Goal: Task Accomplishment & Management: Manage account settings

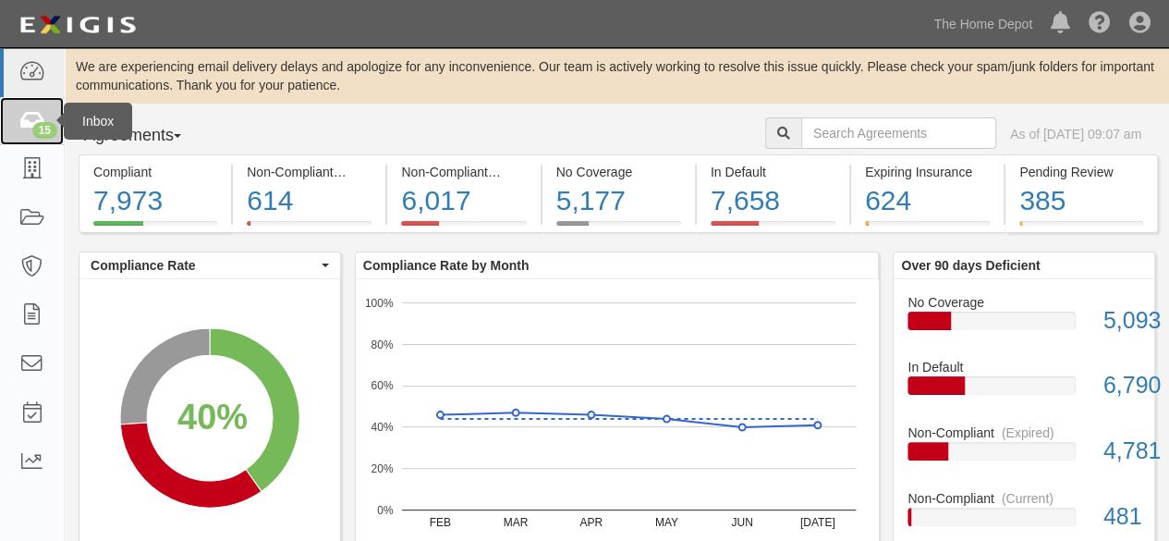
click at [33, 121] on icon at bounding box center [31, 121] width 26 height 21
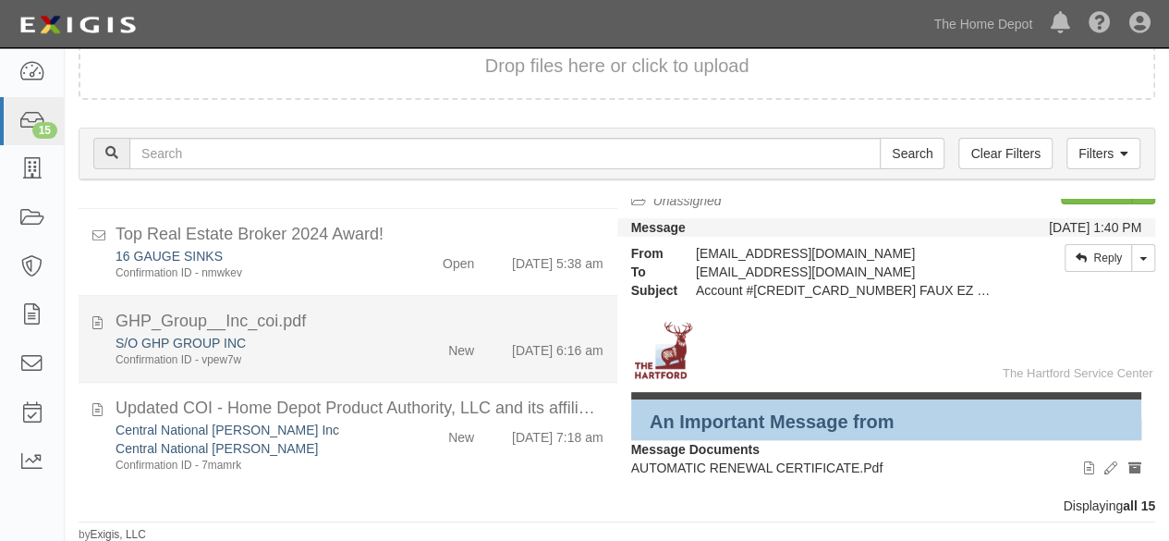
scroll to position [1072, 0]
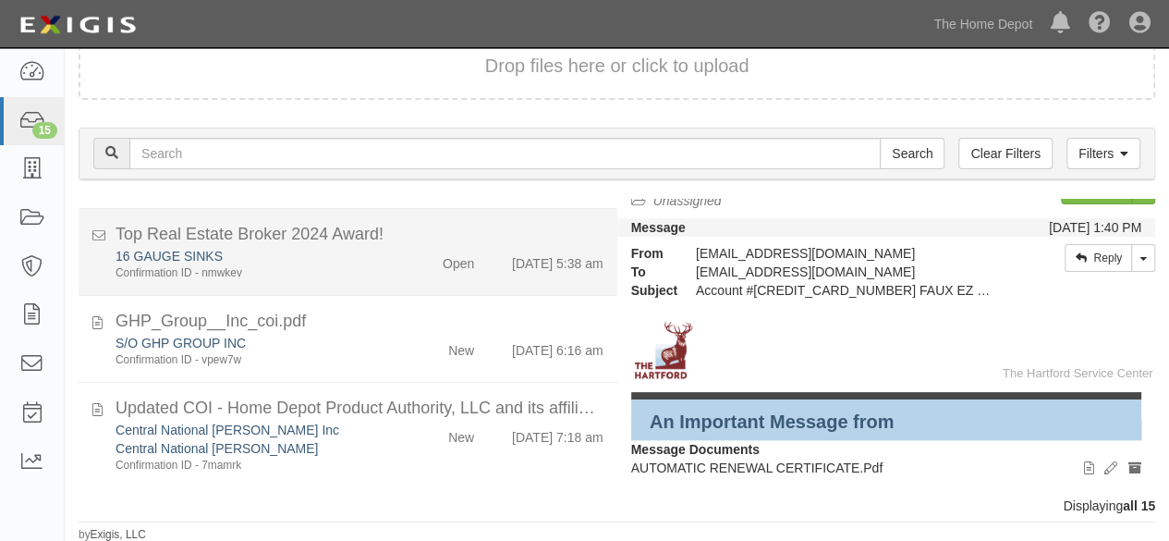
click at [392, 273] on div "16 GAUGE SINKS Confirmation ID - nmwkev" at bounding box center [252, 264] width 300 height 34
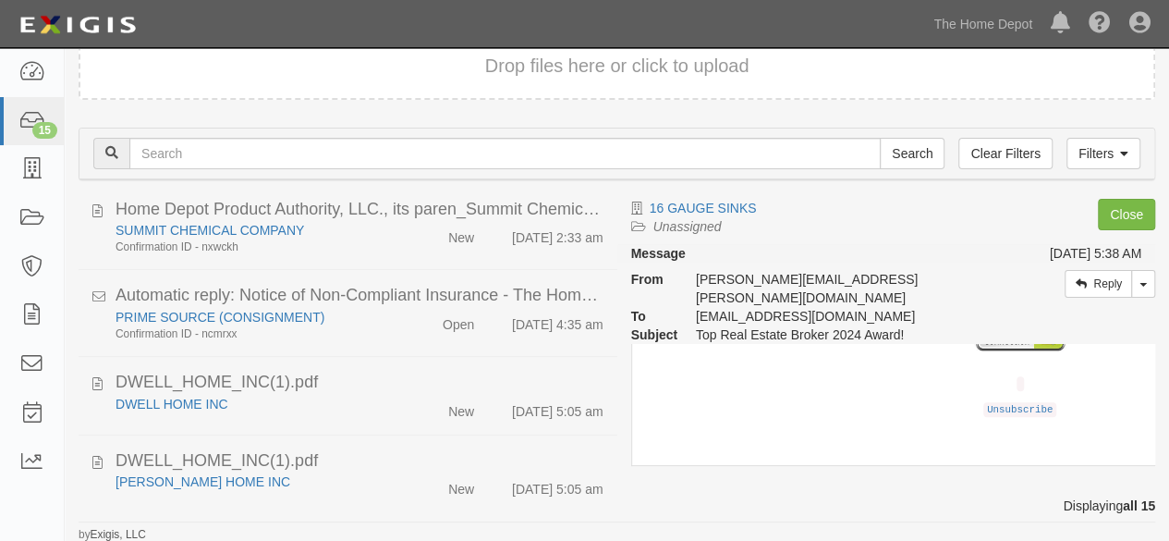
scroll to position [518, 0]
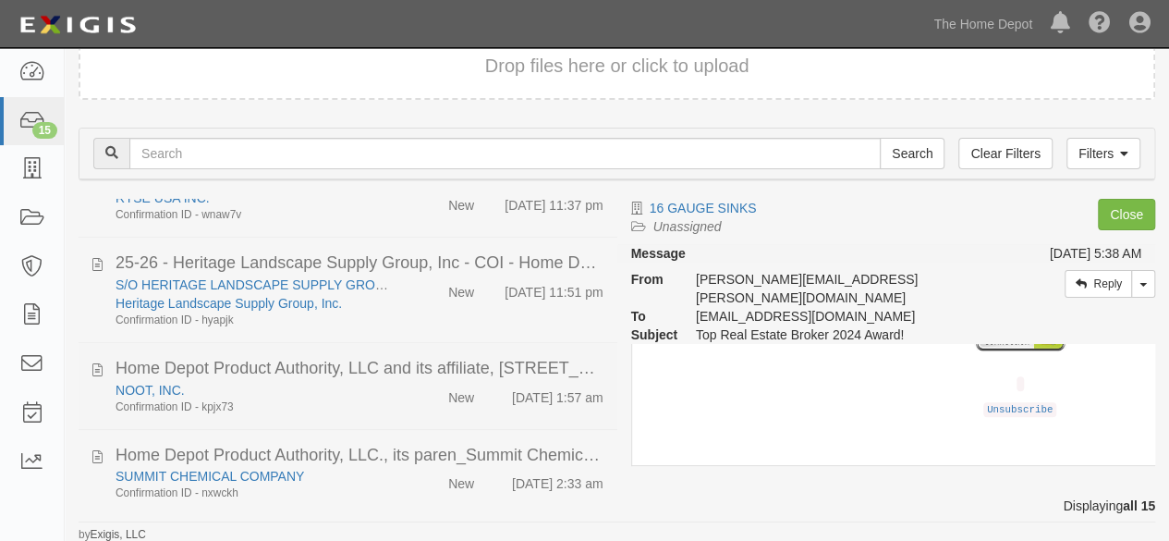
click at [339, 412] on div "Confirmation ID - kpjx73" at bounding box center [252, 407] width 273 height 16
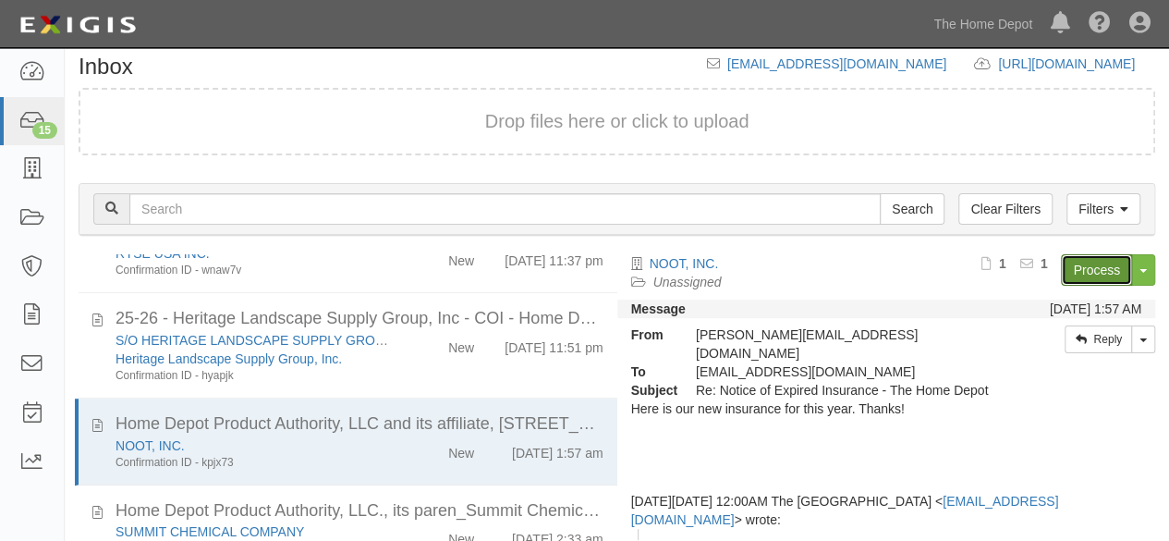
click at [1080, 275] on link "Process" at bounding box center [1096, 269] width 71 height 31
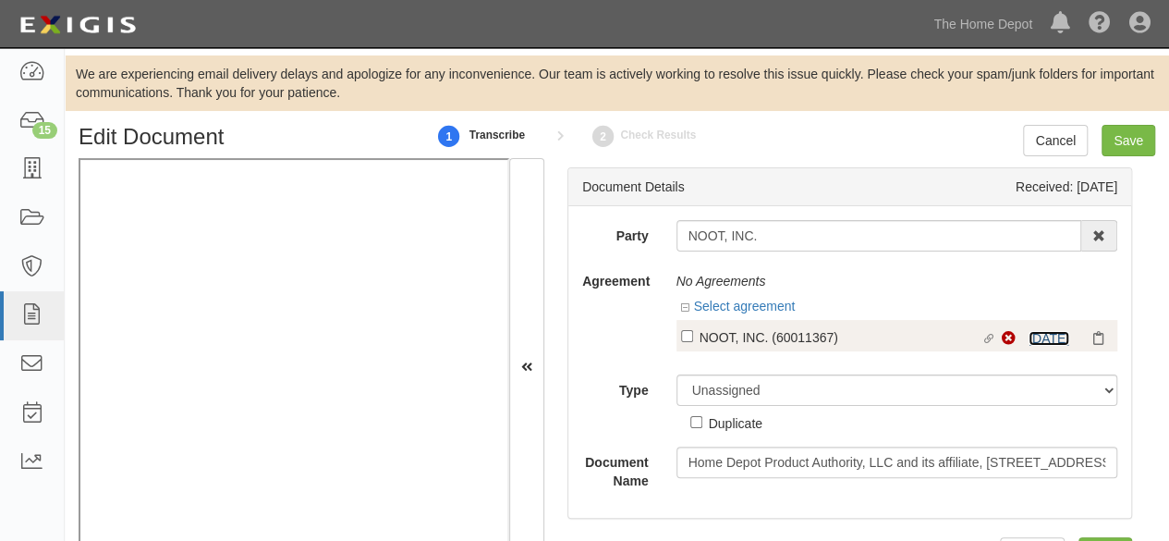
click at [1036, 339] on link "8/18/25" at bounding box center [1049, 338] width 41 height 15
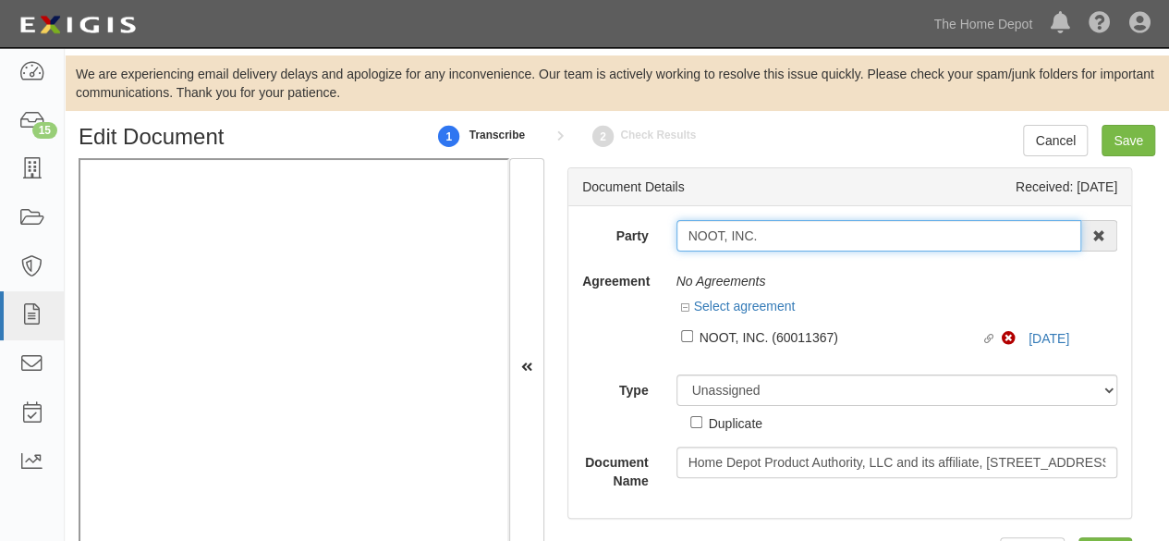
click at [760, 237] on input "NOOT, INC." at bounding box center [880, 235] width 406 height 31
type input "NOOT, INC."
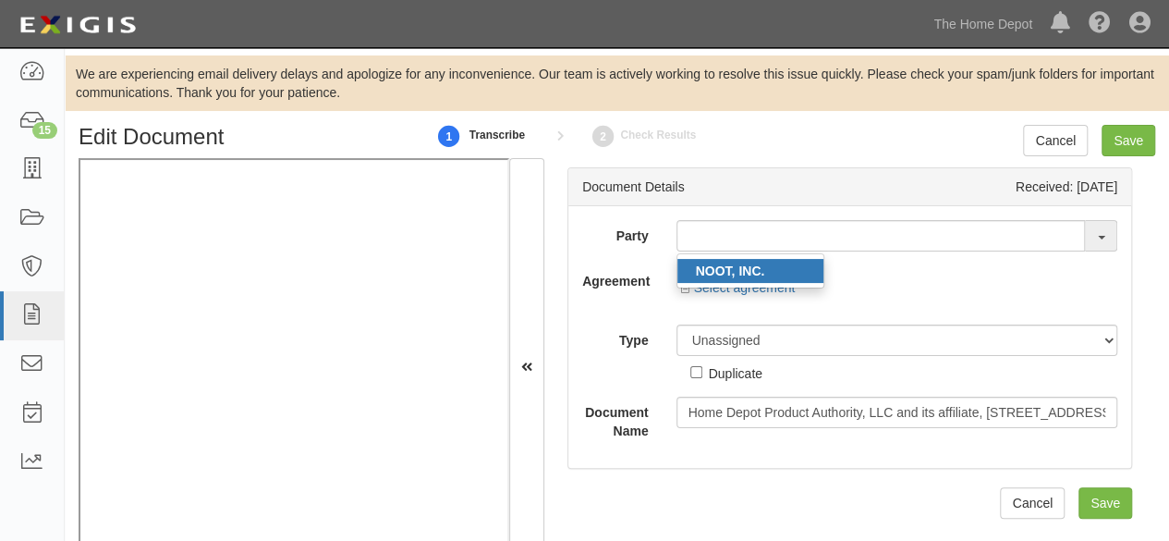
click at [735, 274] on strong "NOOT, INC." at bounding box center [730, 270] width 69 height 15
type input "NOOT, INC."
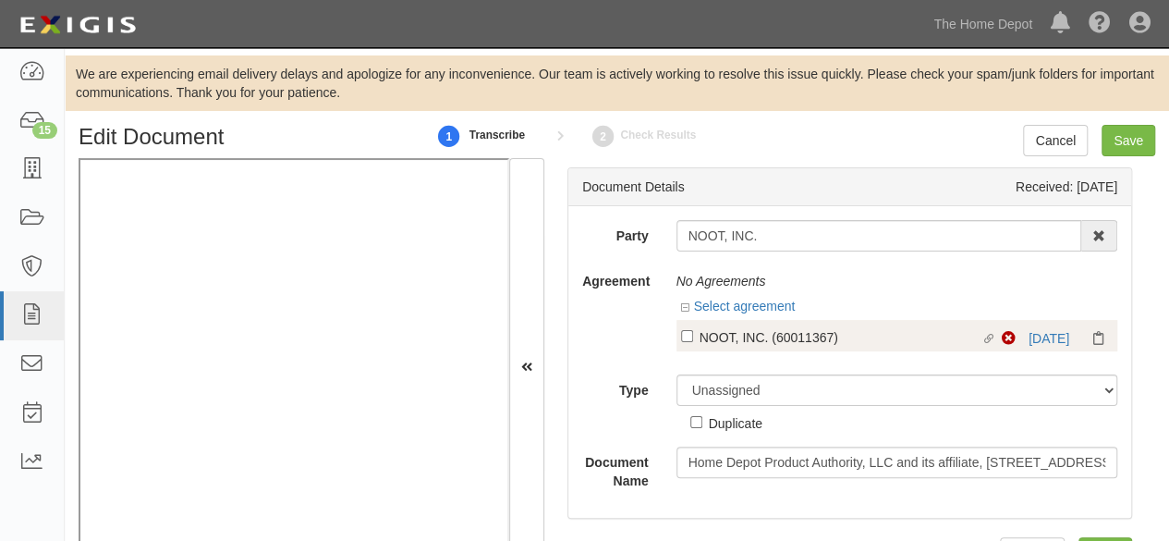
click at [713, 326] on div "NOOT, INC. (60011367)" at bounding box center [841, 336] width 282 height 20
click at [693, 330] on input "Linked agreement NOOT, INC. (60011367) Linked agreement" at bounding box center [687, 336] width 12 height 12
checkbox input "true"
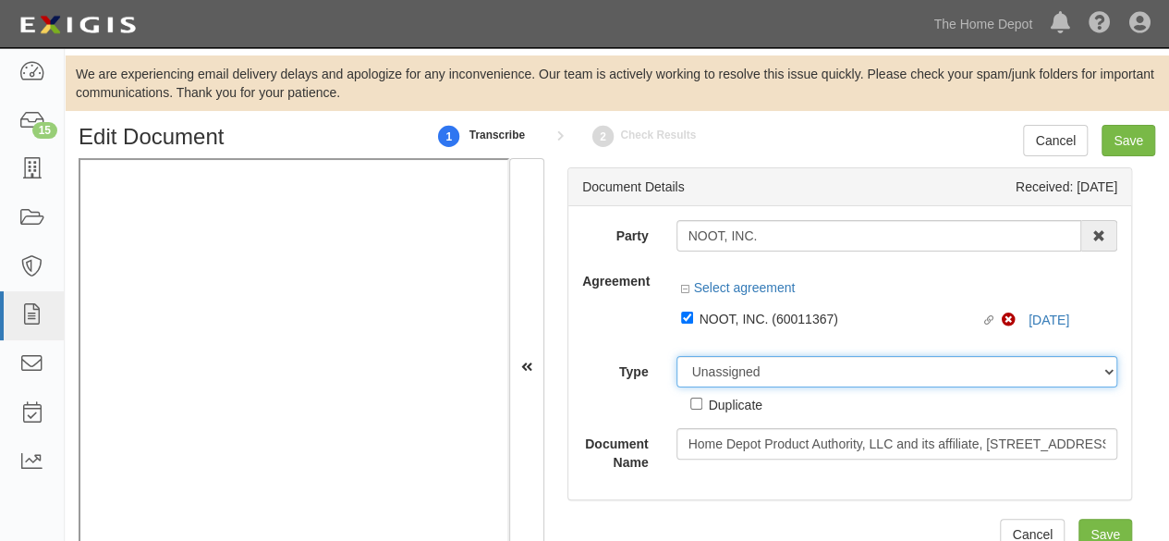
drag, startPoint x: 696, startPoint y: 376, endPoint x: 701, endPoint y: 360, distance: 17.3
click at [696, 376] on select "Unassigned Binder Cancellation Notice Certificate Contract Endorsement Insuranc…" at bounding box center [898, 371] width 442 height 31
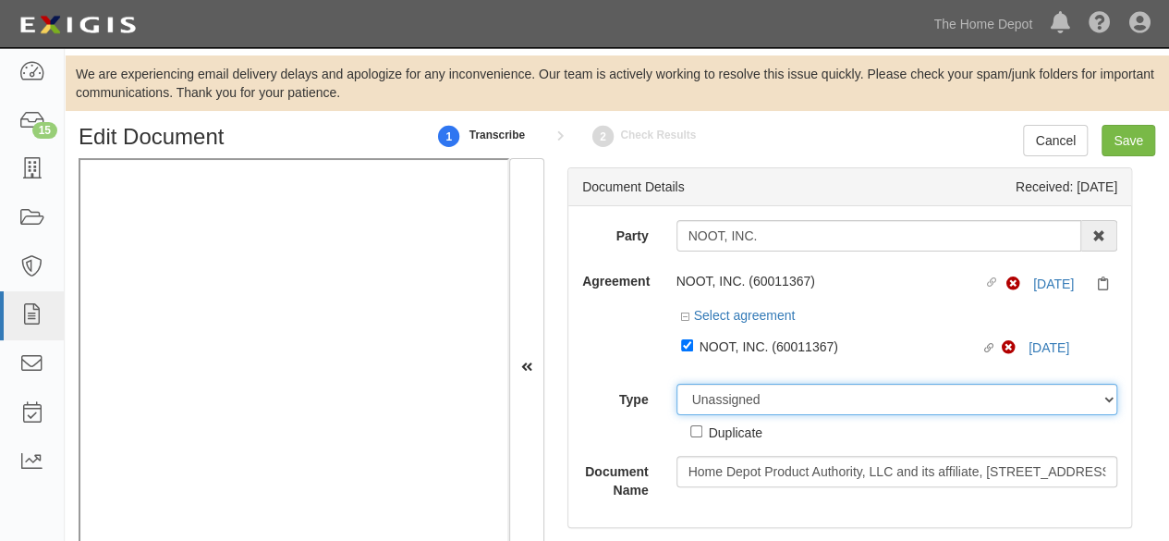
select select "CertificateDetail"
click at [677, 384] on select "Unassigned Binder Cancellation Notice Certificate Contract Endorsement Insuranc…" at bounding box center [898, 399] width 442 height 31
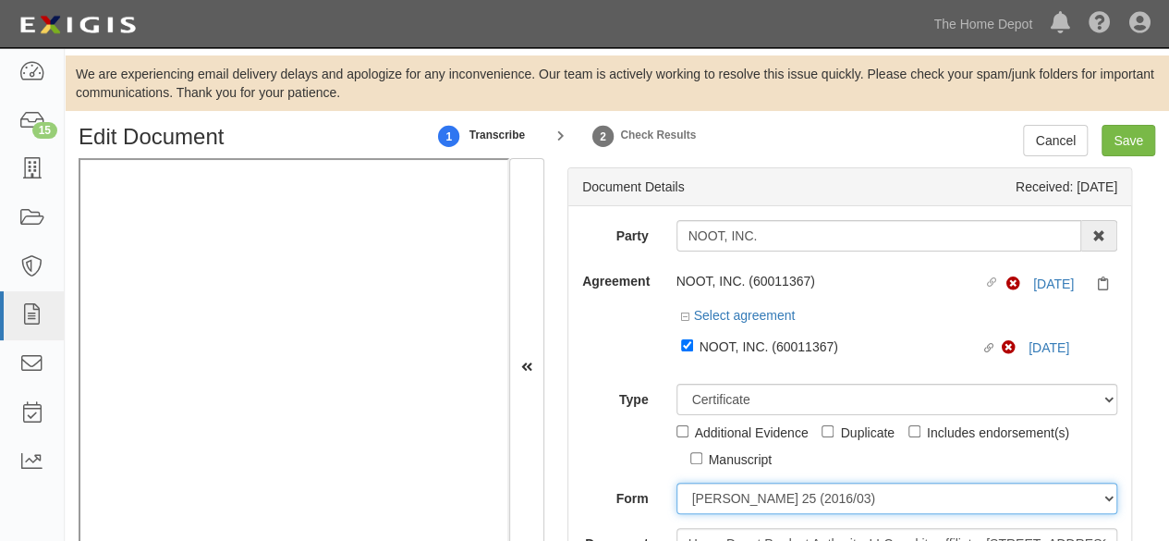
drag, startPoint x: 719, startPoint y: 506, endPoint x: 727, endPoint y: 485, distance: 22.0
click at [719, 504] on select "ACORD 25 (2016/03) ACORD 101 ACORD 855 NY (2014/05) General" at bounding box center [898, 497] width 442 height 31
select select "GeneralFormDetail"
click at [677, 482] on select "ACORD 25 (2016/03) ACORD 101 ACORD 855 NY (2014/05) General" at bounding box center [898, 497] width 442 height 31
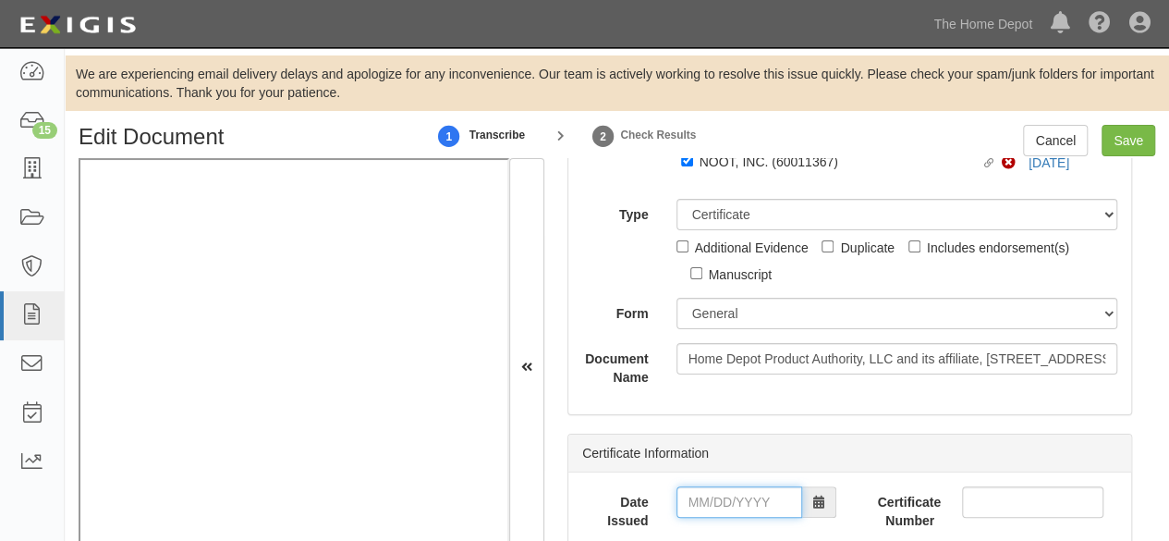
click at [708, 506] on input "Date Issued" at bounding box center [740, 501] width 126 height 31
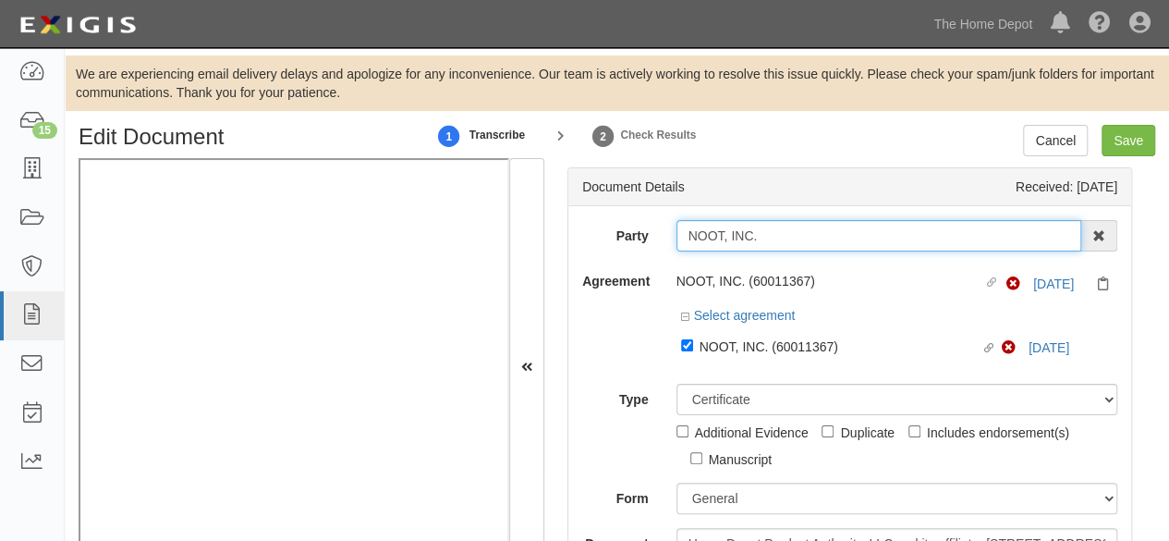
click at [704, 232] on input "NOOT, INC." at bounding box center [880, 235] width 406 height 31
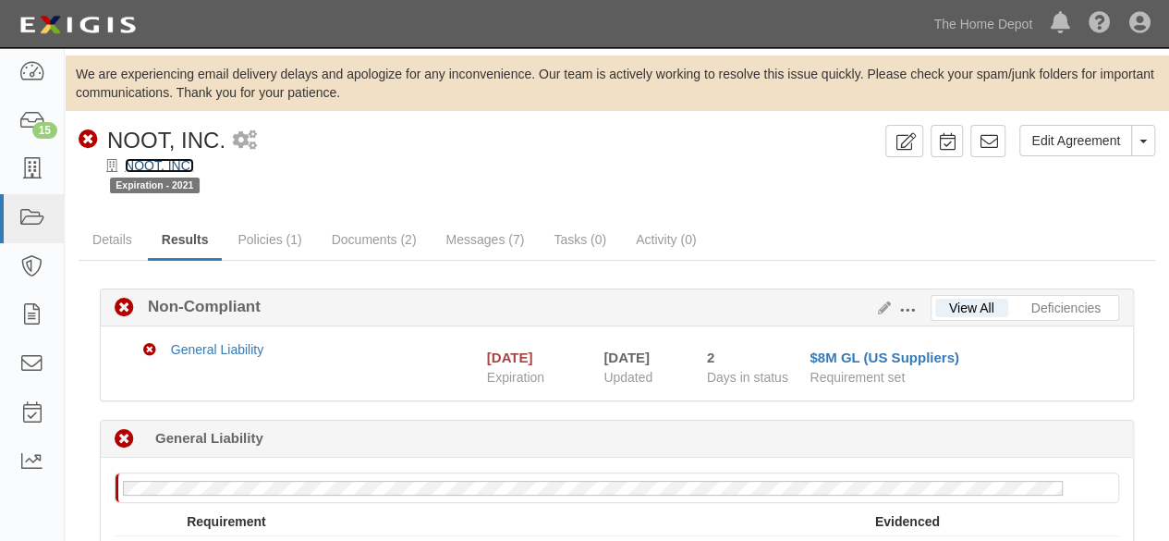
click at [188, 169] on link "NOOT, INC." at bounding box center [159, 165] width 69 height 15
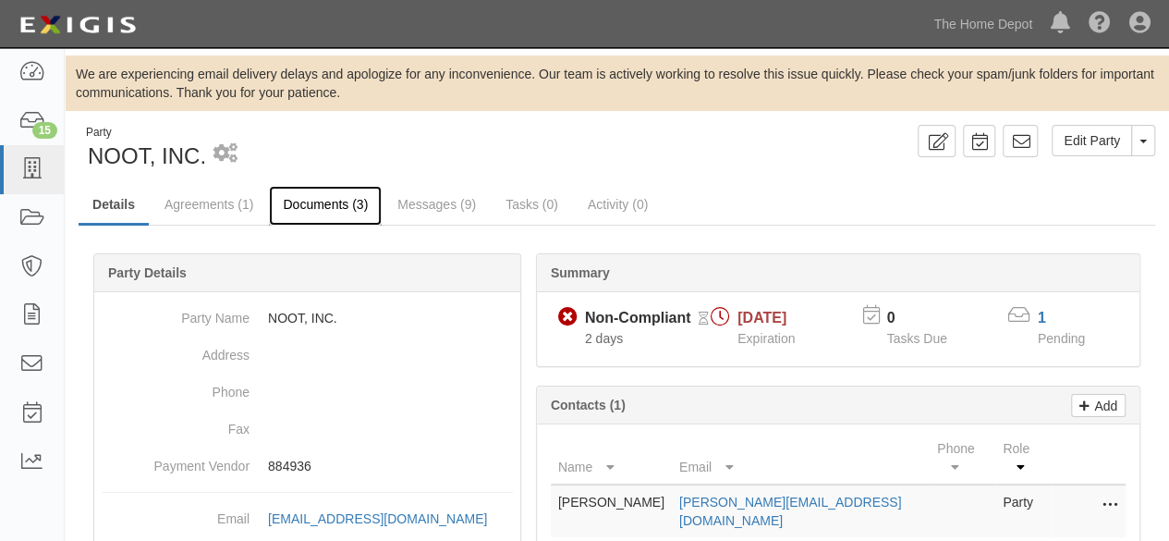
click at [323, 204] on link "Documents (3)" at bounding box center [325, 206] width 113 height 40
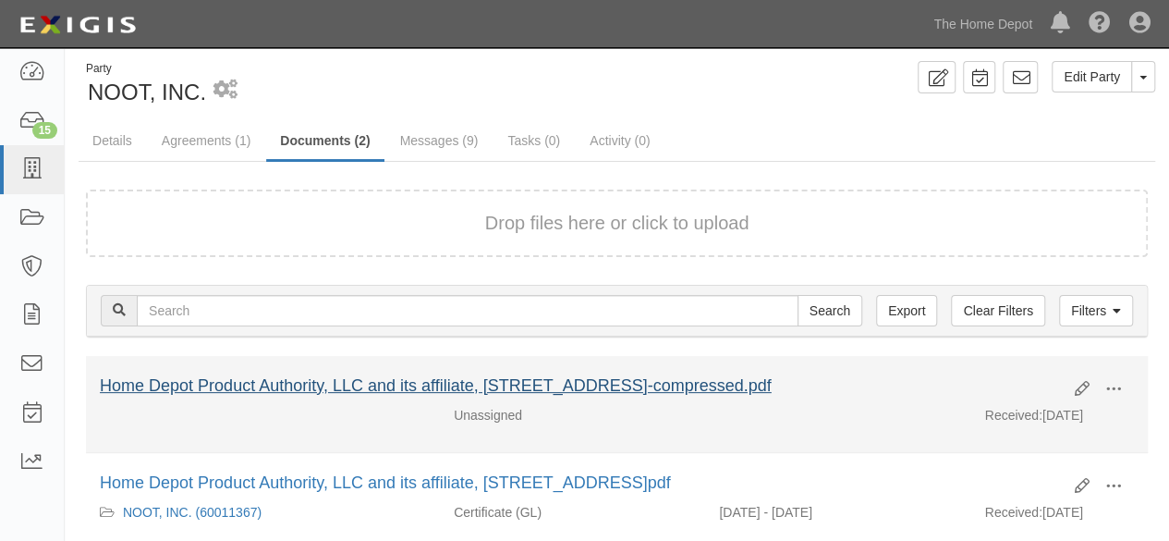
scroll to position [179, 0]
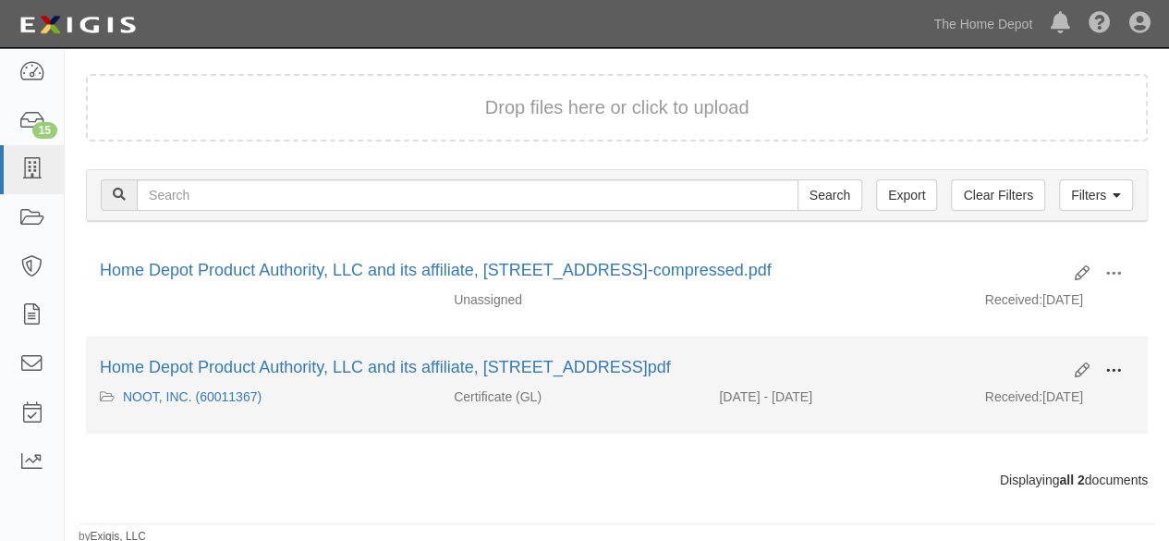
click at [1118, 367] on span at bounding box center [1113, 370] width 17 height 17
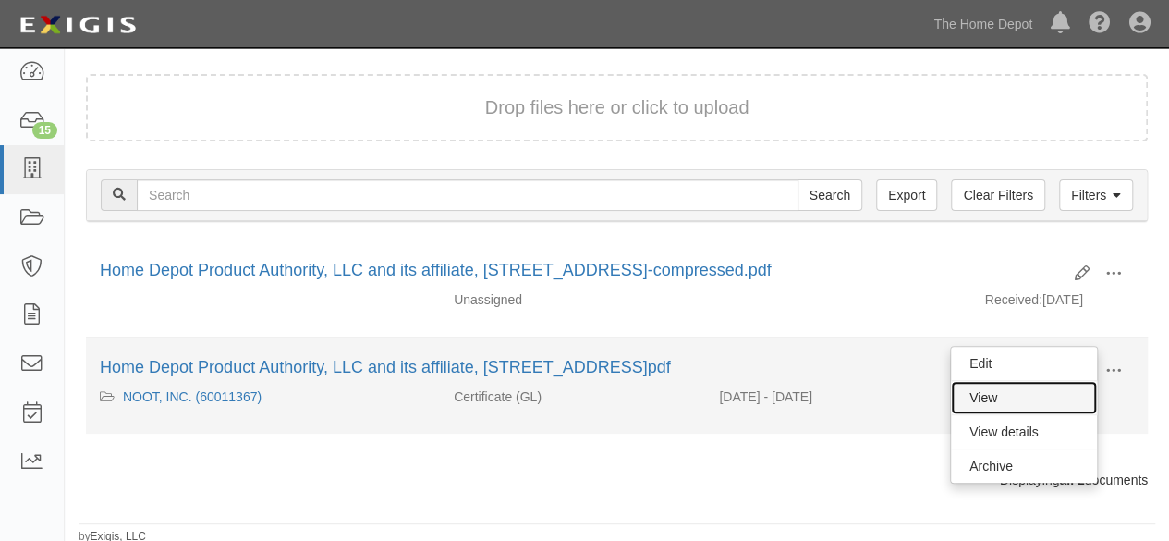
click at [1028, 391] on link "View" at bounding box center [1024, 397] width 146 height 33
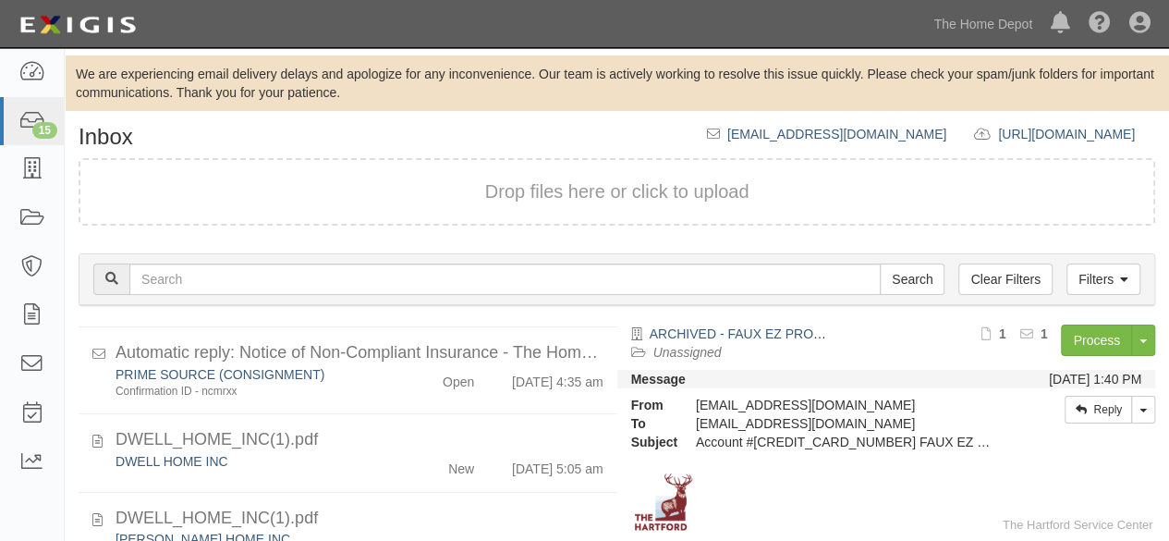
scroll to position [924, 0]
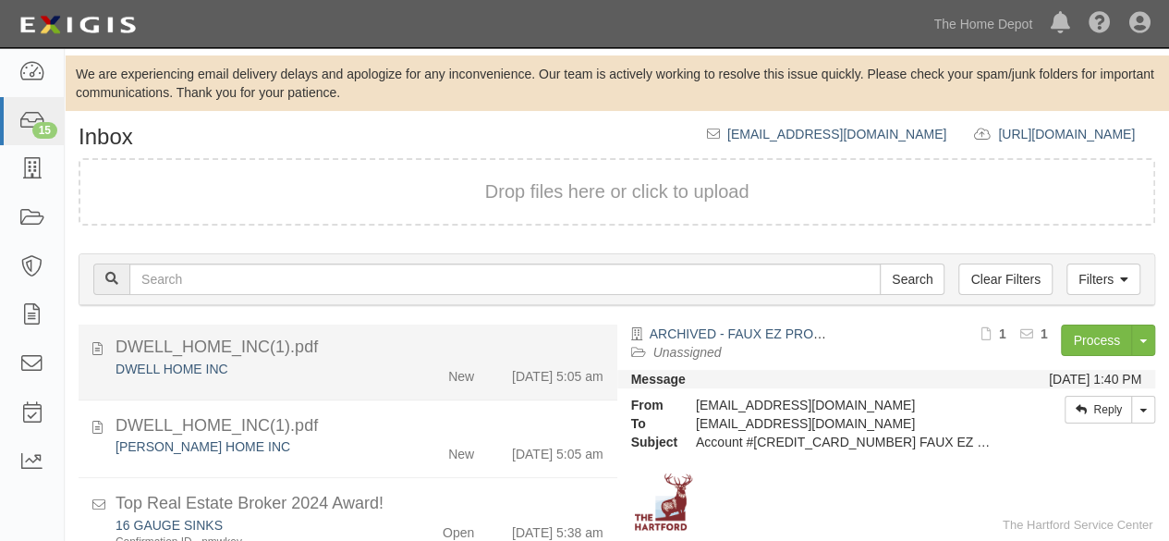
click at [416, 379] on div "New" at bounding box center [445, 373] width 86 height 26
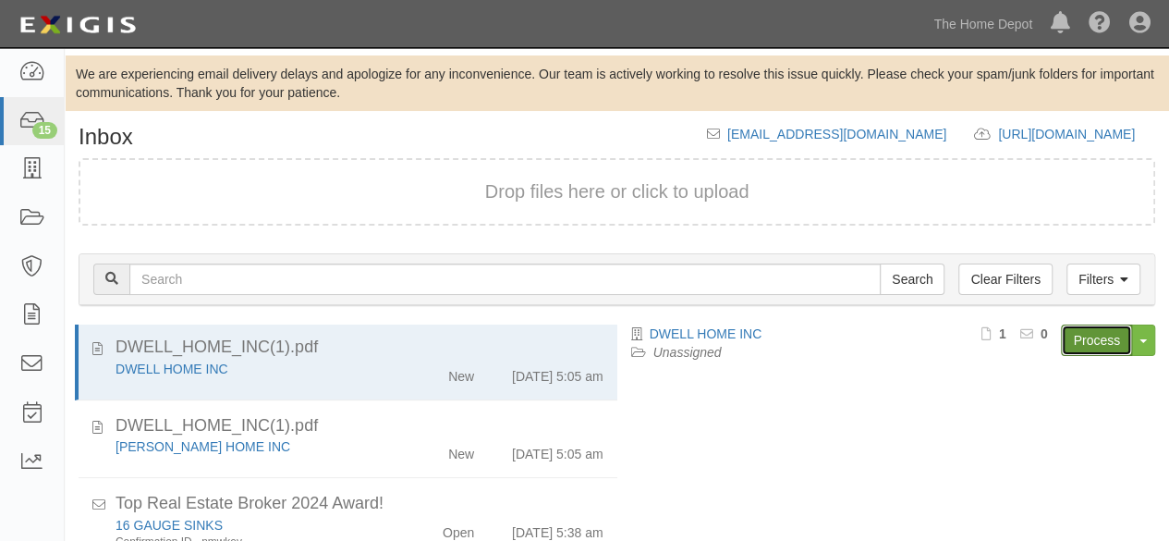
click at [1086, 335] on link "Process" at bounding box center [1096, 339] width 71 height 31
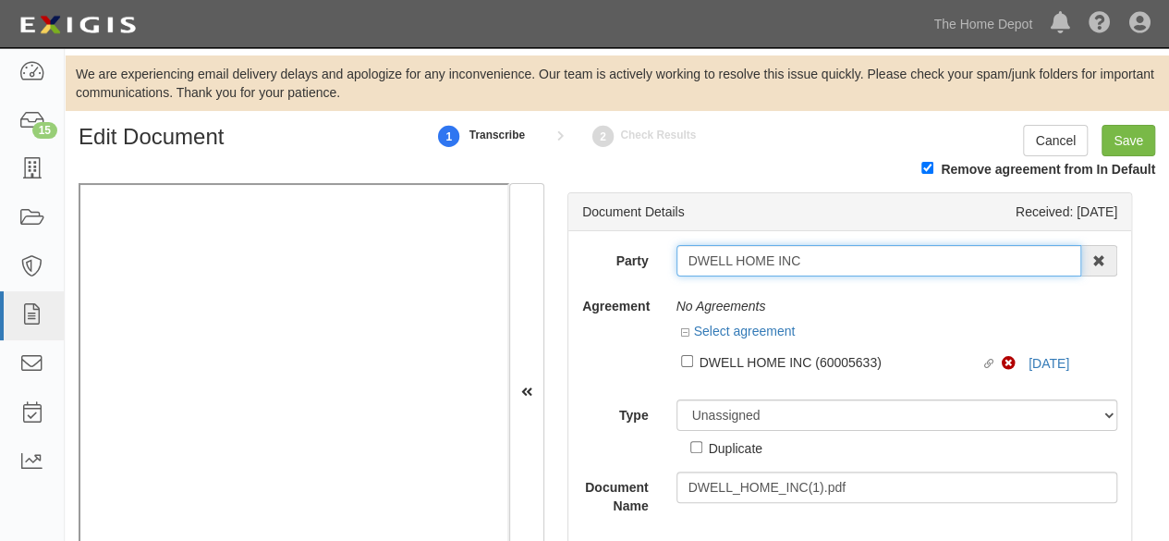
click at [804, 260] on input "DWELL HOME INC" at bounding box center [880, 260] width 406 height 31
type input "DWELL HOME INC"
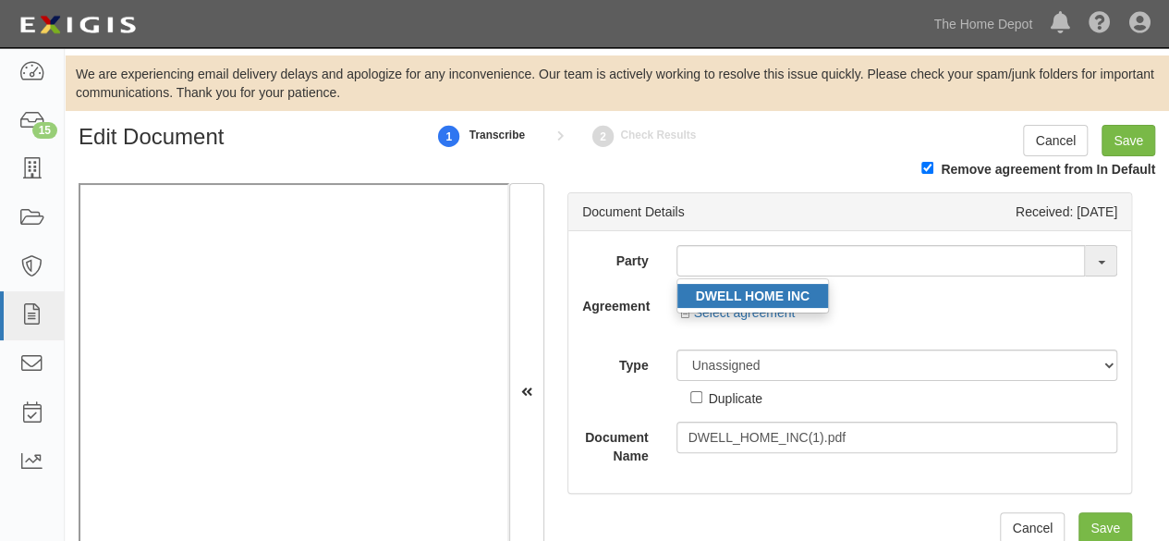
click at [726, 300] on strong "DWELL HOME INC" at bounding box center [753, 295] width 114 height 15
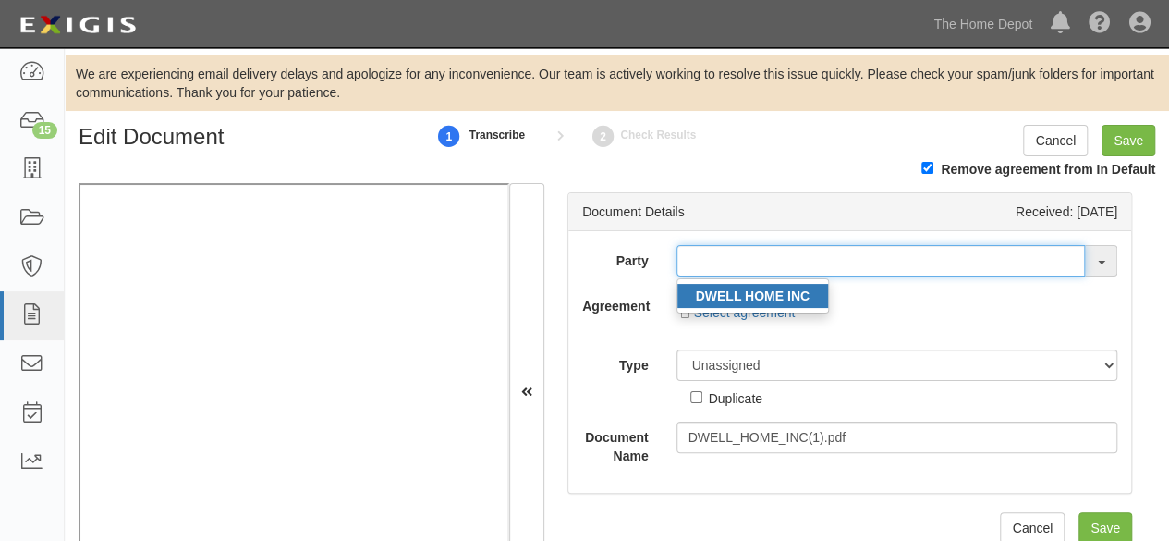
type input "DWELL HOME INC"
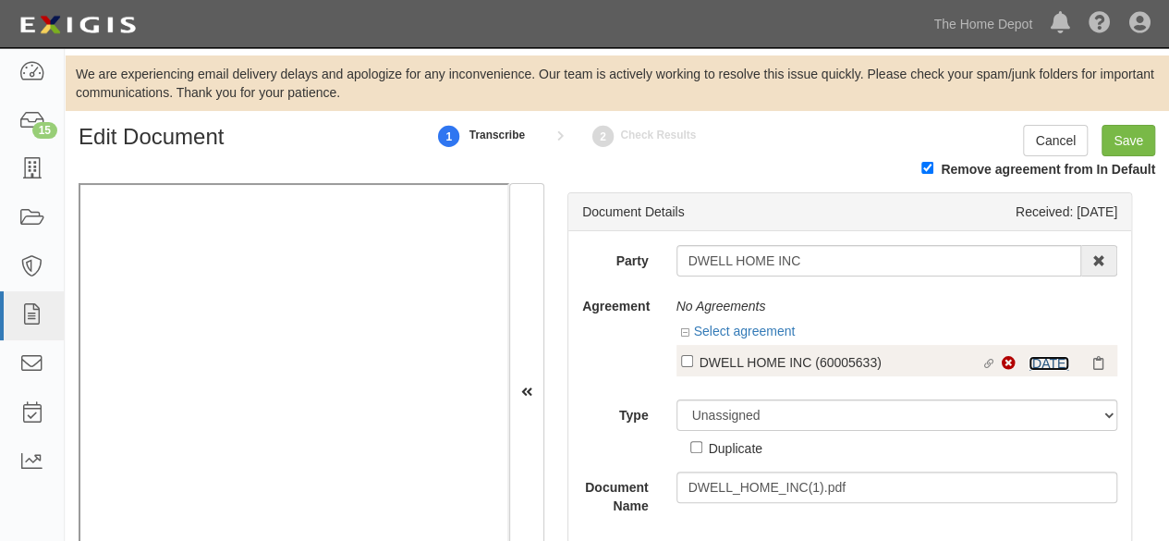
click at [1029, 361] on link "4/29/25" at bounding box center [1049, 363] width 41 height 15
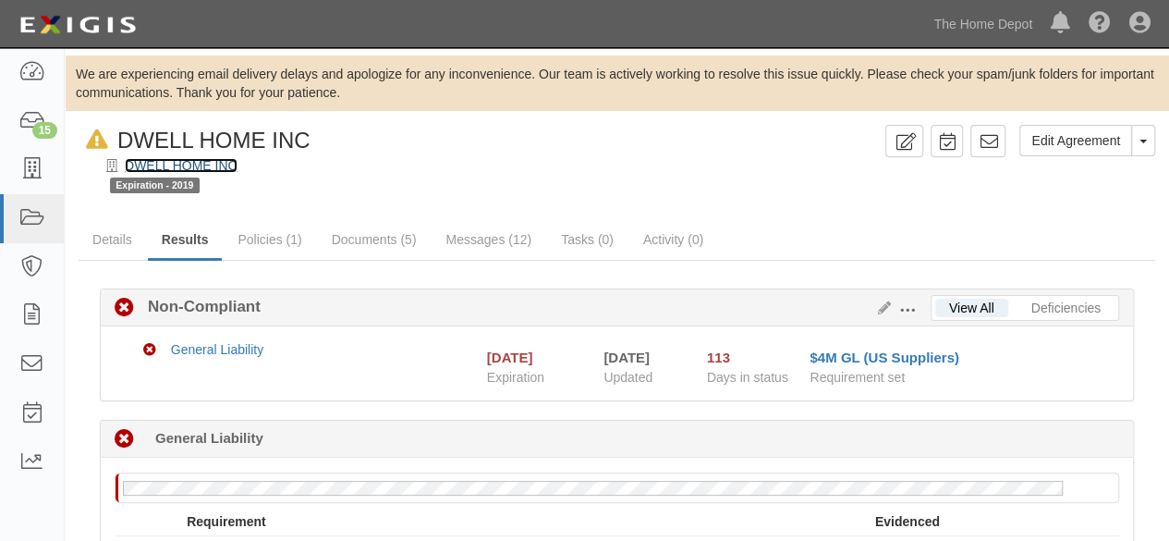
click at [201, 168] on link "DWELL HOME INC" at bounding box center [181, 165] width 113 height 15
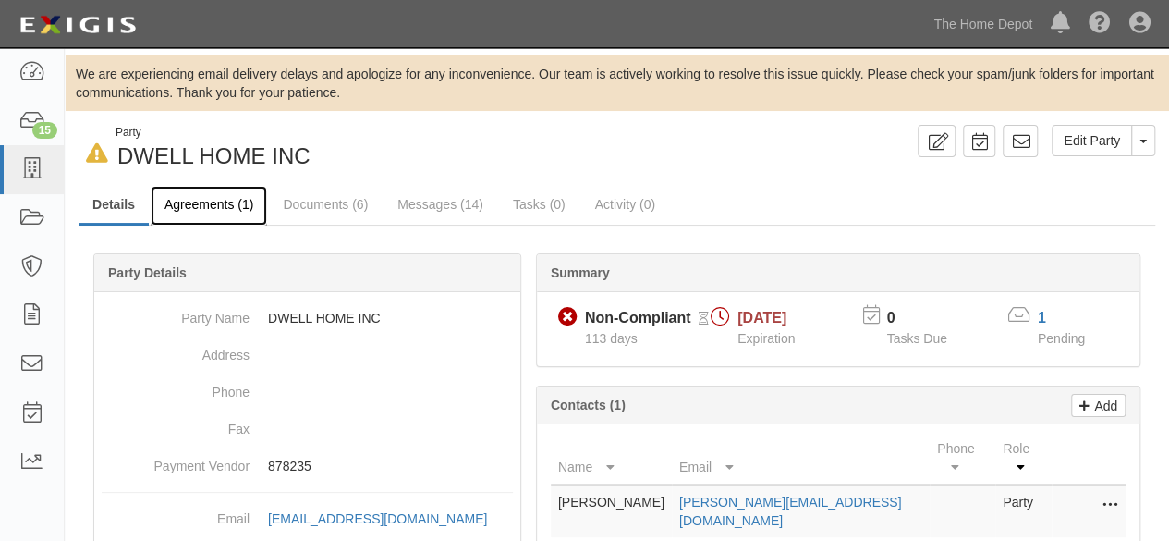
click at [213, 206] on link "Agreements (1)" at bounding box center [209, 206] width 116 height 40
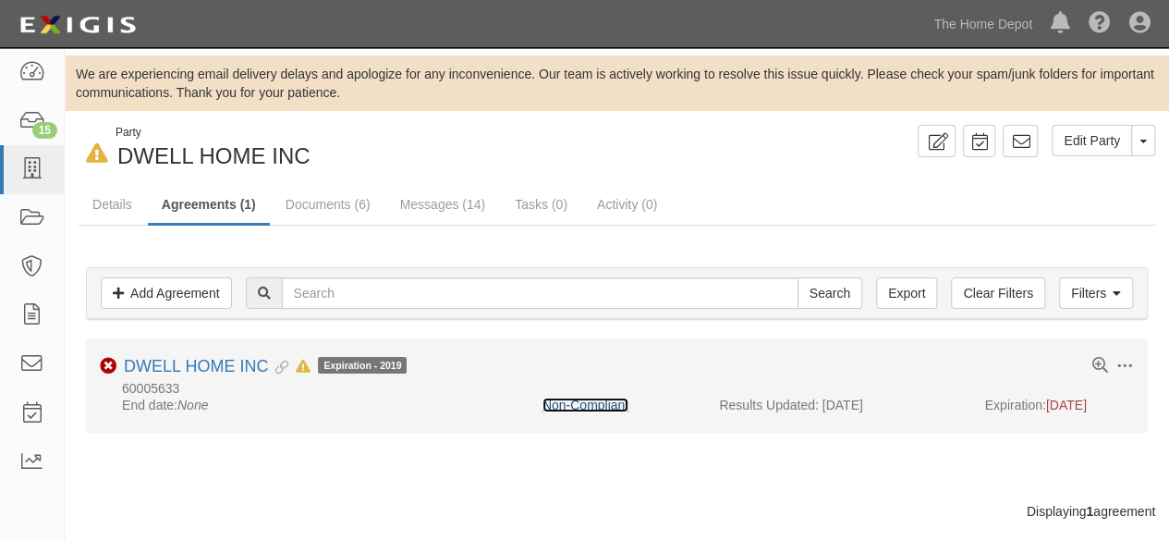
click at [580, 406] on link "Non-Compliant" at bounding box center [586, 404] width 86 height 15
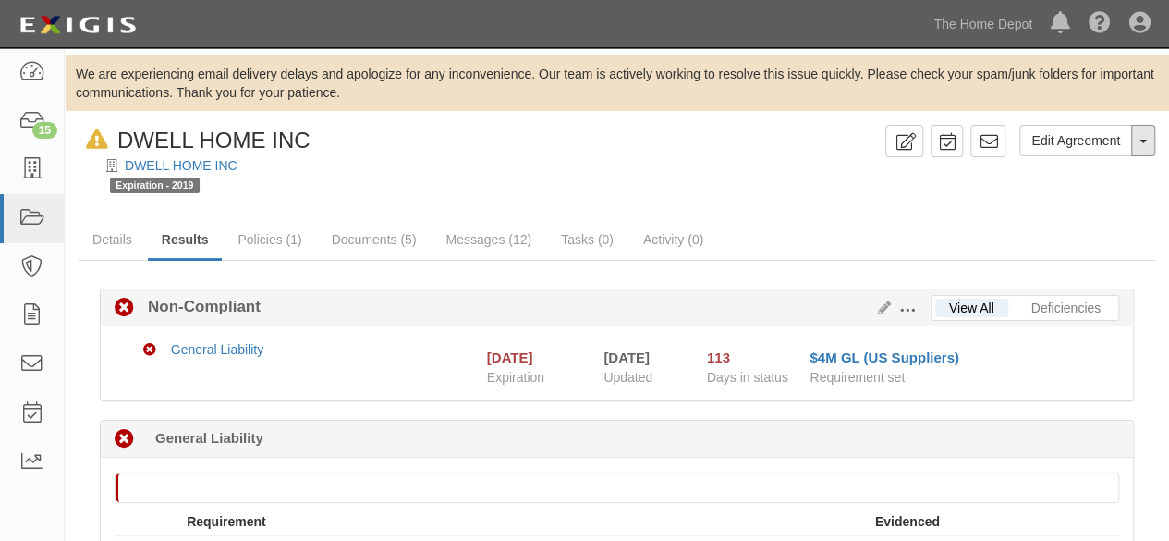
click at [1142, 147] on button "Toggle Agreement Dropdown" at bounding box center [1143, 140] width 24 height 31
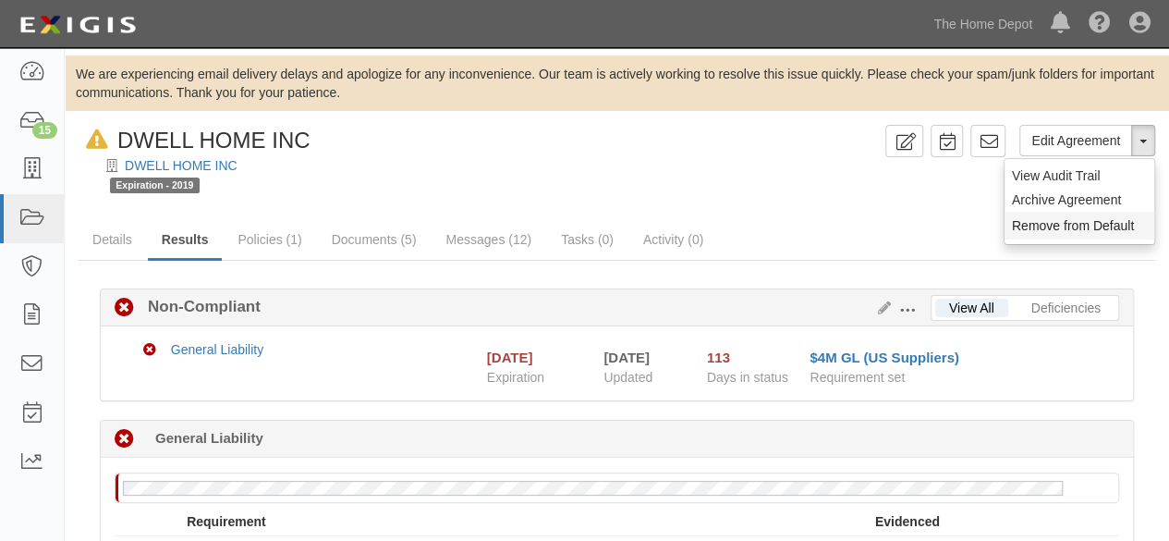
click at [1063, 224] on button "Remove from Default" at bounding box center [1080, 226] width 150 height 28
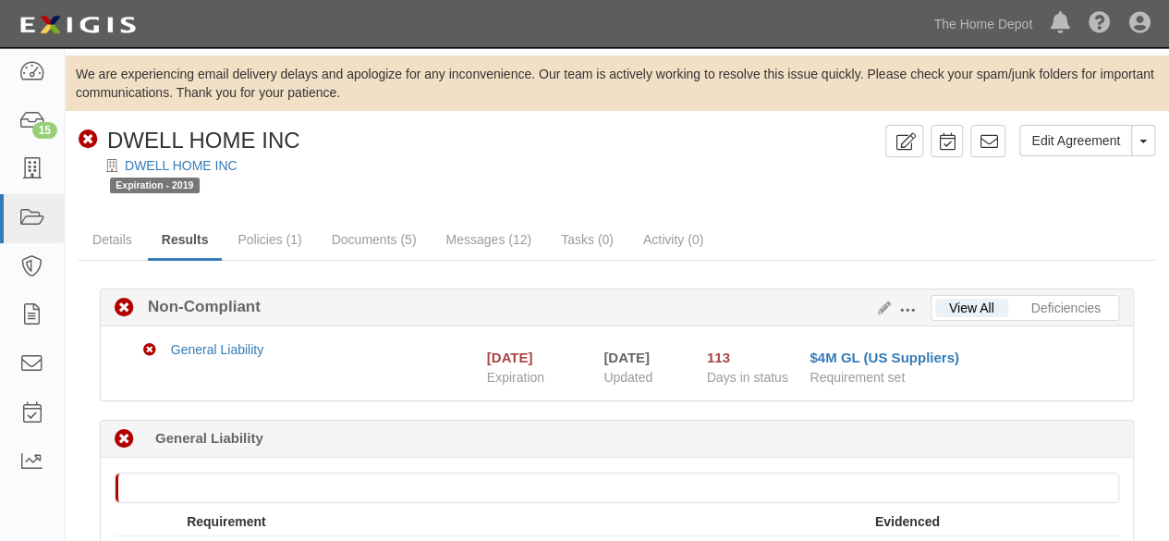
click at [199, 165] on link "DWELL HOME INC" at bounding box center [181, 165] width 113 height 15
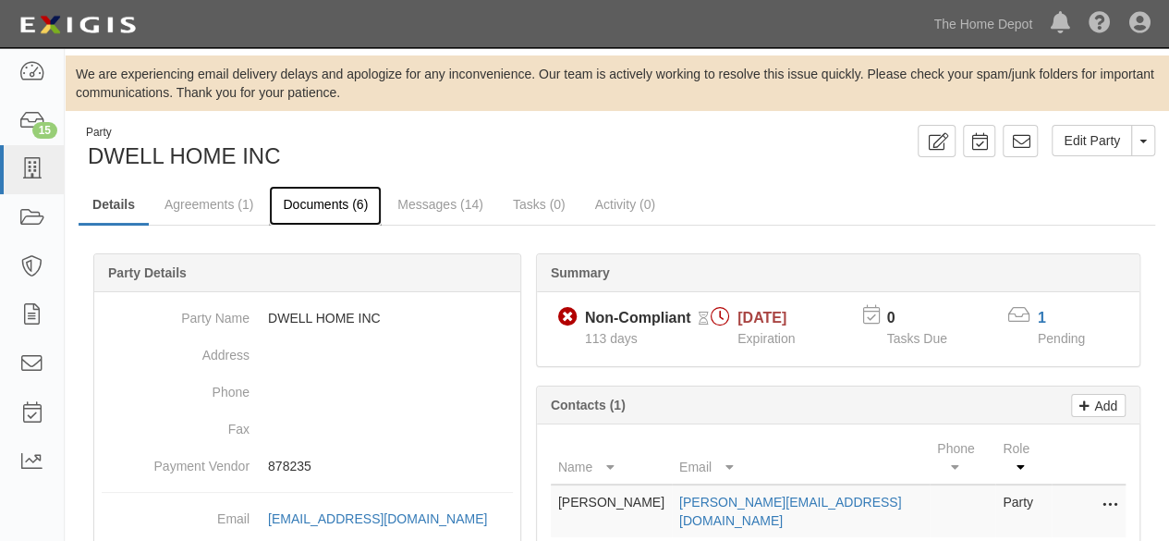
click at [332, 205] on link "Documents (6)" at bounding box center [325, 206] width 113 height 40
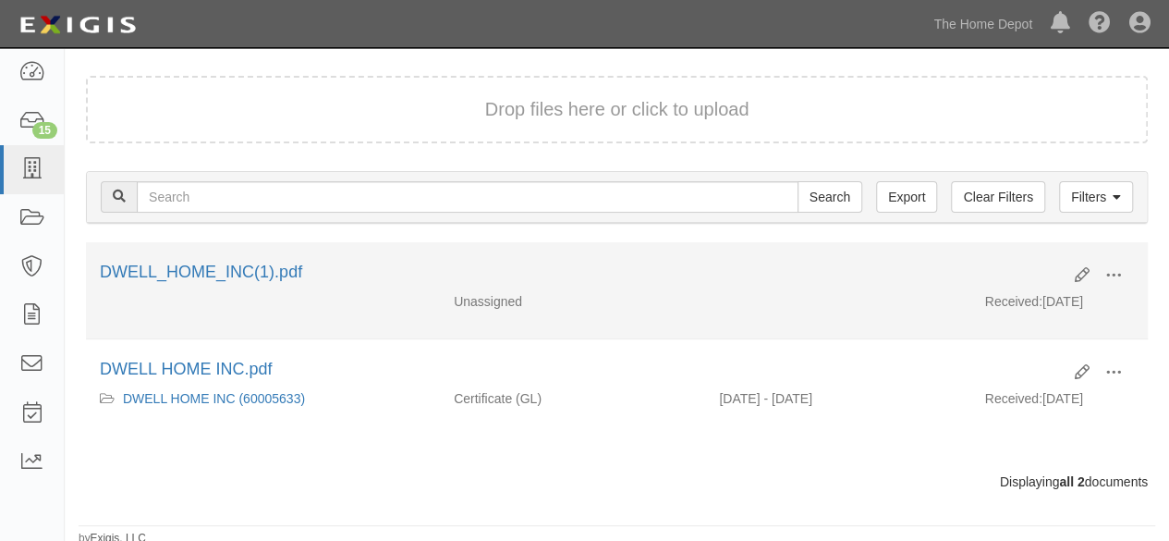
scroll to position [179, 0]
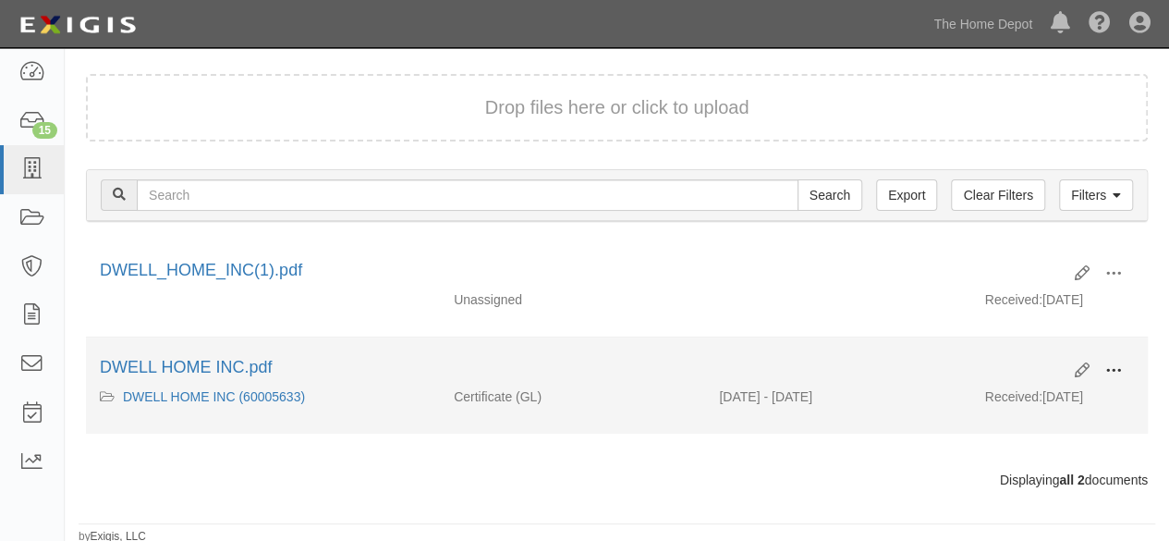
click at [1114, 367] on span at bounding box center [1113, 370] width 17 height 17
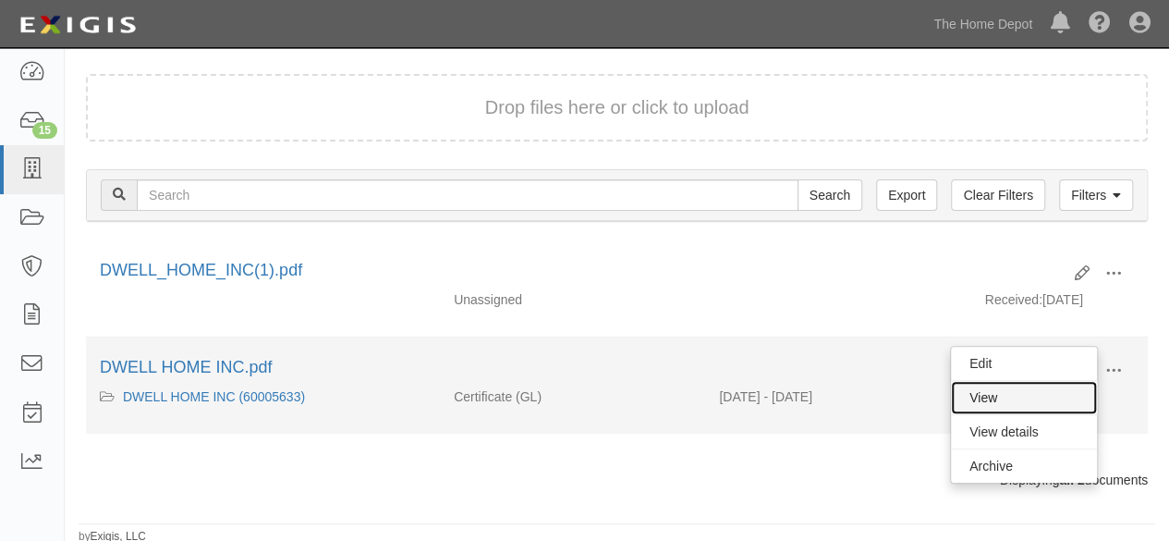
click at [1011, 393] on link "View" at bounding box center [1024, 397] width 146 height 33
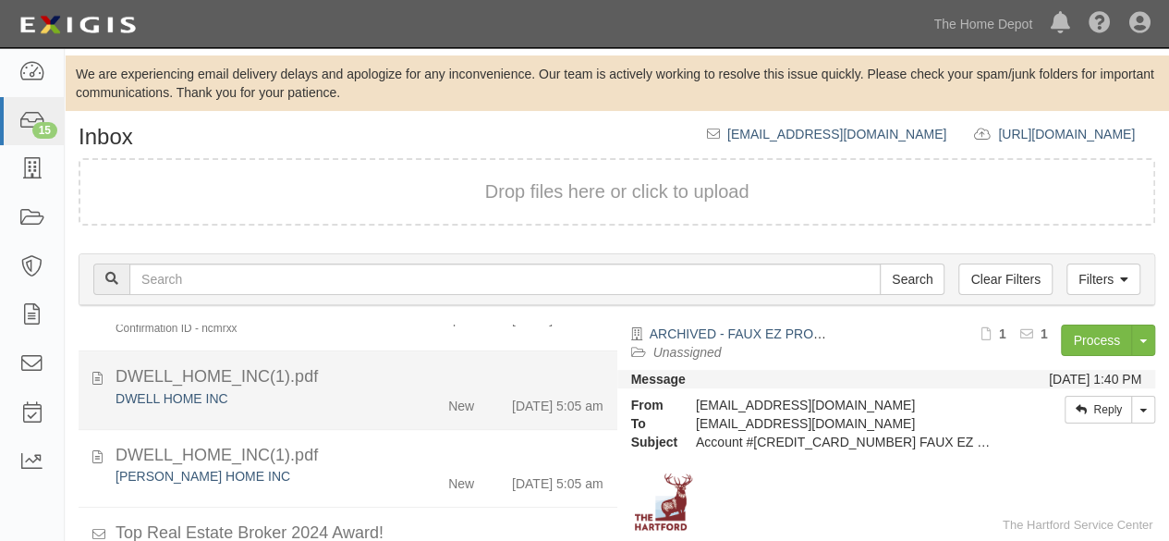
scroll to position [924, 0]
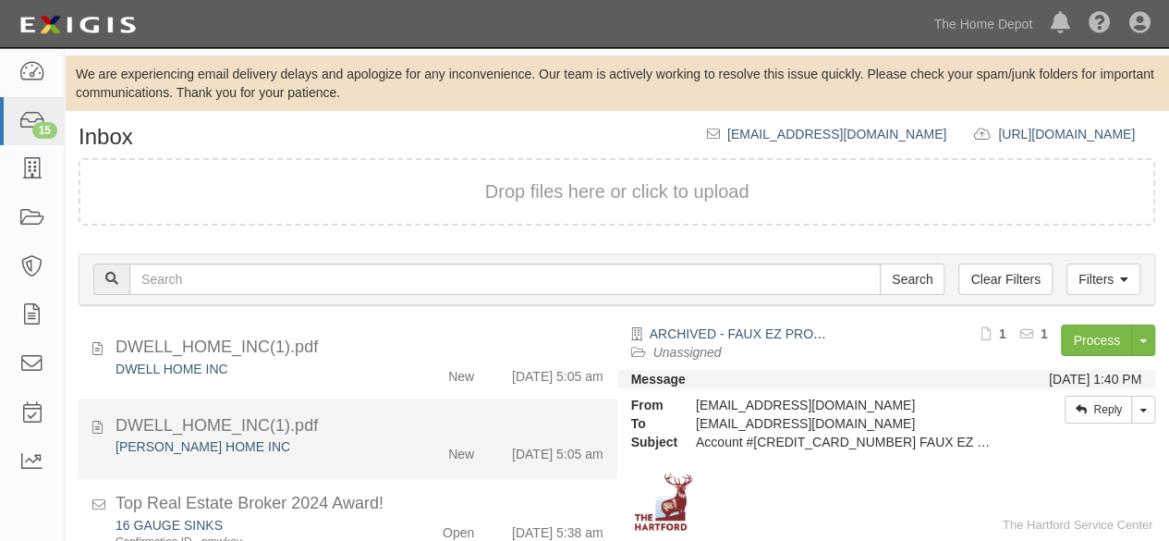
click at [356, 463] on div "DEWELL HOME INC New 8/20/25 5:05 am" at bounding box center [360, 450] width 516 height 26
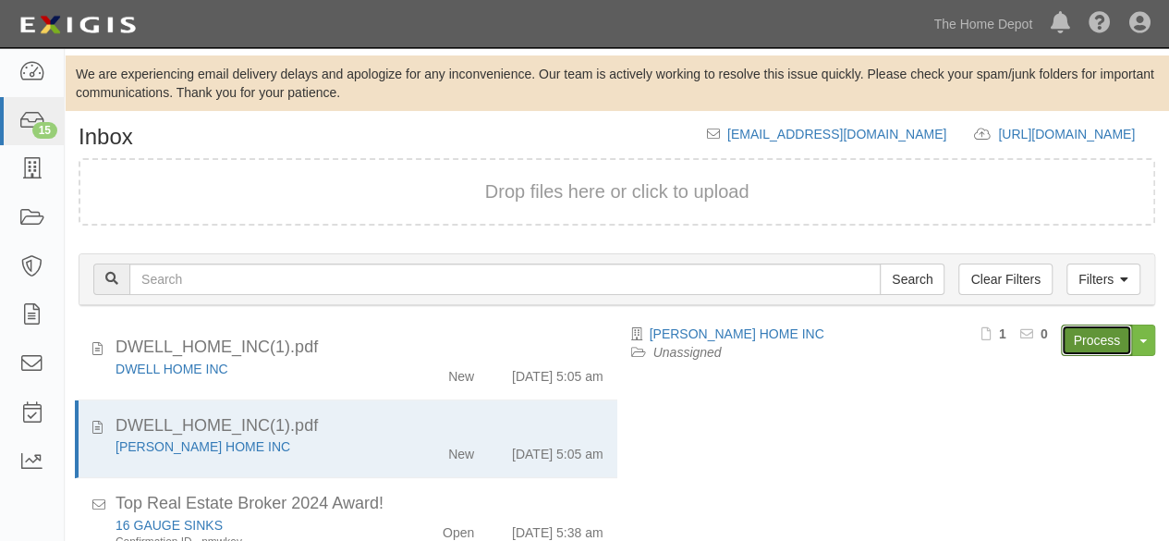
click at [1110, 343] on link "Process" at bounding box center [1096, 339] width 71 height 31
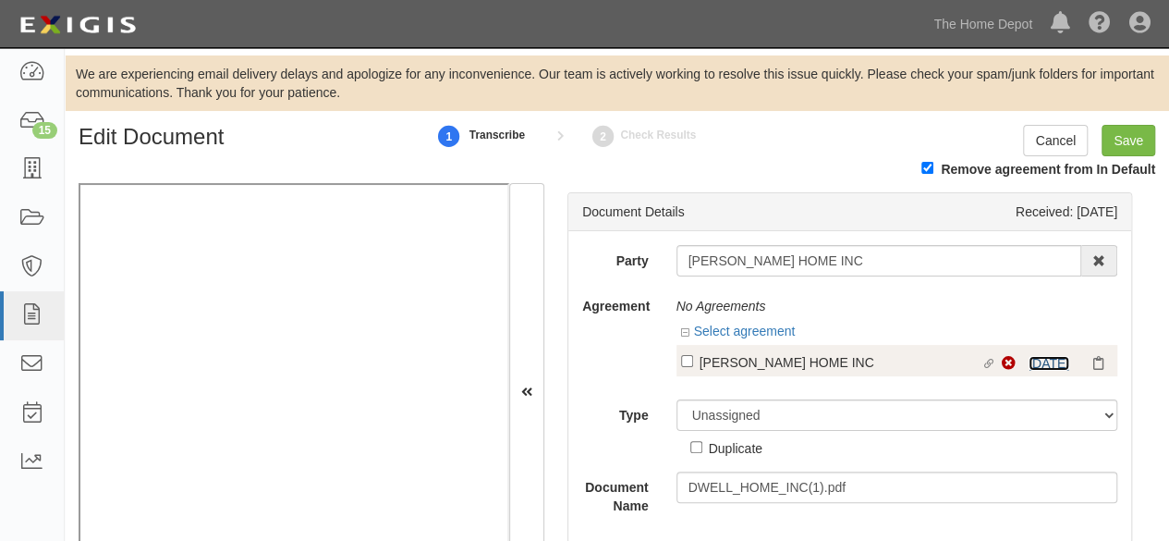
click at [1049, 358] on link "[DATE]" at bounding box center [1049, 363] width 41 height 15
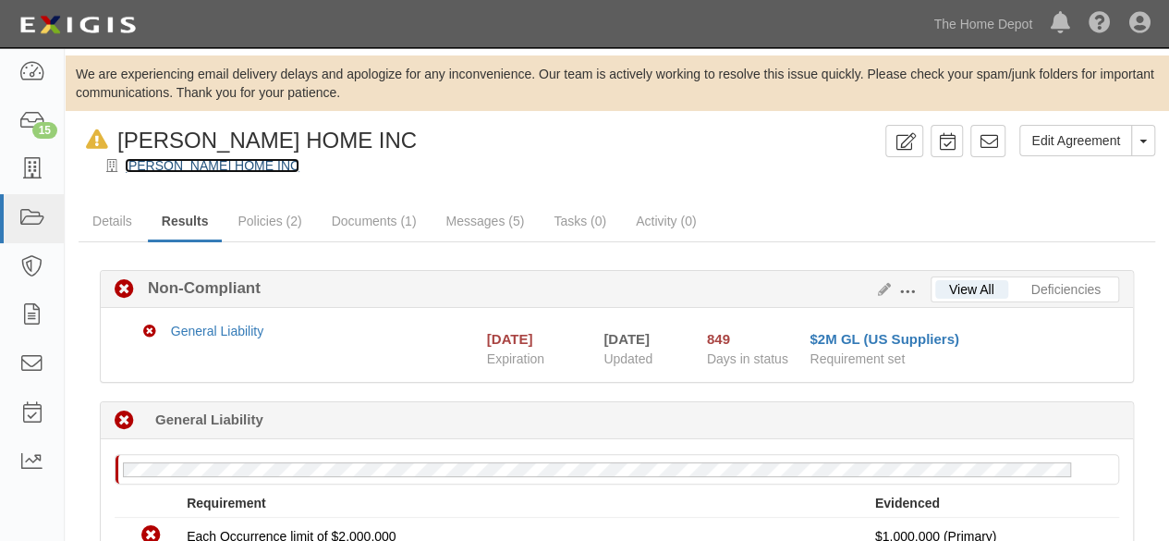
click at [221, 169] on link "[PERSON_NAME] HOME INC" at bounding box center [212, 165] width 175 height 15
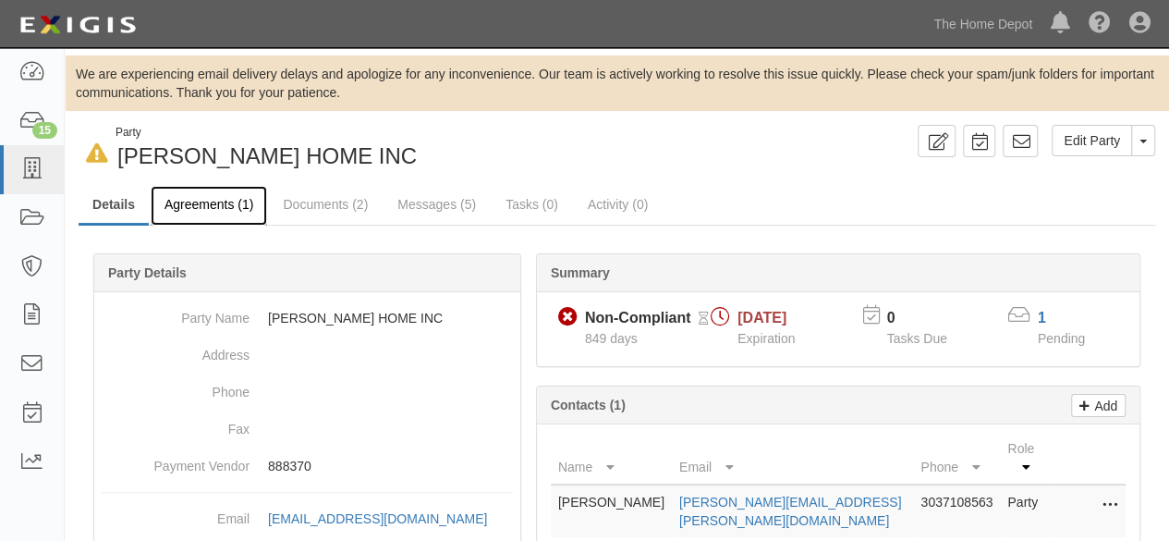
click at [217, 208] on link "Agreements (1)" at bounding box center [209, 206] width 116 height 40
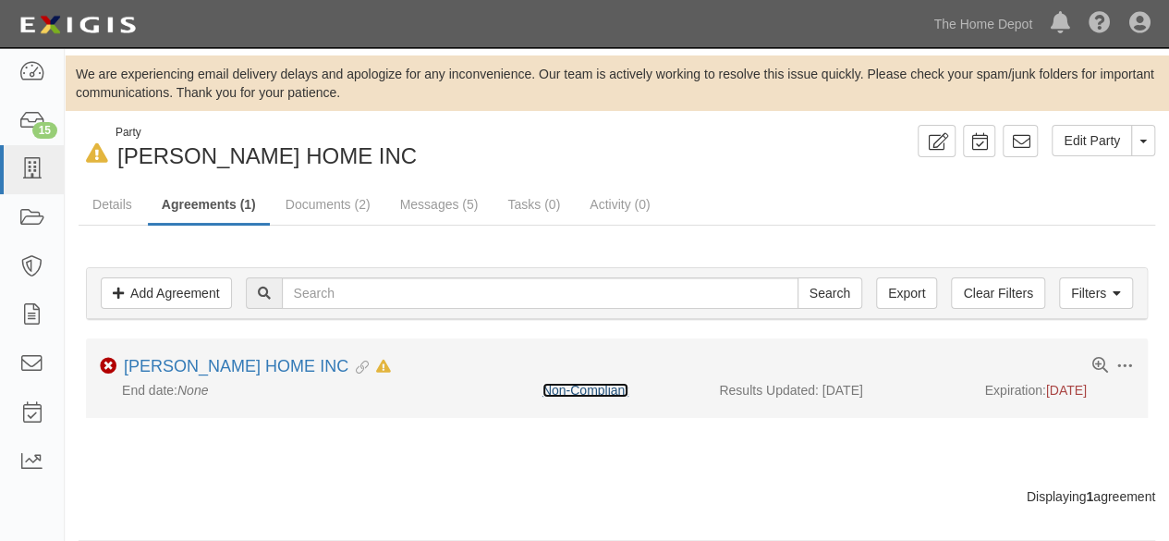
drag, startPoint x: 569, startPoint y: 392, endPoint x: 654, endPoint y: 341, distance: 99.1
click at [569, 391] on link "Non-Compliant" at bounding box center [586, 390] width 86 height 15
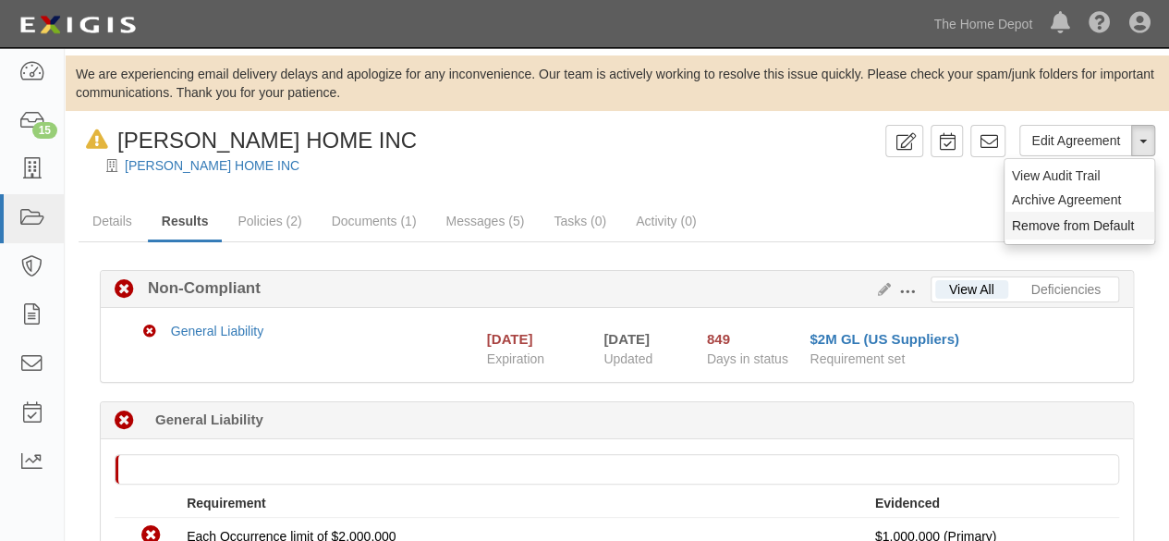
click at [1059, 228] on button "Remove from Default" at bounding box center [1080, 226] width 150 height 28
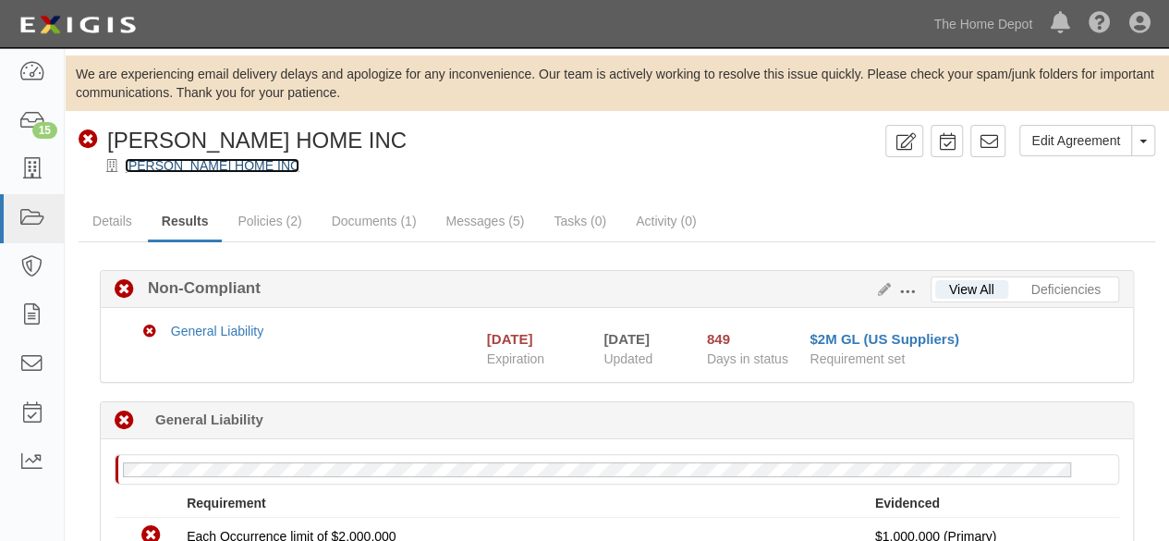
click at [200, 166] on link "[PERSON_NAME] HOME INC" at bounding box center [212, 165] width 175 height 15
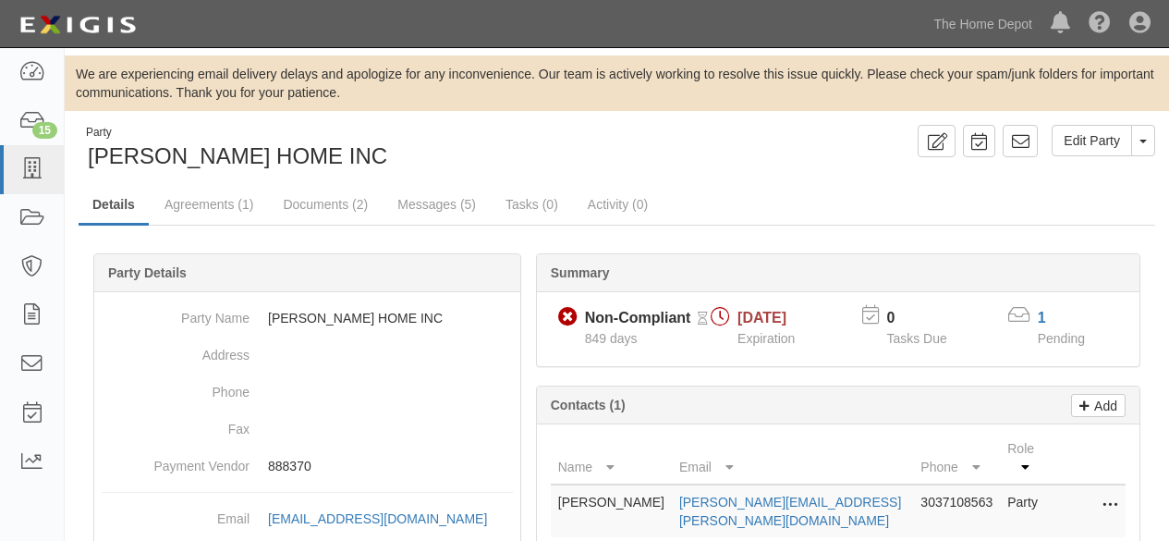
click at [327, 208] on link "Documents (2)" at bounding box center [325, 204] width 113 height 37
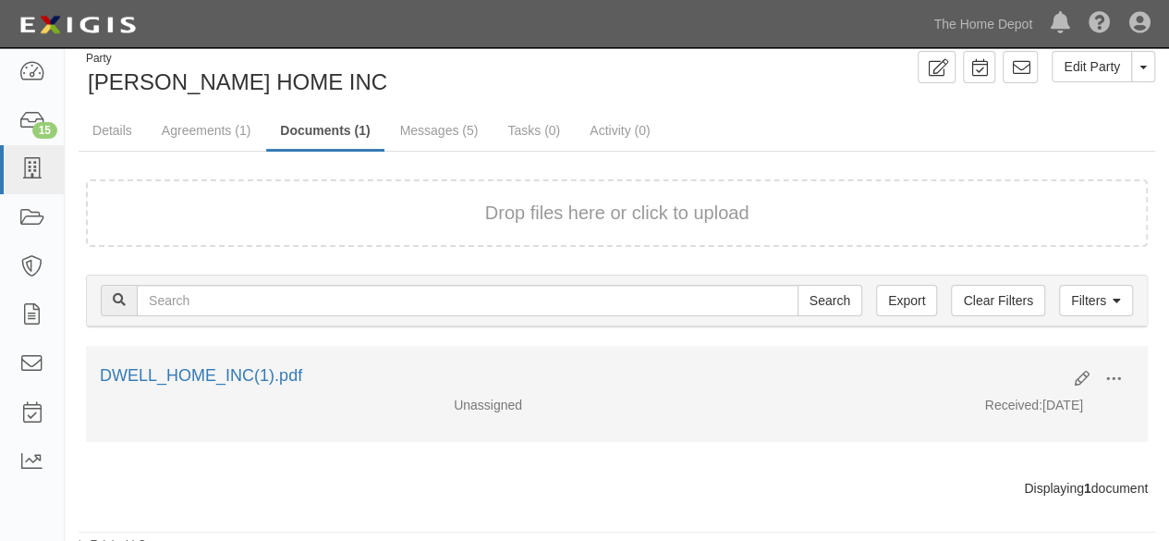
scroll to position [83, 0]
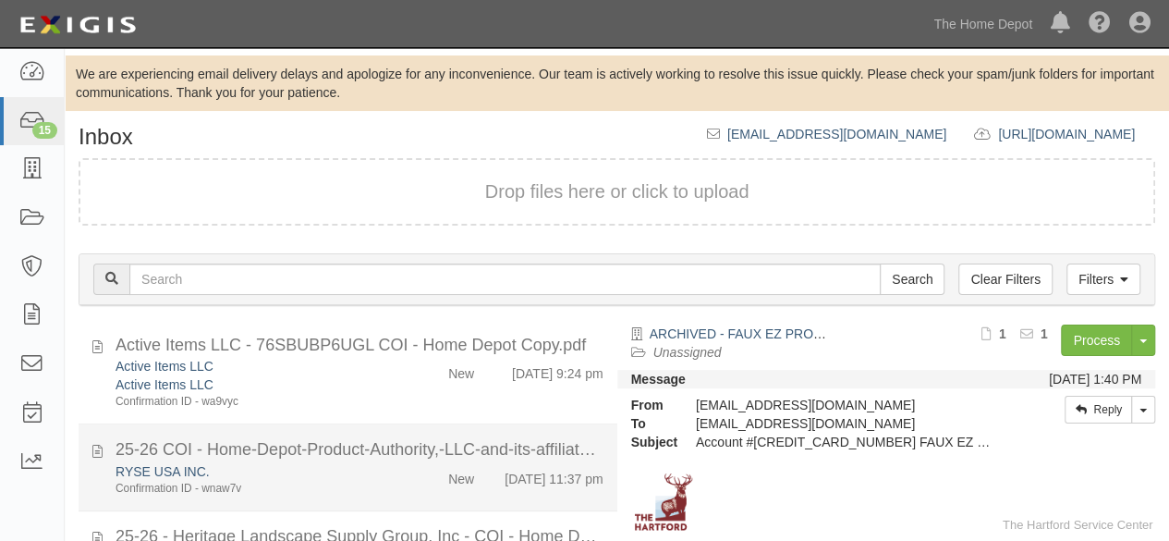
scroll to position [462, 0]
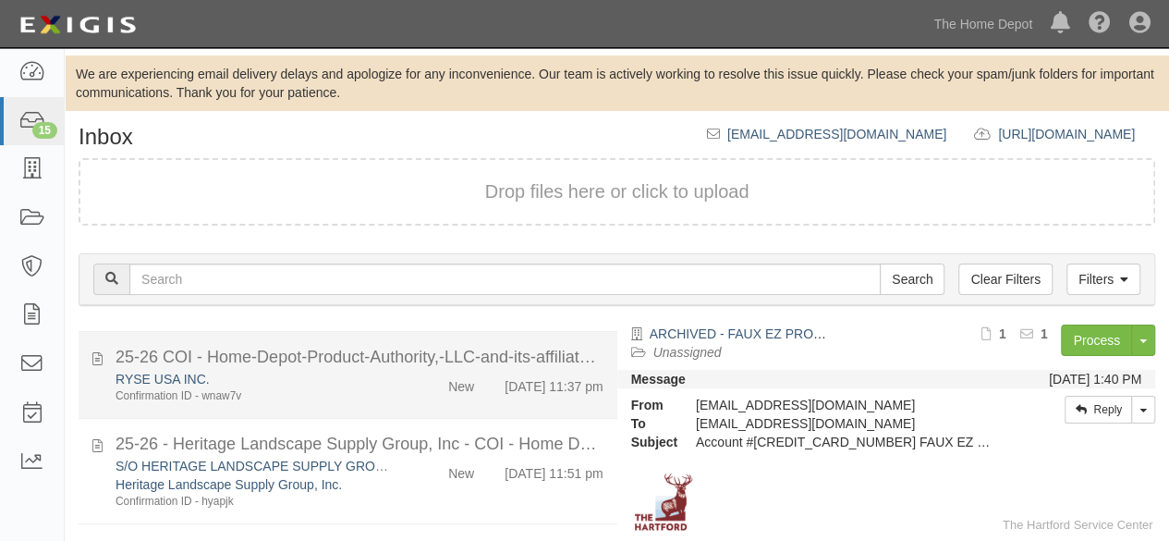
drag, startPoint x: 396, startPoint y: 373, endPoint x: 428, endPoint y: 376, distance: 32.5
click at [402, 373] on div "New" at bounding box center [445, 383] width 86 height 26
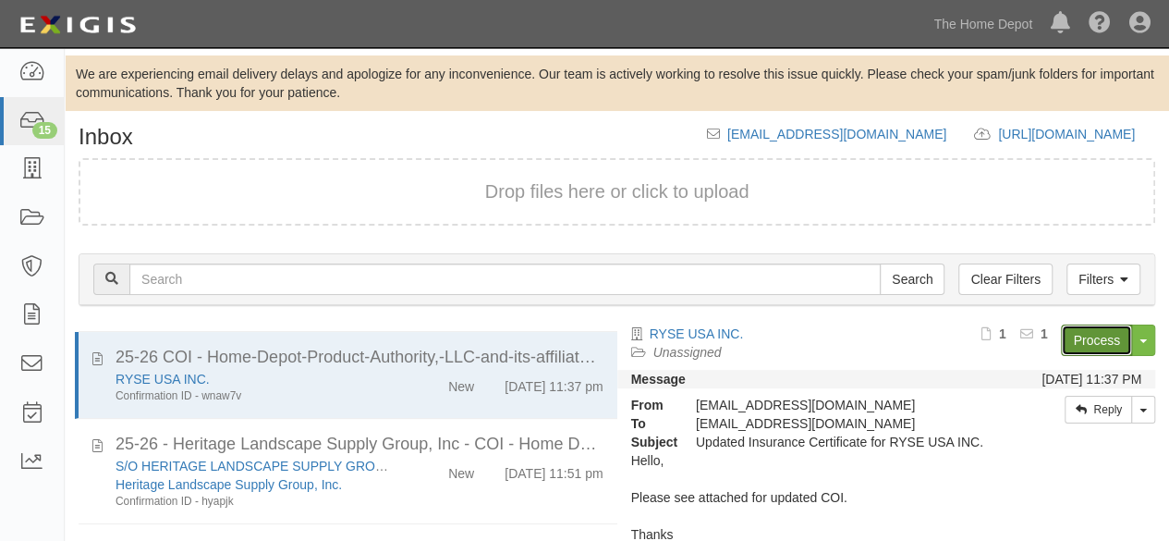
click at [1080, 341] on link "Process" at bounding box center [1096, 339] width 71 height 31
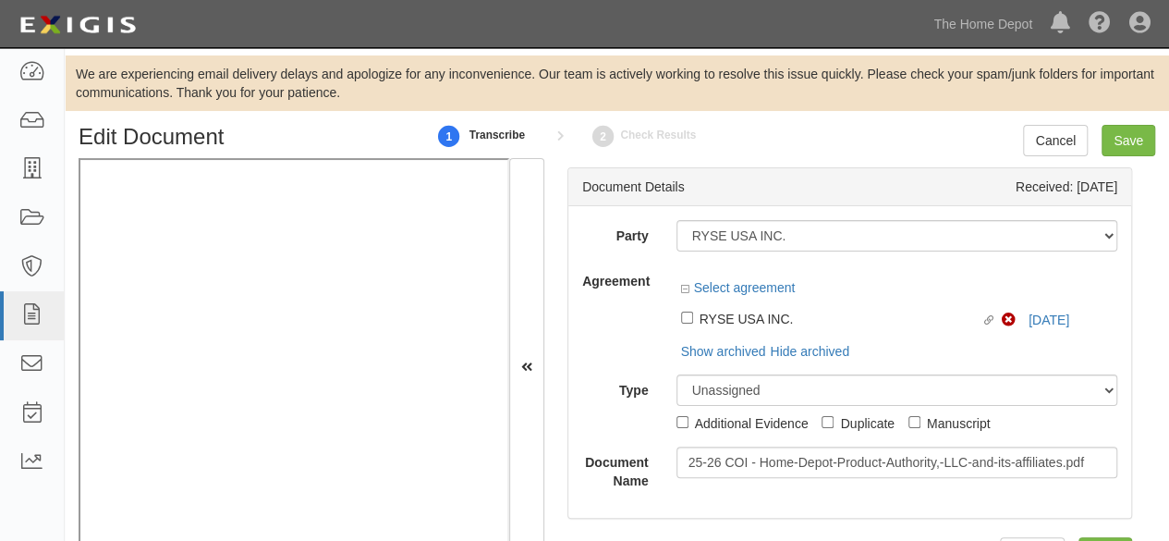
click at [1041, 323] on div "Linked agreement RYSE USA INC. Linked agreement Non-Compliant [DATE]" at bounding box center [898, 316] width 442 height 31
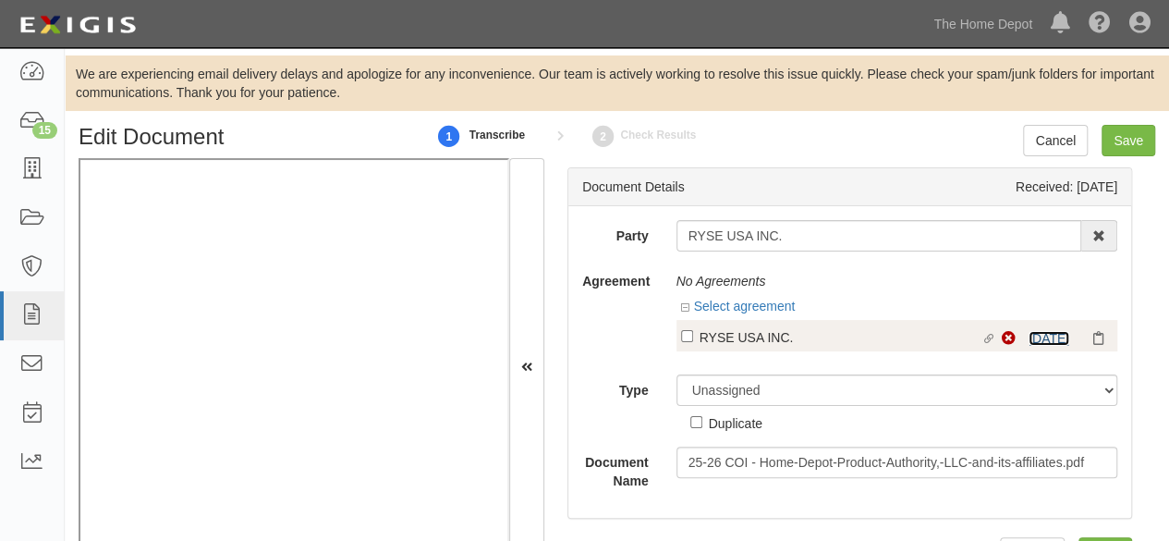
click at [1050, 337] on link "[DATE]" at bounding box center [1049, 338] width 41 height 15
drag, startPoint x: 713, startPoint y: 324, endPoint x: 707, endPoint y: 335, distance: 11.6
click at [713, 324] on div "Linked agreement RYSE USA INC. Linked agreement Non-Compliant 8/16/25" at bounding box center [898, 335] width 442 height 31
click at [706, 336] on div "RYSE USA INC." at bounding box center [841, 336] width 282 height 20
click at [693, 336] on input "Linked agreement RYSE USA INC. Linked agreement" at bounding box center [687, 336] width 12 height 12
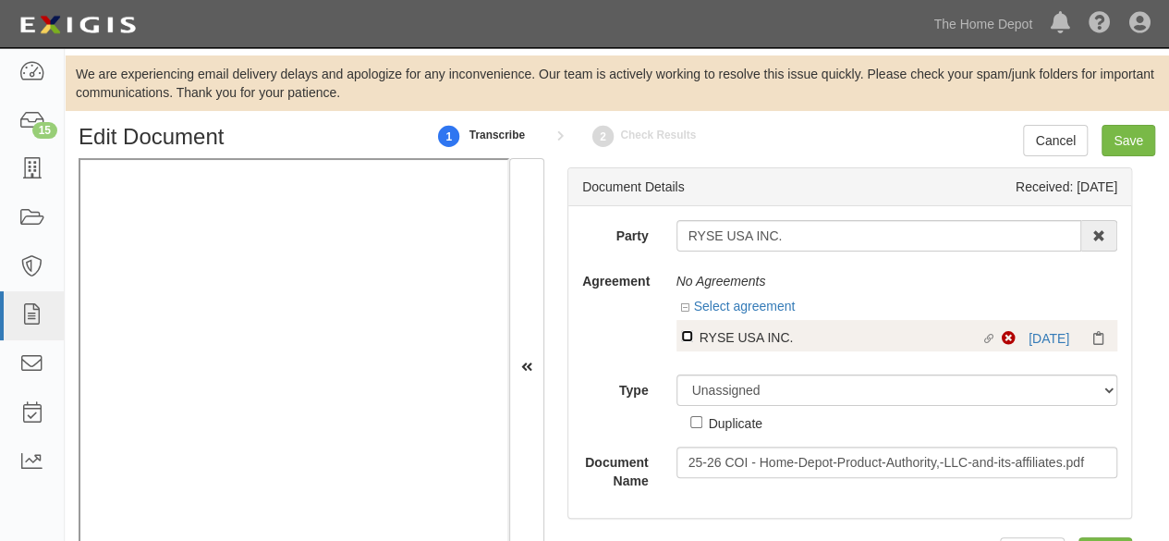
checkbox input "true"
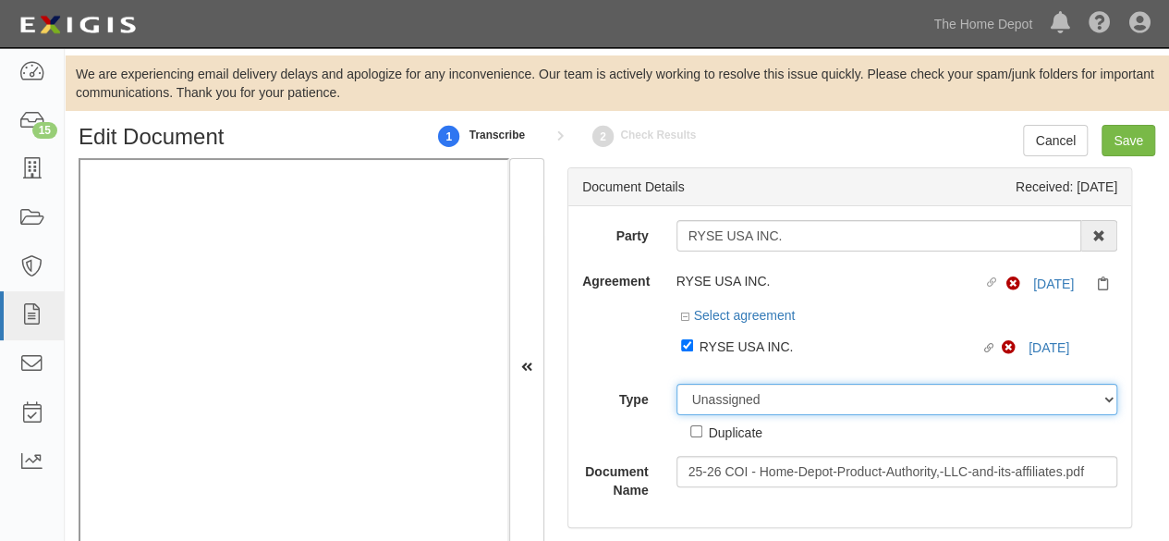
click at [693, 372] on div "Party RYSE USA INC. 1000576868 Ontario Inc. 10 STRAWBERRY STREET 115282 CANADA …" at bounding box center [849, 359] width 535 height 279
select select "CertificateDetail"
click at [677, 384] on select "Unassigned Binder Cancellation Notice Certificate Contract Endorsement Insuranc…" at bounding box center [898, 399] width 442 height 31
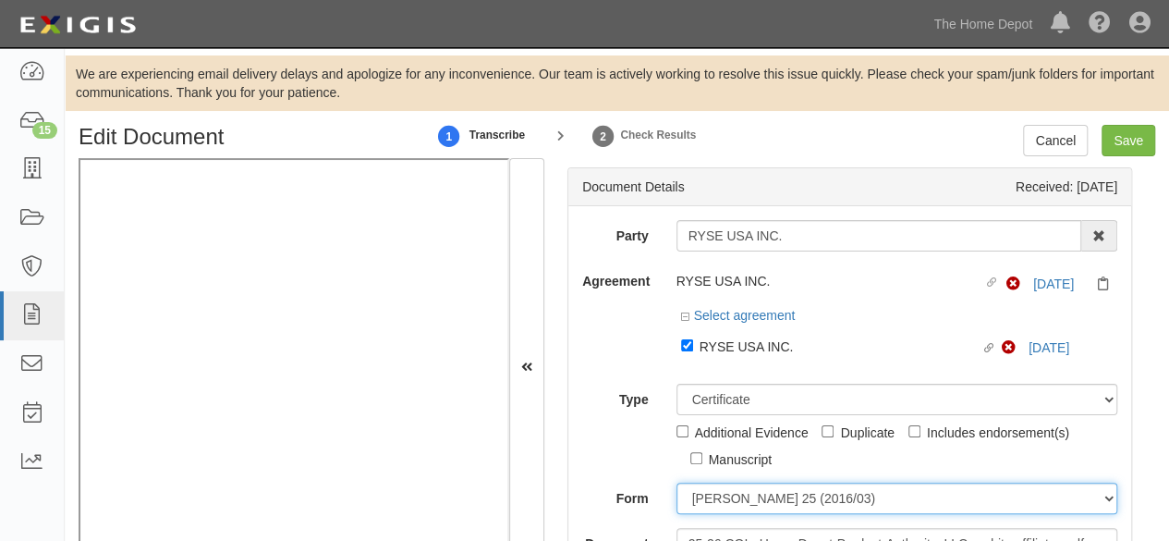
click at [714, 492] on select "ACORD 25 (2016/03) ACORD 101 ACORD 855 NY (2014/05) General" at bounding box center [898, 497] width 442 height 31
select select "GeneralFormDetail"
click at [677, 482] on select "ACORD 25 (2016/03) ACORD 101 ACORD 855 NY (2014/05) General" at bounding box center [898, 497] width 442 height 31
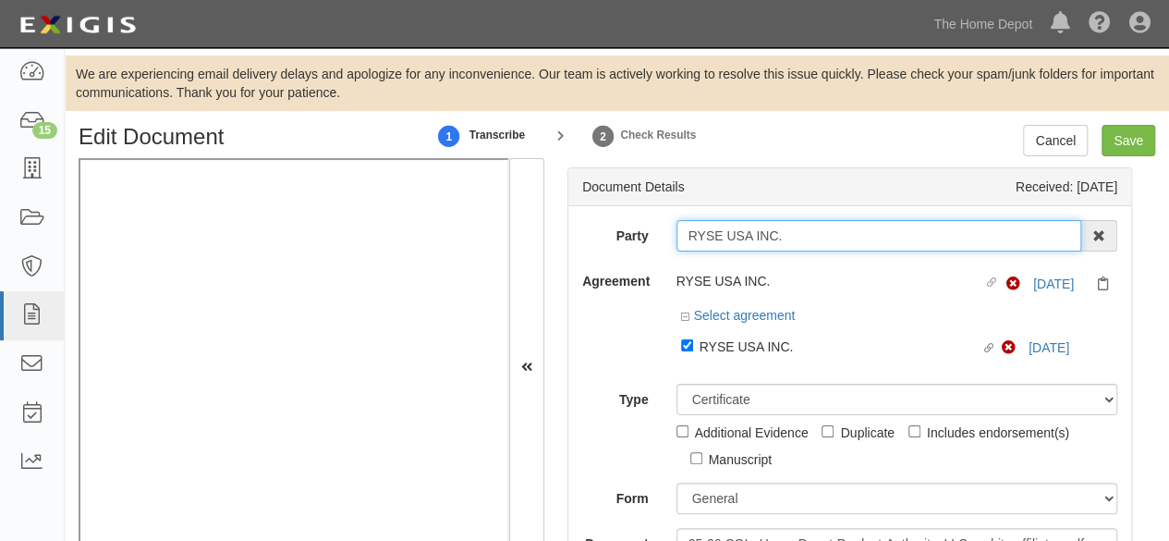
click at [721, 239] on input "RYSE USA INC." at bounding box center [880, 235] width 406 height 31
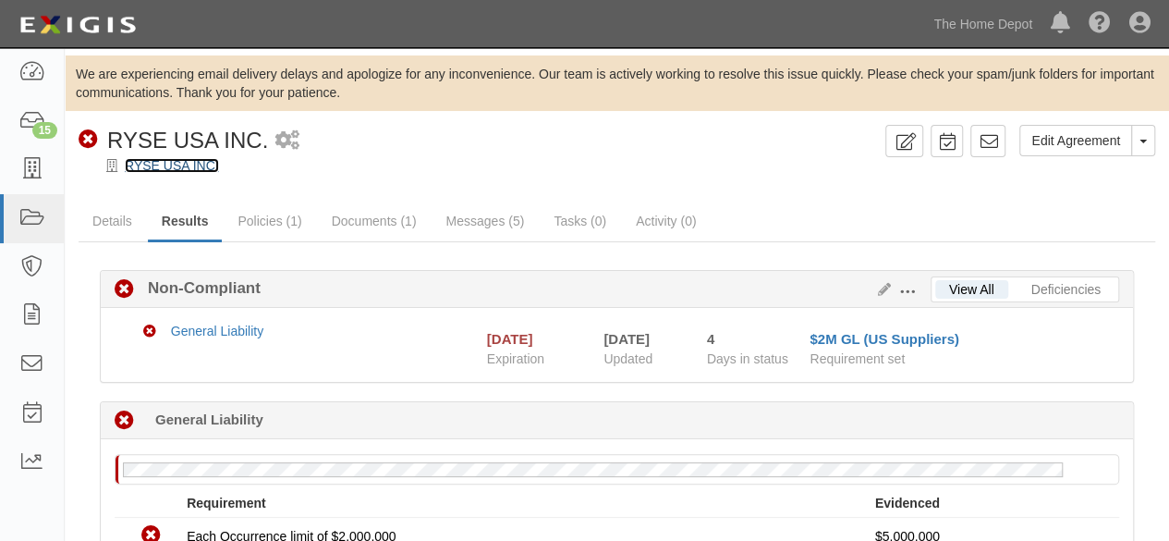
click at [183, 165] on link "RYSE USA INC." at bounding box center [172, 165] width 94 height 15
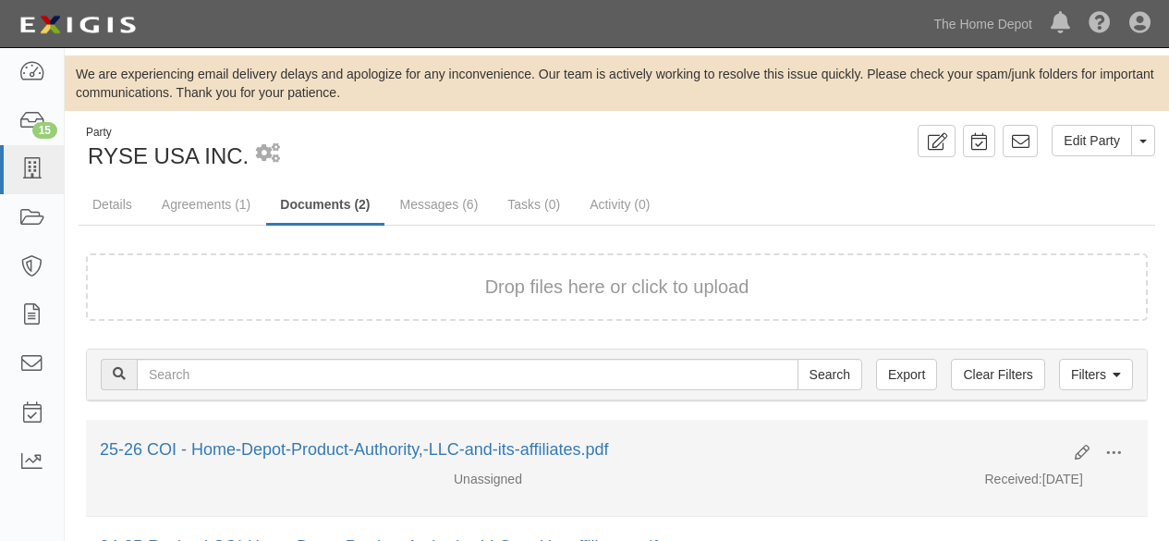
scroll to position [179, 0]
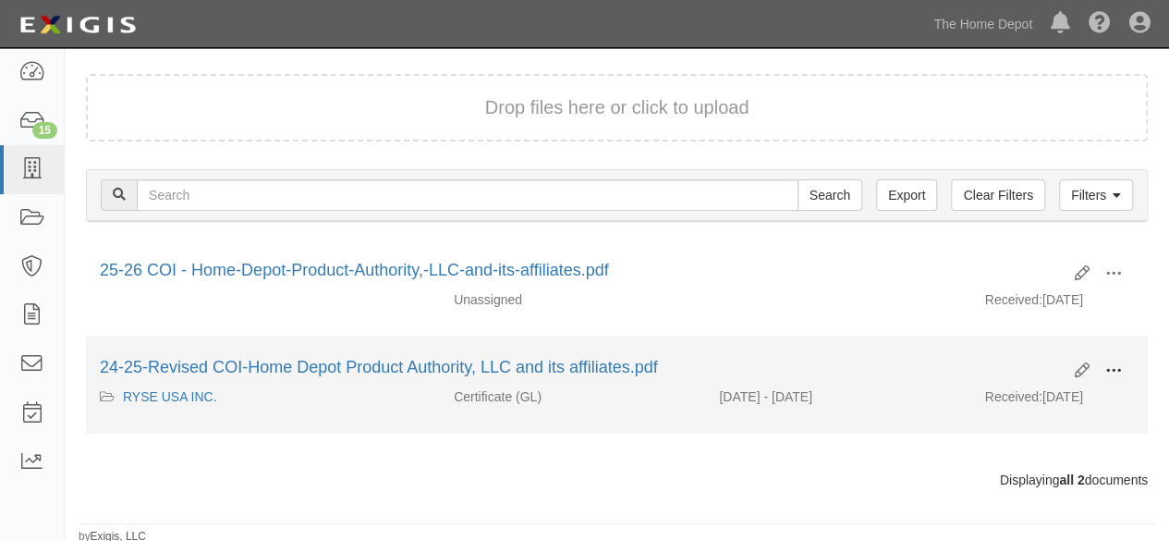
click at [1113, 369] on span at bounding box center [1113, 370] width 17 height 17
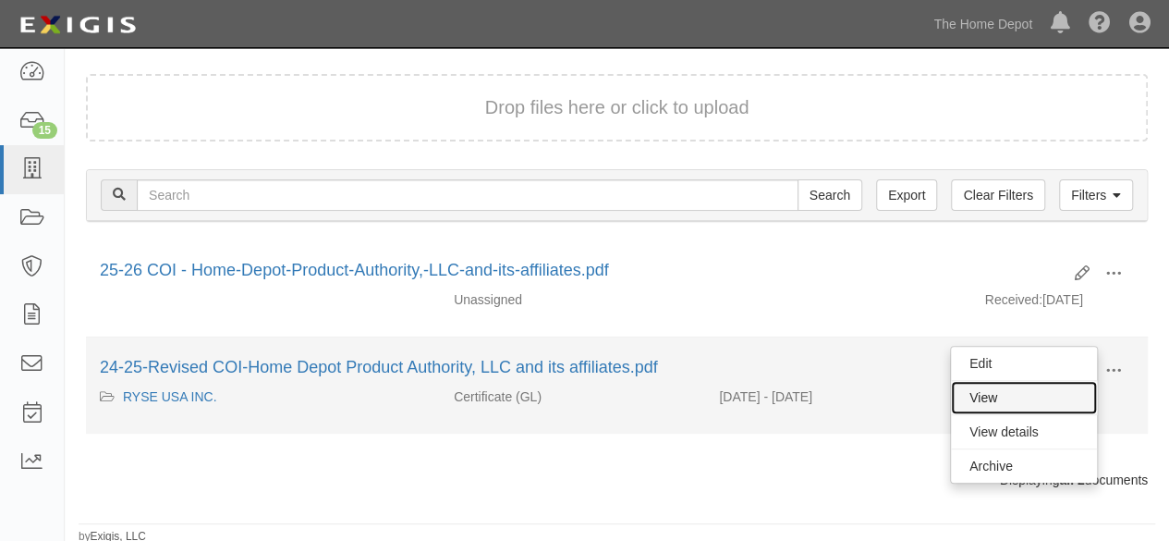
click at [1042, 400] on link "View" at bounding box center [1024, 397] width 146 height 33
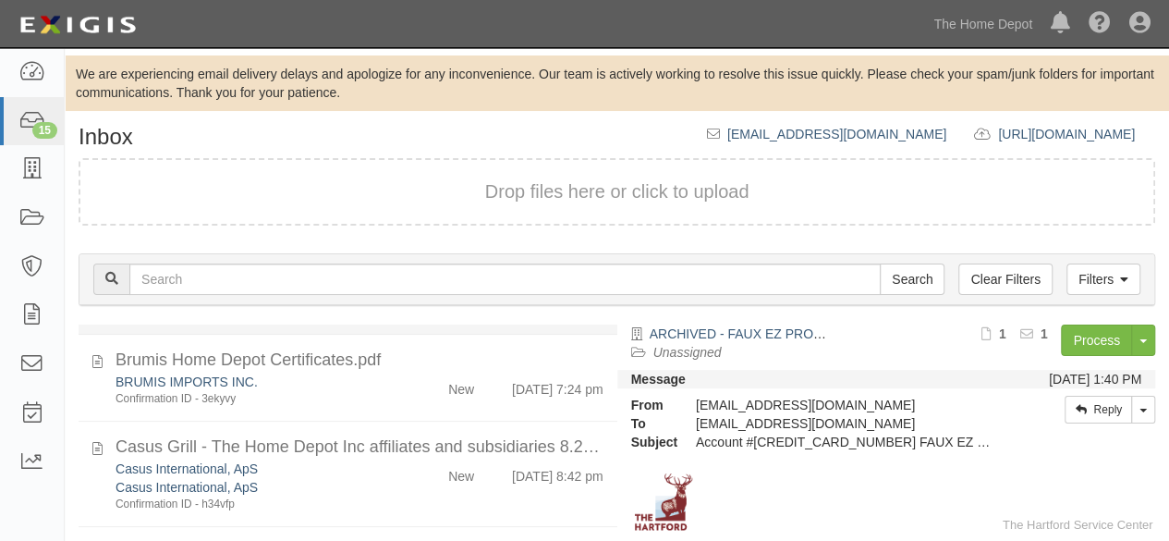
scroll to position [185, 0]
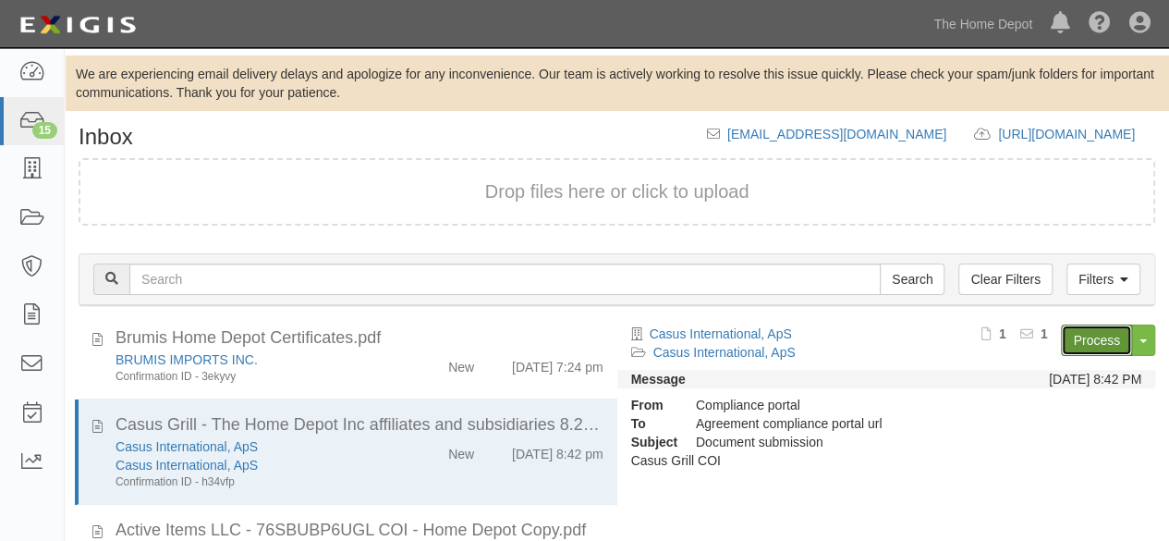
click at [1082, 341] on link "Process" at bounding box center [1096, 339] width 71 height 31
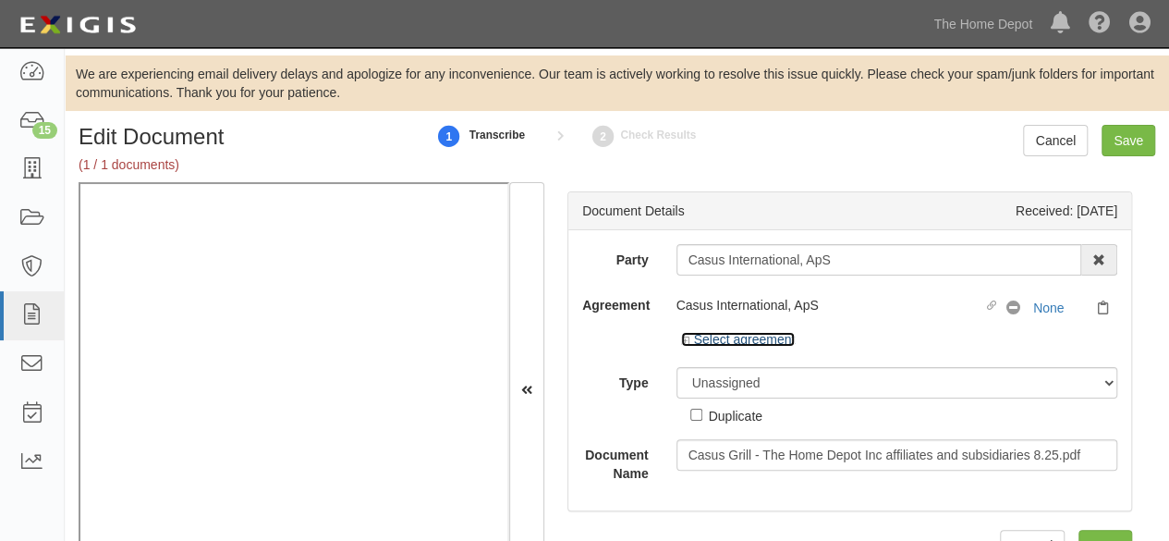
click at [745, 343] on link "Select agreement" at bounding box center [738, 339] width 115 height 15
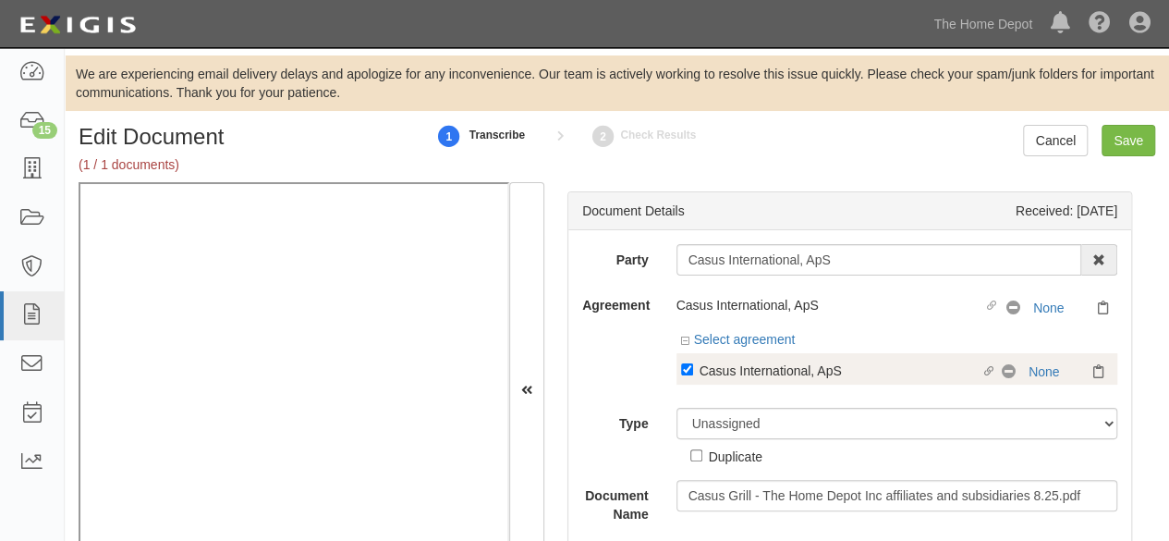
click at [723, 372] on div "Casus International, ApS" at bounding box center [841, 370] width 282 height 20
click at [693, 372] on input "Linked agreement Casus International, ApS Linked agreement" at bounding box center [687, 369] width 12 height 12
checkbox input "false"
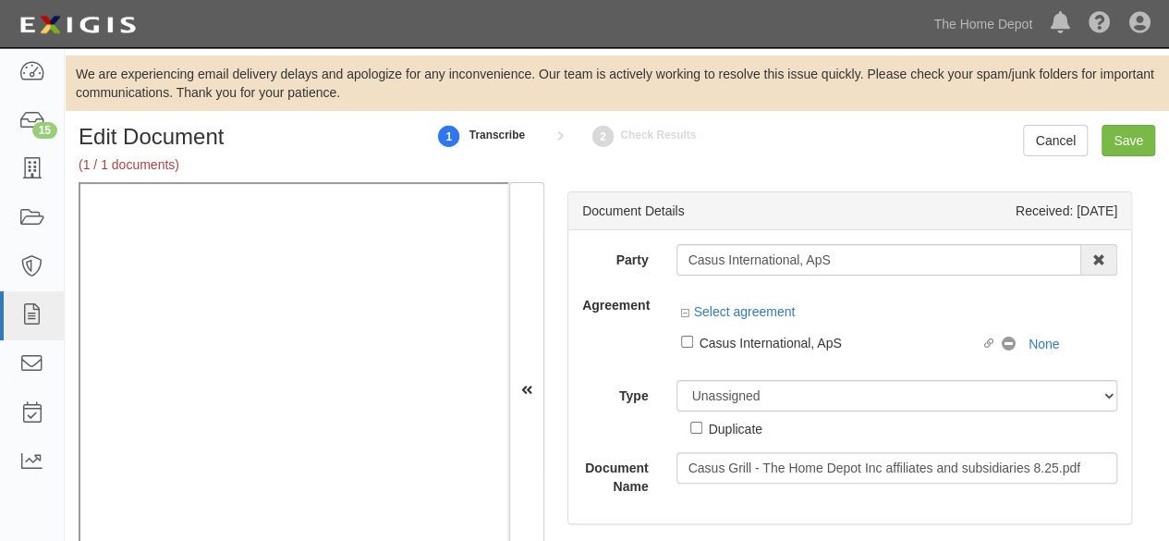
click at [702, 418] on label "Duplicate" at bounding box center [726, 428] width 72 height 20
click at [702, 421] on input "Duplicate" at bounding box center [696, 427] width 12 height 12
checkbox input "true"
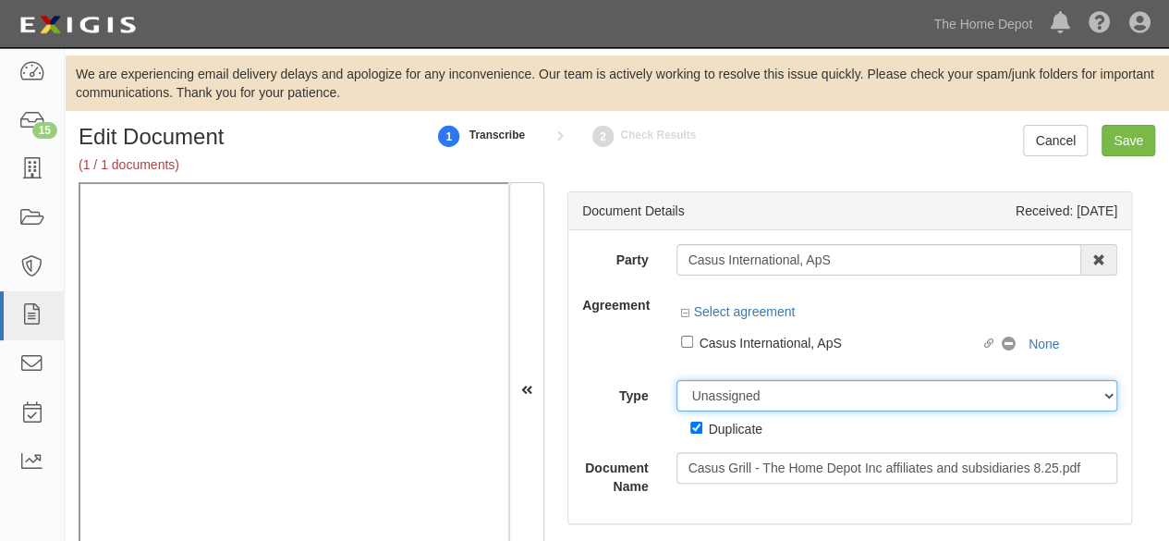
click at [721, 393] on select "Unassigned Binder Cancellation Notice Certificate Contract Endorsement Insuranc…" at bounding box center [898, 395] width 442 height 31
select select "OtherDetail"
click at [677, 380] on select "Unassigned Binder Cancellation Notice Certificate Contract Endorsement Insuranc…" at bounding box center [898, 395] width 442 height 31
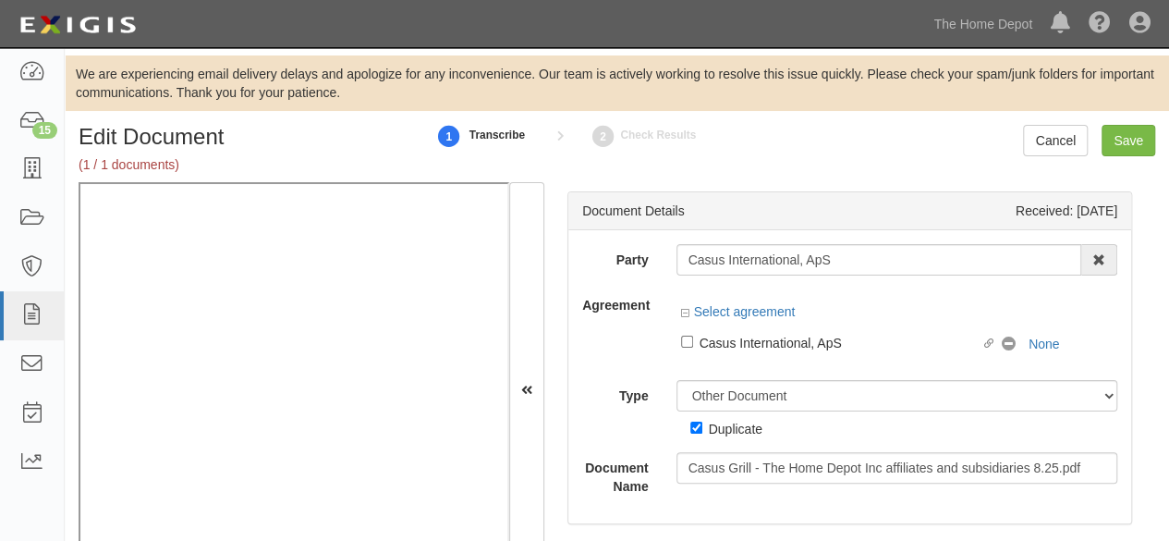
click at [723, 432] on div "Duplicate" at bounding box center [736, 428] width 54 height 20
click at [702, 432] on input "Duplicate" at bounding box center [696, 427] width 12 height 12
checkbox input "false"
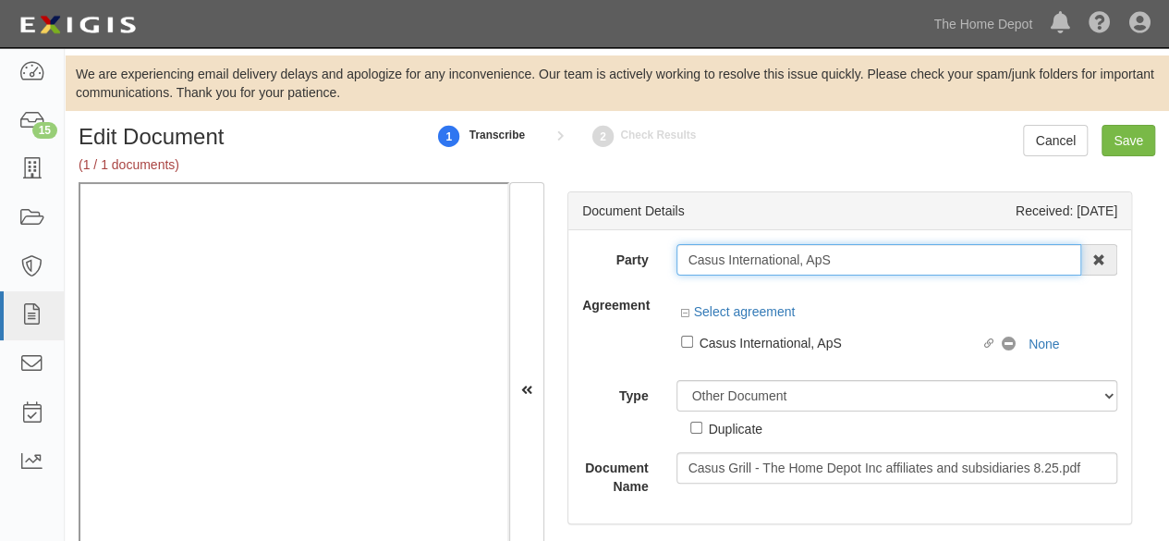
click at [736, 264] on input "Casus International, ApS" at bounding box center [880, 259] width 406 height 31
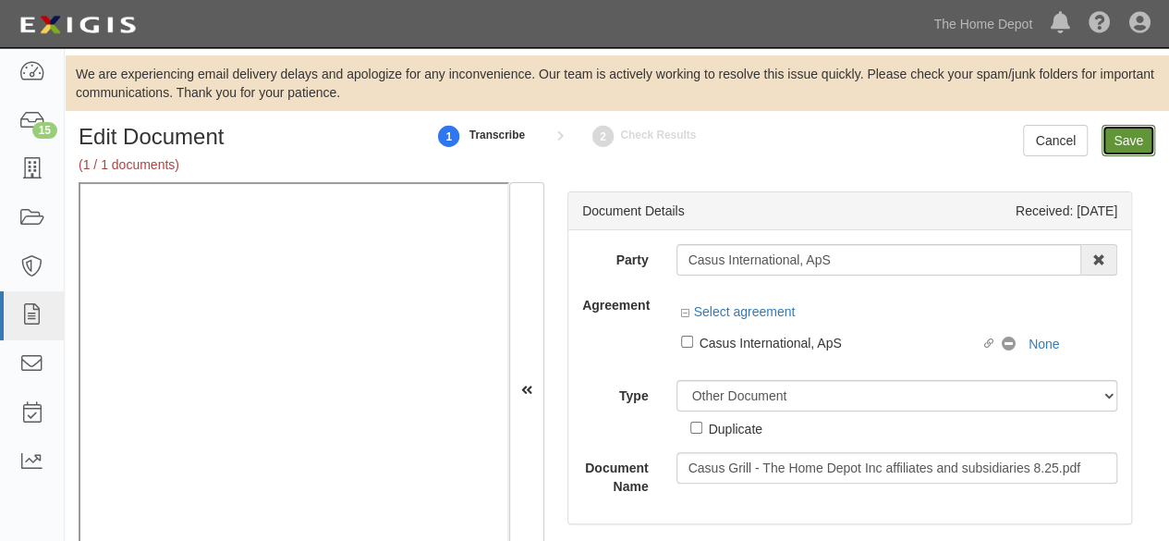
click at [1135, 134] on input "Save" at bounding box center [1129, 140] width 54 height 31
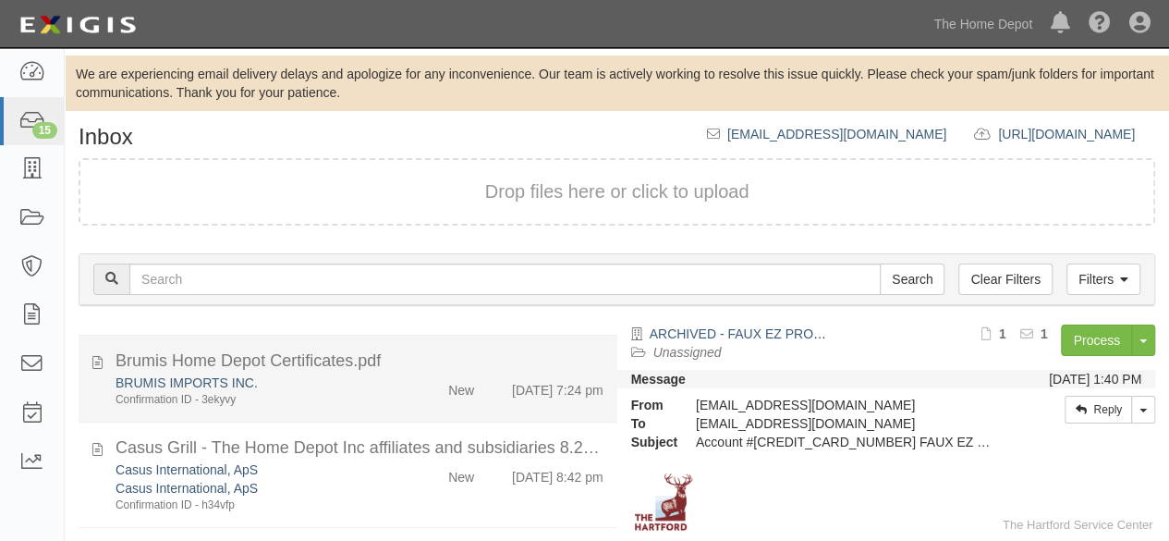
scroll to position [133, 0]
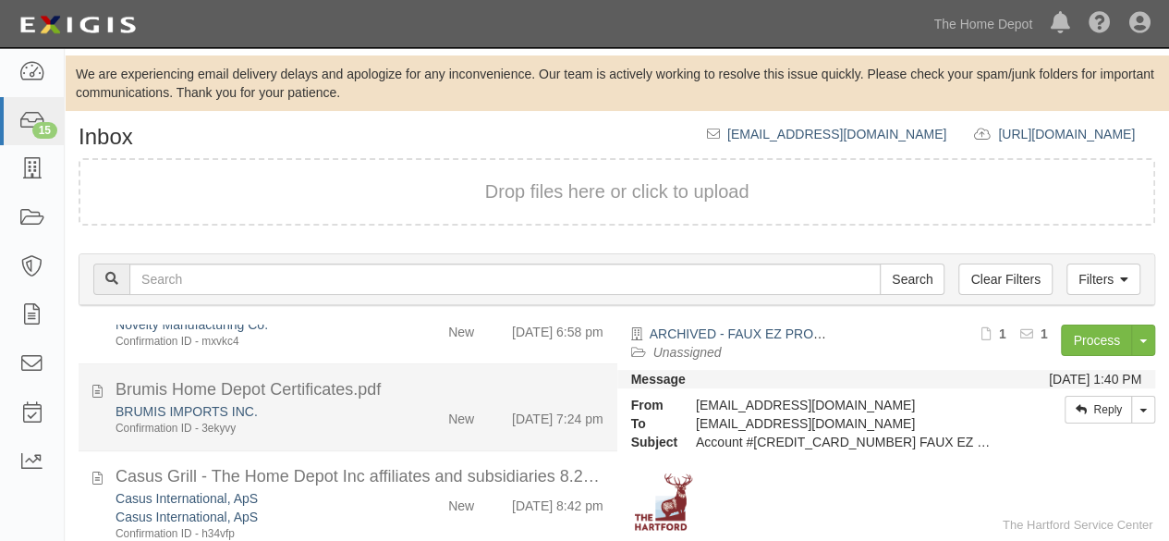
drag, startPoint x: 375, startPoint y: 410, endPoint x: 524, endPoint y: 380, distance: 151.9
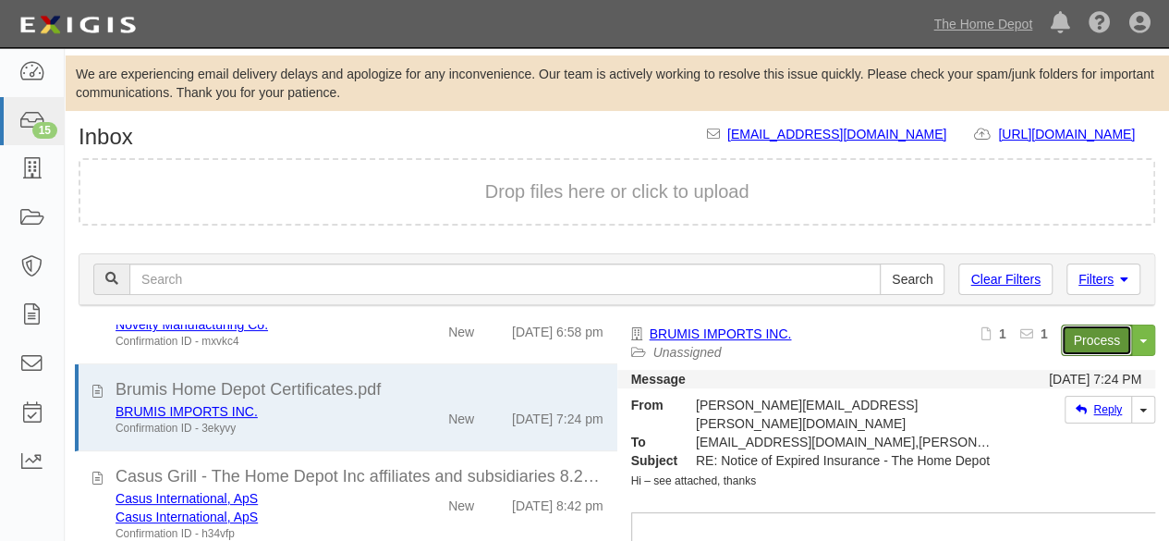
click at [1067, 341] on link "Process" at bounding box center [1096, 339] width 71 height 31
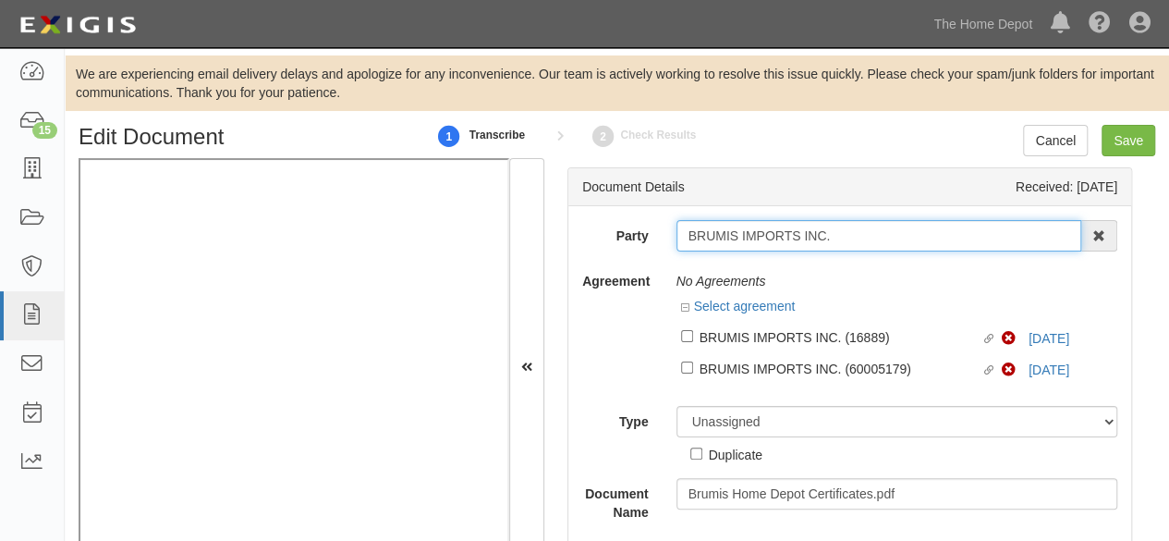
drag, startPoint x: 837, startPoint y: 235, endPoint x: 845, endPoint y: 226, distance: 11.8
click at [846, 230] on input "BRUMIS IMPORTS INC." at bounding box center [880, 235] width 406 height 31
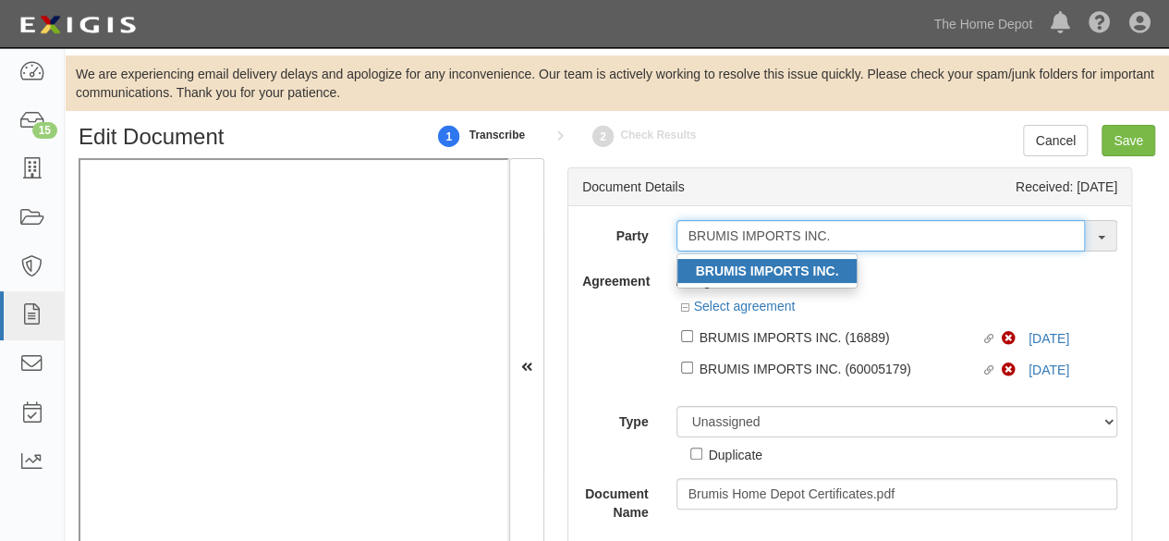
type input "BRUMIS IMPORTS INC."
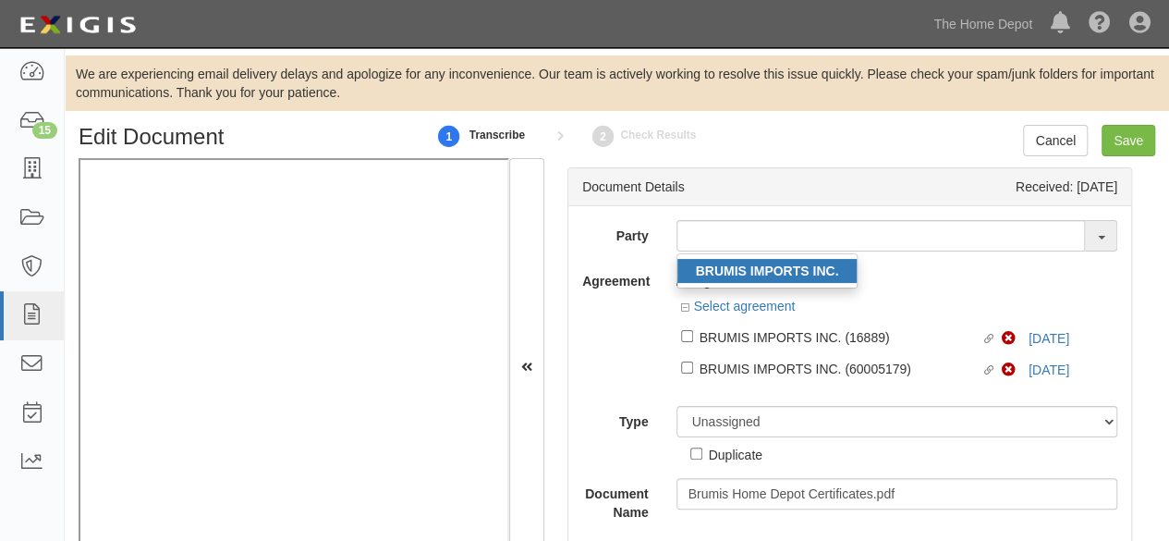
click at [764, 275] on strong "BRUMIS IMPORTS INC." at bounding box center [767, 270] width 143 height 15
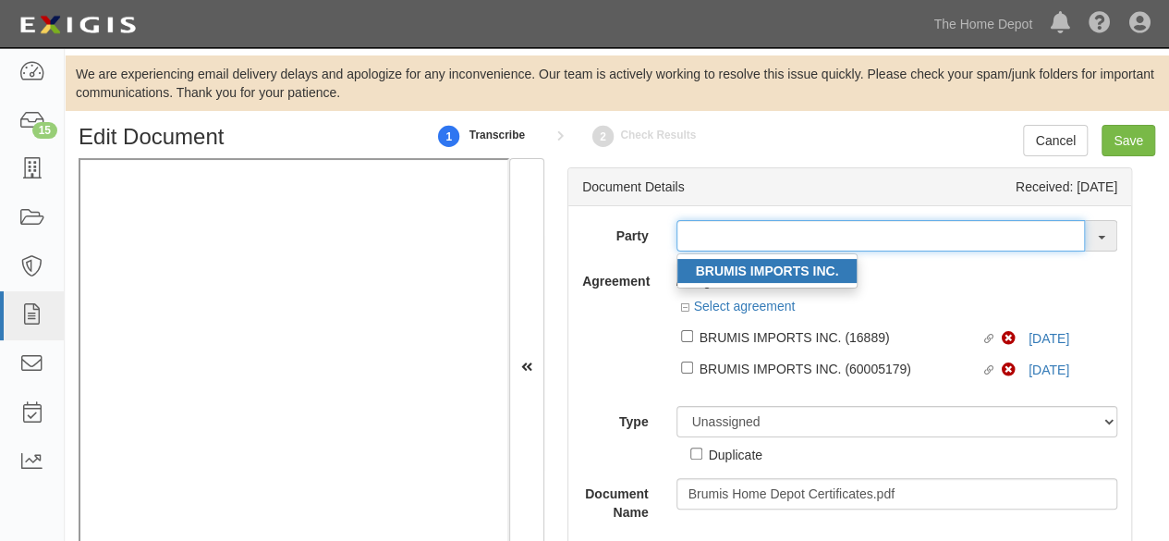
type input "BRUMIS IMPORTS INC."
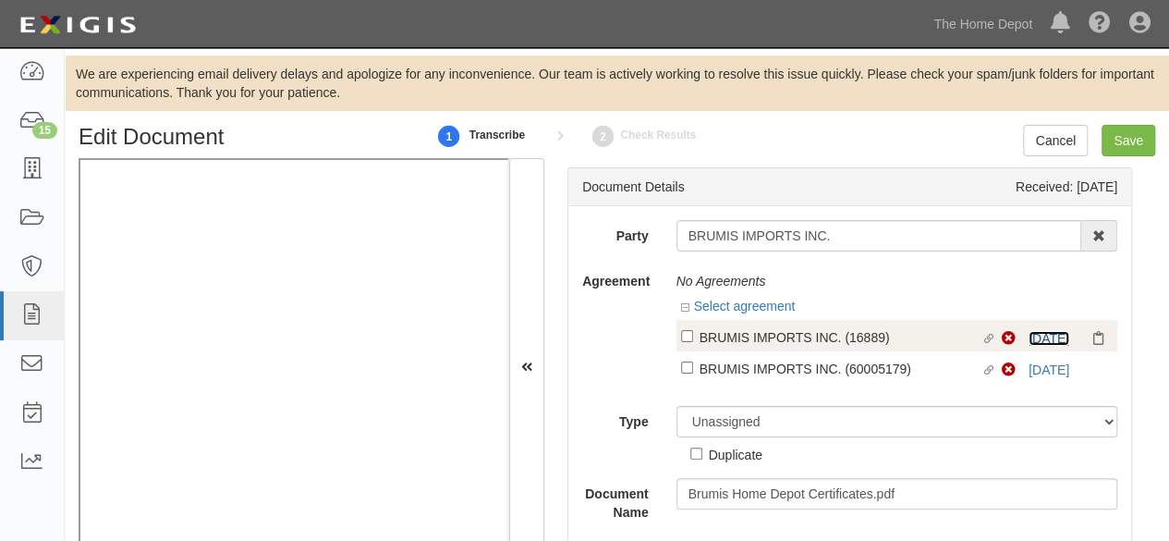
click at [1031, 336] on link "8/10/25" at bounding box center [1049, 338] width 41 height 15
click at [690, 334] on label "Linked agreement BRUMIS IMPORTS INC. (16889) Linked agreement" at bounding box center [842, 338] width 322 height 25
click at [690, 334] on input "Linked agreement BRUMIS IMPORTS INC. (16889) Linked agreement" at bounding box center [687, 336] width 12 height 12
checkbox input "true"
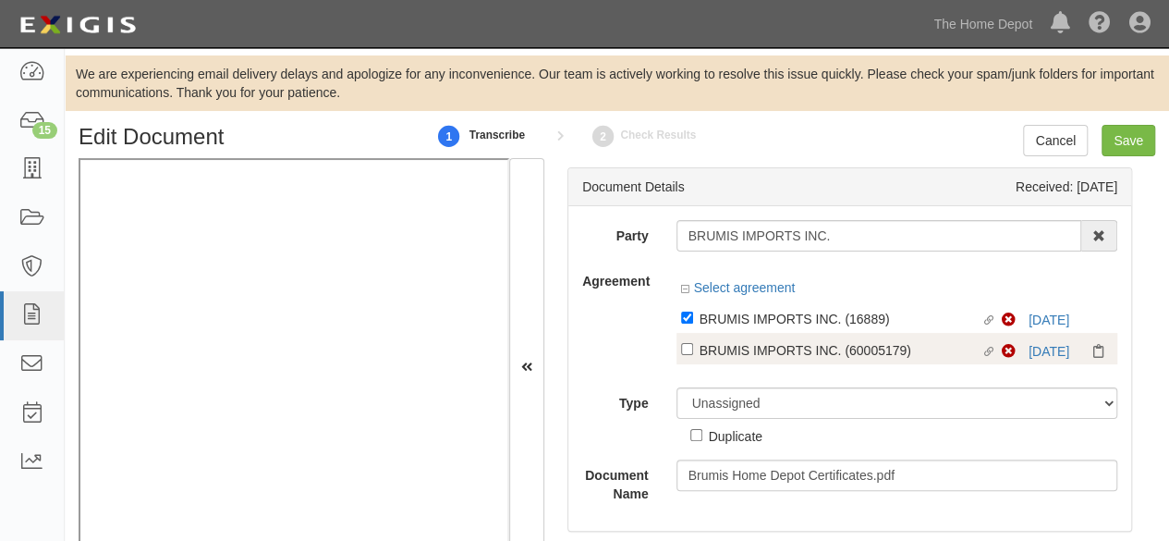
click at [702, 328] on div "BRUMIS IMPORTS INC. (60005179)" at bounding box center [841, 318] width 282 height 20
click at [693, 323] on input "Linked agreement BRUMIS IMPORTS INC. (60005179) Linked agreement" at bounding box center [687, 317] width 12 height 12
checkbox input "true"
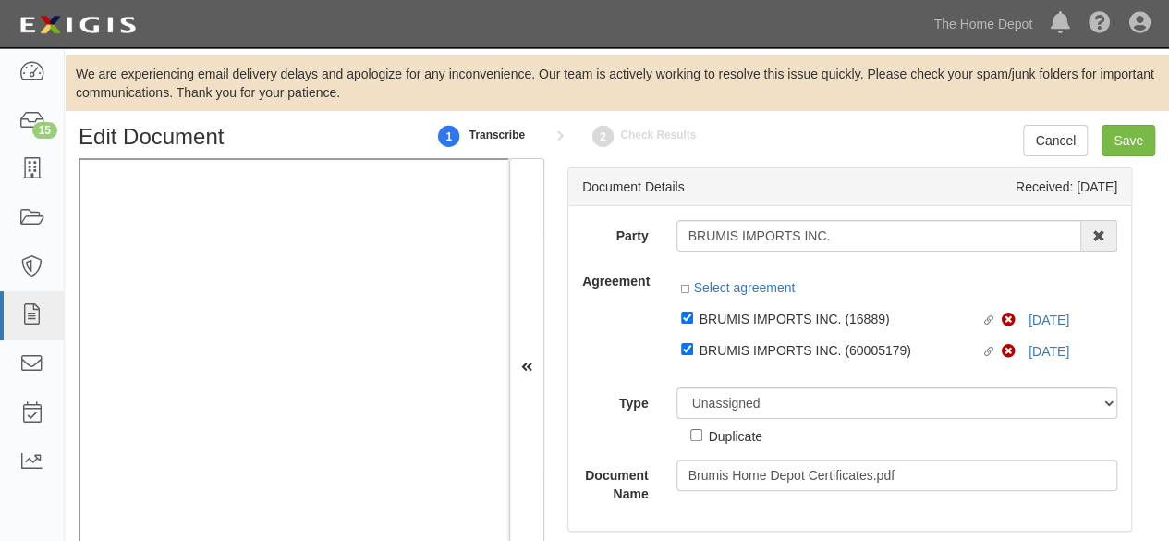
click at [725, 419] on div "Duplicate" at bounding box center [726, 432] width 72 height 27
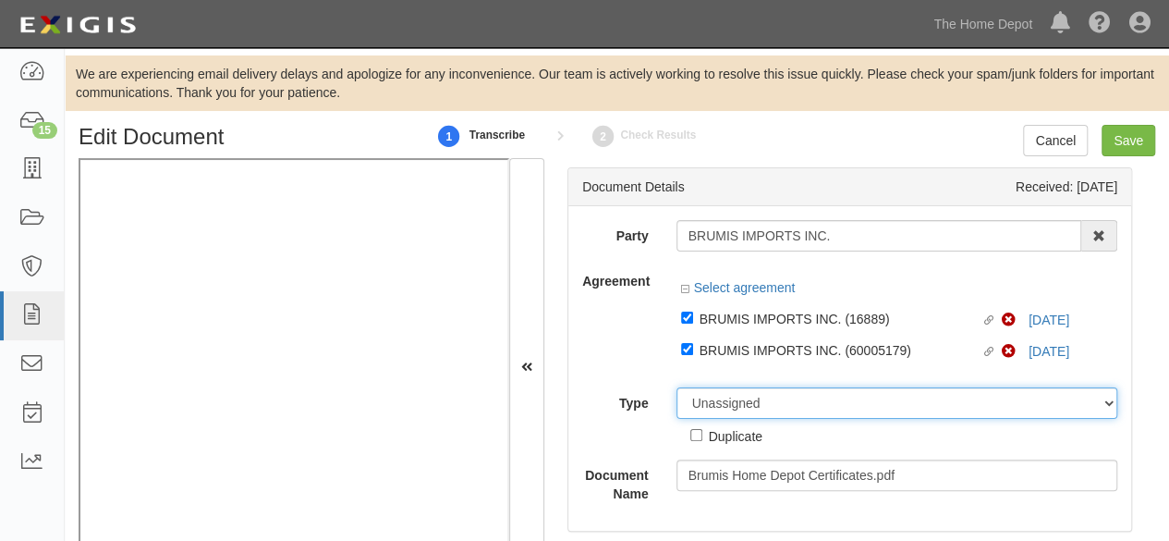
click at [728, 409] on select "Unassigned Binder Cancellation Notice Certificate Contract Endorsement Insuranc…" at bounding box center [898, 402] width 442 height 31
click at [677, 387] on select "Unassigned Binder Cancellation Notice Certificate Contract Endorsement Insuranc…" at bounding box center [898, 402] width 442 height 31
drag, startPoint x: 730, startPoint y: 400, endPoint x: 735, endPoint y: 388, distance: 12.9
click at [730, 400] on select "Unassigned Binder Cancellation Notice Certificate Contract Endorsement Insuranc…" at bounding box center [898, 402] width 442 height 31
select select "CertificateDetail"
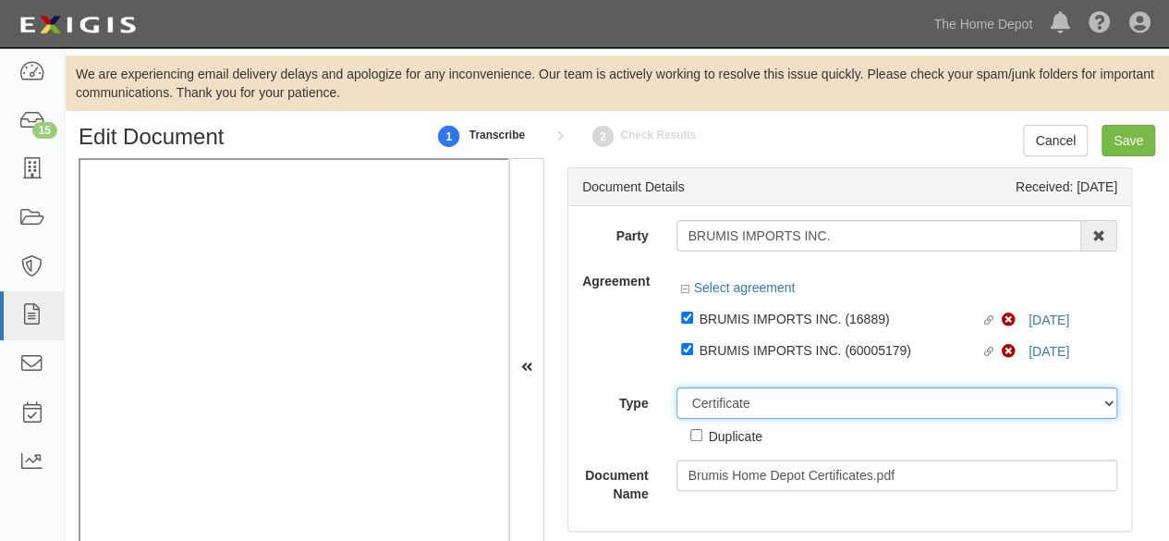
click at [677, 387] on select "Unassigned Binder Cancellation Notice Certificate Contract Endorsement Insuranc…" at bounding box center [898, 402] width 442 height 31
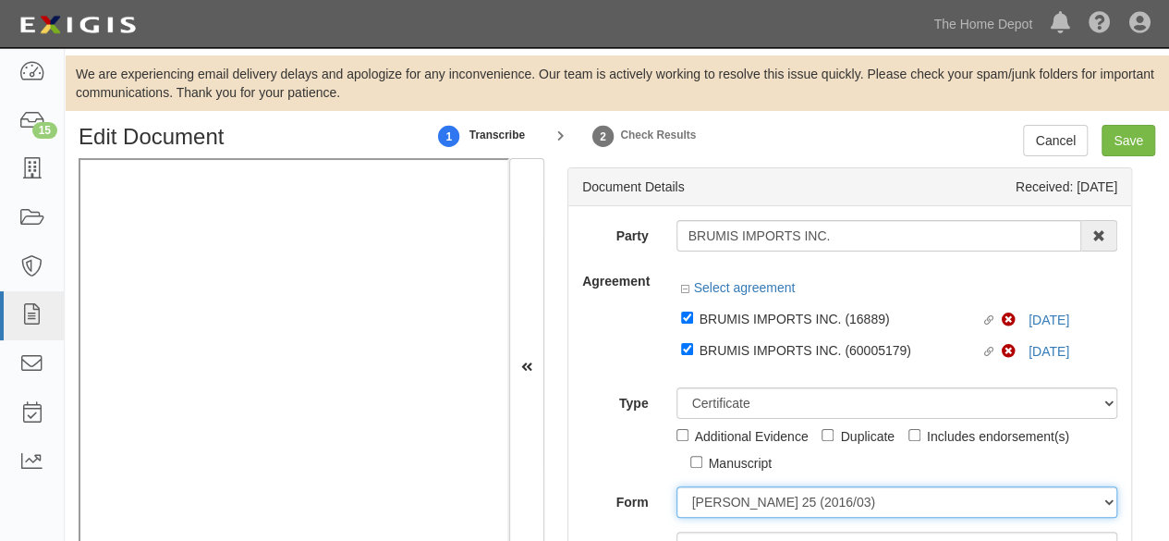
click at [735, 496] on select "ACORD 25 (2016/03) ACORD 101 ACORD 855 NY (2014/05) General" at bounding box center [898, 501] width 442 height 31
select select "GeneralFormDetail"
click at [677, 486] on select "ACORD 25 (2016/03) ACORD 101 ACORD 855 NY (2014/05) General" at bounding box center [898, 501] width 442 height 31
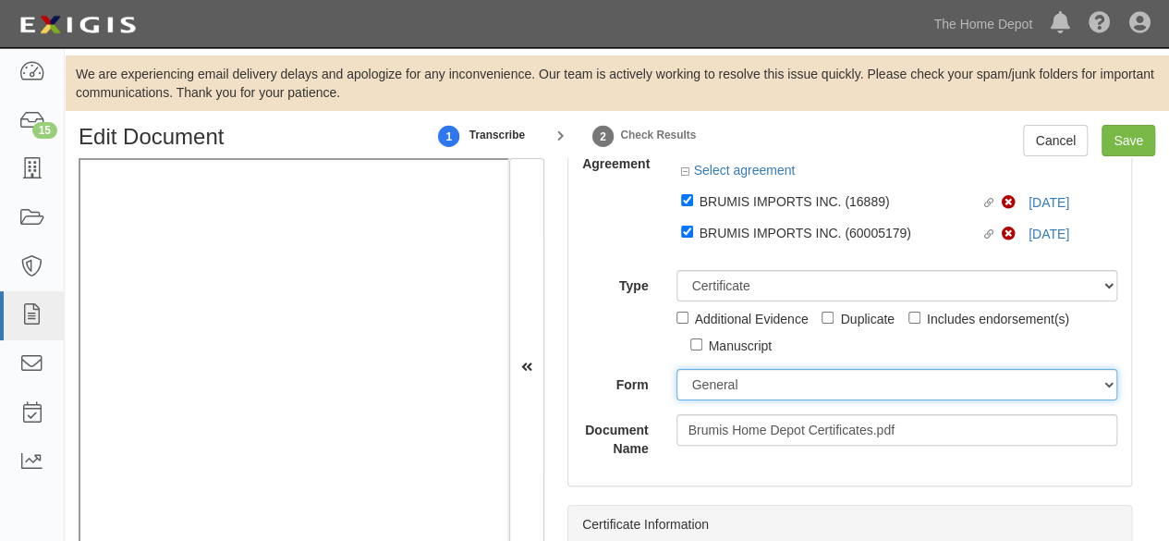
scroll to position [277, 0]
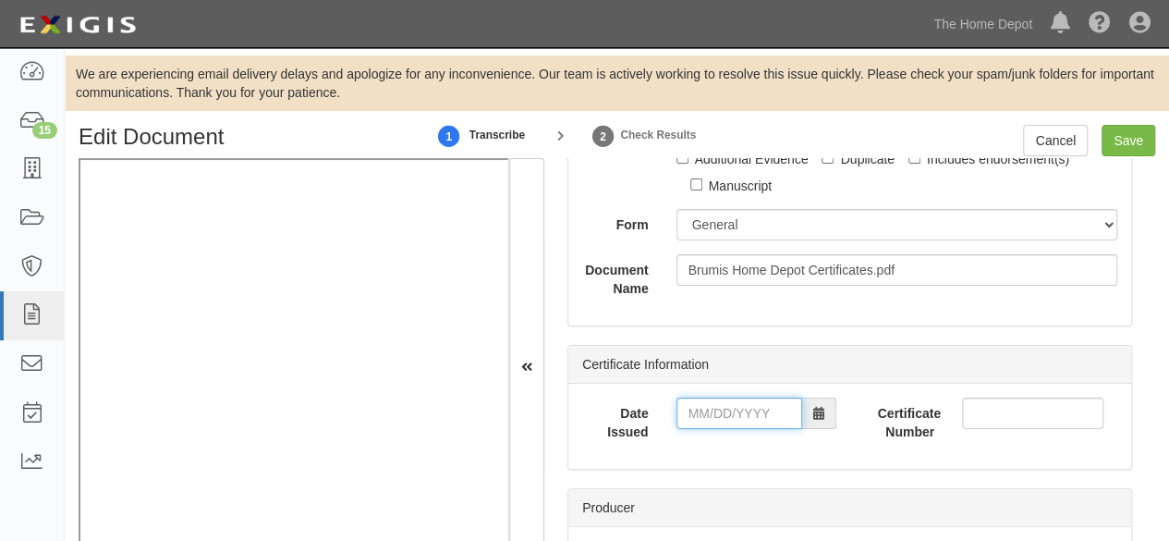
drag, startPoint x: 728, startPoint y: 415, endPoint x: 653, endPoint y: 417, distance: 75.8
click at [728, 414] on input "Date Issued" at bounding box center [740, 412] width 126 height 31
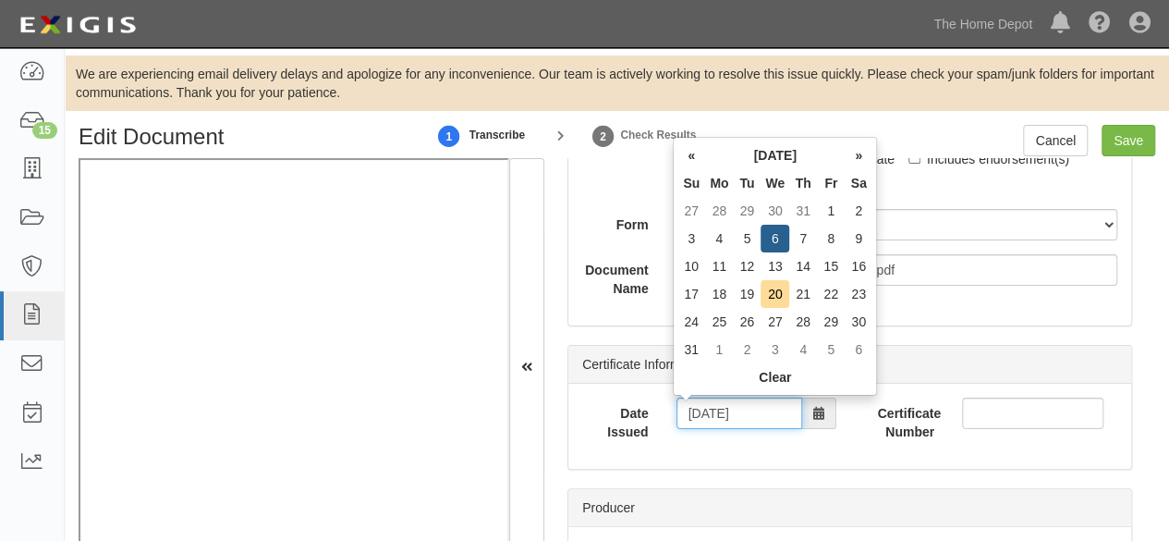
type input "08/07/2025"
click at [799, 231] on td "7" at bounding box center [803, 239] width 28 height 28
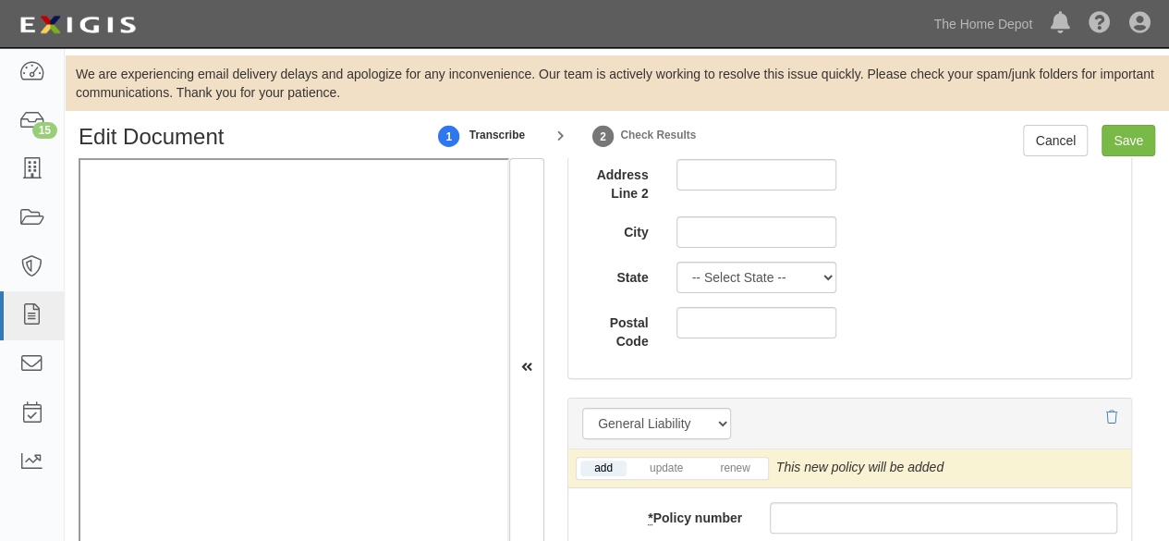
scroll to position [1479, 0]
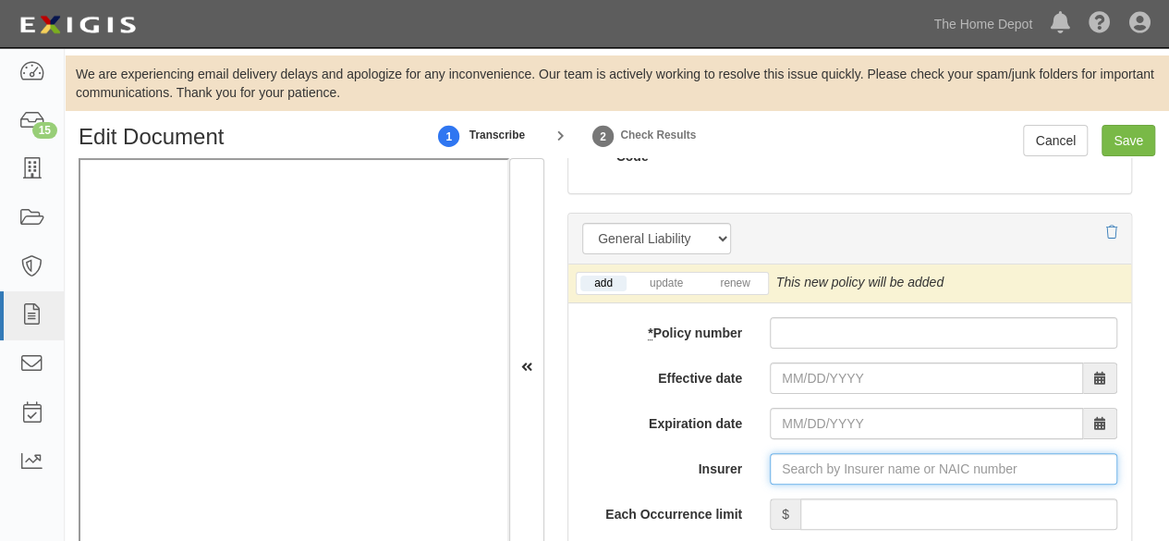
click at [806, 459] on input "Insurer" at bounding box center [944, 468] width 348 height 31
paste input "25615"
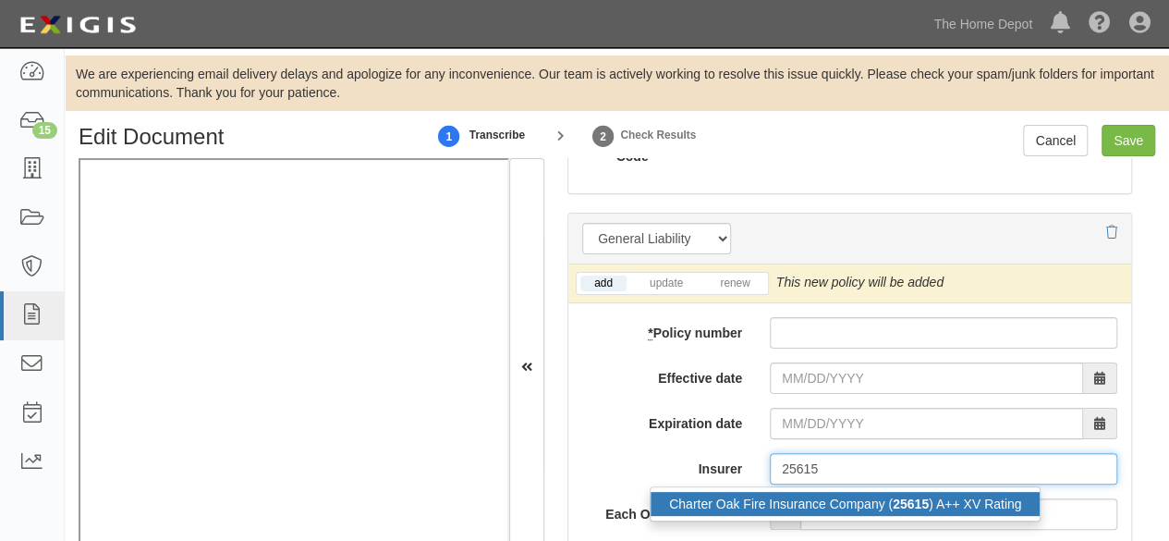
click at [795, 492] on div "Charter Oak Fire Insurance Company ( 25615 ) A++ XV Rating" at bounding box center [845, 504] width 389 height 24
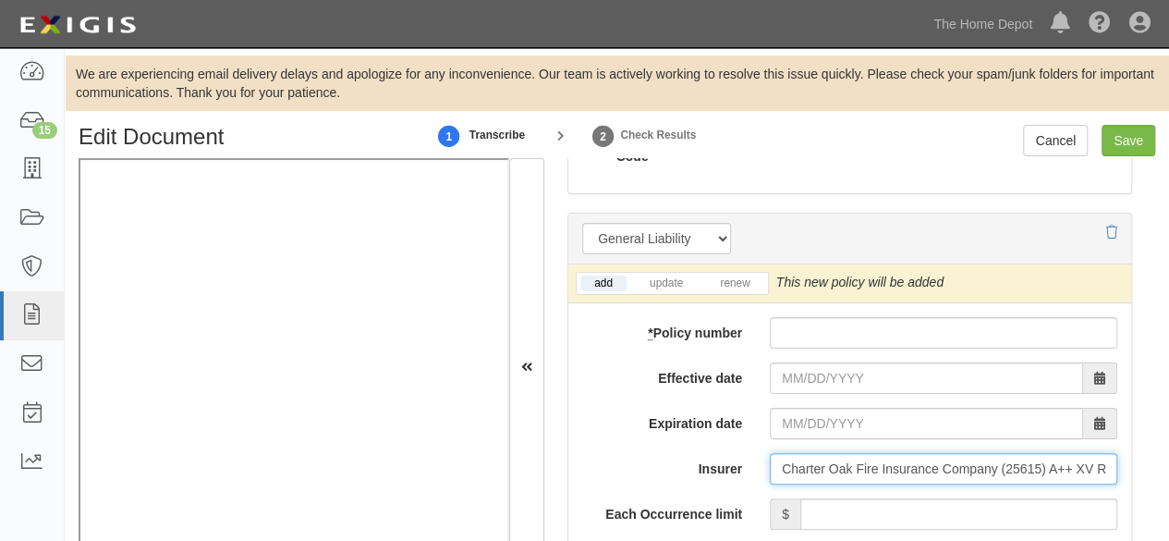
type input "Charter Oak Fire Insurance Company (25615) A++ XV Rating"
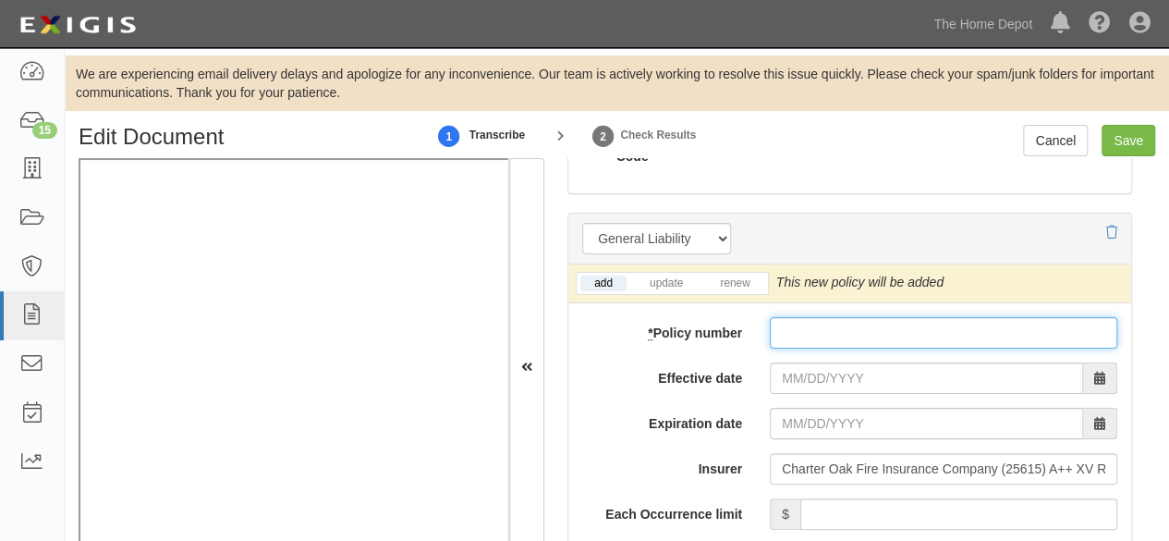
click at [816, 328] on input "* Policy number" at bounding box center [944, 332] width 348 height 31
paste input "Y-630-9X400073-COF-25"
type input "Y-630-9X400073-COF-25"
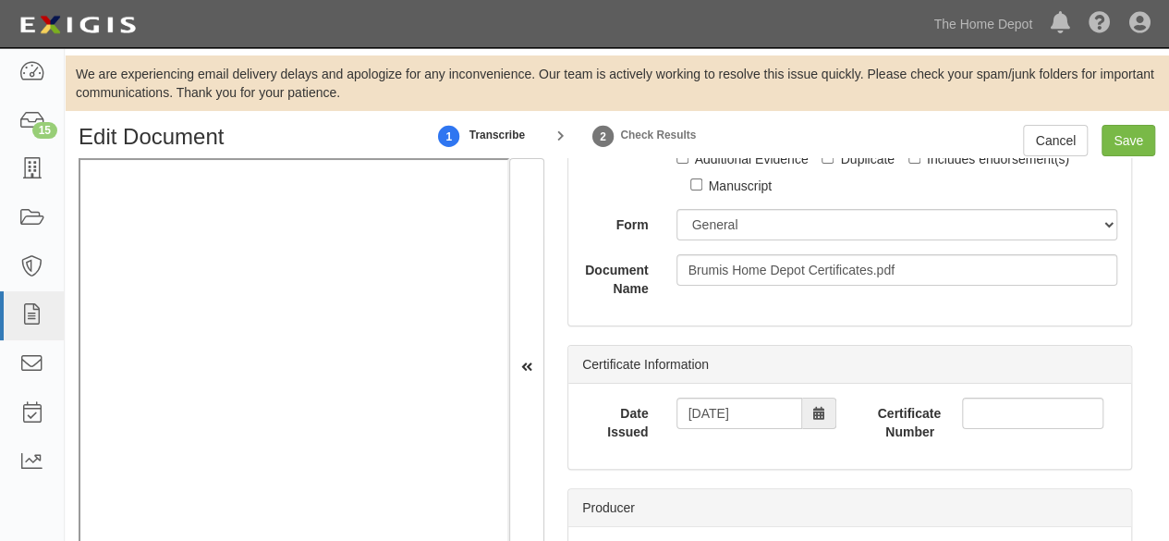
scroll to position [0, 0]
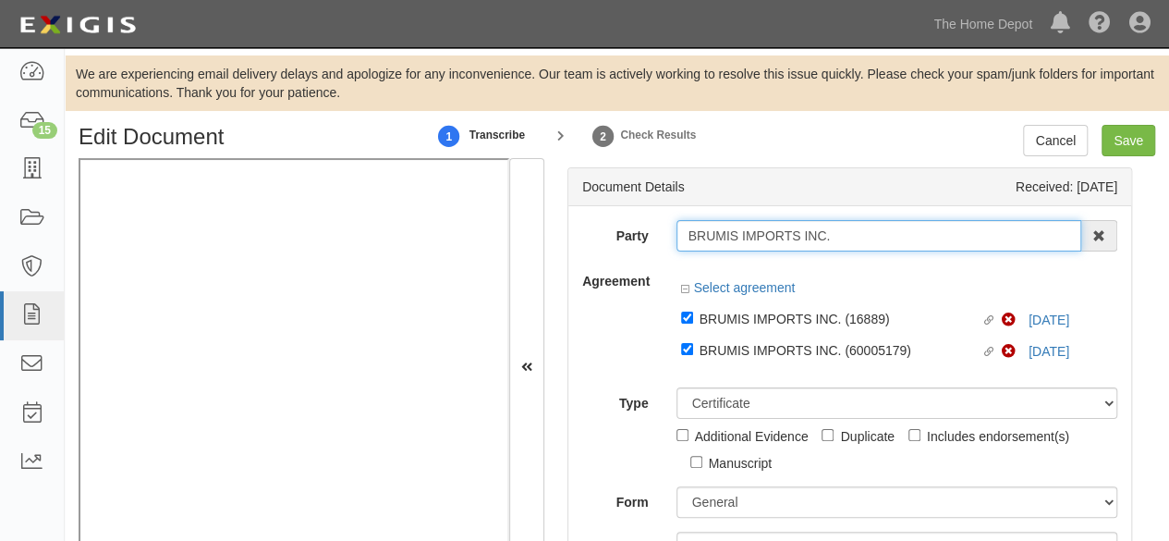
click at [741, 235] on input "BRUMIS IMPORTS INC." at bounding box center [880, 235] width 406 height 31
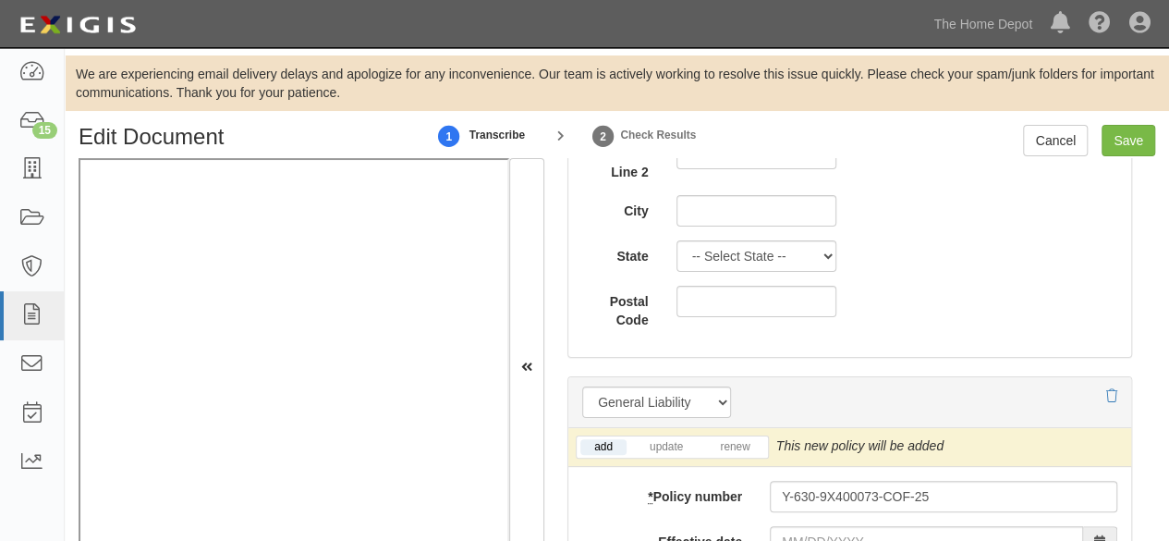
scroll to position [1479, 0]
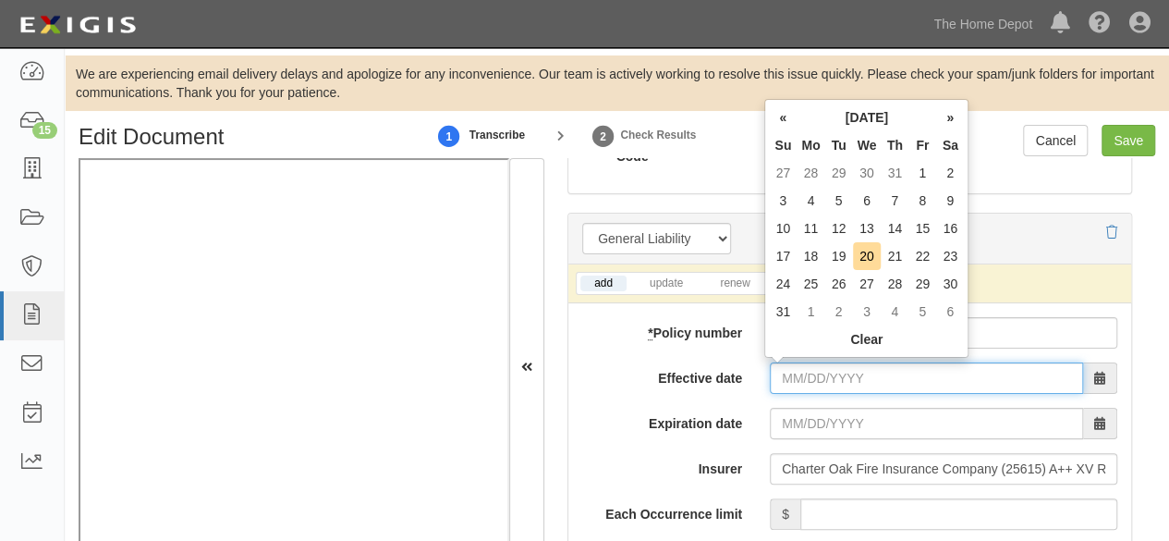
drag, startPoint x: 789, startPoint y: 372, endPoint x: 823, endPoint y: 328, distance: 54.7
click at [789, 372] on input "Effective date" at bounding box center [926, 377] width 313 height 31
click at [787, 228] on td "10" at bounding box center [783, 228] width 28 height 28
type input "[DATE]"
type input "08/10/2026"
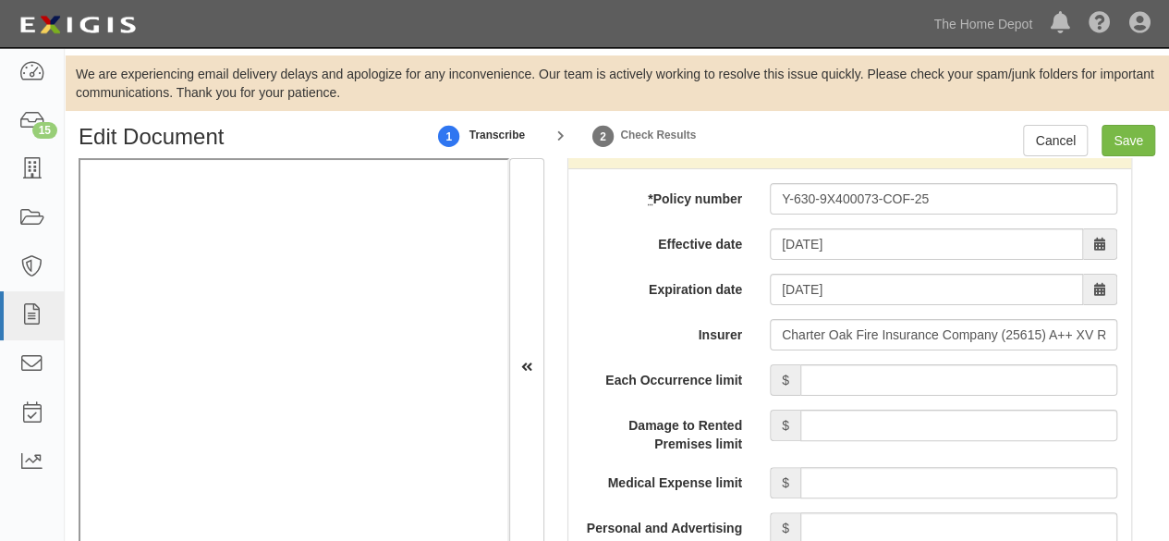
scroll to position [1664, 0]
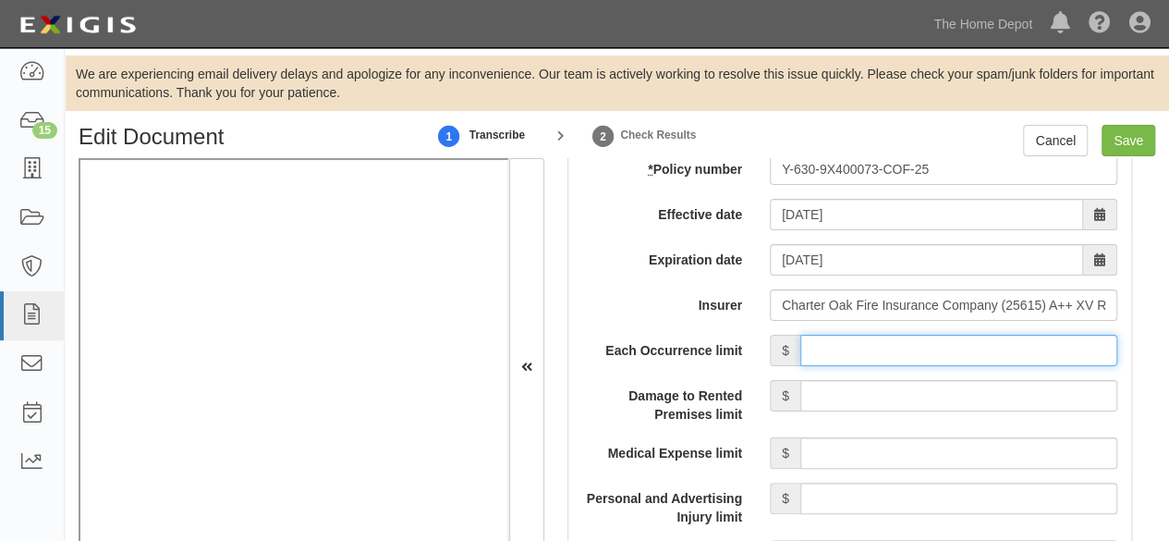
drag, startPoint x: 902, startPoint y: 343, endPoint x: 908, endPoint y: 332, distance: 12.4
click at [902, 343] on input "Each Occurrence limit" at bounding box center [958, 350] width 317 height 31
type input "1,000,000"
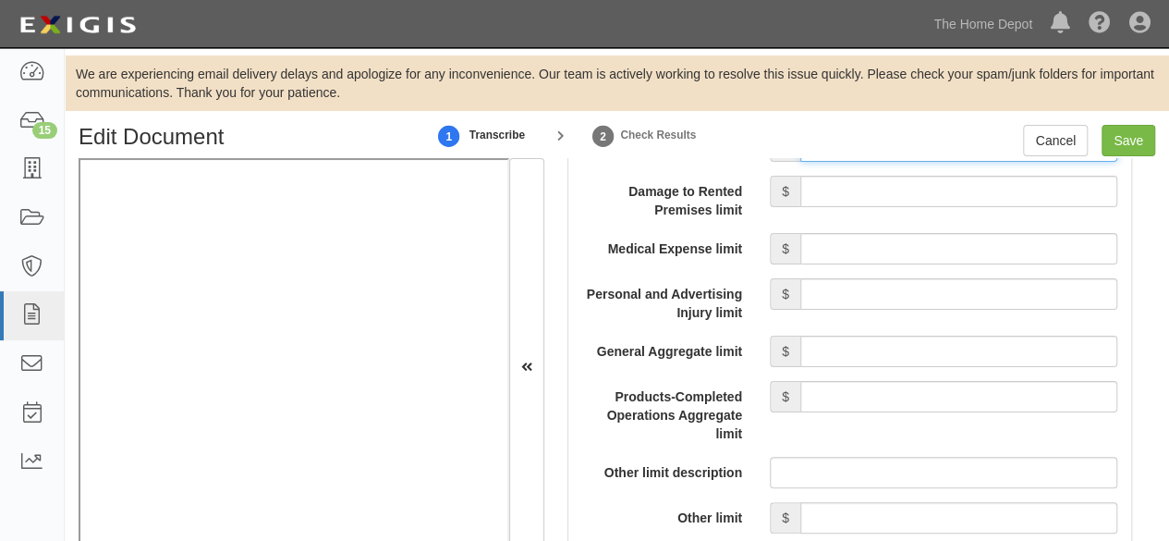
scroll to position [1941, 0]
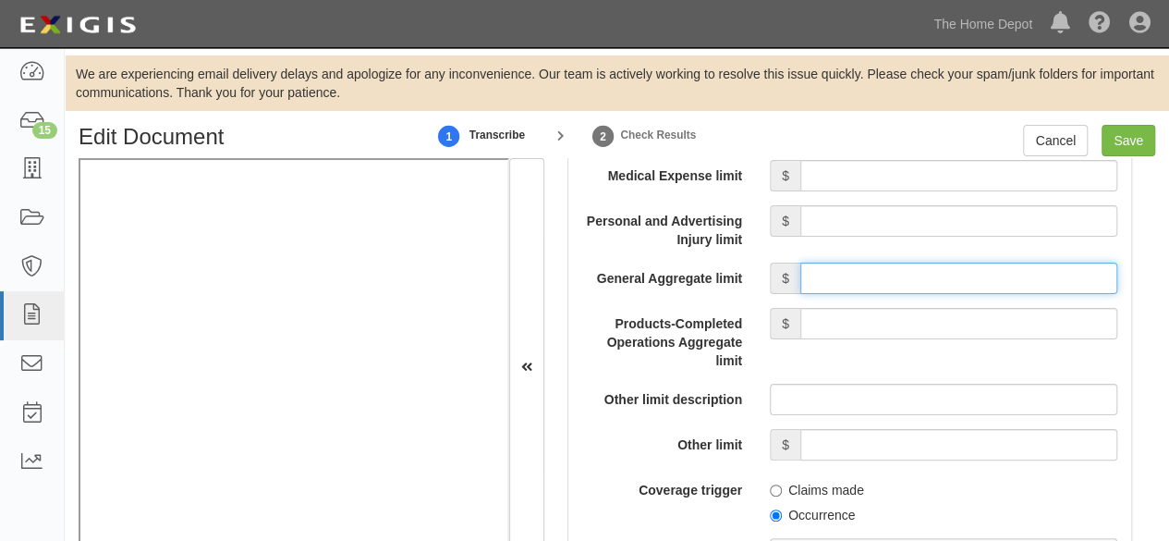
click at [867, 271] on input "General Aggregate limit" at bounding box center [958, 277] width 317 height 31
type input "2,000,000"
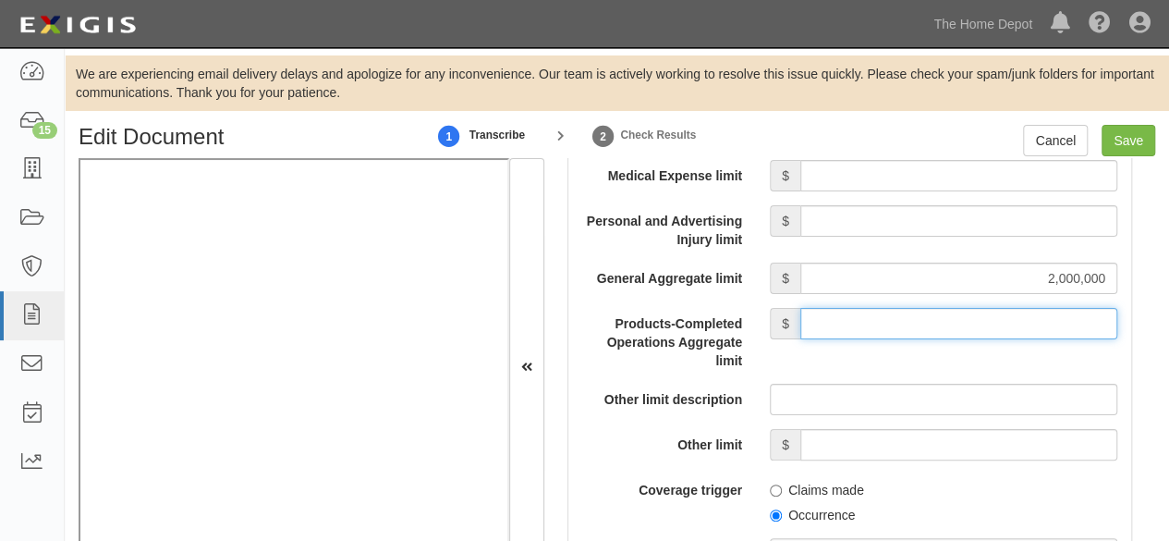
click at [896, 313] on input "Products-Completed Operations Aggregate limit" at bounding box center [958, 323] width 317 height 31
type input "2,000,000"
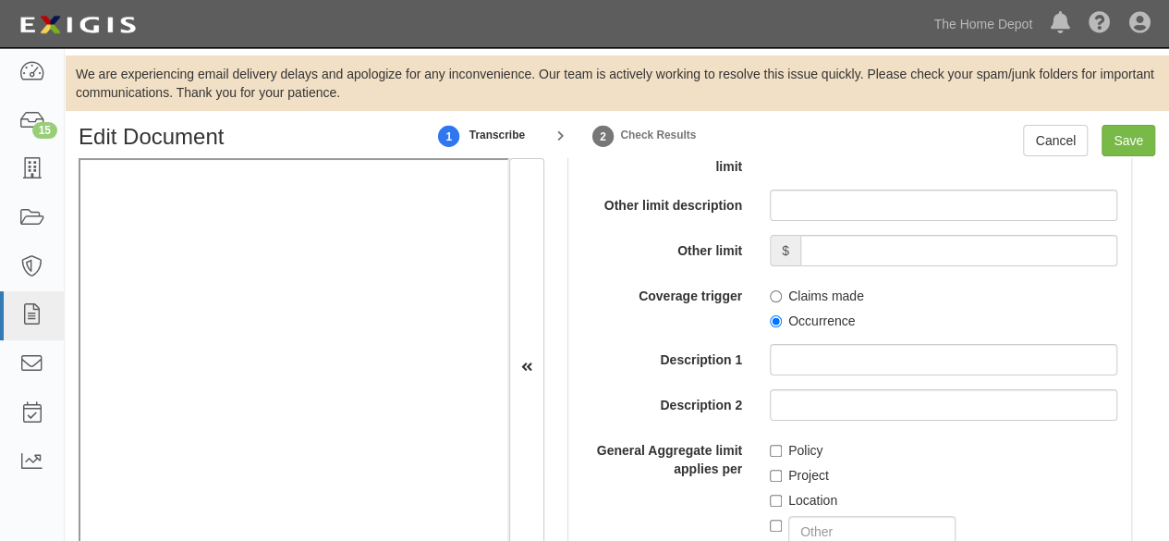
scroll to position [2218, 0]
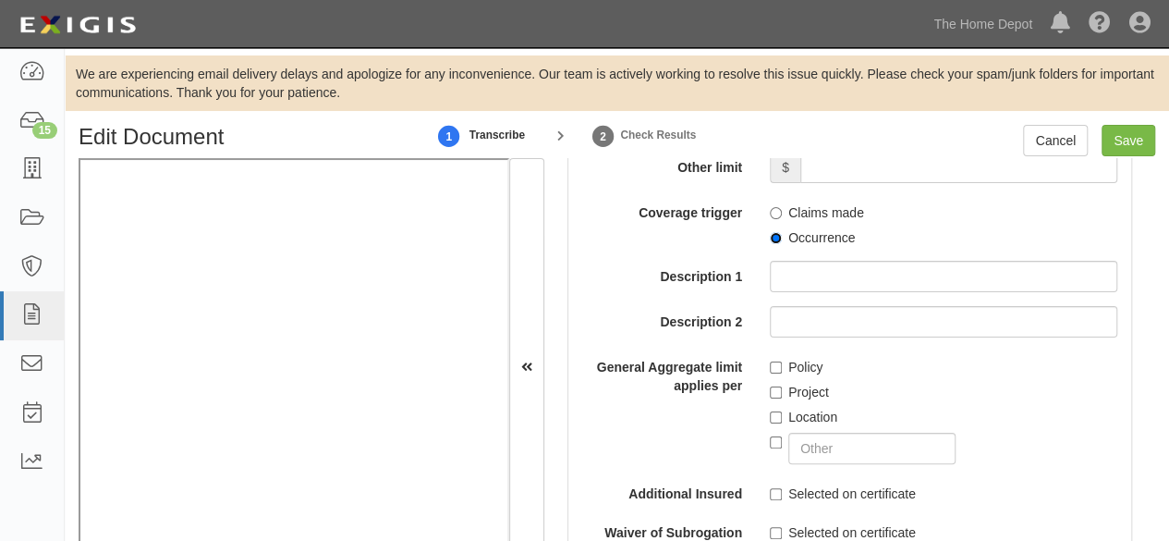
drag, startPoint x: 769, startPoint y: 227, endPoint x: 772, endPoint y: 300, distance: 73.1
click at [770, 232] on input "Occurrence" at bounding box center [776, 238] width 12 height 12
radio input "true"
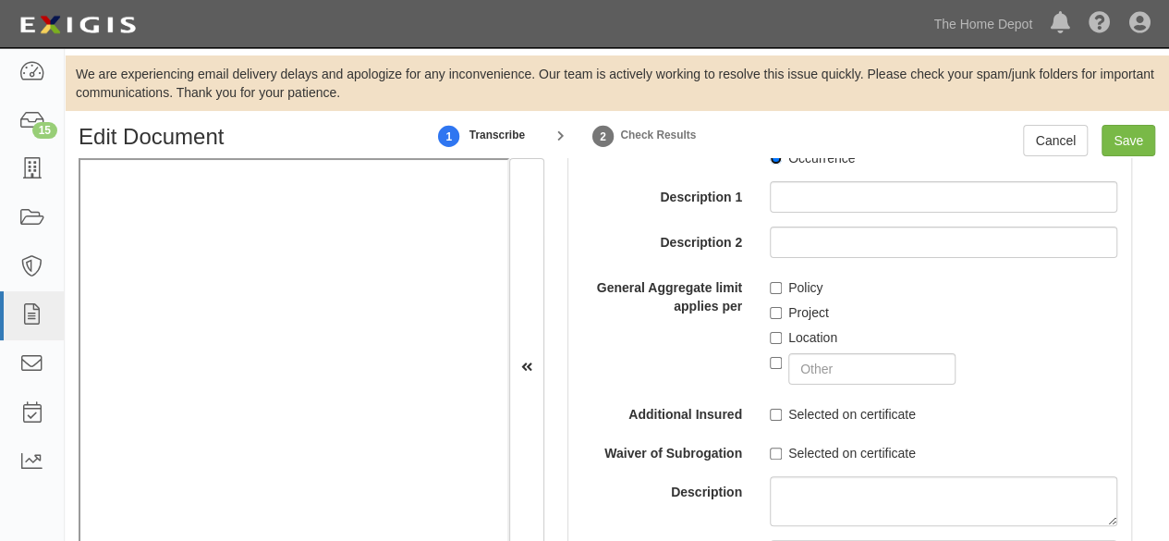
scroll to position [2403, 0]
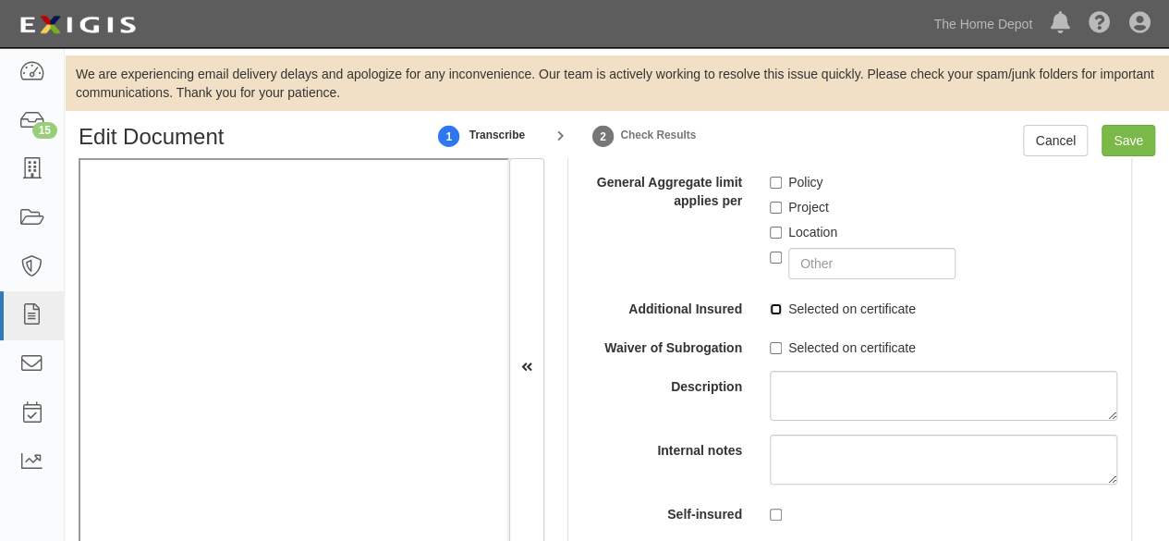
drag, startPoint x: 771, startPoint y: 307, endPoint x: 769, endPoint y: 323, distance: 15.8
click at [769, 318] on div "Each Occurrence limit $ 1,000,000 Damage to Rented Premises limit $ Medical Exp…" at bounding box center [849, 61] width 535 height 933
drag, startPoint x: 769, startPoint y: 347, endPoint x: 767, endPoint y: 329, distance: 17.7
click at [770, 343] on input "Selected on certificate" at bounding box center [776, 348] width 12 height 12
checkbox input "true"
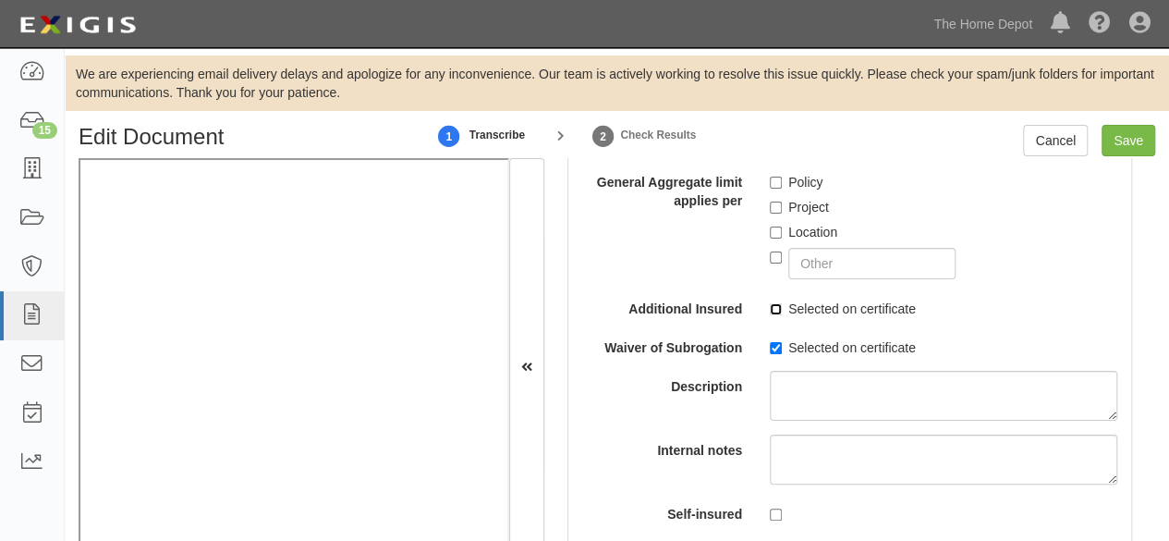
click at [771, 303] on input "Selected on certificate" at bounding box center [776, 309] width 12 height 12
checkbox input "true"
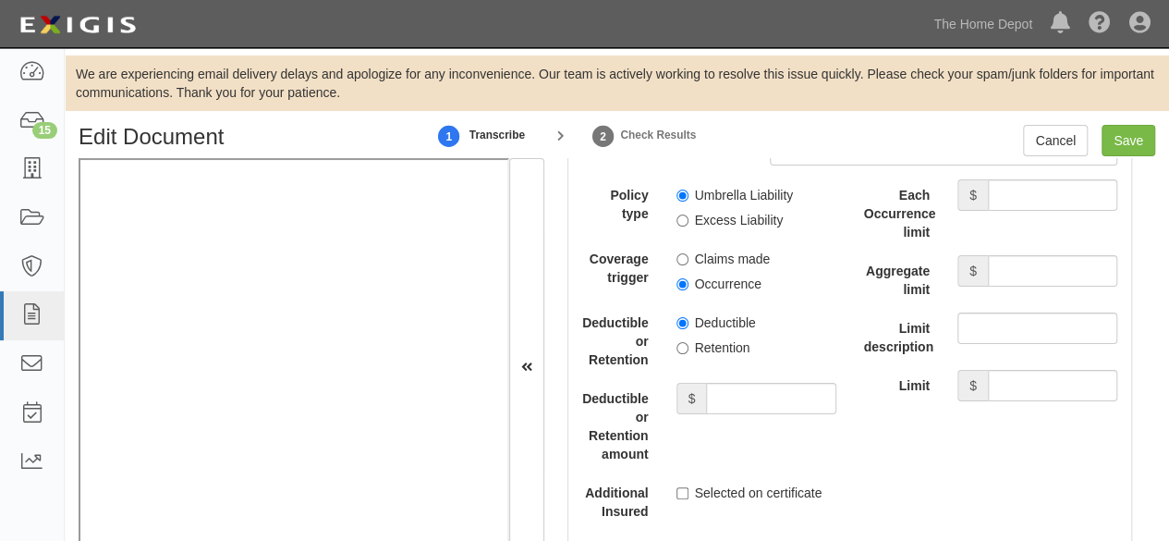
scroll to position [4067, 0]
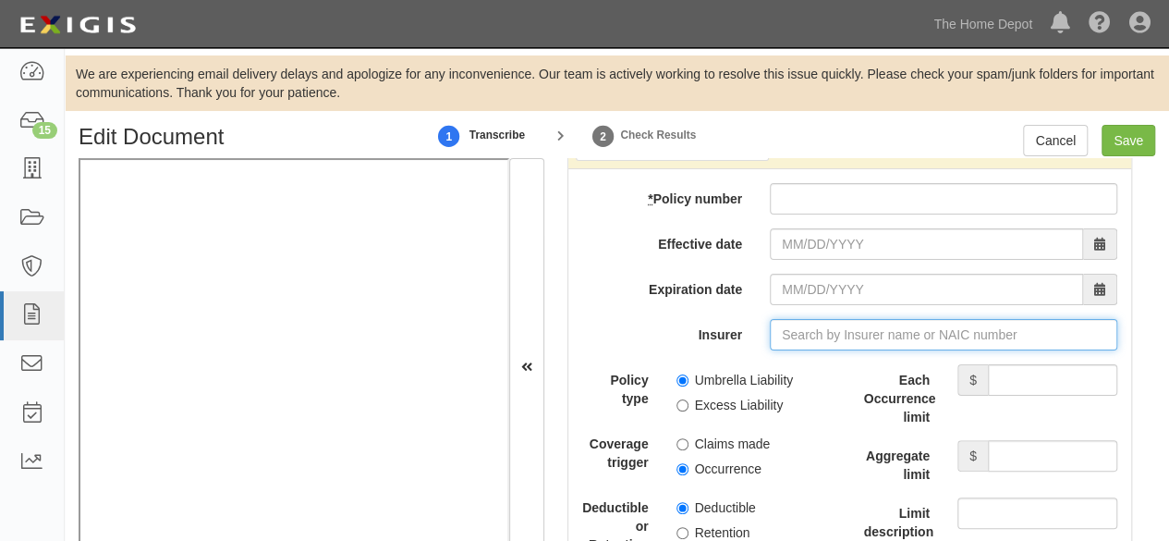
click at [787, 327] on input "Insurer" at bounding box center [944, 334] width 348 height 31
paste input "25658"
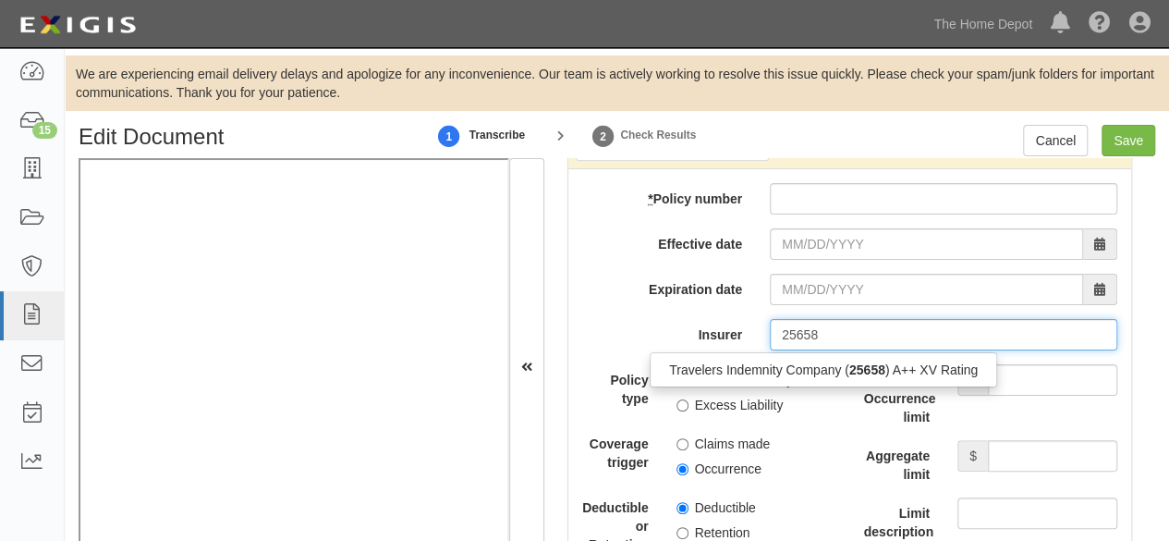
drag, startPoint x: 784, startPoint y: 363, endPoint x: 753, endPoint y: 374, distance: 32.5
click at [784, 362] on div "Travelers Indemnity Company ( 25658 ) A++ XV Rating" at bounding box center [824, 370] width 346 height 24
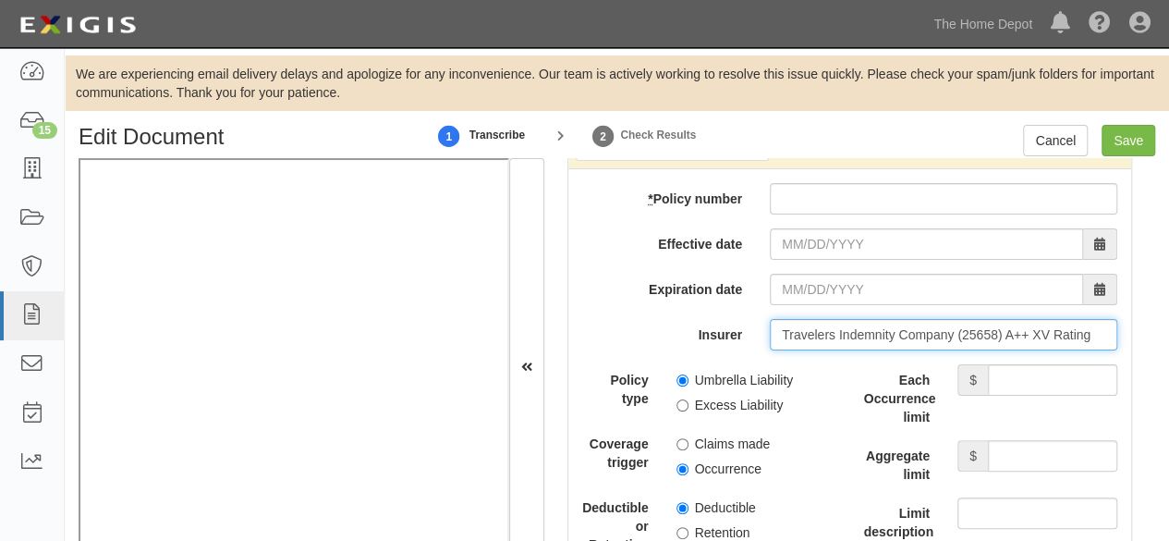
type input "Travelers Indemnity Company (25658) A++ XV Rating"
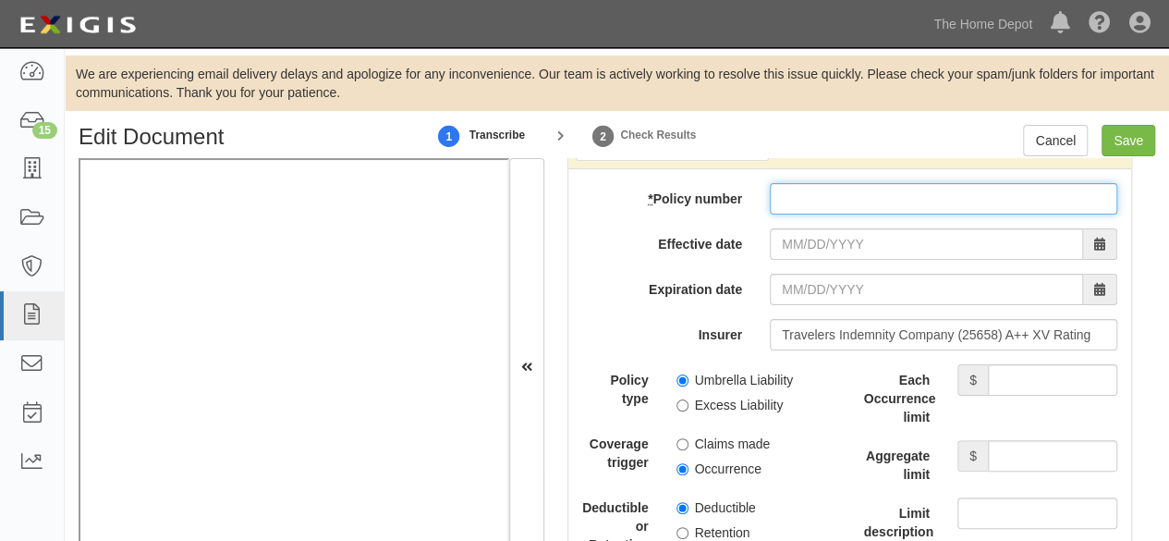
click at [797, 186] on input "* Policy number" at bounding box center [944, 198] width 348 height 31
paste input "CUP-4Y891489-25-14"
type input "CUP-4Y891489-25-14"
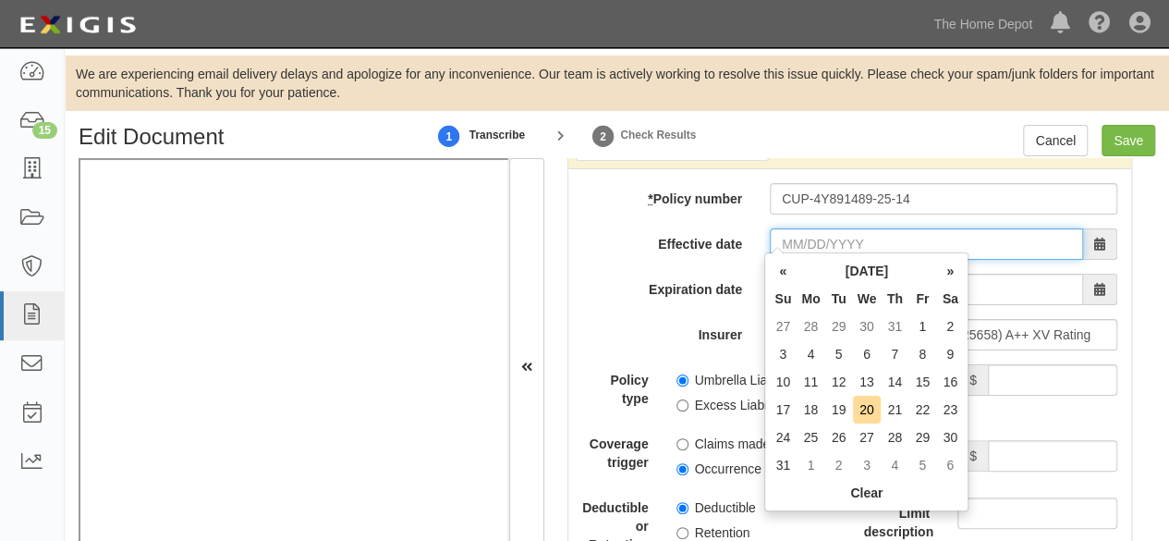
click at [804, 232] on input "Effective date" at bounding box center [926, 243] width 313 height 31
type input "08/10/2025"
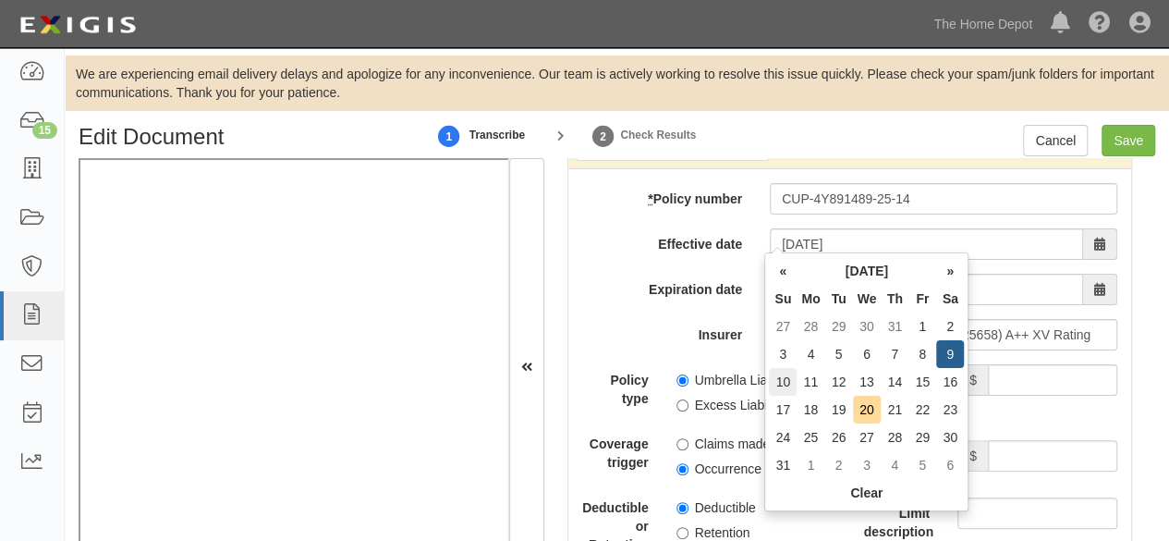
type input "08/10/2026"
click at [786, 380] on td "10" at bounding box center [783, 382] width 28 height 28
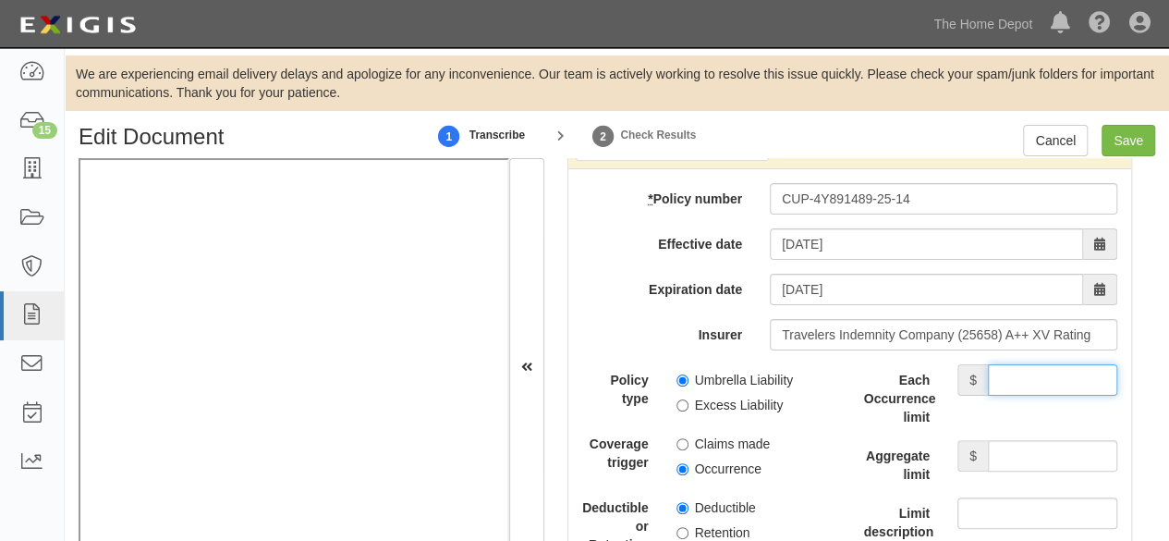
click at [1005, 393] on input "Each Occurrence limit" at bounding box center [1052, 379] width 129 height 31
type input "10,000,000"
drag, startPoint x: 1059, startPoint y: 470, endPoint x: 1048, endPoint y: 456, distance: 18.5
click at [1056, 467] on input "Aggregate limit" at bounding box center [1052, 455] width 129 height 31
type input "10,000,000"
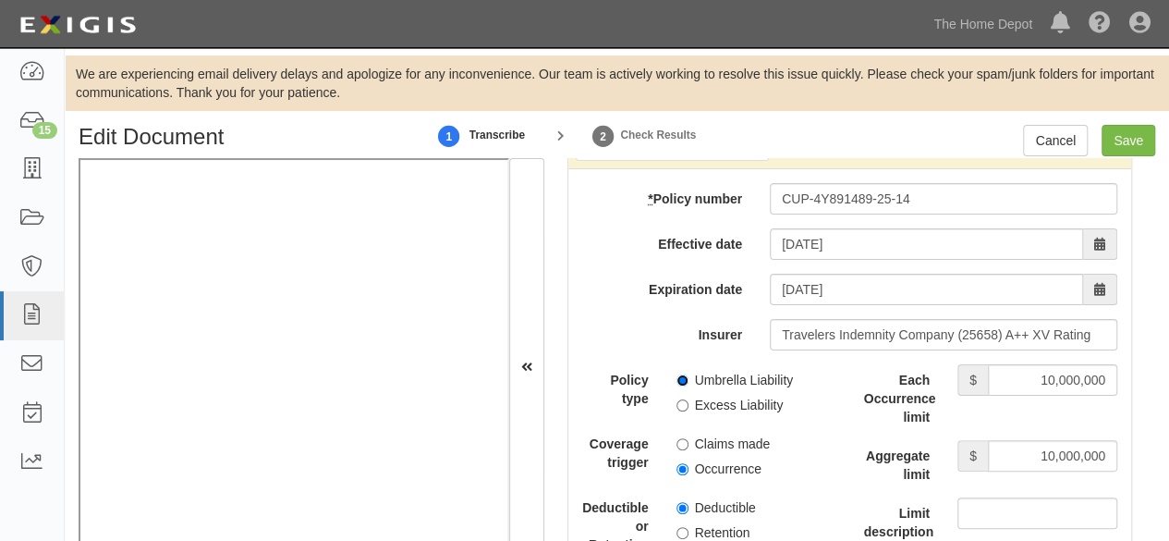
click at [678, 386] on input "Umbrella Liability" at bounding box center [683, 380] width 12 height 12
radio input "true"
click at [681, 475] on input "Occurrence" at bounding box center [683, 469] width 12 height 12
radio input "true"
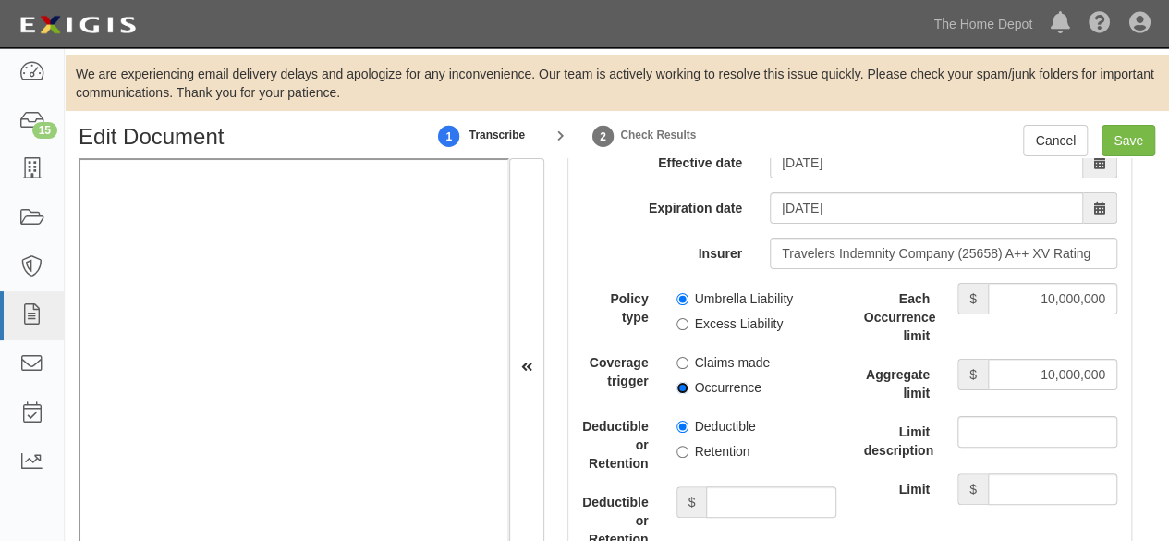
scroll to position [4252, 0]
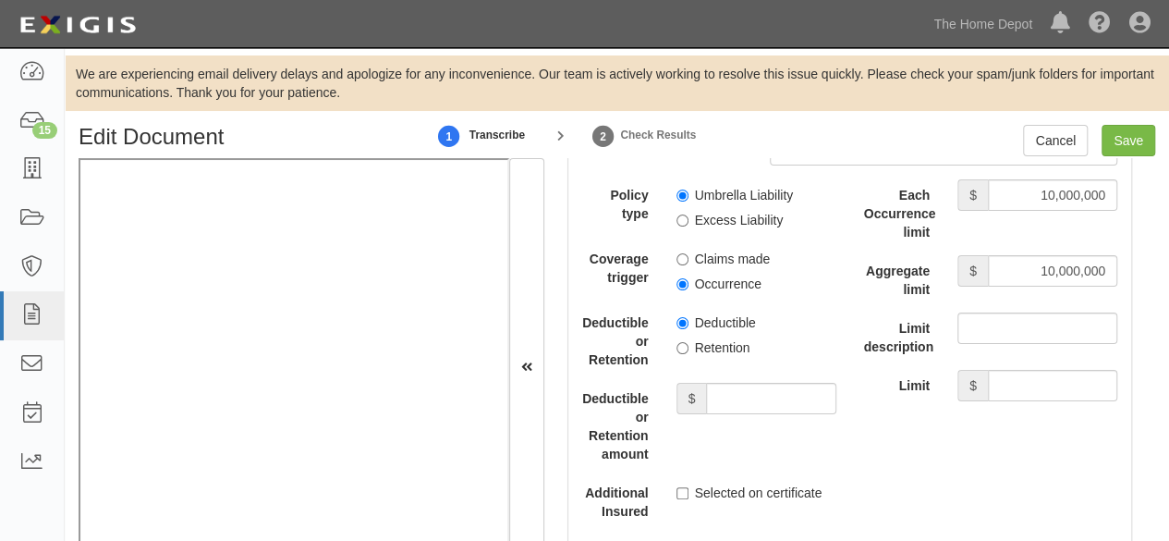
click at [678, 357] on label "Retention" at bounding box center [714, 347] width 74 height 18
click at [678, 354] on input "Retention" at bounding box center [683, 348] width 12 height 12
radio input "true"
click at [775, 400] on input "Deductible or Retention amount" at bounding box center [770, 398] width 129 height 31
type input "10,000"
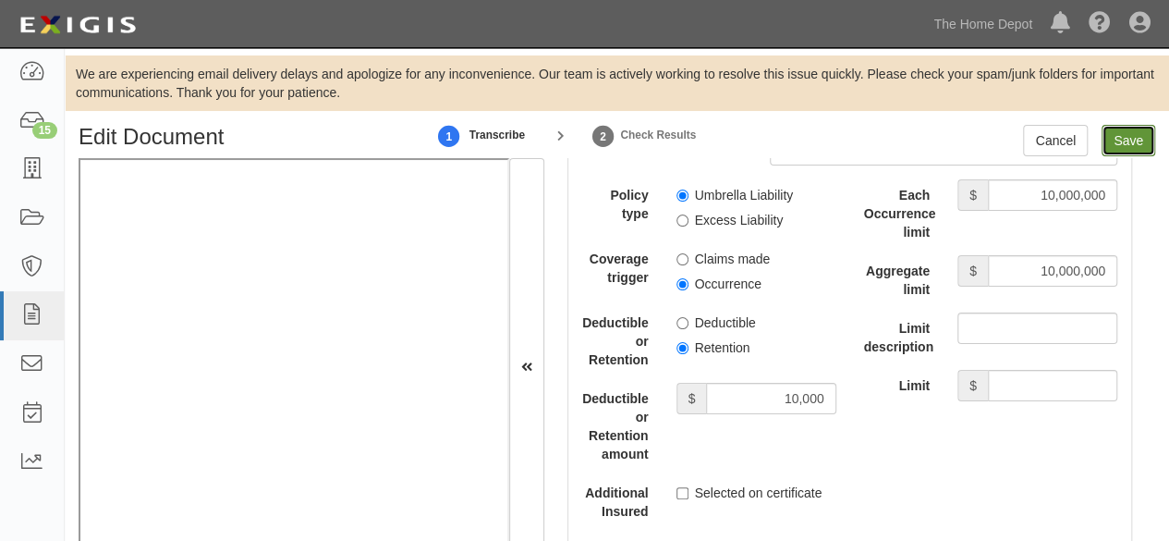
click at [1114, 125] on input "Save" at bounding box center [1129, 140] width 54 height 31
type input "1000000"
type input "2000000"
type input "10000"
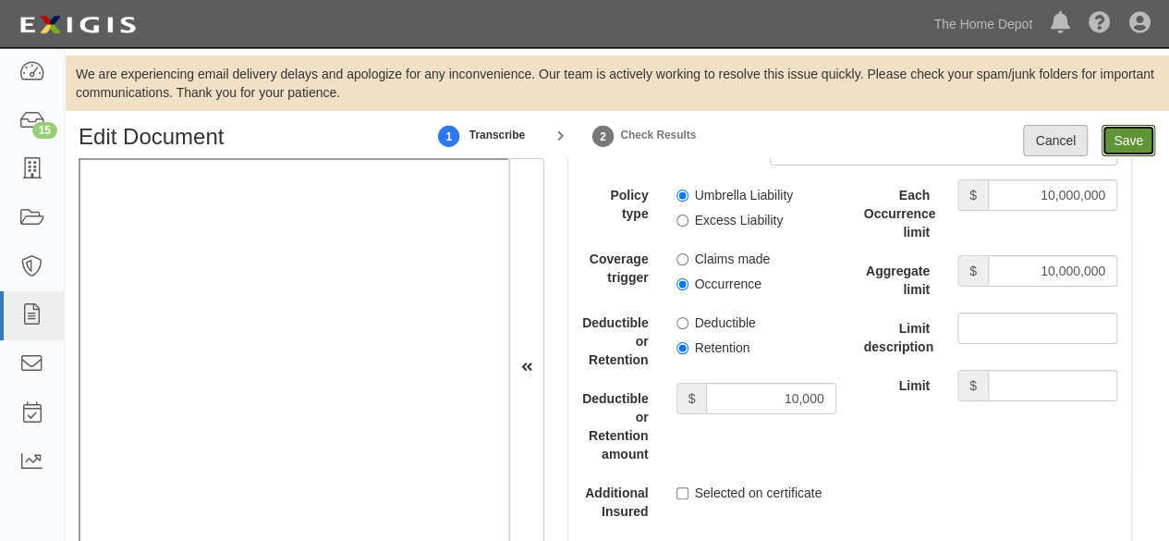
type input "10000000"
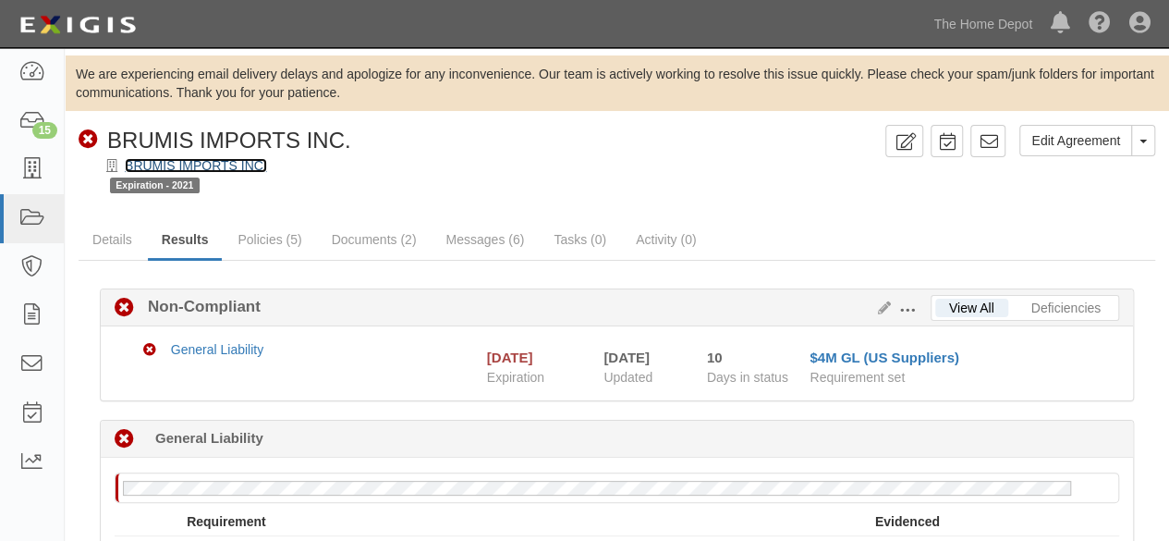
click at [231, 162] on link "BRUMIS IMPORTS INC." at bounding box center [196, 165] width 142 height 15
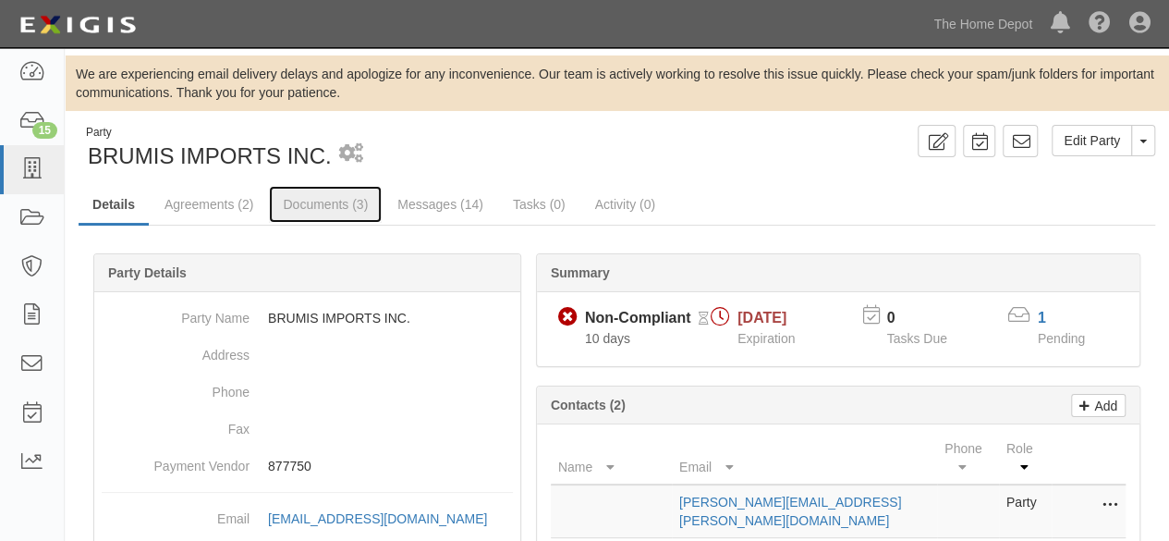
click at [308, 209] on link "Documents (3)" at bounding box center [325, 204] width 113 height 37
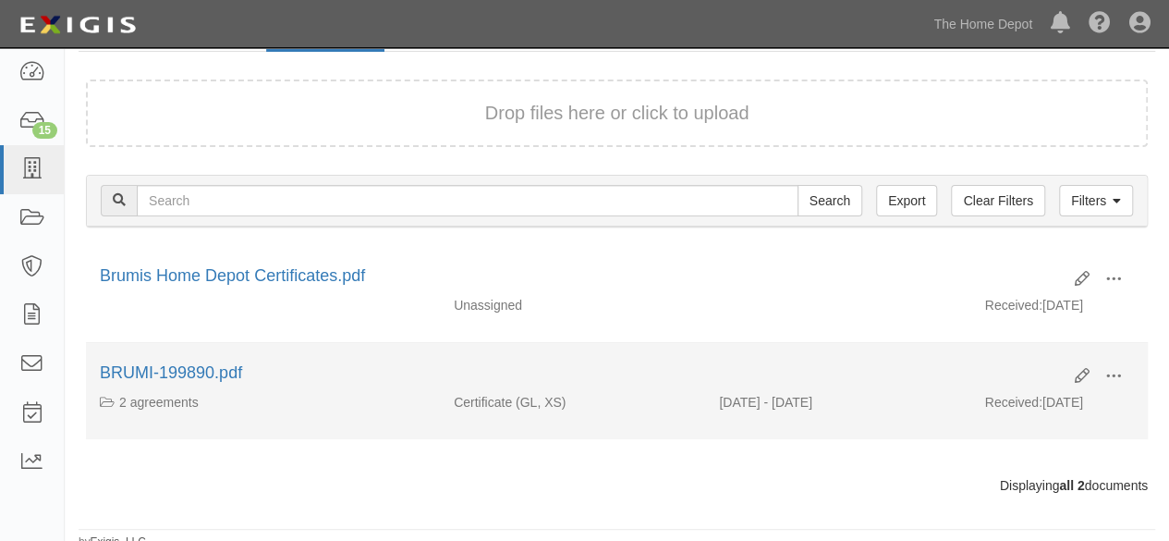
scroll to position [179, 0]
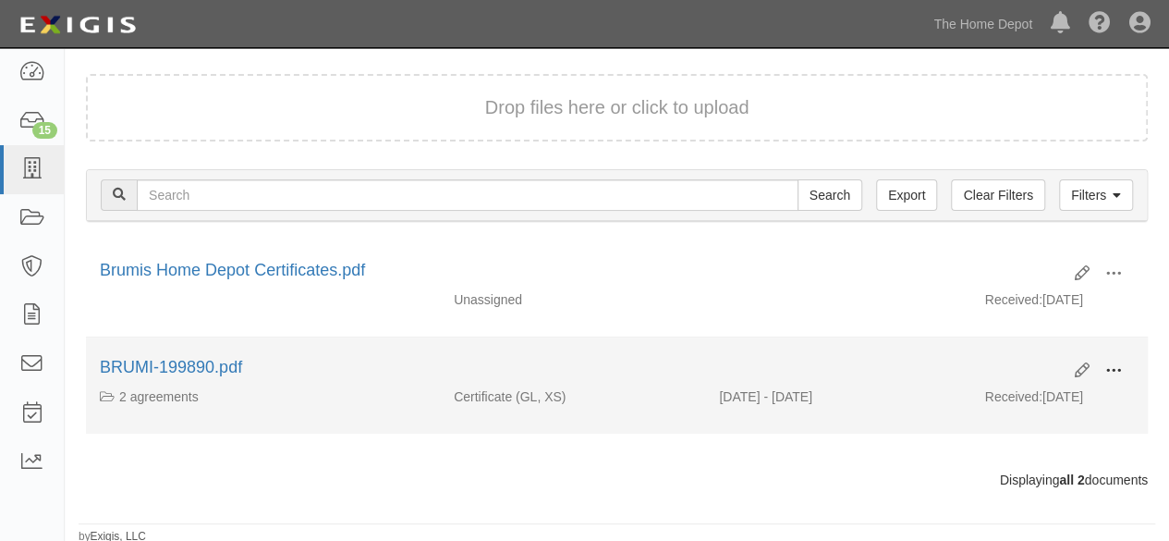
click at [1120, 364] on span at bounding box center [1113, 370] width 17 height 17
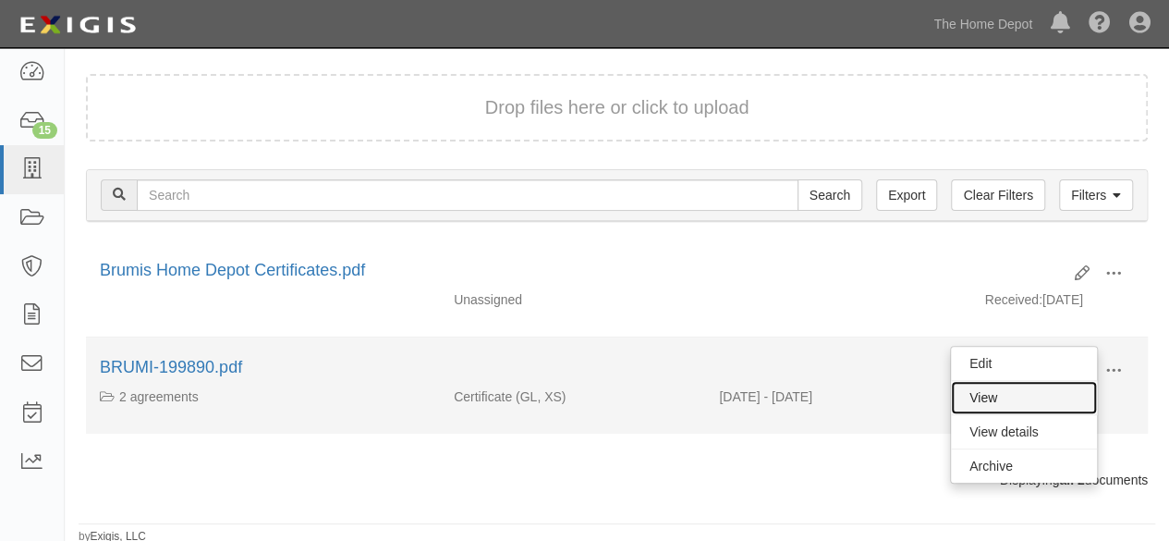
click at [1048, 400] on link "View" at bounding box center [1024, 397] width 146 height 33
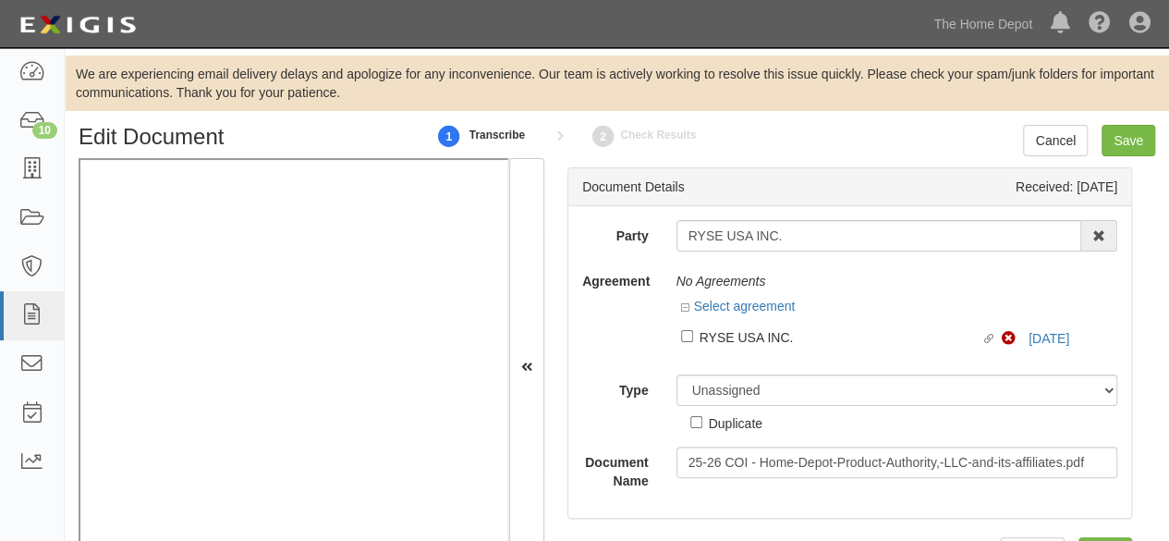
scroll to position [2, 0]
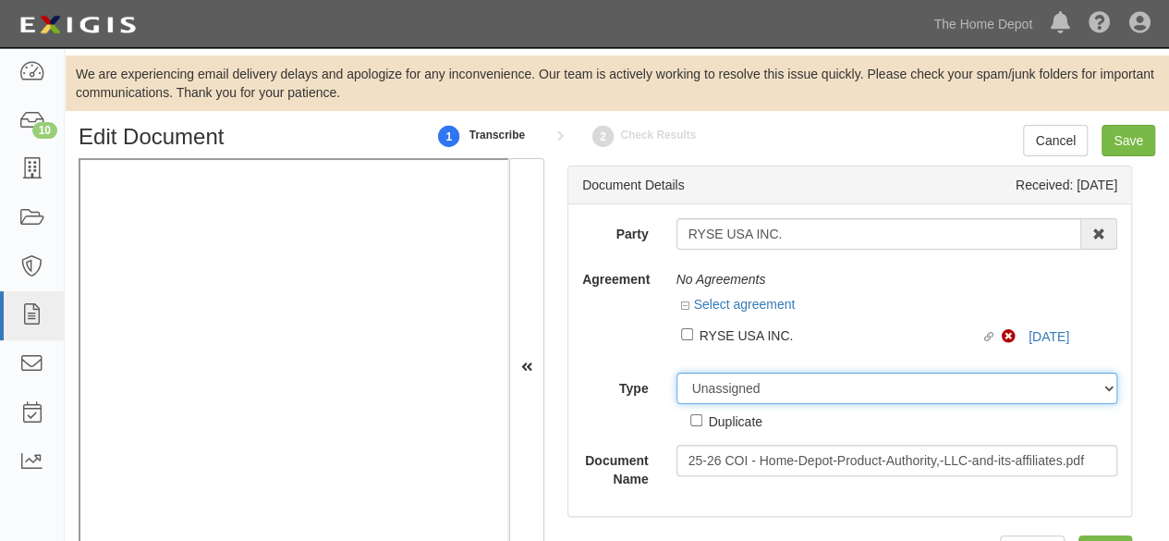
click at [743, 390] on select "Unassigned Binder Cancellation Notice Certificate Contract Endorsement Insuranc…" at bounding box center [898, 387] width 442 height 31
drag, startPoint x: 698, startPoint y: 387, endPoint x: 702, endPoint y: 374, distance: 13.7
click at [698, 387] on select "Unassigned Binder Cancellation Notice Certificate Contract Endorsement Insuranc…" at bounding box center [898, 387] width 442 height 31
select select "CertificateDetail"
click at [677, 372] on select "Unassigned Binder Cancellation Notice Certificate Contract Endorsement Insuranc…" at bounding box center [898, 387] width 442 height 31
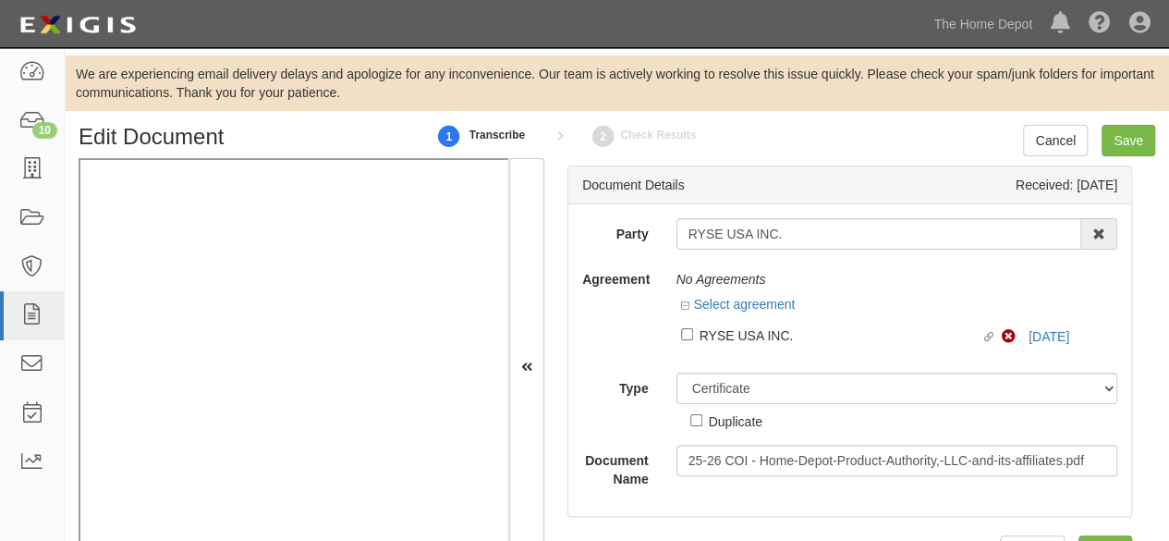
click at [721, 332] on div "RYSE USA INC." at bounding box center [841, 334] width 282 height 20
click at [693, 332] on input "Linked agreement RYSE USA INC. Linked agreement" at bounding box center [687, 334] width 12 height 12
checkbox input "true"
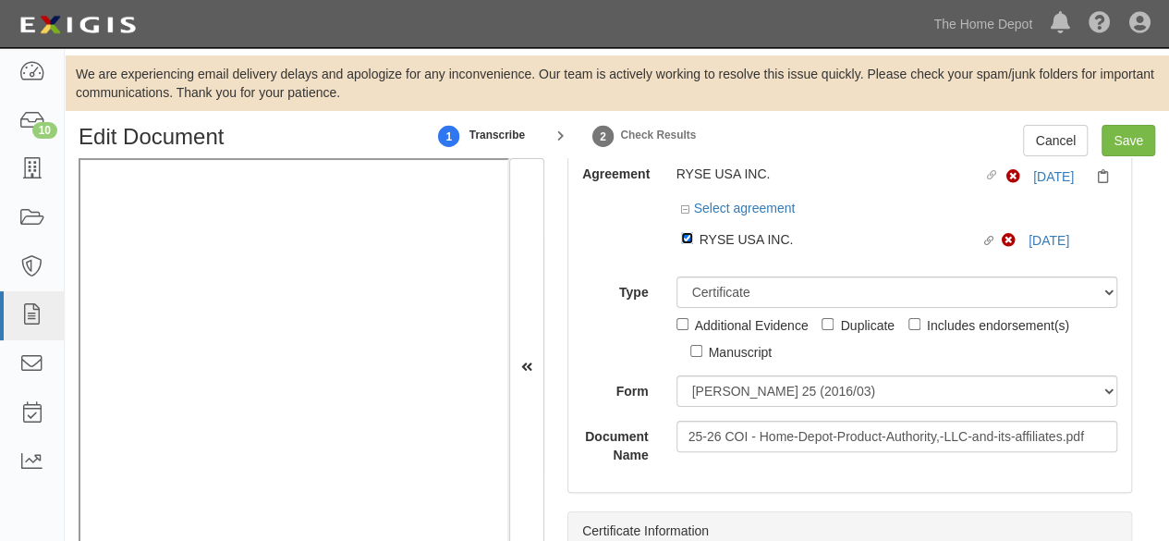
scroll to position [214, 0]
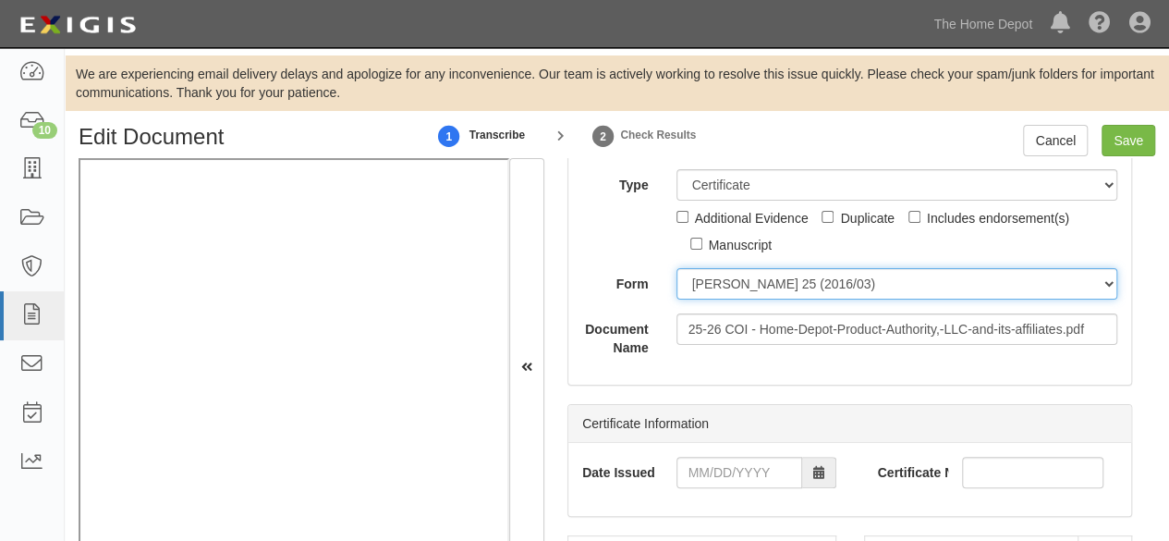
click at [730, 291] on select "ACORD 25 (2016/03) ACORD 101 ACORD 855 NY (2014/05) General" at bounding box center [898, 283] width 442 height 31
select select "GeneralFormDetail"
click at [677, 268] on select "ACORD 25 (2016/03) ACORD 101 ACORD 855 NY (2014/05) General" at bounding box center [898, 283] width 442 height 31
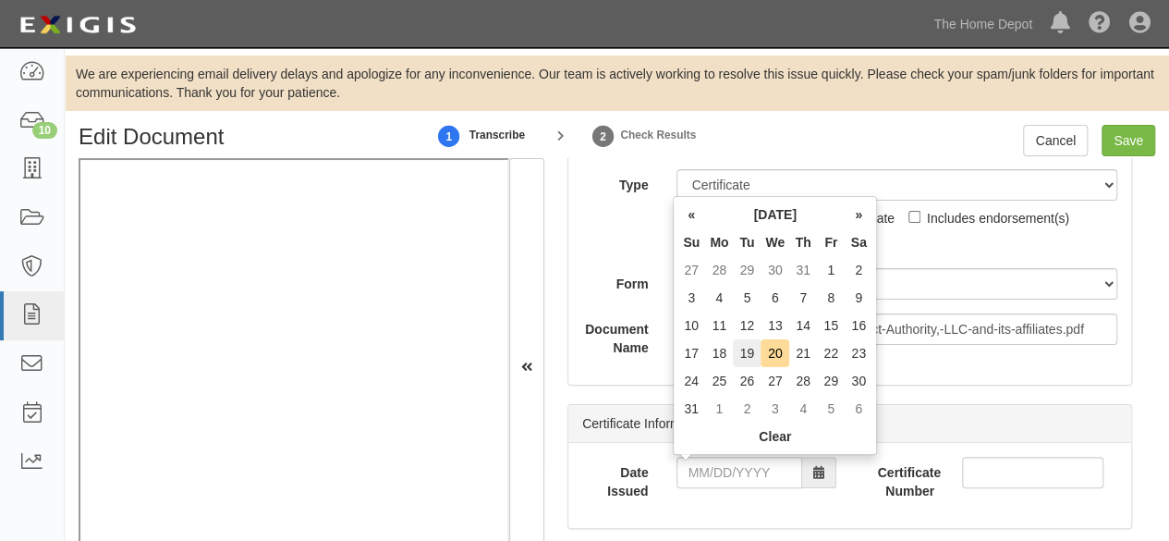
click at [753, 352] on td "19" at bounding box center [747, 353] width 28 height 28
type input "08/19/2025"
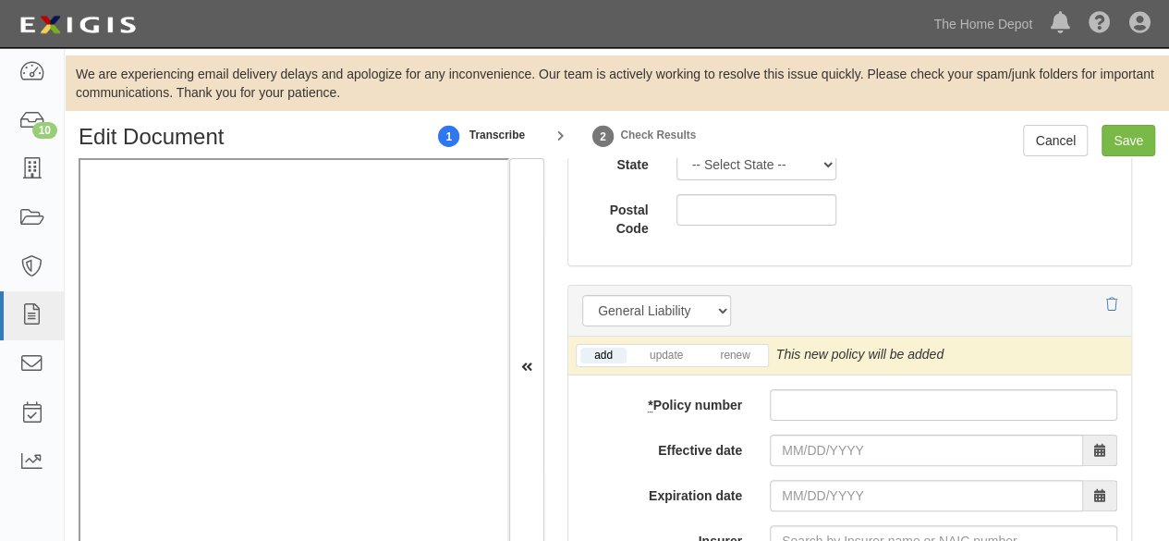
scroll to position [1508, 0]
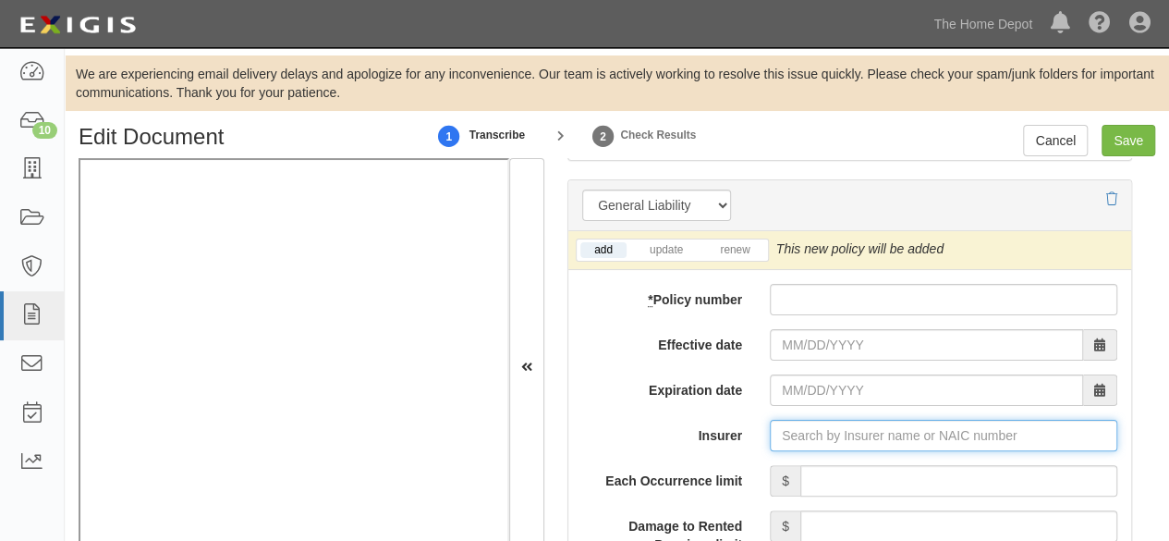
click at [788, 428] on input "Insurer" at bounding box center [944, 435] width 348 height 31
paste input "Toronto ON M5K 1J5 RYSEINC-01 Travelers Insurance Company of Canada"
type input "Toronto ON M5K 1J5 RYSEINC-01 Travelers Insurance Company of Canada"
click at [812, 436] on input "Insurer" at bounding box center [944, 435] width 348 height 31
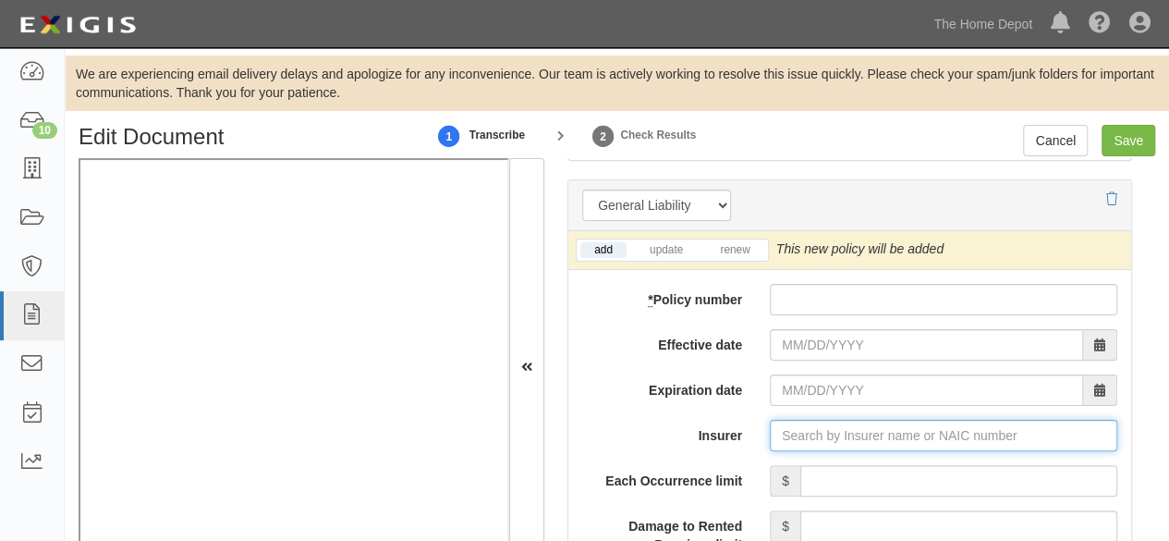
paste input "Toronto ON M5K 1J5 RYSEINC-01 Travelers Insurance Company of Canada"
type input "Toronto ON M5K 1J5 RYSEINC-01 Travelers Insurance Company of Canada"
drag, startPoint x: 855, startPoint y: 432, endPoint x: 702, endPoint y: 465, distance: 157.0
type input "Travelers Insurance Company of Canada (0) A+ X Rating"
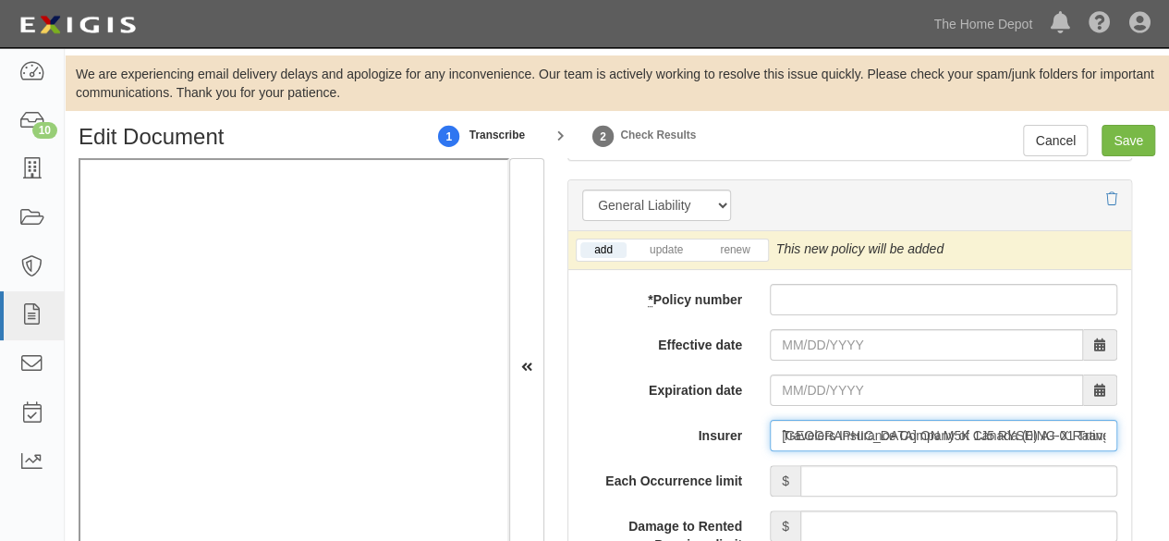
type input "Travelers Insurance Company of Canada"
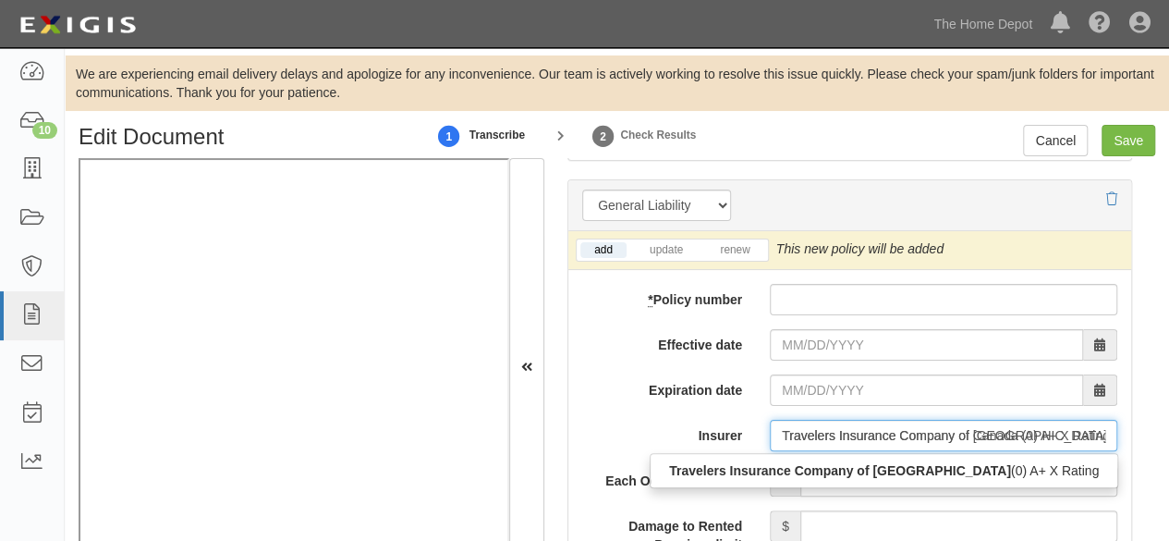
click at [686, 480] on div "Travelers Insurance Company of Canada (0) A+ X Rating" at bounding box center [884, 470] width 469 height 35
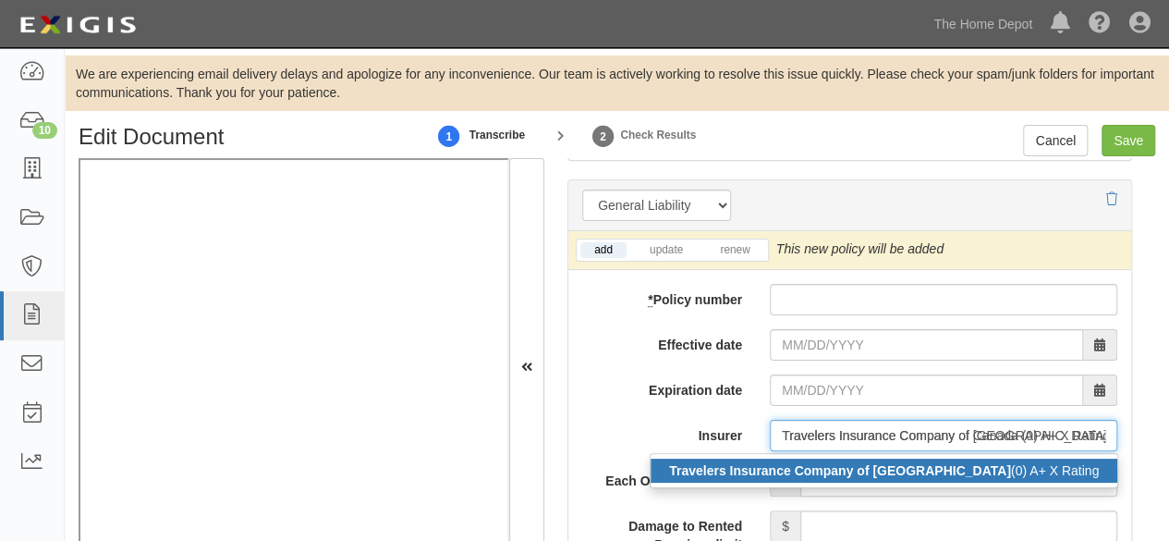
click at [748, 468] on strong "Travelers Insurance Company of Canada" at bounding box center [840, 470] width 342 height 15
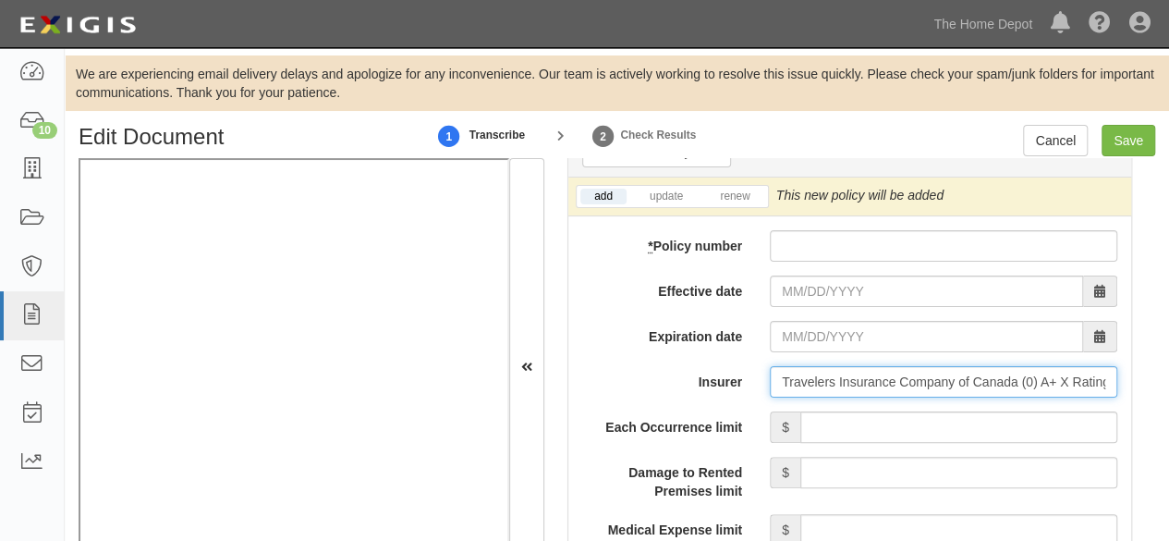
scroll to position [1601, 0]
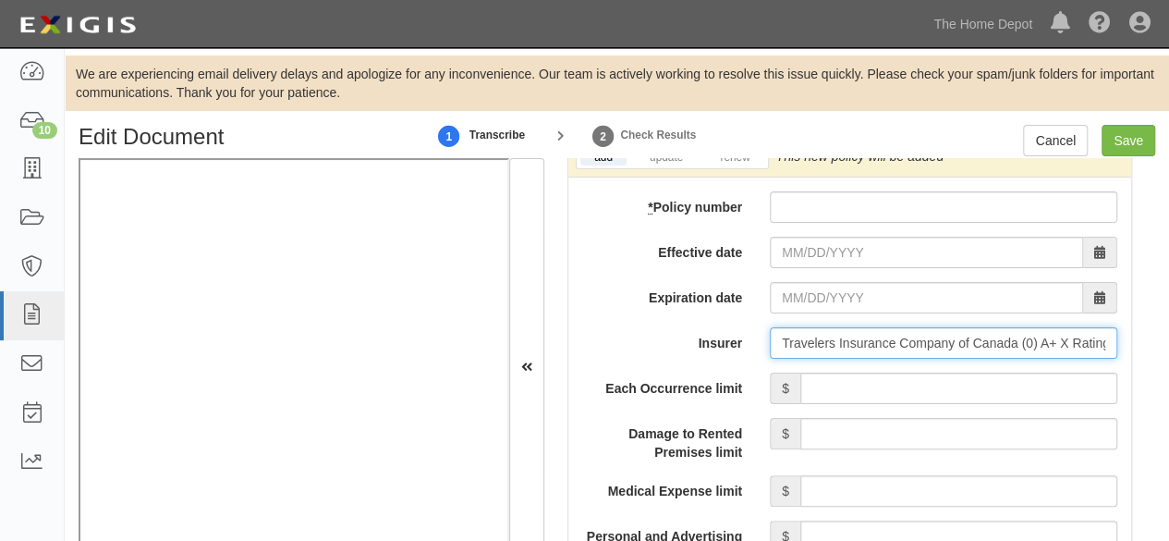
type input "Travelers Insurance Company of Canada (0) A+ X Rating"
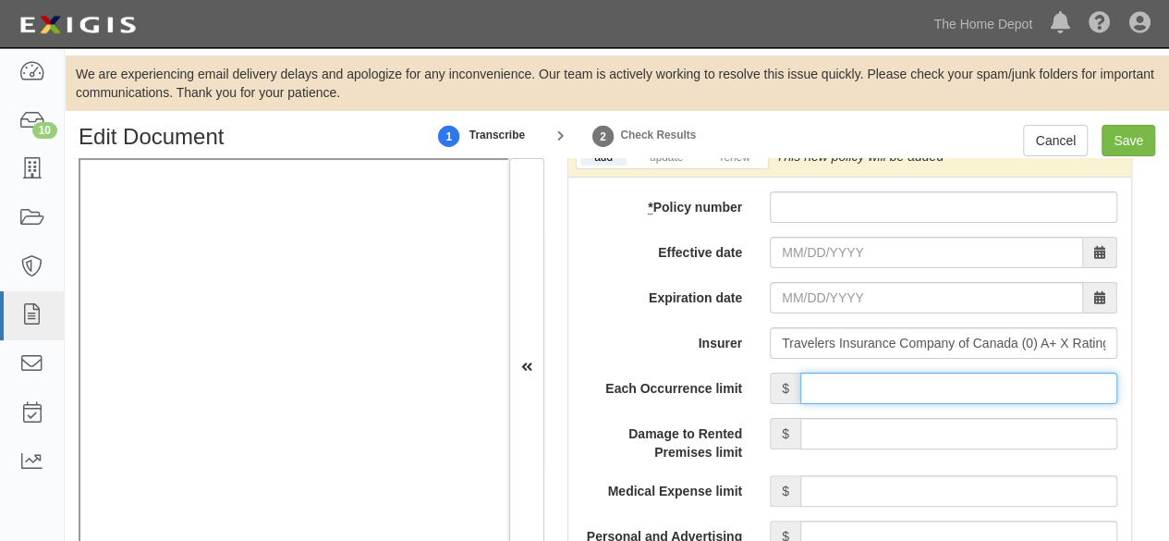
click at [960, 378] on input "Each Occurrence limit" at bounding box center [958, 387] width 317 height 31
type input "5,000,000"
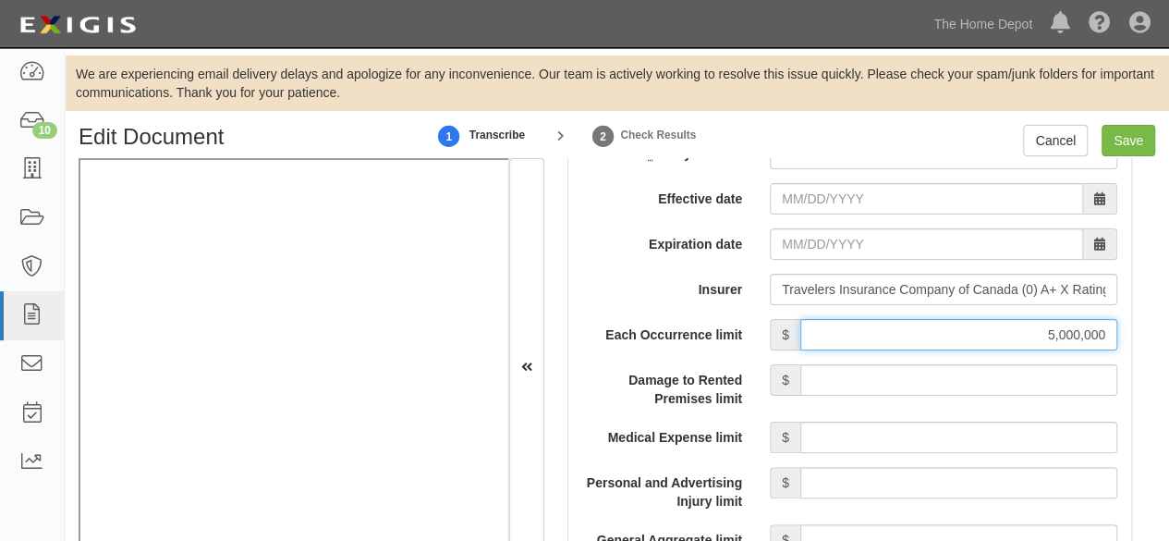
scroll to position [1786, 0]
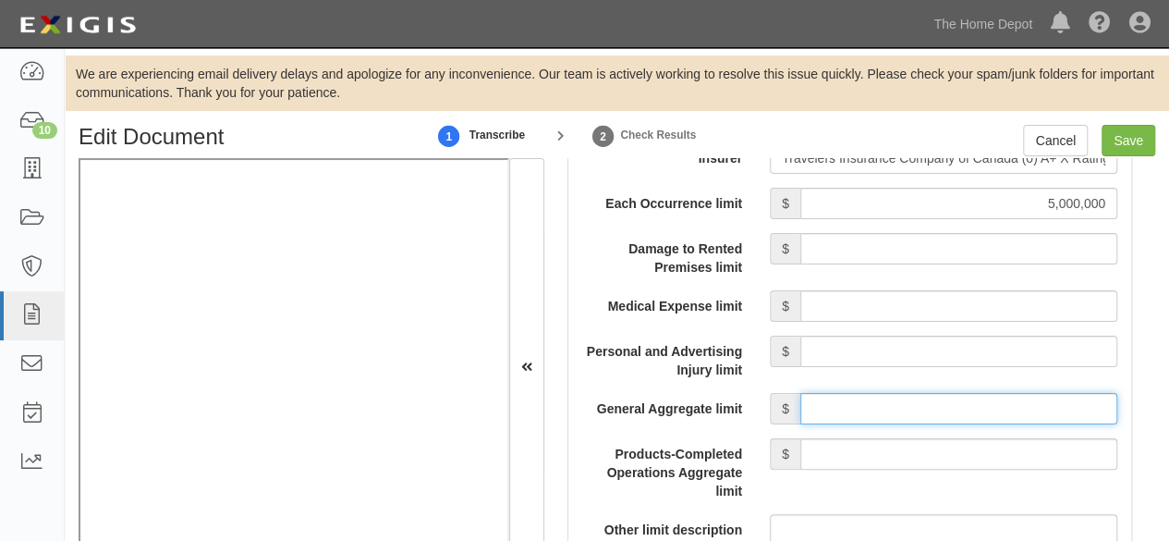
drag, startPoint x: 865, startPoint y: 404, endPoint x: 878, endPoint y: 389, distance: 19.7
click at [868, 402] on input "General Aggregate limit" at bounding box center [958, 408] width 317 height 31
type input "5,000,000"
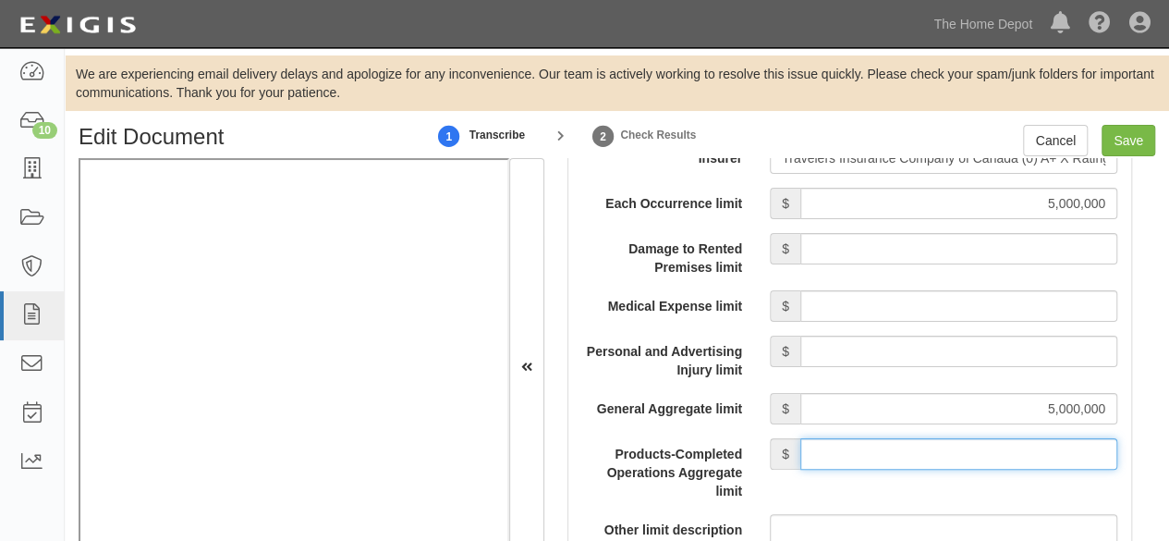
click at [909, 445] on input "Products-Completed Operations Aggregate limit" at bounding box center [958, 453] width 317 height 31
type input "5,000,000"
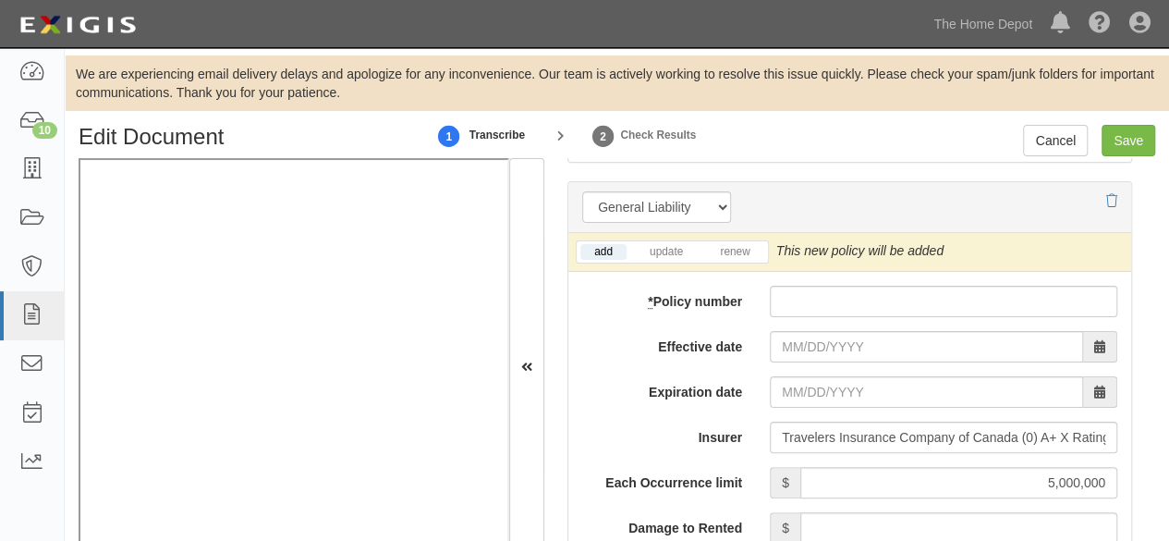
scroll to position [1416, 0]
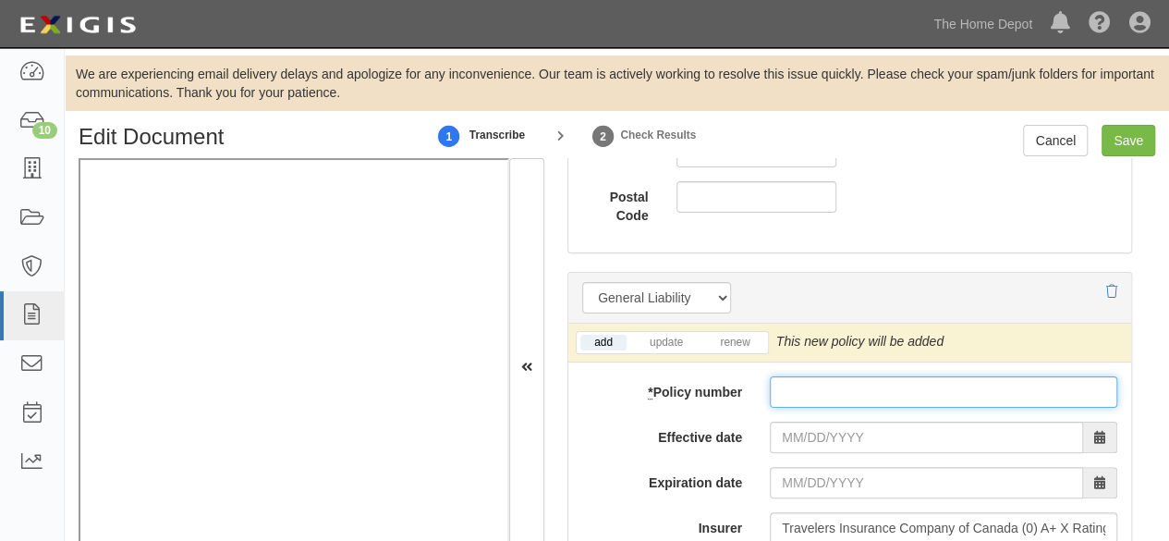
click at [785, 383] on input "* Policy number" at bounding box center [944, 391] width 348 height 31
paste input "TRV0355942"
type input "TRV0355942"
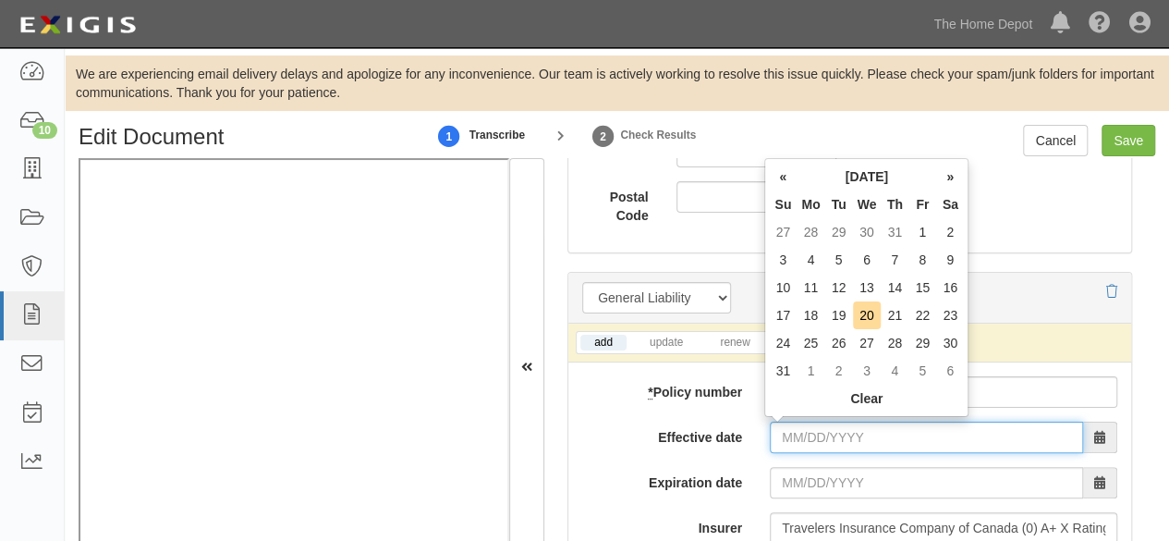
click at [811, 429] on input "Effective date" at bounding box center [926, 436] width 313 height 31
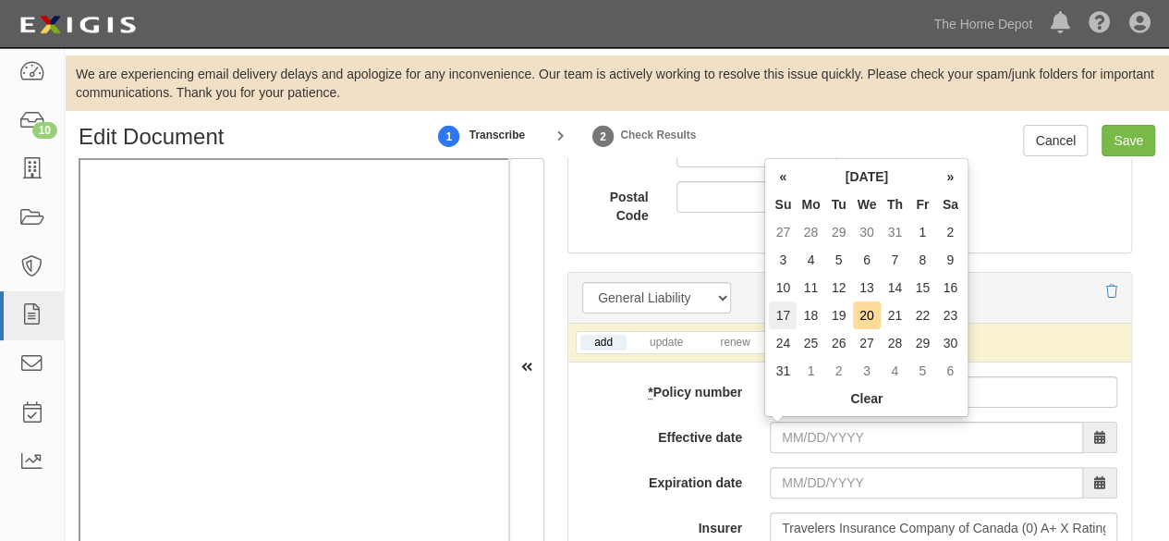
click at [782, 316] on td "17" at bounding box center [783, 315] width 28 height 28
type input "08/17/2025"
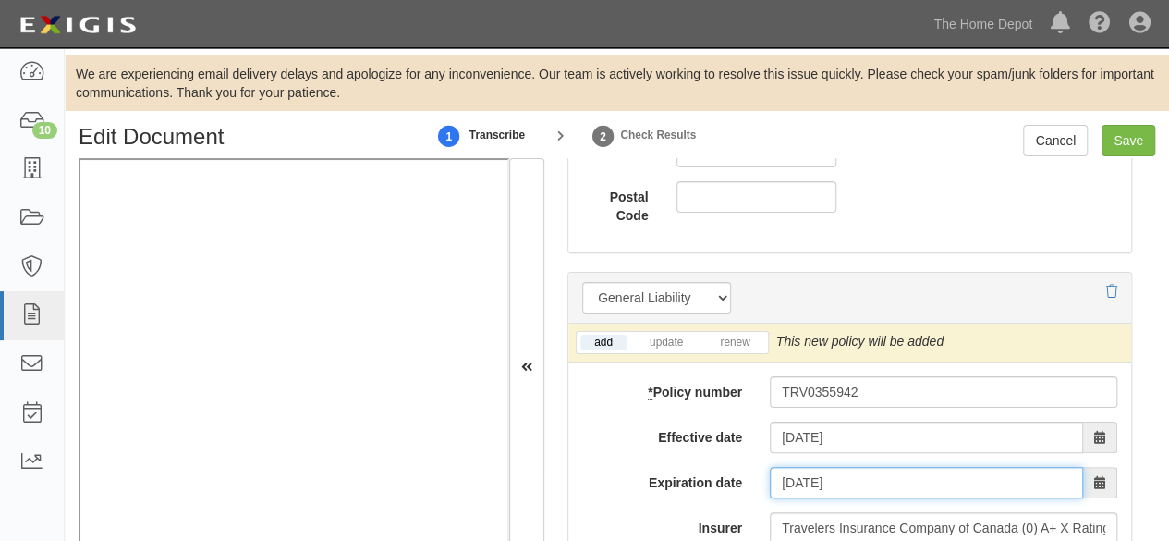
click at [802, 483] on input "08/17/2026" at bounding box center [926, 482] width 313 height 31
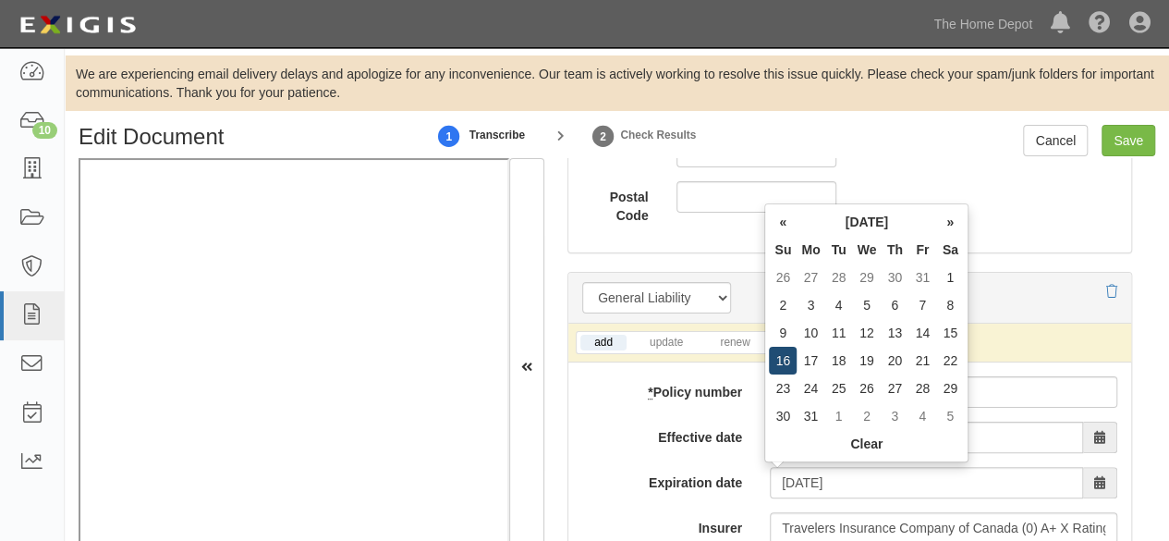
click at [783, 356] on td "16" at bounding box center [783, 361] width 28 height 28
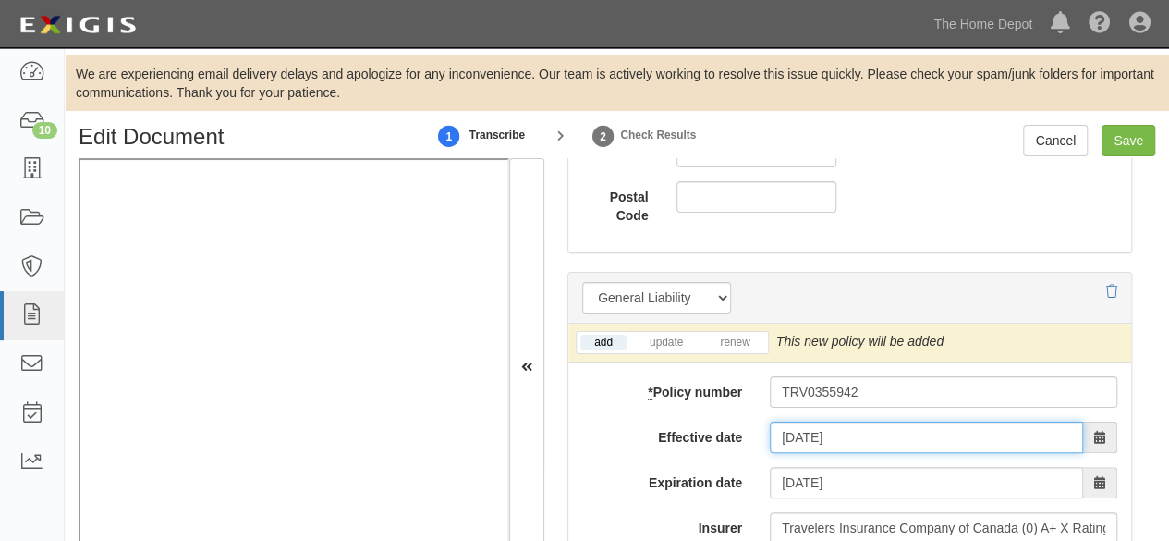
click at [795, 432] on input "[DATE]" at bounding box center [926, 436] width 313 height 31
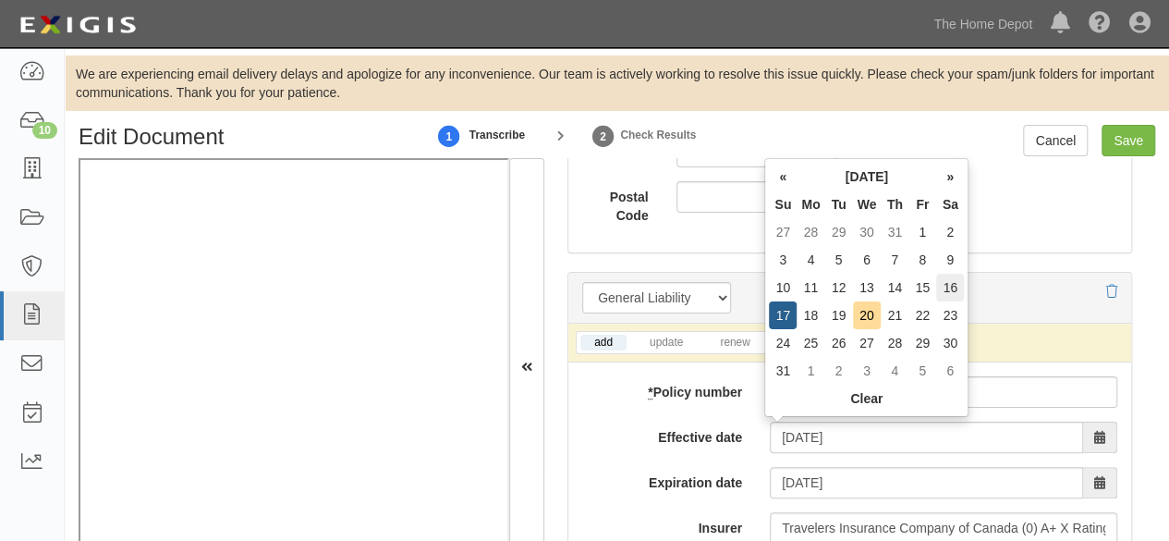
type input "08/17/2026"
click at [950, 286] on td "16" at bounding box center [950, 288] width 28 height 28
type input "08/16/2025"
type input "08/16/2026"
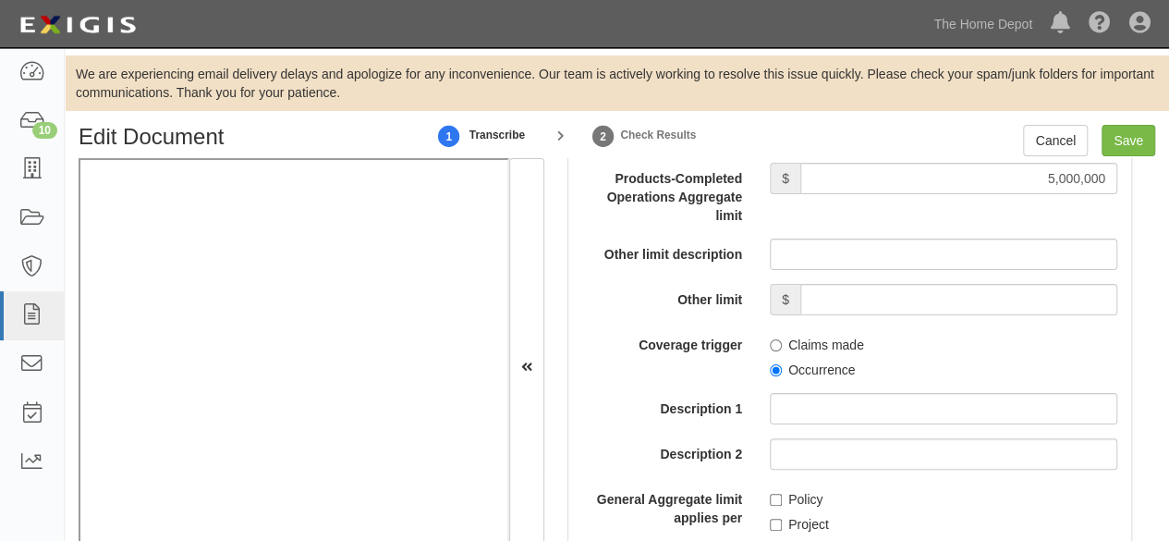
scroll to position [2063, 0]
drag, startPoint x: 766, startPoint y: 369, endPoint x: 699, endPoint y: 395, distance: 72.3
click at [770, 370] on input "Occurrence" at bounding box center [776, 368] width 12 height 12
radio input "true"
click at [1115, 142] on input "Save" at bounding box center [1129, 140] width 54 height 31
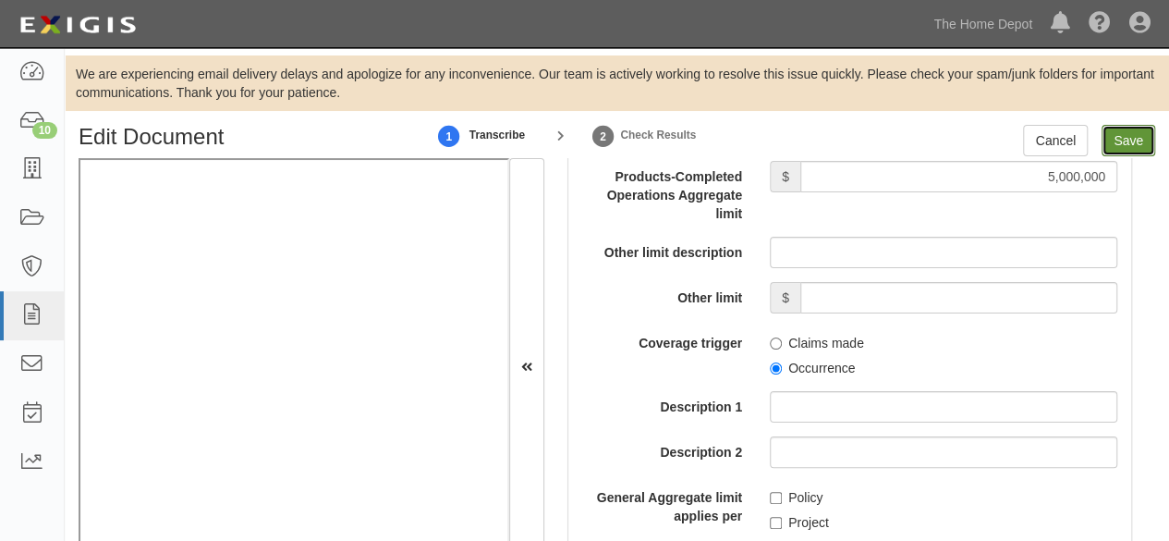
type input "5000000"
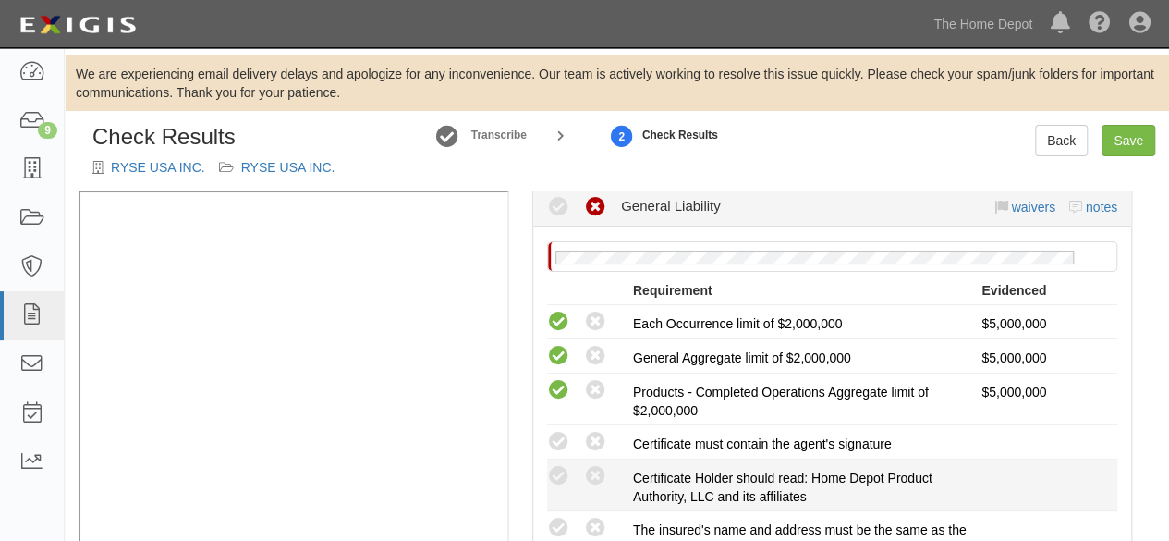
scroll to position [462, 0]
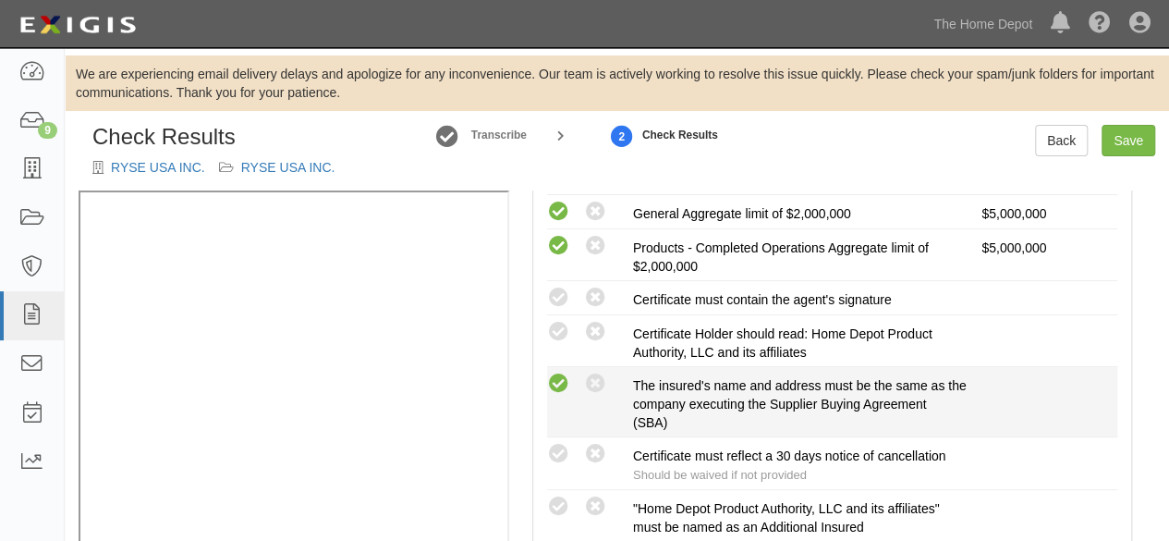
click at [555, 382] on icon at bounding box center [558, 383] width 23 height 23
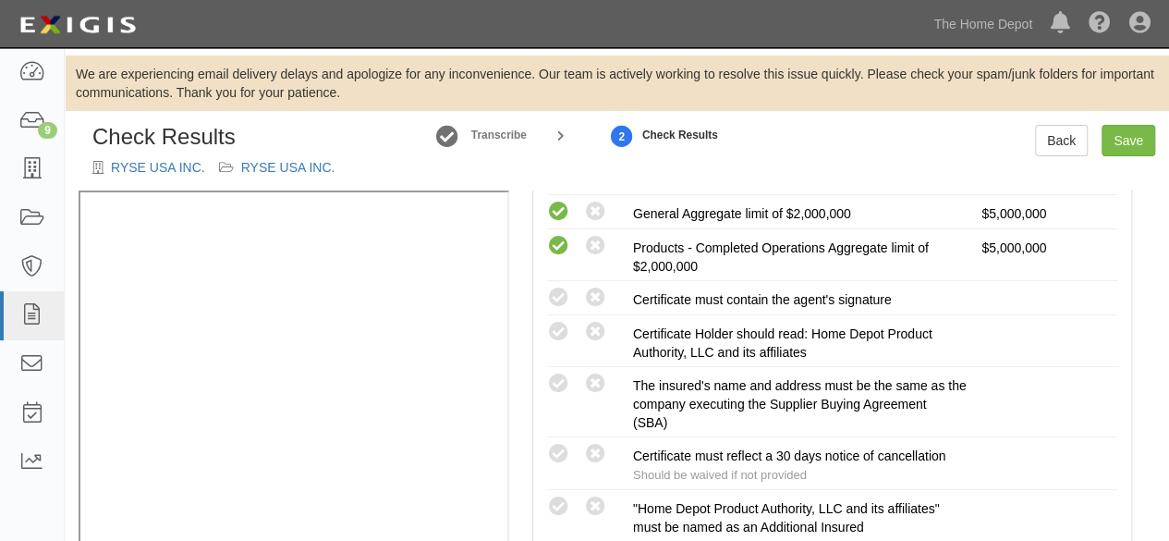
radio input "true"
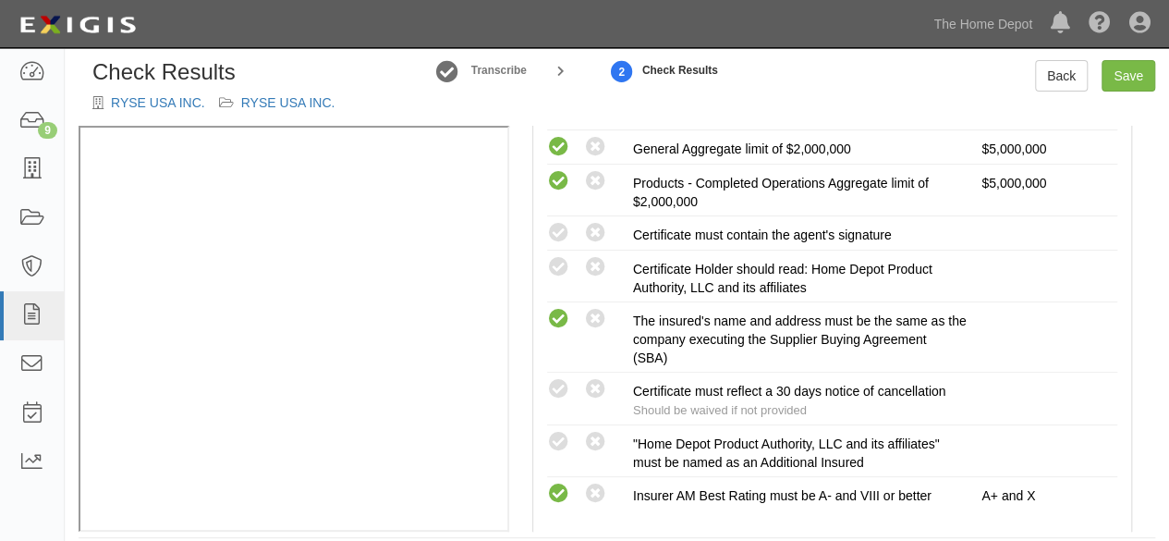
scroll to position [81, 0]
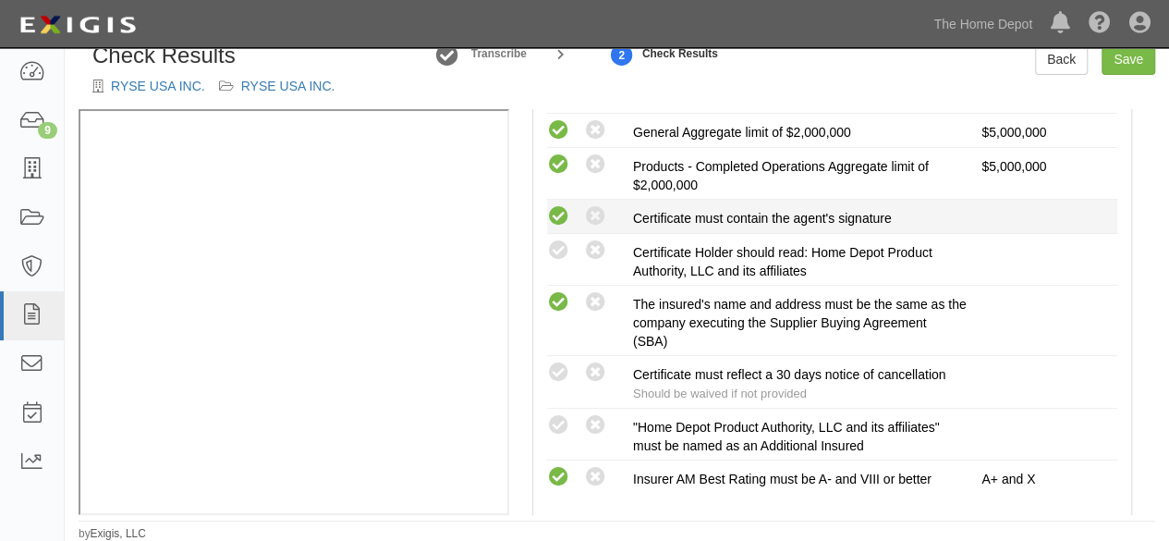
click at [559, 215] on icon at bounding box center [558, 216] width 23 height 23
radio input "true"
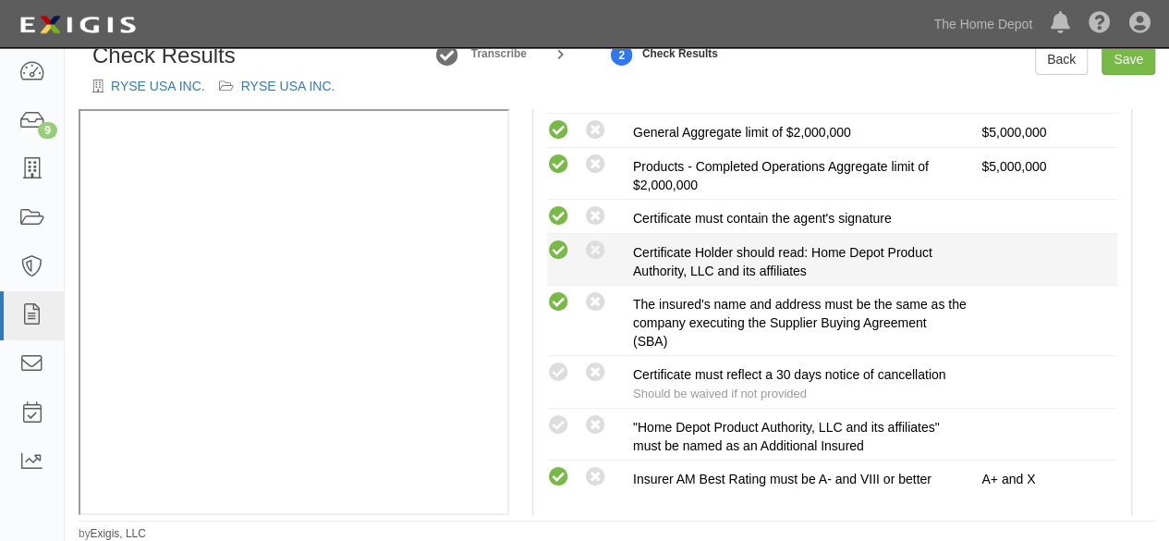
click at [552, 247] on icon at bounding box center [558, 250] width 23 height 23
radio input "true"
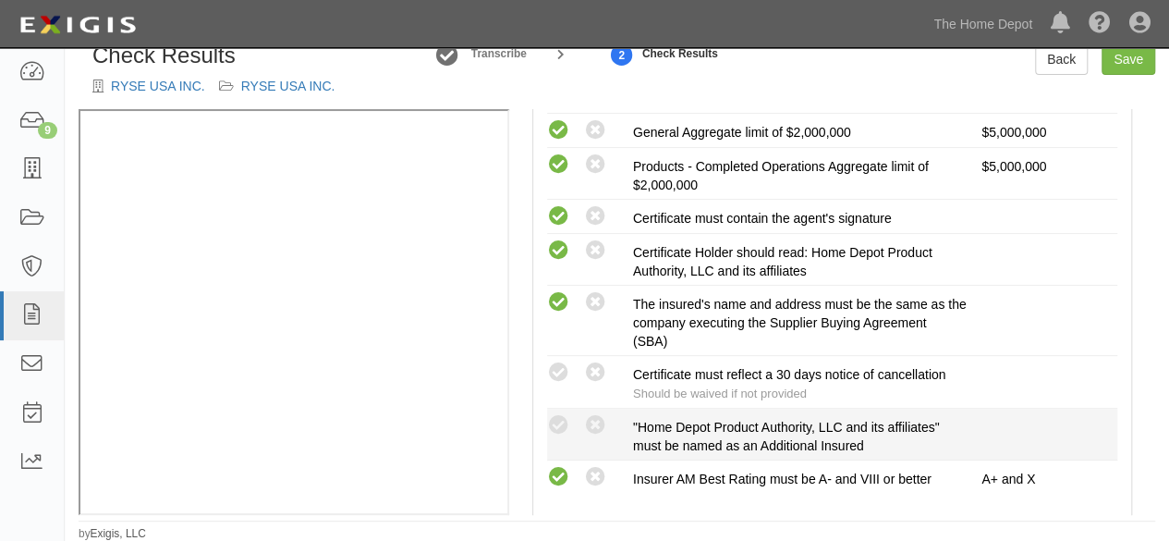
click at [588, 413] on div "Compliant Waived: Non-Compliant" at bounding box center [590, 425] width 86 height 24
drag, startPoint x: 564, startPoint y: 364, endPoint x: 562, endPoint y: 406, distance: 41.6
click at [564, 366] on icon at bounding box center [558, 372] width 23 height 23
radio input "true"
click at [561, 427] on icon at bounding box center [558, 425] width 23 height 23
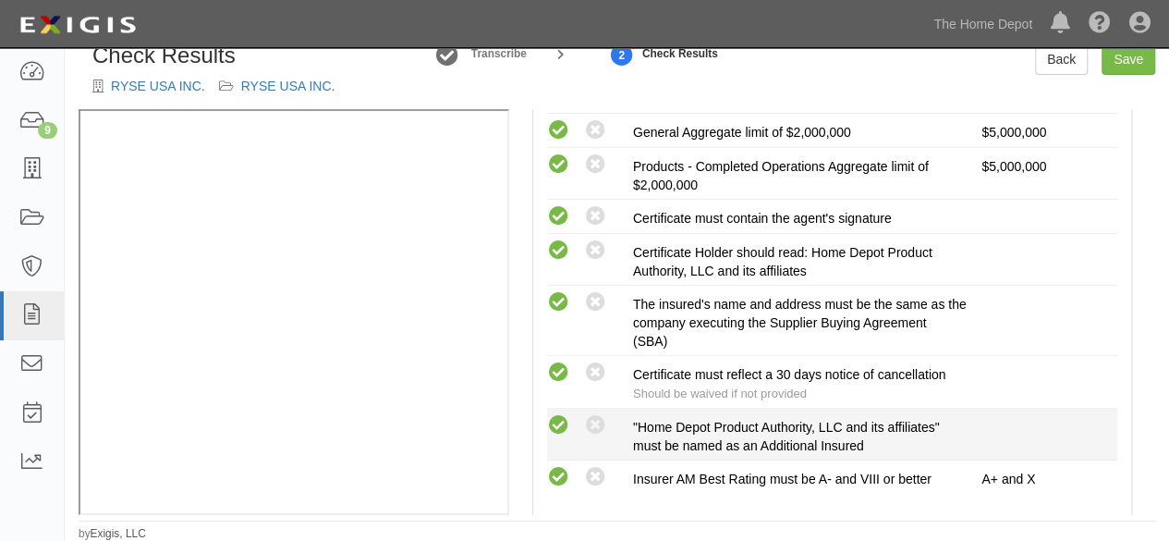
radio input "true"
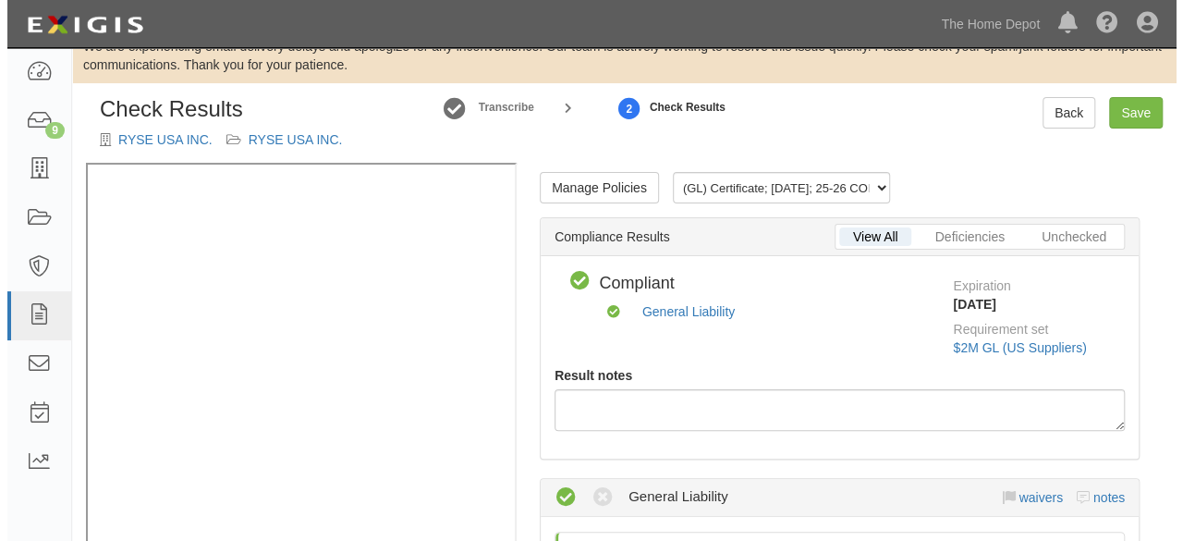
scroll to position [0, 0]
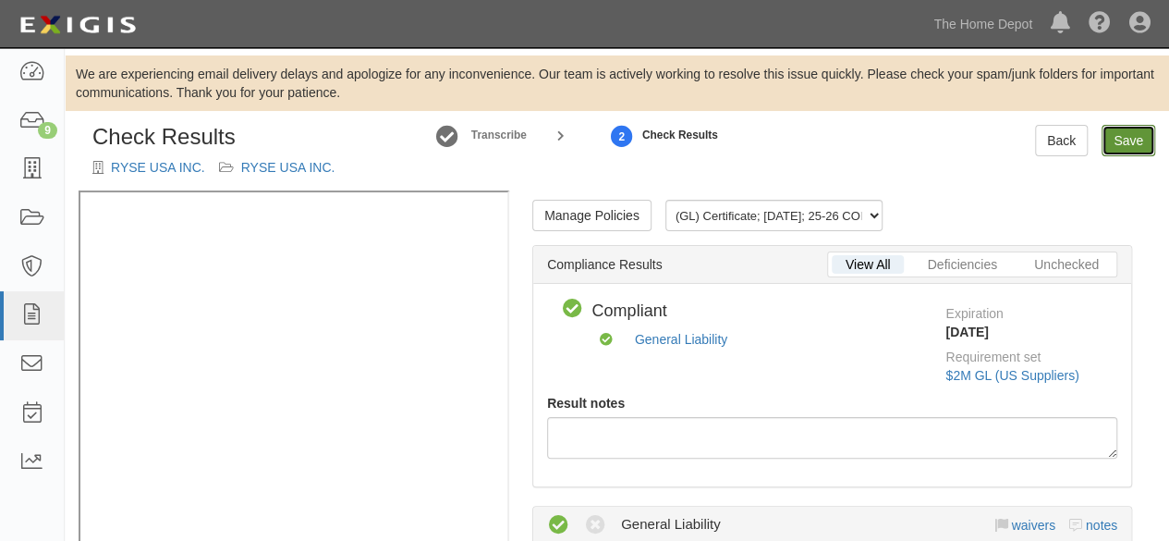
click at [1143, 140] on link "Save" at bounding box center [1129, 140] width 54 height 31
radio input "true"
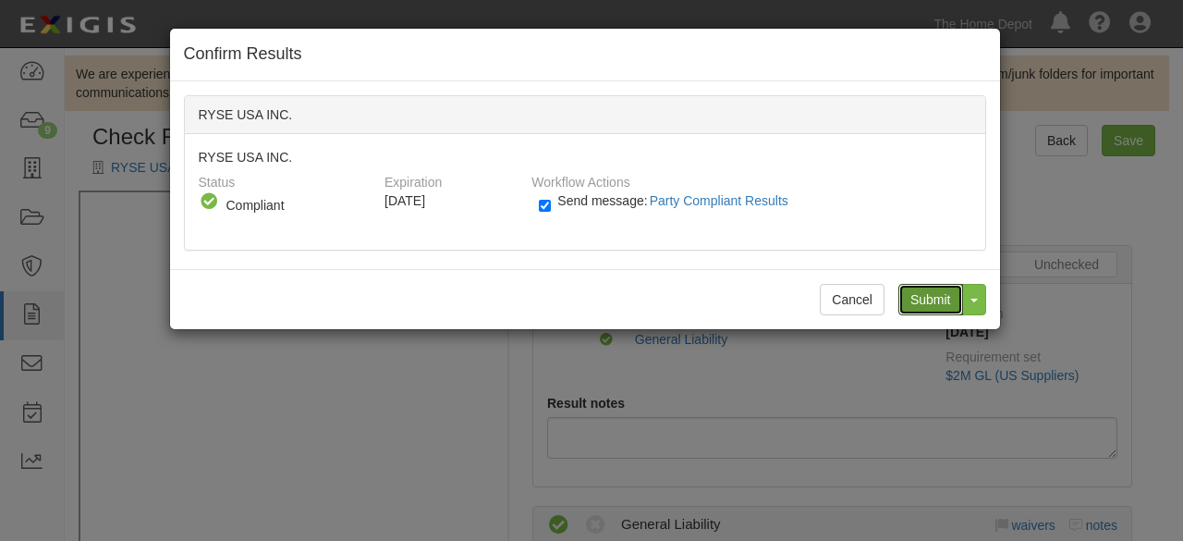
click at [948, 302] on input "Submit" at bounding box center [930, 299] width 65 height 31
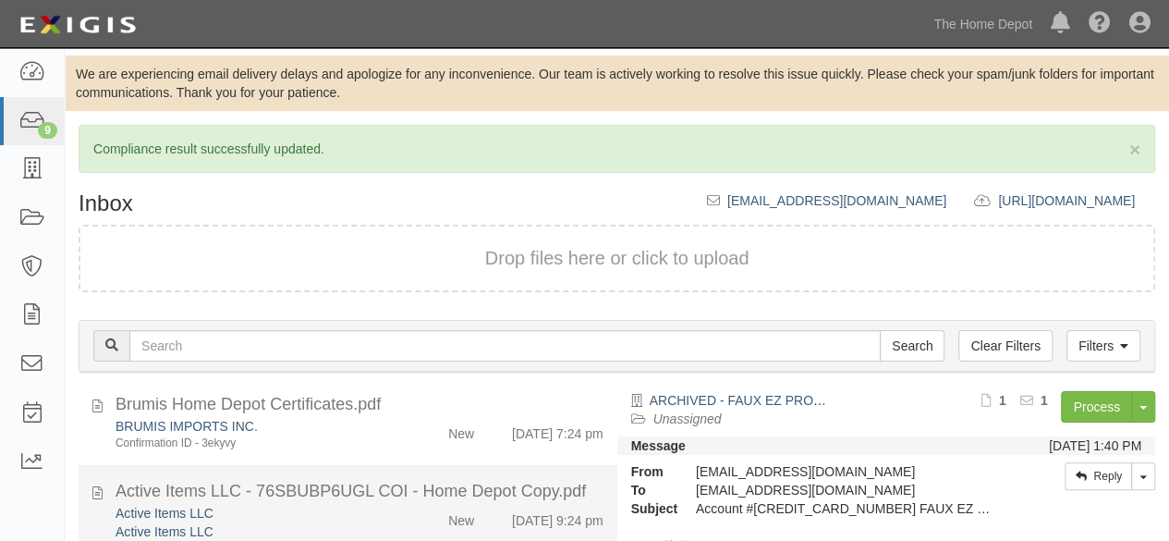
scroll to position [277, 0]
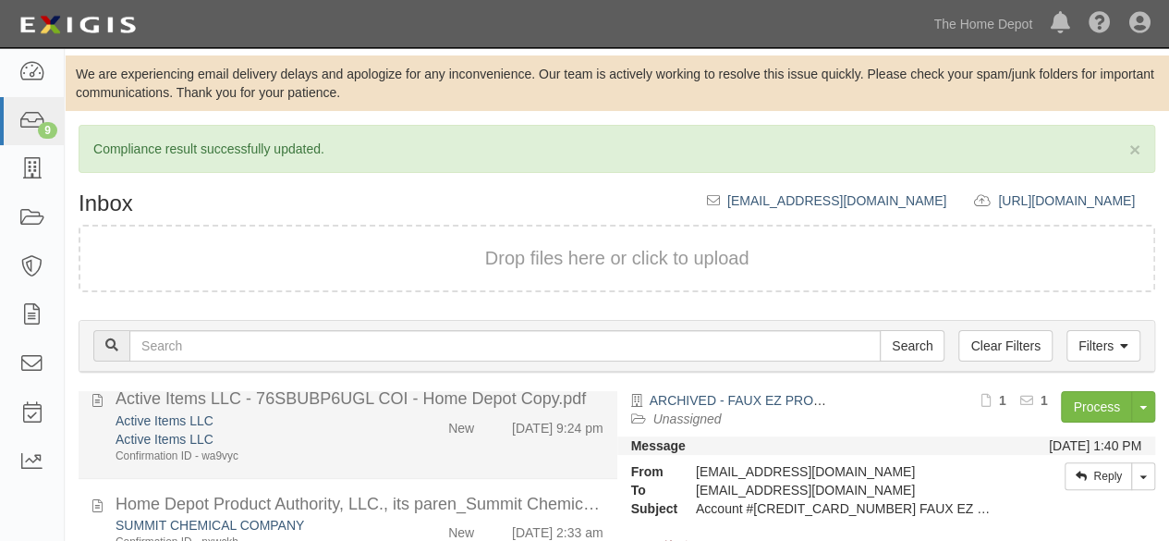
drag, startPoint x: 356, startPoint y: 446, endPoint x: 368, endPoint y: 441, distance: 13.2
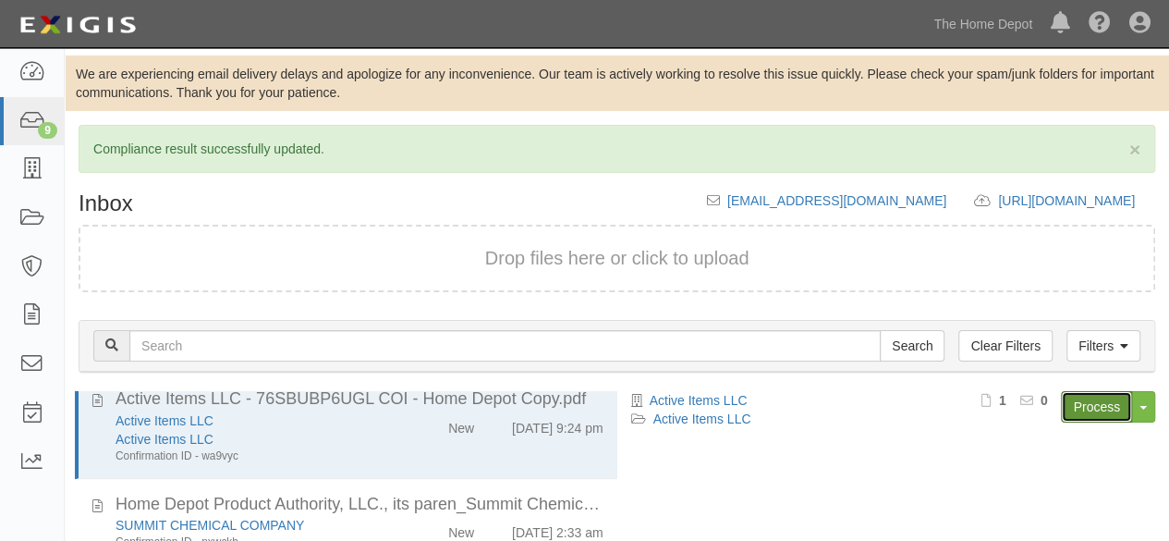
click at [1086, 409] on link "Process" at bounding box center [1096, 406] width 71 height 31
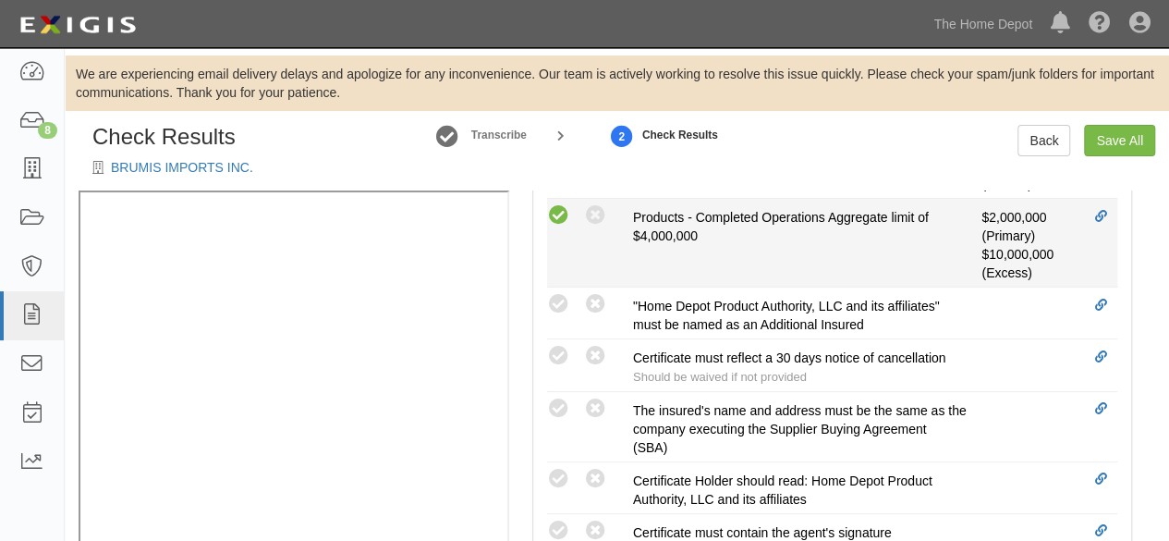
scroll to position [832, 0]
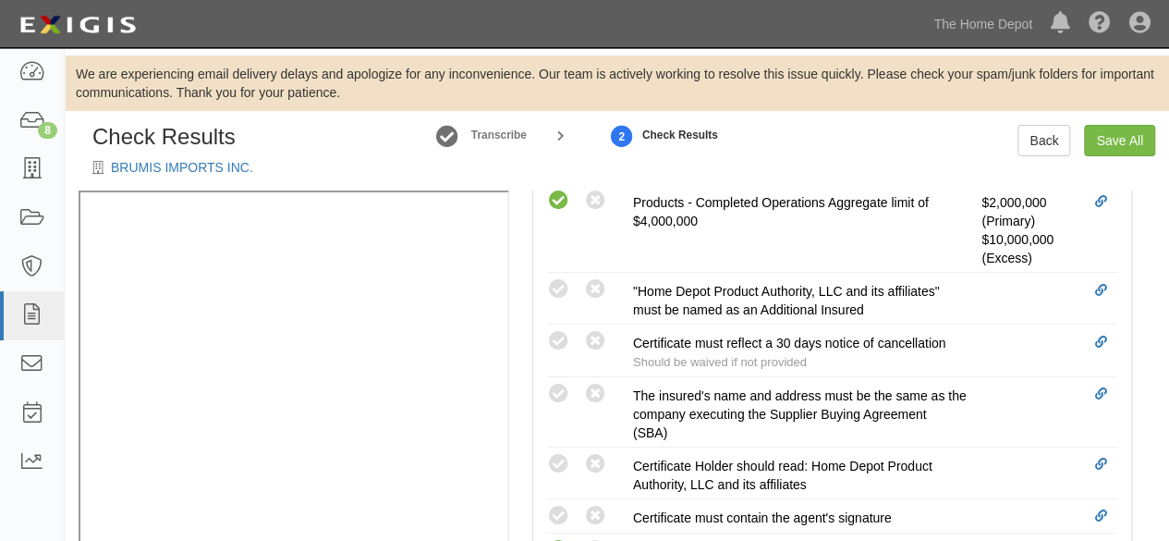
drag, startPoint x: 562, startPoint y: 393, endPoint x: 429, endPoint y: 415, distance: 134.9
click at [555, 397] on icon at bounding box center [558, 394] width 23 height 23
radio input "true"
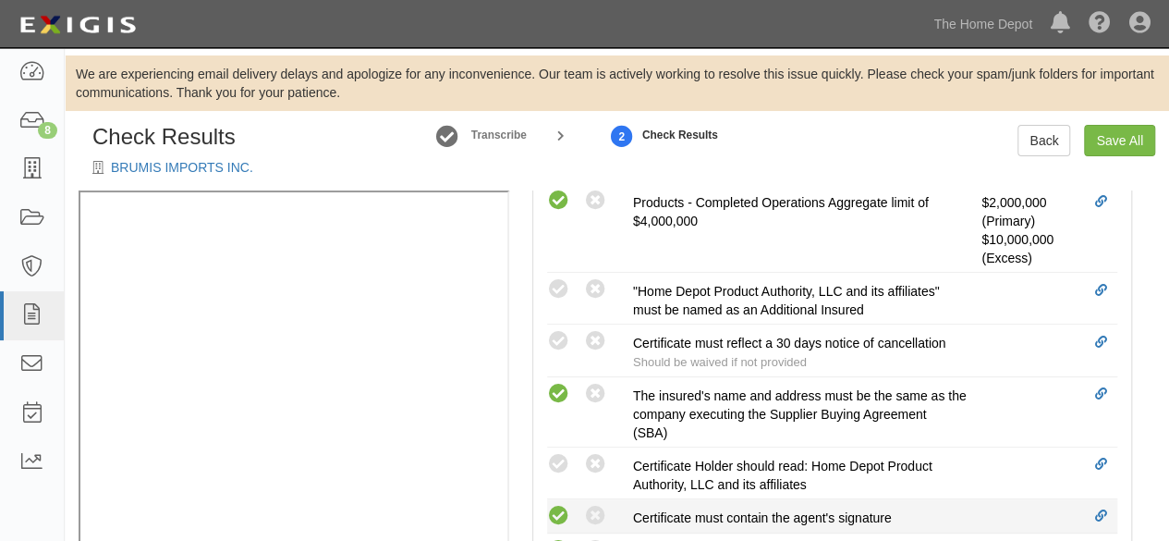
click at [555, 505] on icon at bounding box center [558, 516] width 23 height 23
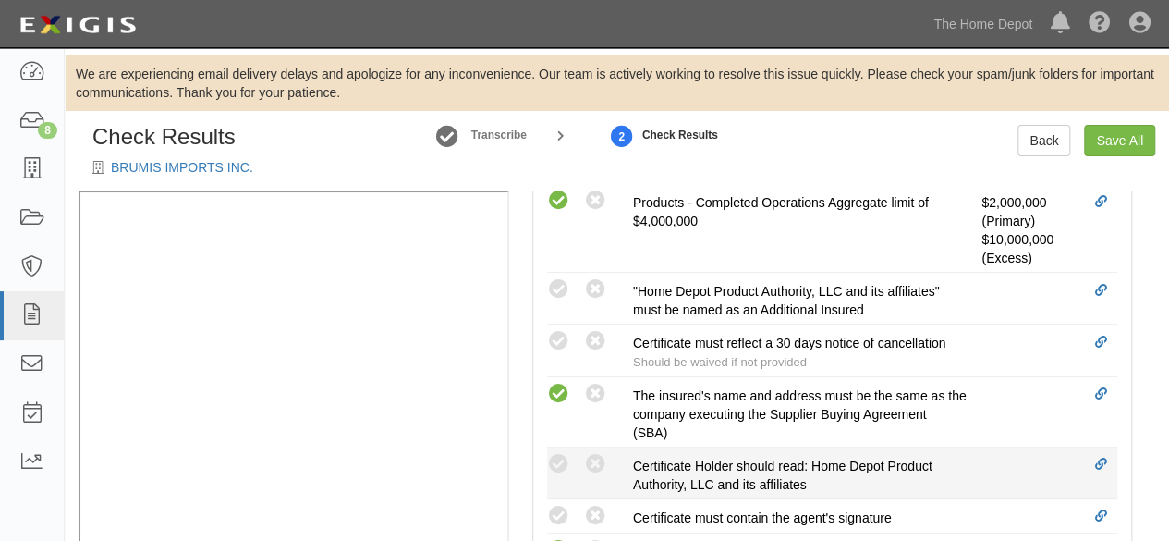
radio input "true"
click at [559, 454] on icon at bounding box center [558, 464] width 23 height 23
radio input "true"
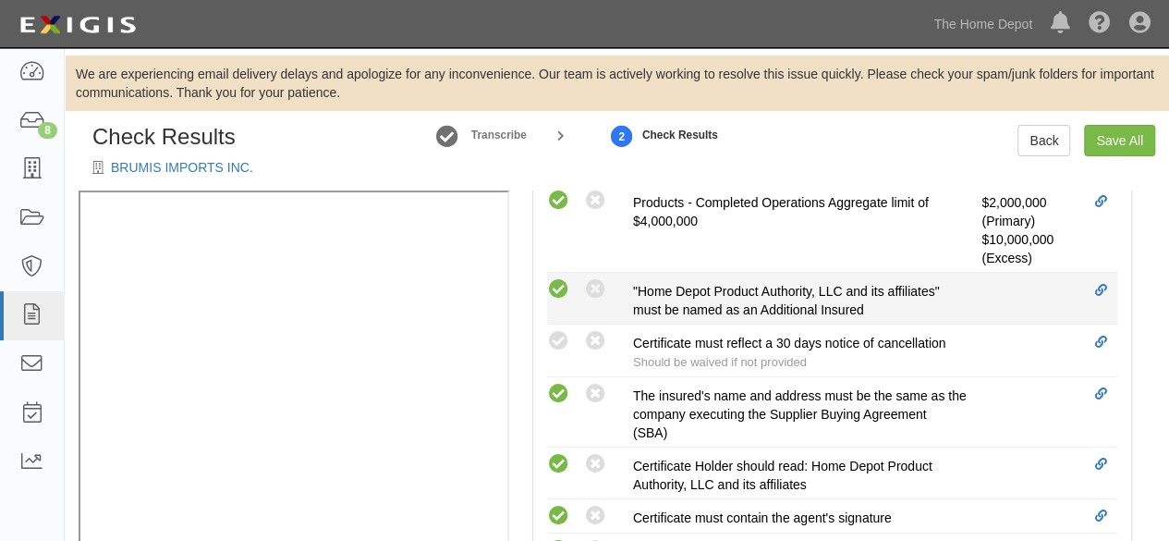
click at [562, 284] on icon at bounding box center [558, 289] width 23 height 23
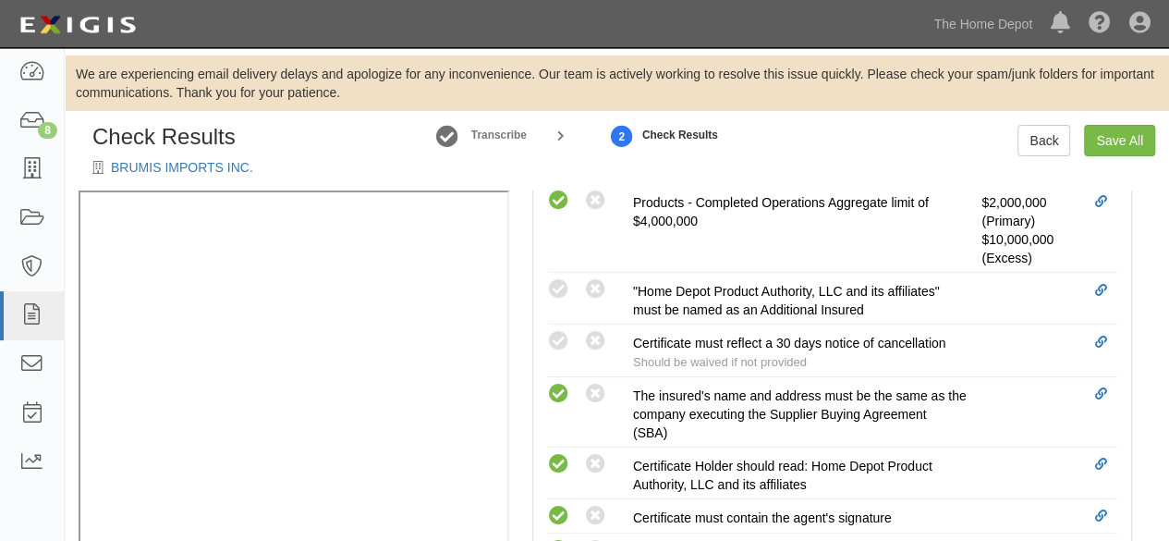
radio input "true"
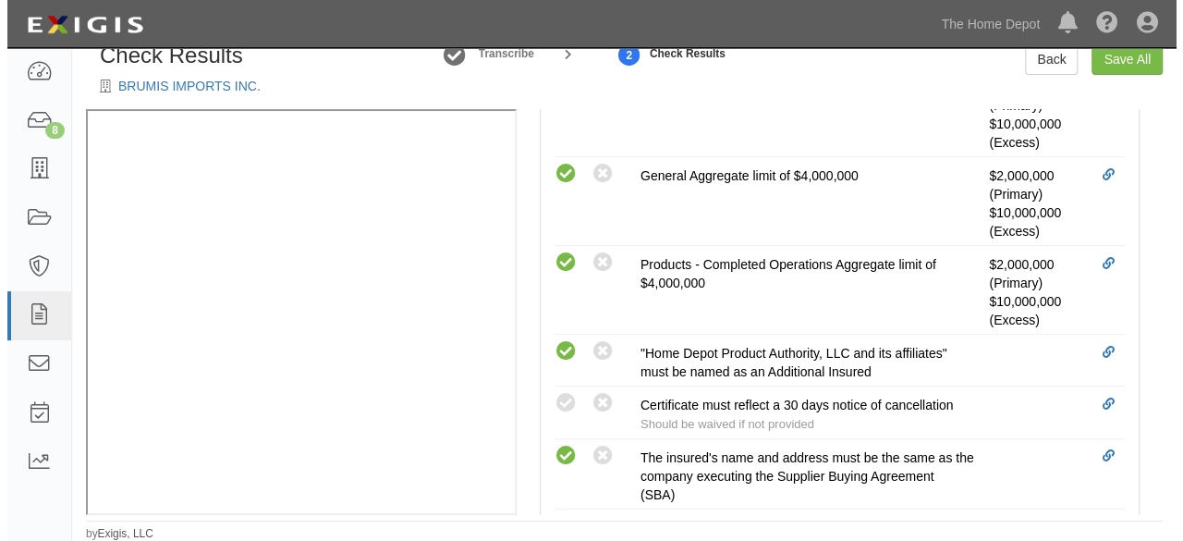
scroll to position [462, 0]
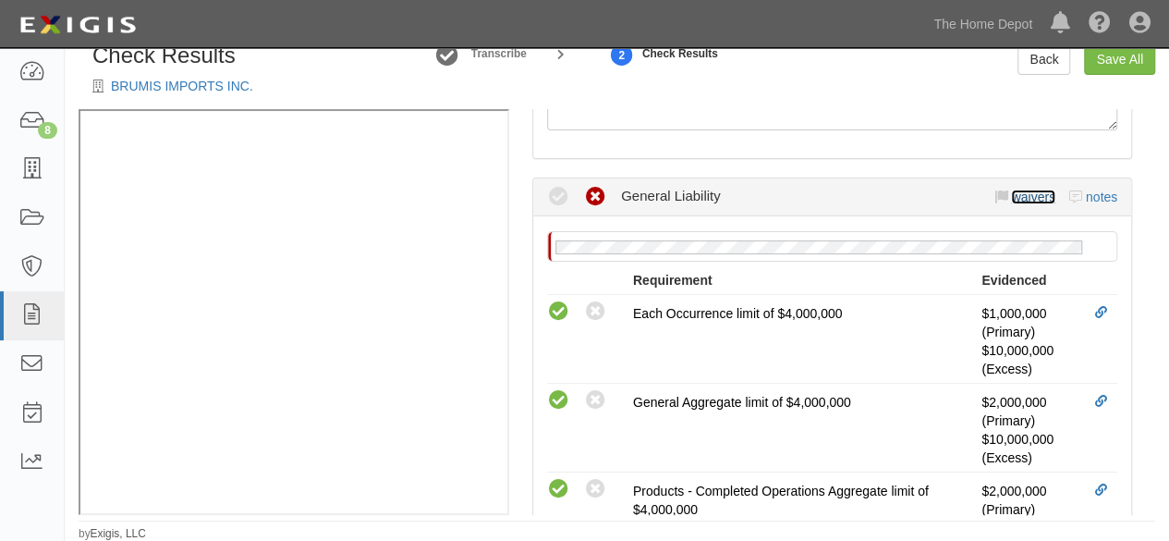
click at [1028, 197] on link "waivers" at bounding box center [1032, 196] width 43 height 15
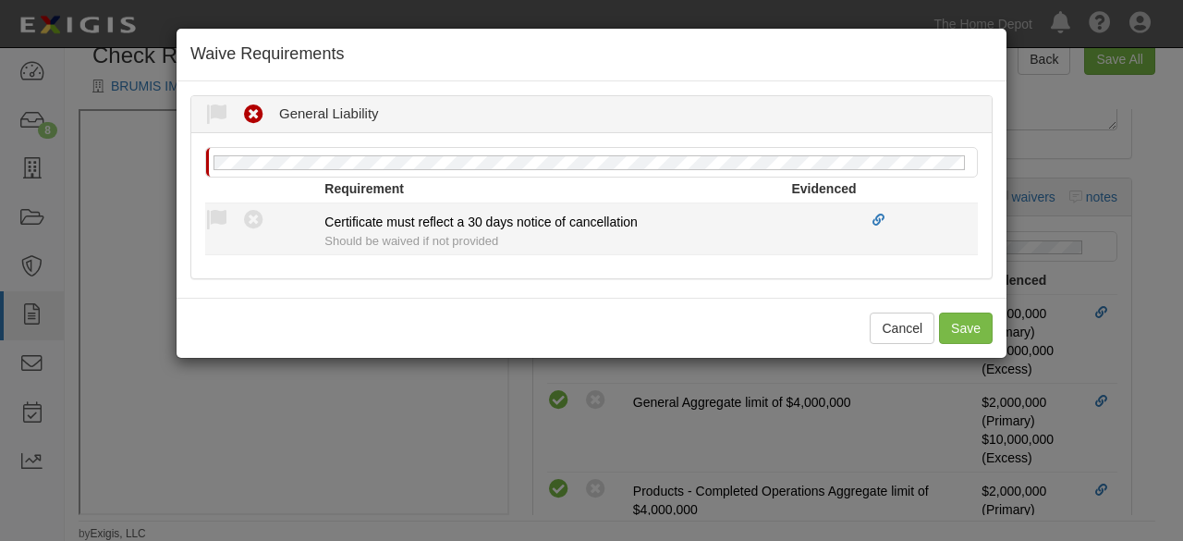
drag, startPoint x: 216, startPoint y: 211, endPoint x: 262, endPoint y: 271, distance: 75.8
click at [221, 218] on icon at bounding box center [216, 220] width 23 height 23
radio input "true"
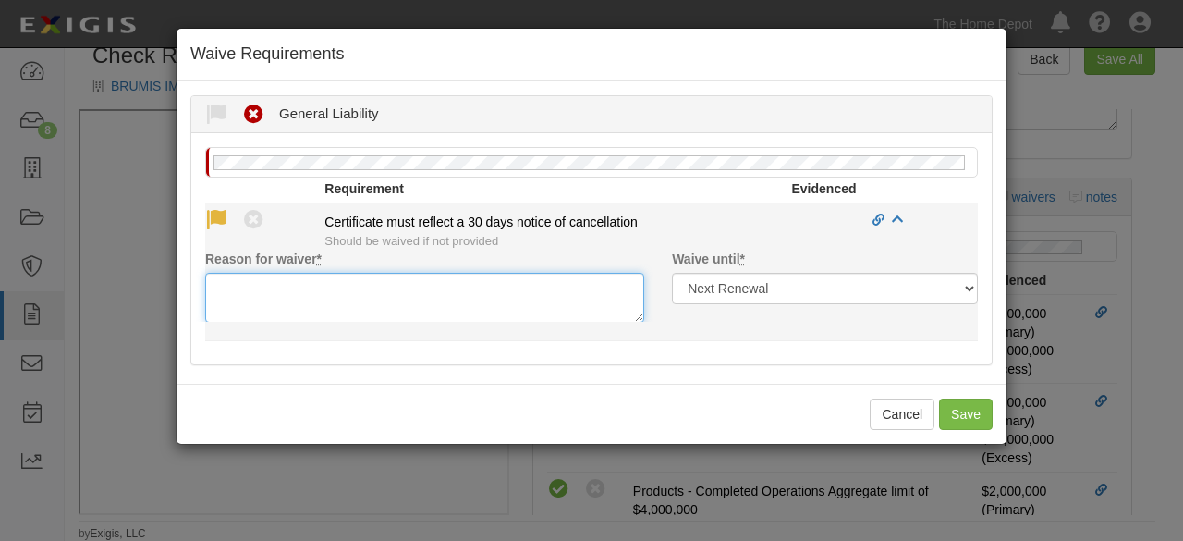
click at [270, 299] on textarea "Reason for waiver *" at bounding box center [424, 298] width 439 height 50
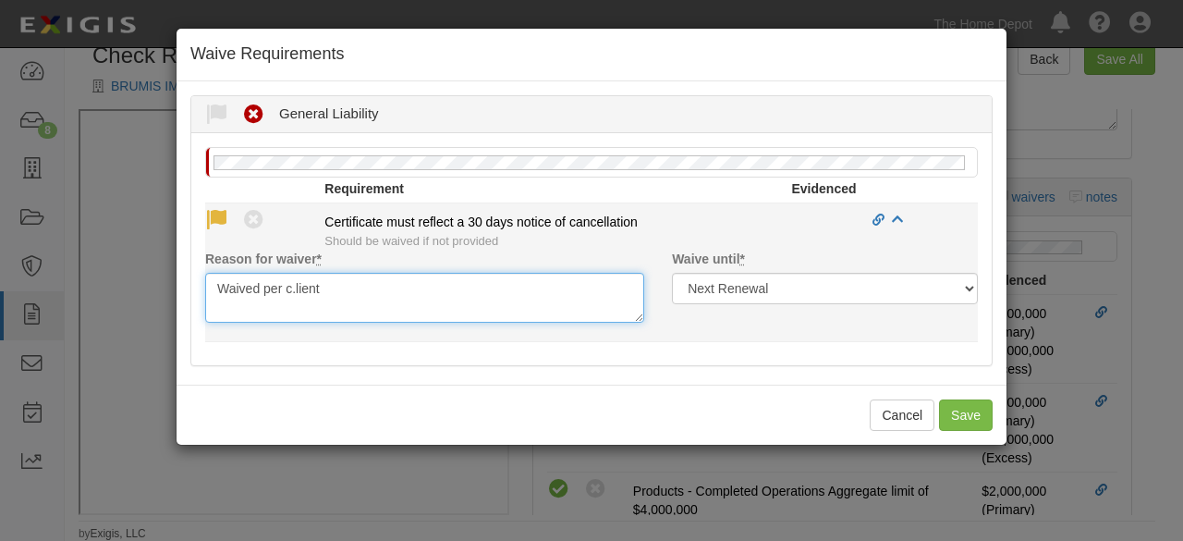
drag, startPoint x: 294, startPoint y: 290, endPoint x: 277, endPoint y: 286, distance: 17.3
click at [296, 288] on textarea "Waived per c.lient" at bounding box center [424, 298] width 439 height 50
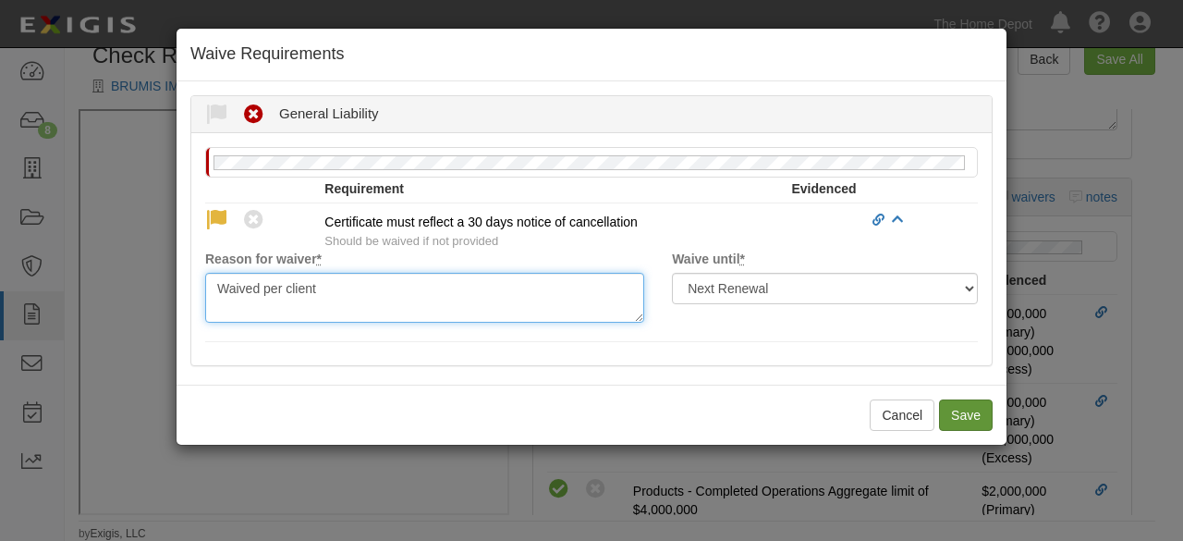
type textarea "Waived per client"
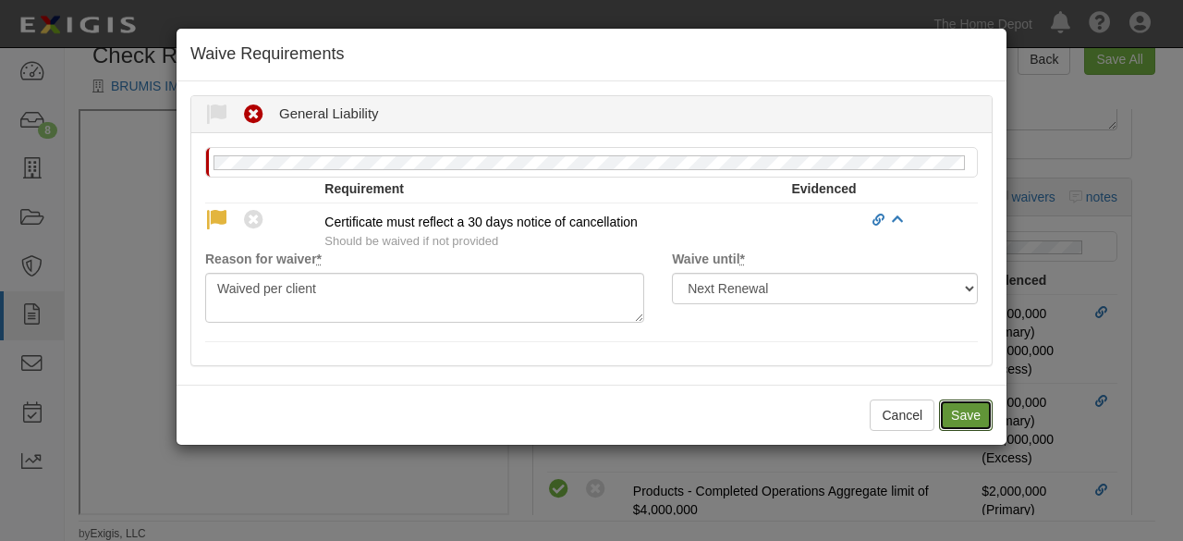
drag, startPoint x: 968, startPoint y: 415, endPoint x: 584, endPoint y: 8, distance: 559.0
click at [968, 413] on button "Save" at bounding box center [966, 414] width 54 height 31
radio input "true"
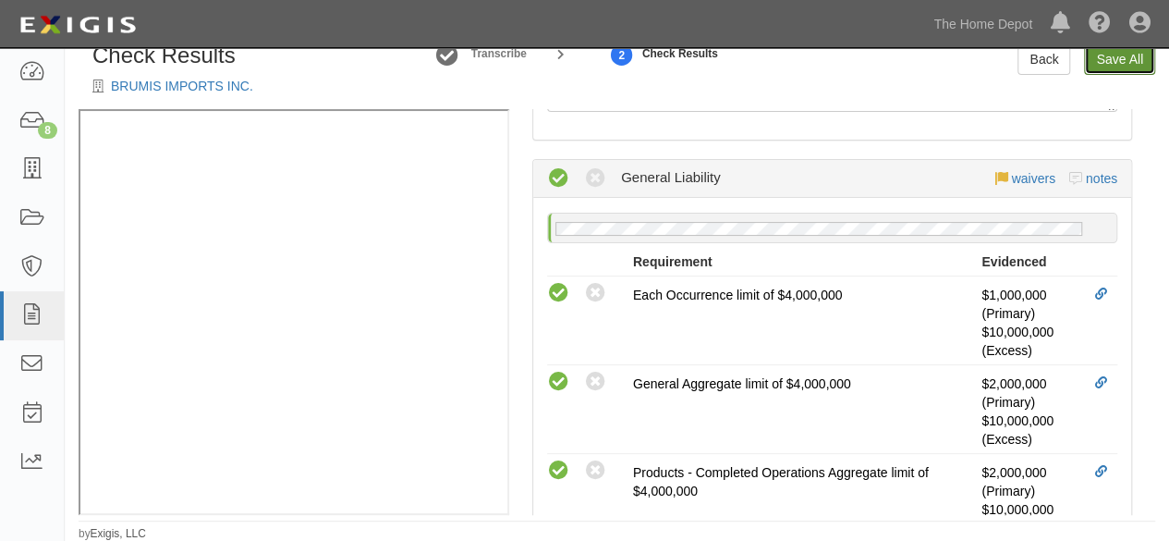
click at [1100, 62] on link "Save All" at bounding box center [1119, 58] width 71 height 31
radio input "false"
radio input "true"
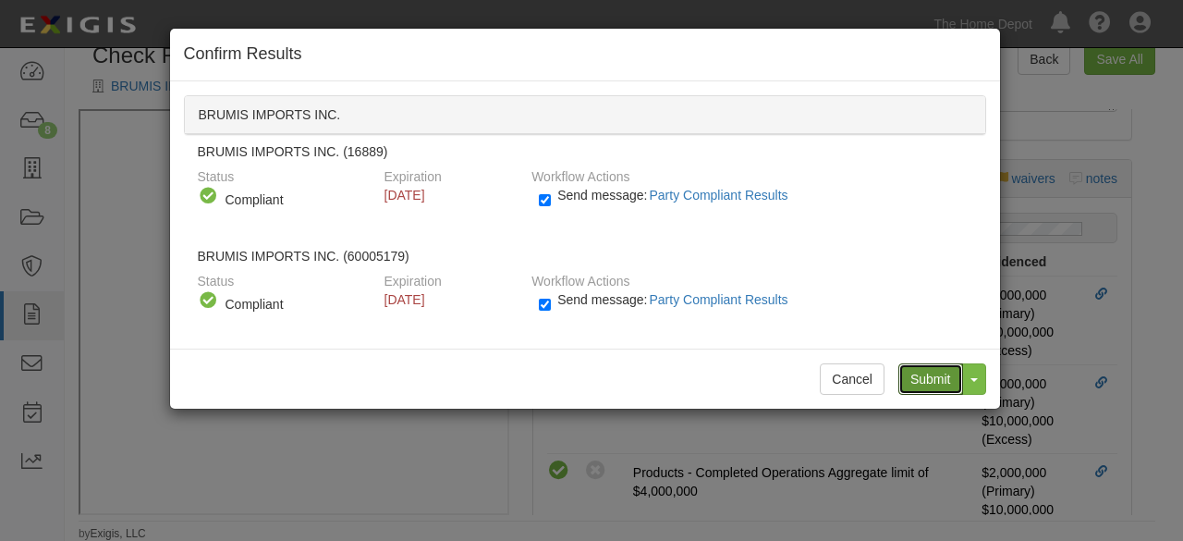
click at [938, 380] on input "Submit" at bounding box center [930, 378] width 65 height 31
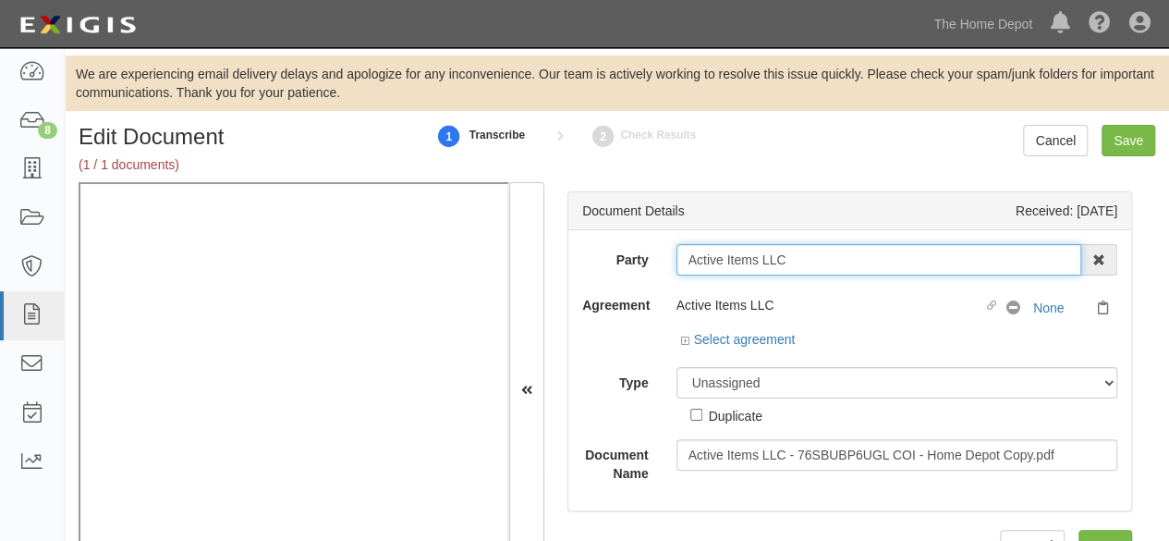
click at [792, 267] on input "Active Items LLC" at bounding box center [880, 259] width 406 height 31
type input "Active Items LL"
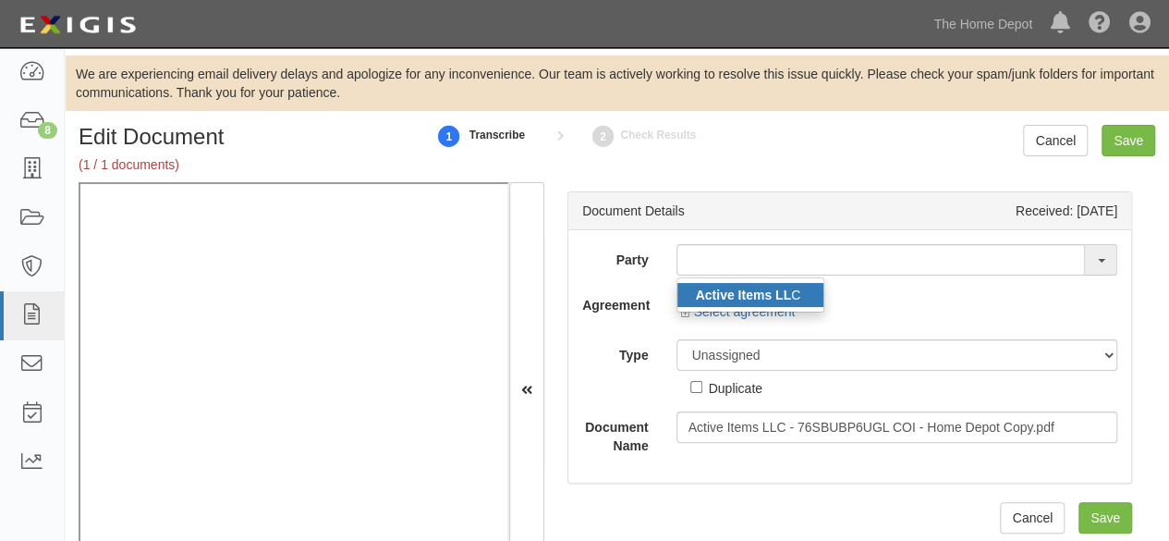
click at [723, 301] on link "Active Items LL C" at bounding box center [750, 295] width 146 height 24
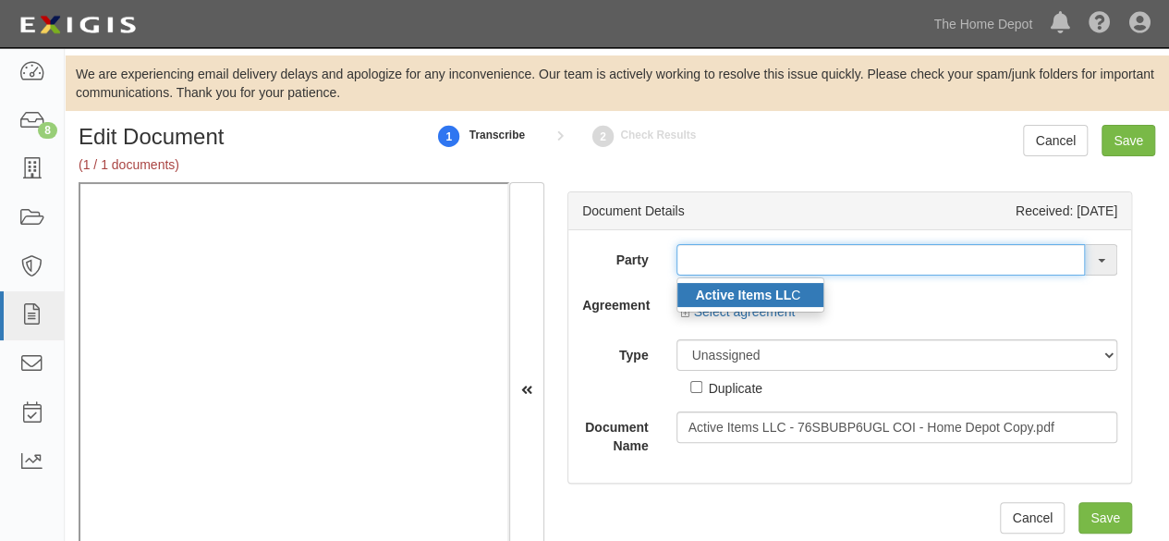
type input "Active Items LLC"
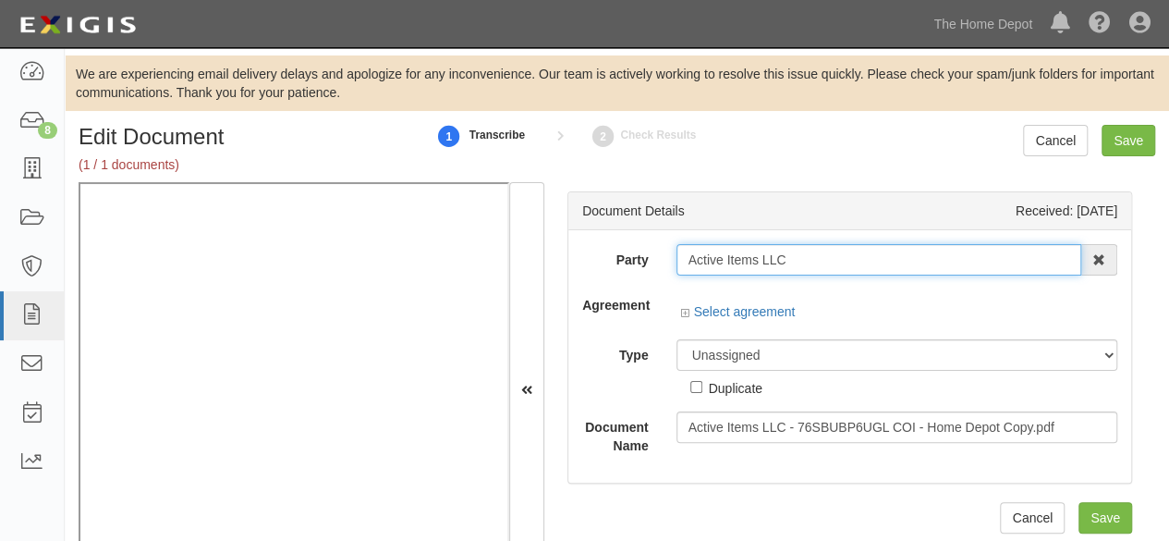
click at [726, 262] on input "Active Items LLC" at bounding box center [880, 259] width 406 height 31
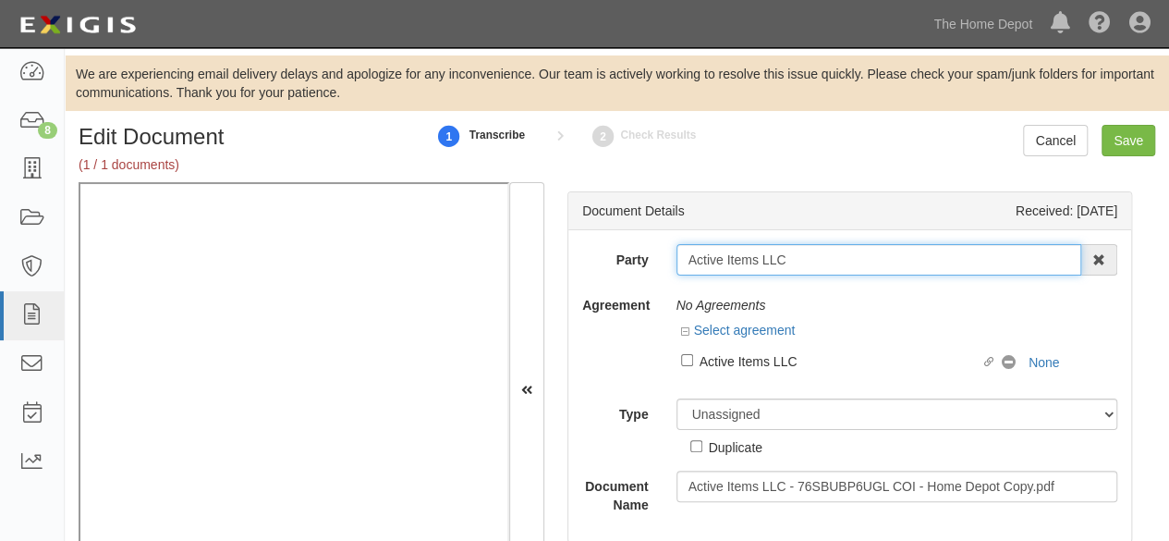
click at [726, 262] on input "Active Items LLC" at bounding box center [880, 259] width 406 height 31
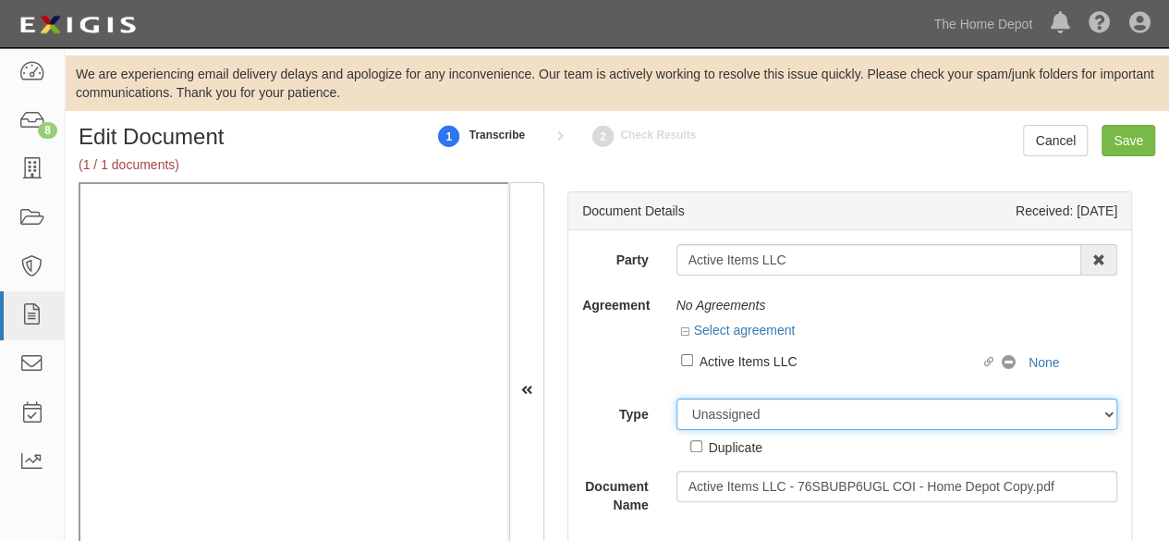
click at [714, 419] on select "Unassigned Binder Cancellation Notice Certificate Contract Endorsement Insuranc…" at bounding box center [898, 413] width 442 height 31
select select "CertificateDetail"
click at [677, 398] on select "Unassigned Binder Cancellation Notice Certificate Contract Endorsement Insuranc…" at bounding box center [898, 413] width 442 height 31
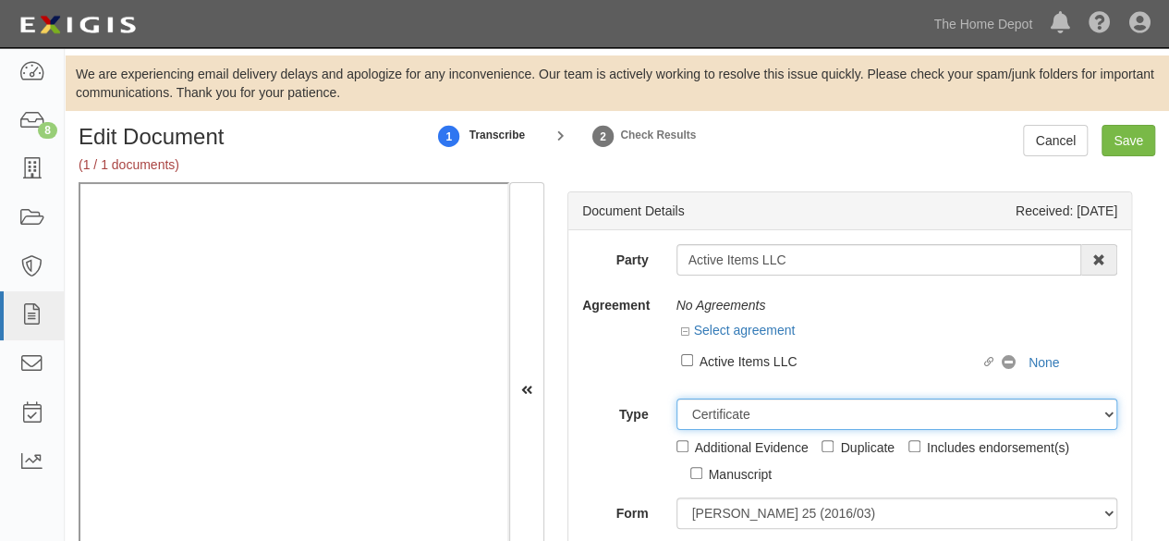
scroll to position [2, 0]
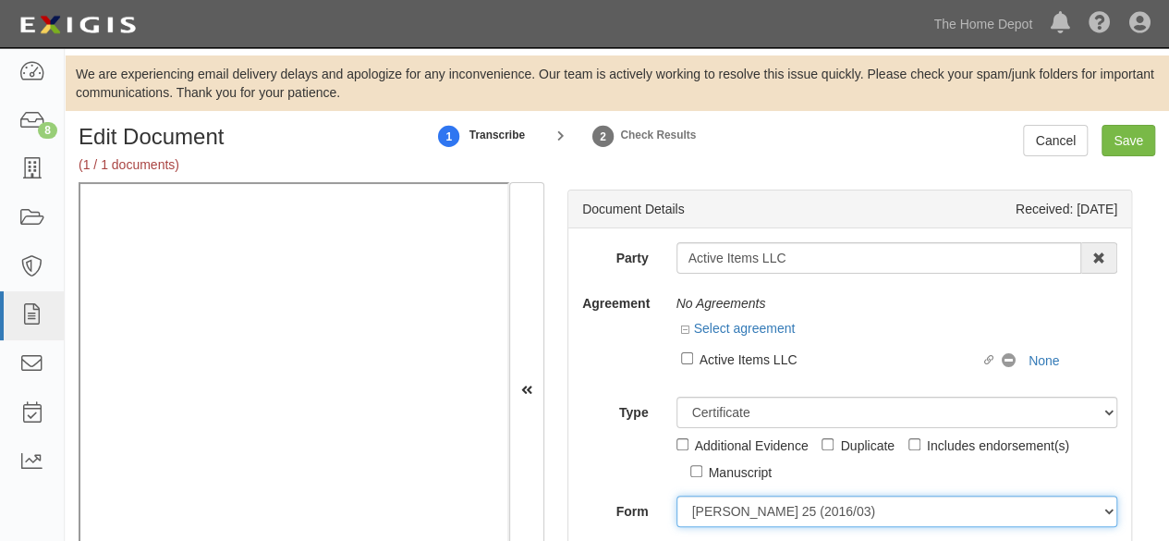
drag, startPoint x: 715, startPoint y: 510, endPoint x: 716, endPoint y: 500, distance: 10.2
click at [715, 509] on select "ACORD 25 (2016/03) ACORD 101 ACORD 855 NY (2014/05) General" at bounding box center [898, 510] width 442 height 31
select select "GeneralFormDetail"
click at [677, 495] on select "ACORD 25 (2016/03) ACORD 101 ACORD 855 NY (2014/05) General" at bounding box center [898, 510] width 442 height 31
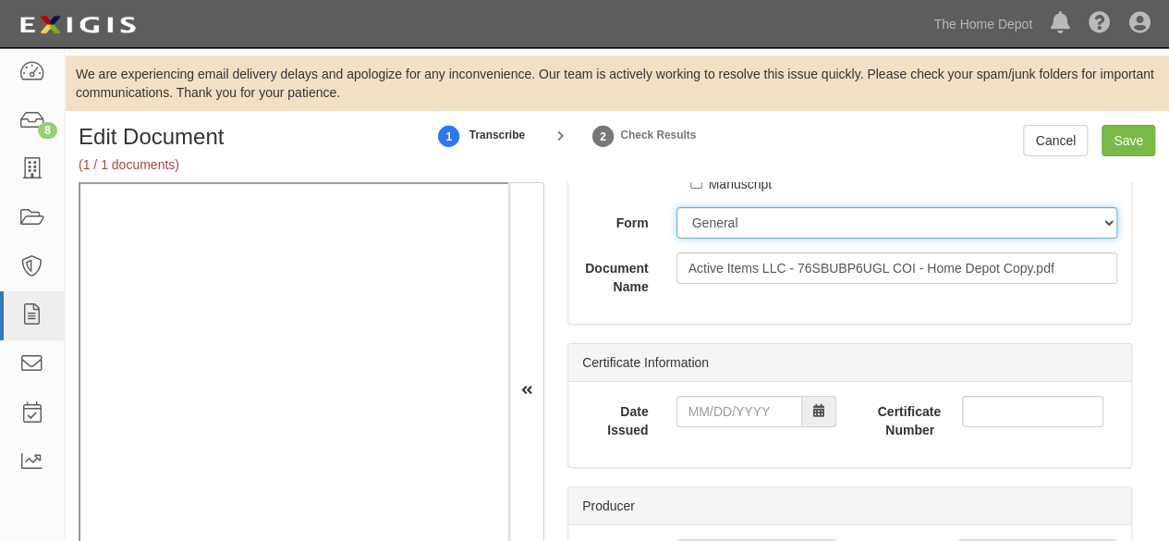
scroll to position [372, 0]
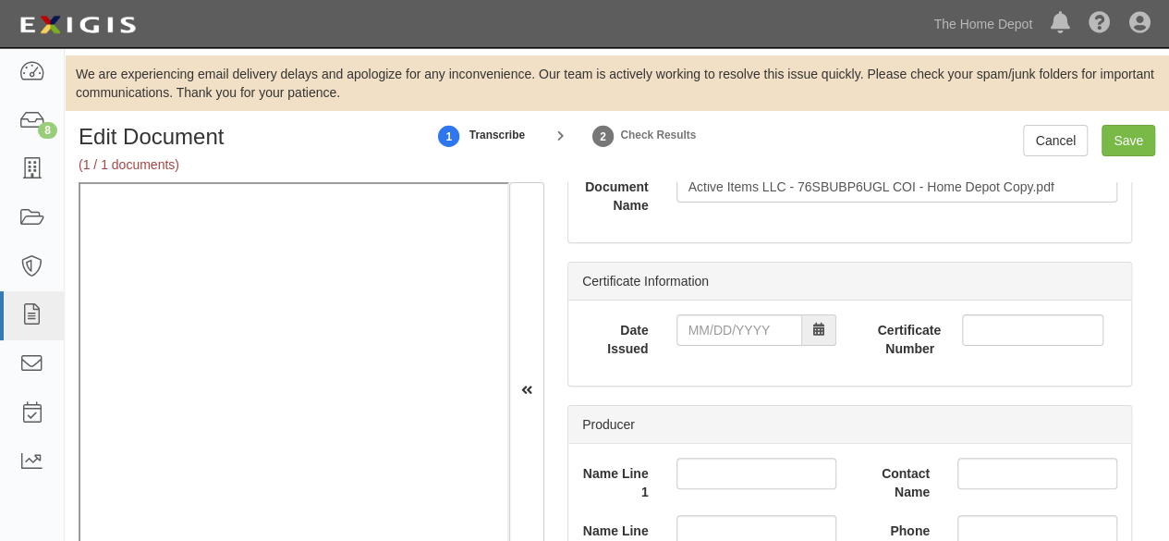
click at [743, 311] on div "Date Issued Certificate Number" at bounding box center [849, 342] width 563 height 85
click at [740, 315] on input "Date Issued" at bounding box center [740, 329] width 126 height 31
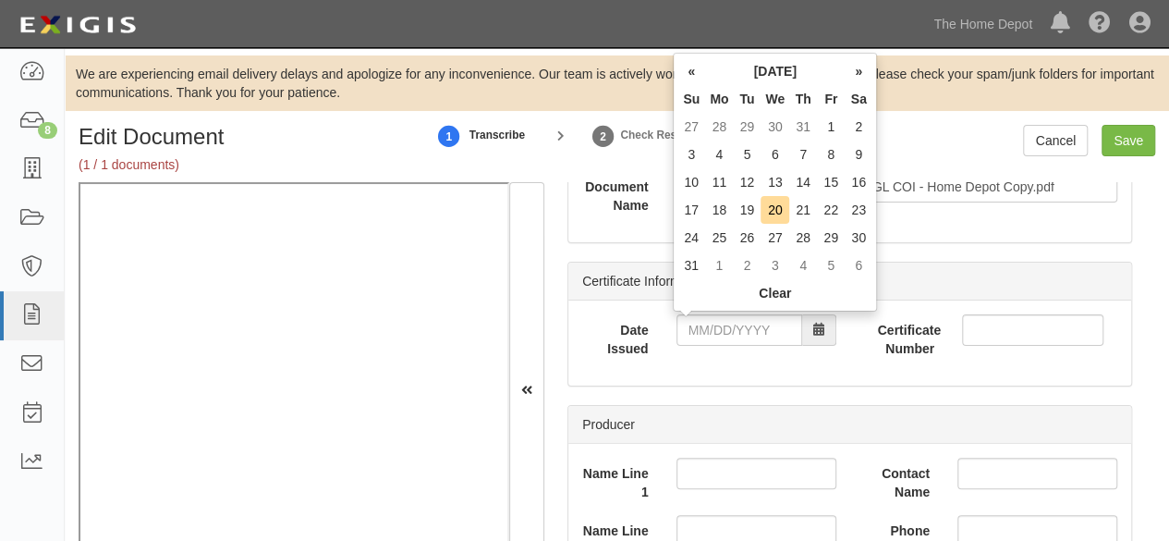
drag, startPoint x: 689, startPoint y: 215, endPoint x: 691, endPoint y: 250, distance: 35.2
click at [689, 215] on td "17" at bounding box center [691, 210] width 28 height 28
click at [722, 330] on input "08/17/2025" at bounding box center [740, 329] width 126 height 31
click at [837, 183] on td "15" at bounding box center [831, 182] width 28 height 28
type input "08/15/2025"
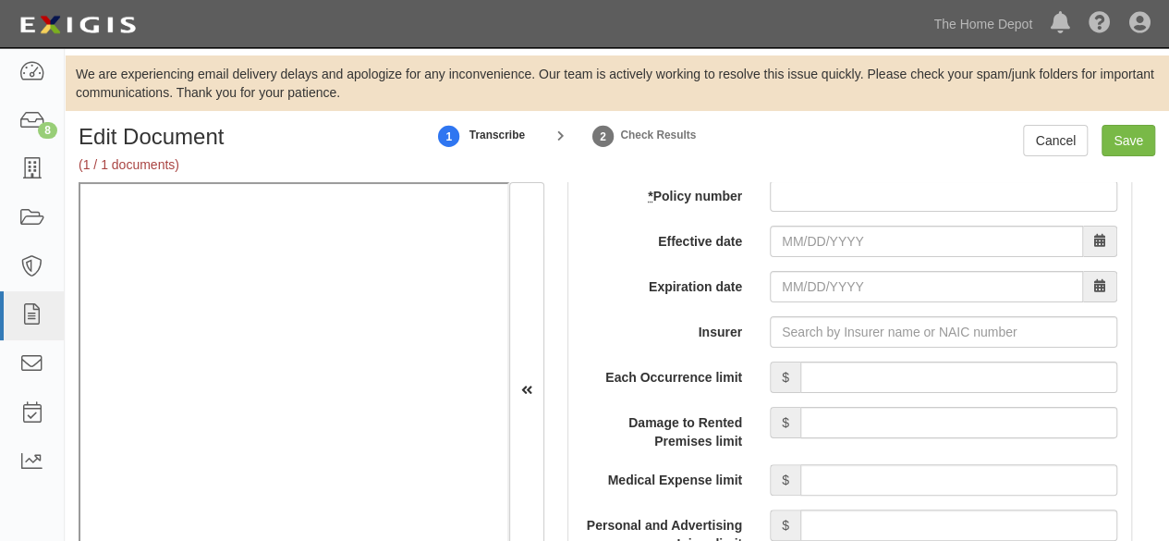
scroll to position [1573, 0]
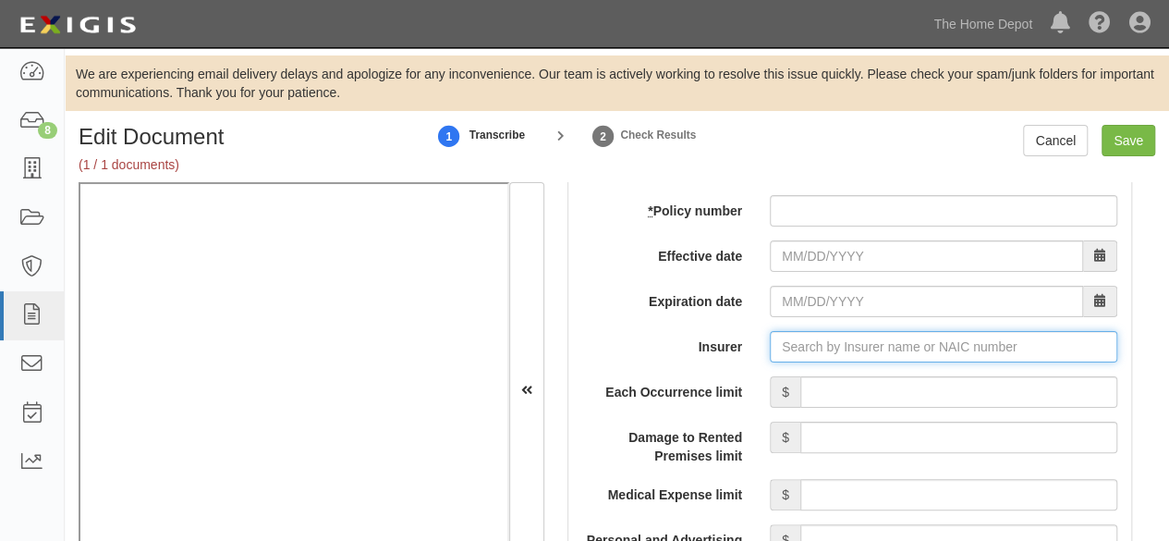
click at [787, 343] on input "Insurer" at bounding box center [944, 346] width 348 height 31
paste input "34690"
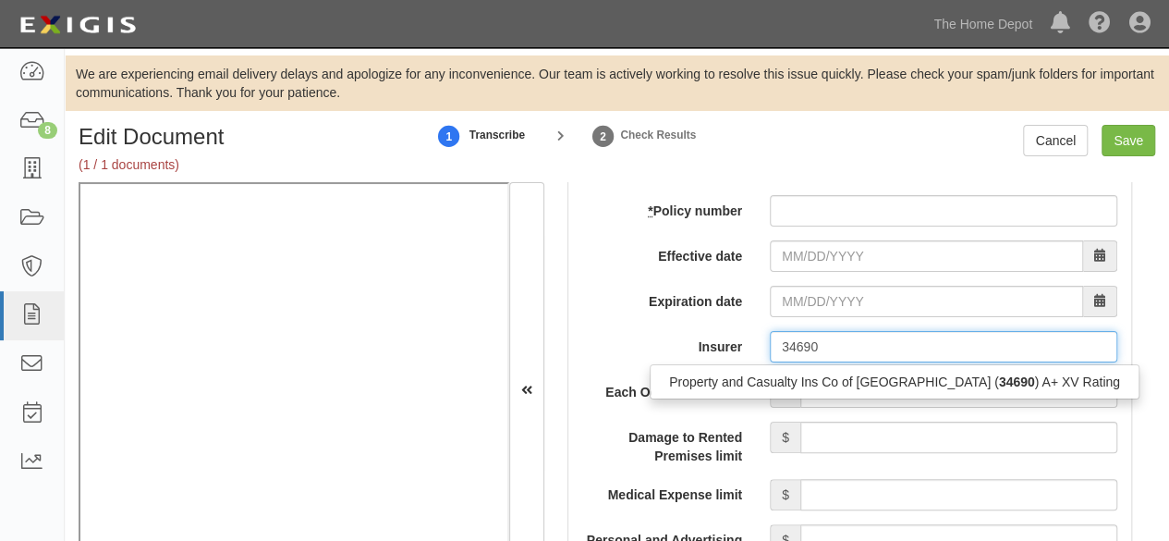
drag, startPoint x: 776, startPoint y: 376, endPoint x: 505, endPoint y: 445, distance: 280.4
click at [776, 375] on div "Property and Casualty Ins Co of Hartford ( 34690 ) A+ XV Rating" at bounding box center [895, 382] width 488 height 24
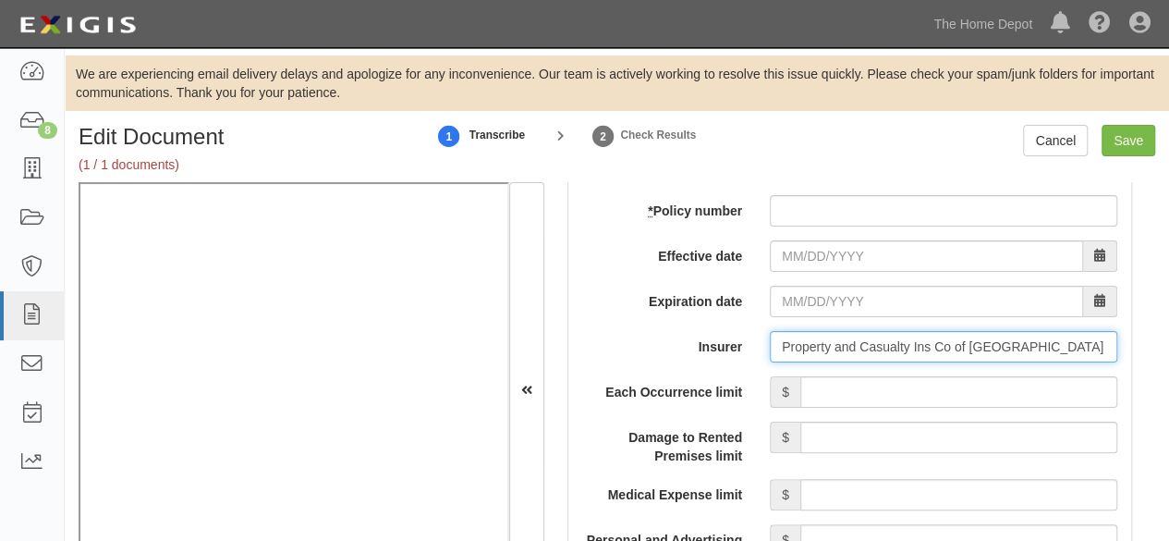
type input "Property and Casualty Ins Co of [GEOGRAPHIC_DATA] (34690) A+ XV Rating"
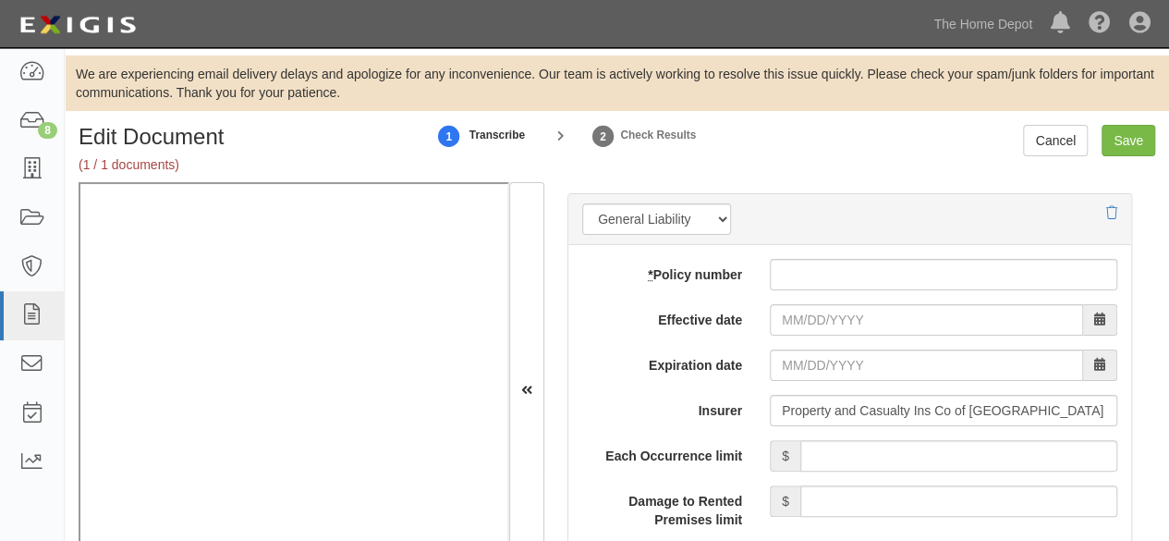
scroll to position [1481, 0]
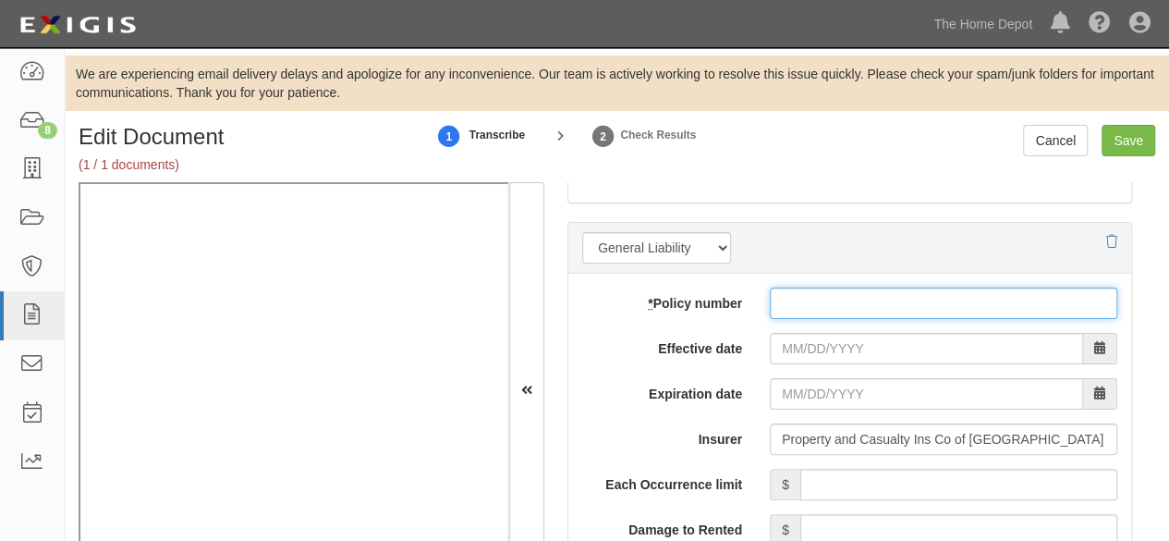
click at [798, 297] on input "* Policy number" at bounding box center [944, 302] width 348 height 31
paste input "76 SBU BP6UGL"
type input "76 SBU BP6UGL"
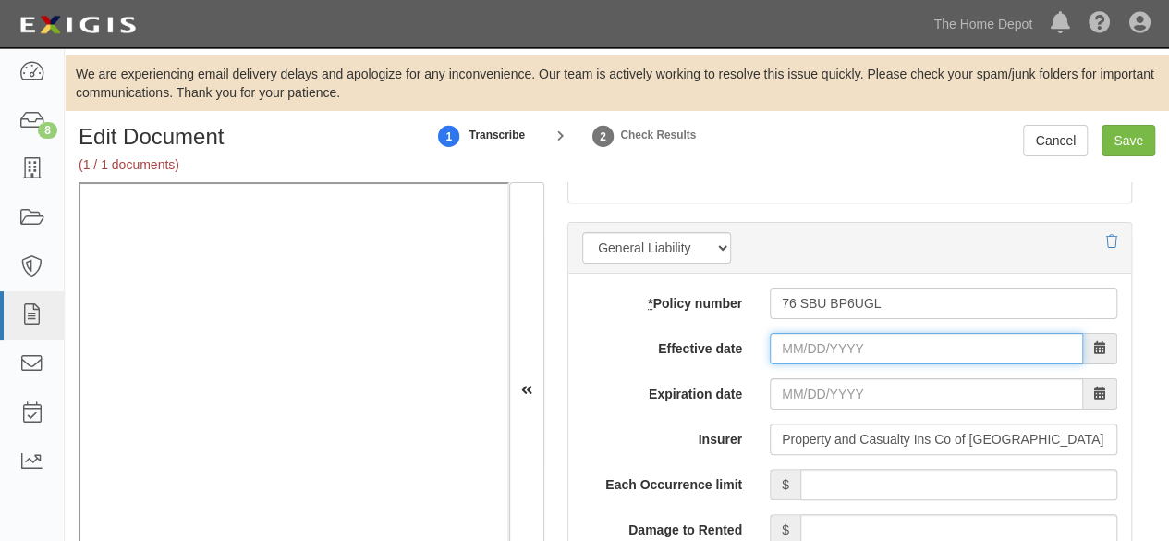
click at [799, 341] on input "Effective date" at bounding box center [926, 348] width 313 height 31
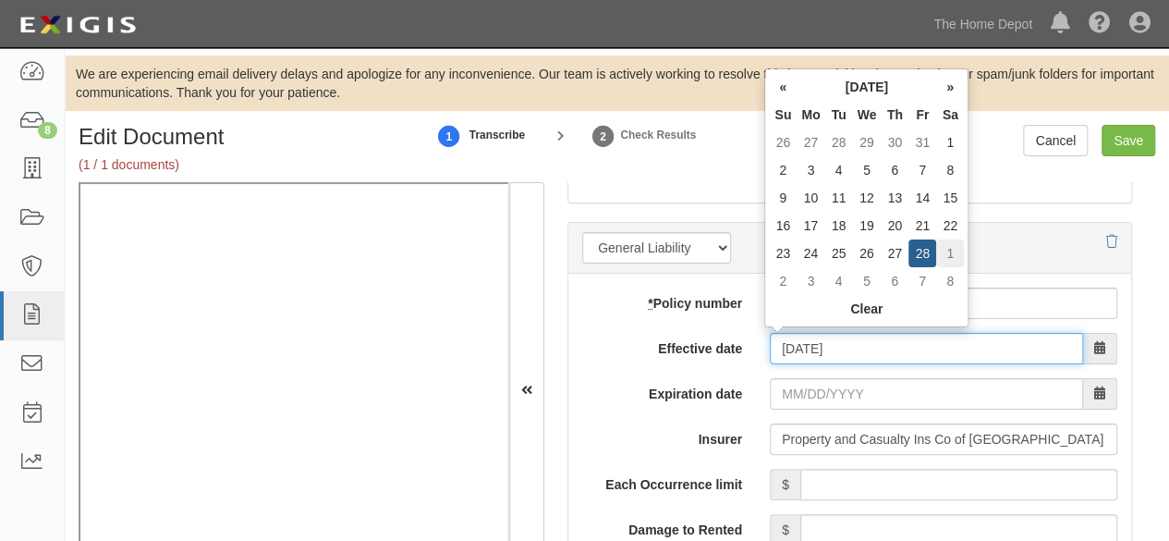
type input "[DATE]"
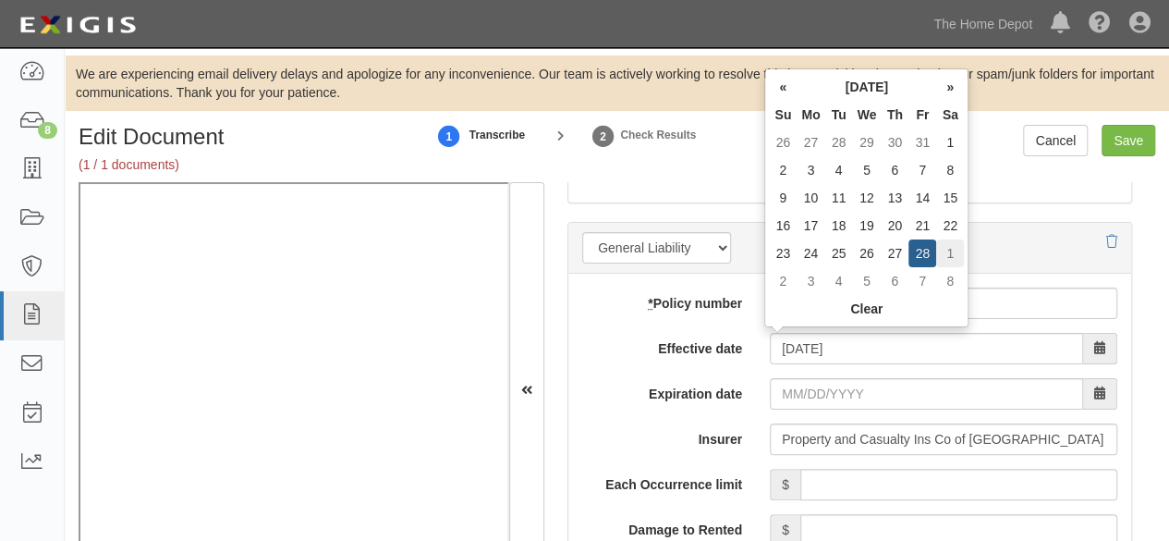
type input "[DATE]"
drag, startPoint x: 956, startPoint y: 249, endPoint x: 944, endPoint y: 275, distance: 29.4
click at [952, 254] on td "1" at bounding box center [950, 253] width 28 height 28
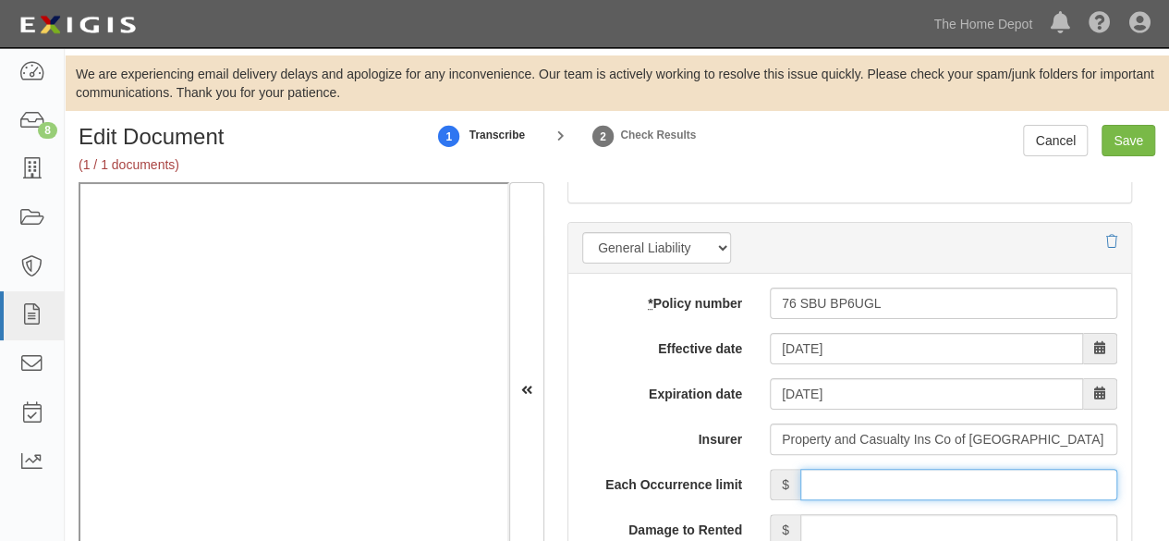
drag, startPoint x: 863, startPoint y: 480, endPoint x: 867, endPoint y: 463, distance: 17.0
click at [863, 480] on input "Each Occurrence limit" at bounding box center [958, 484] width 317 height 31
type input "1,000,000"
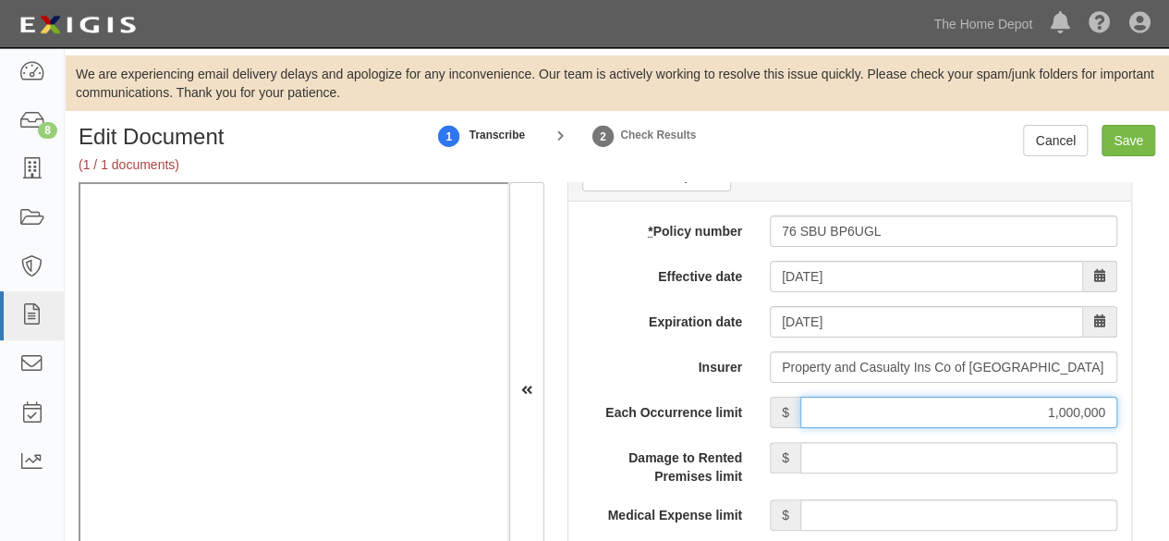
scroll to position [1758, 0]
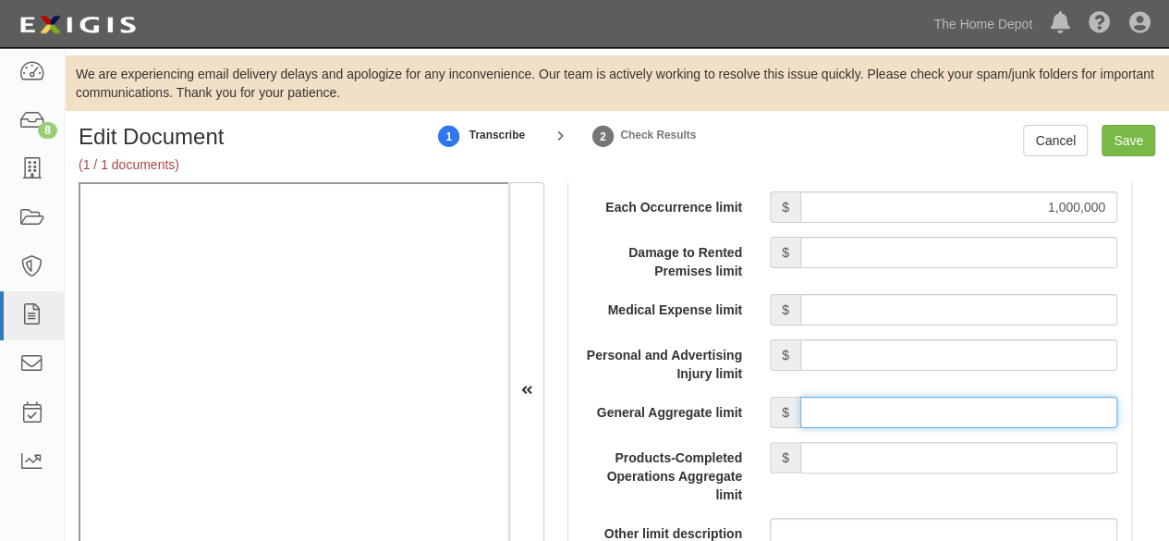
drag, startPoint x: 844, startPoint y: 400, endPoint x: 851, endPoint y: 378, distance: 23.4
click at [844, 400] on input "General Aggregate limit" at bounding box center [958, 412] width 317 height 31
type input "2,000,000"
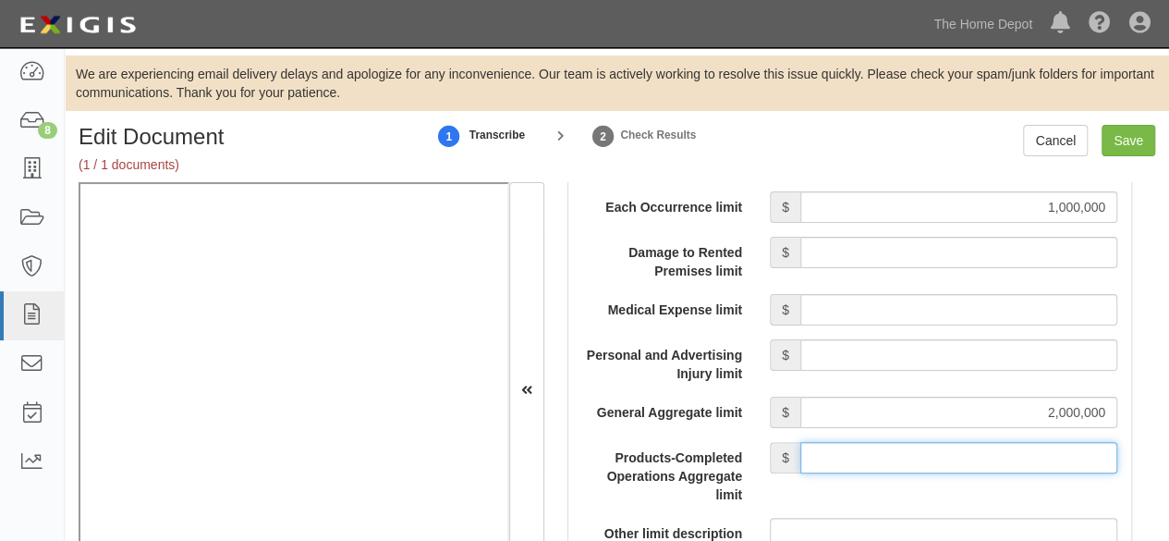
drag, startPoint x: 871, startPoint y: 455, endPoint x: 874, endPoint y: 441, distance: 14.3
click at [873, 450] on input "Products-Completed Operations Aggregate limit" at bounding box center [958, 457] width 317 height 31
type input "2,000,000"
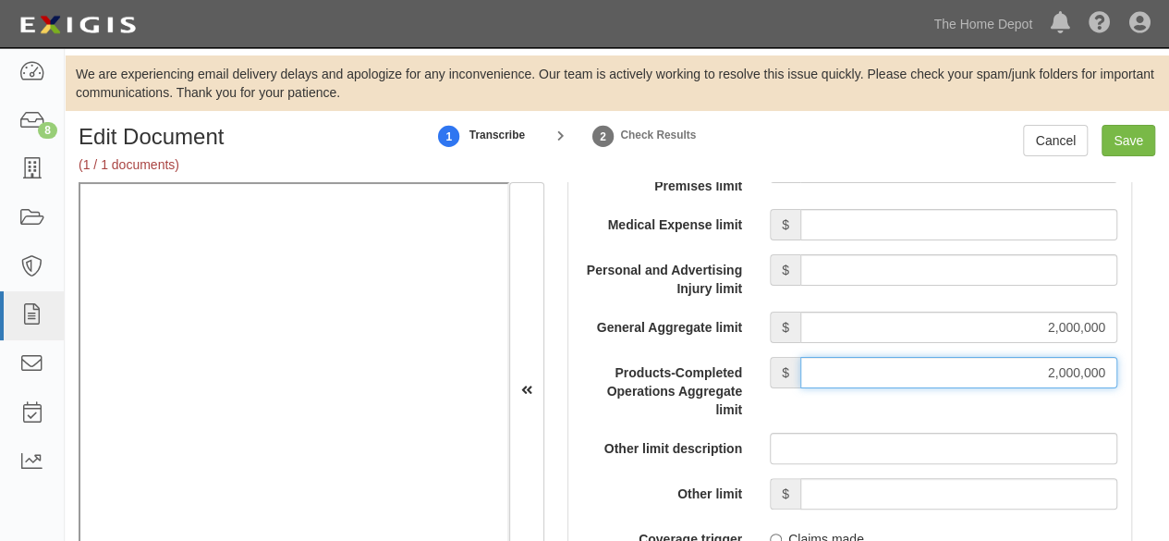
scroll to position [1943, 0]
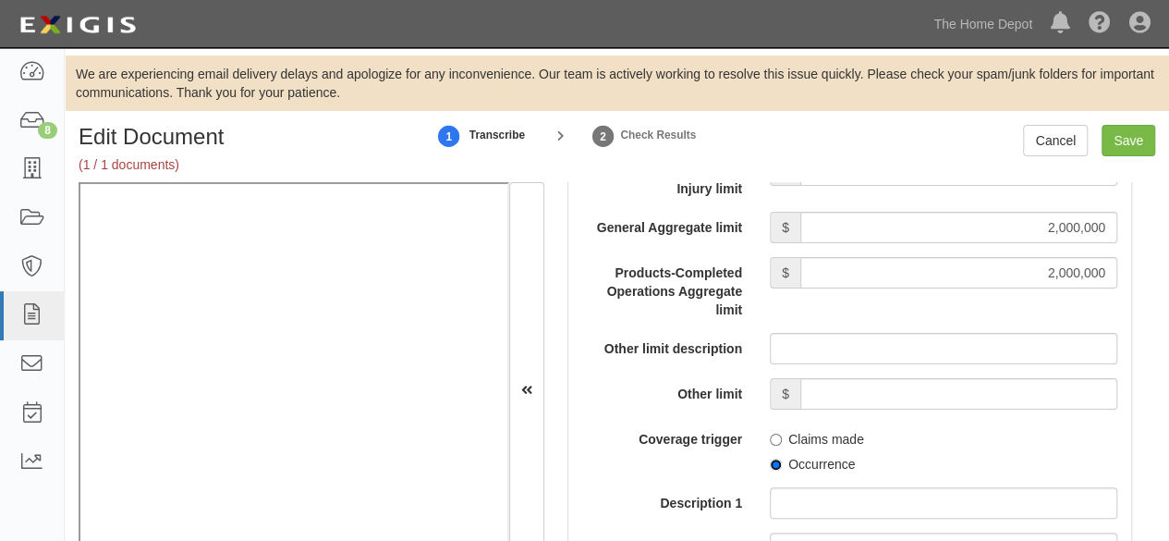
drag, startPoint x: 765, startPoint y: 464, endPoint x: 788, endPoint y: 445, distance: 29.6
click at [770, 463] on input "Occurrence" at bounding box center [776, 464] width 12 height 12
radio input "true"
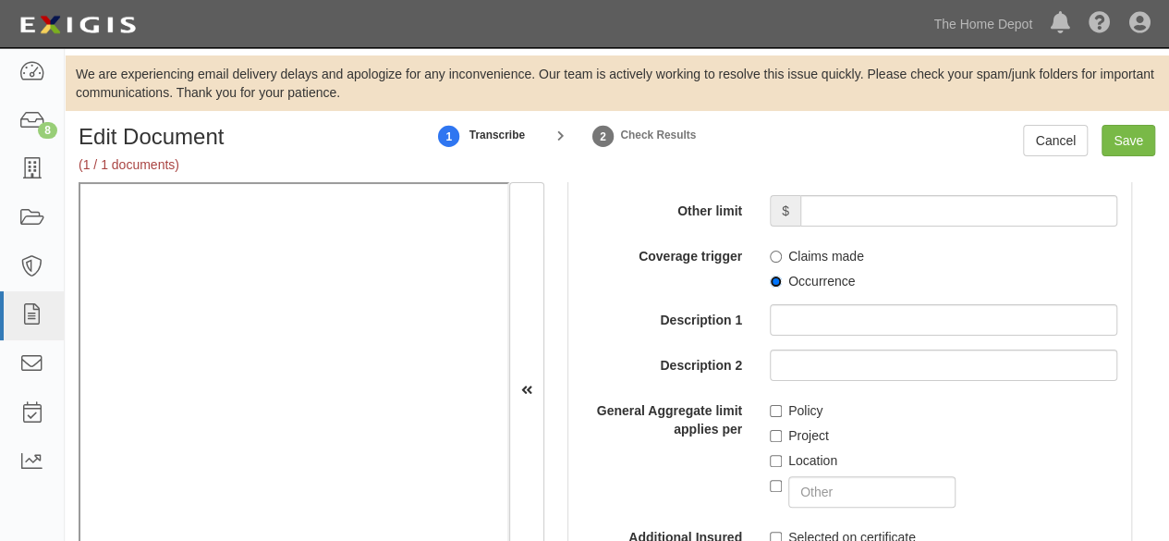
scroll to position [2128, 0]
click at [775, 408] on input "Policy" at bounding box center [776, 409] width 12 height 12
checkbox input "true"
drag, startPoint x: 1129, startPoint y: 139, endPoint x: 1094, endPoint y: 148, distance: 35.4
click at [1129, 139] on input "Save" at bounding box center [1129, 140] width 54 height 31
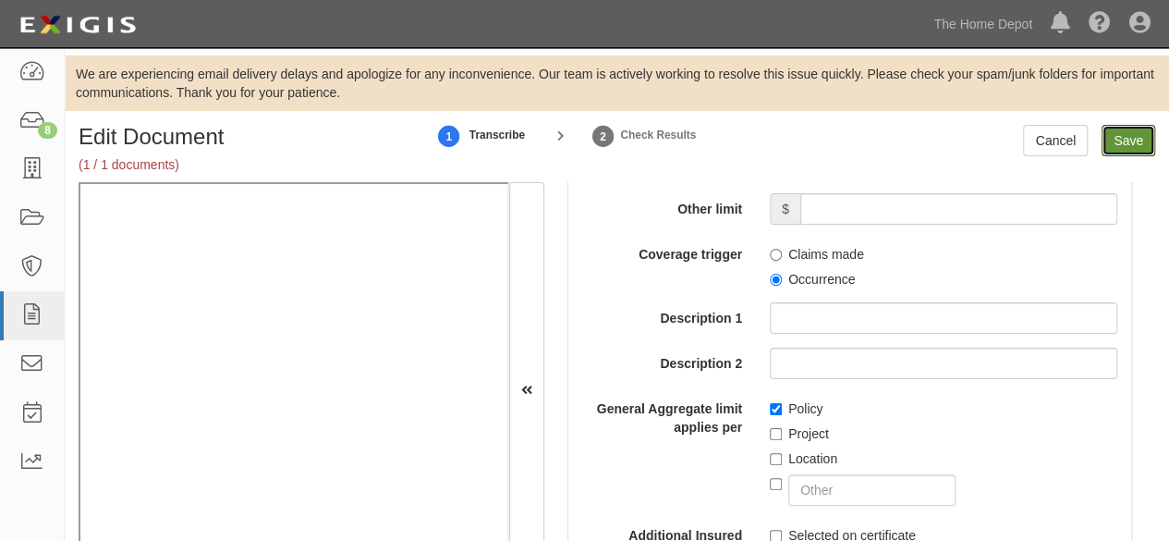
type input "1000000"
type input "2000000"
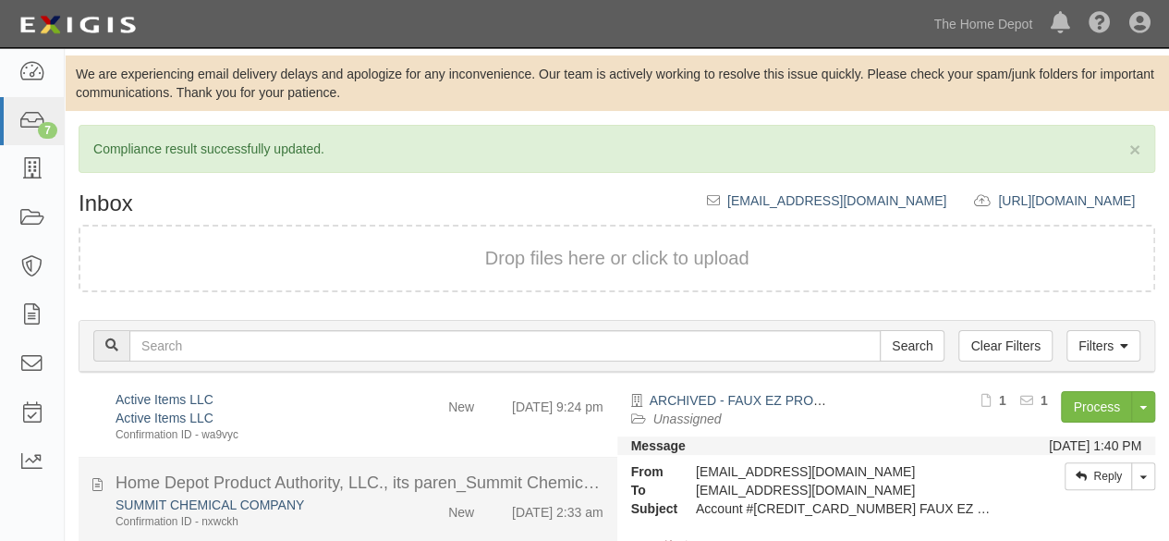
scroll to position [240, 0]
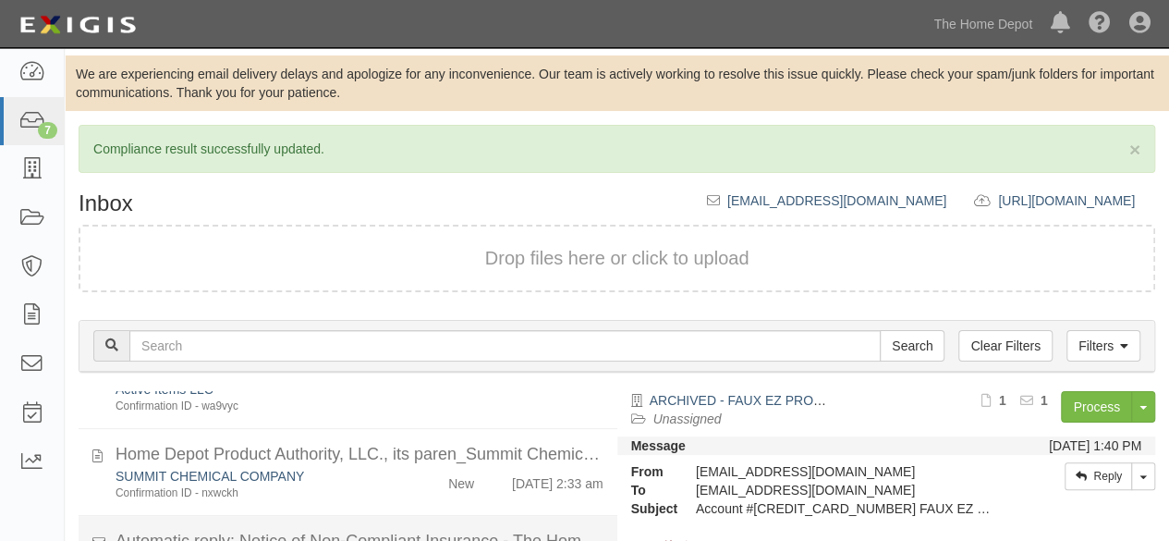
drag, startPoint x: 392, startPoint y: 487, endPoint x: 424, endPoint y: 475, distance: 34.5
click at [395, 414] on div "SUMMIT CHEMICAL COMPANY Confirmation ID - nxwckh New [DATE] 2:33 am" at bounding box center [360, 387] width 516 height 53
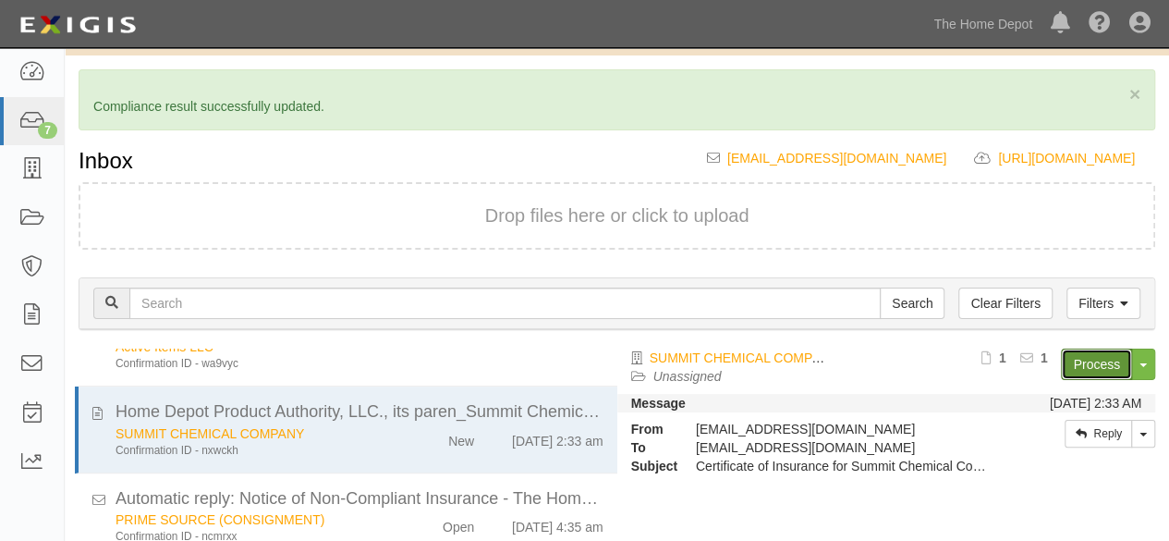
click at [1076, 361] on link "Process" at bounding box center [1096, 363] width 71 height 31
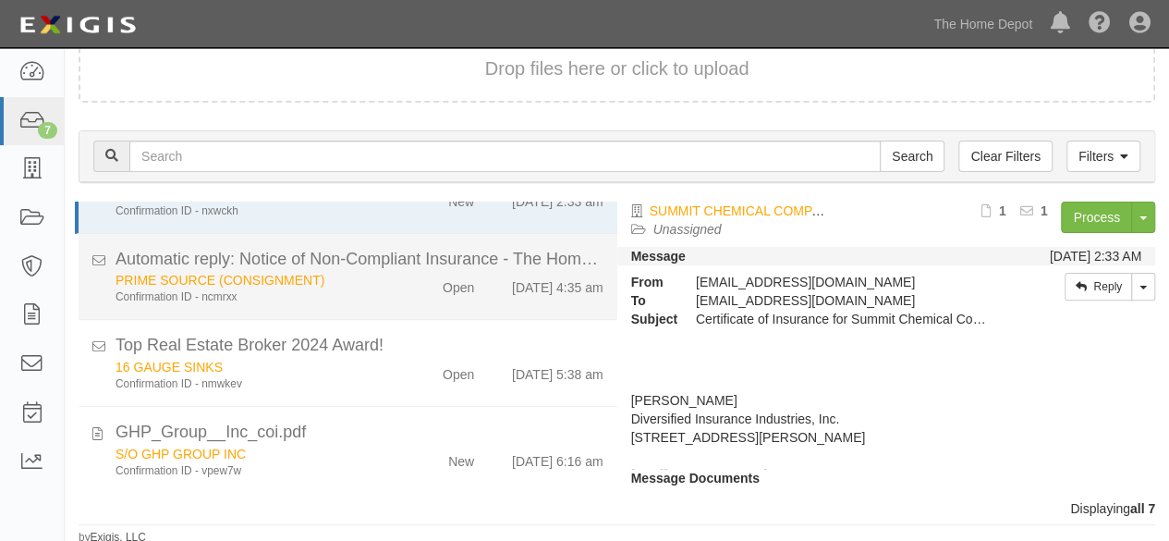
scroll to position [149, 0]
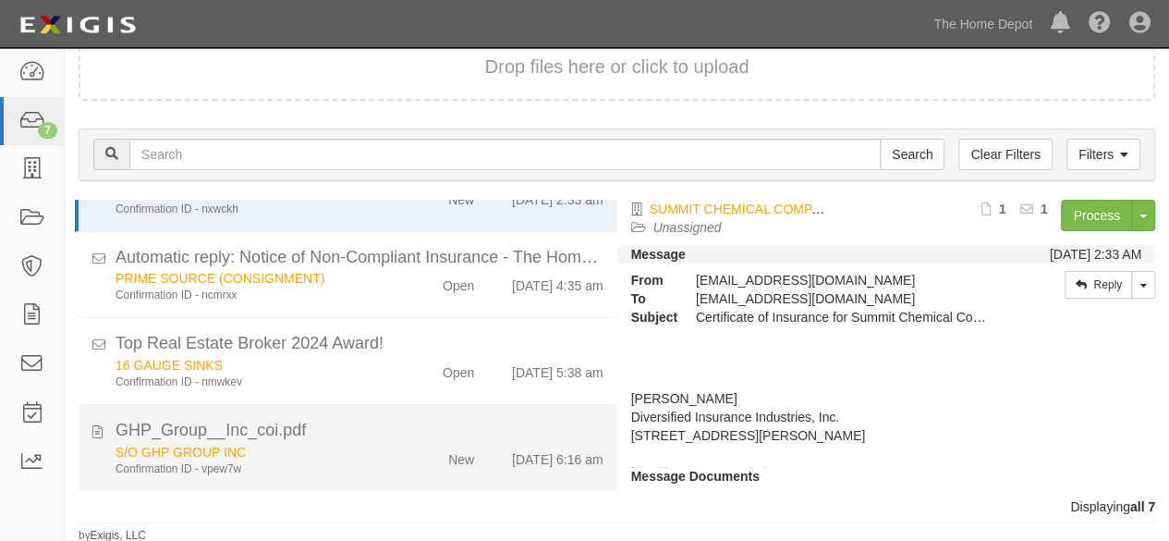
click at [368, 96] on div "S/O GHP GROUP INC" at bounding box center [252, 87] width 273 height 18
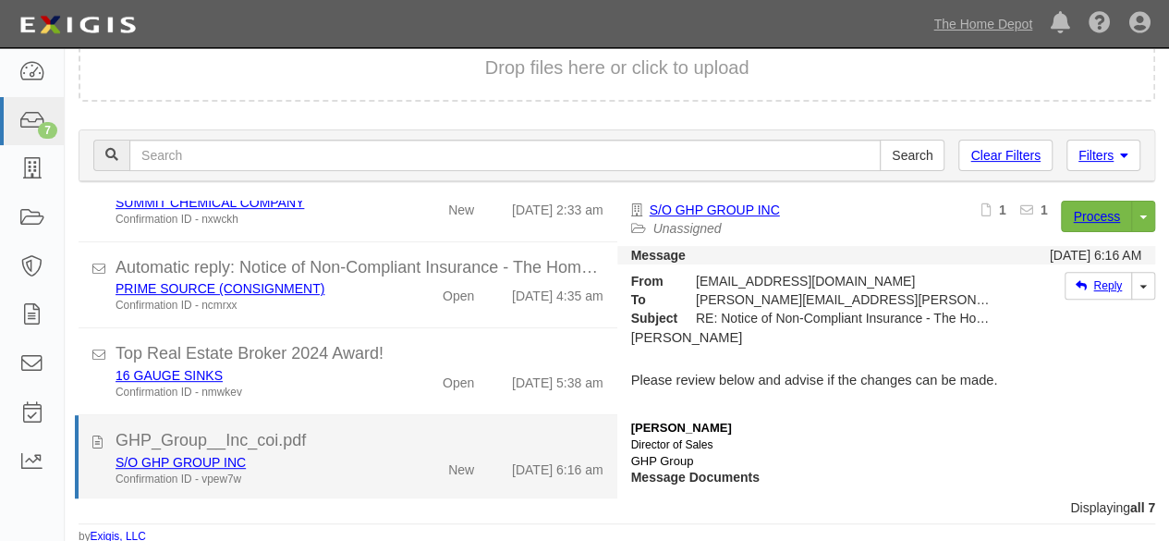
scroll to position [191, 0]
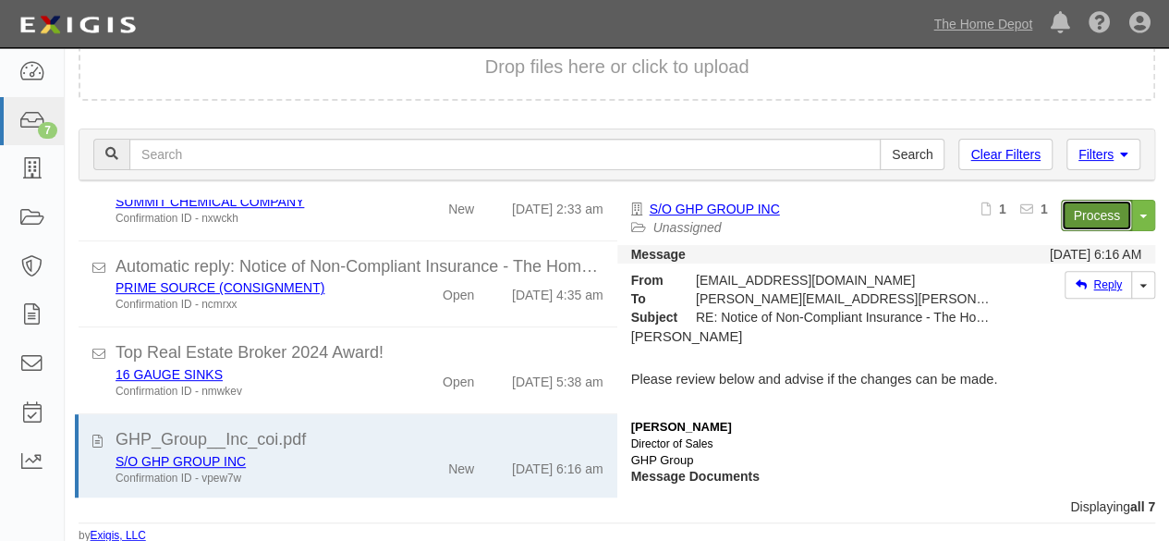
click at [1091, 220] on link "Process" at bounding box center [1096, 215] width 71 height 31
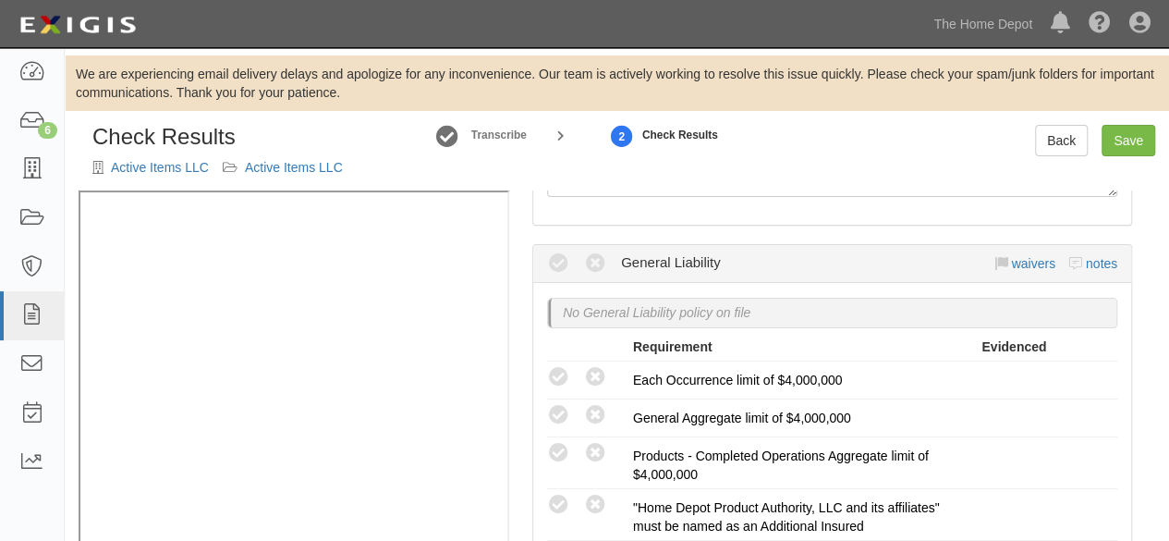
scroll to position [277, 0]
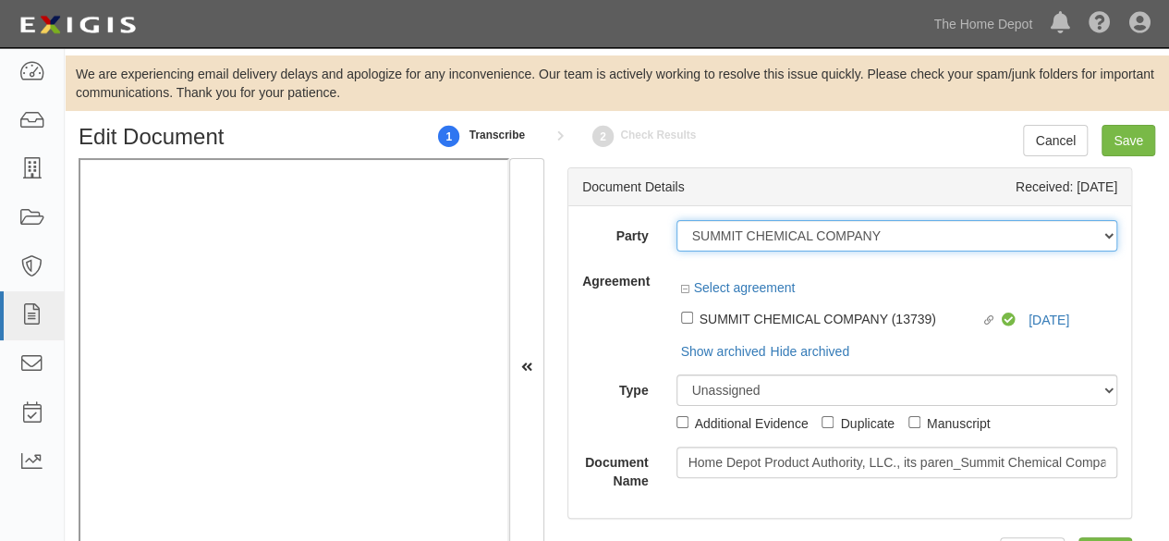
click at [891, 232] on select "1000576868 Ontario Inc. [STREET_ADDRESS] LTEE 11947907 Canada Inc. (MOD LIGHTIN…" at bounding box center [898, 235] width 442 height 31
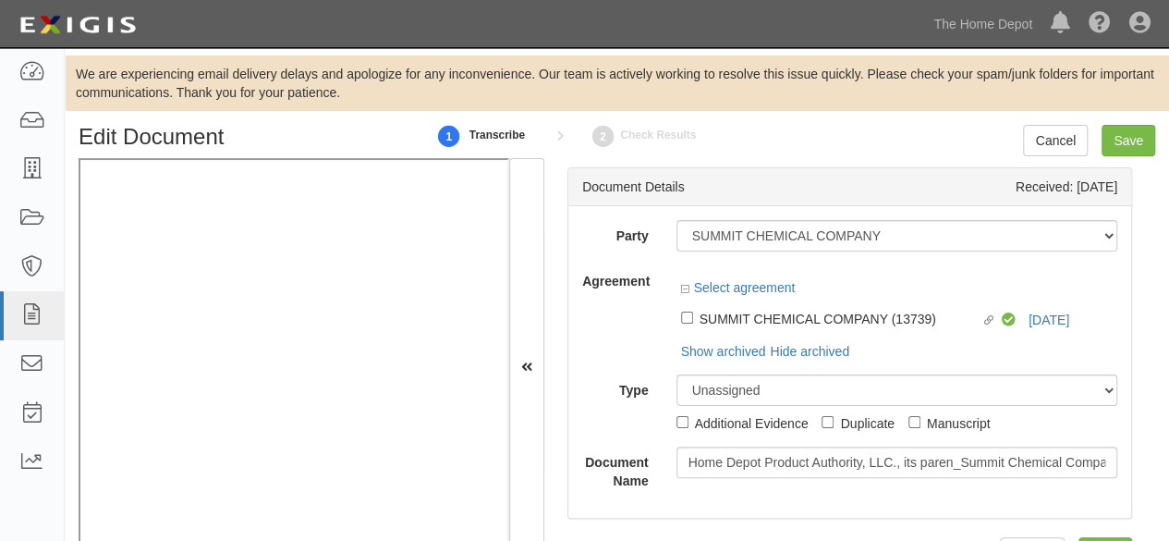
click at [858, 273] on div at bounding box center [898, 271] width 442 height 13
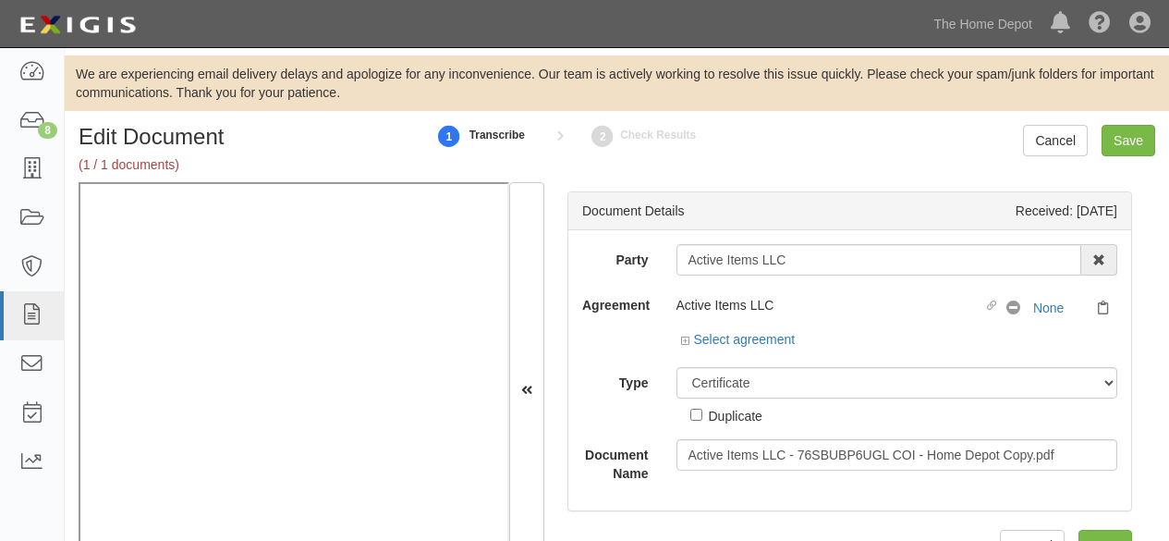
select select "CertificateDetail"
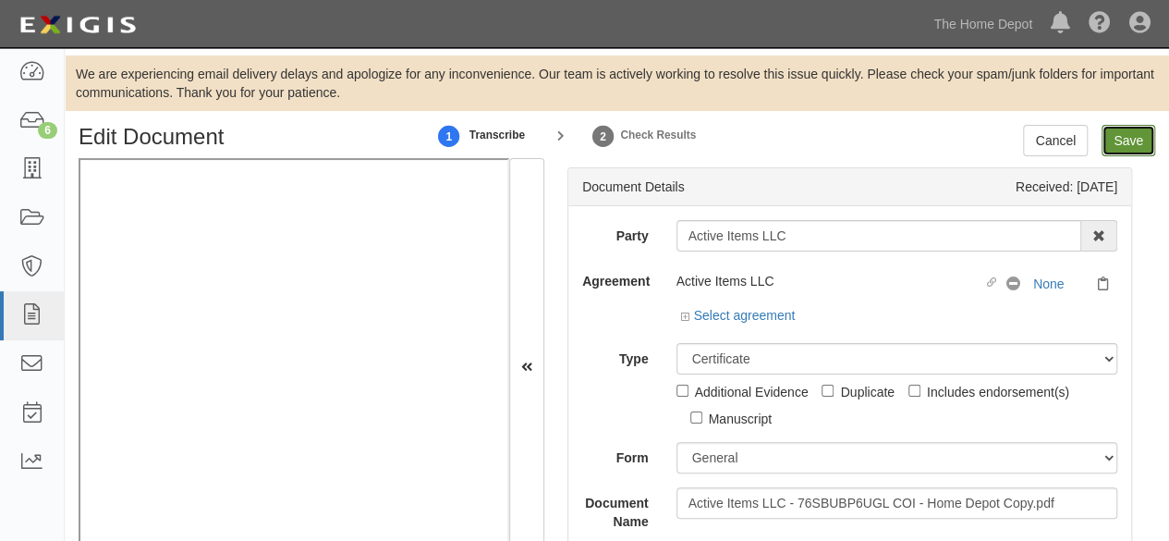
click at [1115, 147] on input "Save" at bounding box center [1129, 140] width 54 height 31
type input "1000000"
type input "2000000"
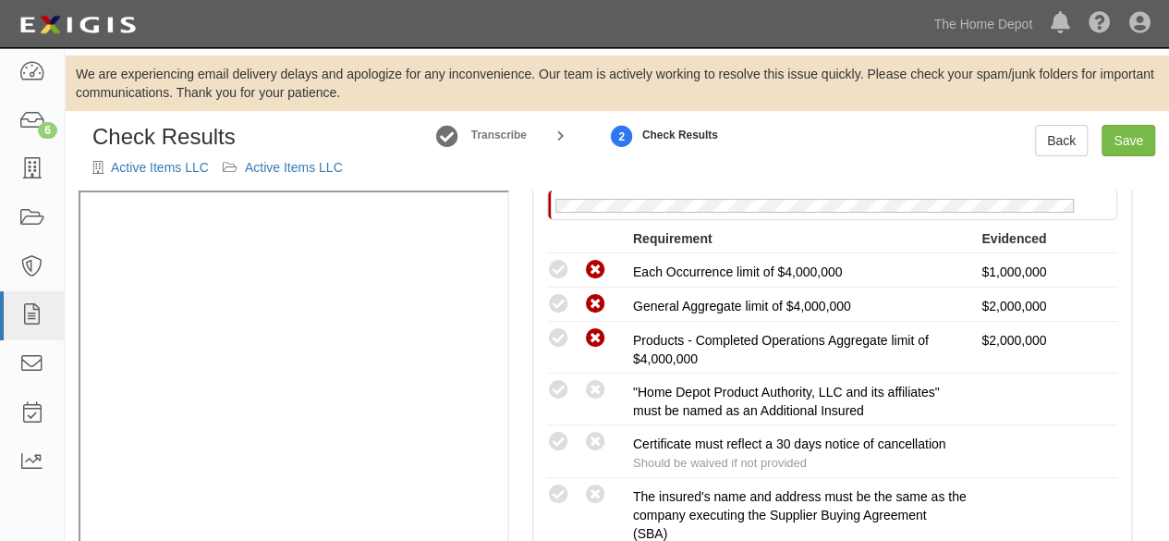
scroll to position [81, 0]
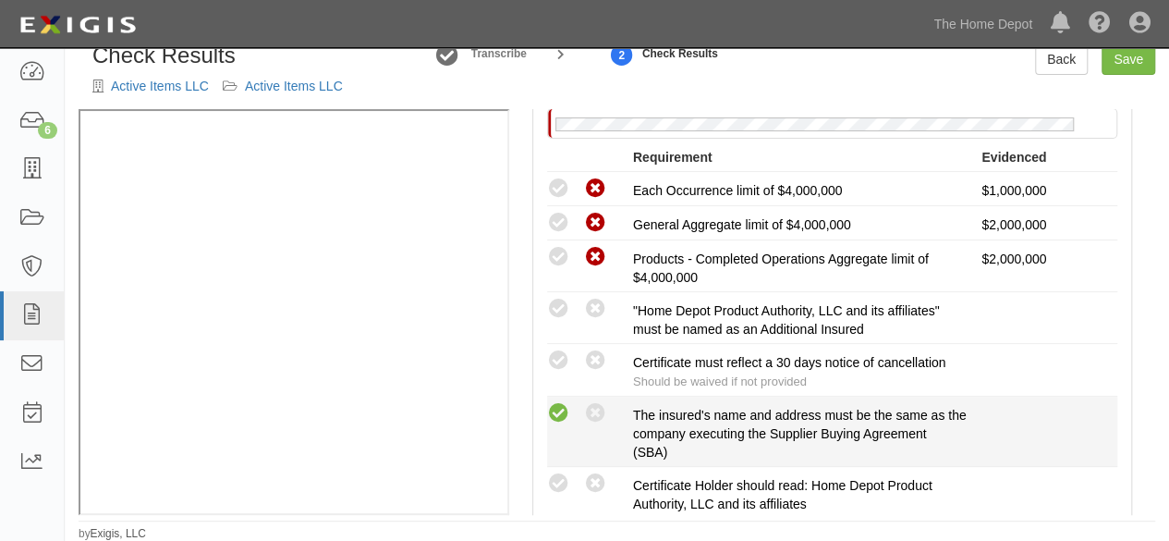
click at [556, 412] on icon at bounding box center [558, 413] width 23 height 23
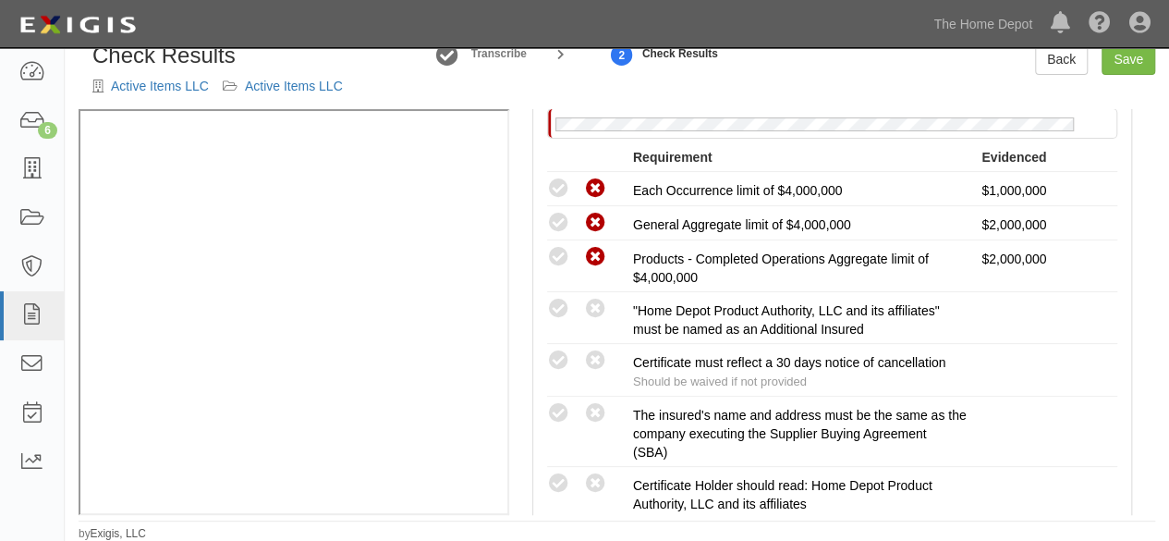
radio input "true"
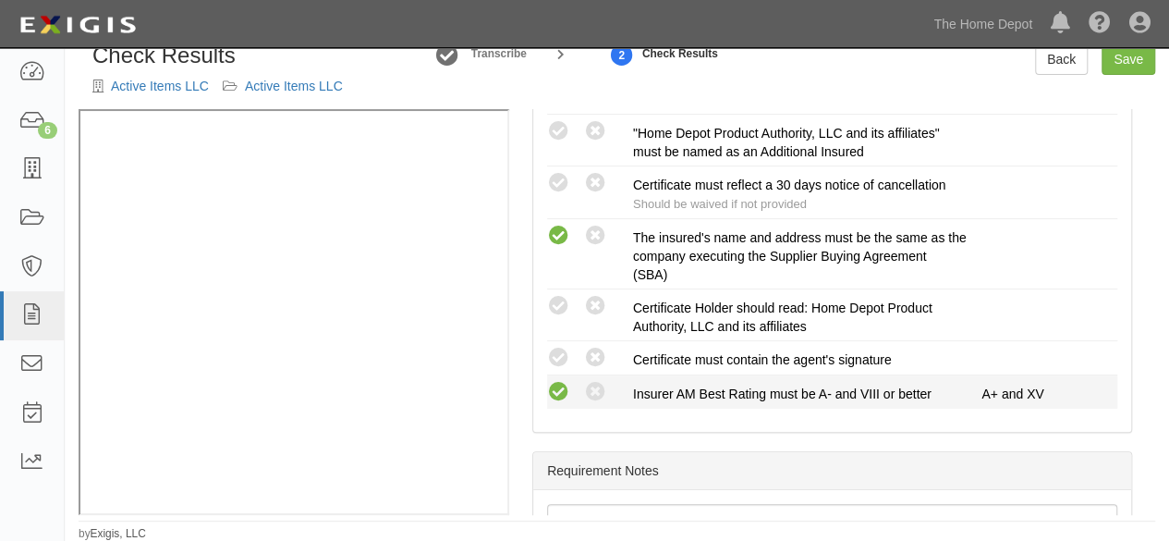
scroll to position [555, 0]
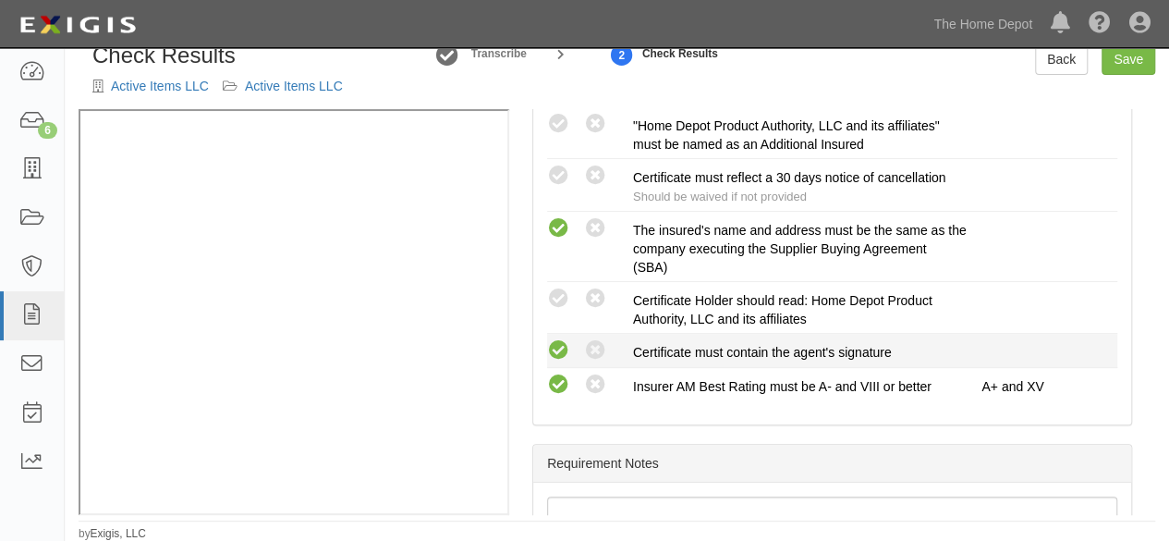
click at [564, 345] on icon at bounding box center [558, 350] width 23 height 23
radio input "true"
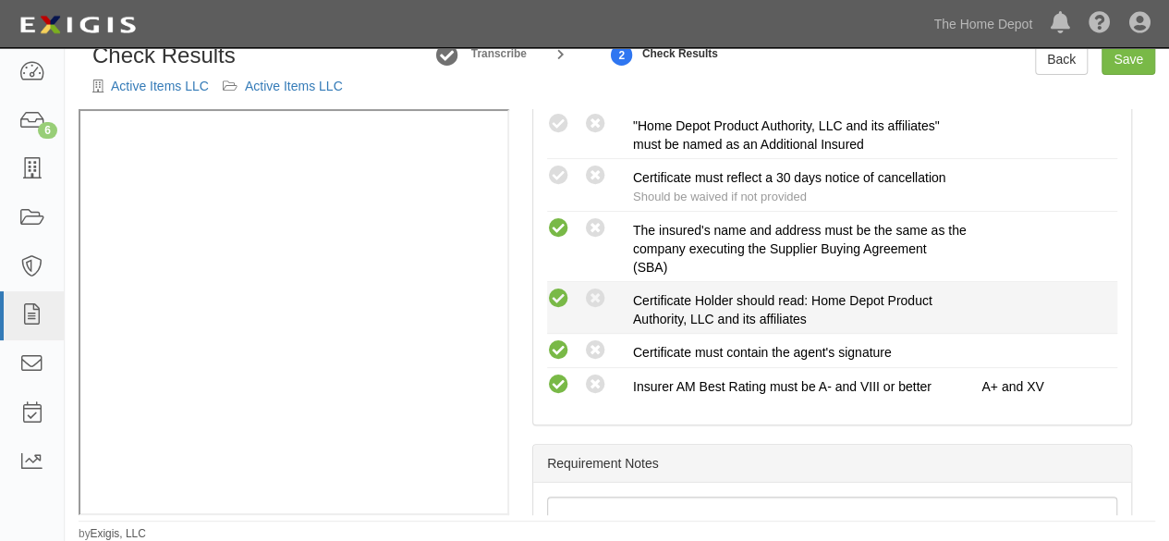
click at [564, 295] on icon at bounding box center [558, 298] width 23 height 23
radio input "true"
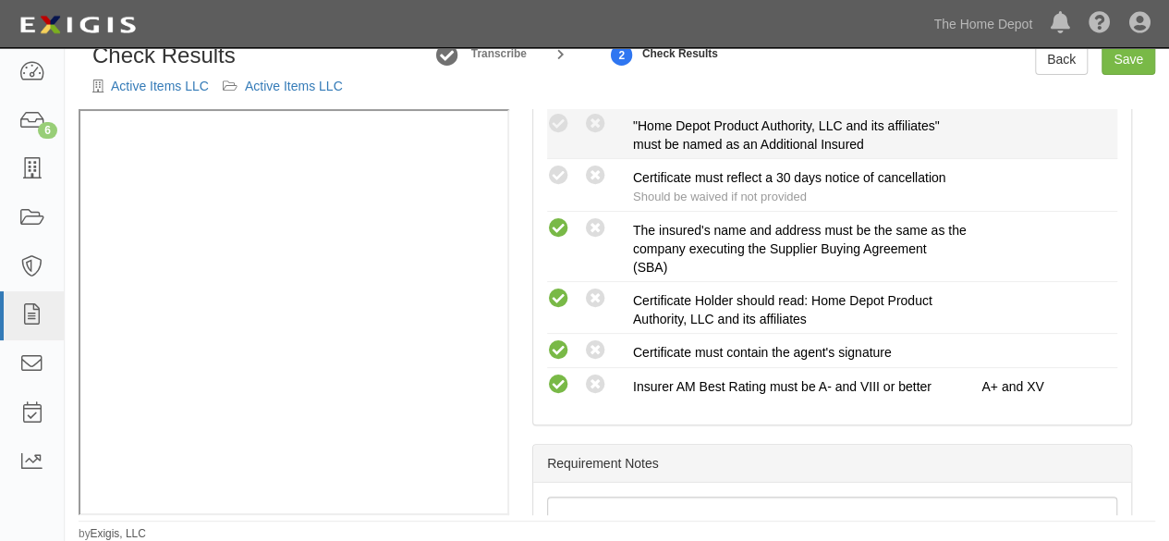
click at [599, 159] on li "Compliant Waived: Non-Compliant Certificate must reflect a 30 days notice of ca…" at bounding box center [832, 185] width 570 height 53
click at [592, 120] on icon at bounding box center [595, 124] width 23 height 23
radio input "true"
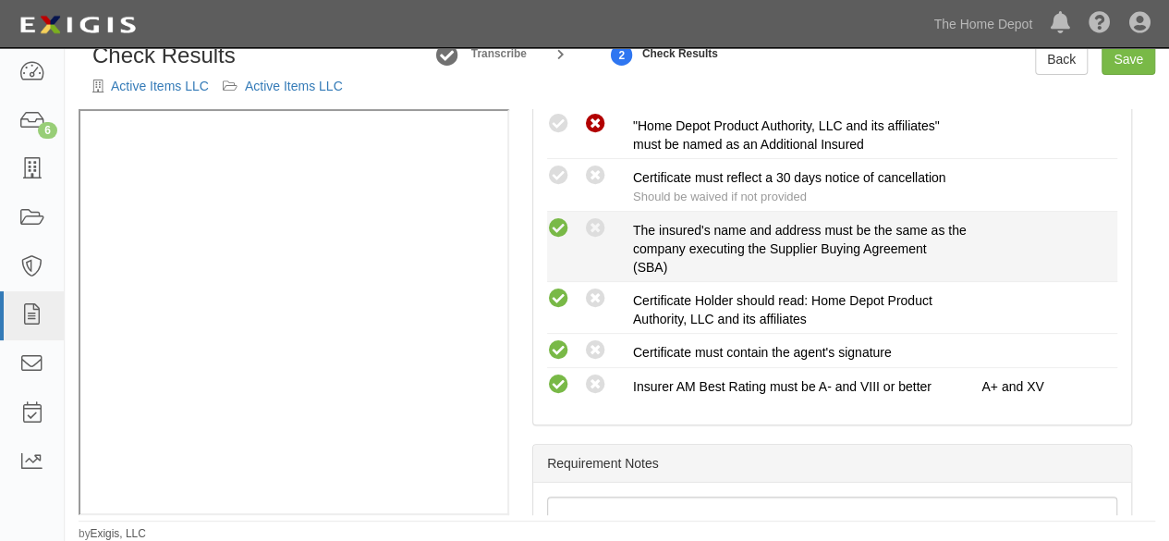
drag, startPoint x: 592, startPoint y: 165, endPoint x: 760, endPoint y: 230, distance: 180.2
click at [593, 165] on icon at bounding box center [595, 176] width 23 height 23
radio input "true"
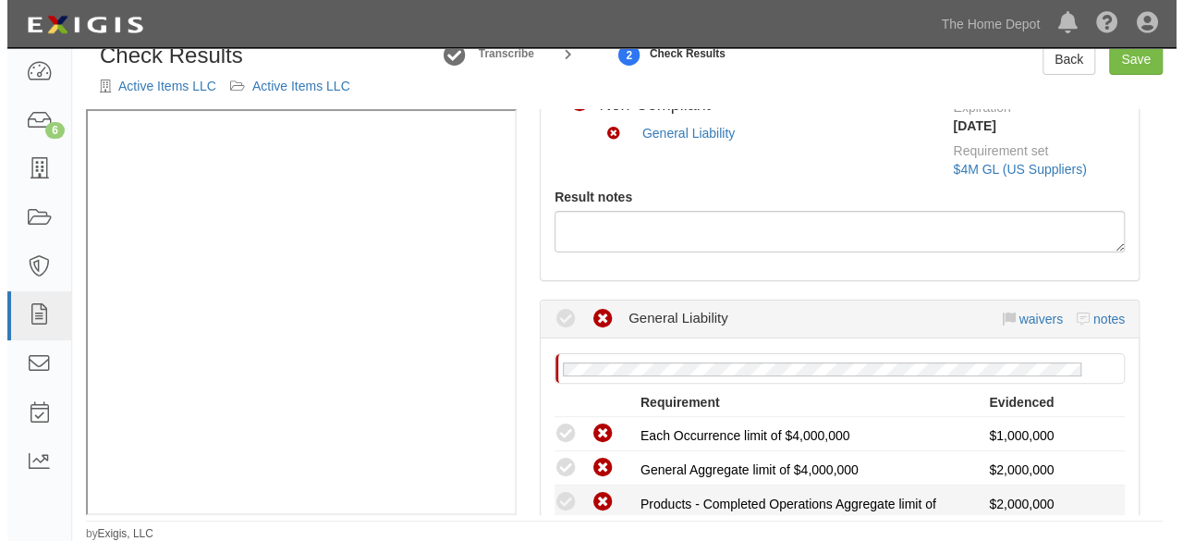
scroll to position [92, 0]
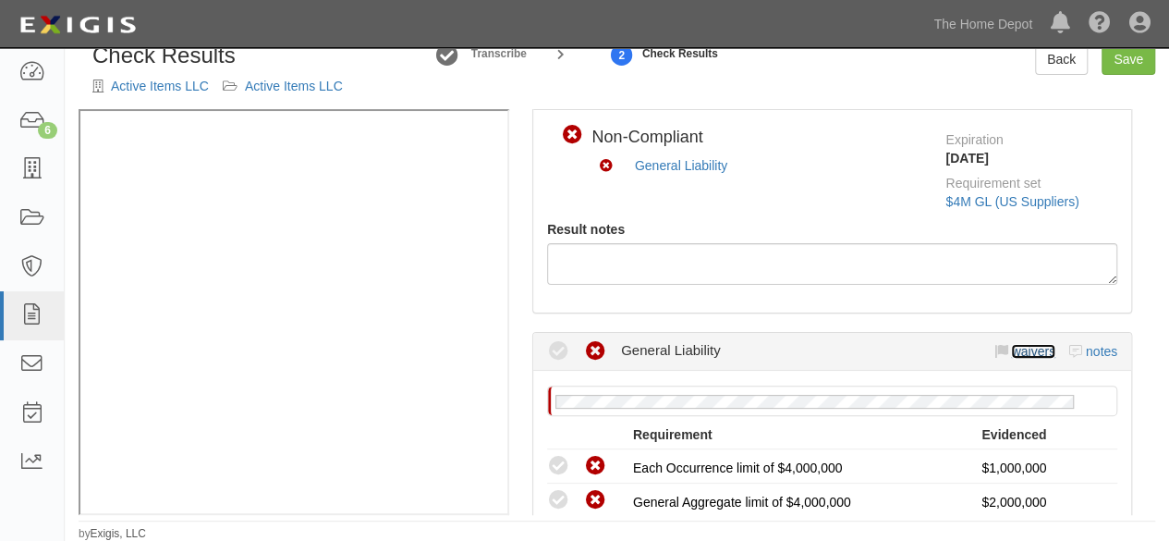
click at [1017, 351] on link "waivers" at bounding box center [1032, 351] width 43 height 15
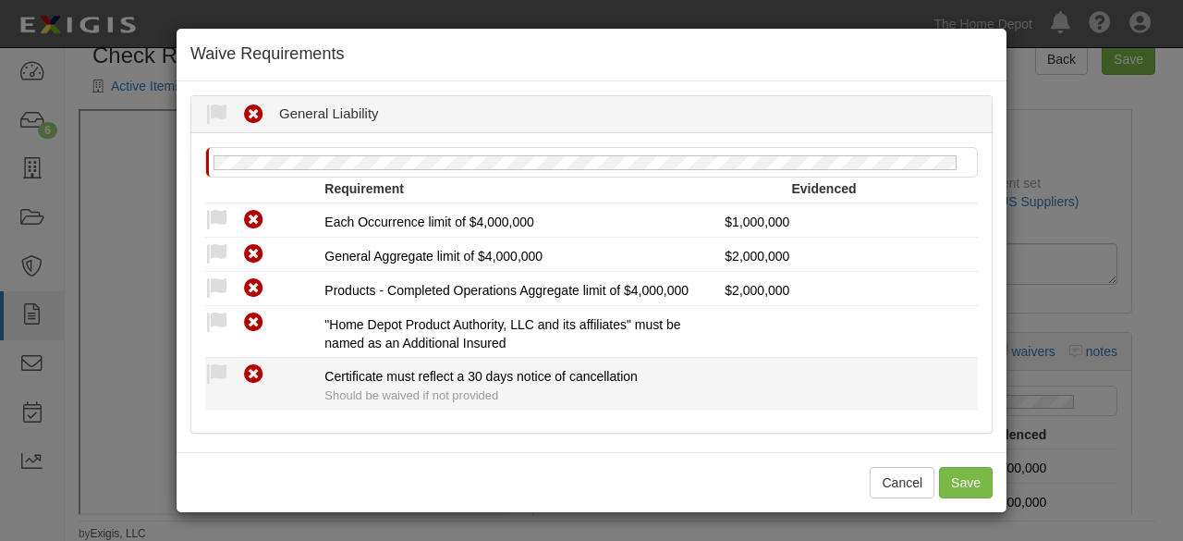
drag, startPoint x: 222, startPoint y: 373, endPoint x: 218, endPoint y: 417, distance: 43.6
click at [221, 374] on icon at bounding box center [216, 374] width 23 height 23
radio input "true"
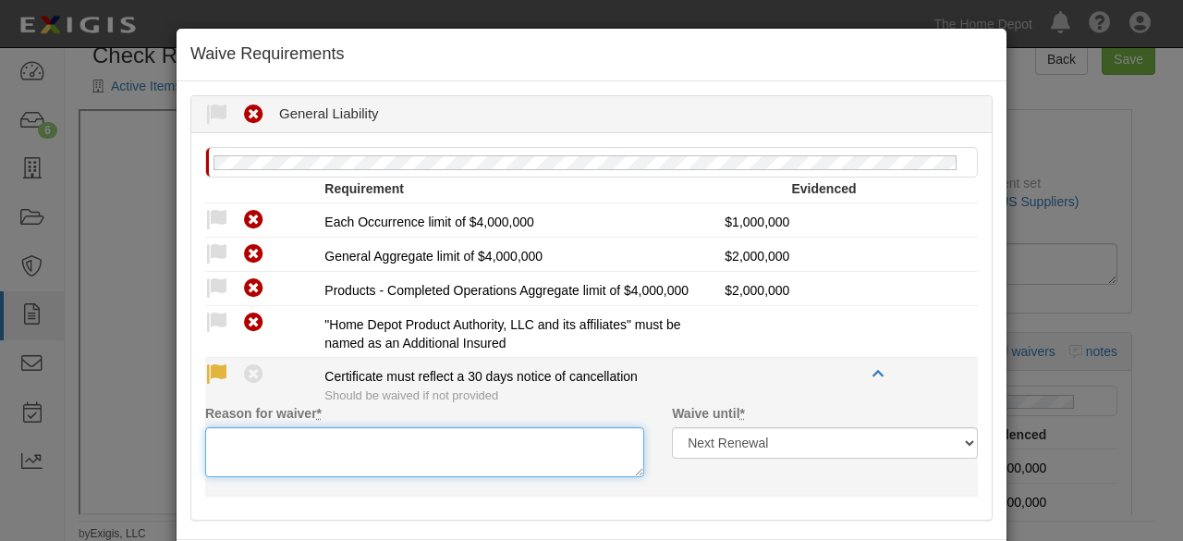
click at [219, 427] on textarea "Reason for waiver *" at bounding box center [424, 452] width 439 height 50
click at [257, 439] on textarea "Waive dper client" at bounding box center [424, 452] width 439 height 50
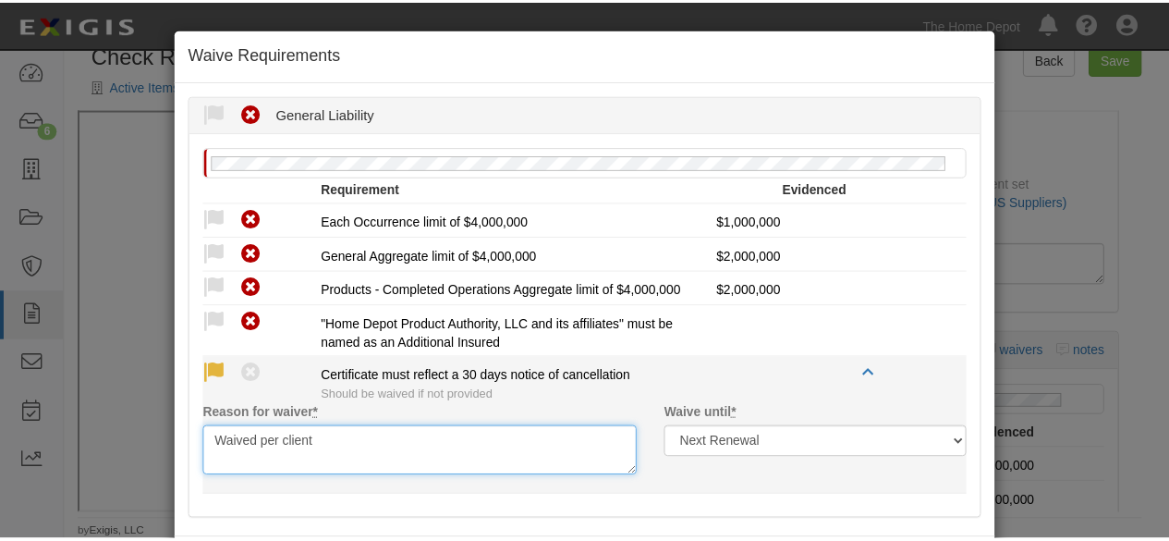
scroll to position [81, 0]
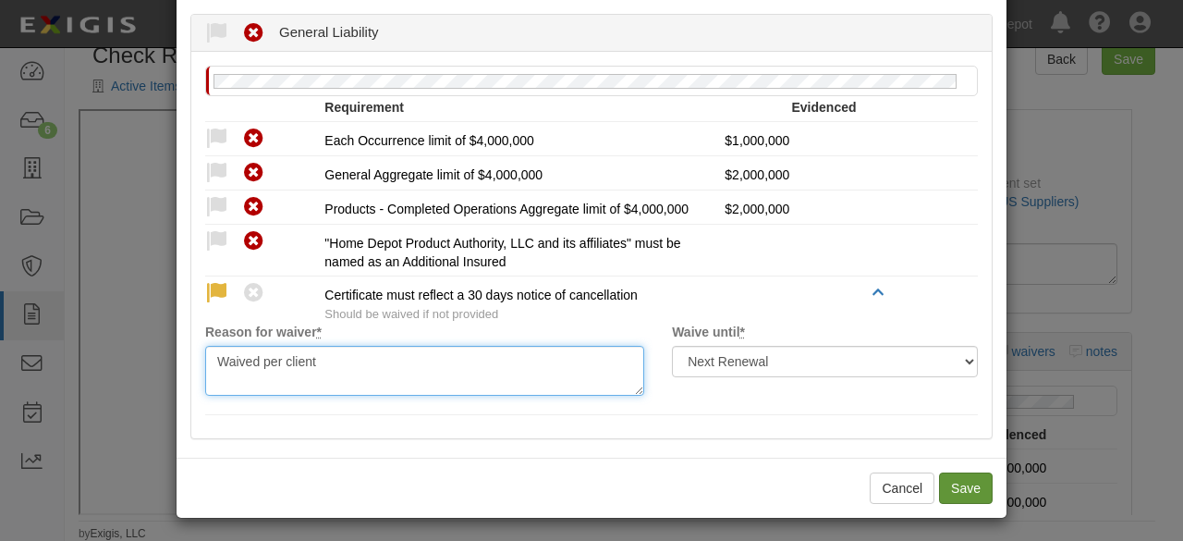
type textarea "Waived per client"
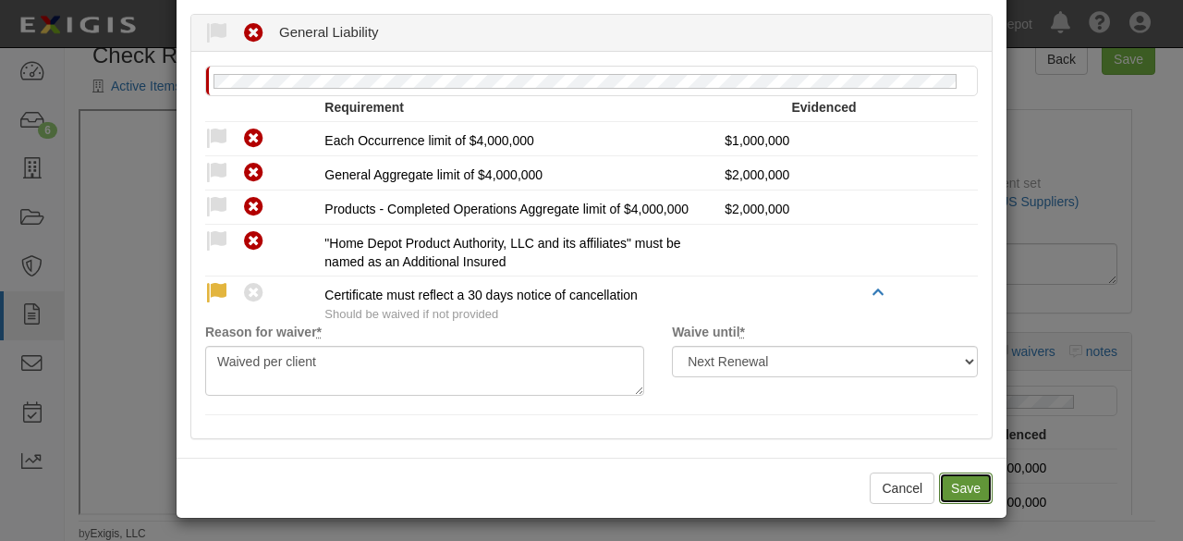
click at [964, 485] on button "Save" at bounding box center [966, 487] width 54 height 31
radio input "true"
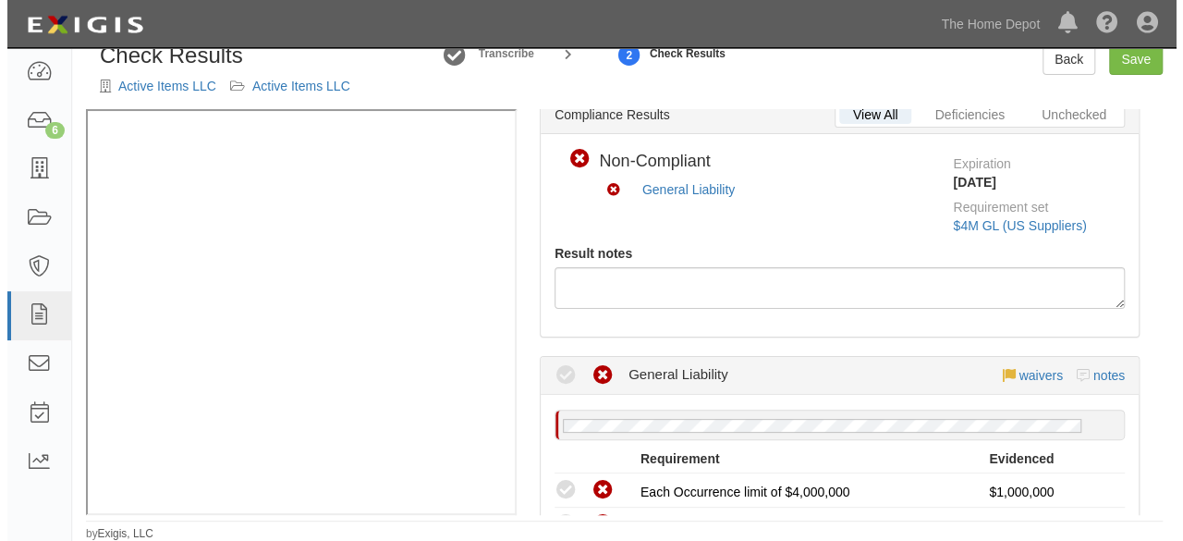
scroll to position [0, 0]
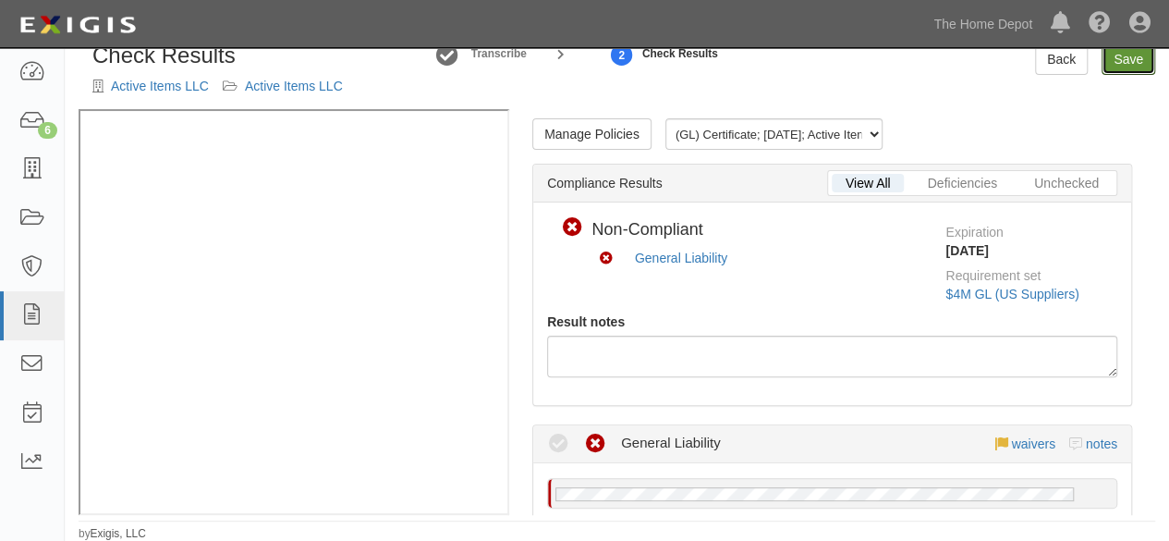
drag, startPoint x: 1133, startPoint y: 55, endPoint x: 1092, endPoint y: 104, distance: 64.3
click at [1131, 56] on link "Save" at bounding box center [1129, 58] width 54 height 31
radio input "true"
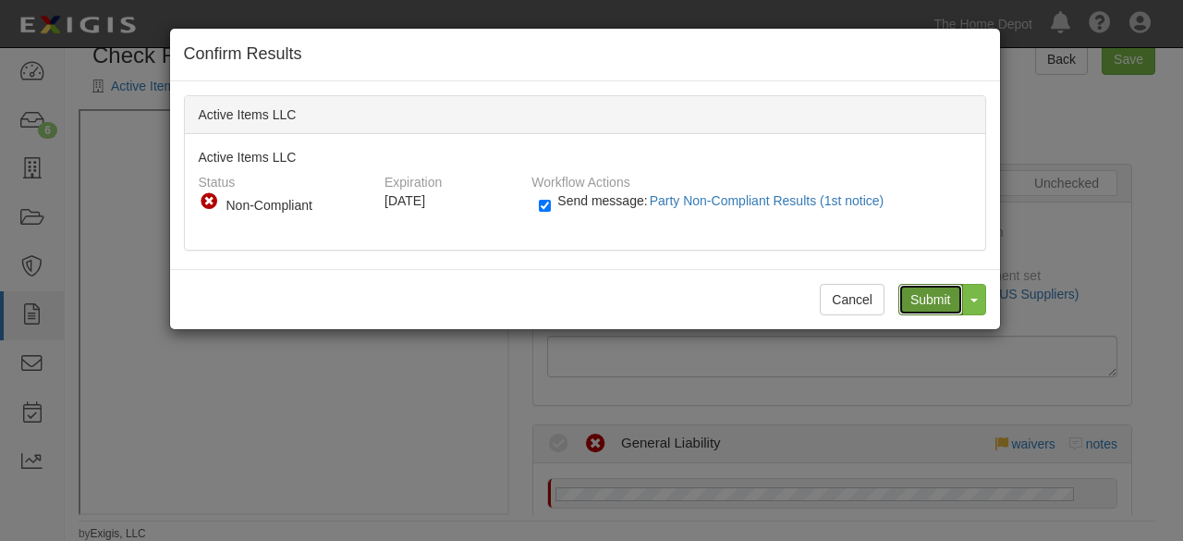
click at [924, 302] on input "Submit" at bounding box center [930, 299] width 65 height 31
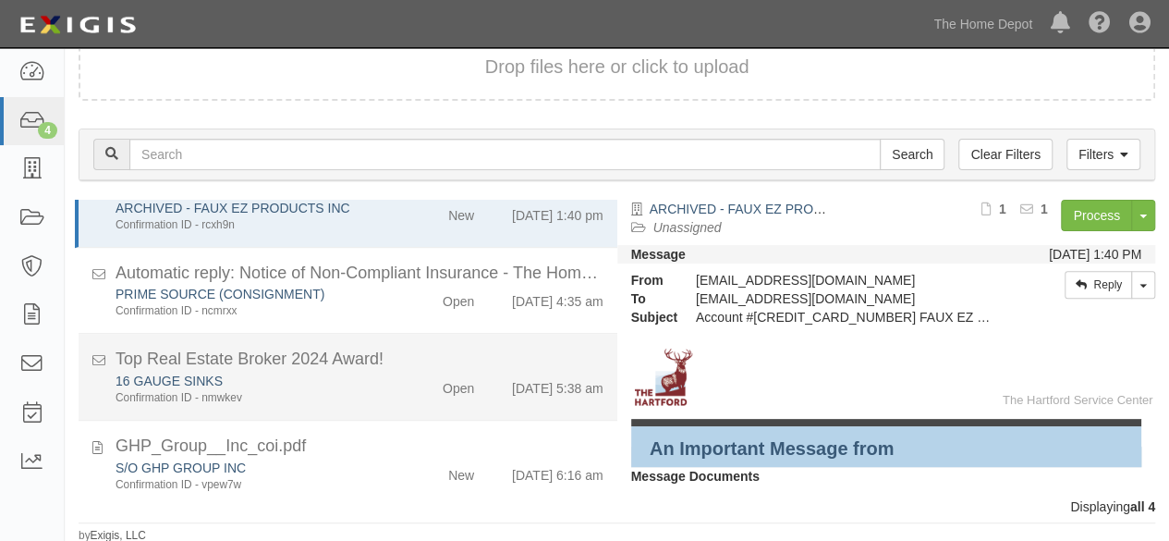
scroll to position [55, 0]
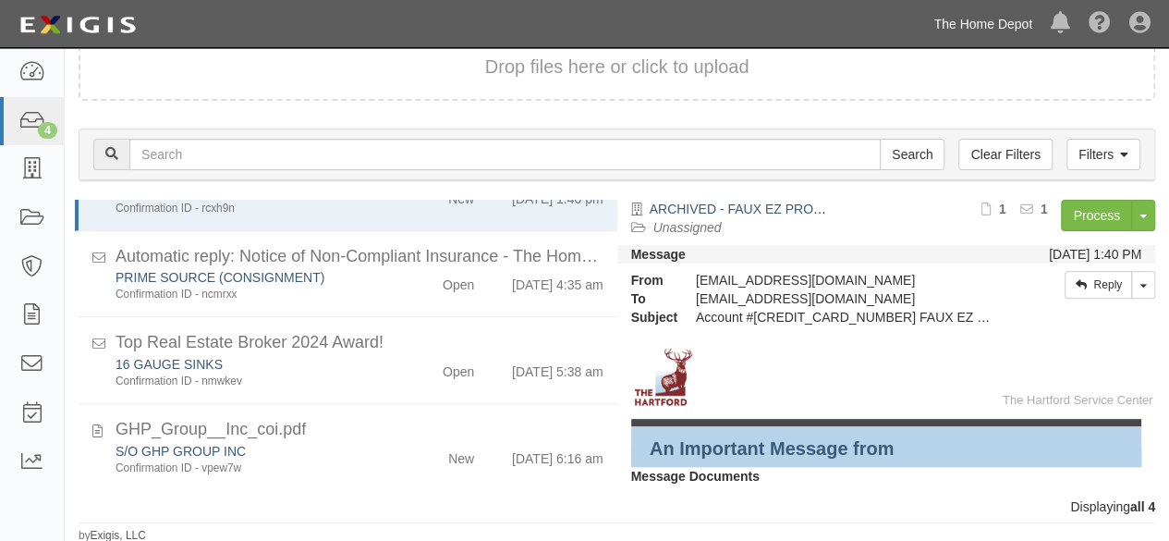
click at [956, 19] on link "The Home Depot" at bounding box center [982, 24] width 117 height 37
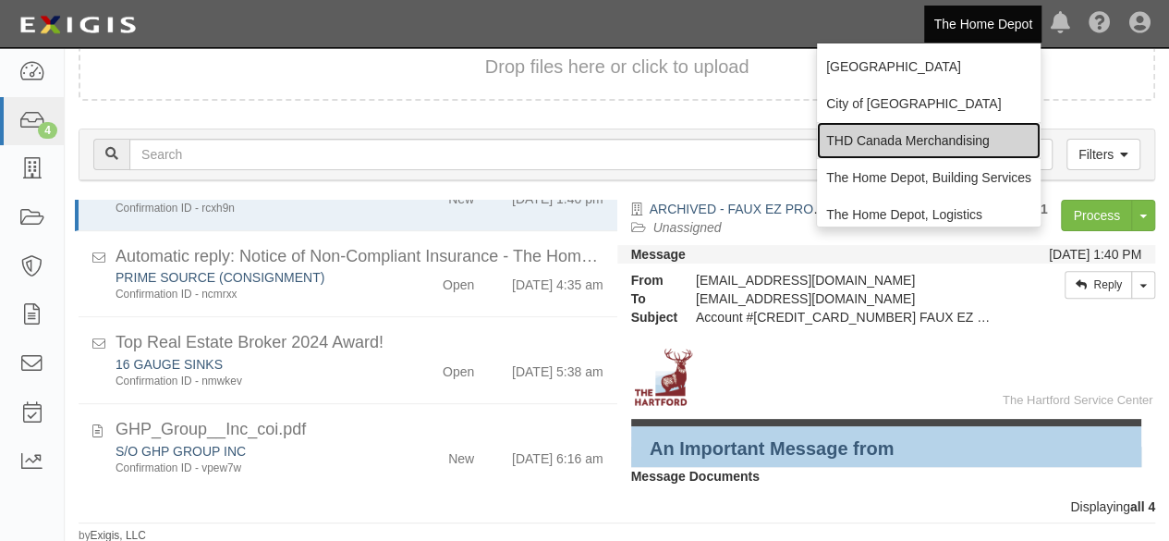
click at [885, 141] on link "THD Canada Merchandising" at bounding box center [929, 140] width 224 height 37
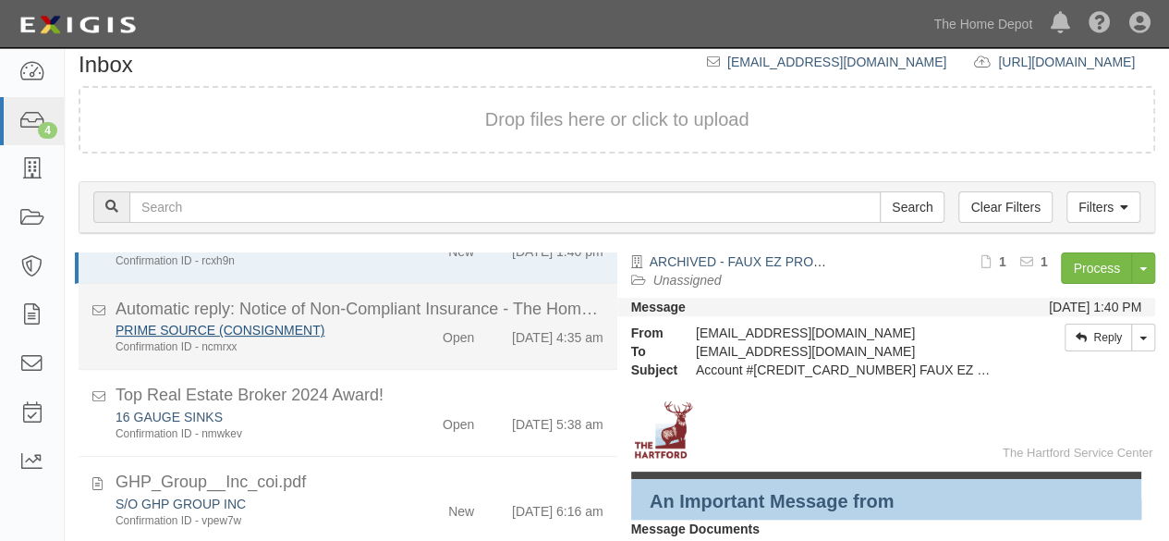
scroll to position [126, 0]
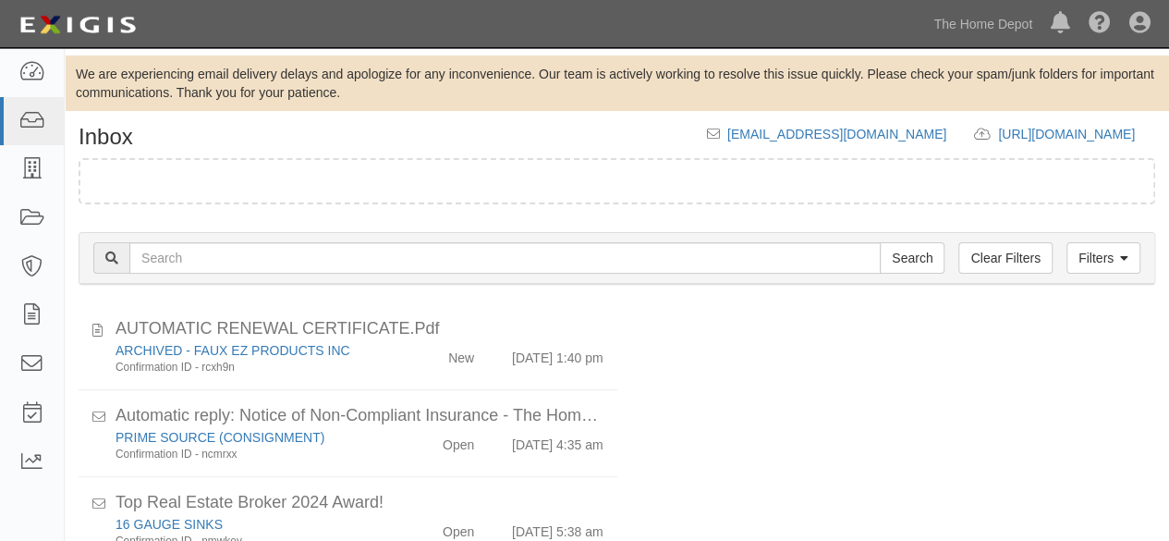
scroll to position [126, 0]
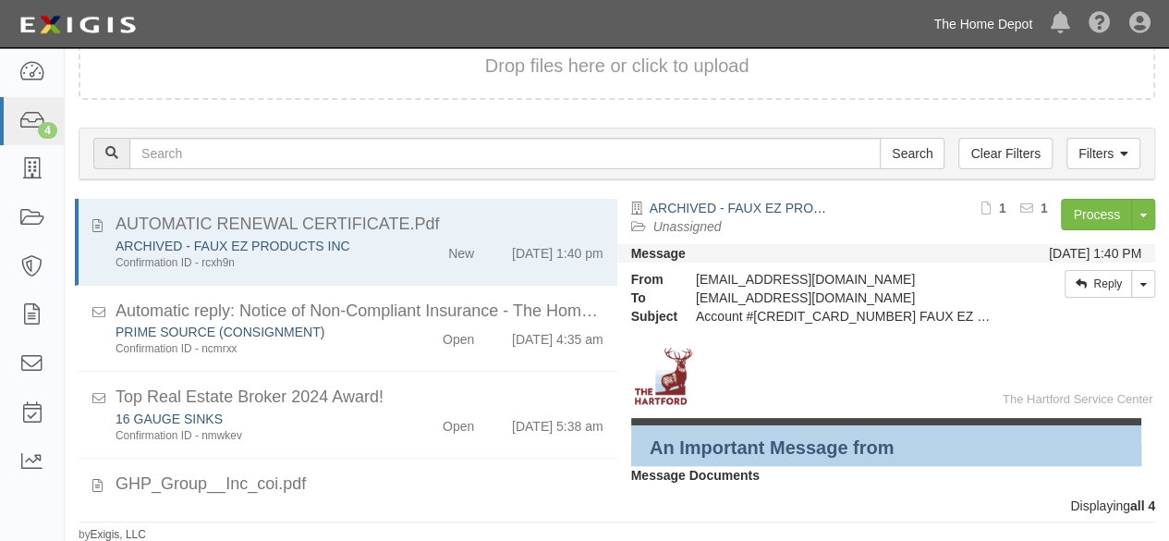
drag, startPoint x: 985, startPoint y: 21, endPoint x: 956, endPoint y: 112, distance: 95.3
click at [985, 21] on link "The Home Depot" at bounding box center [982, 24] width 117 height 37
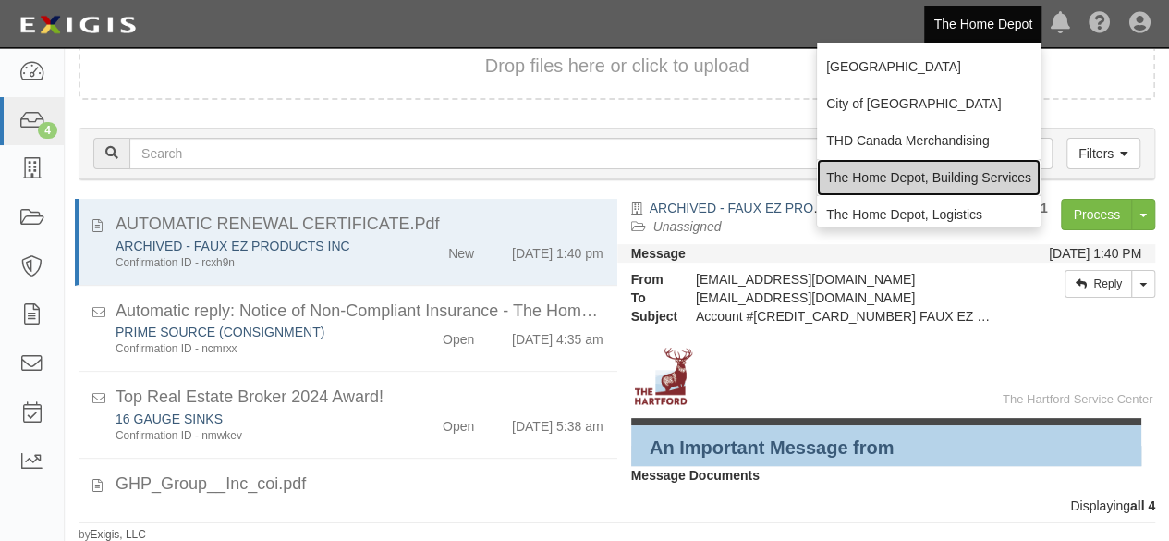
click at [911, 181] on link "The Home Depot, Building Services" at bounding box center [929, 177] width 224 height 37
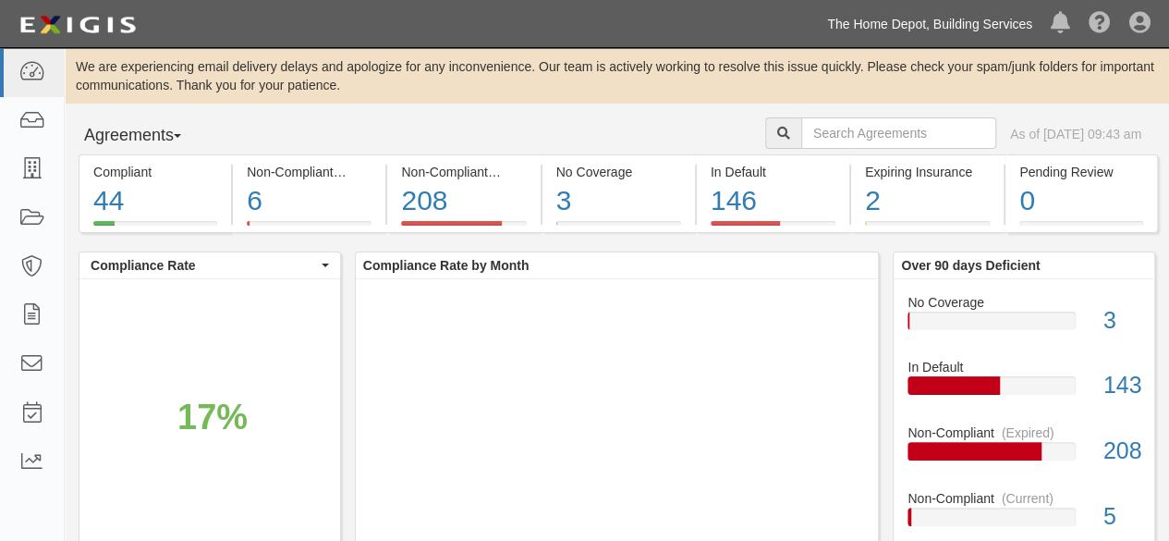
drag, startPoint x: 946, startPoint y: 26, endPoint x: 939, endPoint y: 55, distance: 29.4
click at [946, 27] on link "The Home Depot, Building Services" at bounding box center [930, 24] width 224 height 37
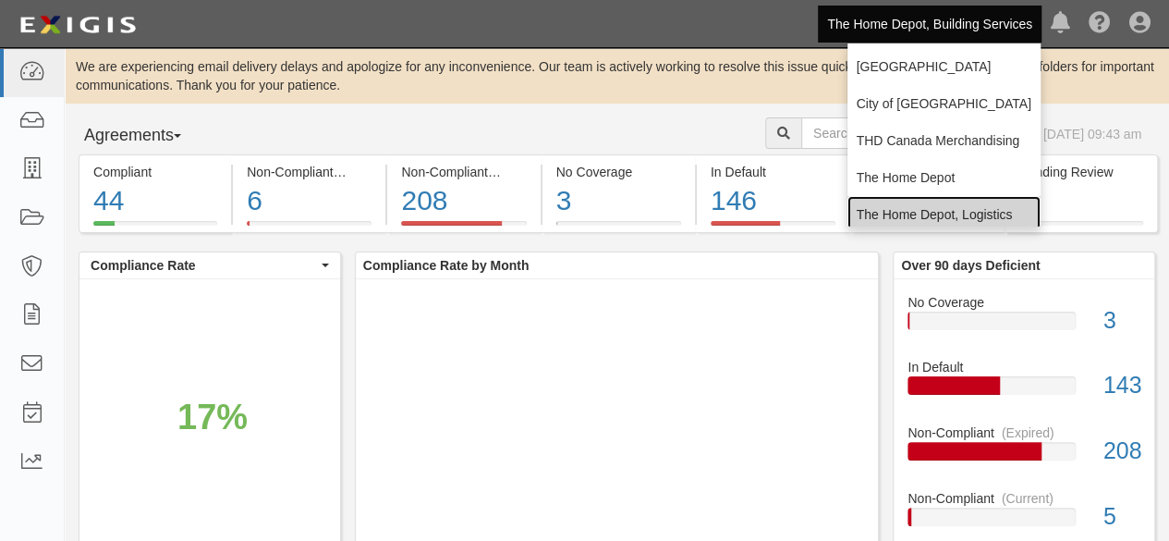
click at [901, 218] on link "The Home Depot, Logistics" at bounding box center [944, 214] width 193 height 37
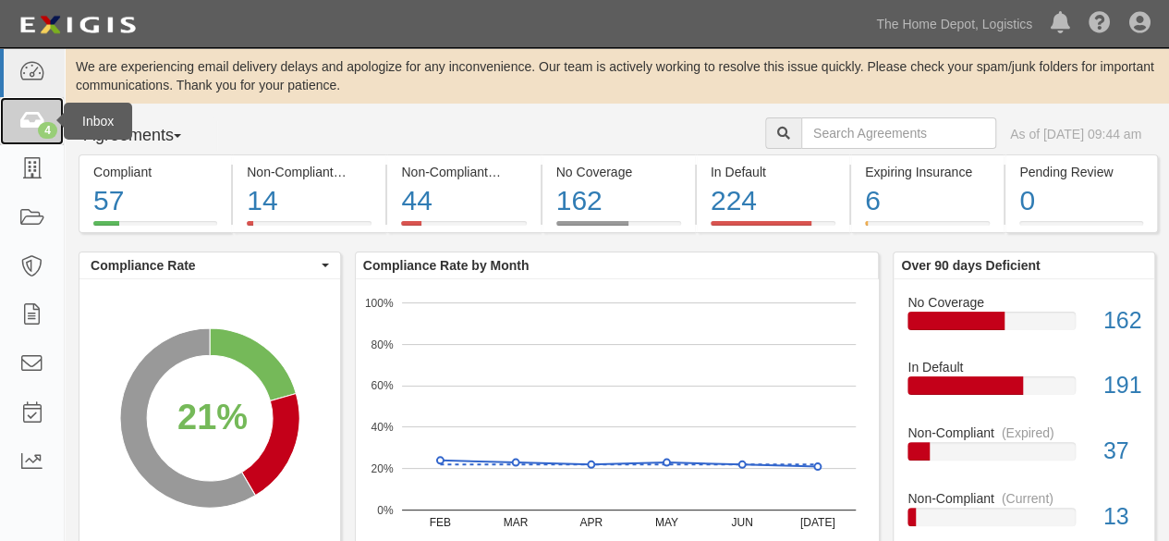
click at [27, 117] on icon at bounding box center [31, 121] width 26 height 21
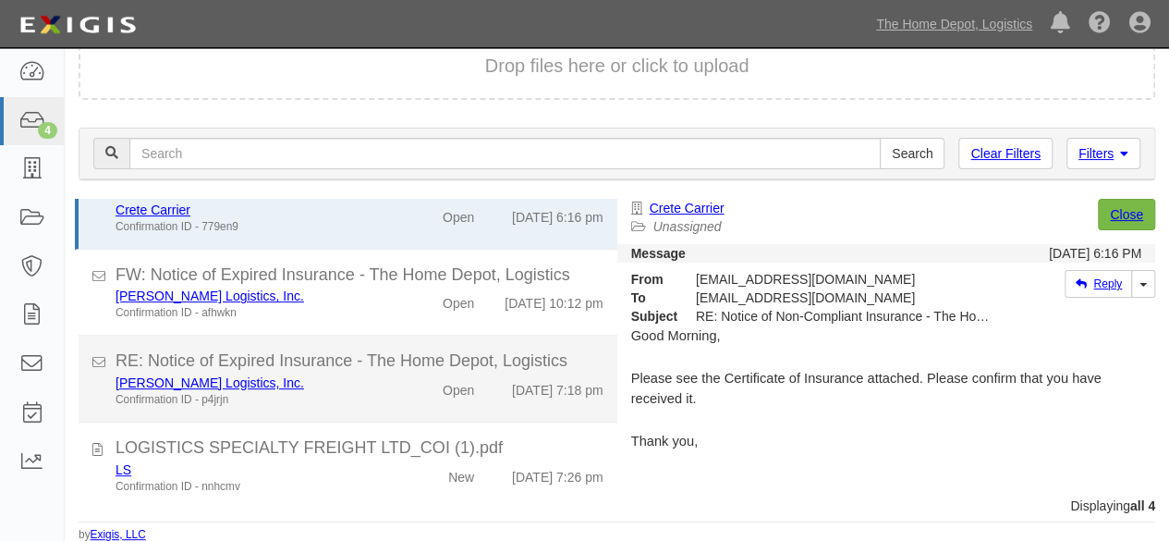
scroll to position [55, 0]
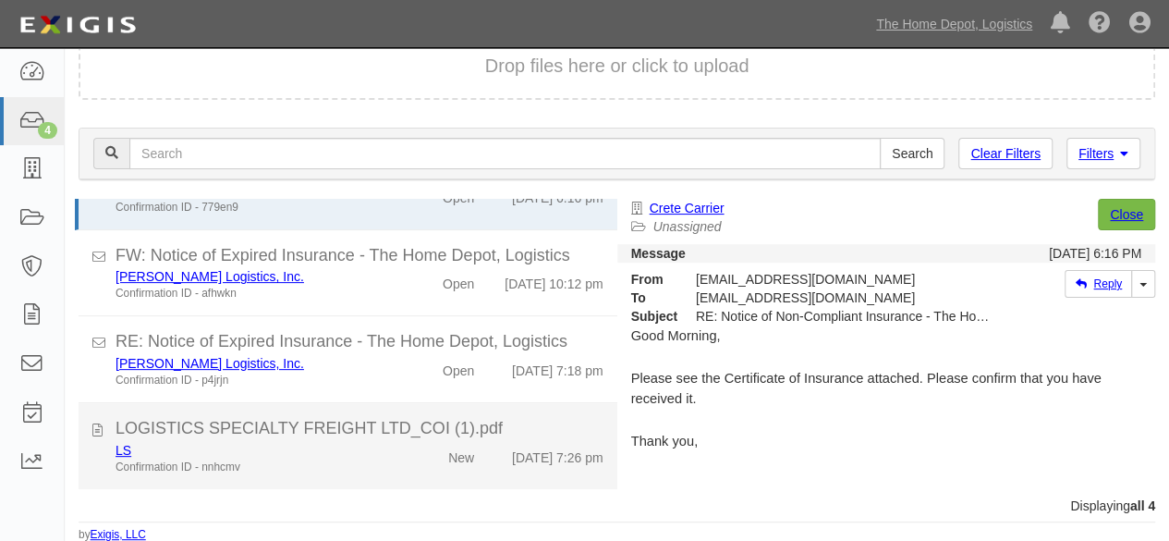
click at [366, 460] on div "Confirmation ID - nnhcmv" at bounding box center [252, 467] width 273 height 16
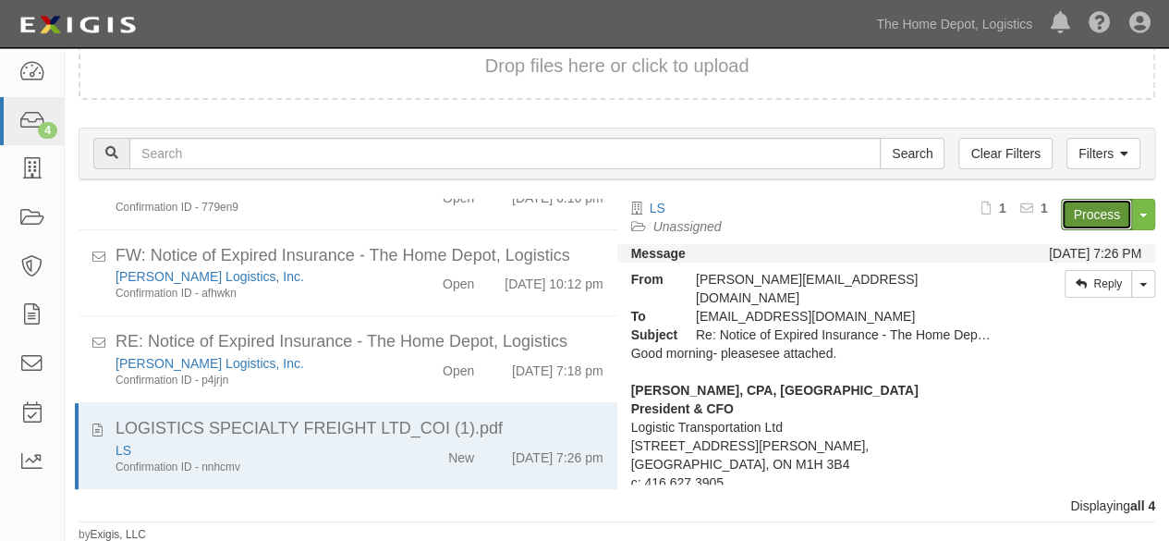
click at [1079, 214] on link "Process" at bounding box center [1096, 214] width 71 height 31
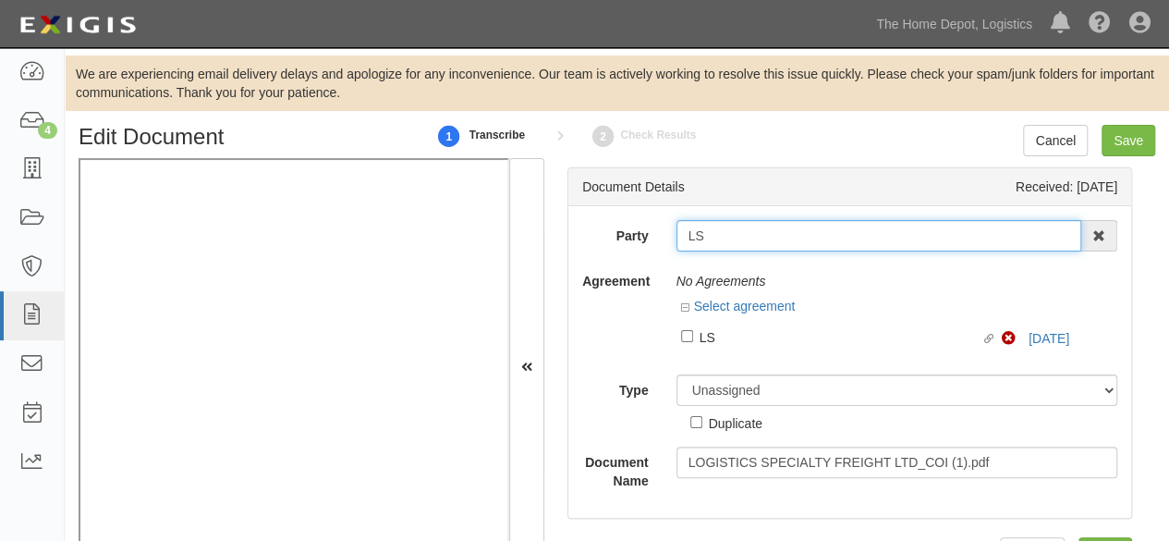
click at [707, 238] on input "LS" at bounding box center [880, 235] width 406 height 31
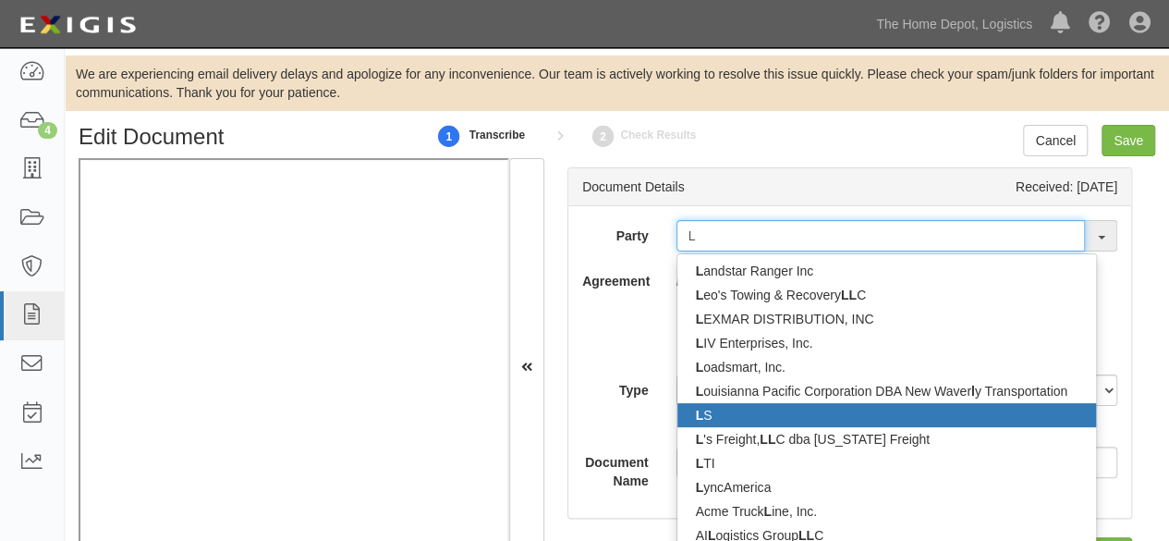
type input "L"
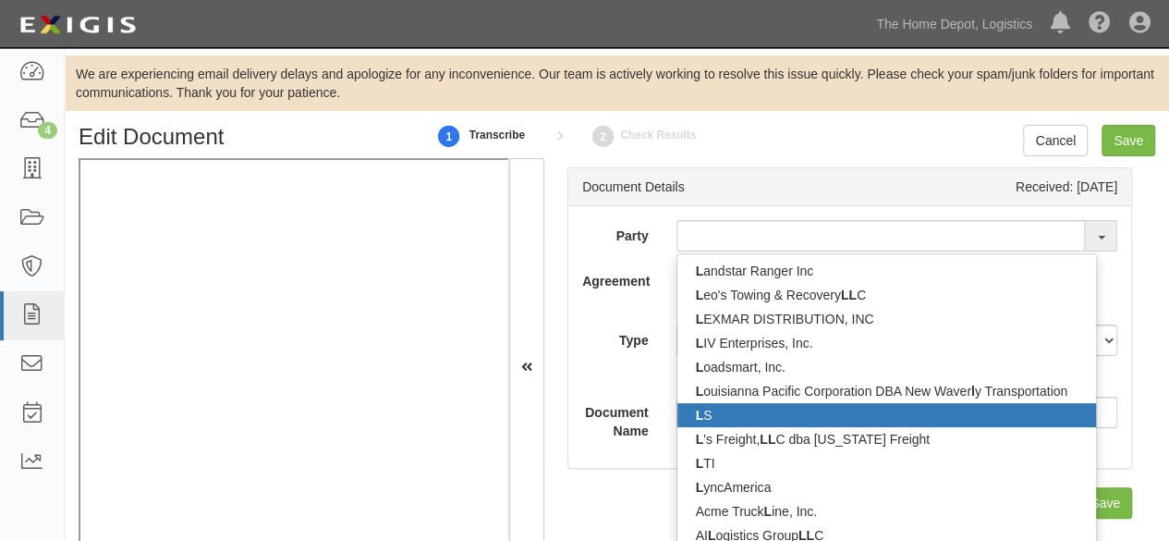
click at [738, 412] on link "L S" at bounding box center [887, 415] width 420 height 24
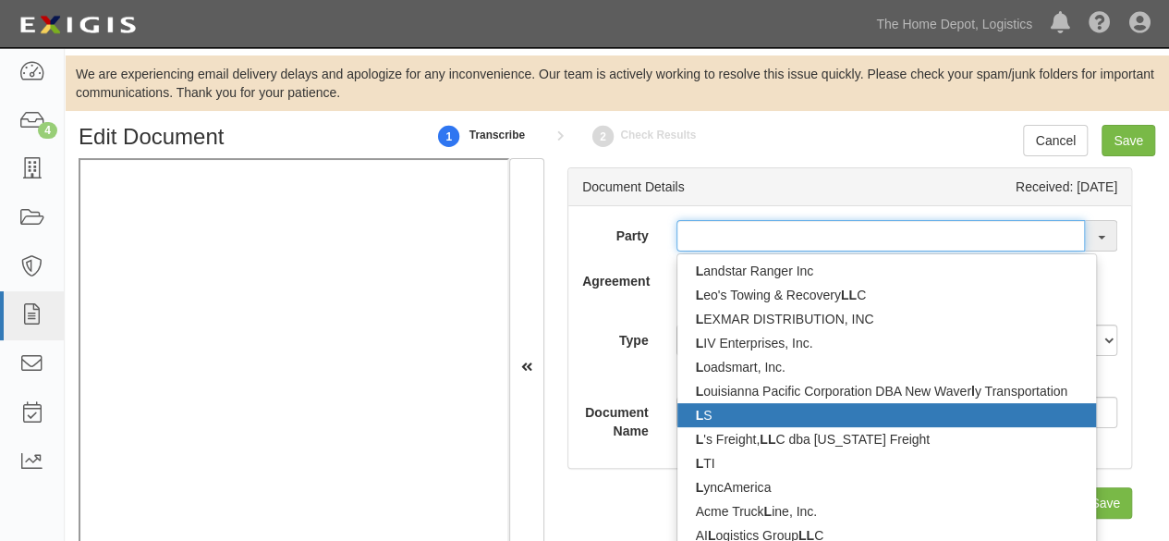
type input "LS"
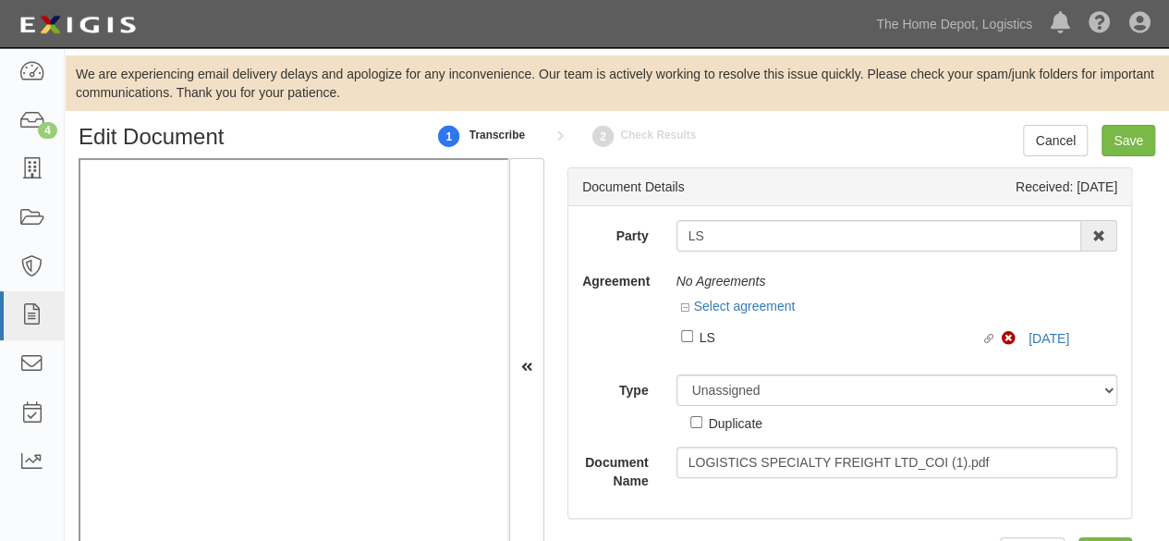
drag, startPoint x: 723, startPoint y: 339, endPoint x: 747, endPoint y: 341, distance: 24.1
click at [723, 339] on div "LS" at bounding box center [841, 336] width 282 height 20
click at [693, 339] on input "Linked agreement LS Linked agreement" at bounding box center [687, 336] width 12 height 12
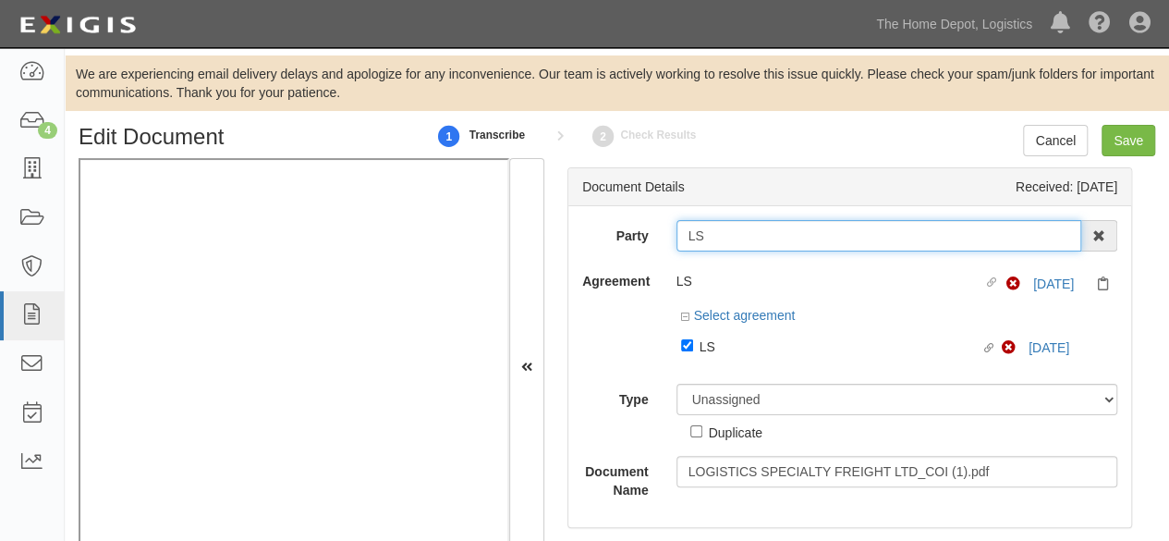
drag, startPoint x: 702, startPoint y: 235, endPoint x: 683, endPoint y: 240, distance: 19.3
click at [683, 240] on input "LS" at bounding box center [880, 235] width 406 height 31
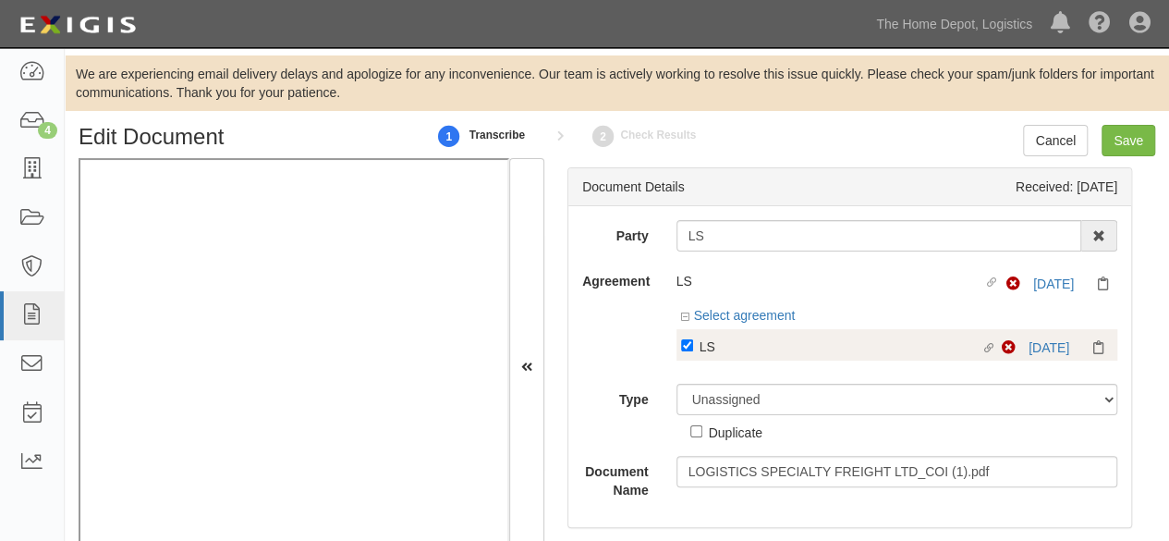
click at [708, 352] on div "LS" at bounding box center [841, 346] width 282 height 20
click at [693, 351] on input "Linked agreement LS Linked agreement" at bounding box center [687, 345] width 12 height 12
checkbox input "false"
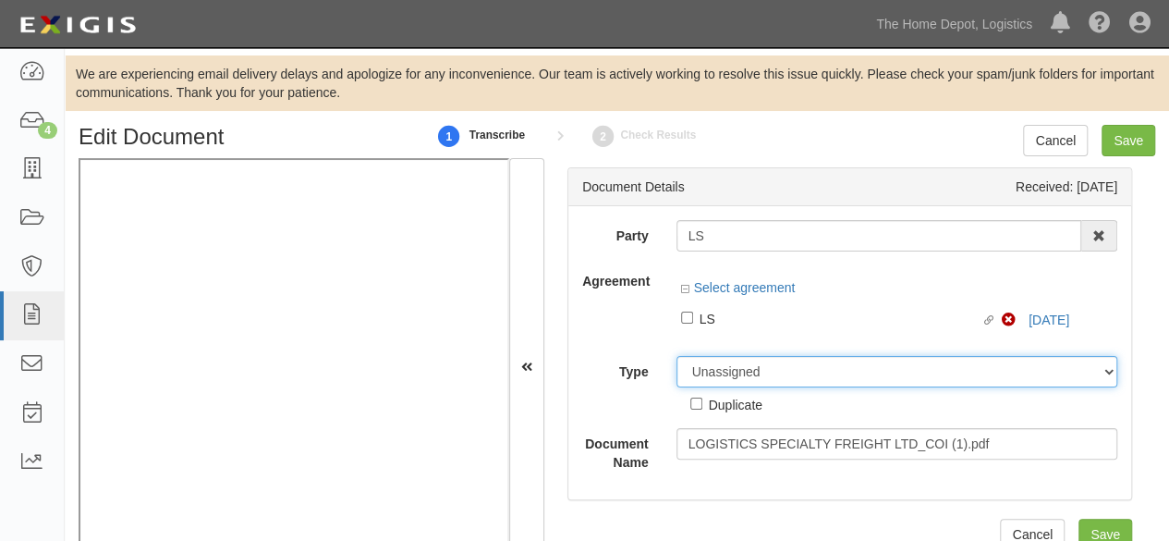
drag, startPoint x: 727, startPoint y: 389, endPoint x: 734, endPoint y: 379, distance: 12.1
click at [727, 389] on div "Unassigned Binder Cancellation Notice Certificate Contract Endorsement Insuranc…" at bounding box center [898, 385] width 470 height 58
select select "OtherDetail"
click at [677, 356] on select "Unassigned Binder Cancellation Notice Certificate Contract Endorsement Insuranc…" at bounding box center [898, 371] width 442 height 31
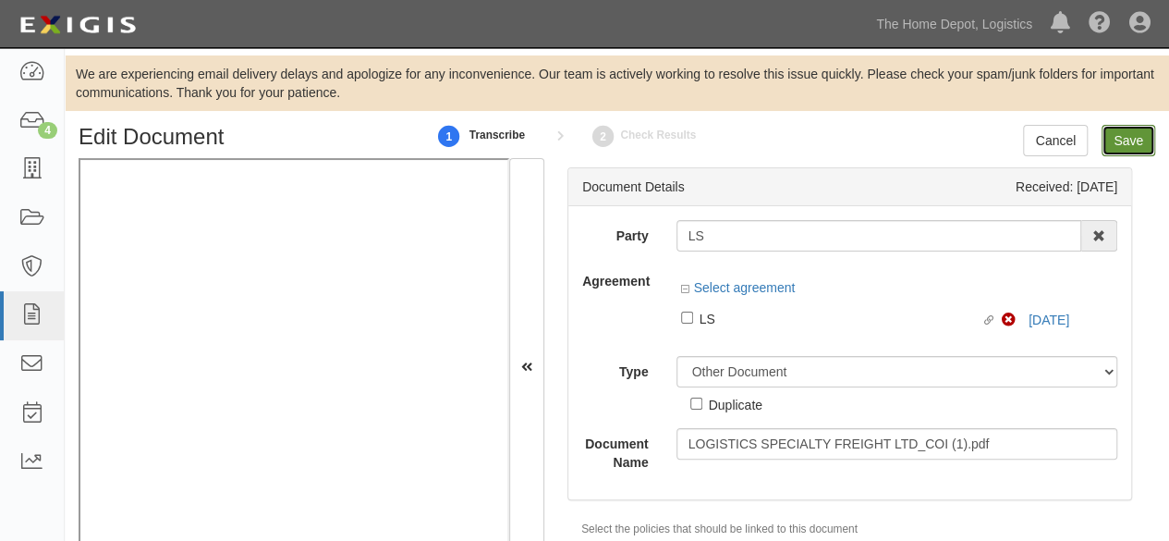
click at [1117, 137] on input "Save" at bounding box center [1129, 140] width 54 height 31
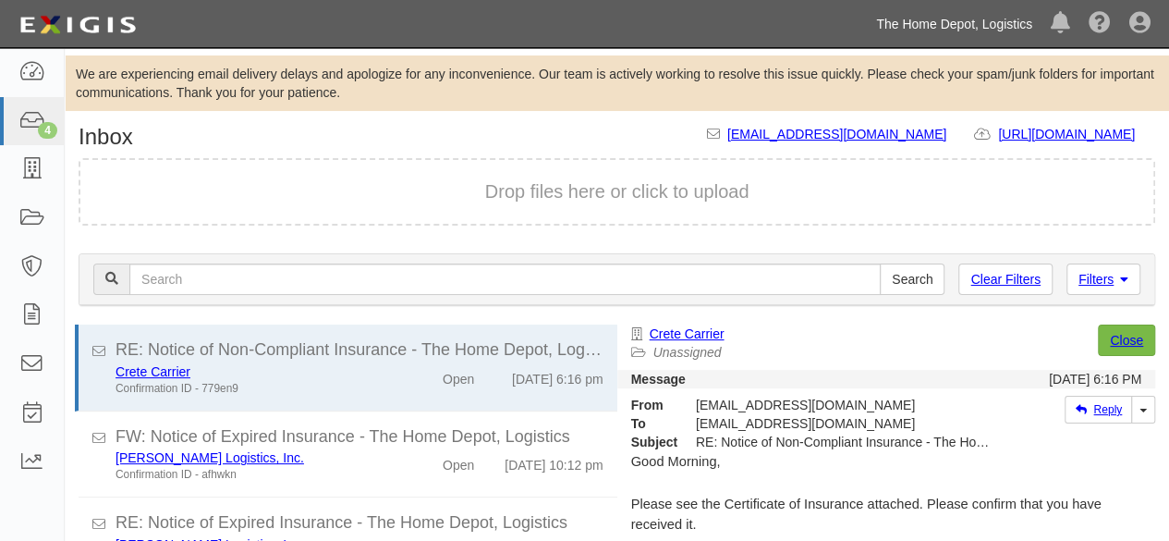
click at [967, 25] on link "The Home Depot, Logistics" at bounding box center [954, 24] width 175 height 37
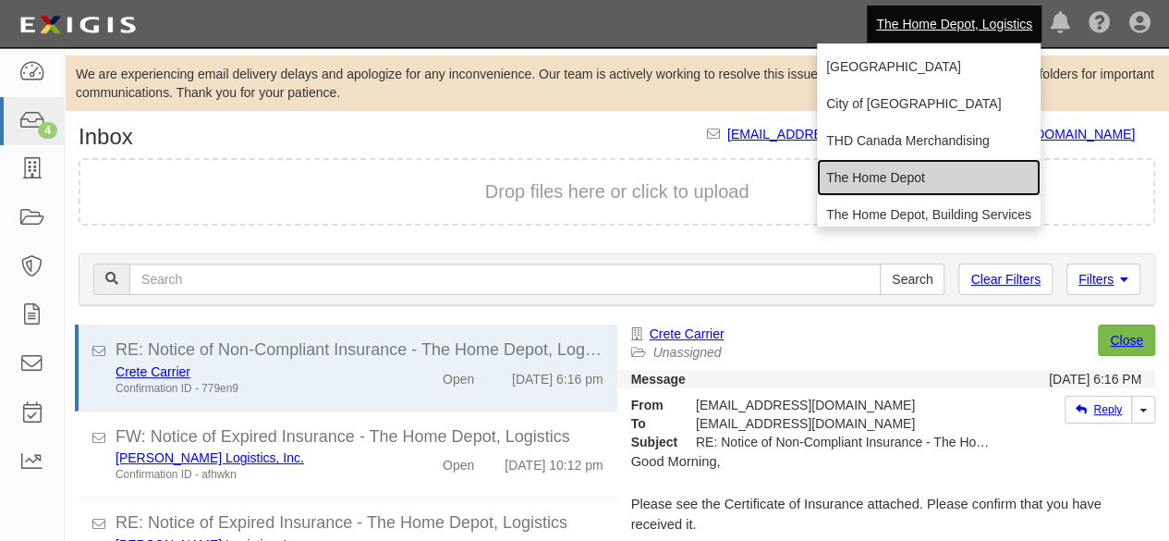
click at [869, 175] on link "The Home Depot" at bounding box center [929, 177] width 224 height 37
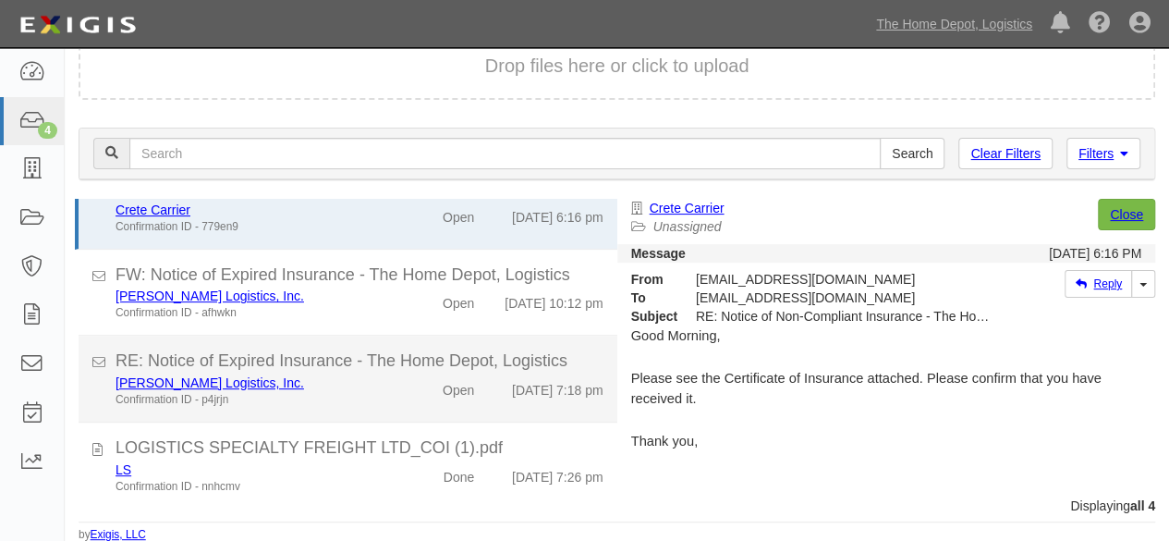
scroll to position [55, 0]
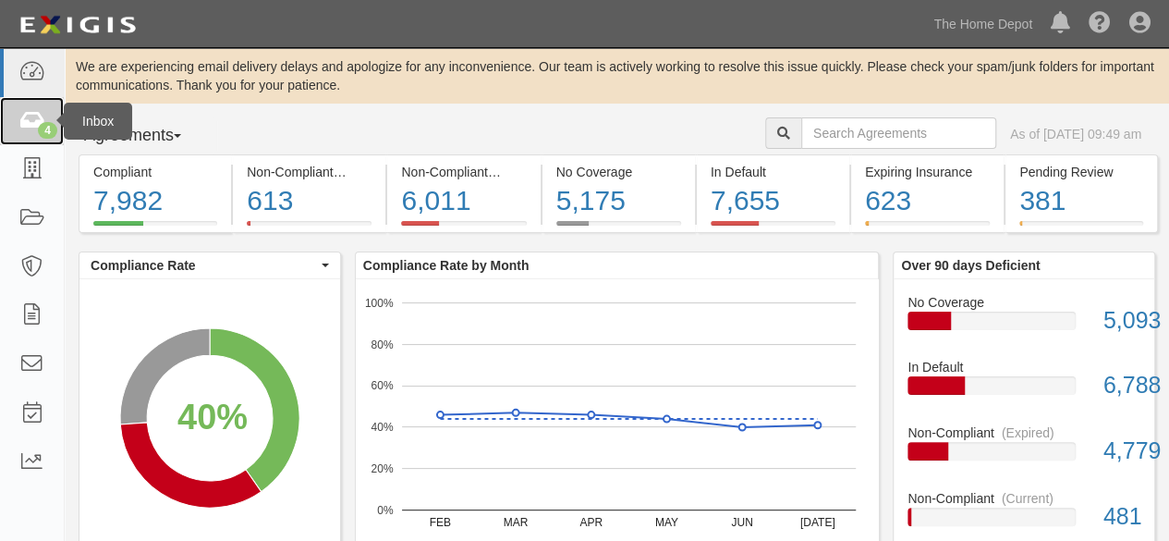
click at [34, 123] on icon at bounding box center [31, 121] width 26 height 21
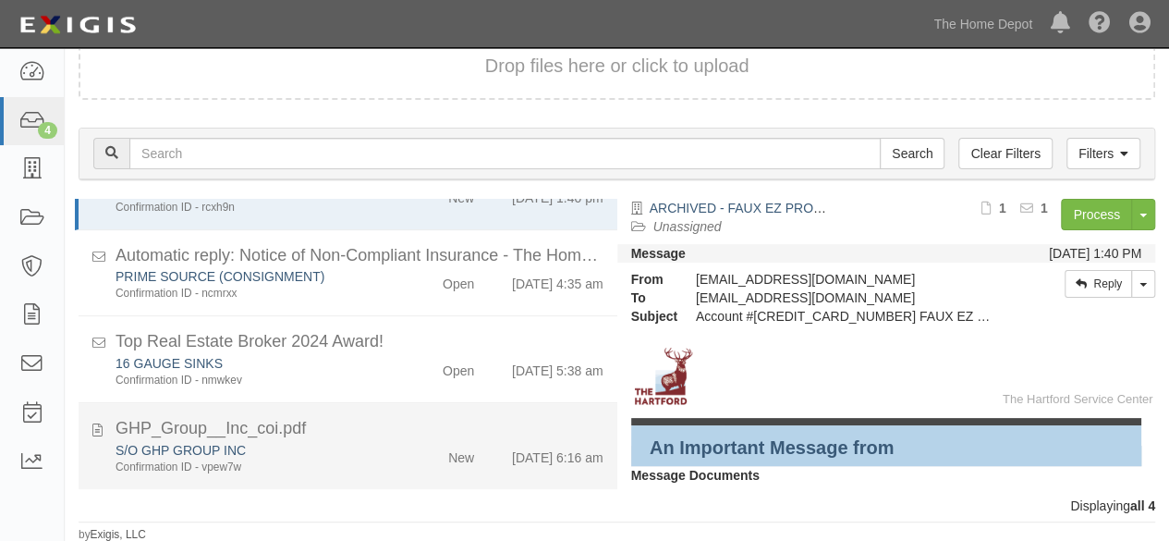
click at [359, 443] on div "S/O GHP GROUP INC" at bounding box center [252, 450] width 273 height 18
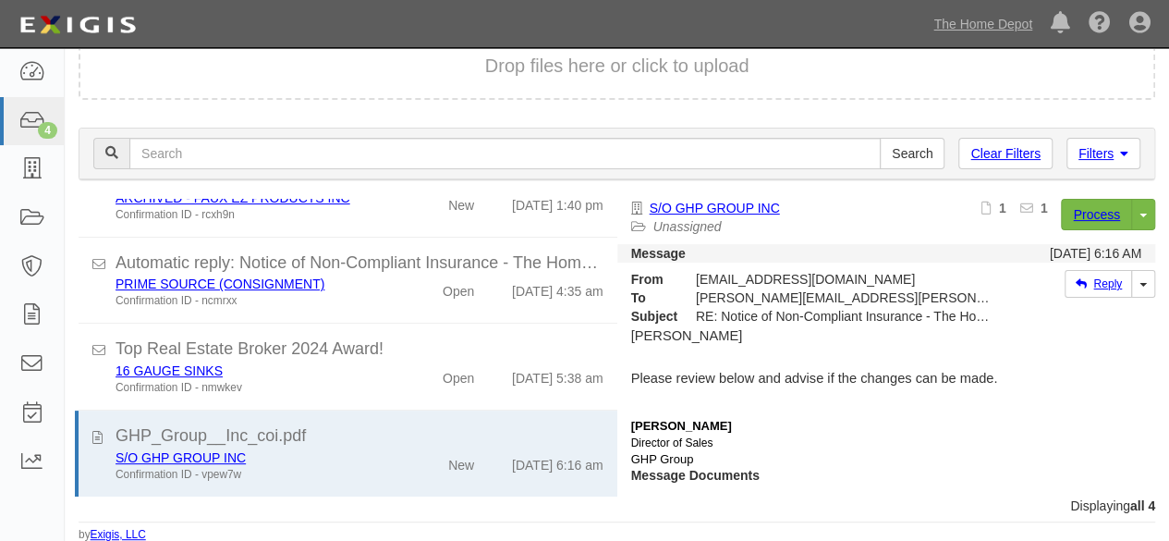
scroll to position [46, 0]
click at [1078, 217] on link "Process" at bounding box center [1096, 214] width 71 height 31
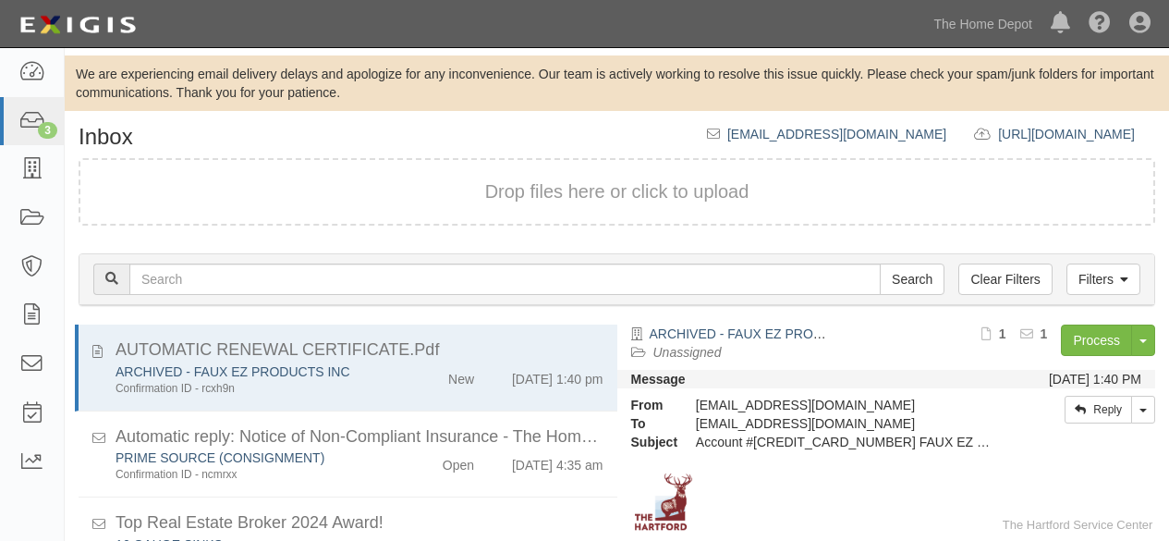
scroll to position [126, 0]
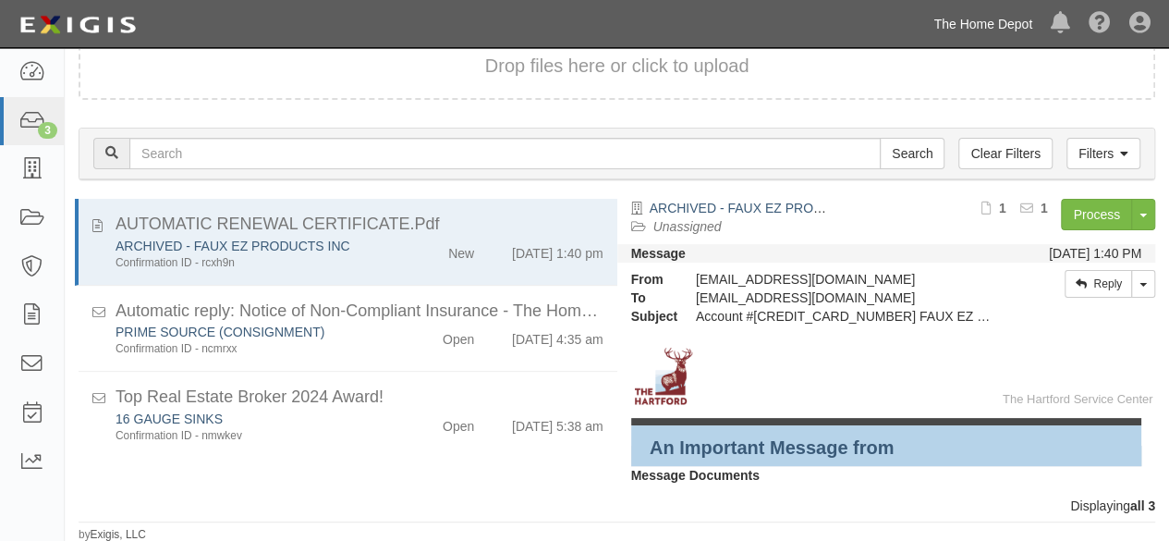
click at [982, 28] on link "The Home Depot" at bounding box center [982, 24] width 117 height 37
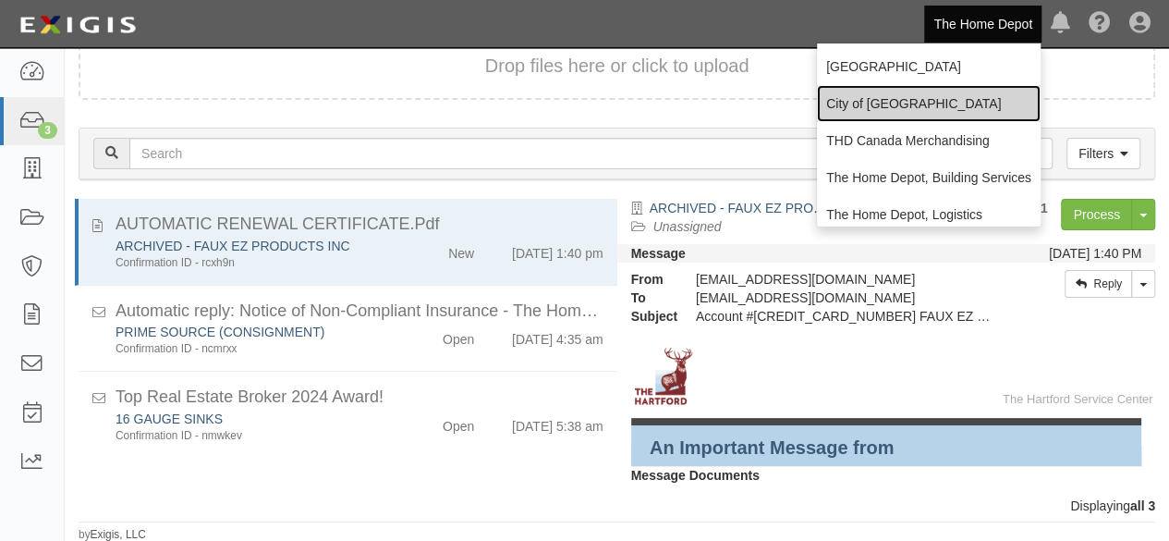
click at [890, 98] on link "City of [GEOGRAPHIC_DATA]" at bounding box center [929, 103] width 224 height 37
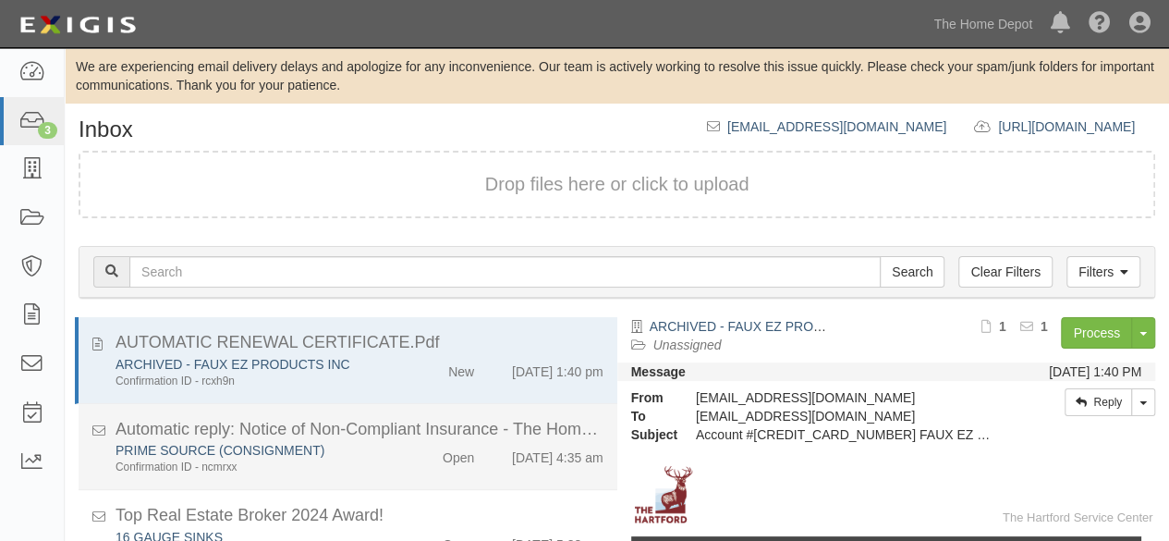
scroll to position [0, 0]
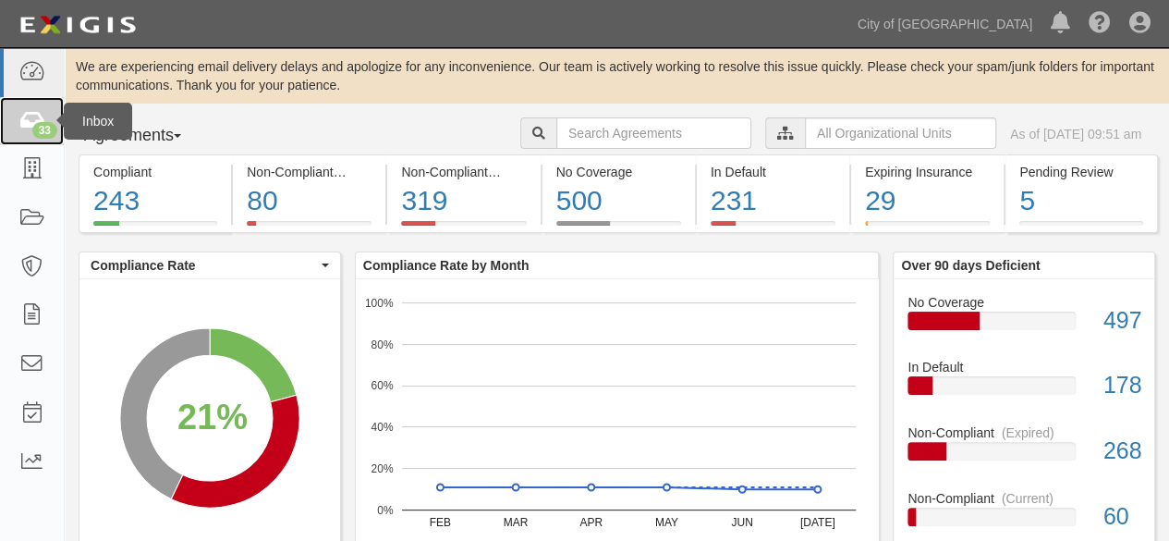
drag, startPoint x: 33, startPoint y: 122, endPoint x: 46, endPoint y: 128, distance: 14.5
click at [33, 122] on icon at bounding box center [31, 121] width 26 height 21
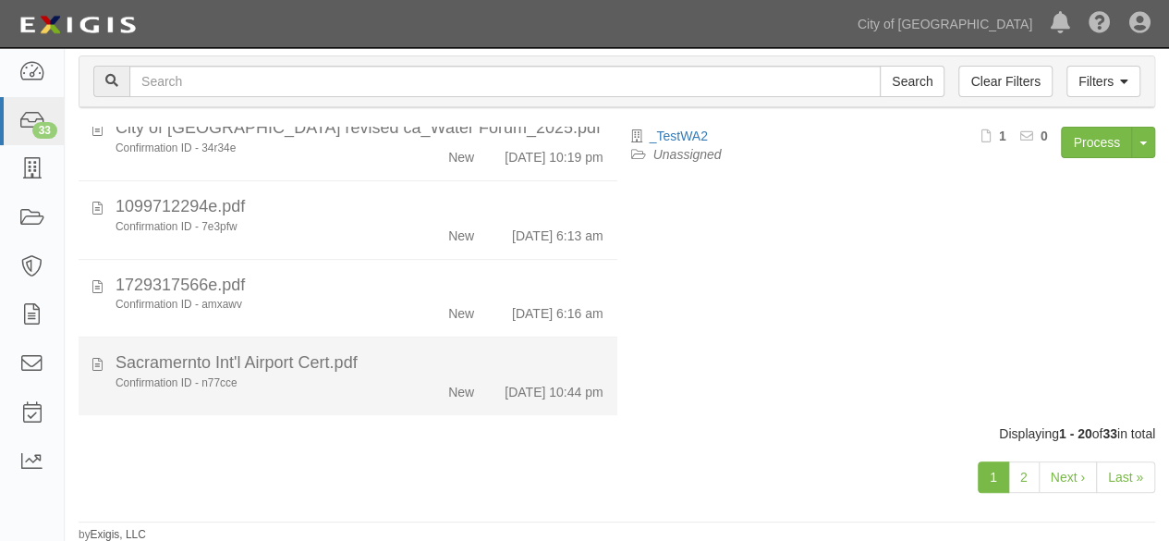
scroll to position [1357, 0]
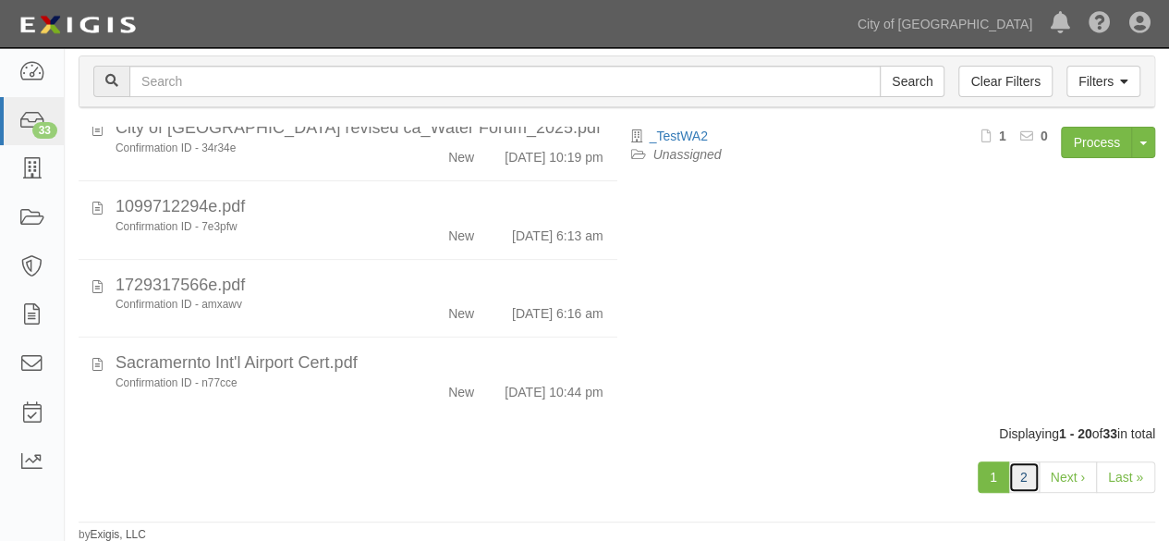
click at [1026, 479] on link "2" at bounding box center [1023, 476] width 31 height 31
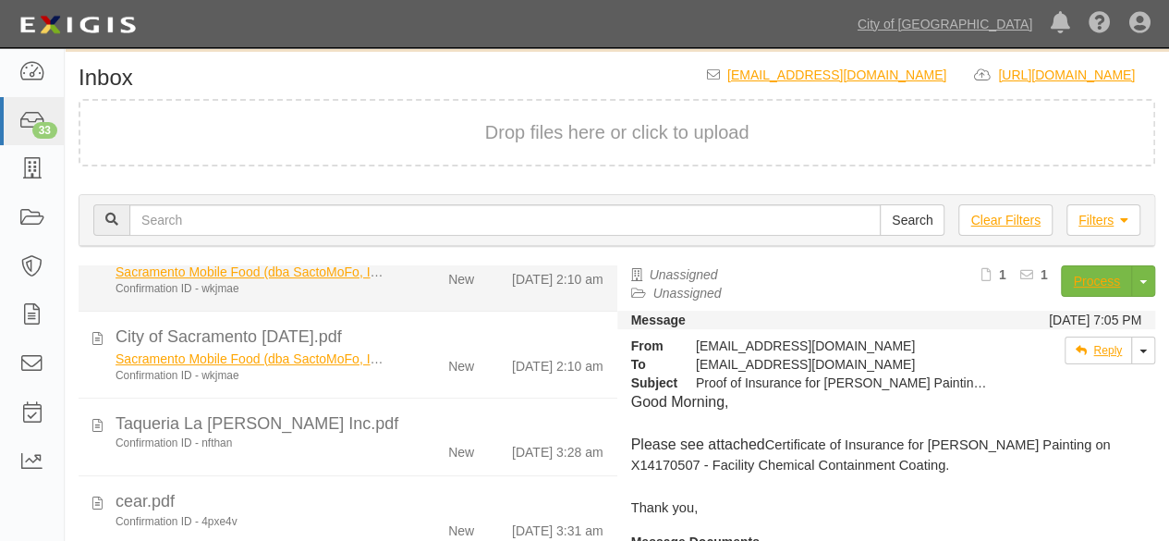
scroll to position [834, 0]
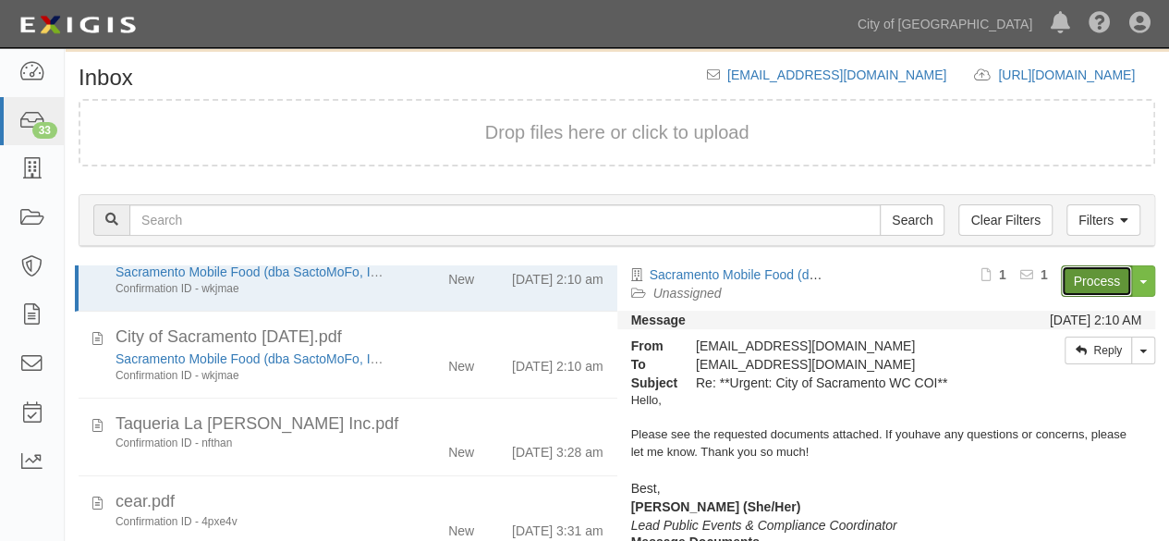
click at [1080, 281] on link "Process" at bounding box center [1096, 280] width 71 height 31
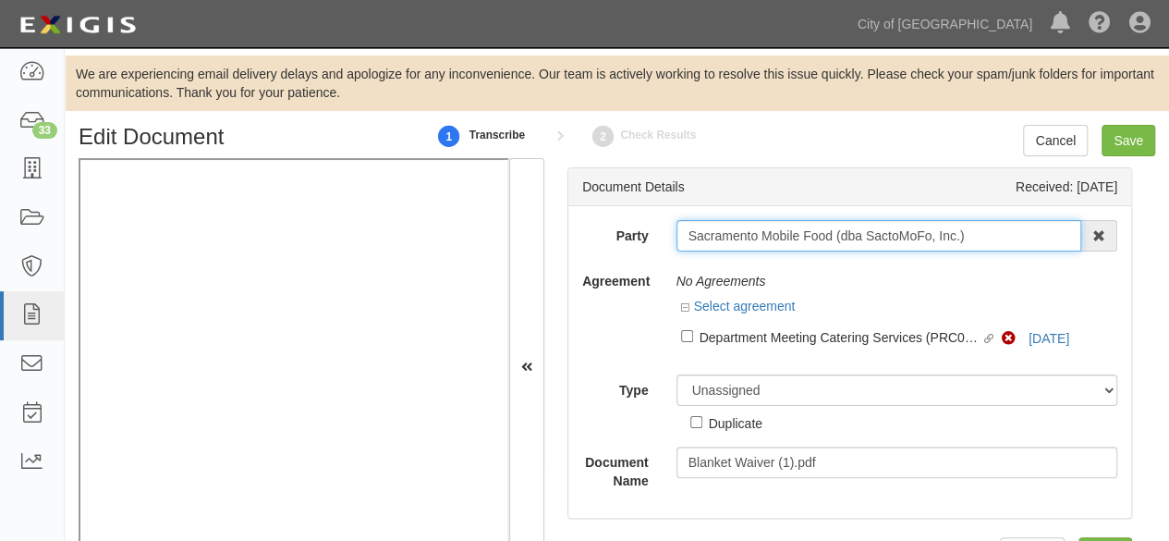
drag, startPoint x: 967, startPoint y: 238, endPoint x: 706, endPoint y: 253, distance: 261.1
click at [661, 269] on div "Party Sacramento Mobile Food (dba SactoMoFo, Inc.) 16th & O Gateway (dba Ravel …" at bounding box center [849, 355] width 535 height 270
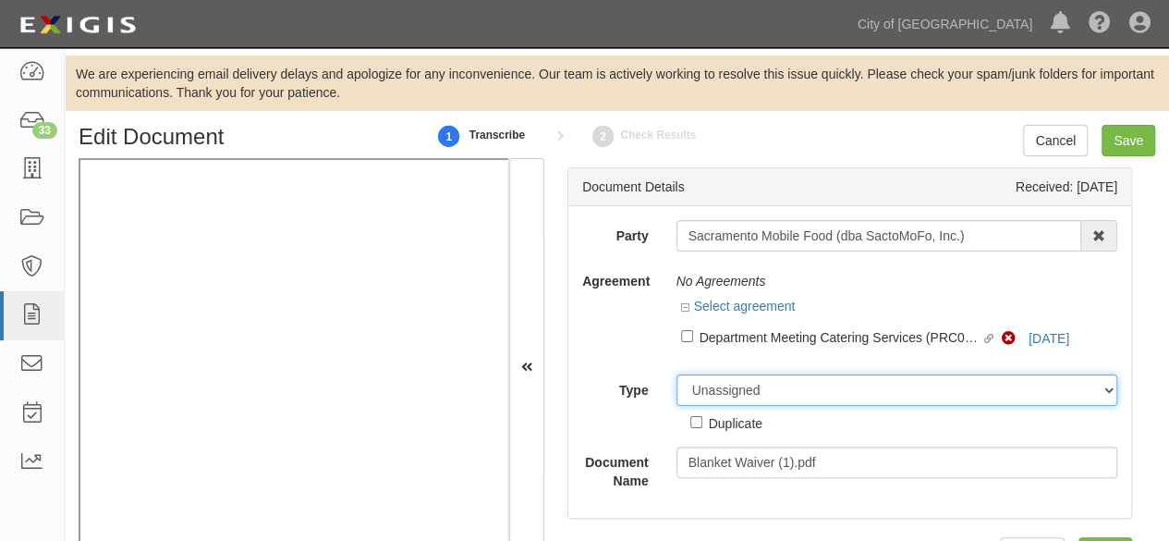
drag, startPoint x: 688, startPoint y: 398, endPoint x: 702, endPoint y: 376, distance: 26.2
click at [693, 393] on select "Unassigned Binder Cancellation Notice Certificate Contract Endorsement Insuranc…" at bounding box center [898, 389] width 442 height 31
select select "OtherDetail"
click at [677, 374] on select "Unassigned Binder Cancellation Notice Certificate Contract Endorsement Insuranc…" at bounding box center [898, 389] width 442 height 31
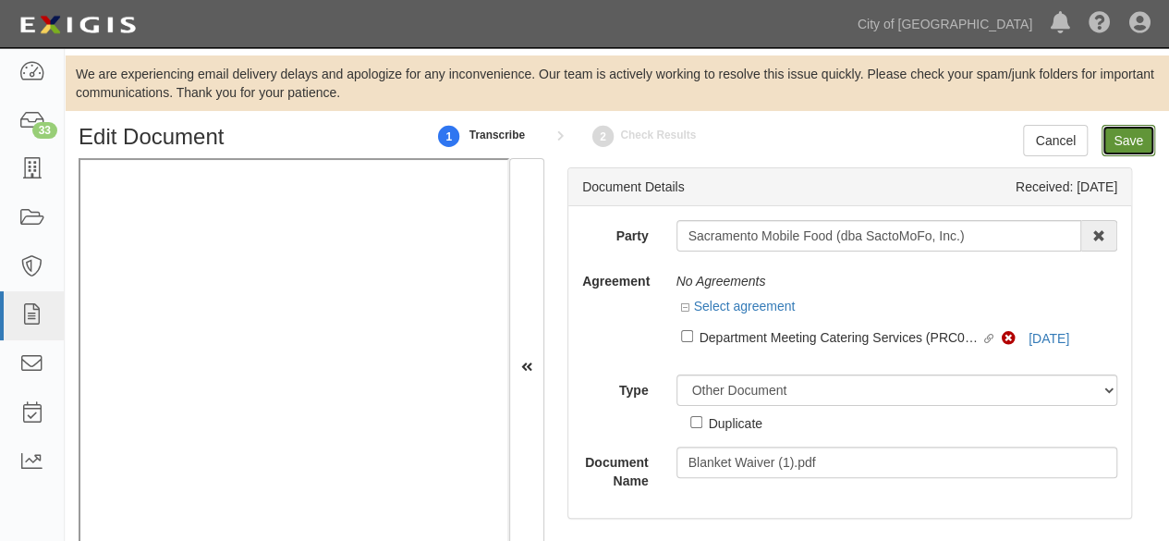
click at [1132, 153] on input "Save" at bounding box center [1129, 140] width 54 height 31
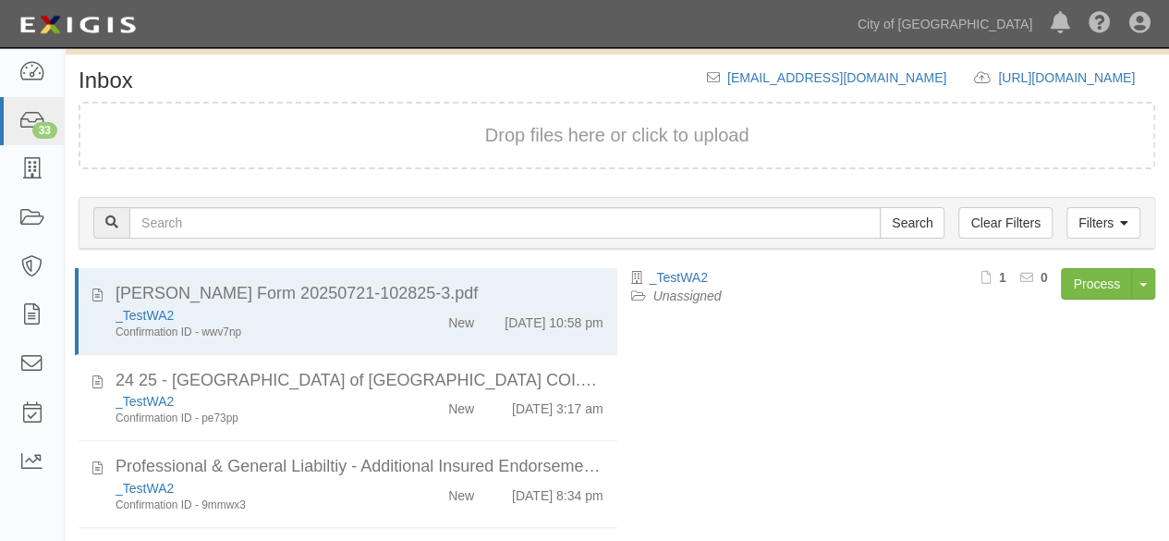
scroll to position [198, 0]
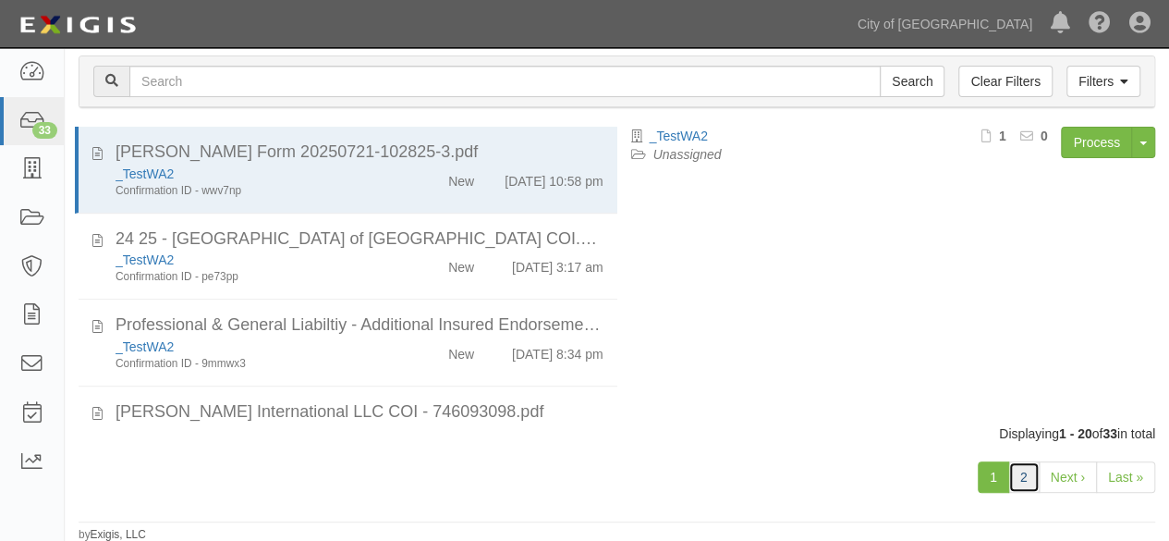
drag, startPoint x: 1027, startPoint y: 480, endPoint x: 809, endPoint y: 446, distance: 220.6
click at [1026, 480] on link "2" at bounding box center [1023, 476] width 31 height 31
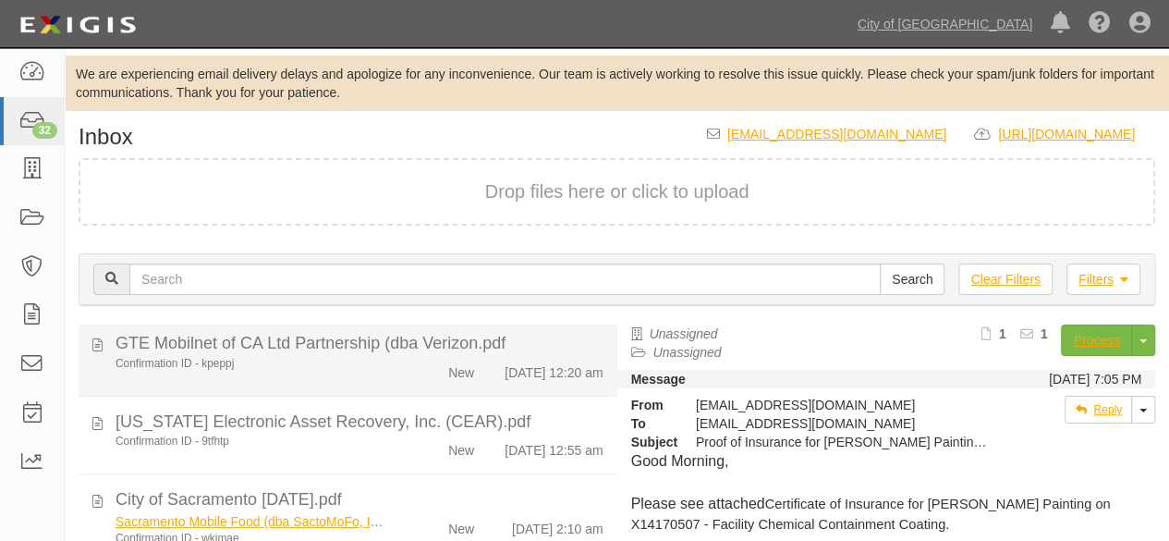
scroll to position [747, 0]
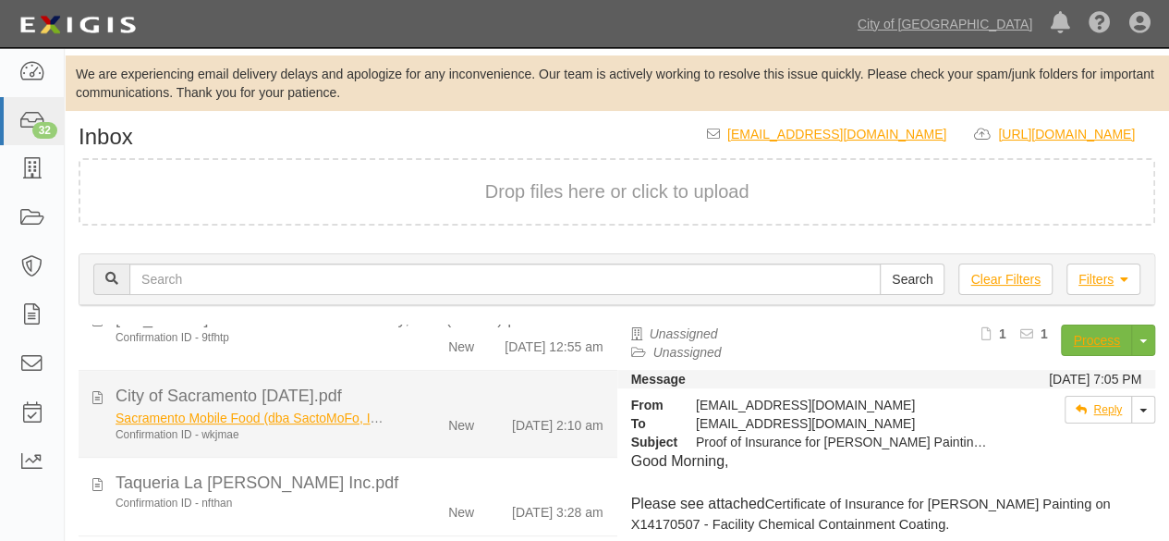
click at [401, 443] on li "City of Sacramento 08-13-25.pdf Sacramento Mobile Food (dba SactoMoFo, Inc.) Co…" at bounding box center [348, 414] width 539 height 87
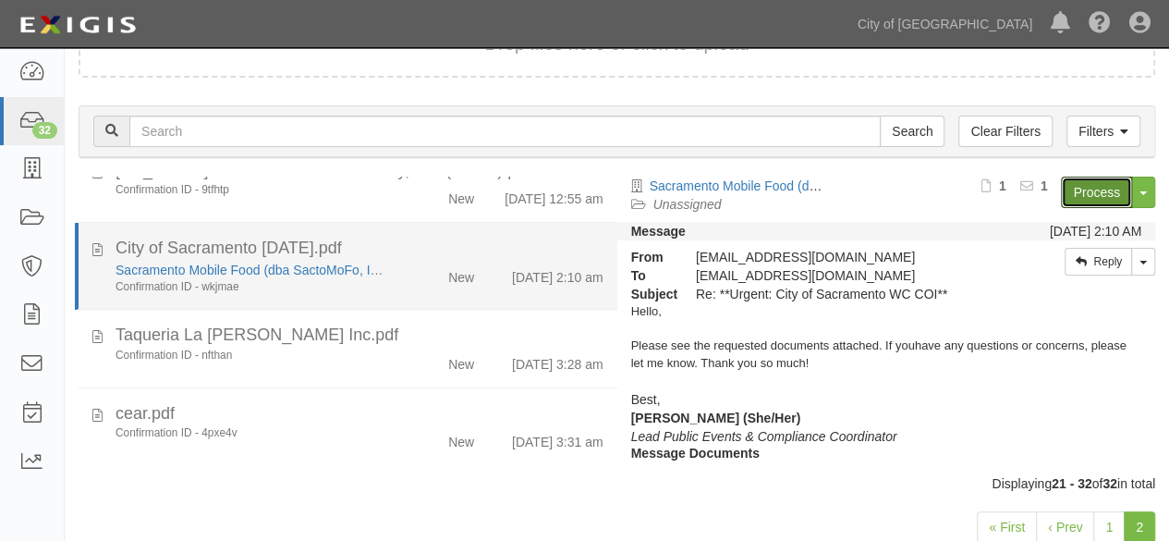
scroll to position [198, 0]
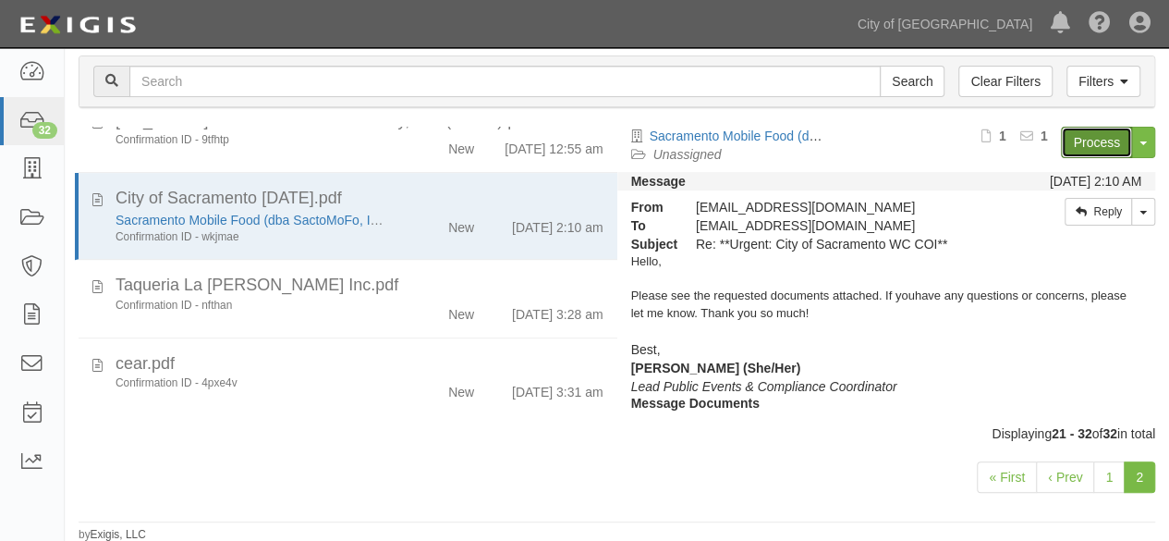
click at [1074, 135] on link "Process" at bounding box center [1096, 142] width 71 height 31
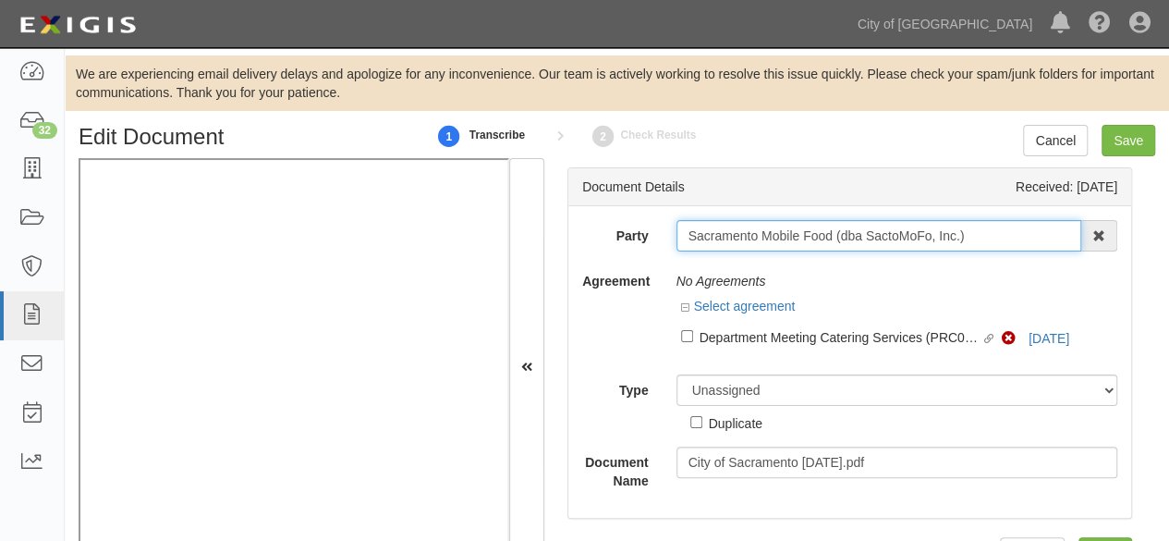
click at [732, 236] on input "Sacramento Mobile Food (dba SactoMoFo, Inc.)" at bounding box center [880, 235] width 406 height 31
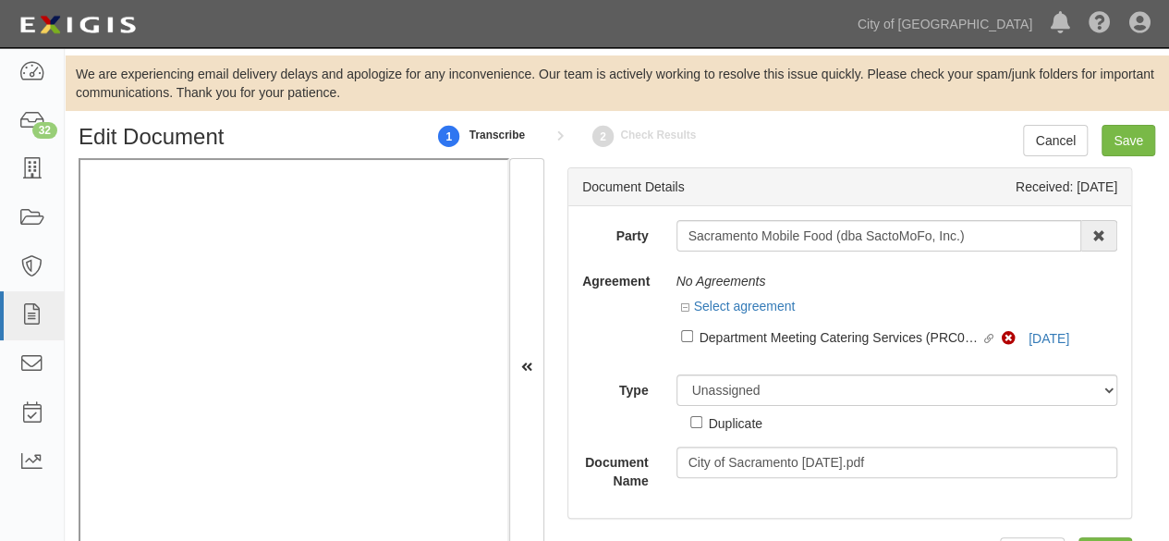
click at [693, 341] on label "Linked agreement Department Meeting Catering Services (PRC002047) Linked agreem…" at bounding box center [842, 338] width 322 height 25
click at [693, 341] on input "Linked agreement Department Meeting Catering Services (PRC002047) Linked agreem…" at bounding box center [687, 336] width 12 height 12
checkbox input "true"
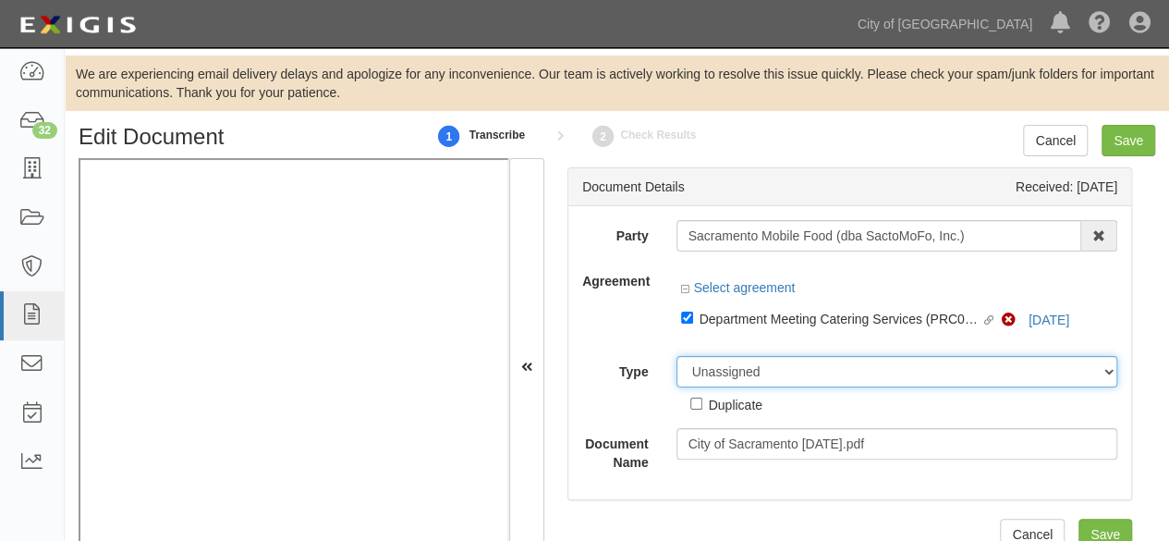
click at [715, 374] on select "Unassigned Binder Cancellation Notice Certificate Contract Endorsement Insuranc…" at bounding box center [898, 371] width 442 height 31
select select "CertificateDetail"
click at [677, 356] on select "Unassigned Binder Cancellation Notice Certificate Contract Endorsement Insuranc…" at bounding box center [898, 371] width 442 height 31
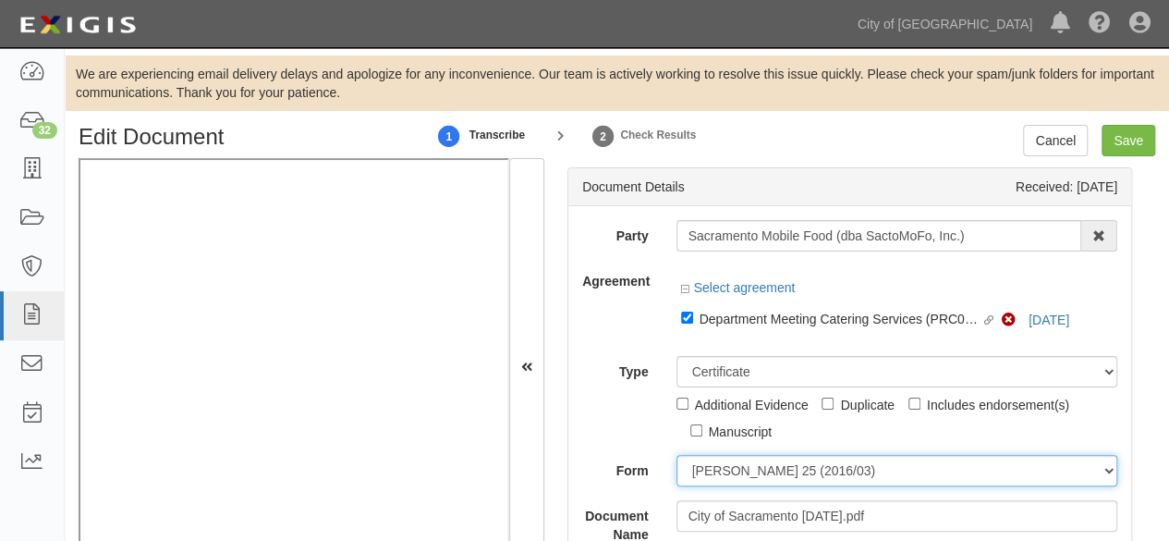
drag, startPoint x: 748, startPoint y: 469, endPoint x: 747, endPoint y: 458, distance: 11.1
click at [747, 467] on select "ACORD 25 (2016/03) ACORD 101 ACORD 855 NY (2014/05) General" at bounding box center [898, 470] width 442 height 31
select select "GeneralFormDetail"
click at [677, 455] on select "ACORD 25 (2016/03) ACORD 101 ACORD 855 NY (2014/05) General" at bounding box center [898, 470] width 442 height 31
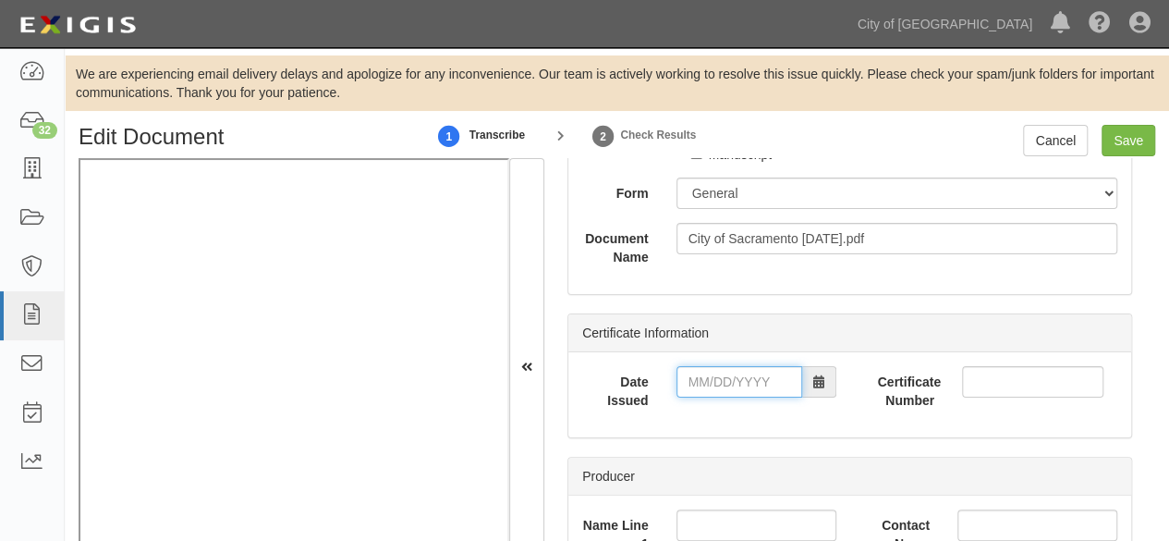
drag, startPoint x: 738, startPoint y: 382, endPoint x: 713, endPoint y: 386, distance: 25.4
click at [738, 382] on input "Date Issued" at bounding box center [740, 381] width 126 height 31
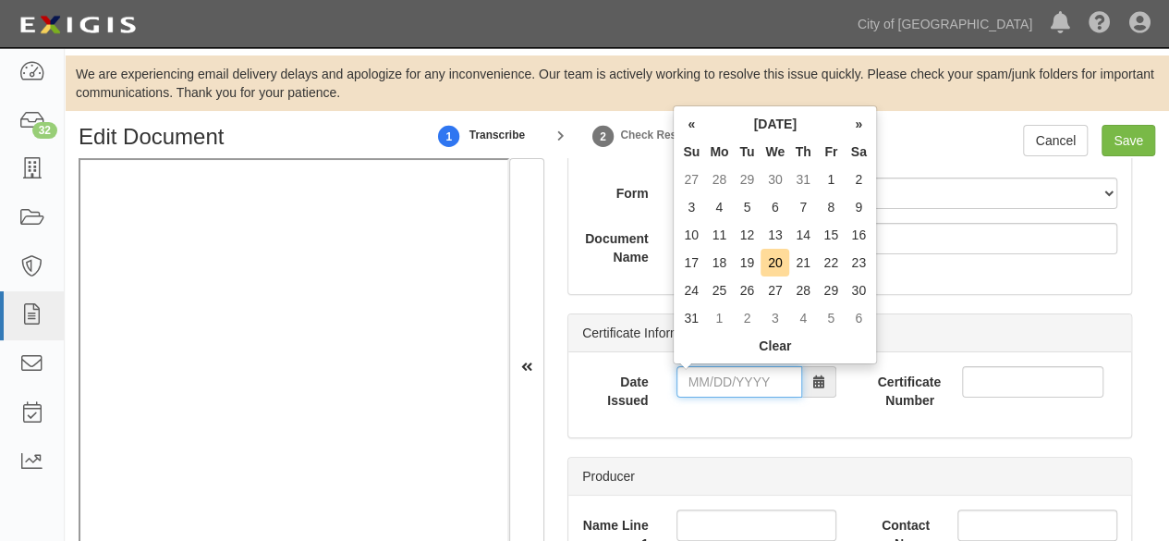
scroll to position [305, 0]
type input "08/13/2025"
click at [777, 234] on td "13" at bounding box center [775, 235] width 29 height 28
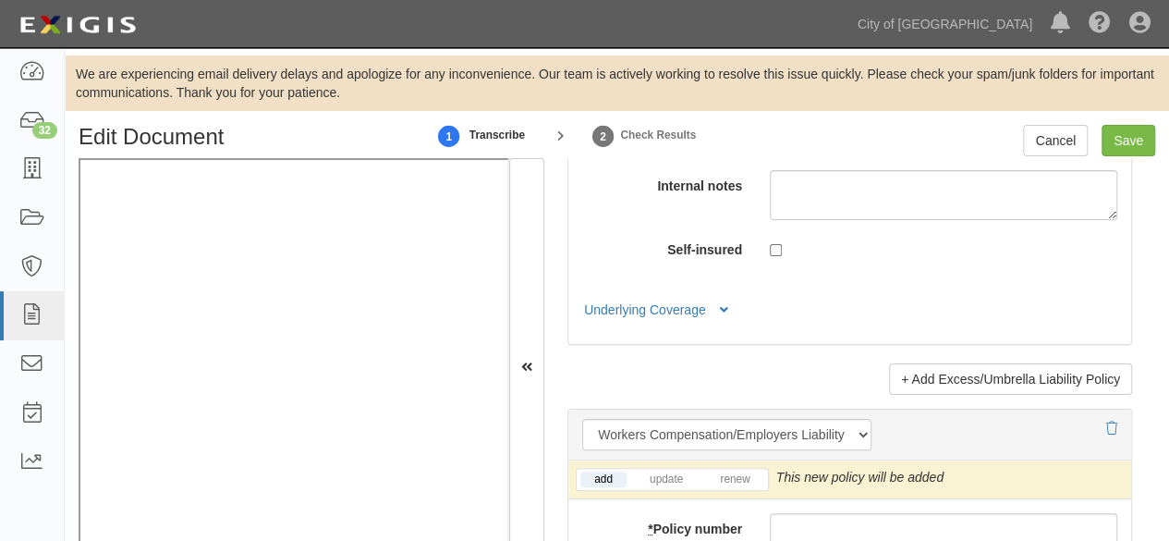
scroll to position [4741, 0]
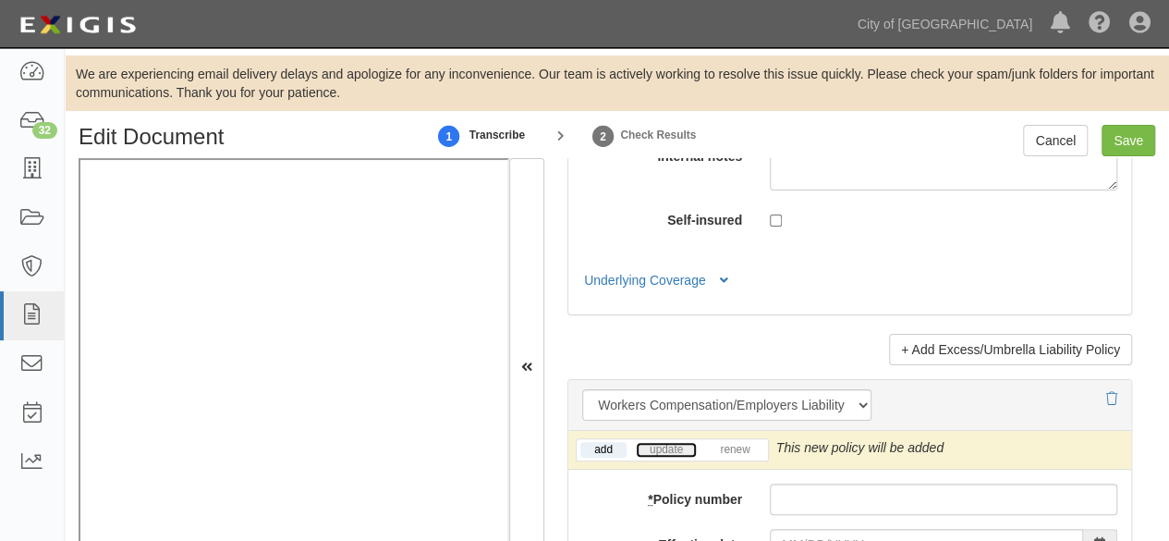
click at [662, 442] on link "update" at bounding box center [666, 450] width 61 height 16
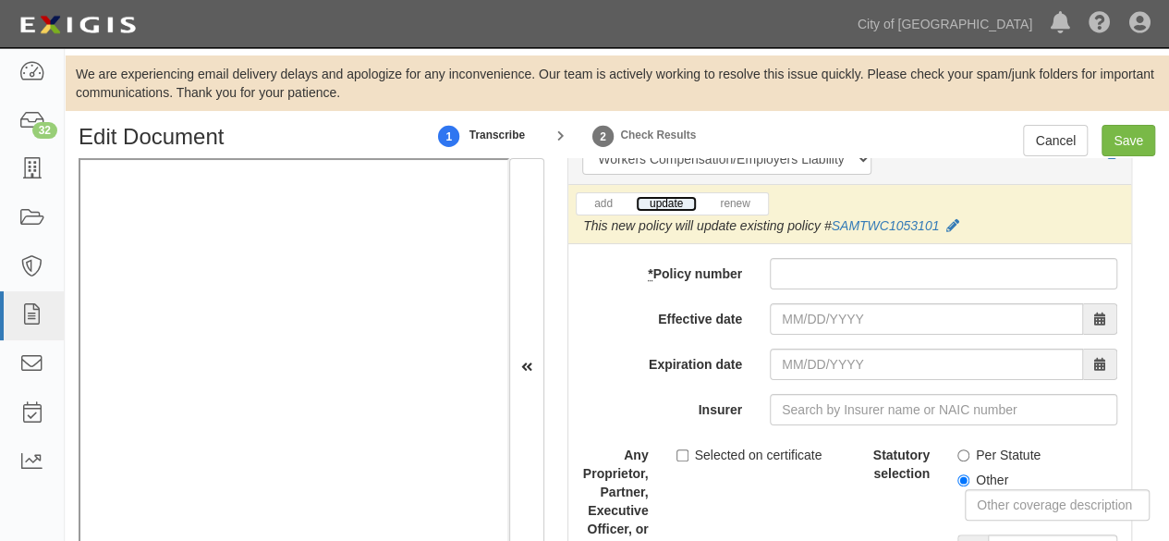
scroll to position [5019, 0]
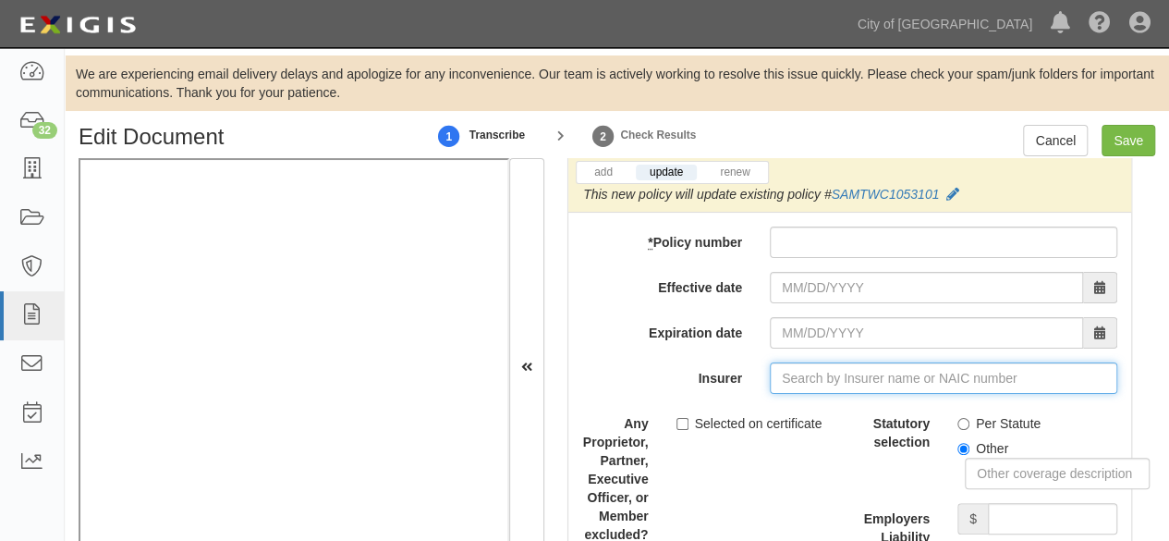
click at [808, 373] on input "Insurer" at bounding box center [944, 377] width 348 height 31
paste input "39152"
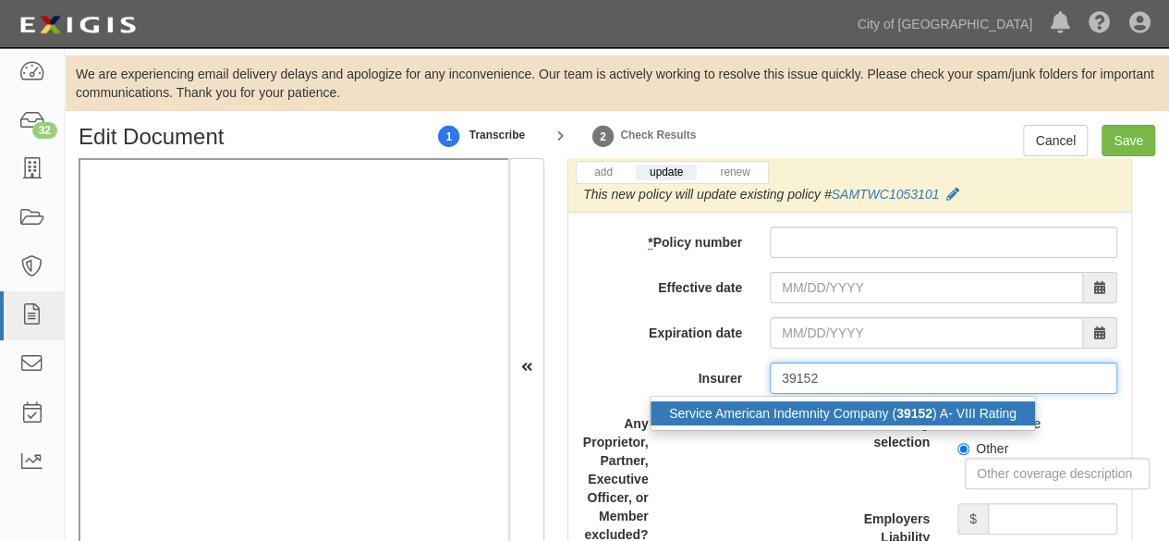
click at [794, 403] on div "Service American Indemnity Company ( 39152 ) A- VIII Rating" at bounding box center [843, 413] width 384 height 24
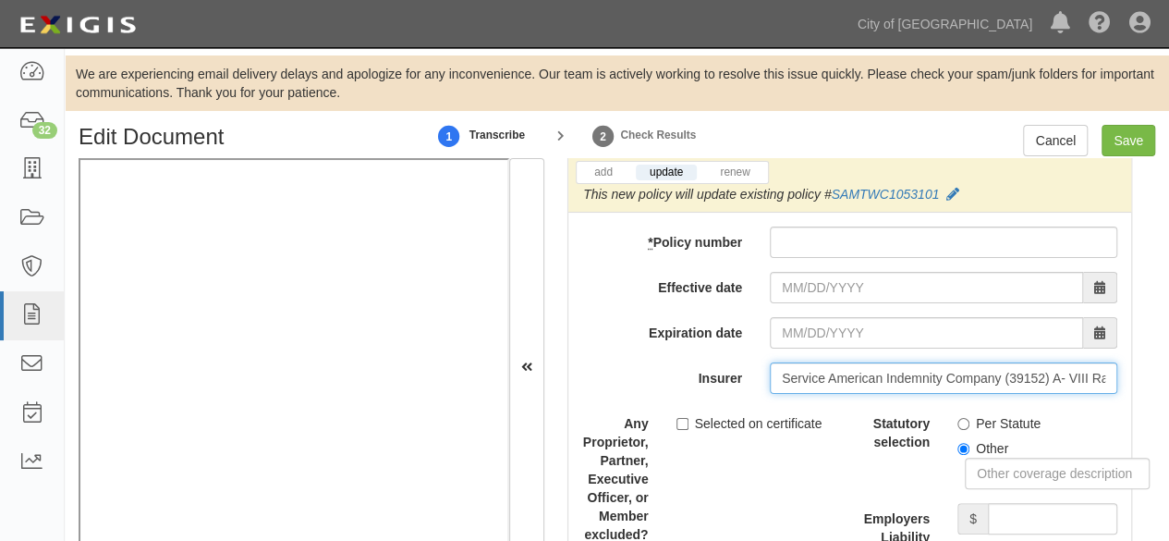
type input "Service American Indemnity Company (39152) A- VIII Rating"
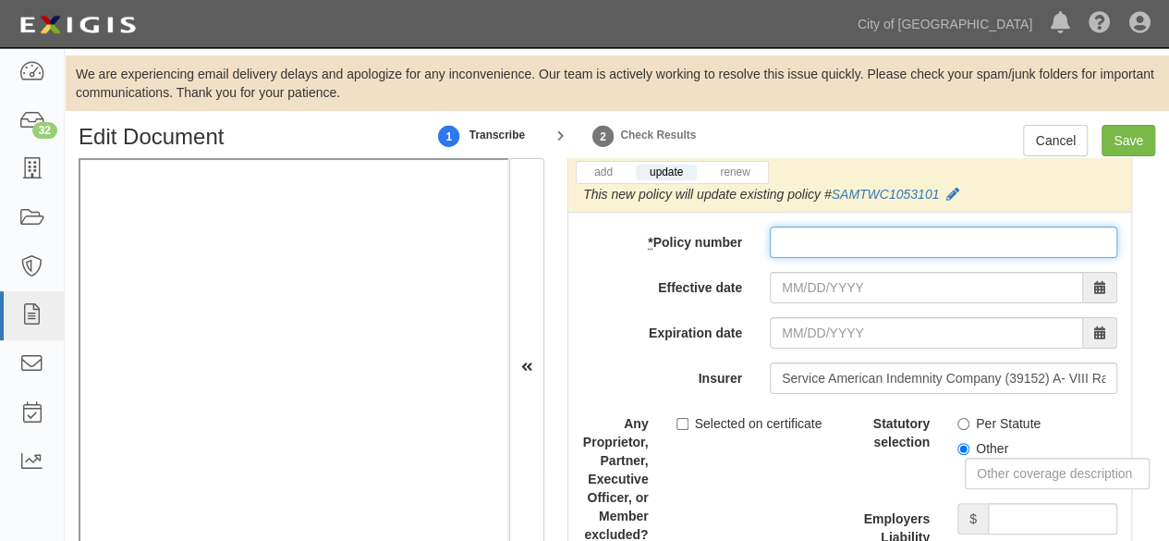
click at [824, 228] on input "* Policy number" at bounding box center [944, 241] width 348 height 31
paste input "SAMTWC1053101"
type input "SAMTWC1053101"
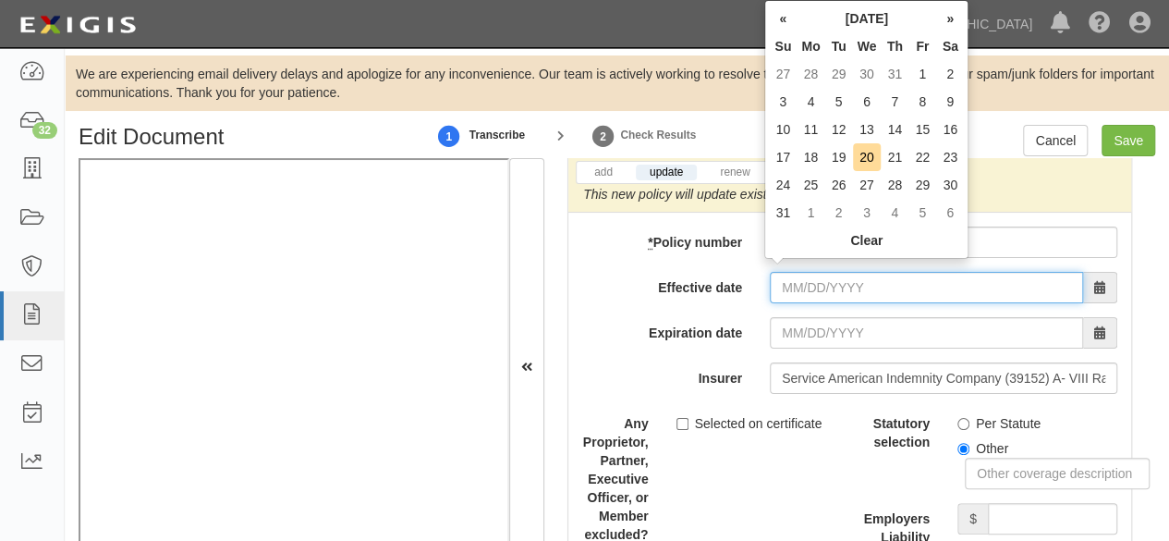
click at [803, 278] on input "Effective date" at bounding box center [926, 287] width 313 height 31
type input "08/15/2025"
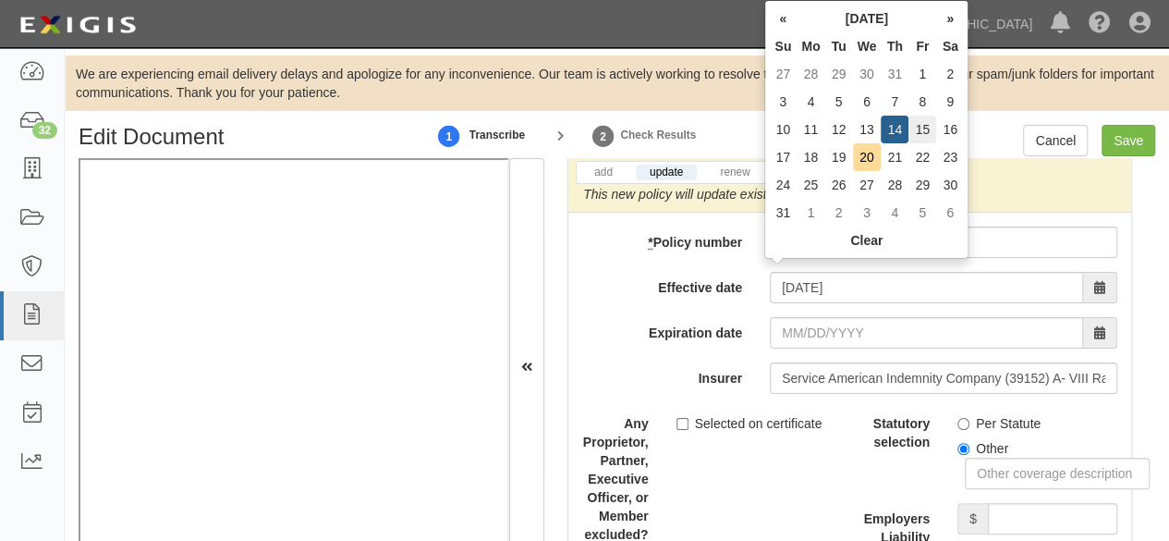
type input "08/15/2026"
click at [926, 130] on td "15" at bounding box center [923, 130] width 28 height 28
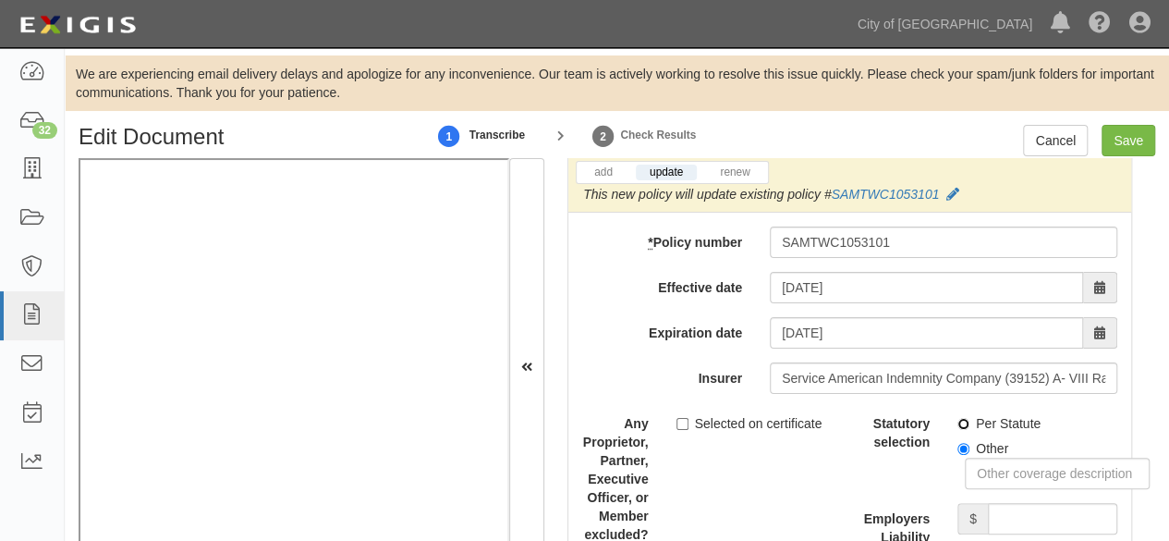
click at [958, 418] on input "Per Statute" at bounding box center [964, 424] width 12 height 12
radio input "true"
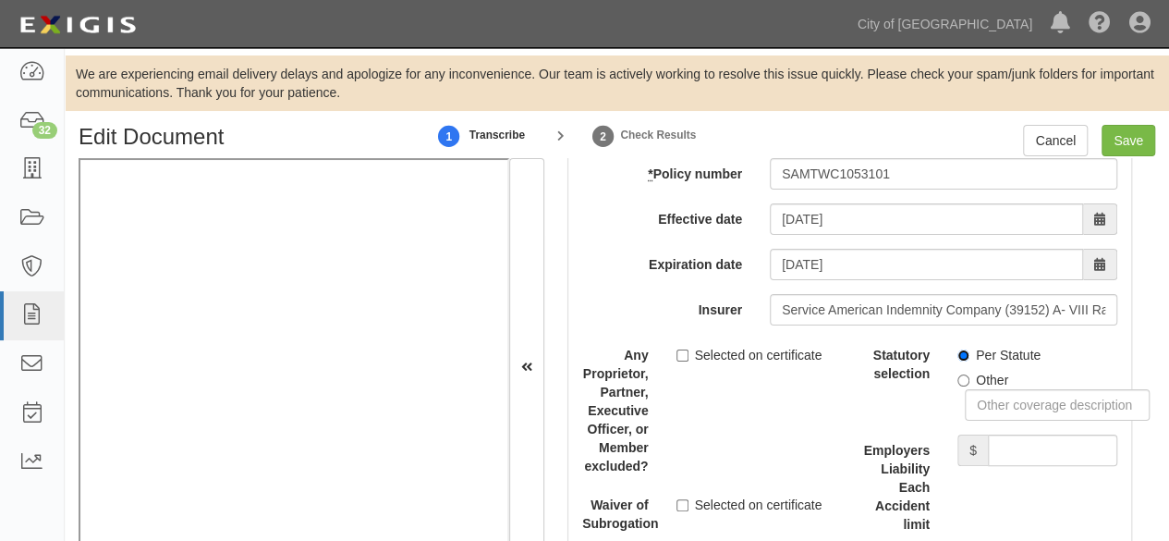
scroll to position [5204, 0]
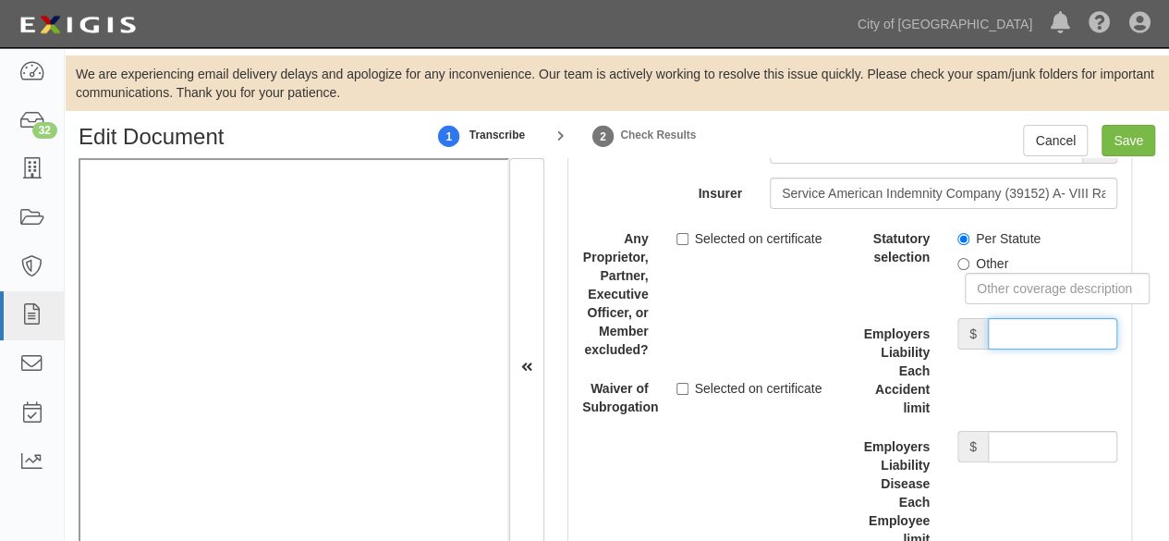
click at [1042, 321] on input "Employers Liability Each Accident limit" at bounding box center [1052, 333] width 129 height 31
type input "1,000,000"
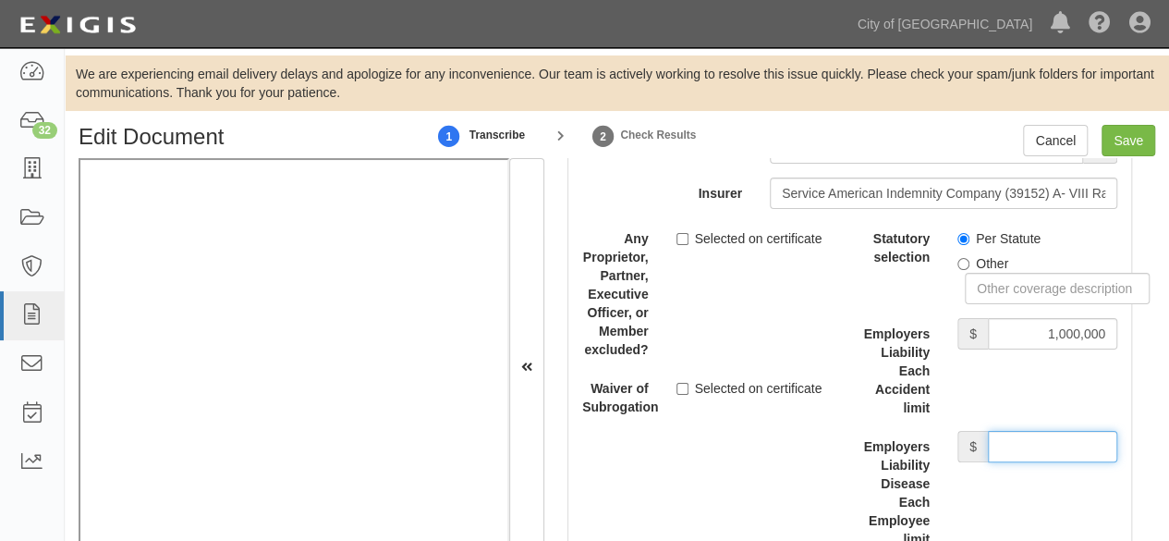
drag, startPoint x: 1030, startPoint y: 422, endPoint x: 1019, endPoint y: 402, distance: 22.7
click at [1023, 413] on div "Statutory selection Per Statute Other Employers Liability Each Accident limit $…" at bounding box center [991, 442] width 254 height 438
type input "1,000,000"
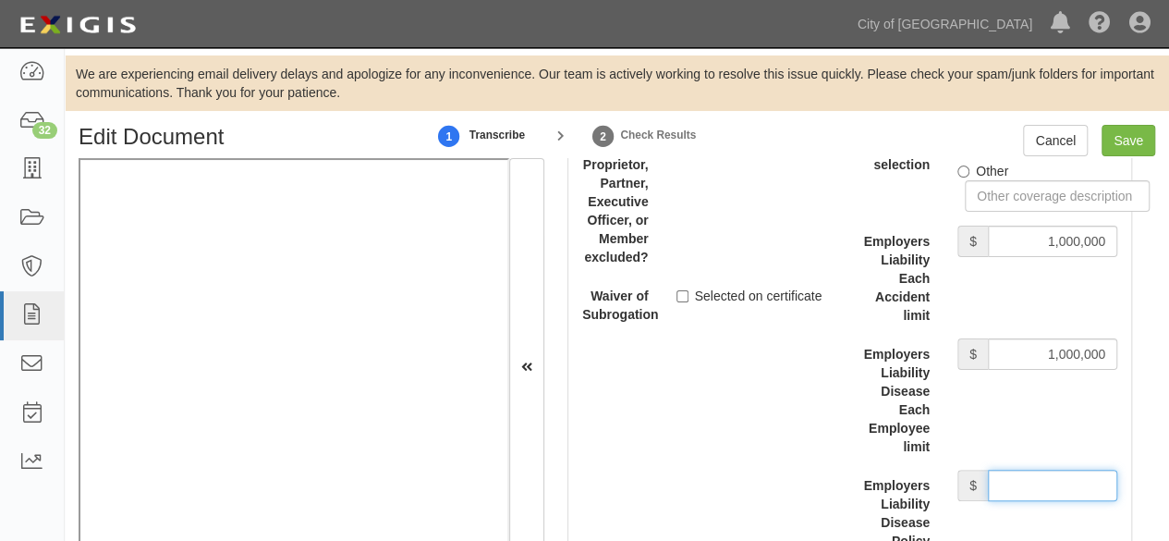
click at [1038, 470] on input "Employers Liability Disease Policy limit" at bounding box center [1052, 485] width 129 height 31
type input "1,000,000"
click at [1133, 144] on input "Save" at bounding box center [1129, 140] width 54 height 31
type input "1000000"
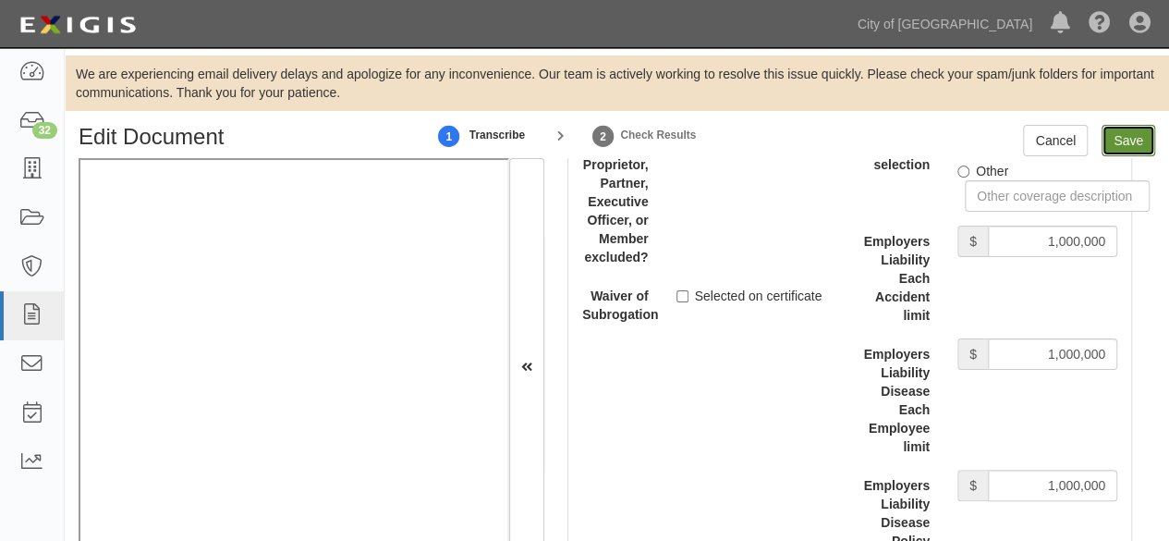
type input "1000000"
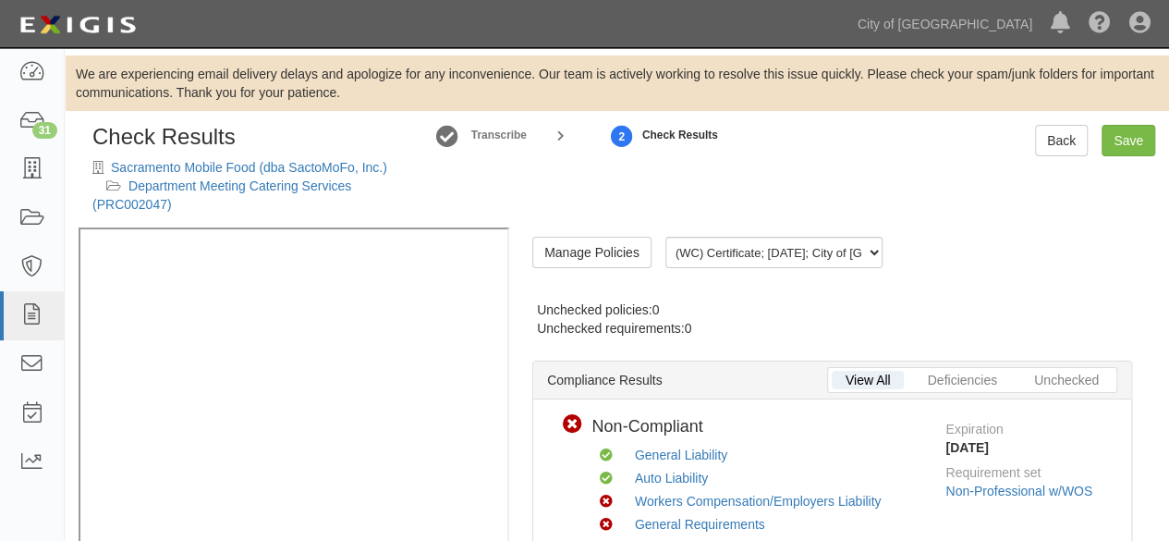
radio input "false"
radio input "true"
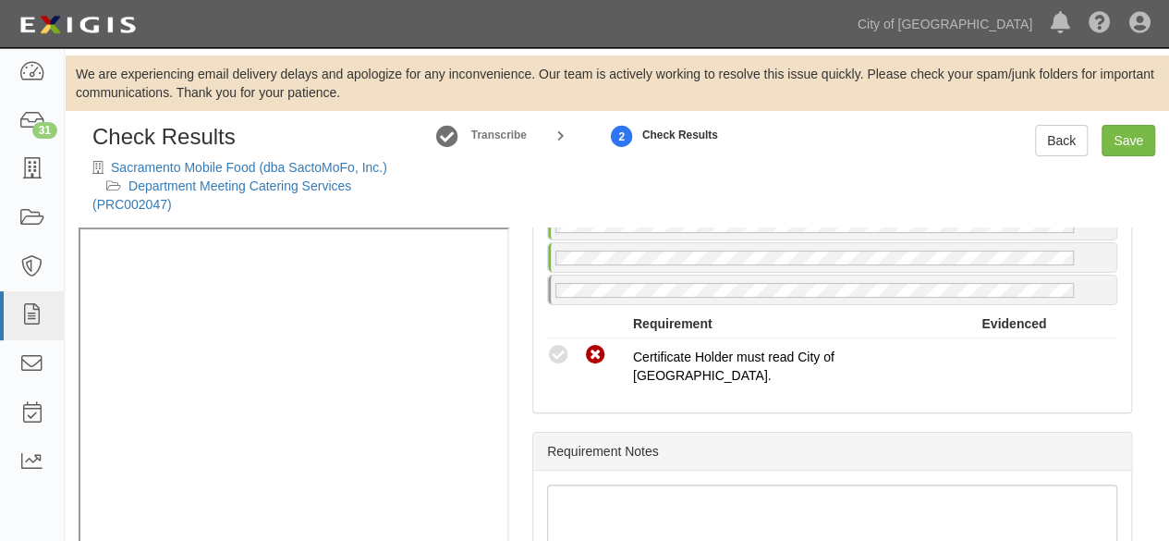
scroll to position [1578, 0]
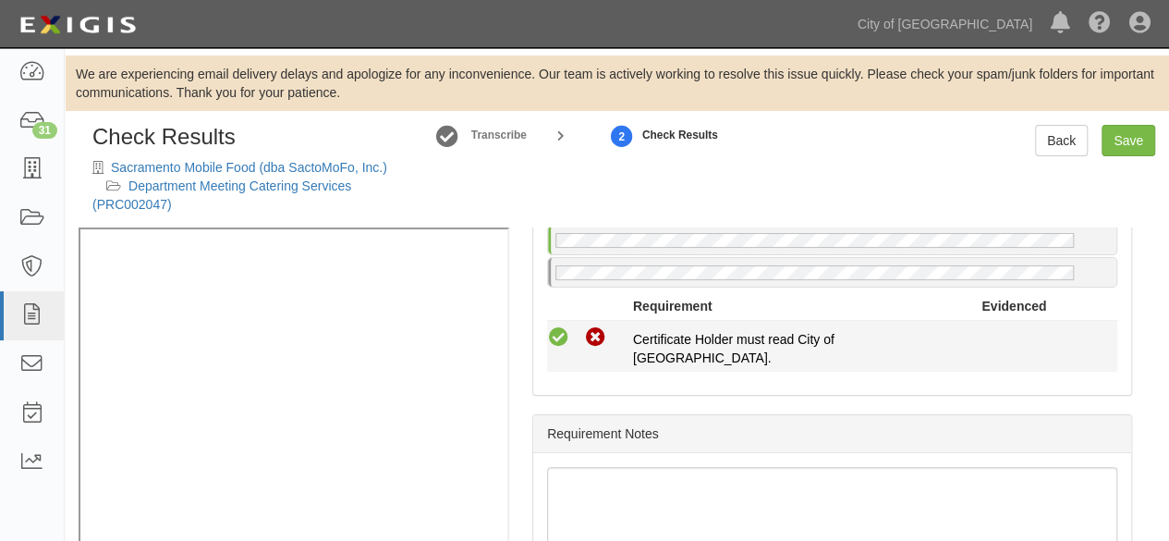
click at [566, 330] on icon at bounding box center [558, 337] width 23 height 23
radio input "true"
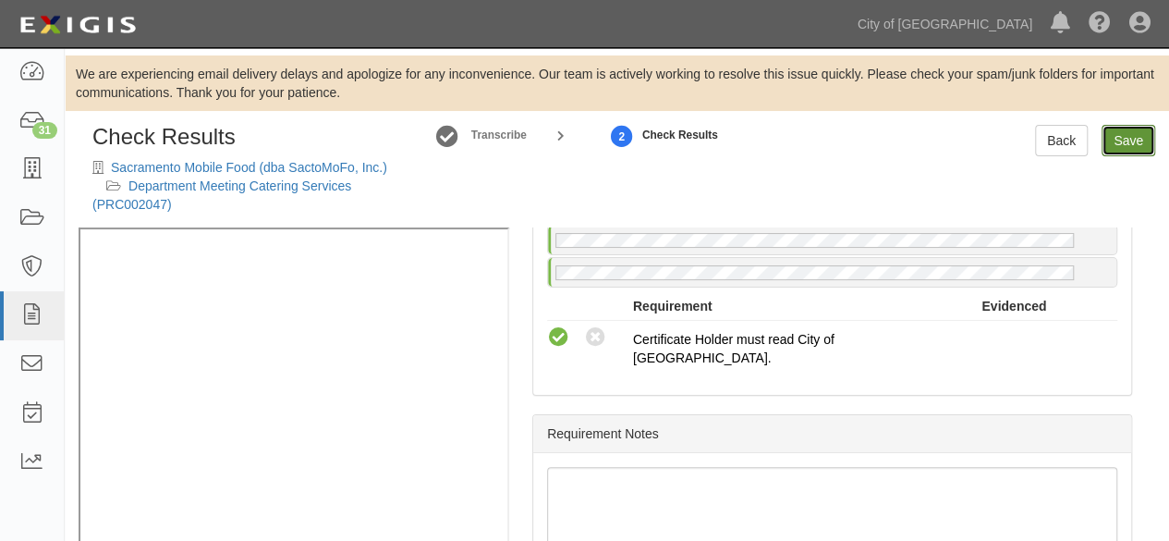
click at [1133, 139] on link "Save" at bounding box center [1129, 140] width 54 height 31
radio input "true"
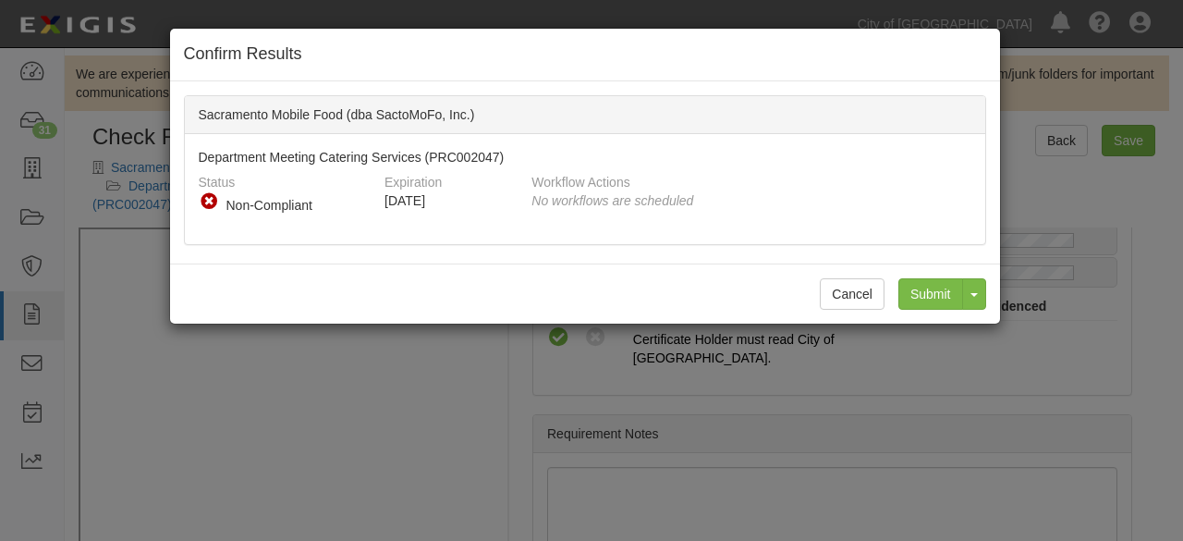
click at [797, 432] on div "Confirm Results Sacramento Mobile Food (dba SactoMoFo, Inc.) Department Meeting…" at bounding box center [591, 270] width 1183 height 541
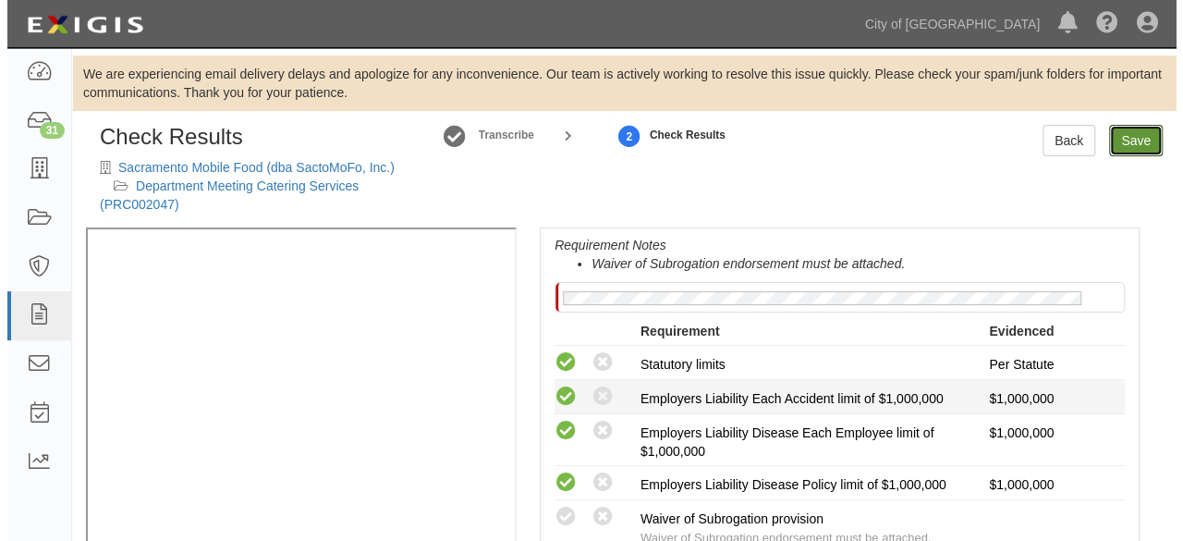
scroll to position [1116, 0]
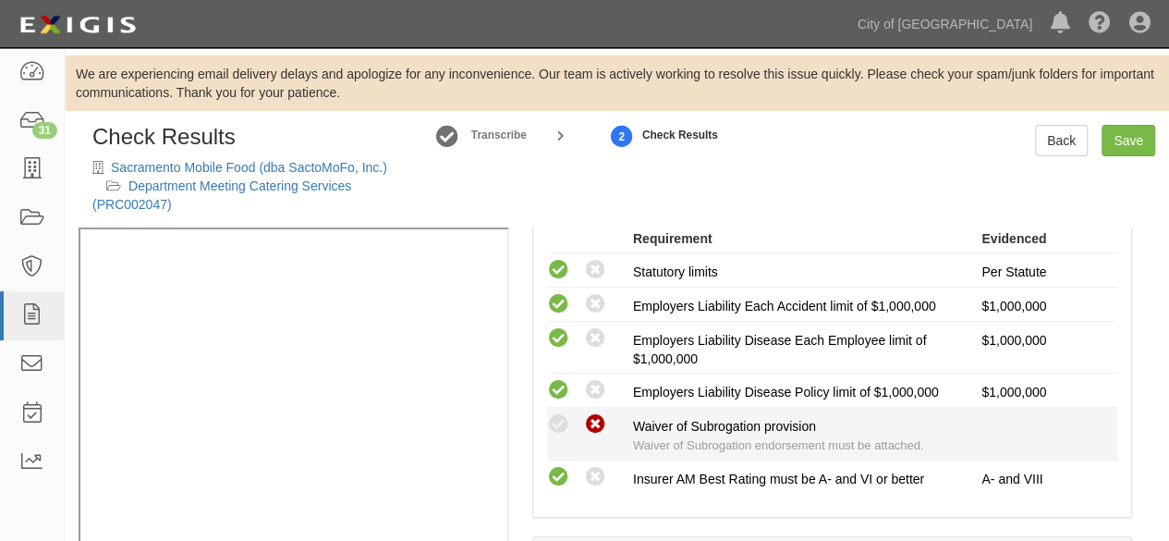
click at [597, 419] on icon at bounding box center [595, 424] width 23 height 23
radio input "true"
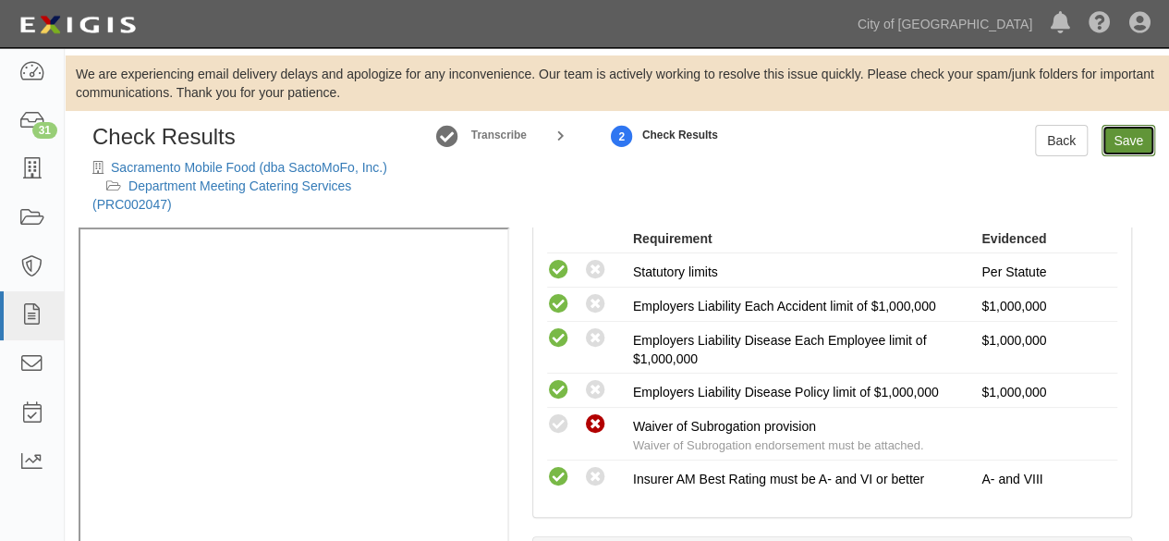
click at [1133, 141] on link "Save" at bounding box center [1129, 140] width 54 height 31
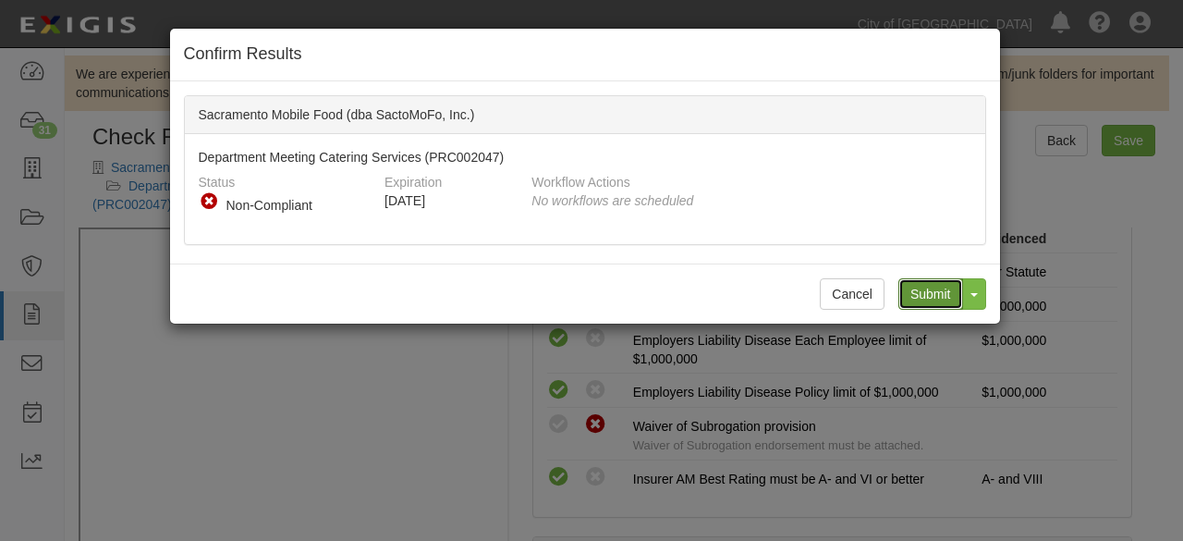
click at [916, 290] on input "Submit" at bounding box center [930, 293] width 65 height 31
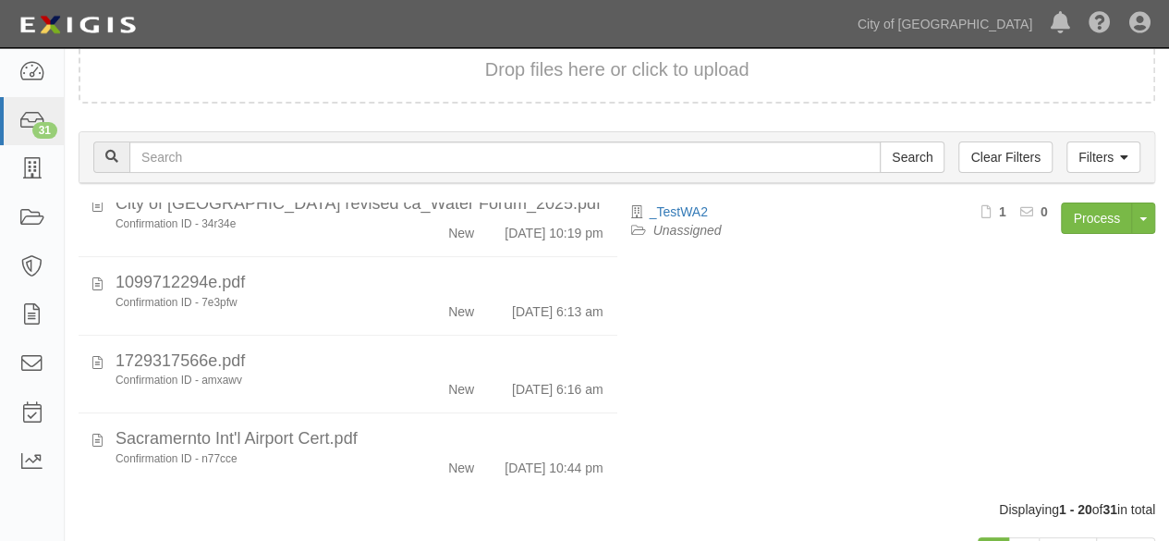
scroll to position [263, 0]
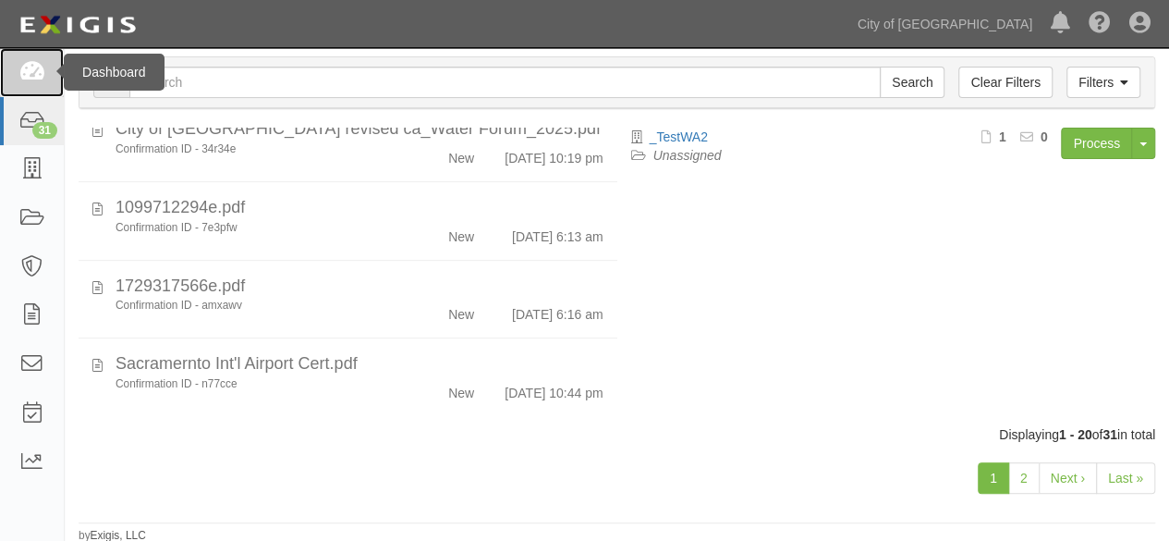
click at [33, 75] on icon at bounding box center [31, 72] width 26 height 21
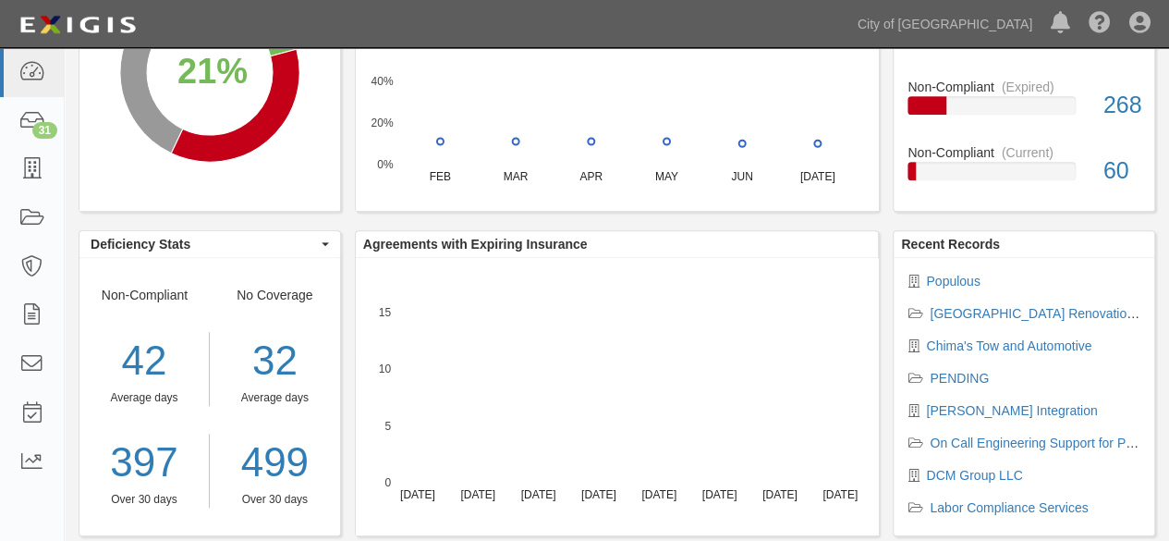
scroll to position [370, 0]
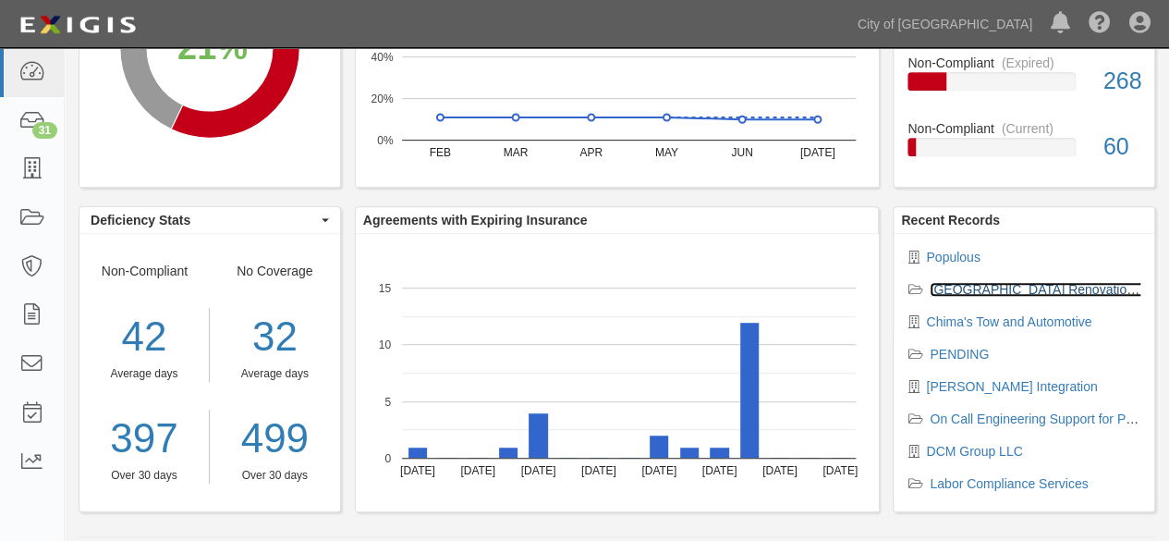
click at [972, 289] on link "[GEOGRAPHIC_DATA] Renovation and Expansion" at bounding box center [1076, 289] width 293 height 15
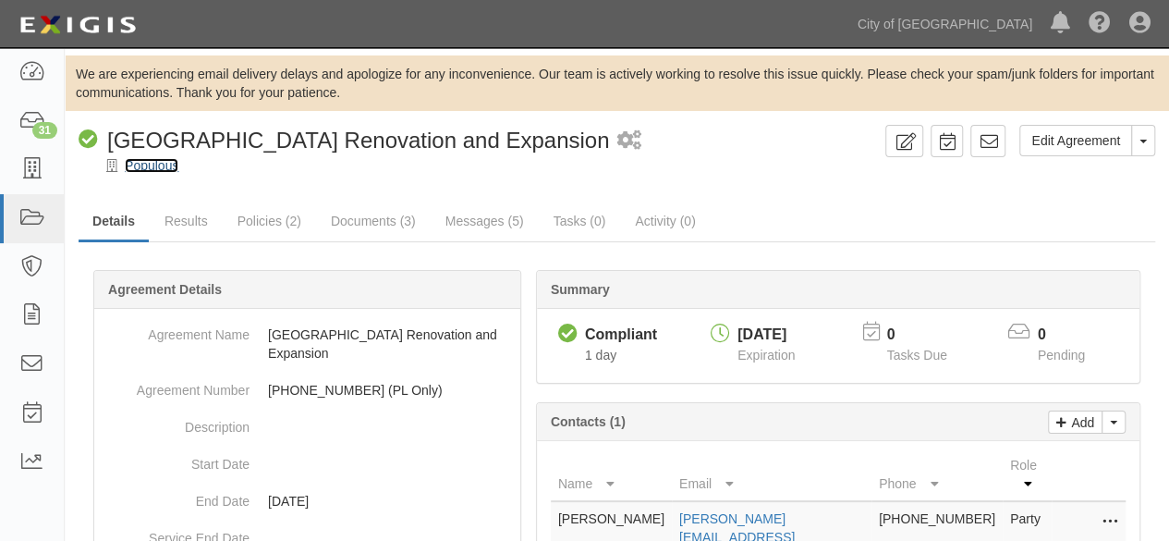
click at [140, 167] on link "Populous" at bounding box center [152, 165] width 54 height 15
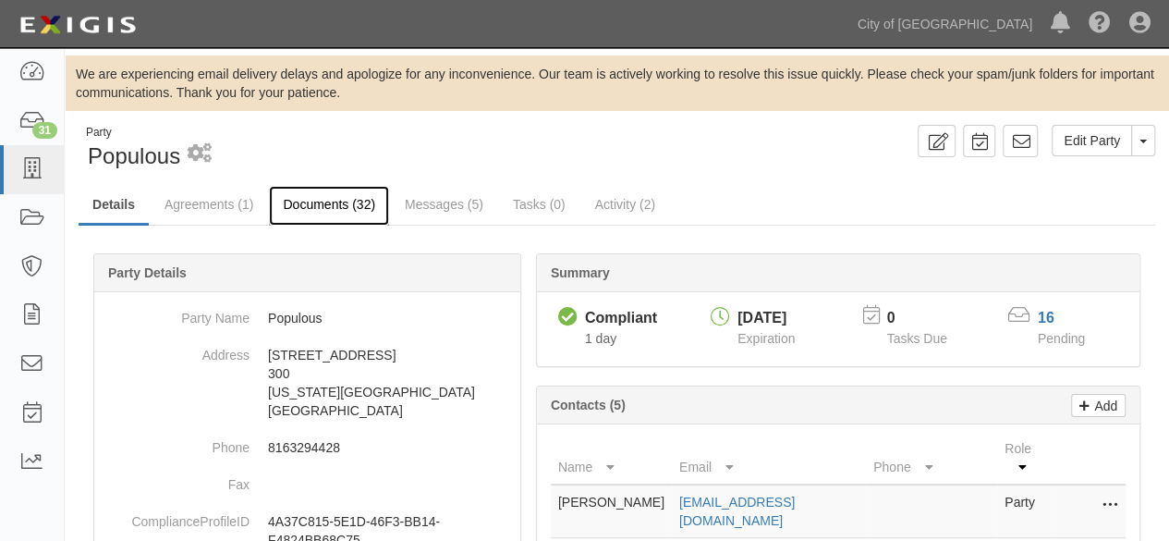
click at [311, 208] on link "Documents (32)" at bounding box center [329, 206] width 120 height 40
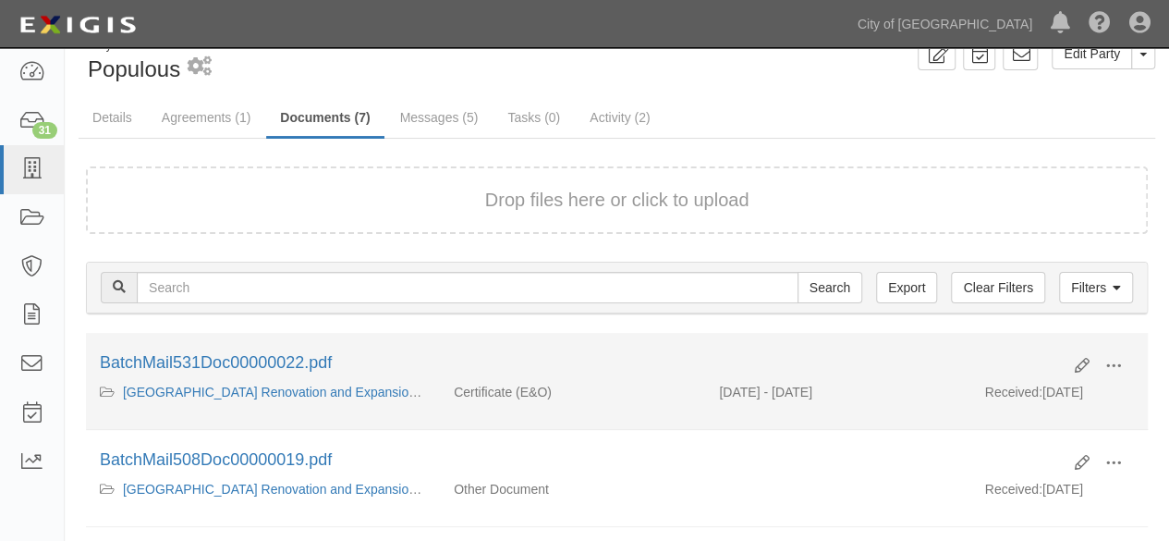
scroll to position [185, 0]
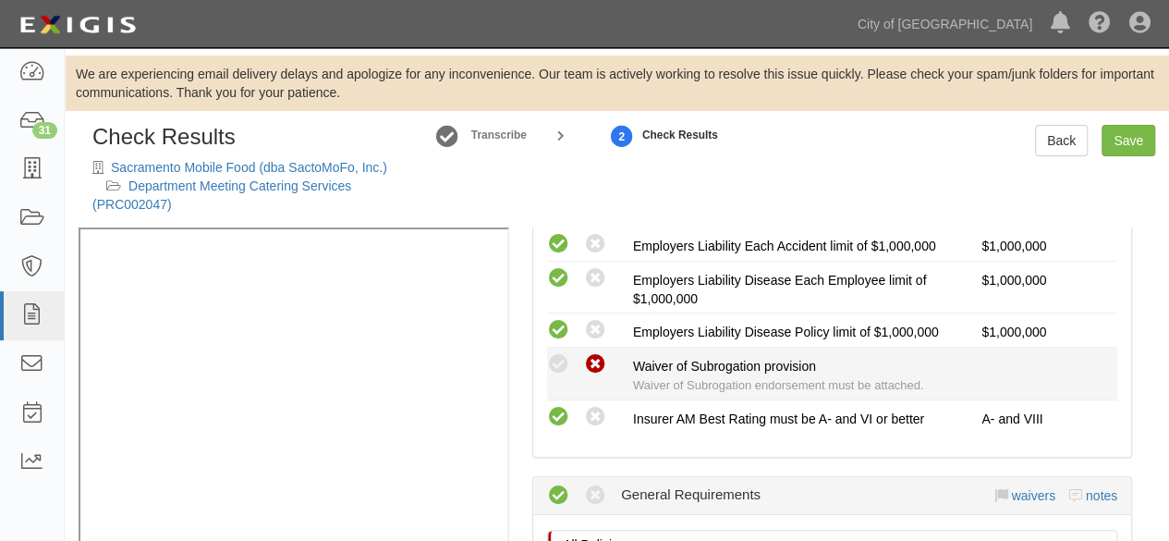
scroll to position [1208, 0]
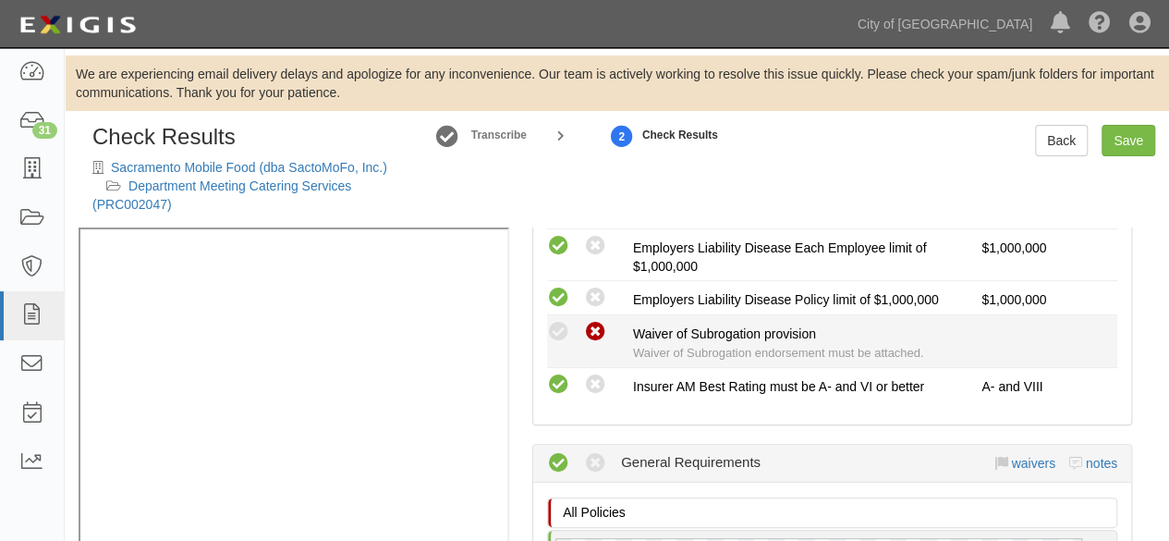
click at [627, 330] on div "Compliant Waived: Non-Compliant Waiver of Subrogation provision Waiver of Subro…" at bounding box center [832, 341] width 598 height 43
drag, startPoint x: 687, startPoint y: 323, endPoint x: 760, endPoint y: 328, distance: 73.2
click at [760, 328] on span "Waiver of Subrogation provision" at bounding box center [724, 333] width 183 height 15
drag, startPoint x: 634, startPoint y: 323, endPoint x: 756, endPoint y: 331, distance: 122.2
click at [756, 331] on span "Waiver of Subrogation provision" at bounding box center [724, 333] width 183 height 15
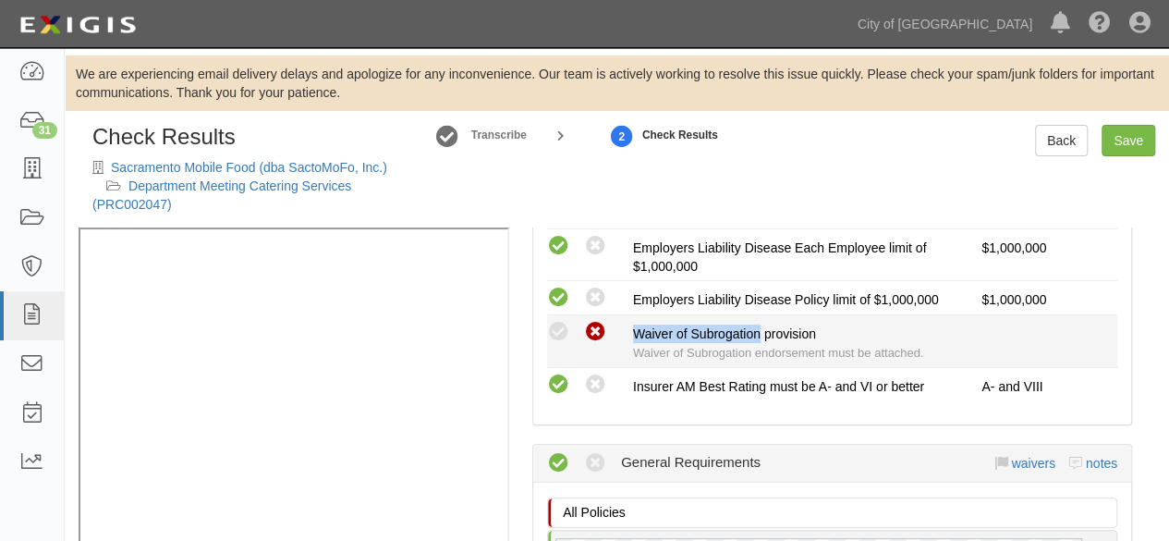
copy span "Waiver of Subrogation"
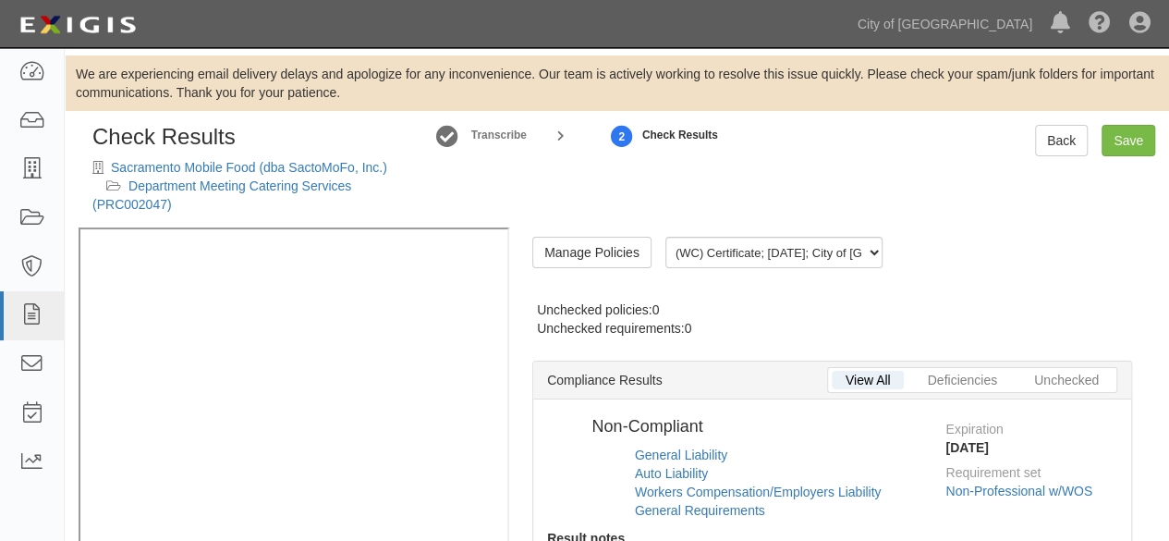
radio input "false"
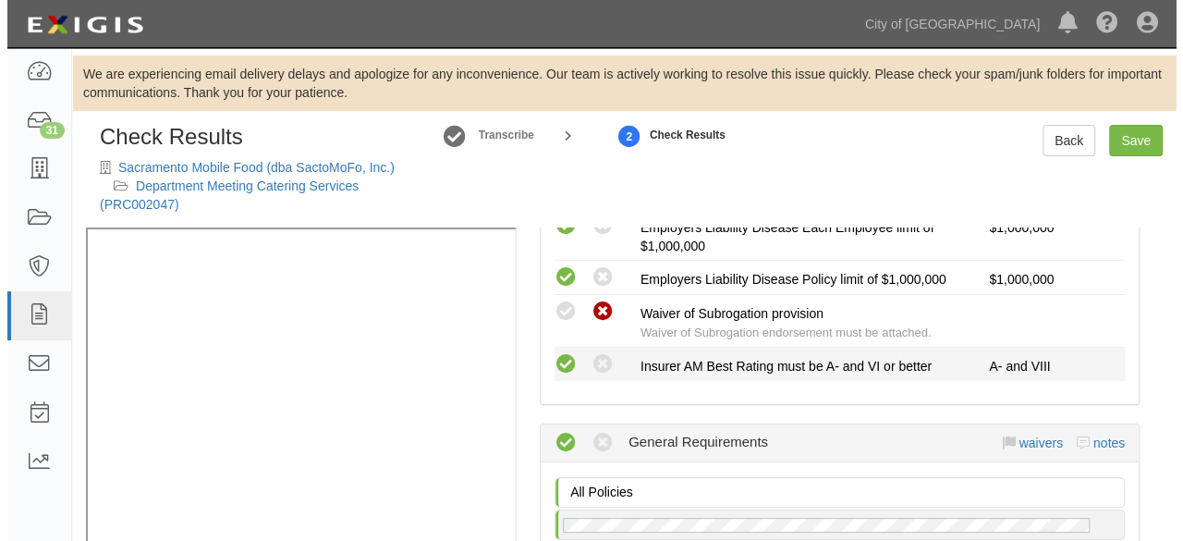
scroll to position [1578, 0]
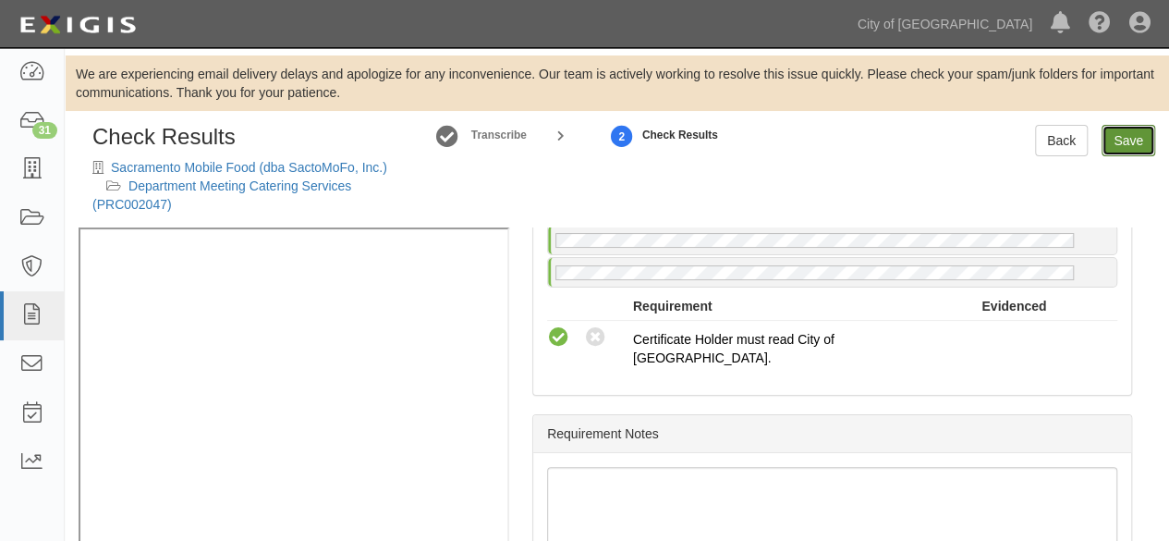
click at [1126, 140] on link "Save" at bounding box center [1129, 140] width 54 height 31
radio input "true"
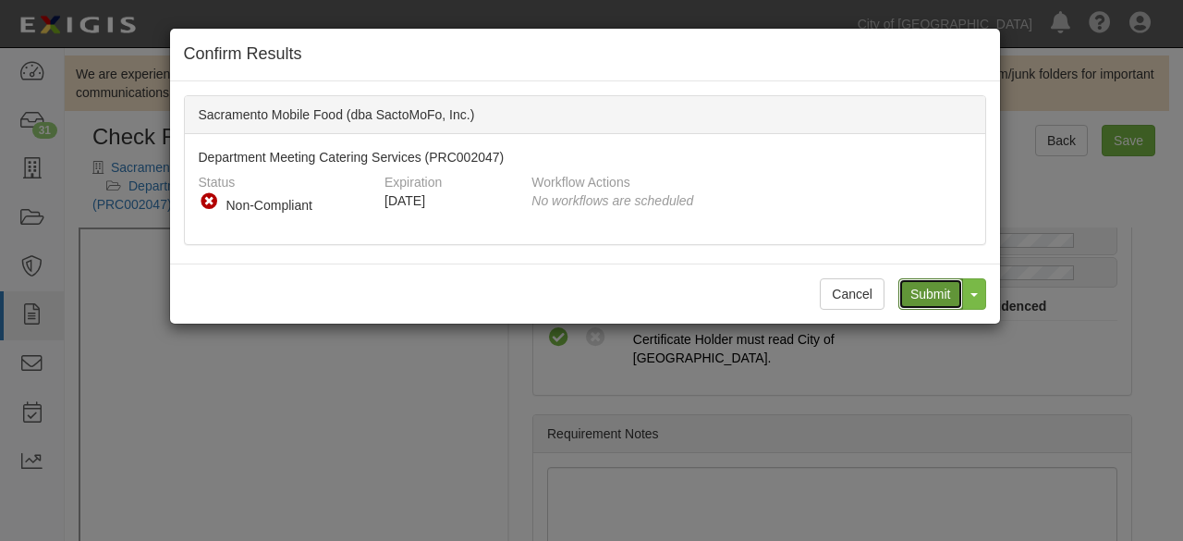
click at [922, 293] on input "Submit" at bounding box center [930, 293] width 65 height 31
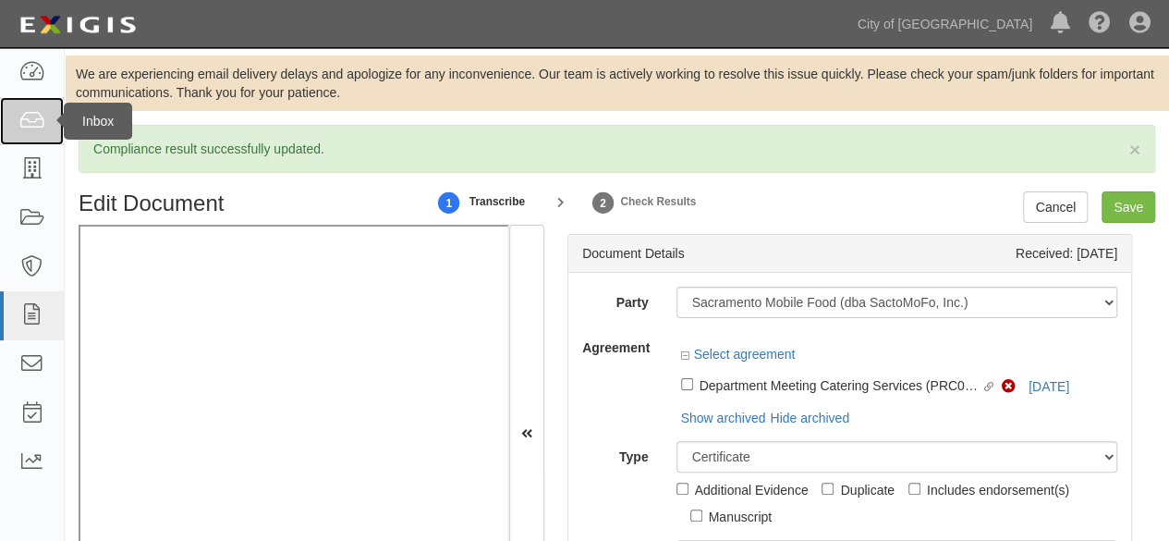
click at [28, 123] on icon at bounding box center [31, 121] width 26 height 21
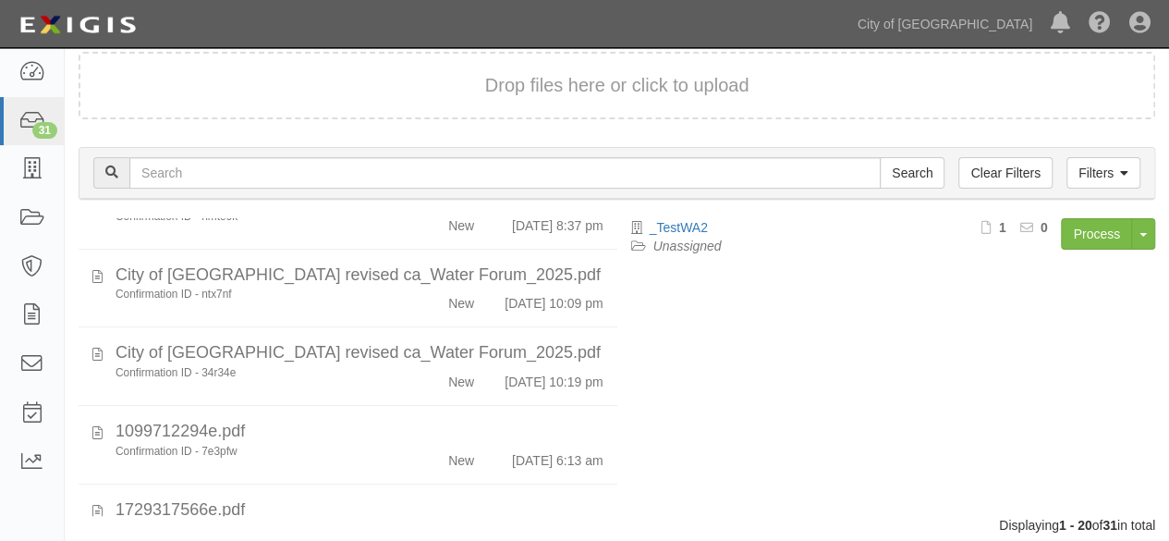
scroll to position [198, 0]
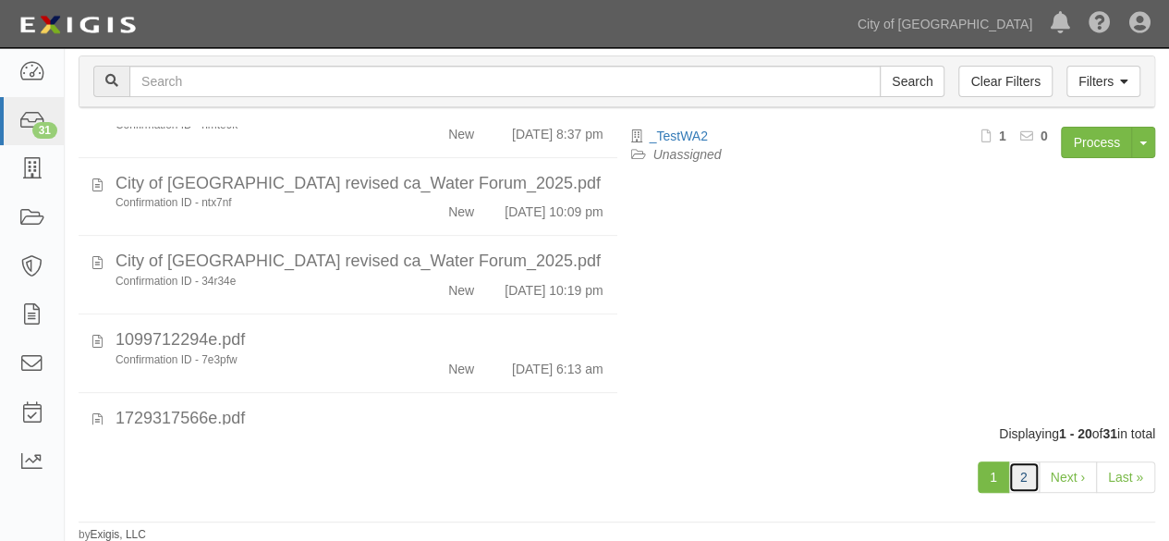
click at [1026, 477] on link "2" at bounding box center [1023, 476] width 31 height 31
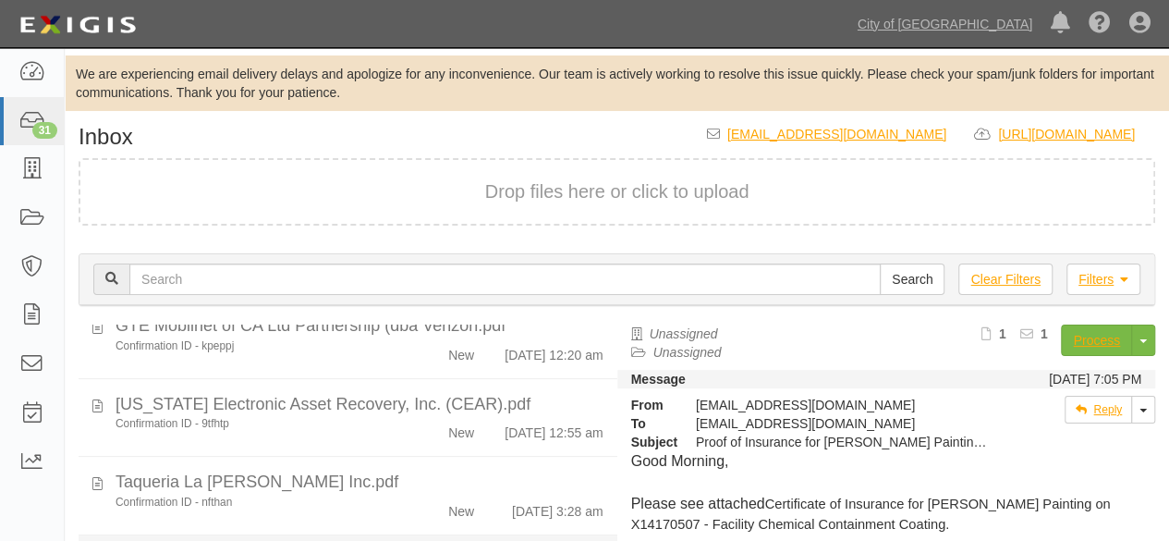
scroll to position [92, 0]
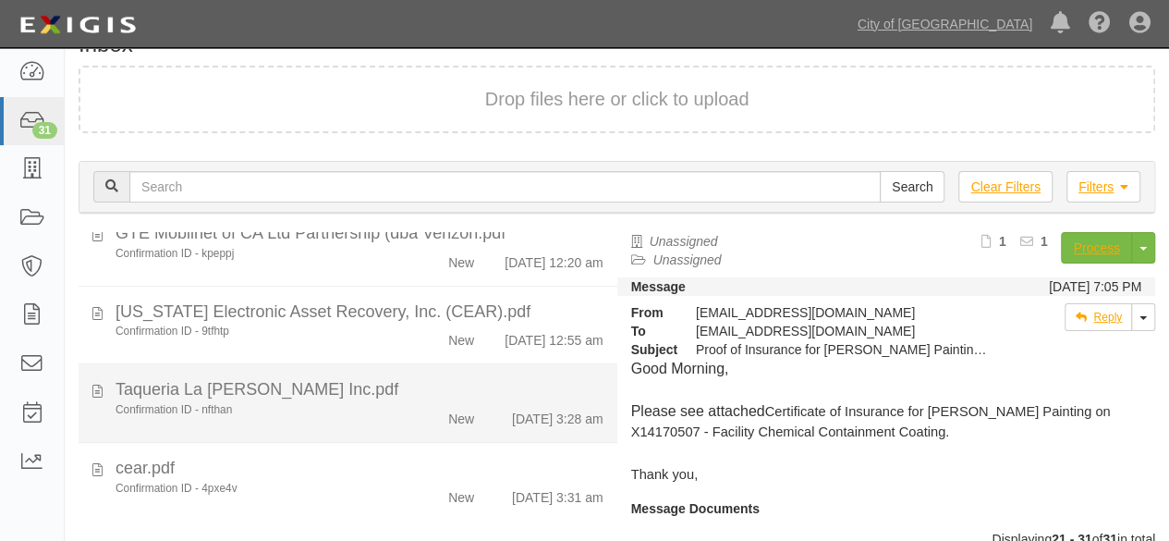
click at [378, 407] on div "Confirmation ID - nfthan" at bounding box center [252, 410] width 273 height 16
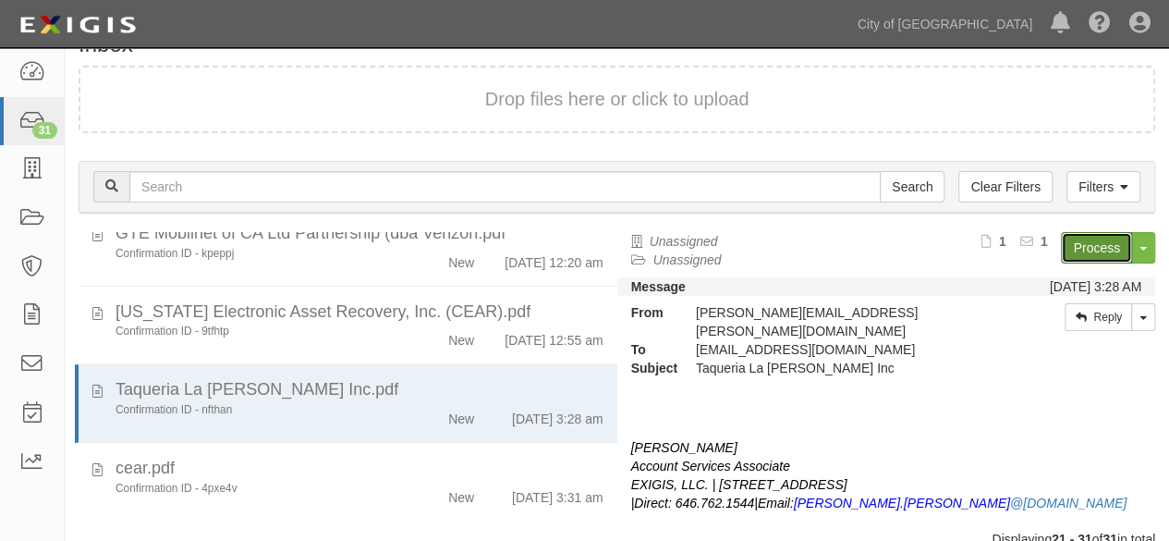
click at [1068, 248] on link "Process" at bounding box center [1096, 247] width 71 height 31
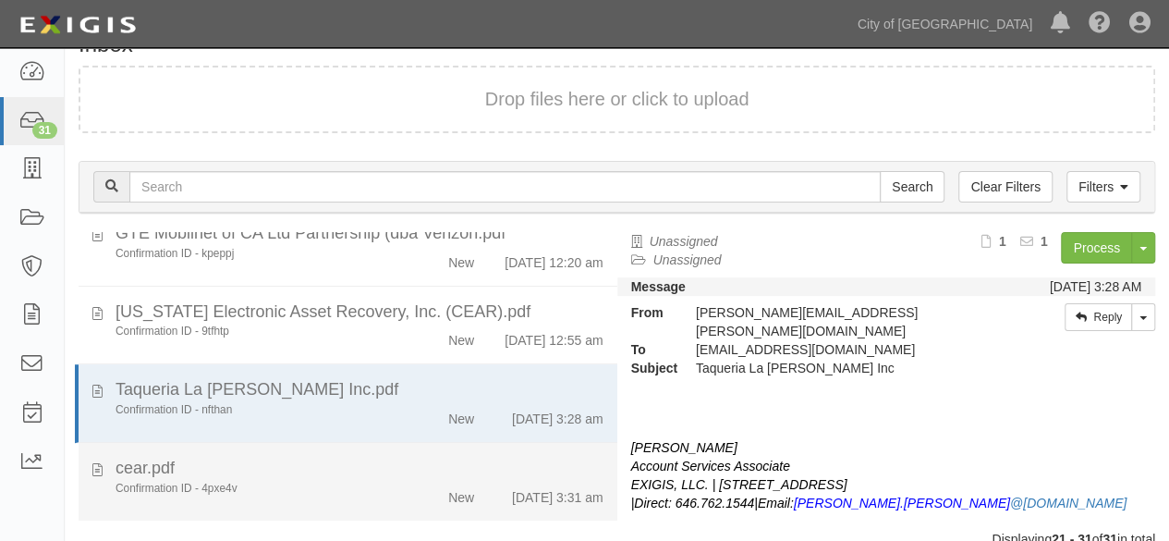
drag, startPoint x: 263, startPoint y: 470, endPoint x: 287, endPoint y: 462, distance: 24.3
click at [264, 89] on div "cear.pdf" at bounding box center [360, 77] width 488 height 24
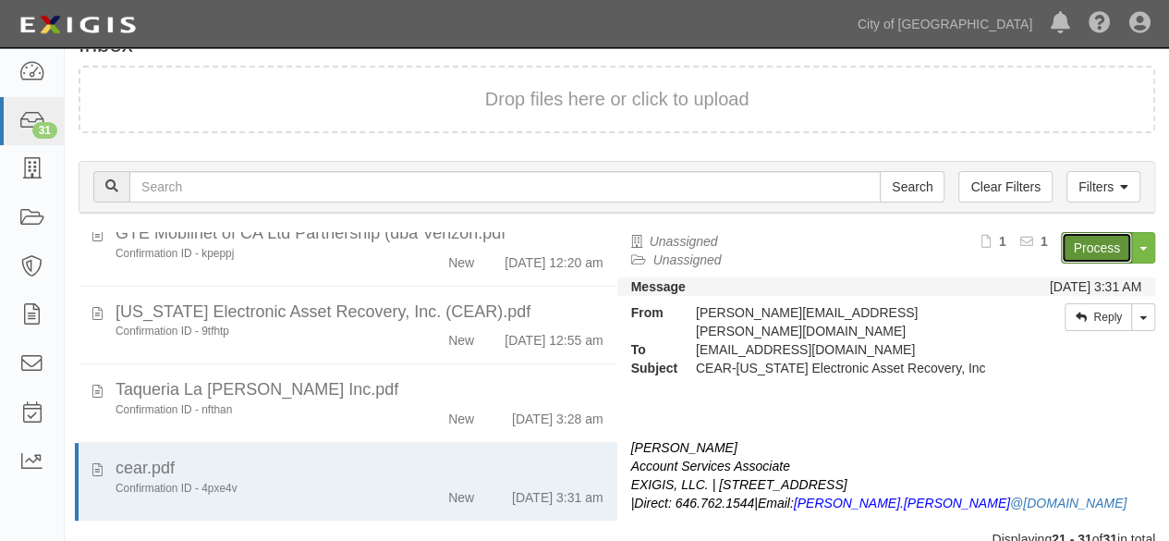
click at [1067, 248] on link "Process" at bounding box center [1096, 247] width 71 height 31
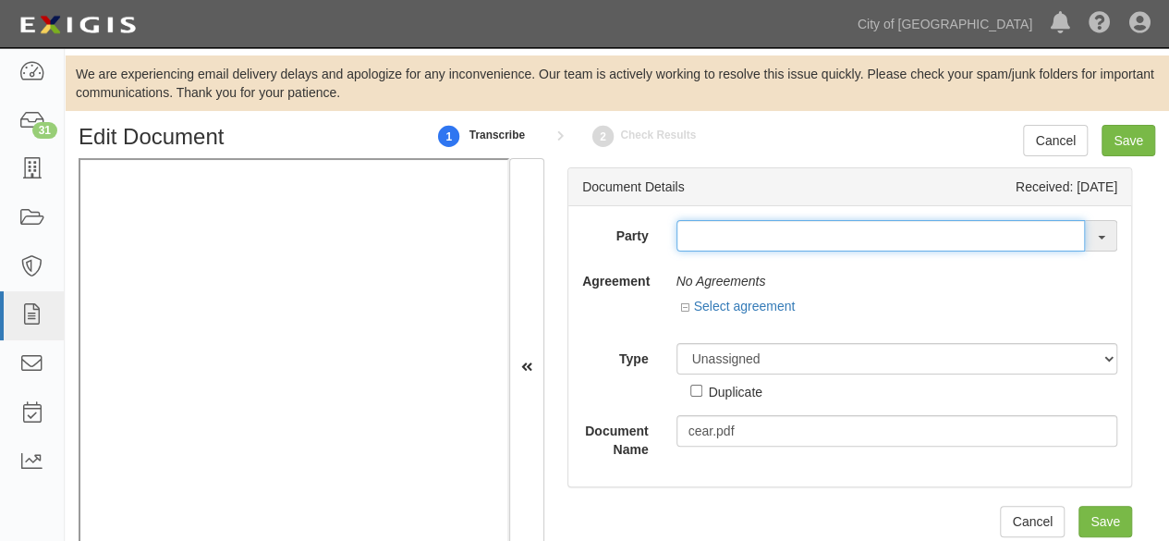
click at [717, 243] on input "text" at bounding box center [881, 235] width 409 height 31
paste input "California Electronic Asset Recovery, Inc."
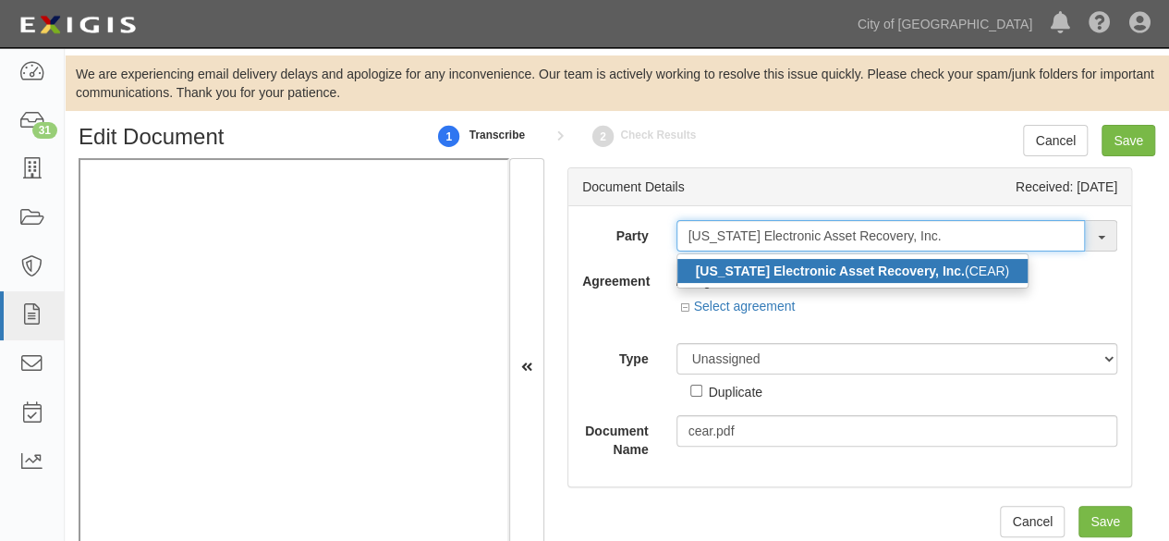
type input "California Electronic Asset Recovery, Inc."
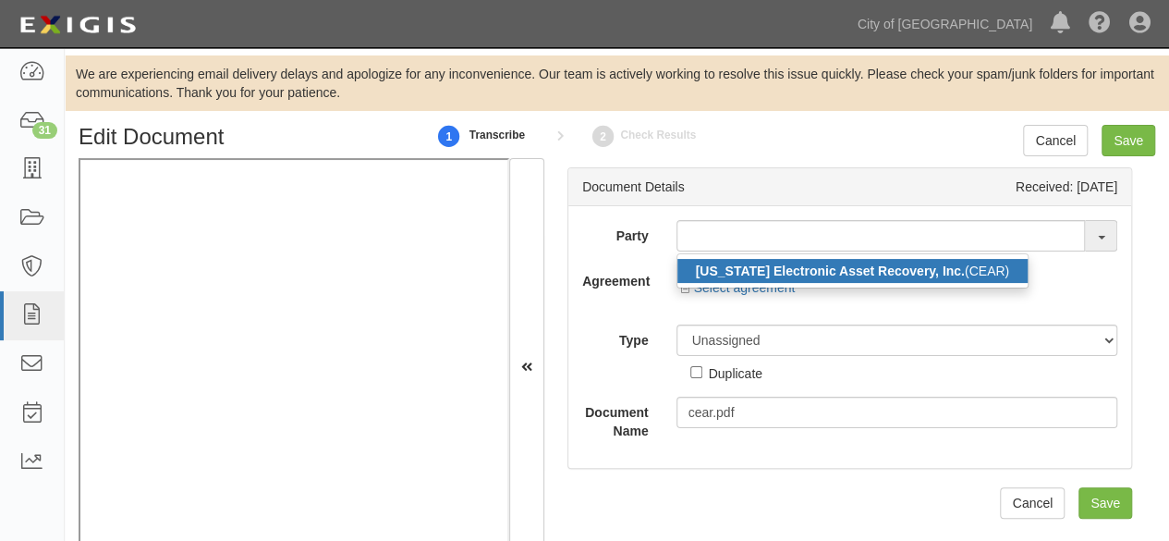
click at [728, 269] on strong "California Electronic Asset Recovery, Inc." at bounding box center [830, 270] width 269 height 15
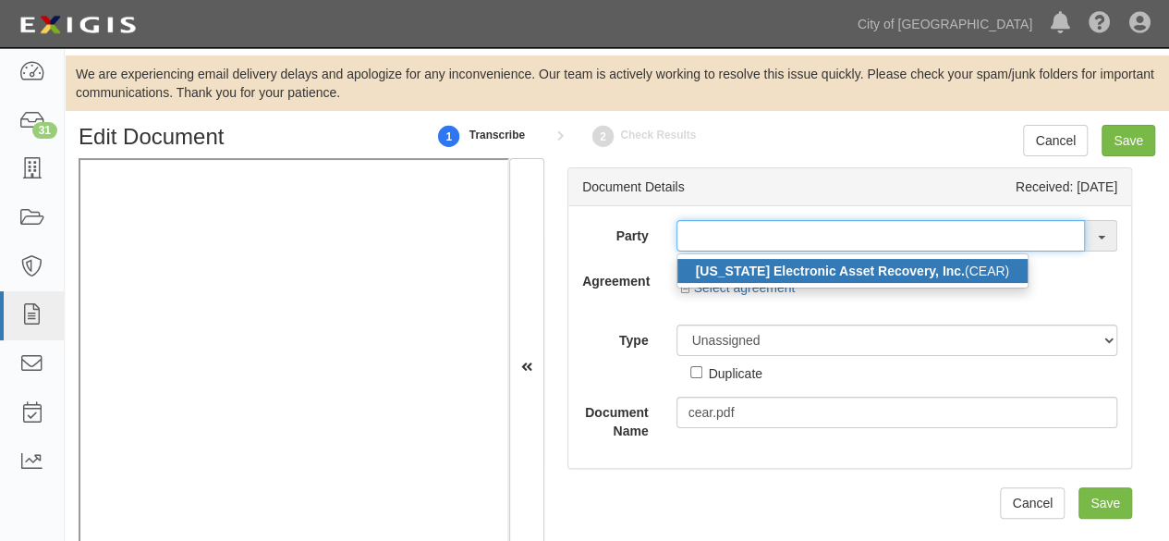
type input "[US_STATE] Electronic Asset Recovery, Inc. (CEAR)"
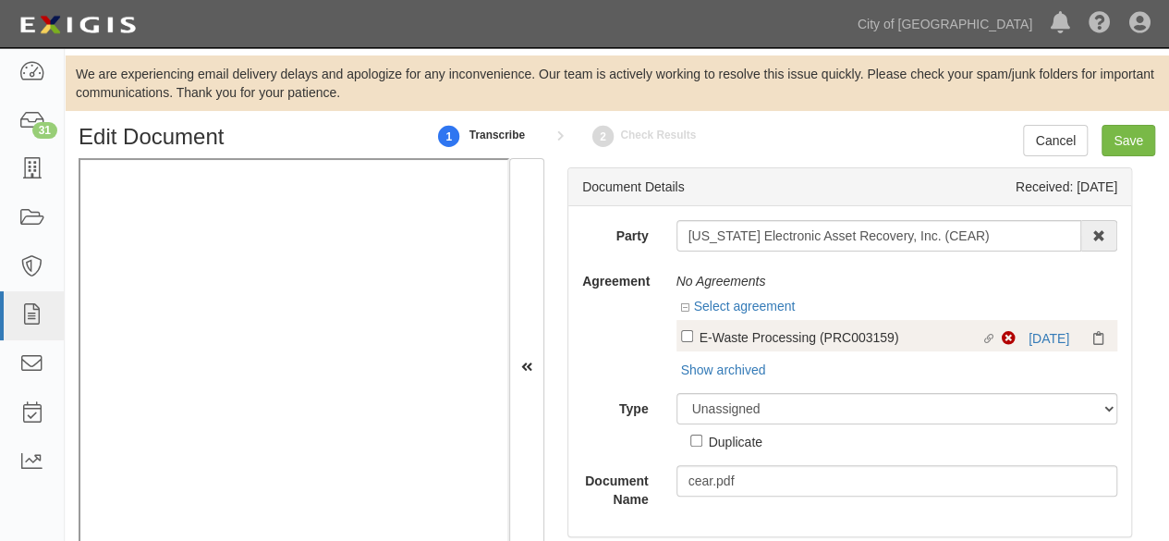
click at [761, 342] on div "E-Waste Processing (PRC003159)" at bounding box center [841, 336] width 282 height 20
click at [693, 342] on input "Linked agreement E-Waste Processing (PRC003159) Linked agreement" at bounding box center [687, 336] width 12 height 12
checkbox input "true"
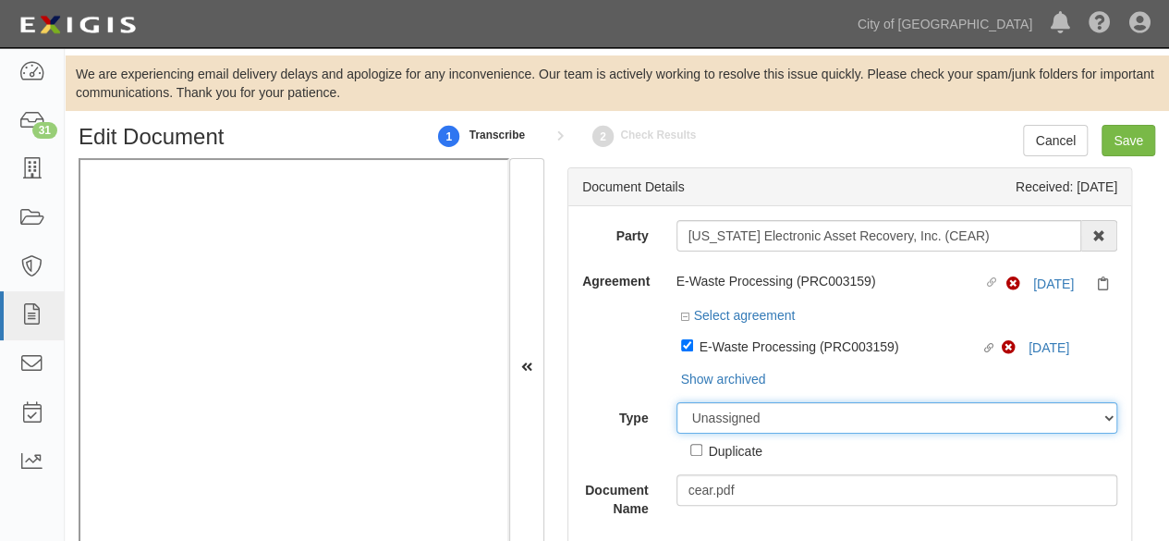
drag, startPoint x: 738, startPoint y: 421, endPoint x: 741, endPoint y: 406, distance: 16.1
click at [738, 421] on select "Unassigned Binder Cancellation Notice Certificate Contract Endorsement Insuranc…" at bounding box center [898, 417] width 442 height 31
select select "CertificateDetail"
click at [677, 402] on select "Unassigned Binder Cancellation Notice Certificate Contract Endorsement Insuranc…" at bounding box center [898, 417] width 442 height 31
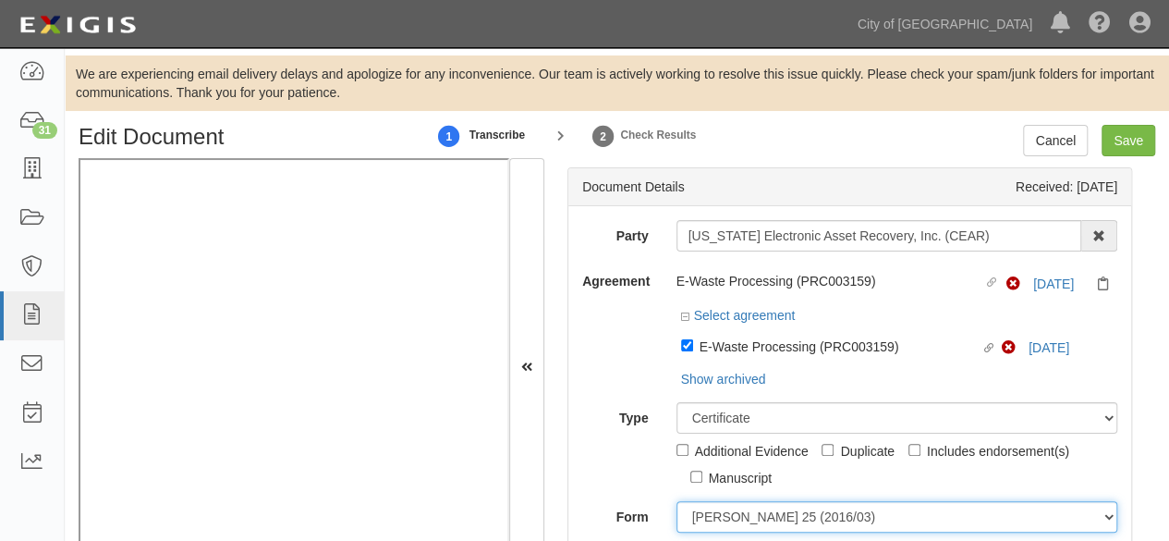
click at [702, 515] on select "ACORD 25 (2016/03) ACORD 101 ACORD 855 NY (2014/05) General" at bounding box center [898, 516] width 442 height 31
select select "GeneralFormDetail"
click at [677, 501] on select "ACORD 25 (2016/03) ACORD 101 ACORD 855 NY (2014/05) General" at bounding box center [898, 516] width 442 height 31
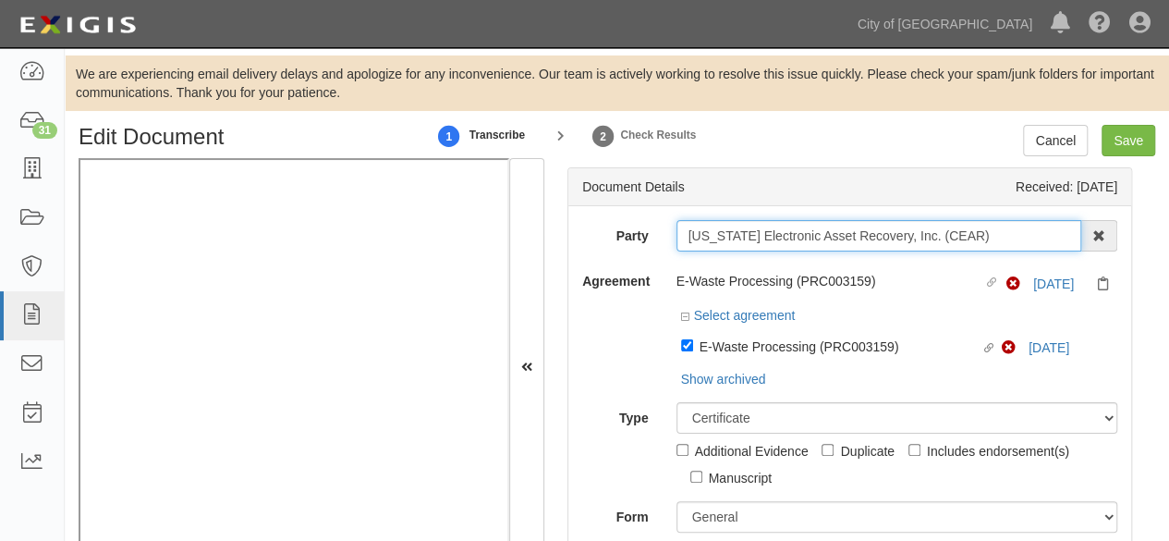
drag, startPoint x: 686, startPoint y: 236, endPoint x: 900, endPoint y: 252, distance: 215.1
click at [1000, 245] on input "[US_STATE] Electronic Asset Recovery, Inc. (CEAR)" at bounding box center [880, 235] width 406 height 31
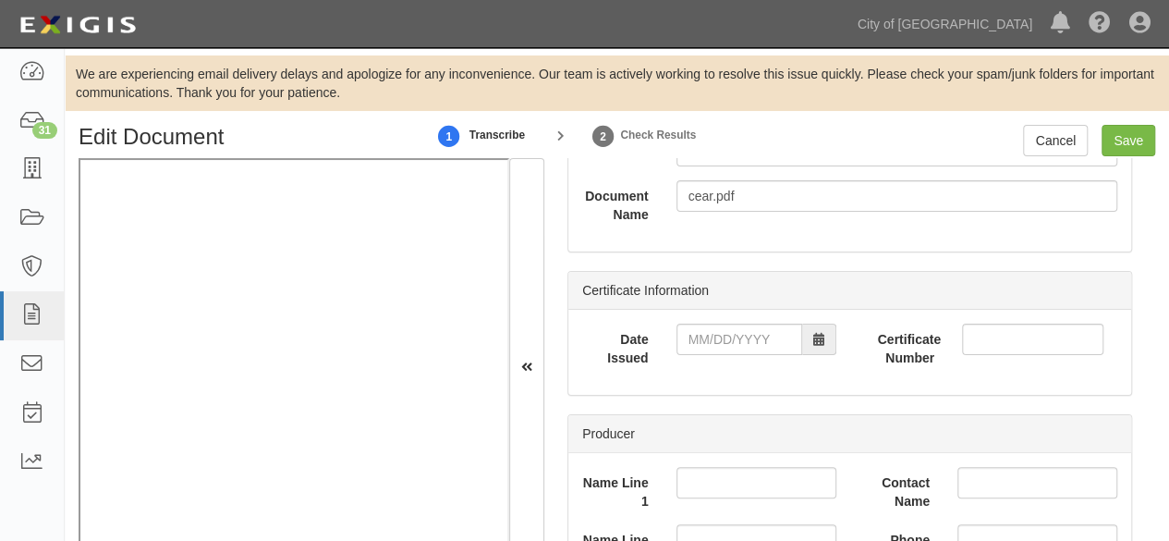
scroll to position [370, 0]
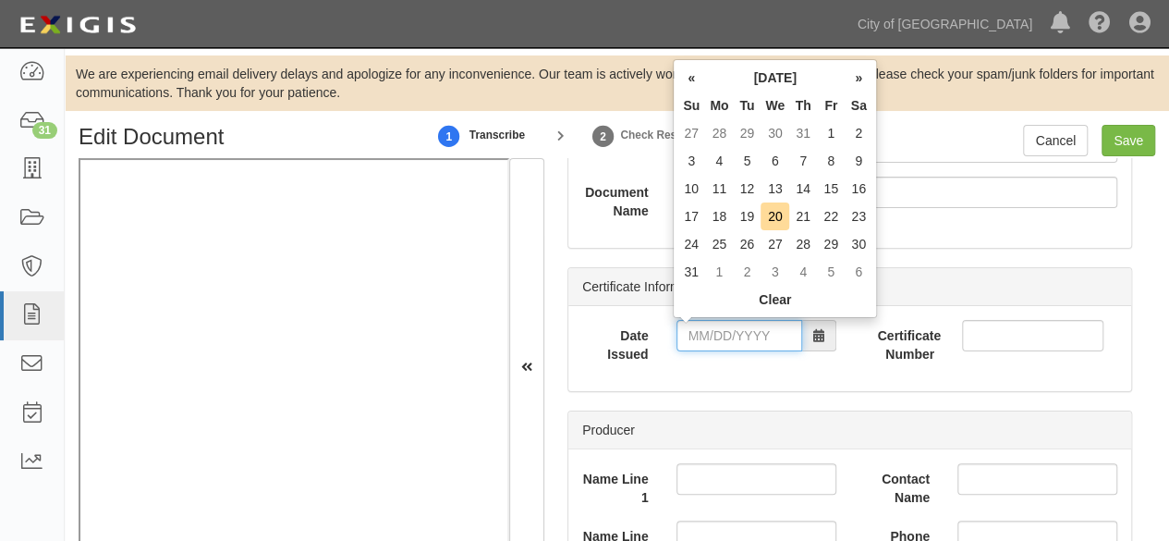
drag, startPoint x: 719, startPoint y: 328, endPoint x: 653, endPoint y: 343, distance: 68.2
click at [719, 328] on input "Date Issued" at bounding box center [740, 335] width 126 height 31
click at [695, 188] on td "13" at bounding box center [691, 189] width 28 height 28
type input "07/13/2025"
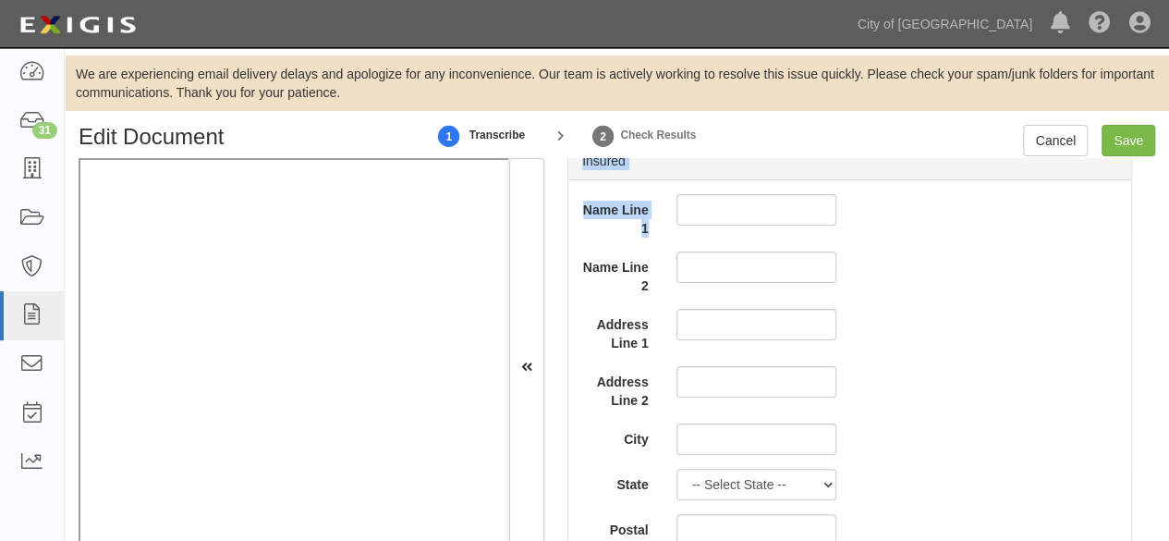
scroll to position [1294, 0]
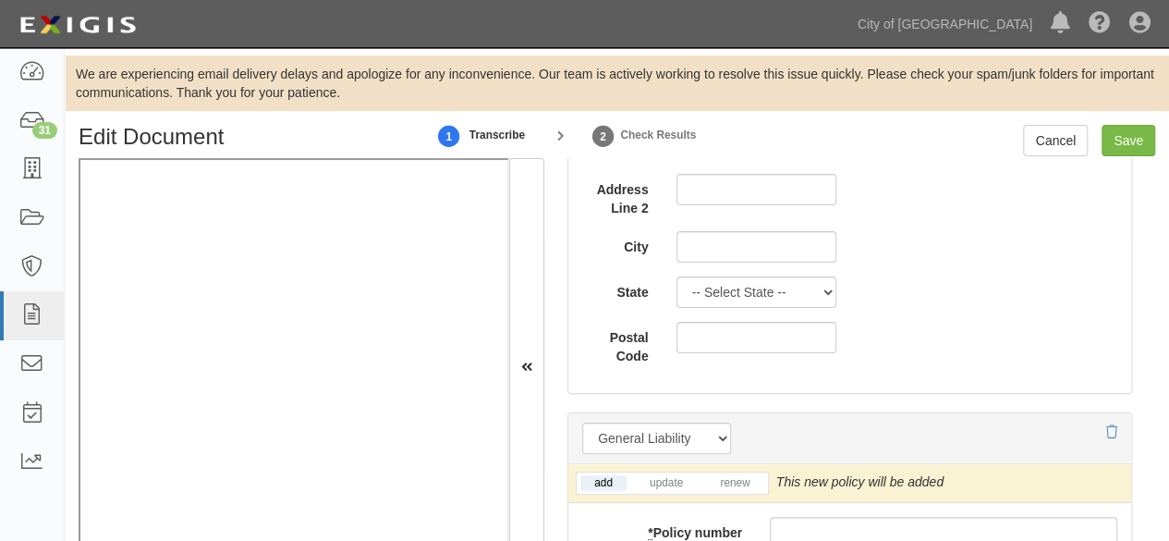
click at [594, 348] on label "Postal Code" at bounding box center [615, 343] width 94 height 43
click at [677, 348] on input "Postal Code" at bounding box center [757, 337] width 160 height 31
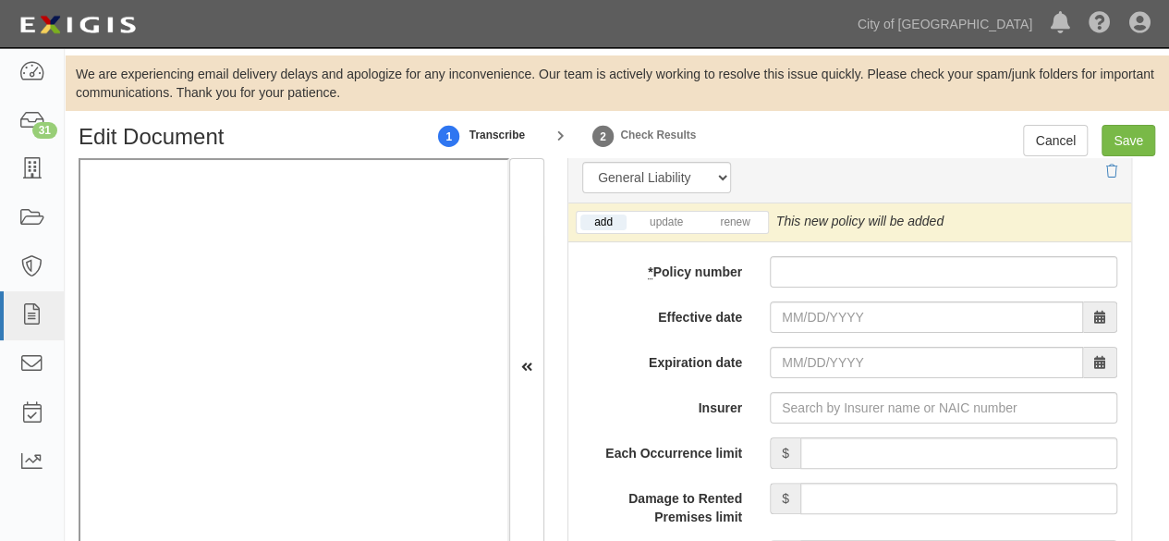
scroll to position [1571, 0]
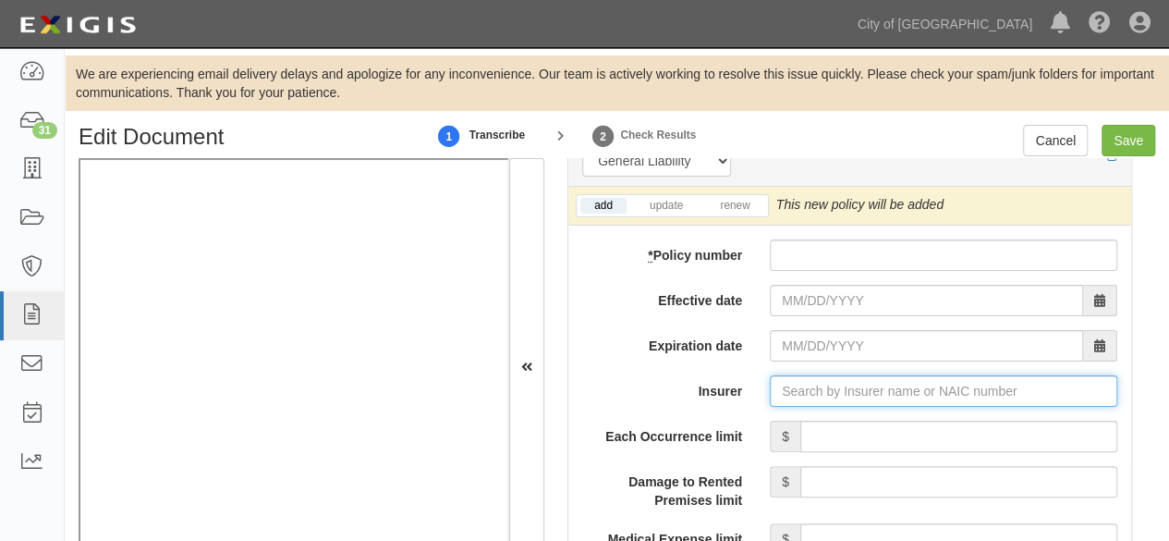
click at [786, 391] on input "Insurer" at bounding box center [944, 390] width 348 height 31
paste input "44520"
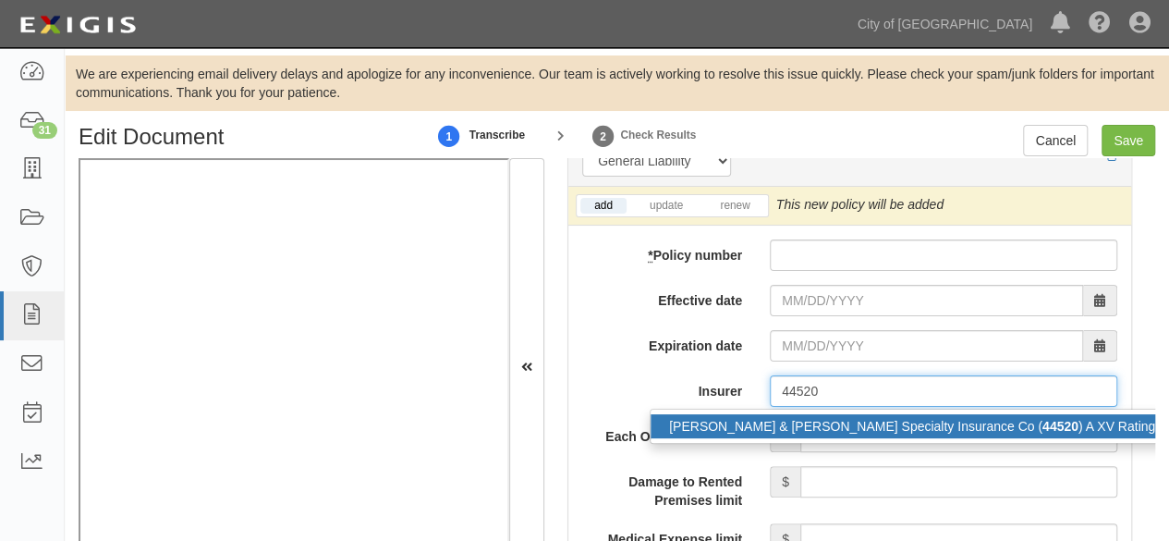
click at [787, 425] on div "Crum & Forster Specialty Insurance Co ( 44520 ) A XV Rating" at bounding box center [912, 426] width 523 height 24
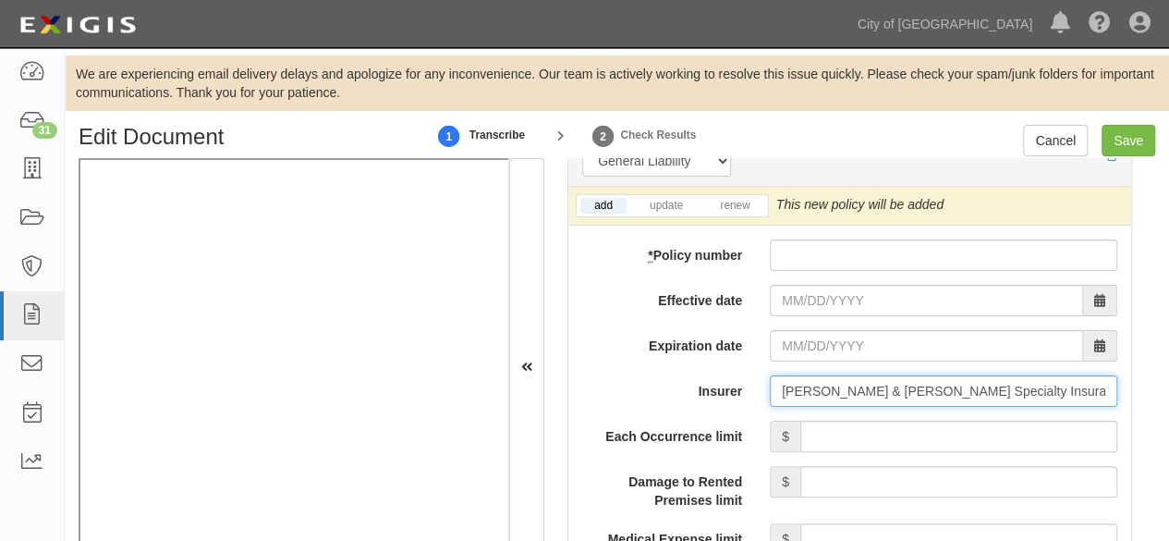
type input "Crum & Forster Specialty Insurance Co (44520) A XV Rating"
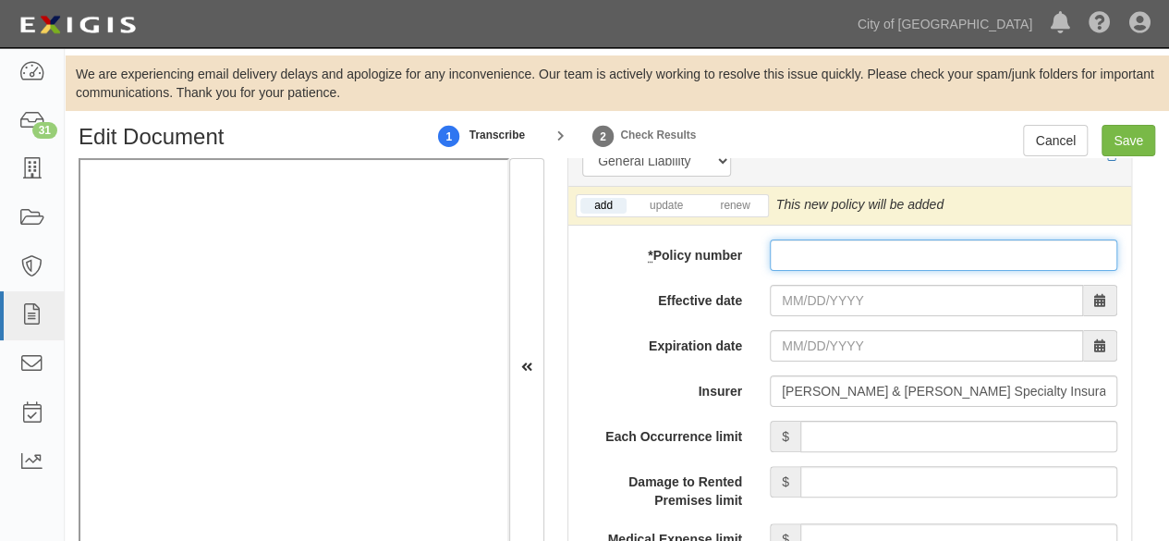
click at [847, 252] on input "* Policy number" at bounding box center [944, 254] width 348 height 31
paste input "EPK-149395"
type input "EPK-149395"
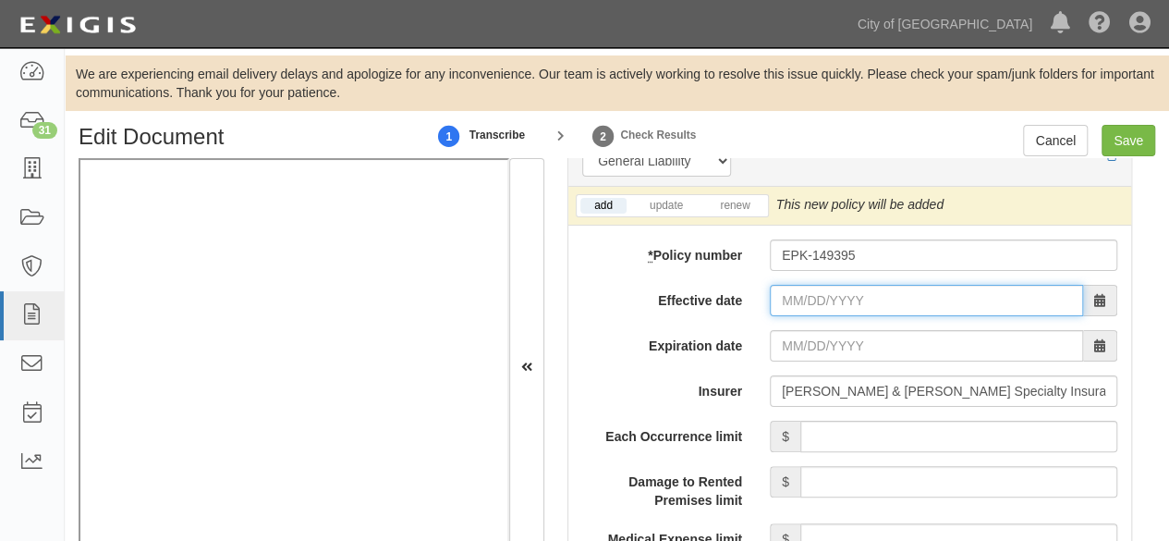
click at [809, 294] on input "Effective date" at bounding box center [926, 300] width 313 height 31
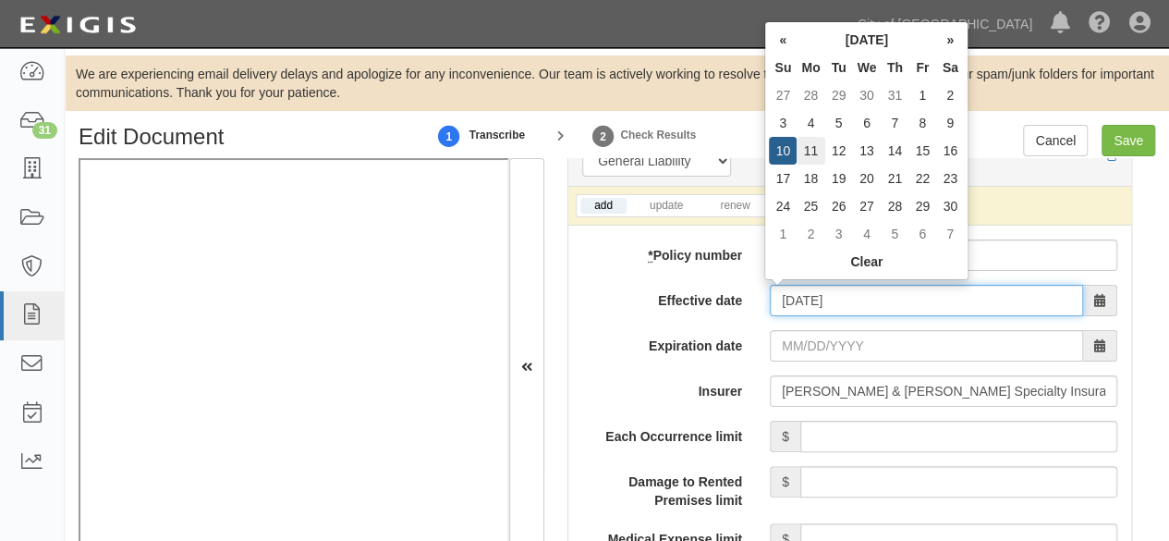
type input "11/11/2024"
type input "[DATE]"
drag, startPoint x: 819, startPoint y: 147, endPoint x: 819, endPoint y: 193, distance: 46.2
click at [819, 147] on td "11" at bounding box center [811, 151] width 28 height 28
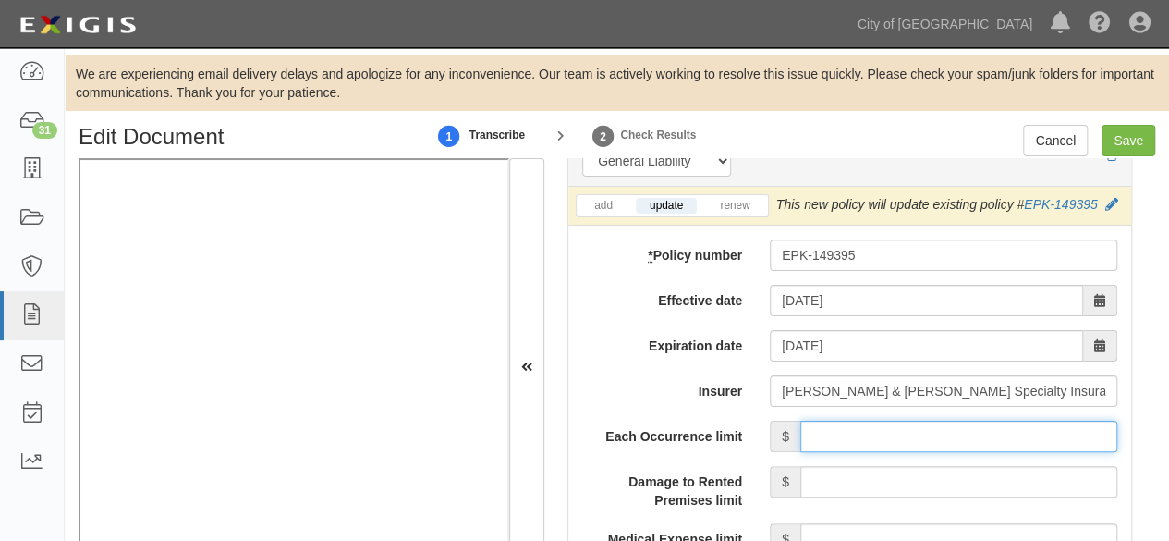
drag, startPoint x: 938, startPoint y: 430, endPoint x: 937, endPoint y: 420, distance: 10.2
click at [938, 427] on input "Each Occurrence limit" at bounding box center [958, 436] width 317 height 31
type input "2,000,000"
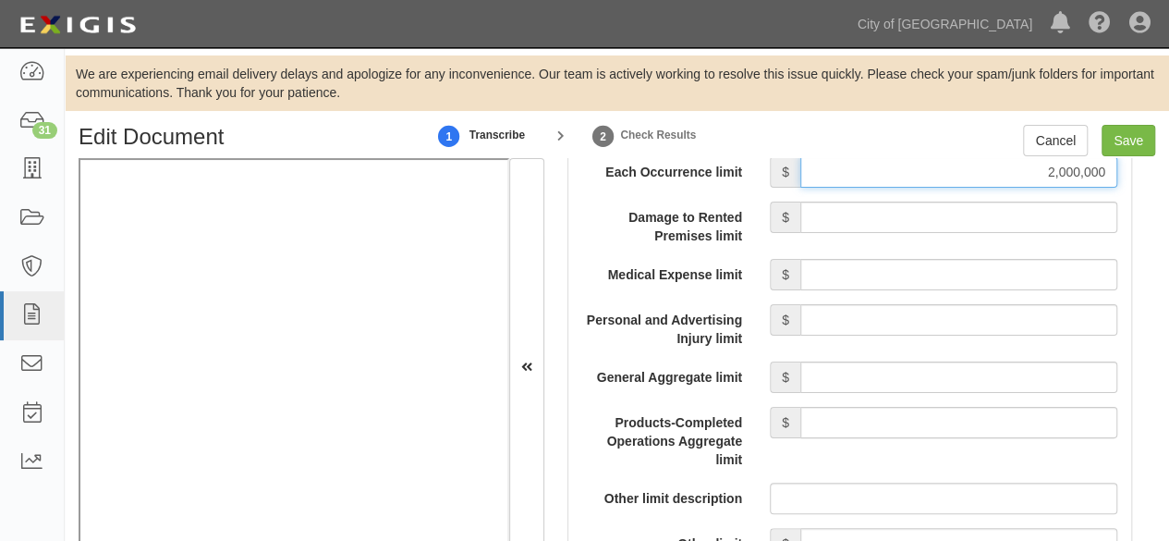
scroll to position [1849, 0]
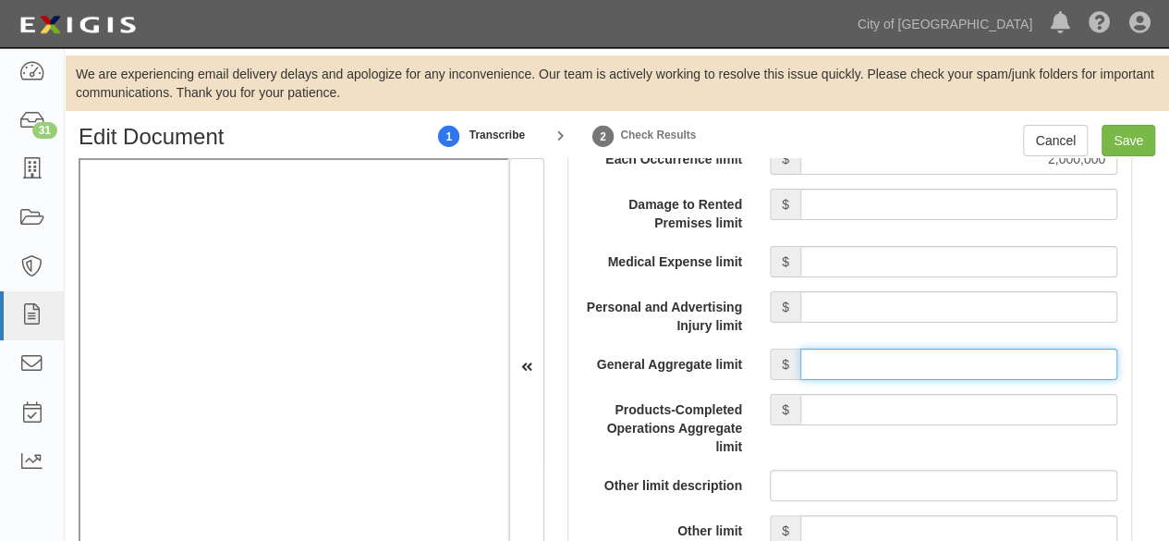
drag, startPoint x: 892, startPoint y: 364, endPoint x: 898, endPoint y: 347, distance: 18.7
click at [892, 364] on input "General Aggregate limit" at bounding box center [958, 363] width 317 height 31
type input "2,000,000"
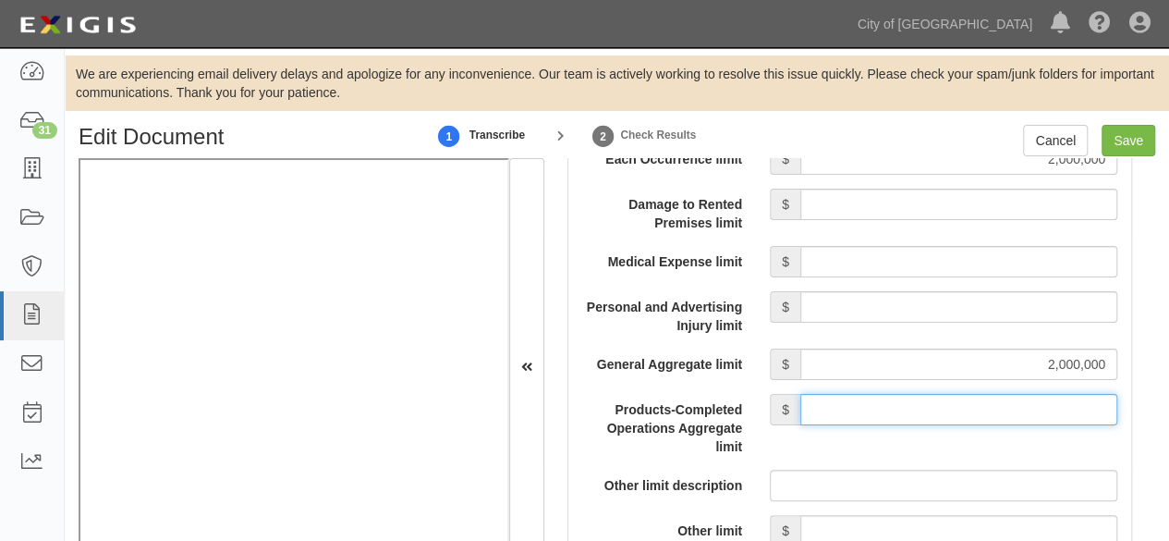
click at [914, 398] on input "Products-Completed Operations Aggregate limit" at bounding box center [958, 409] width 317 height 31
type input "2,000,000"
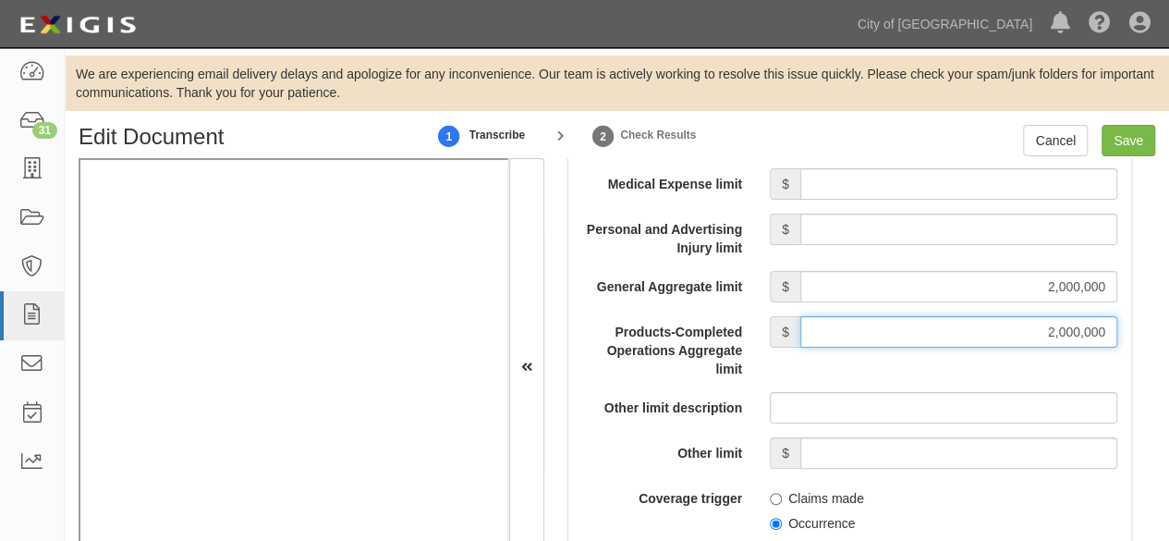
scroll to position [2033, 0]
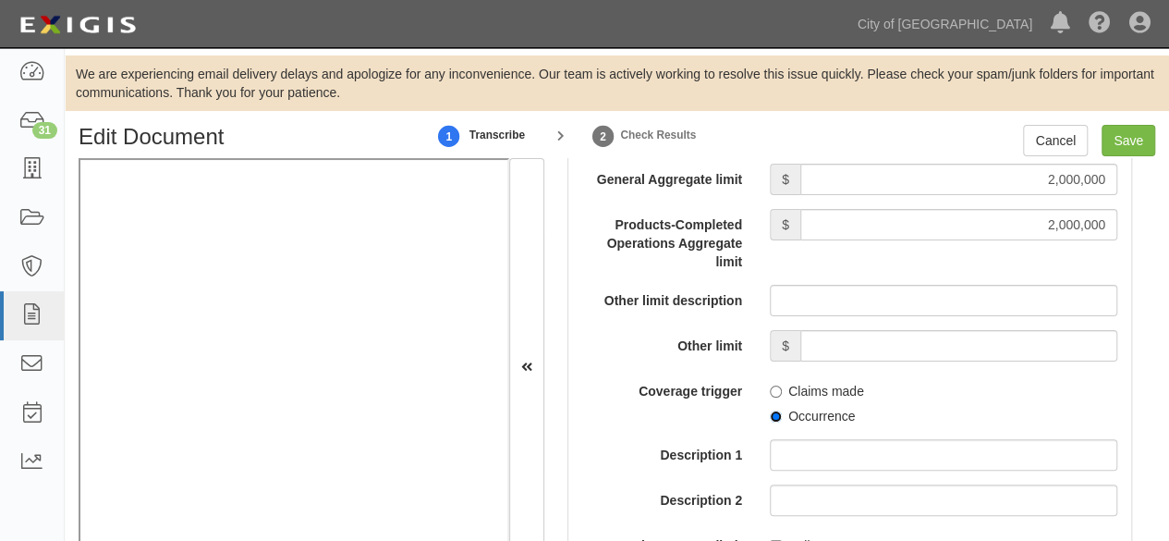
click at [771, 416] on input "Occurrence" at bounding box center [776, 416] width 12 height 12
radio input "true"
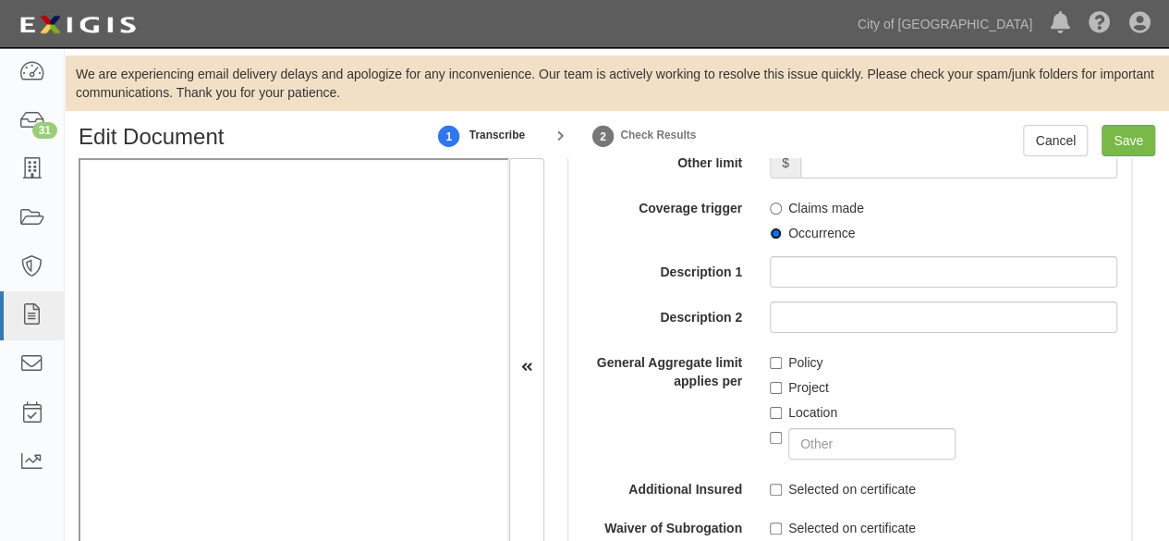
scroll to position [2218, 0]
drag, startPoint x: 768, startPoint y: 355, endPoint x: 776, endPoint y: 360, distance: 9.5
click at [770, 355] on input "Policy" at bounding box center [776, 361] width 12 height 12
checkbox input "true"
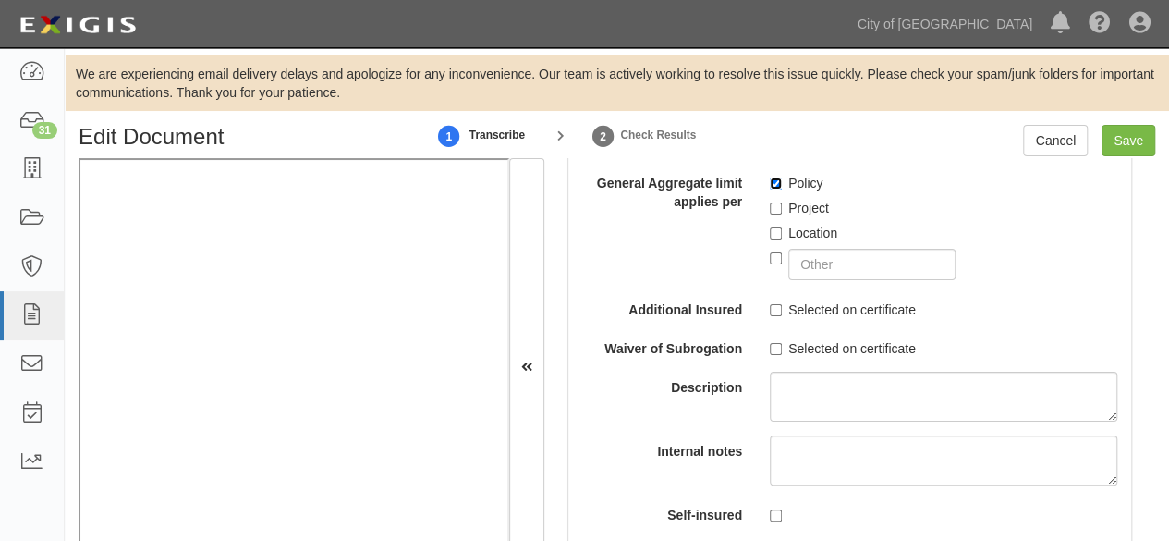
scroll to position [2403, 0]
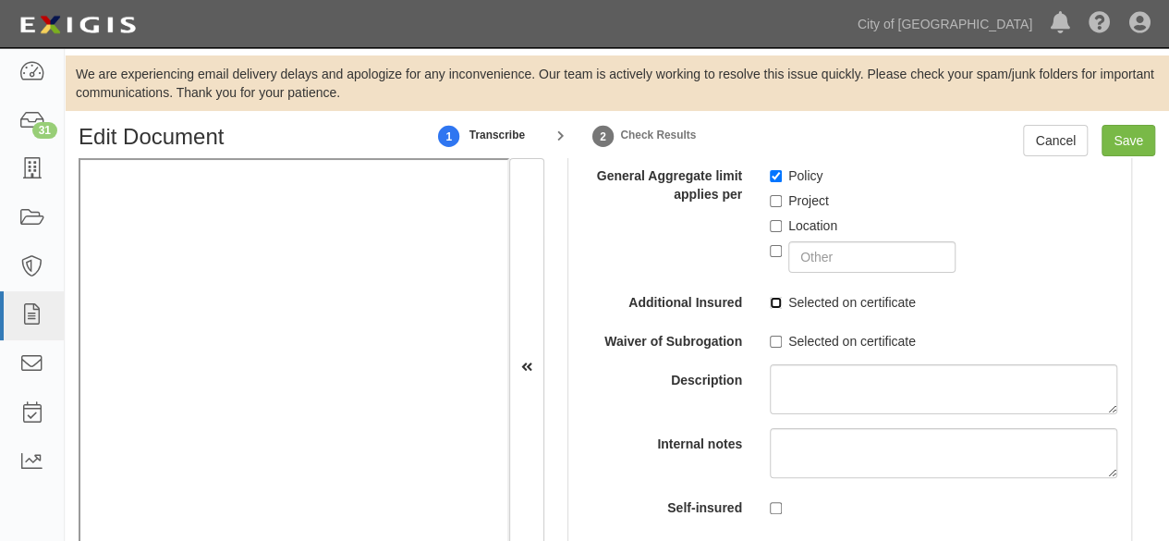
drag, startPoint x: 766, startPoint y: 298, endPoint x: 499, endPoint y: 391, distance: 283.0
click at [770, 299] on input "Selected on certificate" at bounding box center [776, 303] width 12 height 12
checkbox input "true"
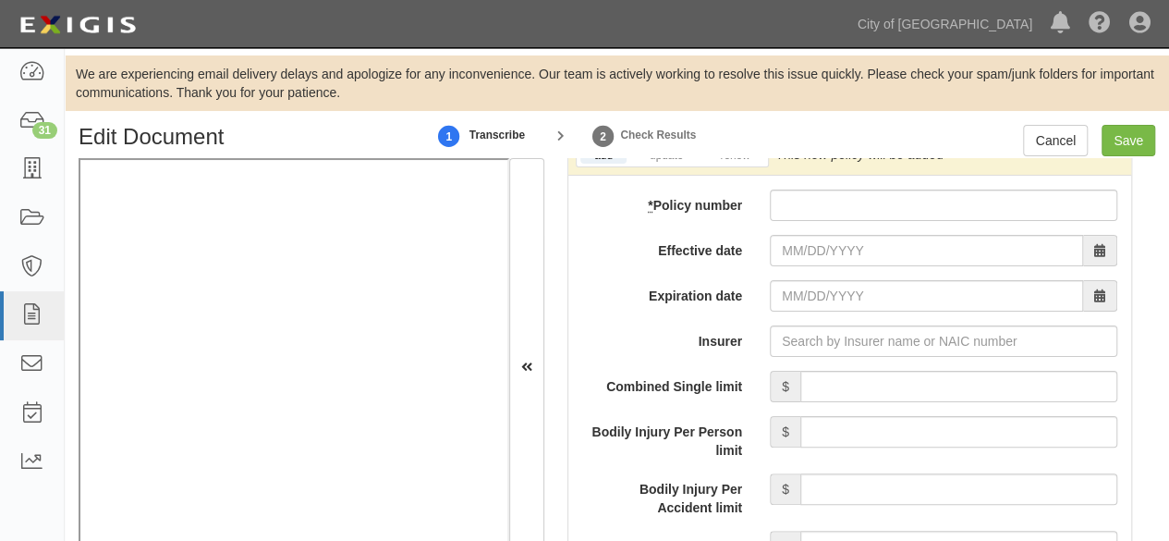
scroll to position [2958, 0]
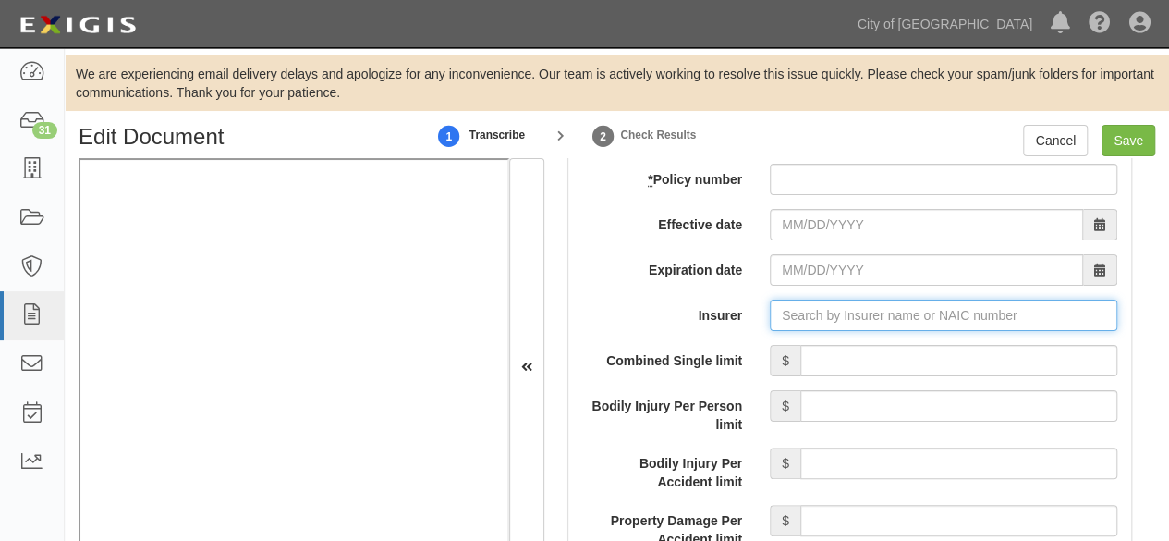
click at [802, 319] on input "Insurer" at bounding box center [944, 314] width 348 height 31
paste input "11770"
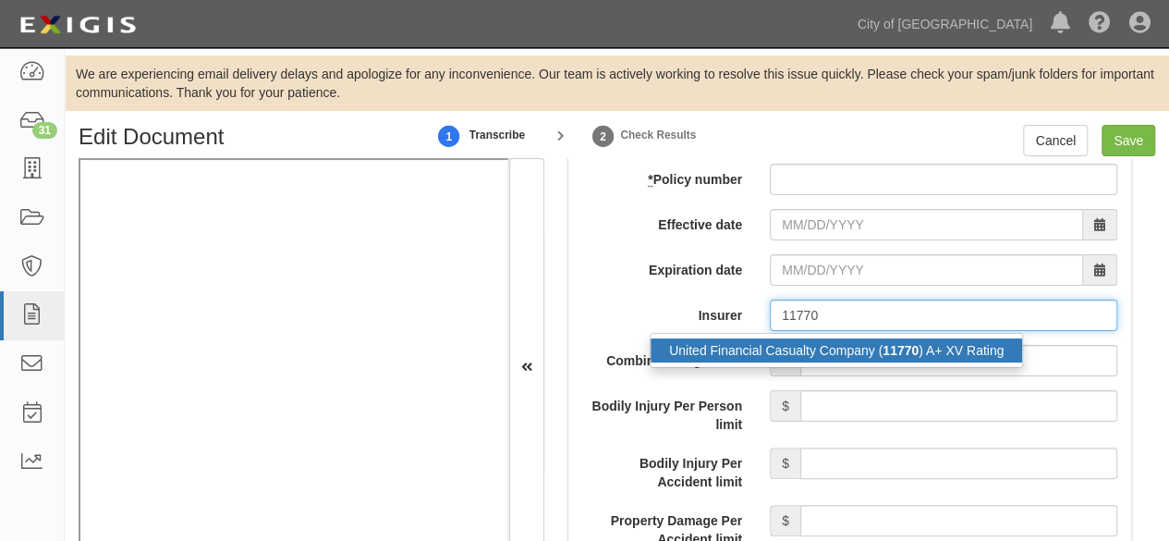
click at [782, 348] on div "United Financial Casualty Company ( 11770 ) A+ XV Rating" at bounding box center [837, 350] width 372 height 24
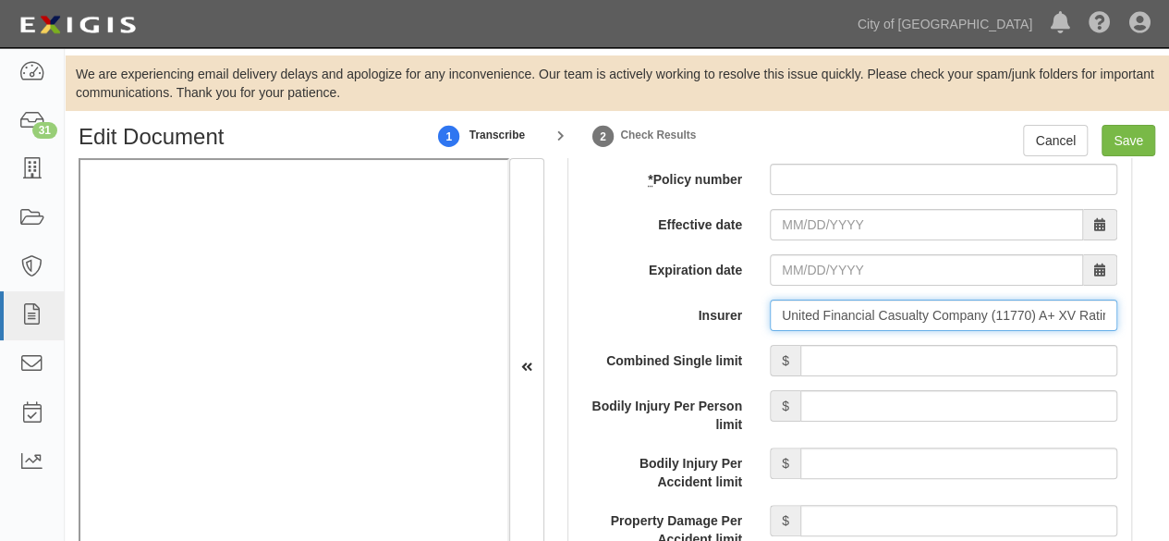
type input "United Financial Casualty Company (11770) A+ XV Rating"
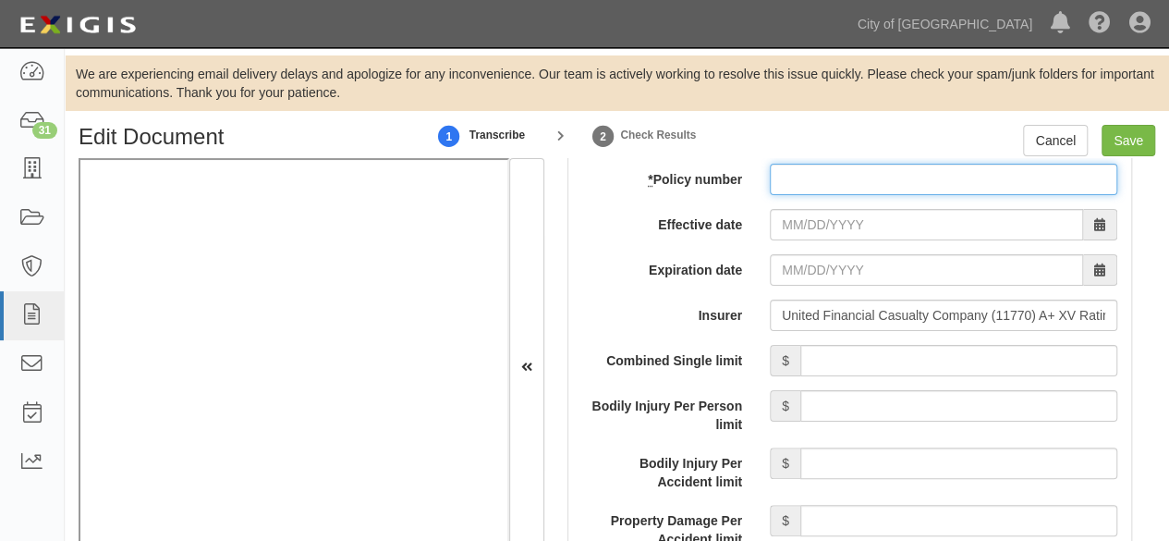
click at [797, 168] on input "* Policy number" at bounding box center [944, 179] width 348 height 31
paste input "983625625"
type input "983625625"
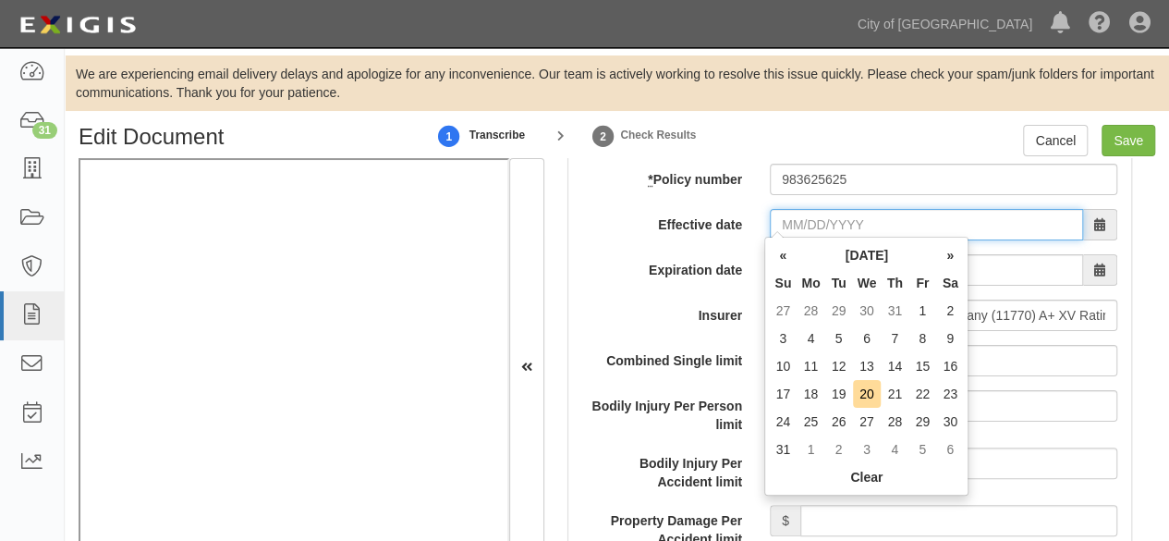
click at [795, 221] on input "Effective date" at bounding box center [926, 224] width 313 height 31
type input "11/"
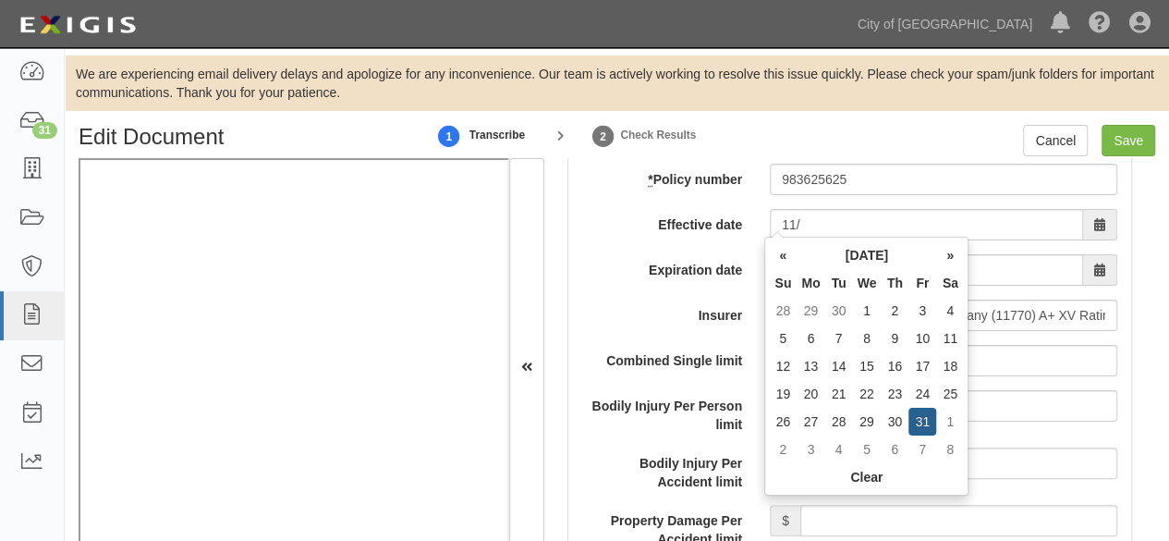
type input "11/01/2026"
click at [806, 217] on input "11/" at bounding box center [926, 224] width 313 height 31
type input "1"
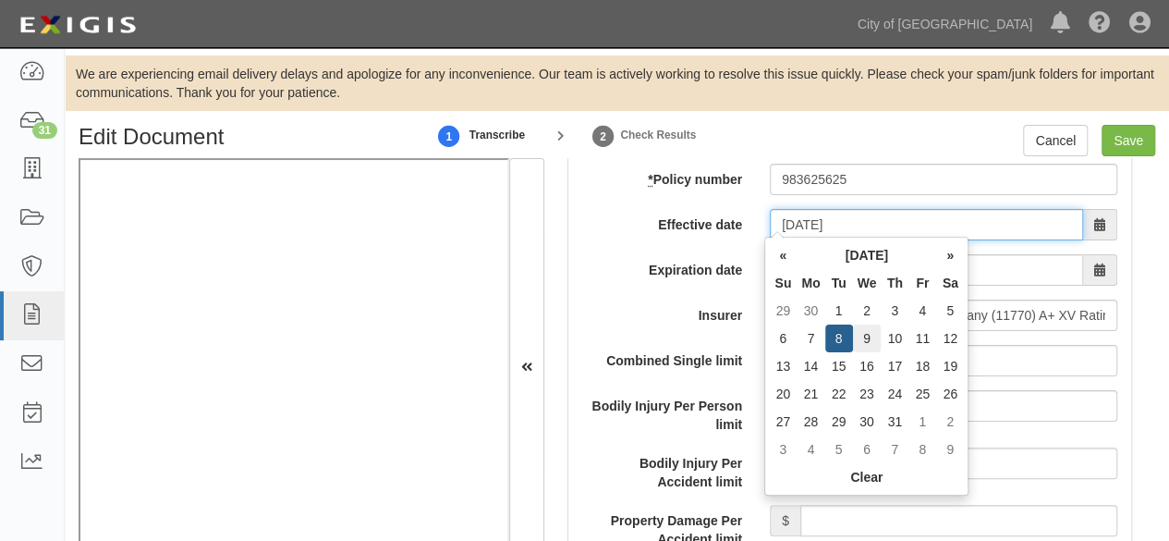
type input "07/09/2025"
type input "07/09/2026"
click at [870, 332] on td "9" at bounding box center [867, 338] width 29 height 28
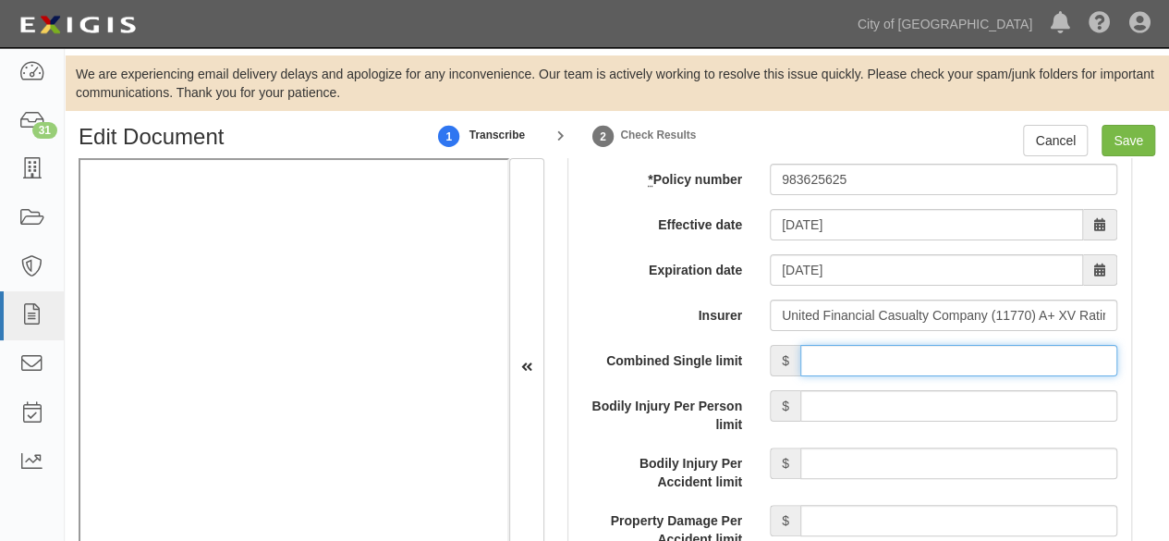
drag, startPoint x: 1031, startPoint y: 357, endPoint x: 1015, endPoint y: 359, distance: 16.7
click at [1031, 357] on input "Combined Single limit" at bounding box center [958, 360] width 317 height 31
type input "1,000,000"
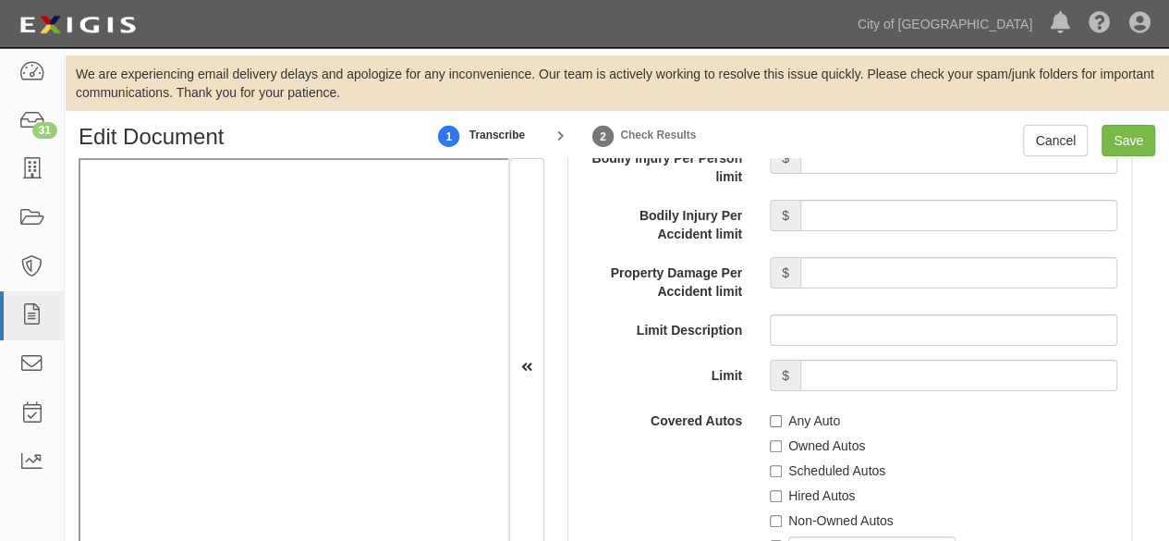
scroll to position [3235, 0]
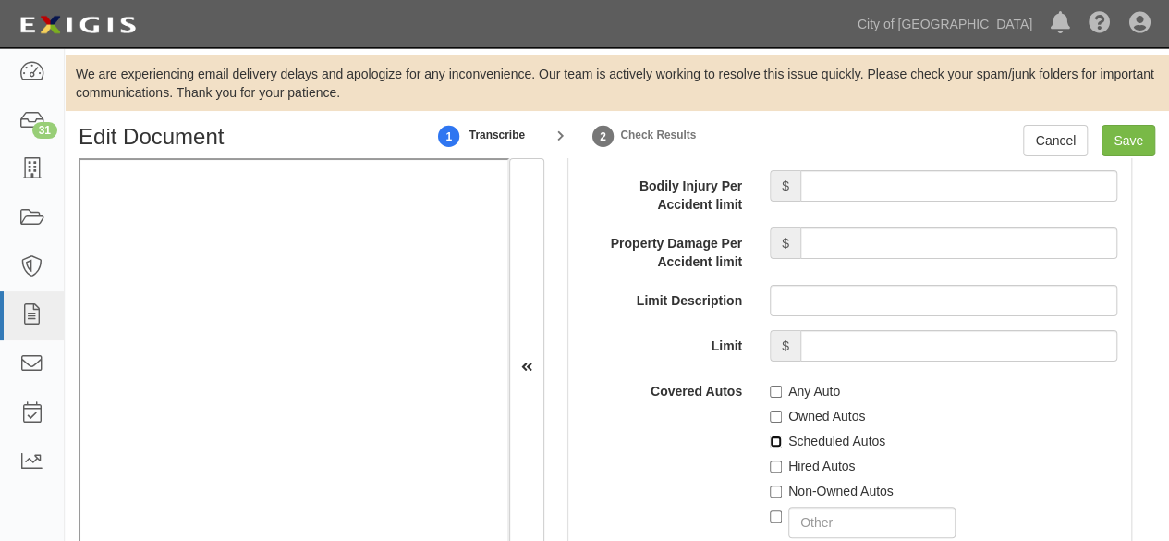
click at [773, 437] on input "Scheduled Autos" at bounding box center [776, 441] width 12 height 12
checkbox input "true"
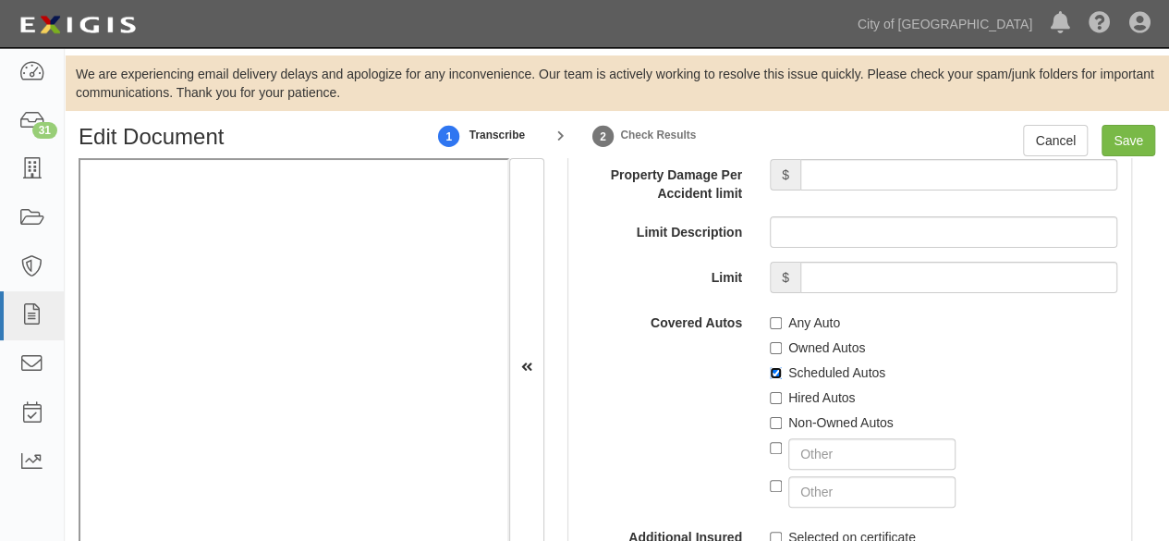
scroll to position [3420, 0]
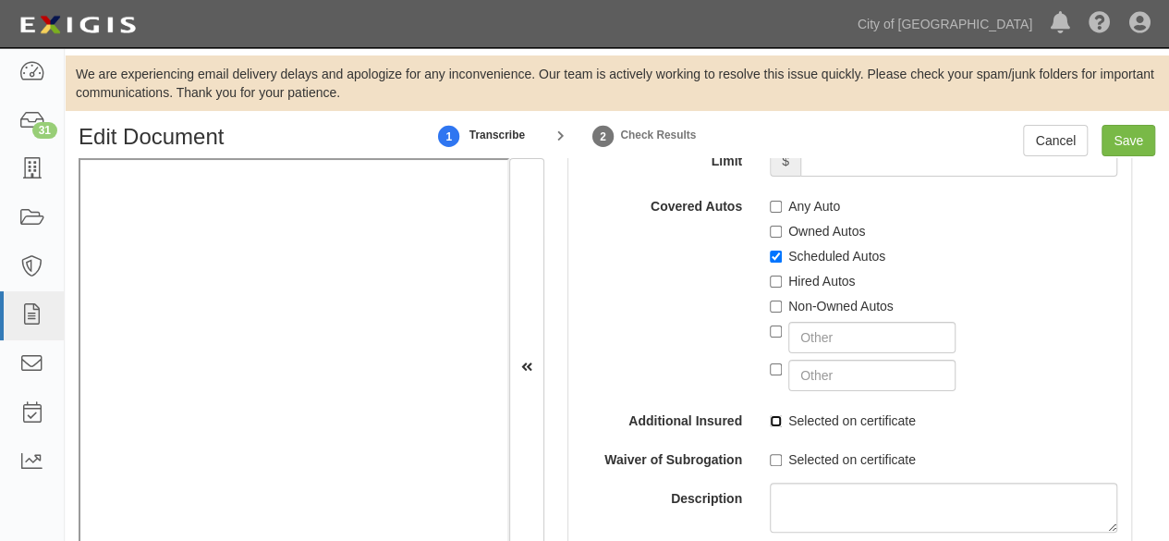
click at [770, 415] on input "Selected on certificate" at bounding box center [776, 421] width 12 height 12
checkbox input "true"
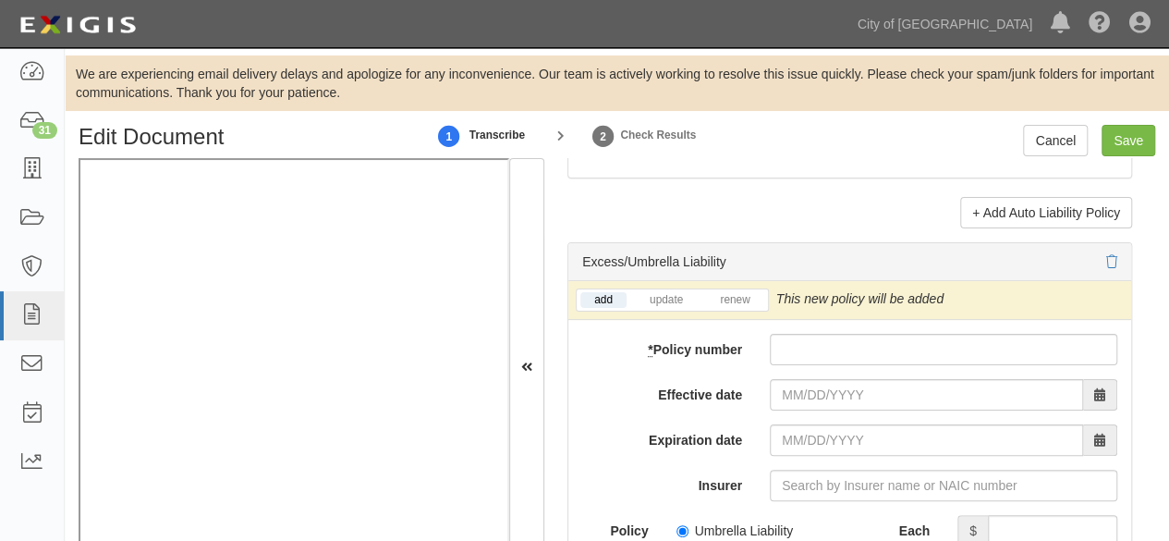
scroll to position [3974, 0]
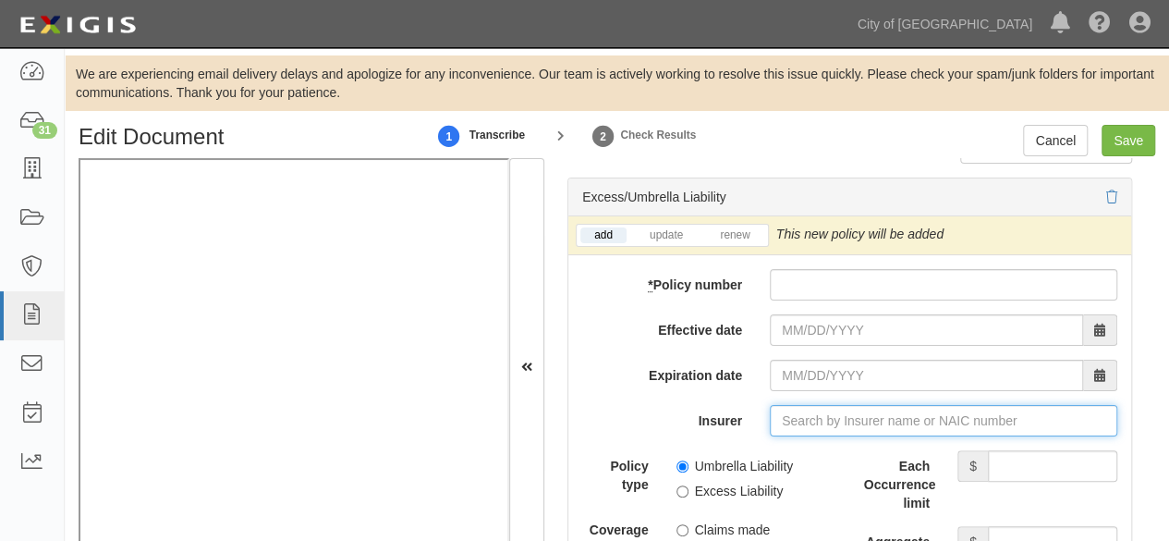
click at [812, 412] on input "Insurer" at bounding box center [944, 420] width 348 height 31
paste input "44520"
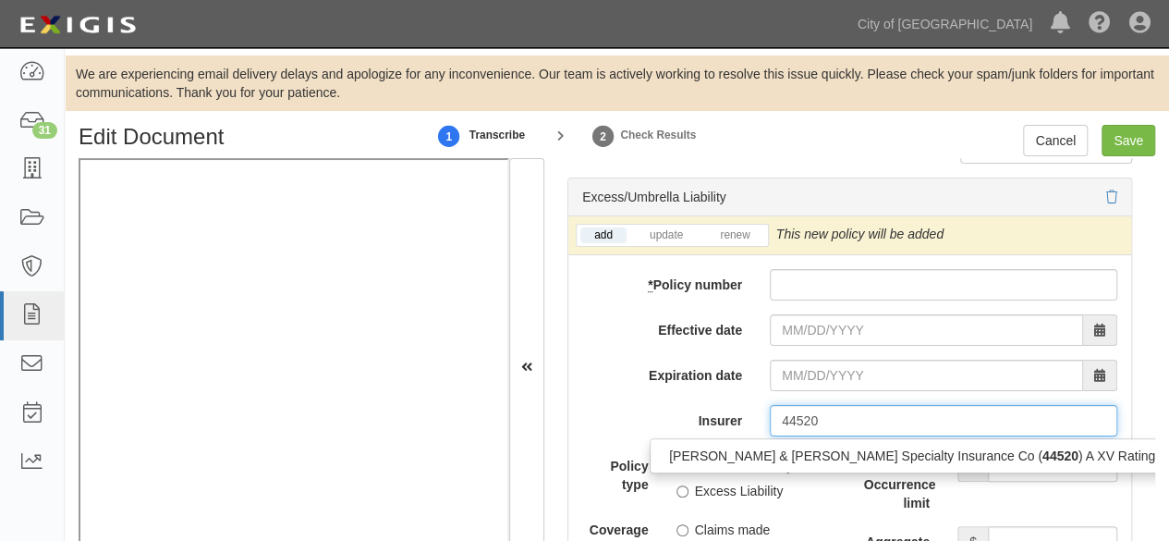
drag, startPoint x: 793, startPoint y: 443, endPoint x: 782, endPoint y: 445, distance: 11.2
click at [790, 444] on div "Crum & Forster Specialty Insurance Co ( 44520 ) A XV Rating" at bounding box center [912, 456] width 523 height 24
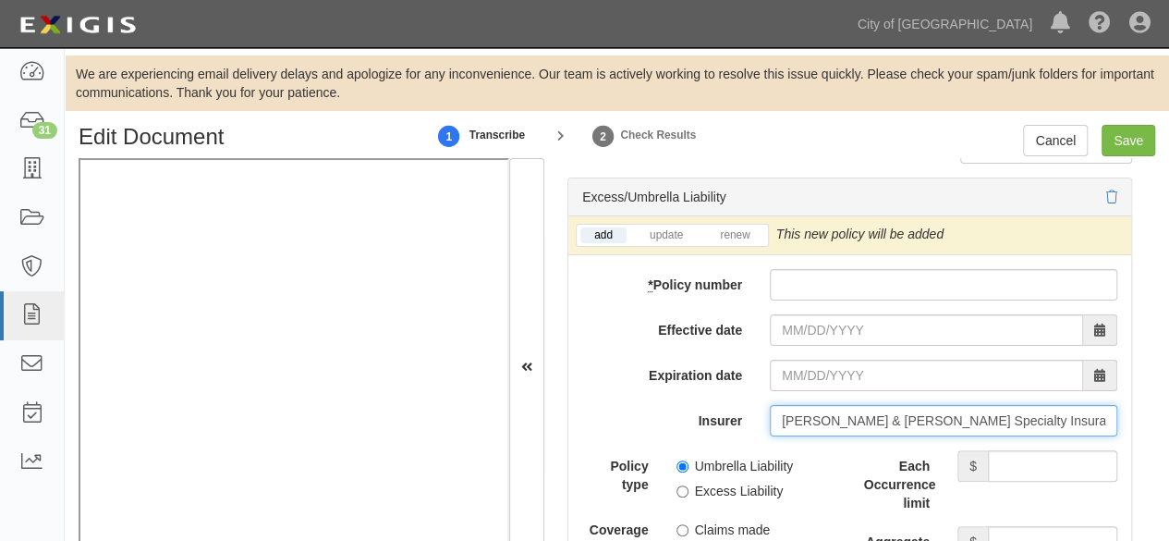
type input "Crum & Forster Specialty Insurance Co (44520) A XV Rating"
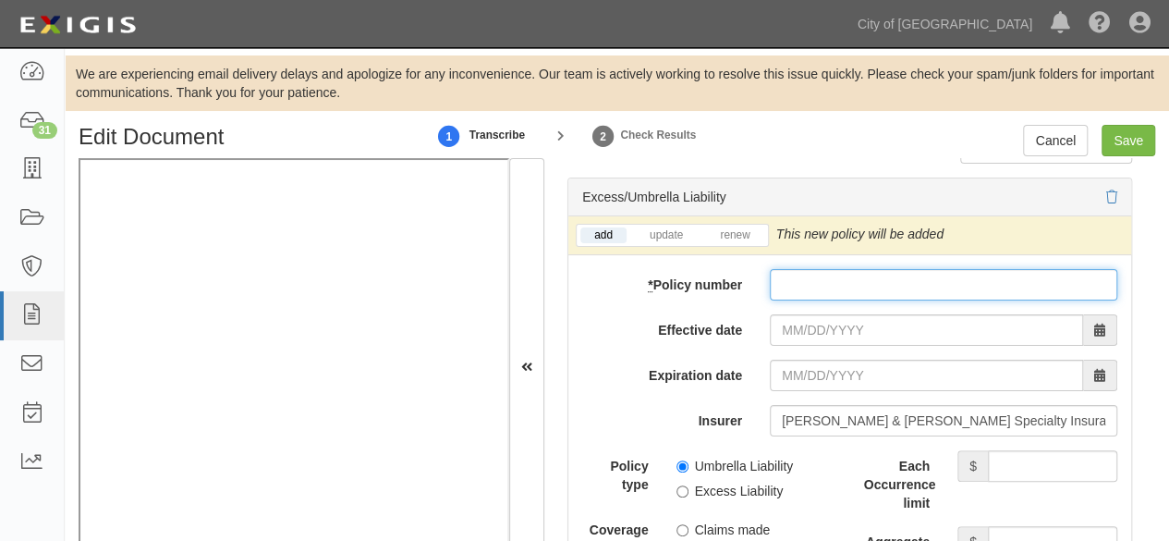
click at [805, 281] on input "* Policy number" at bounding box center [944, 284] width 348 height 31
paste input "EFX-126314"
type input "EFX-126314"
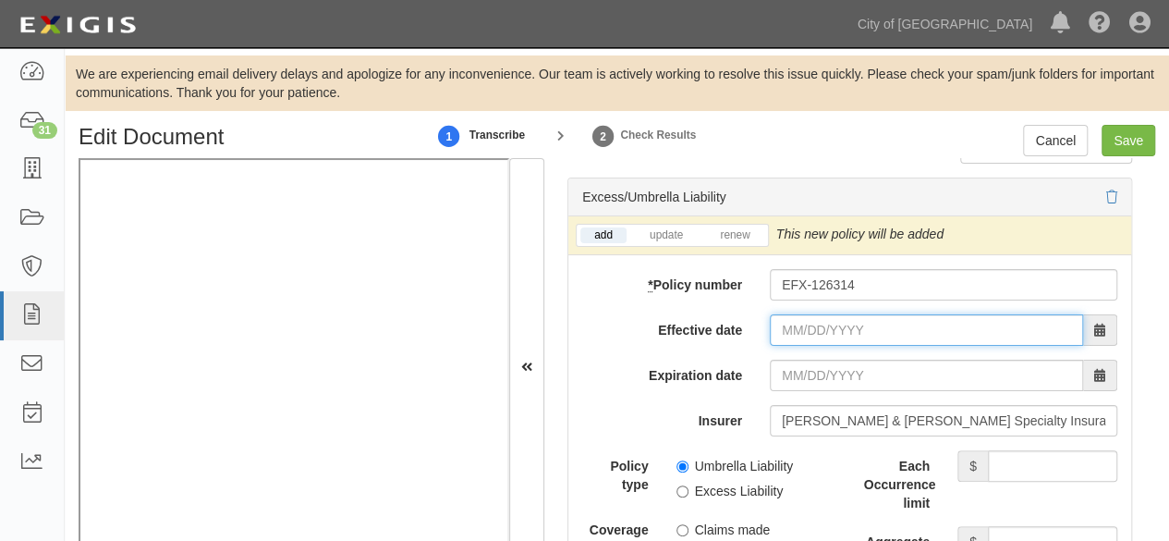
drag, startPoint x: 795, startPoint y: 321, endPoint x: 784, endPoint y: 314, distance: 12.8
click at [793, 321] on input "Effective date" at bounding box center [926, 329] width 313 height 31
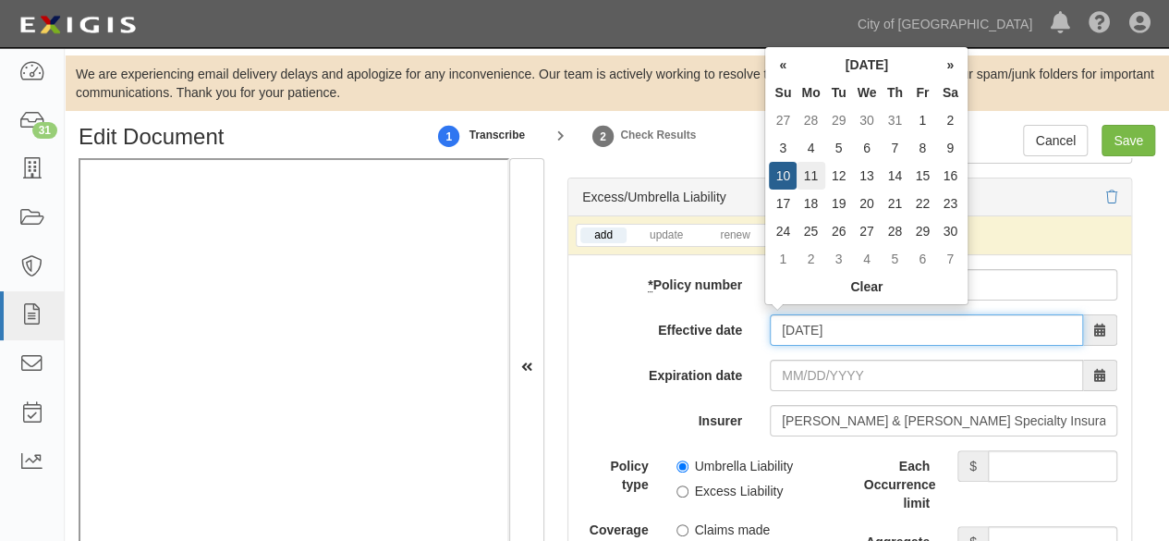
type input "11/11/2024"
type input "11/11/2025"
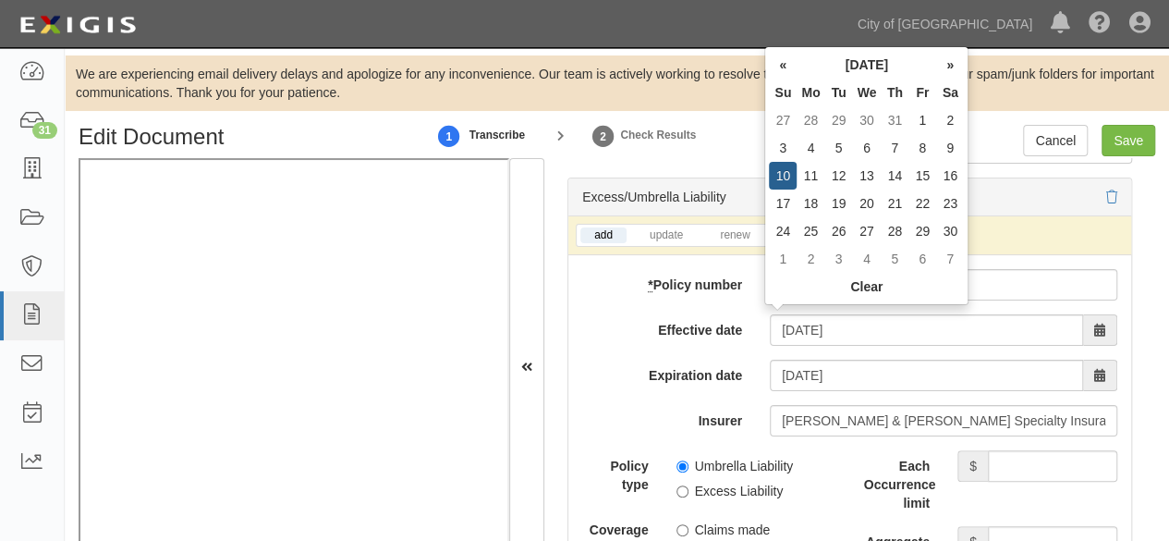
drag, startPoint x: 809, startPoint y: 174, endPoint x: 873, endPoint y: 339, distance: 177.3
click at [810, 177] on td "11" at bounding box center [811, 176] width 28 height 28
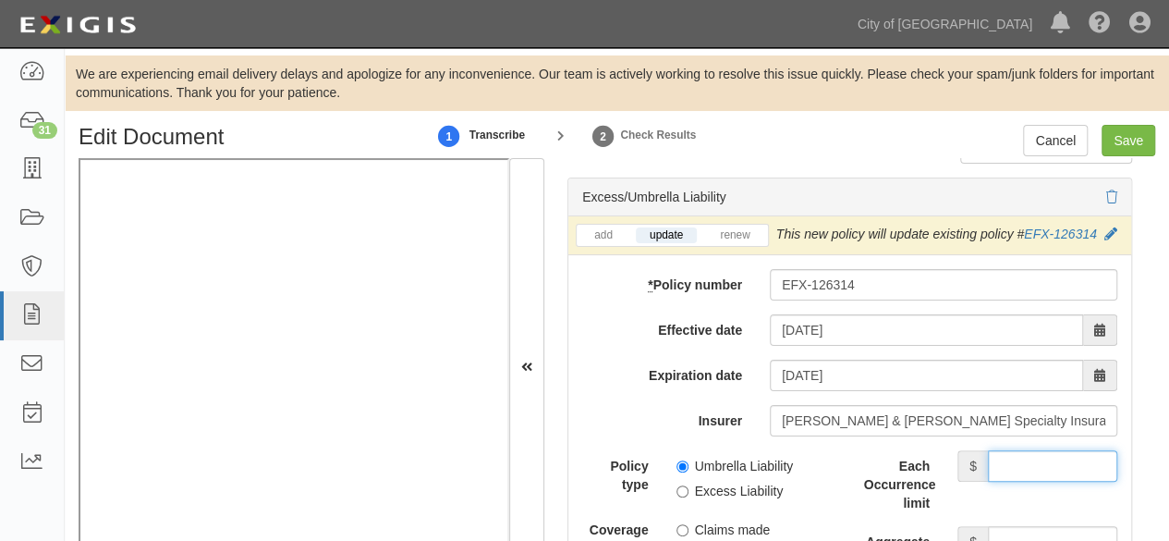
click at [1043, 459] on input "Each Occurrence limit" at bounding box center [1052, 465] width 129 height 31
type input "5,000,000"
click at [1017, 526] on input "Aggregate limit" at bounding box center [1052, 541] width 129 height 31
type input "5,000,000"
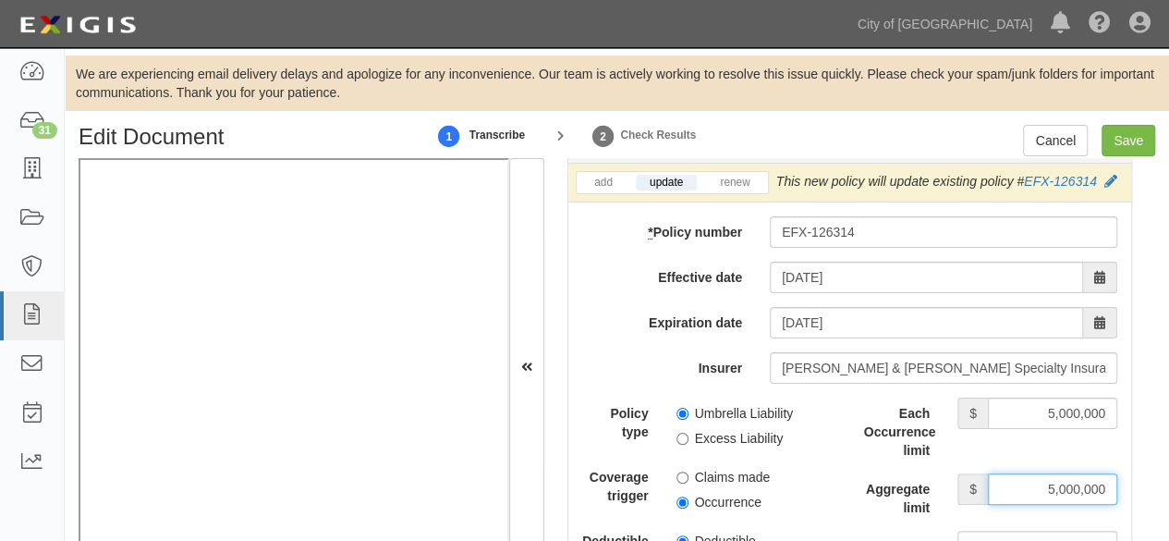
scroll to position [4067, 0]
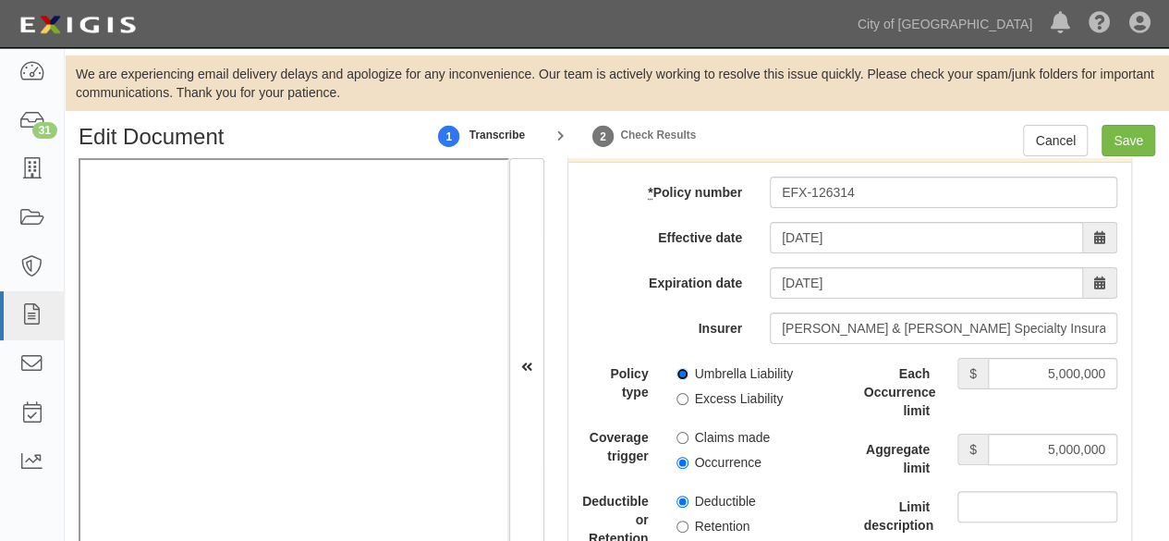
click at [677, 368] on input "Umbrella Liability" at bounding box center [683, 374] width 12 height 12
radio input "true"
click at [678, 457] on input "Occurrence" at bounding box center [683, 463] width 12 height 12
radio input "true"
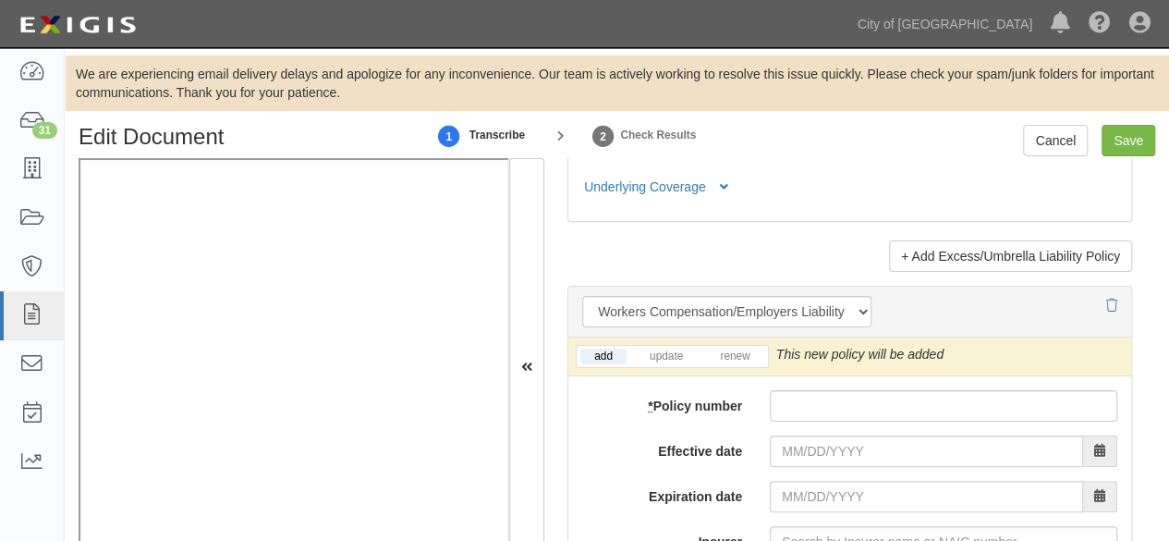
scroll to position [4899, 0]
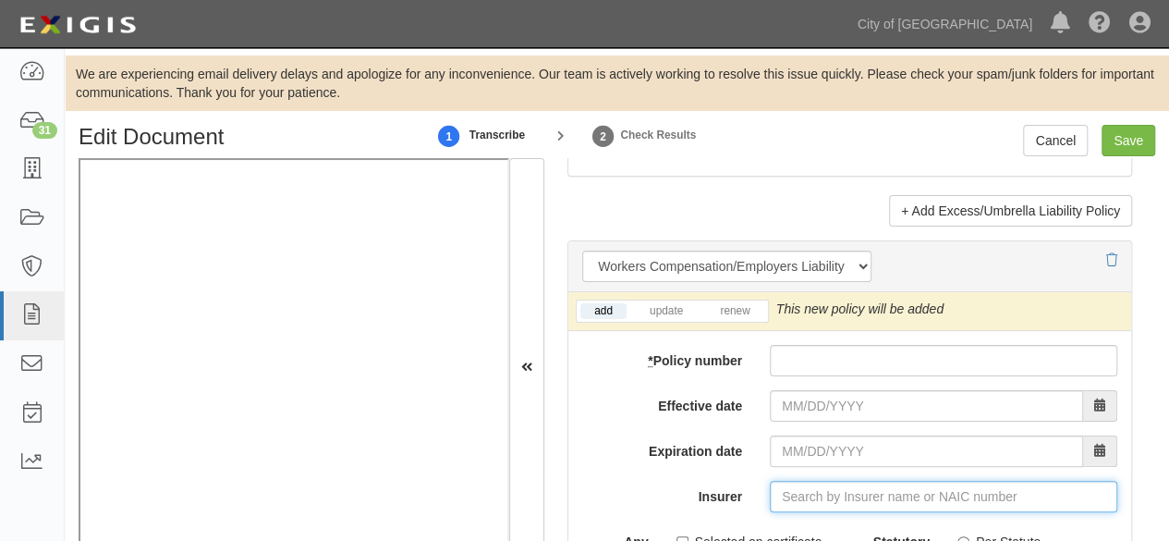
click at [810, 481] on input "Insurer" at bounding box center [944, 496] width 348 height 31
paste input "27847"
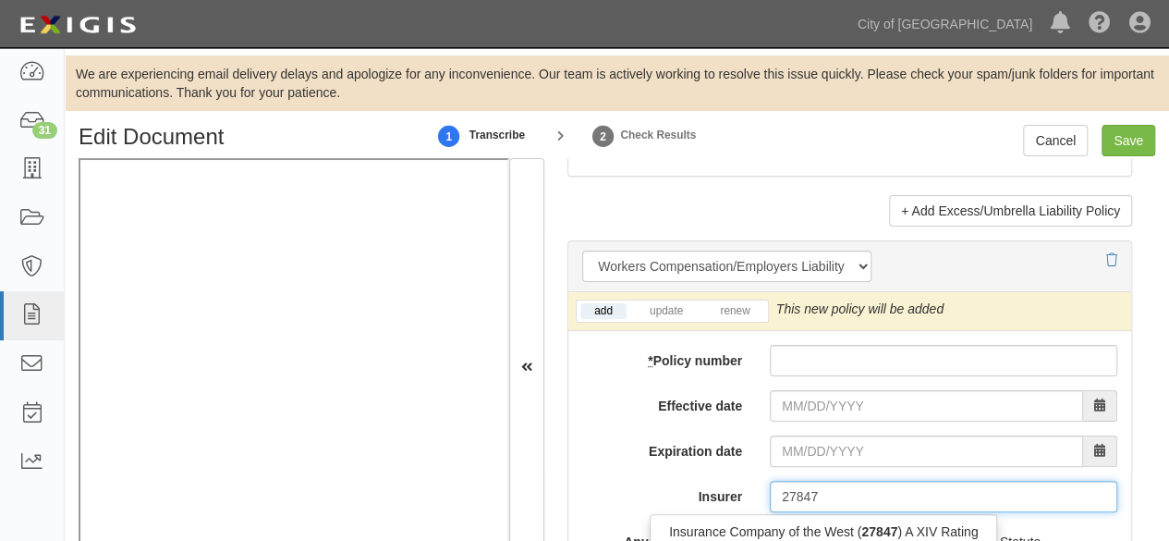
click at [800, 519] on div "Insurance Company of the West ( 27847 ) A XIV Rating" at bounding box center [824, 531] width 346 height 24
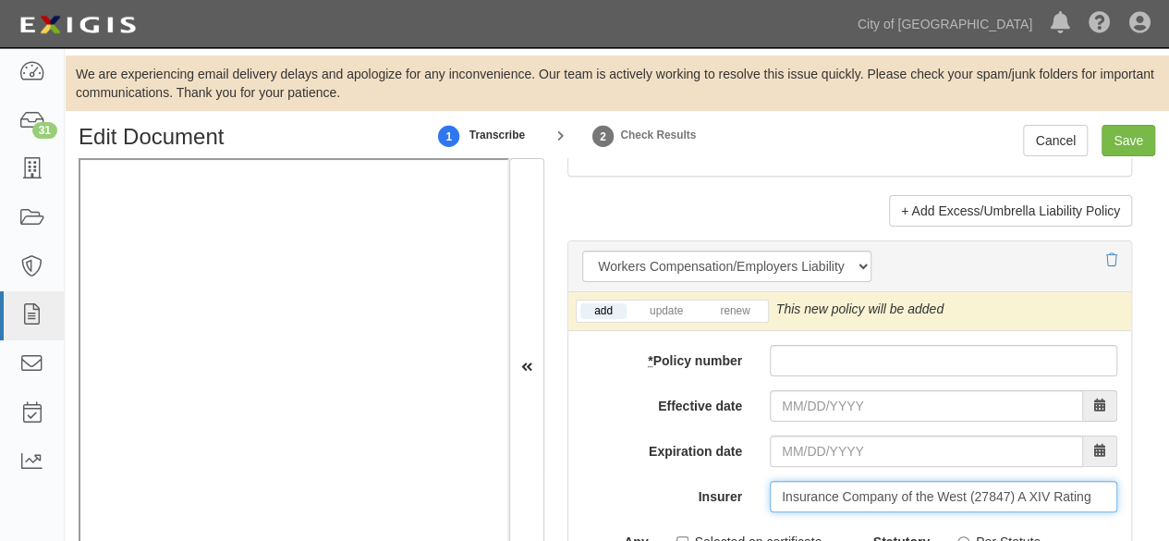
type input "Insurance Company of the West (27847) A XIV Rating"
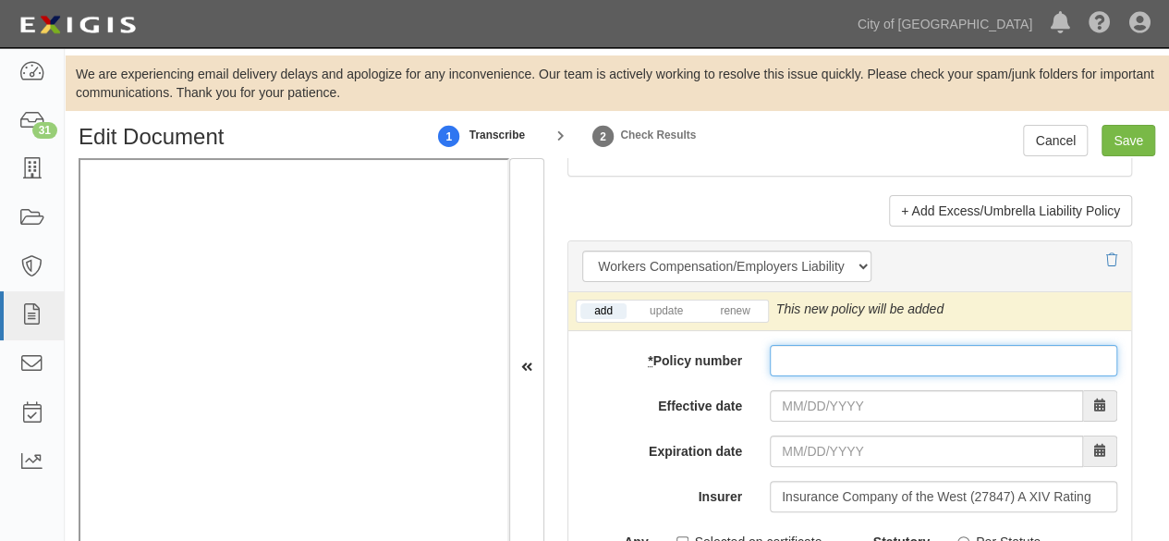
click at [807, 347] on input "* Policy number" at bounding box center [944, 360] width 348 height 31
paste input "WLV 5071281 02"
type input "WLV 5071281 02"
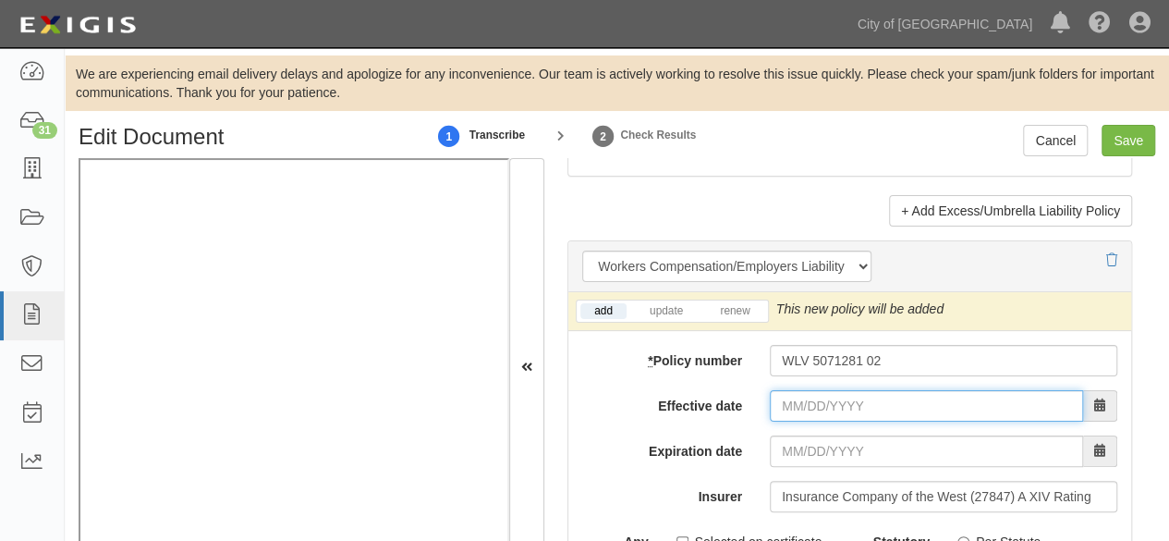
click at [812, 399] on input "Effective date" at bounding box center [926, 405] width 313 height 31
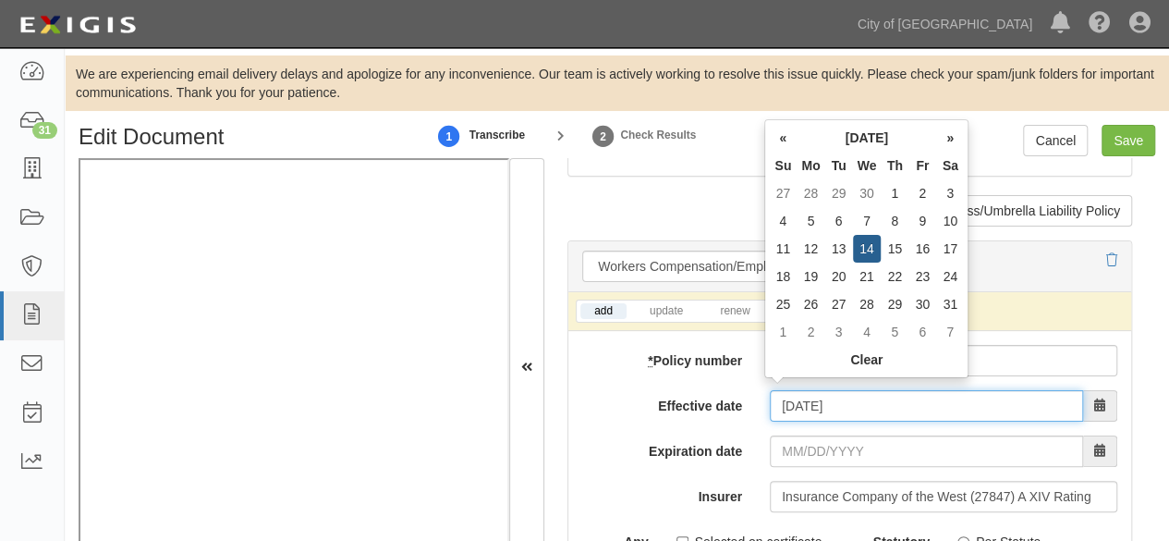
type input "05/15/2025"
type input "05/15/2026"
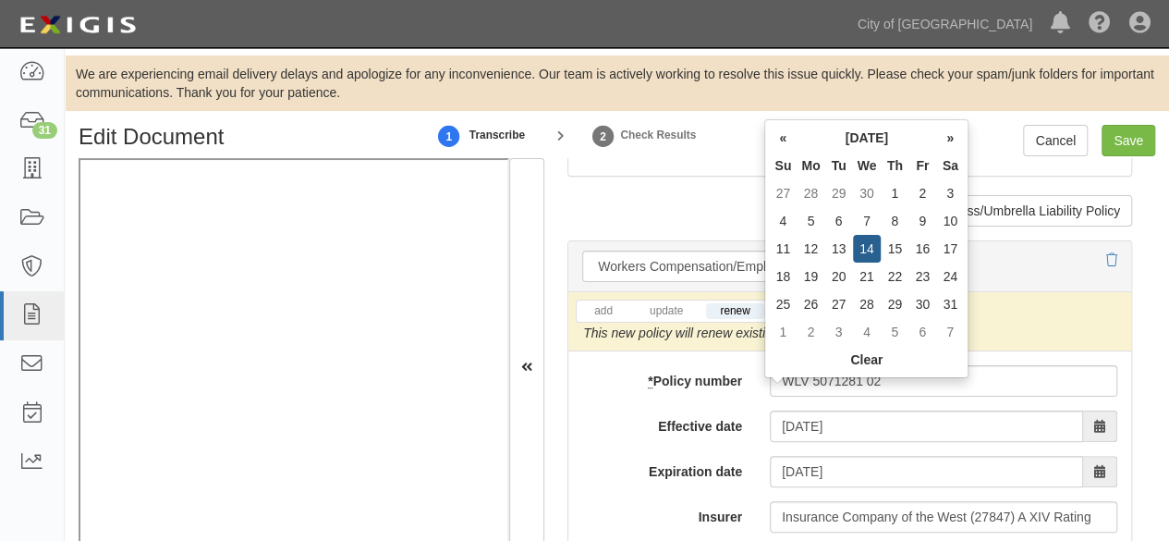
click at [899, 240] on td "15" at bounding box center [895, 249] width 28 height 28
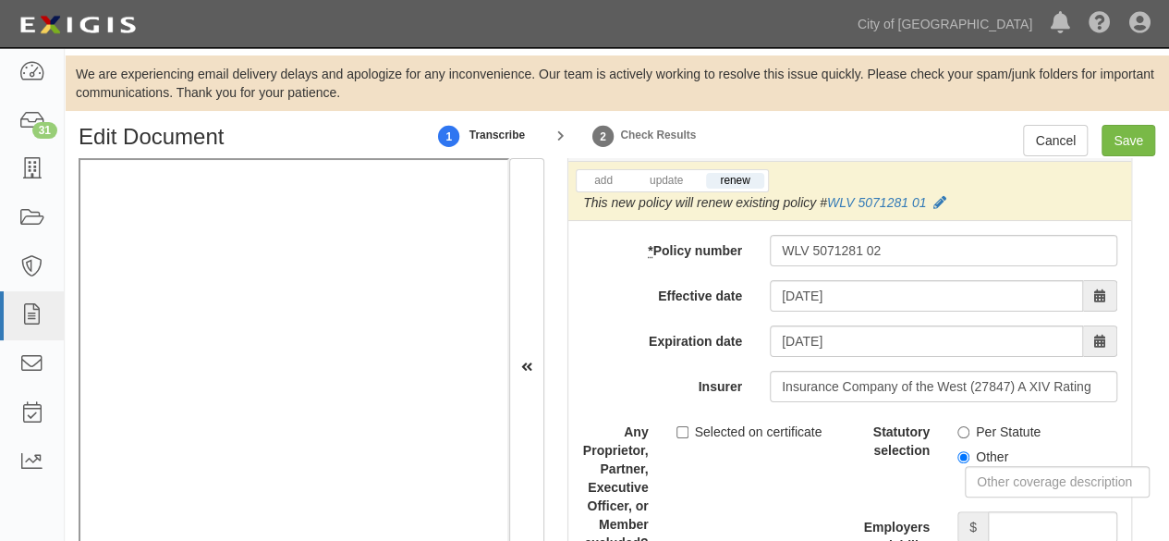
scroll to position [5083, 0]
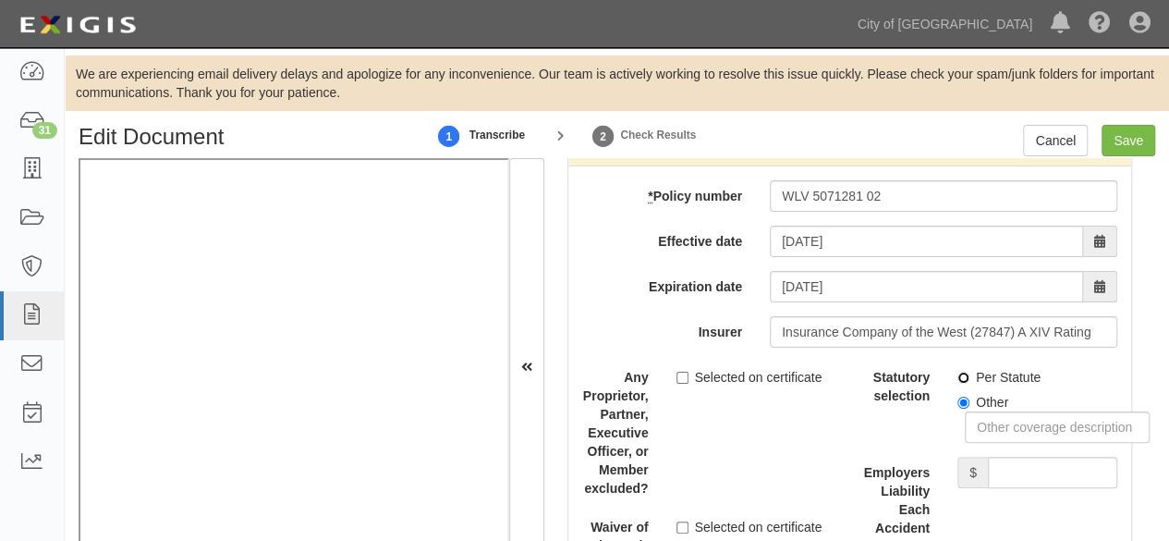
click at [958, 372] on input "Per Statute" at bounding box center [964, 378] width 12 height 12
radio input "true"
click at [1063, 469] on input "Employers Liability Each Accident limit" at bounding box center [1052, 472] width 129 height 31
type input "1,000,000"
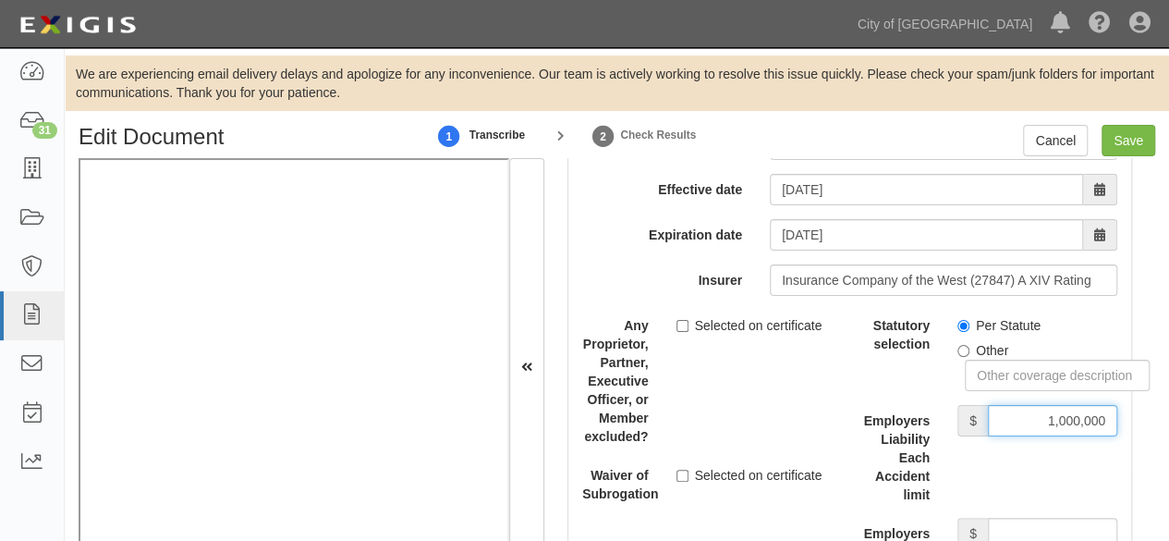
scroll to position [5176, 0]
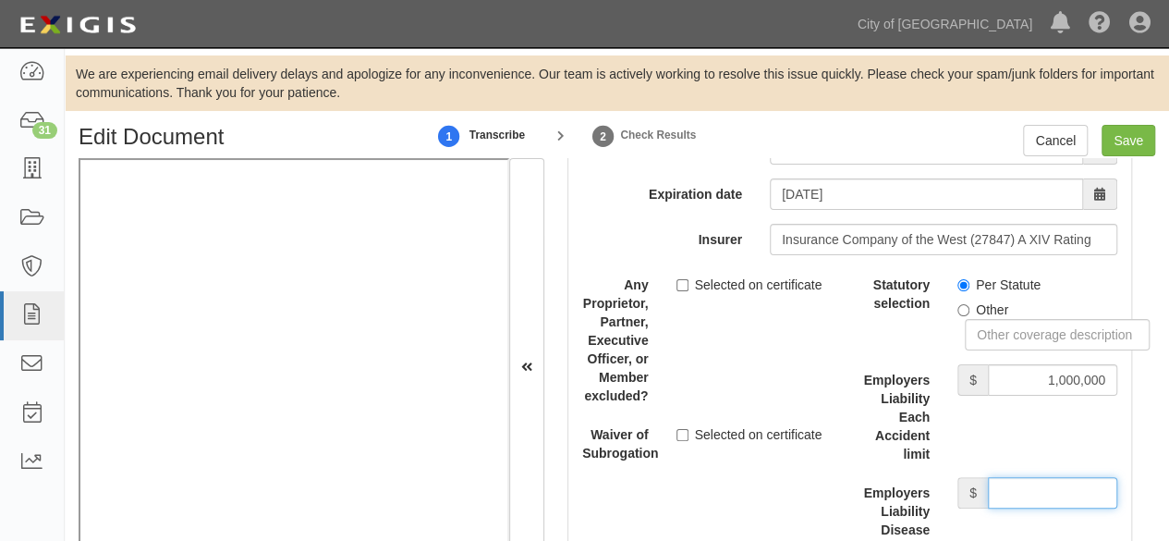
drag, startPoint x: 1031, startPoint y: 478, endPoint x: 1028, endPoint y: 467, distance: 11.4
click at [1029, 477] on input "Employers Liability Disease Each Employee limit" at bounding box center [1052, 492] width 129 height 31
type input "1,000,000"
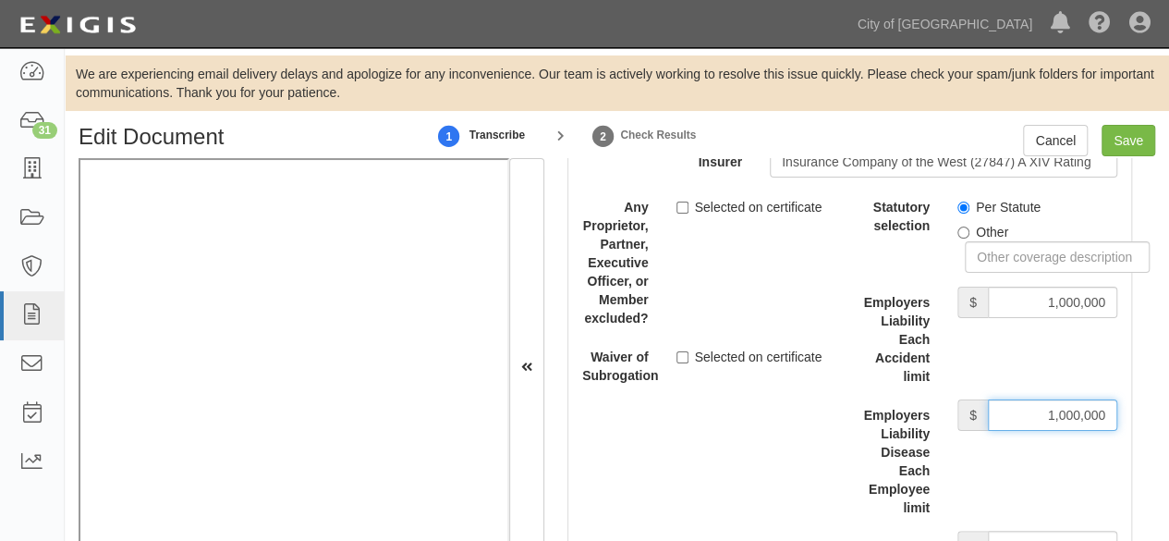
scroll to position [5361, 0]
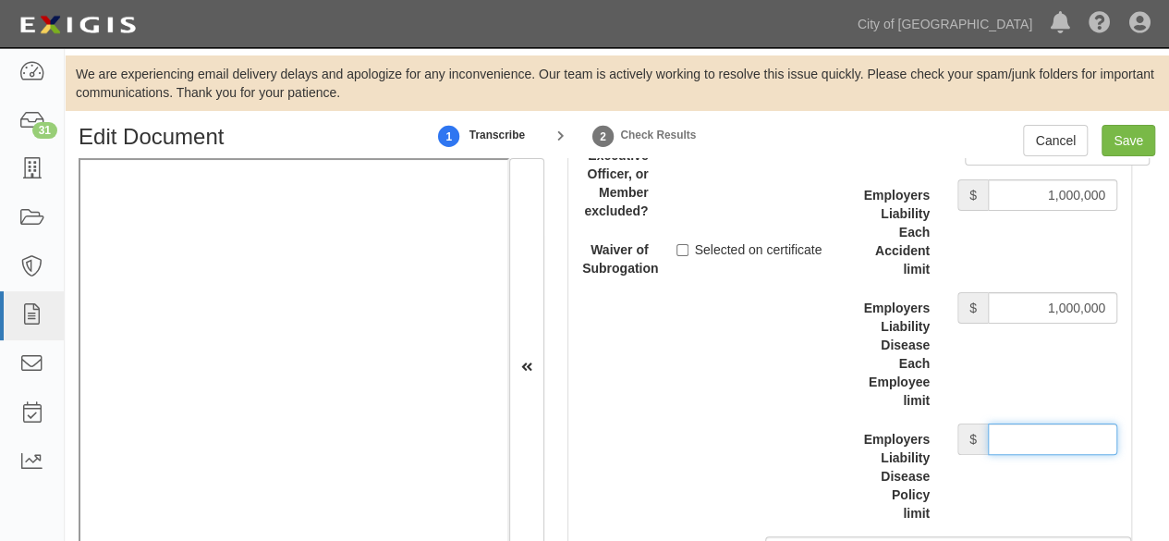
click at [1030, 423] on input "Employers Liability Disease Policy limit" at bounding box center [1052, 438] width 129 height 31
type input "1,000,000"
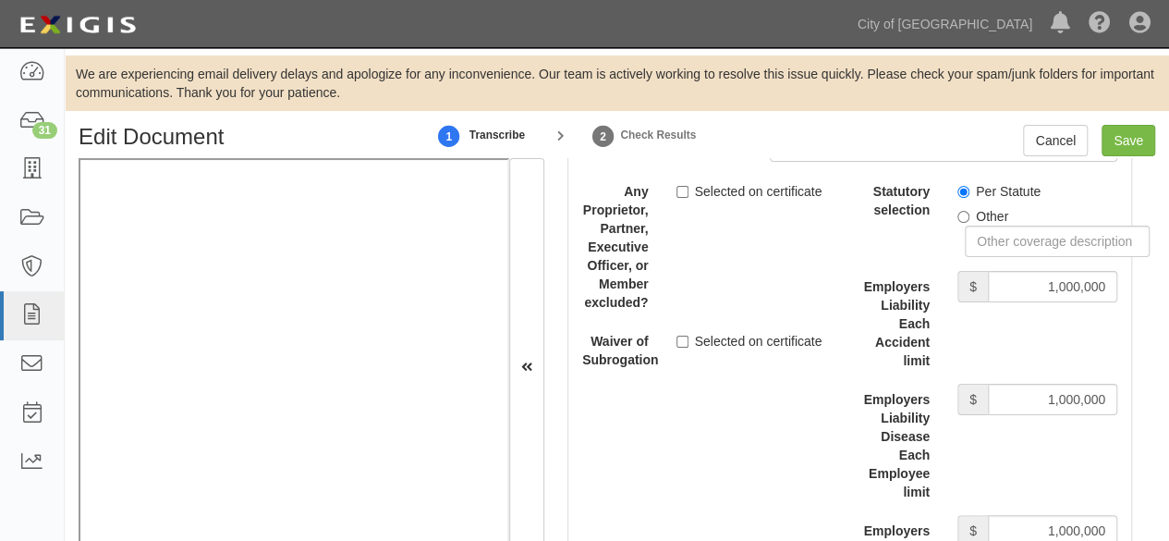
scroll to position [5268, 0]
drag, startPoint x: 682, startPoint y: 181, endPoint x: 778, endPoint y: 174, distance: 96.4
click at [683, 187] on input "Selected on certificate" at bounding box center [683, 193] width 12 height 12
checkbox input "true"
click at [1125, 142] on input "Save" at bounding box center [1129, 140] width 54 height 31
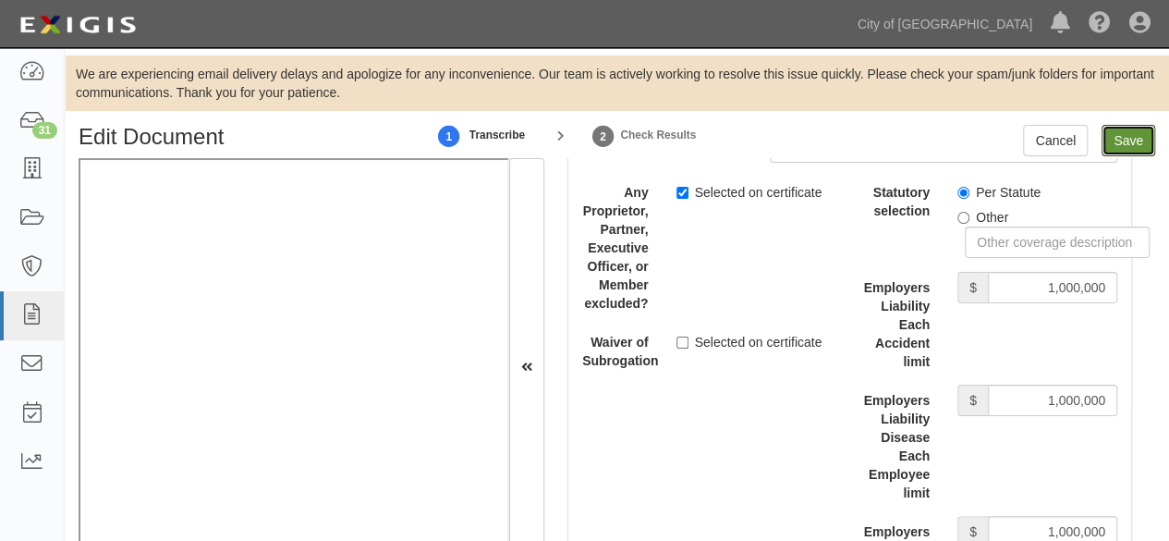
type input "2000000"
type input "1000000"
type input "5000000"
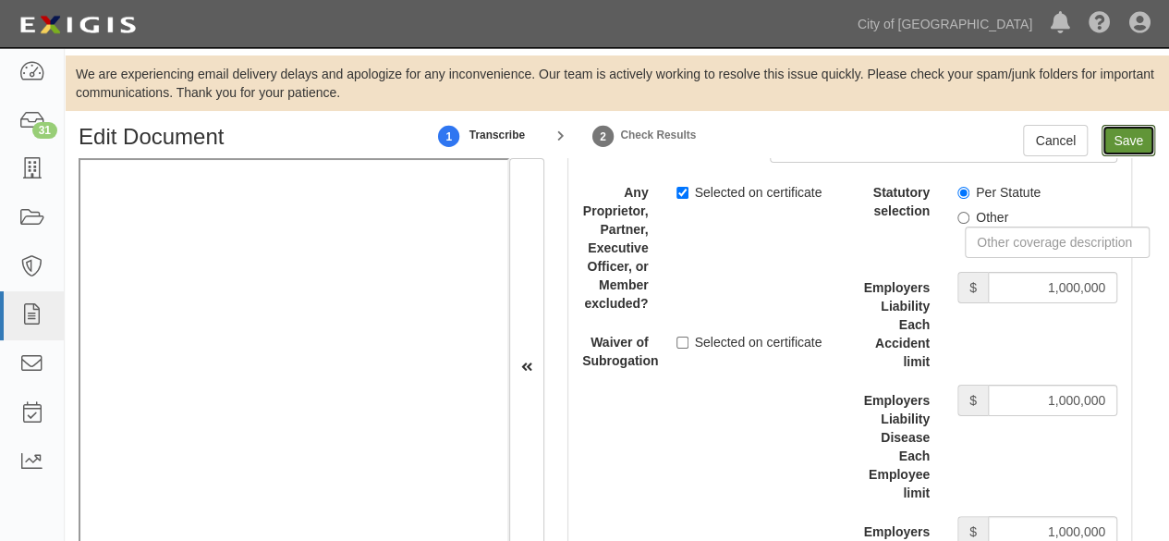
type input "5000000"
type input "1000000"
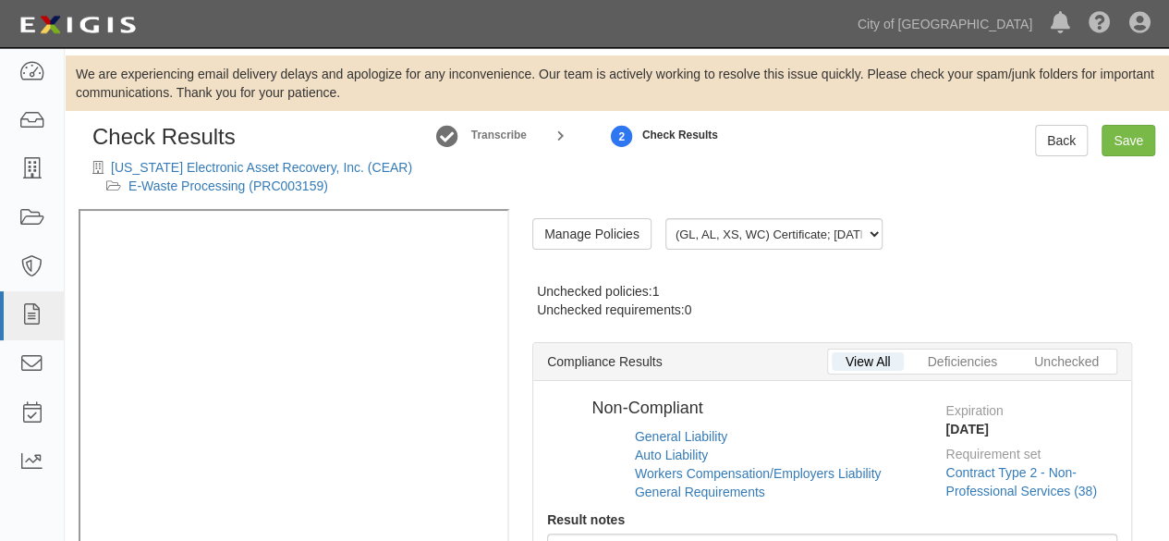
radio input "true"
radio input "false"
radio input "true"
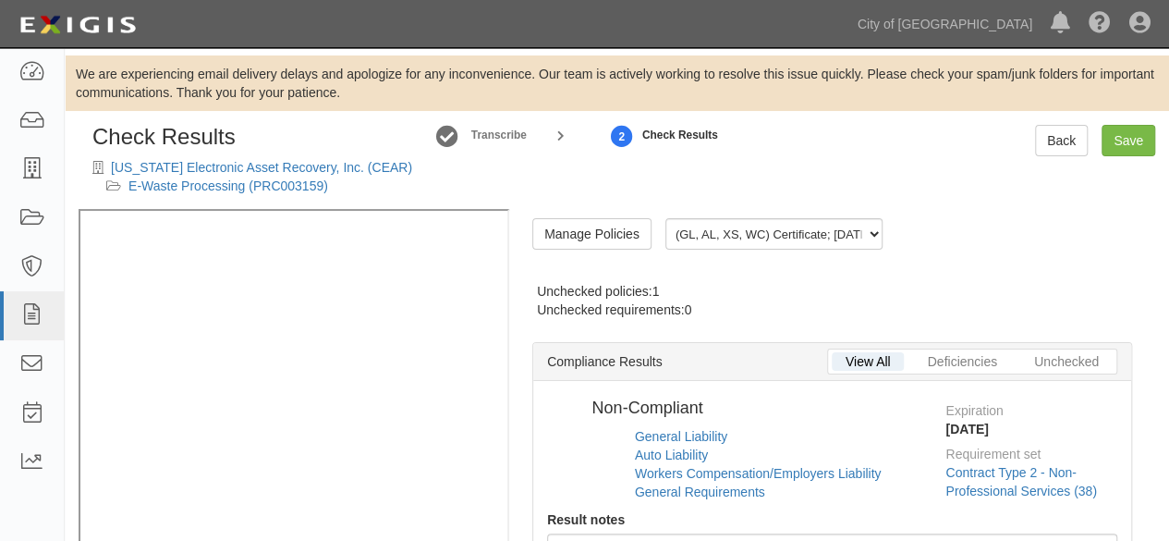
radio input "true"
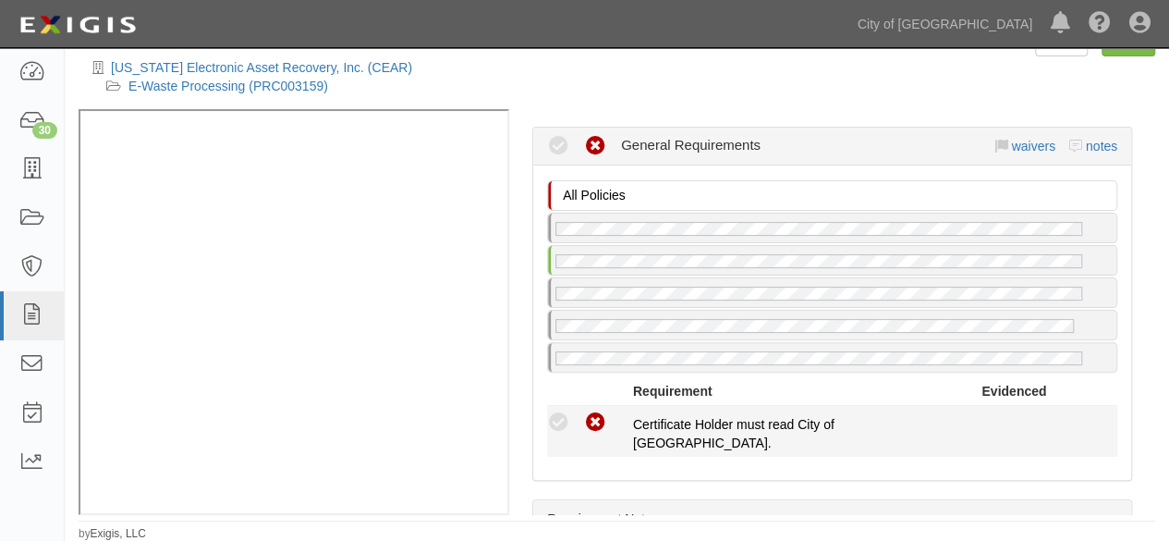
scroll to position [1664, 0]
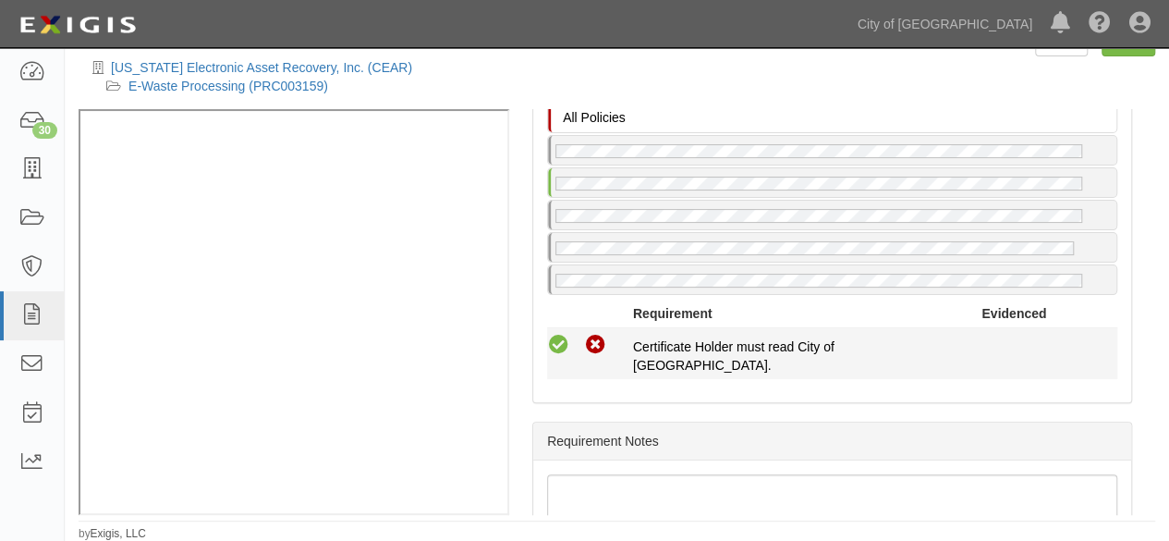
click at [561, 339] on icon at bounding box center [558, 345] width 23 height 23
radio input "true"
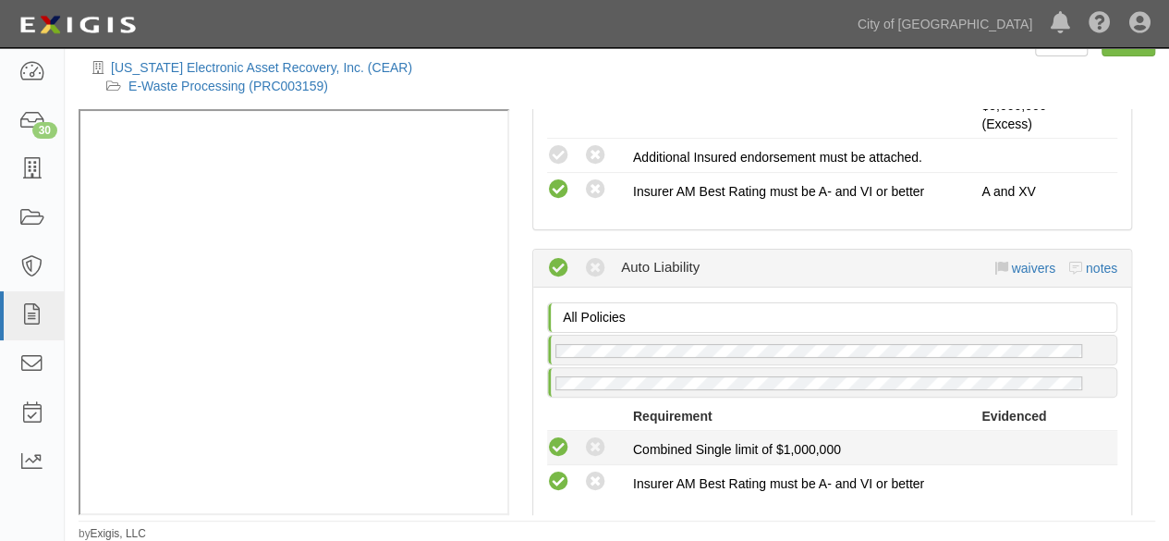
scroll to position [555, 0]
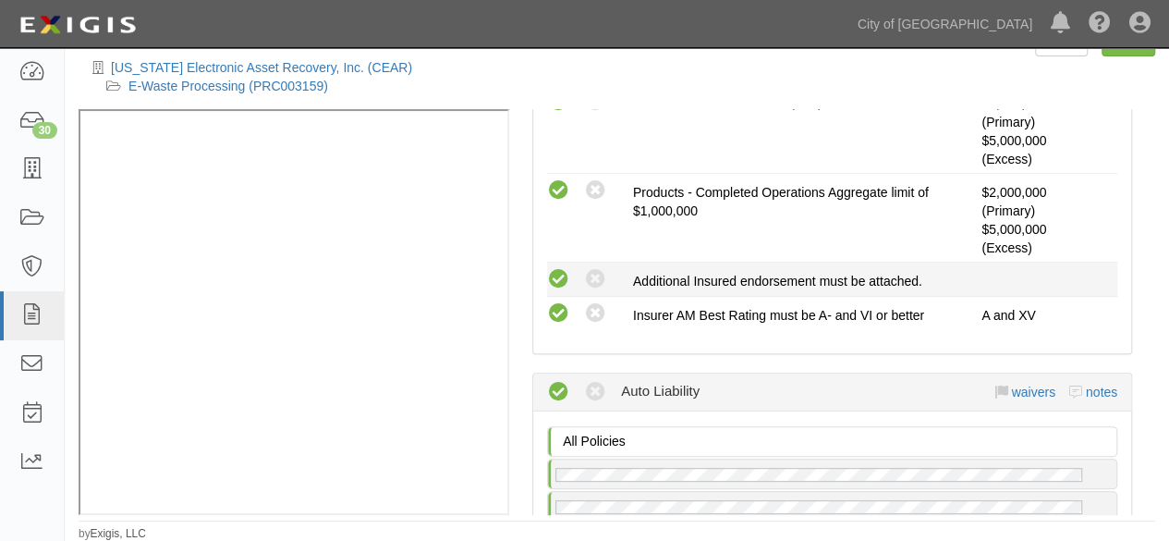
click at [564, 271] on icon at bounding box center [558, 279] width 23 height 23
radio input "true"
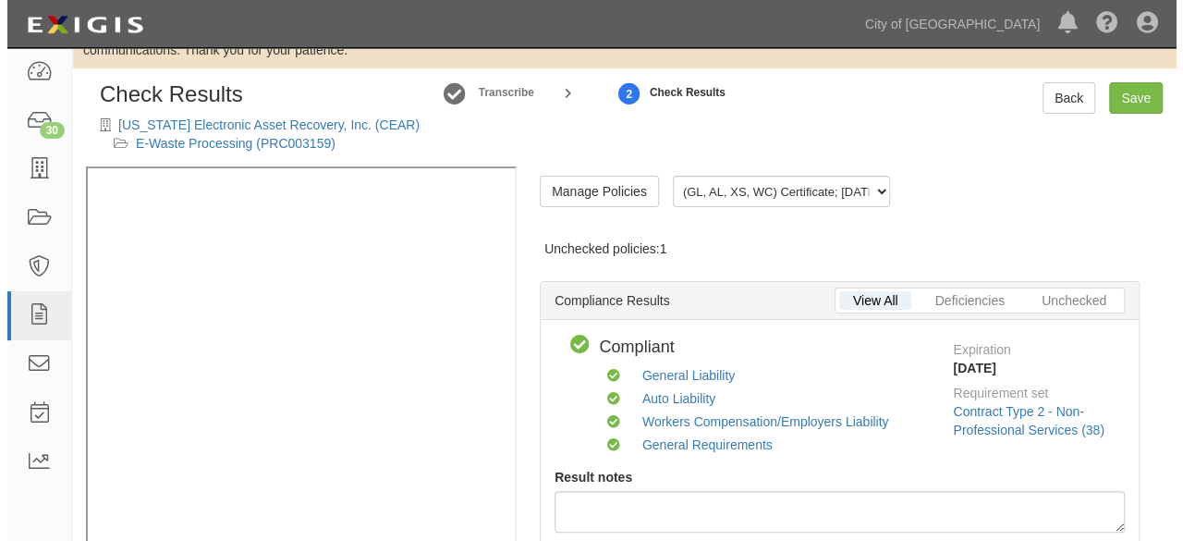
scroll to position [0, 0]
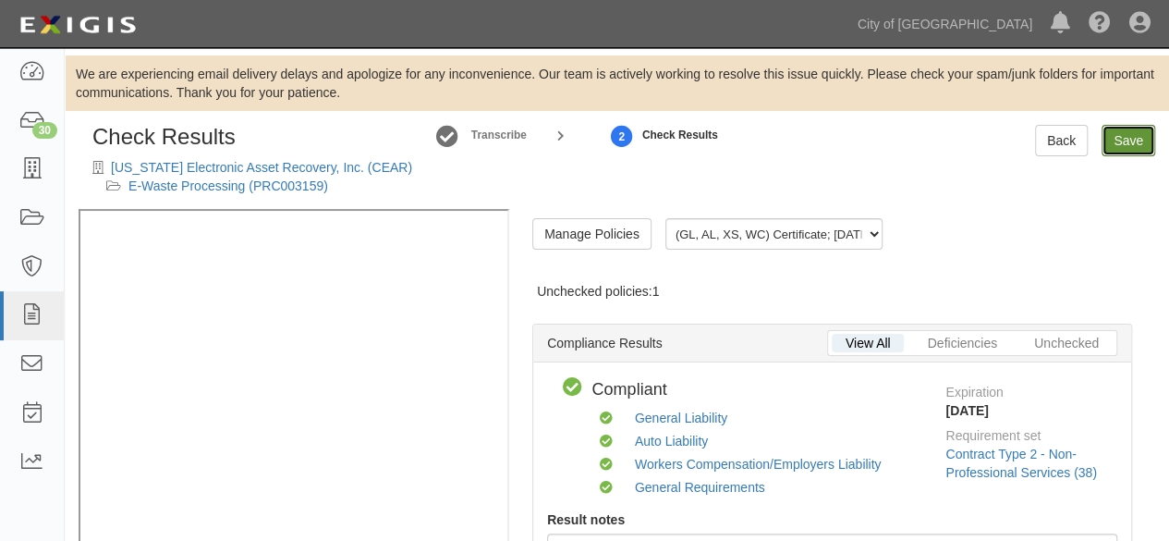
click at [1135, 144] on link "Save" at bounding box center [1129, 140] width 54 height 31
radio input "true"
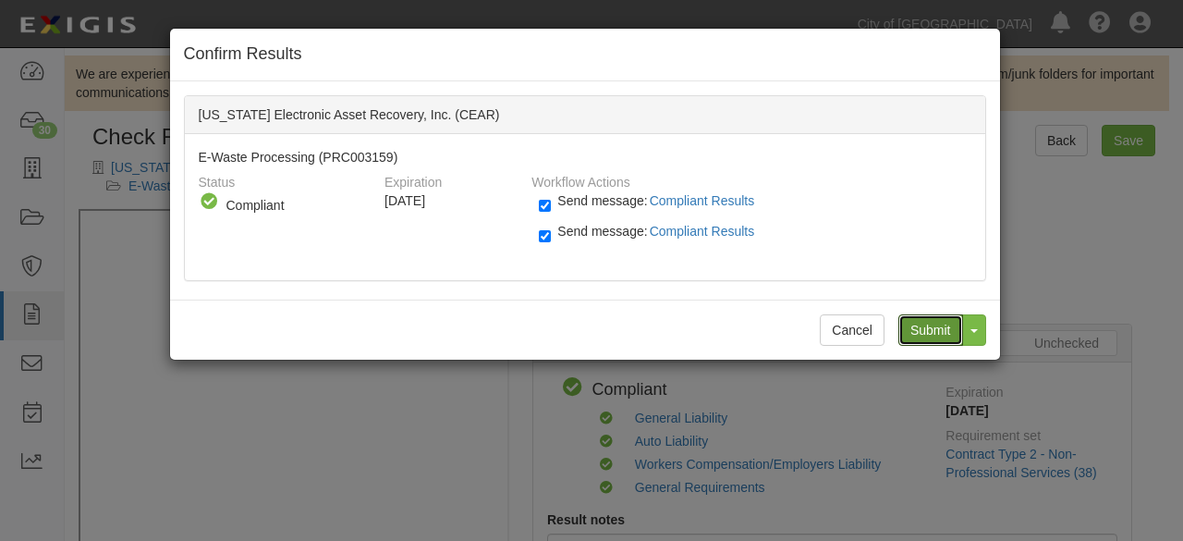
click at [921, 326] on input "Submit" at bounding box center [930, 329] width 65 height 31
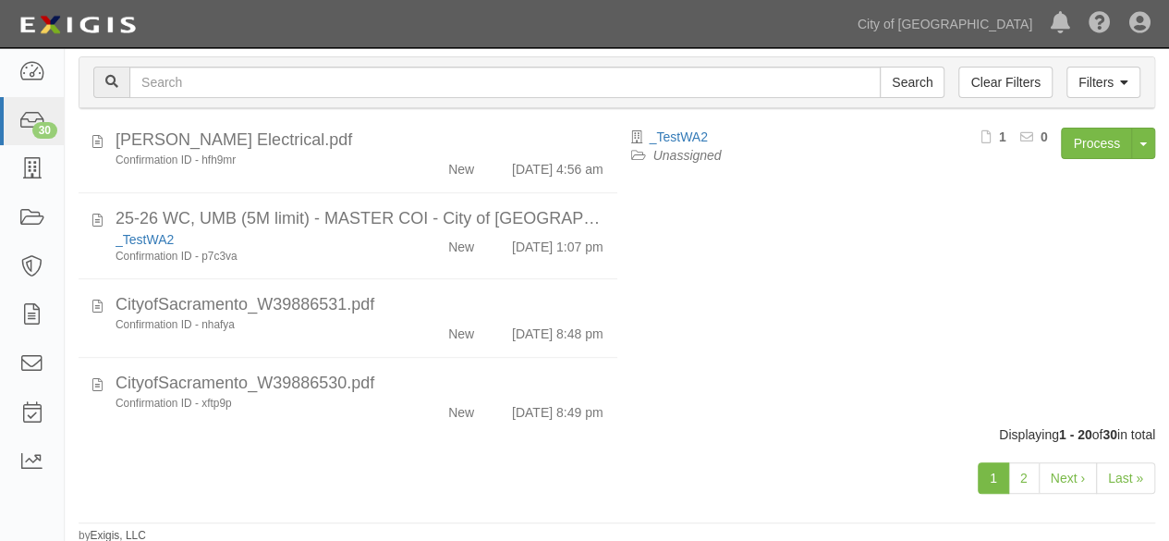
scroll to position [924, 0]
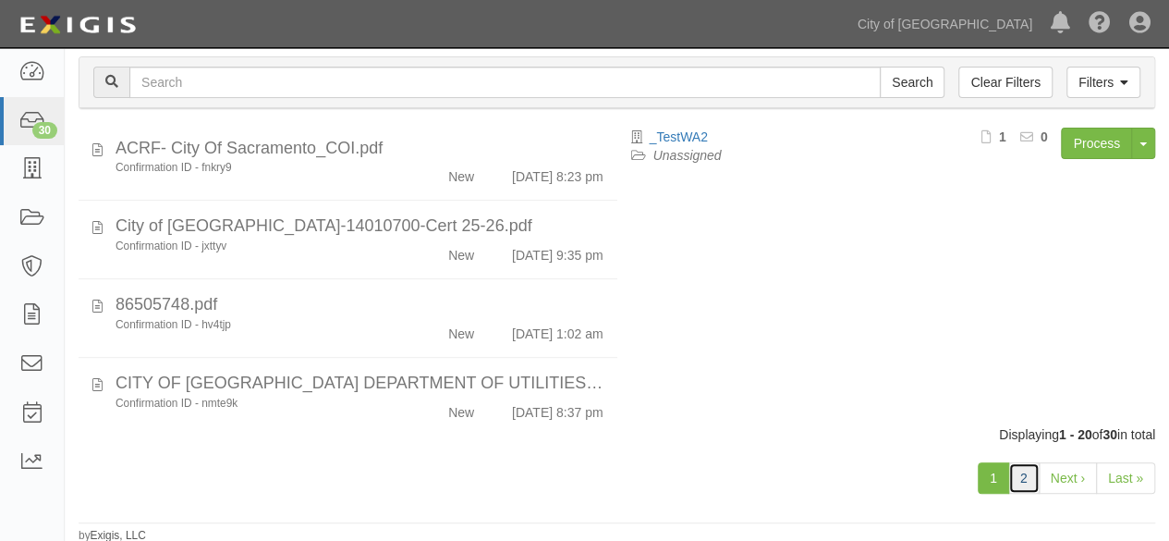
drag, startPoint x: 1022, startPoint y: 472, endPoint x: 947, endPoint y: 456, distance: 76.7
click at [1022, 470] on link "2" at bounding box center [1023, 477] width 31 height 31
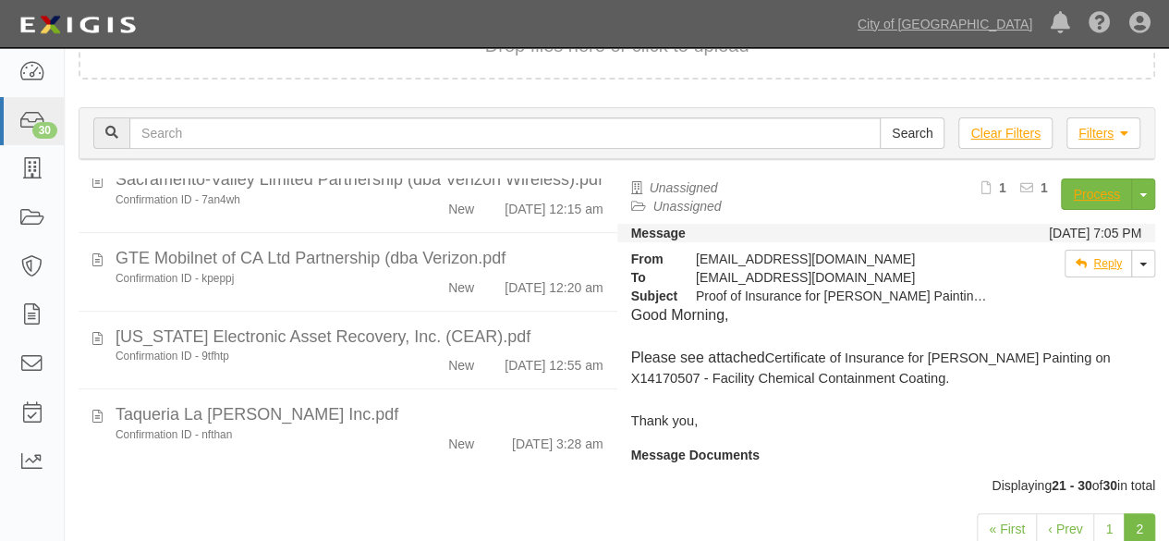
scroll to position [198, 0]
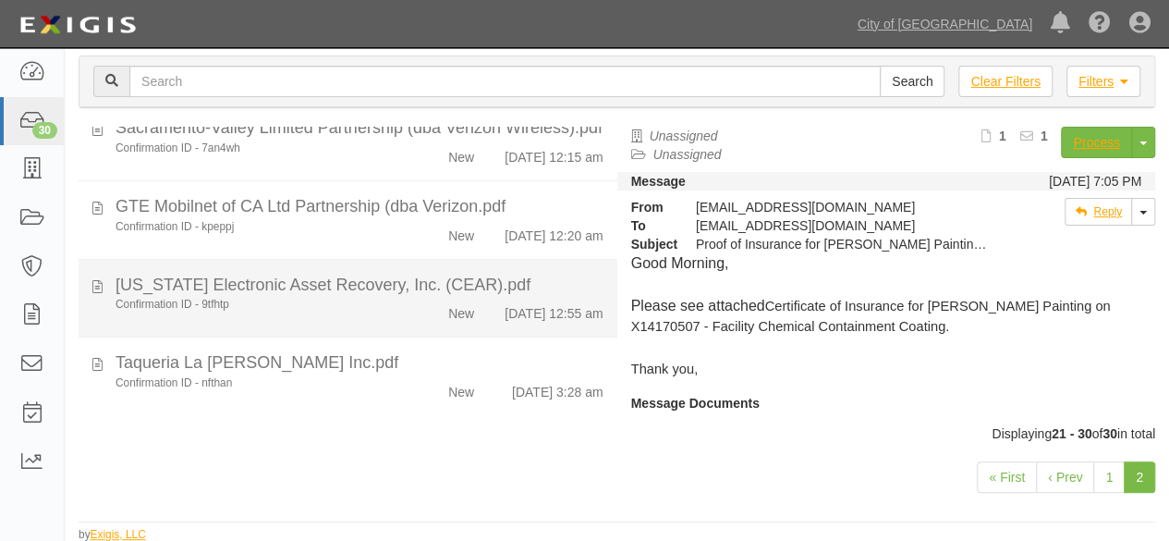
click at [379, 297] on div "Confirmation ID - 9tfhtp" at bounding box center [252, 305] width 273 height 16
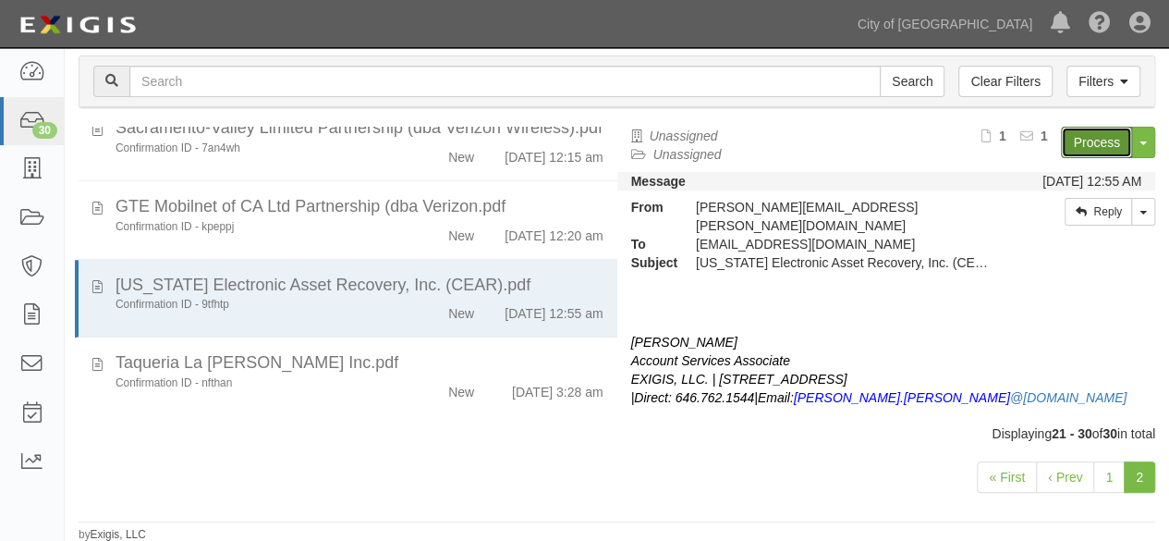
click at [1071, 140] on link "Process" at bounding box center [1096, 142] width 71 height 31
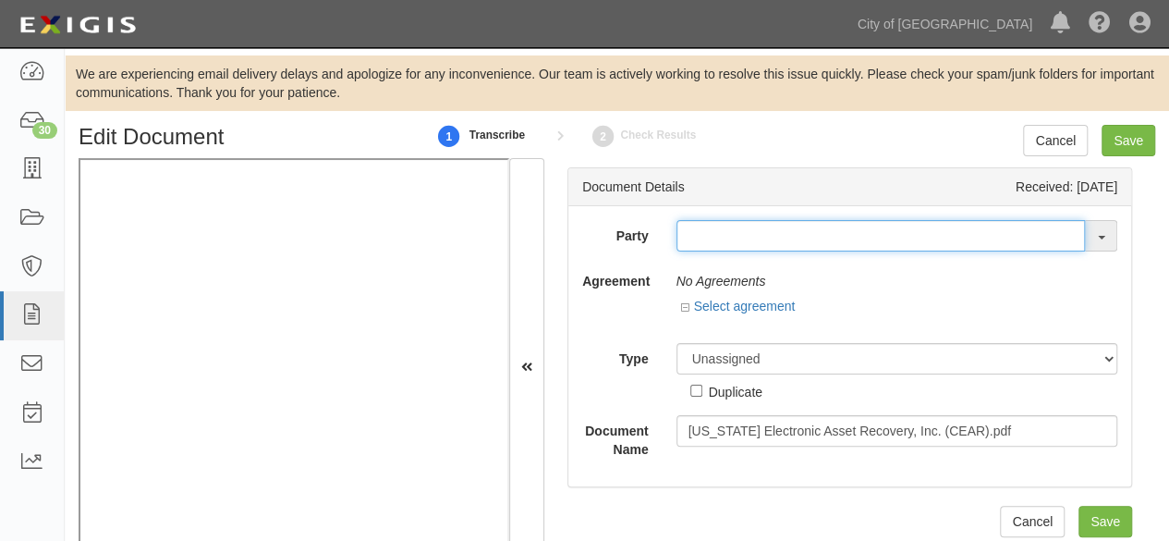
click at [719, 231] on input "text" at bounding box center [881, 235] width 409 height 31
paste input "CEAR, LLC"
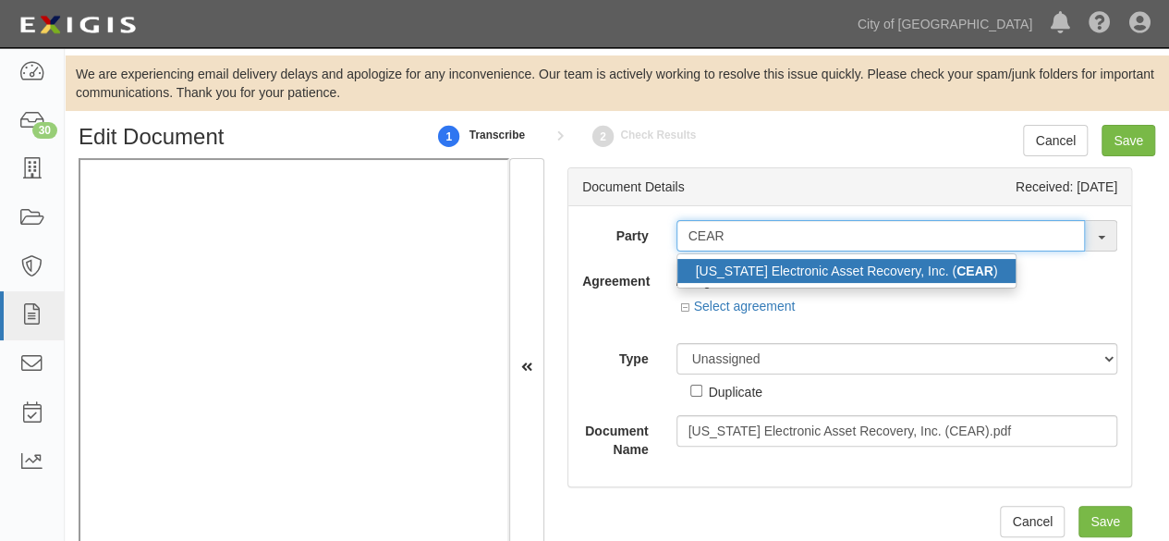
type input "CEAR"
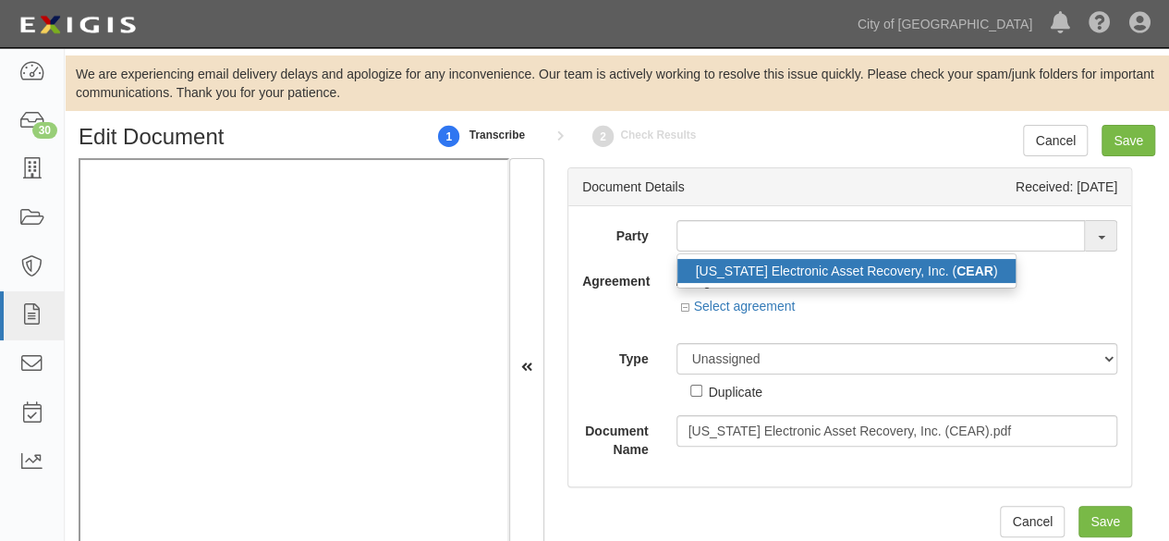
click at [741, 277] on link "[US_STATE] Electronic Asset Recovery, Inc. ( CEAR )" at bounding box center [846, 271] width 339 height 24
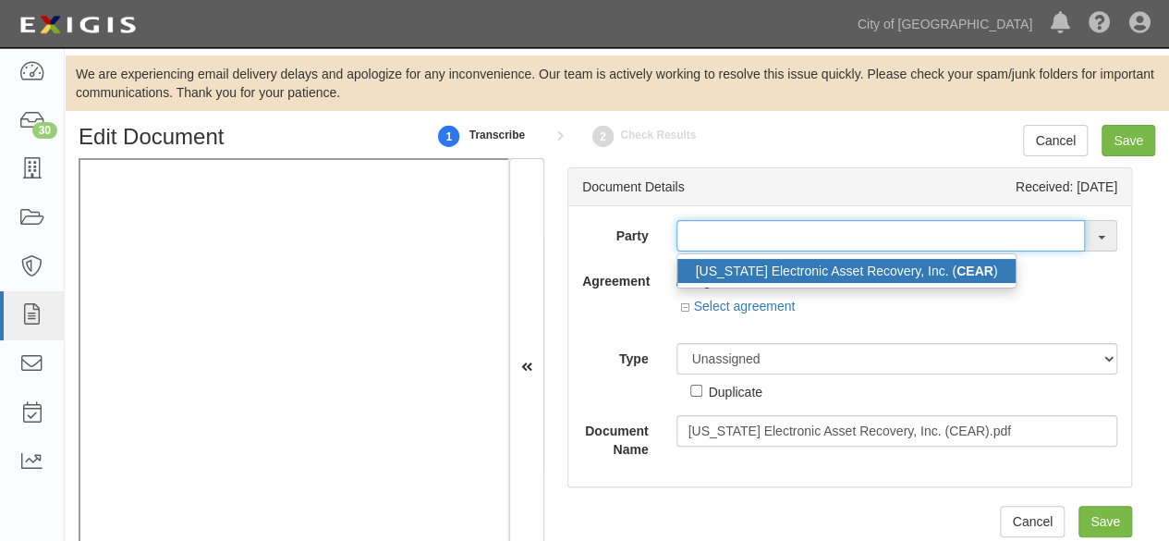
type input "[US_STATE] Electronic Asset Recovery, Inc. (CEAR)"
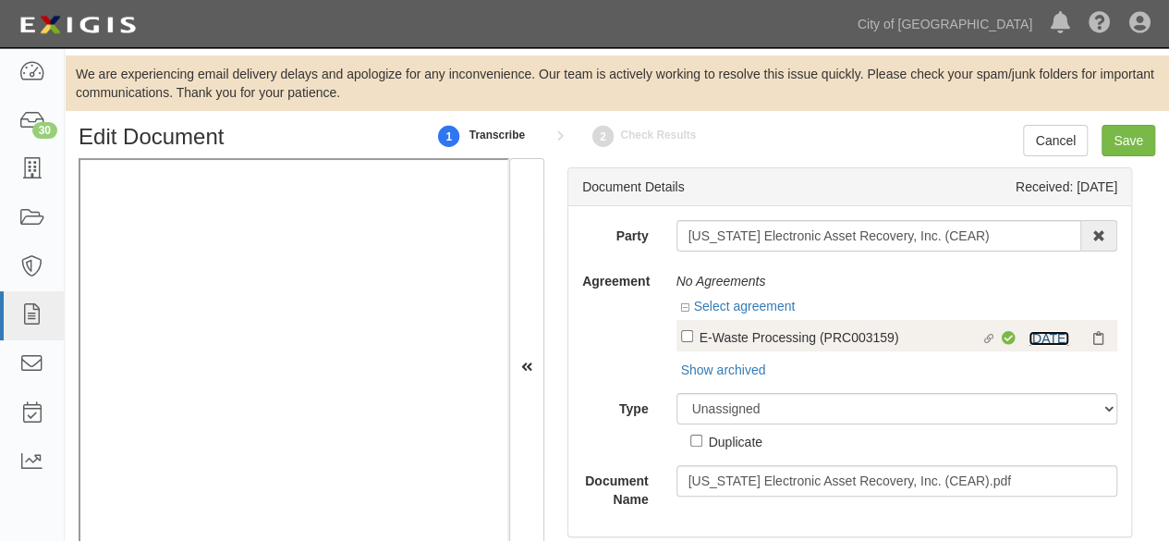
click at [1049, 339] on link "11/11/25" at bounding box center [1049, 338] width 41 height 15
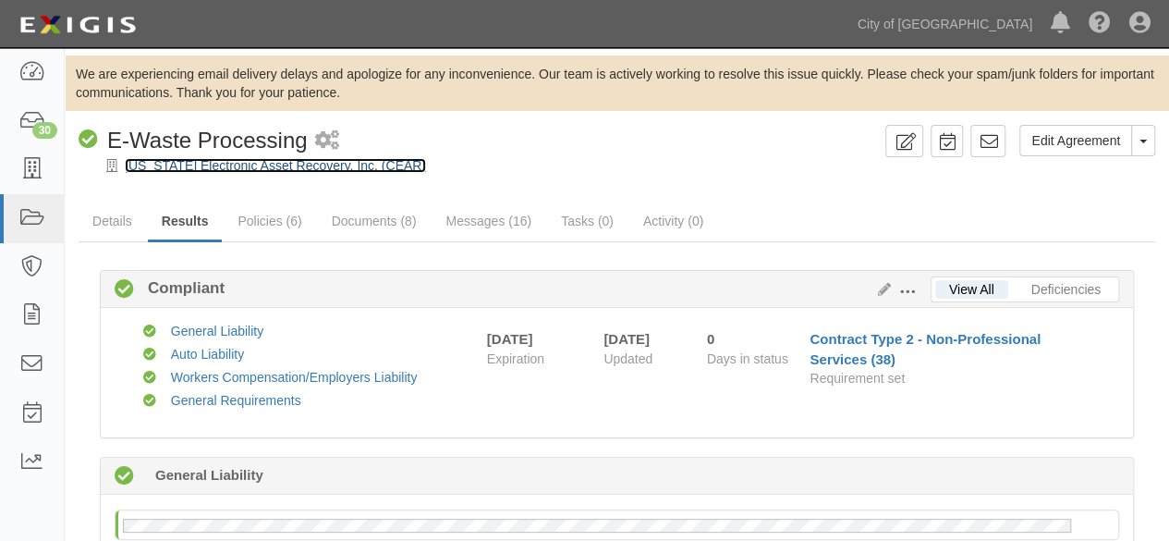
click at [200, 167] on link "[US_STATE] Electronic Asset Recovery, Inc. (CEAR)" at bounding box center [275, 165] width 301 height 15
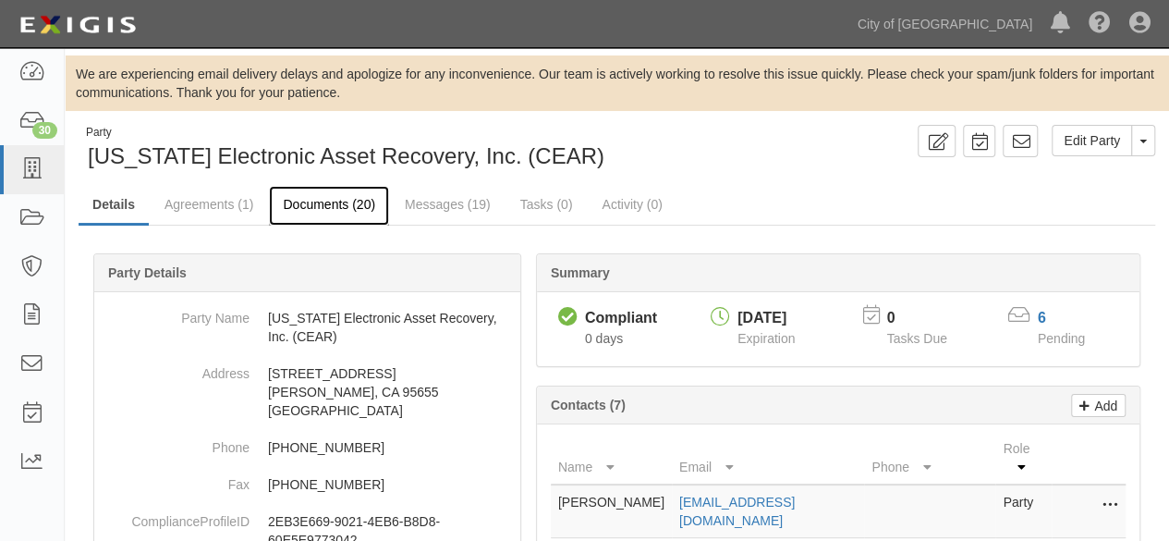
click at [331, 200] on link "Documents (20)" at bounding box center [329, 206] width 120 height 40
